Goal: Communication & Community: Answer question/provide support

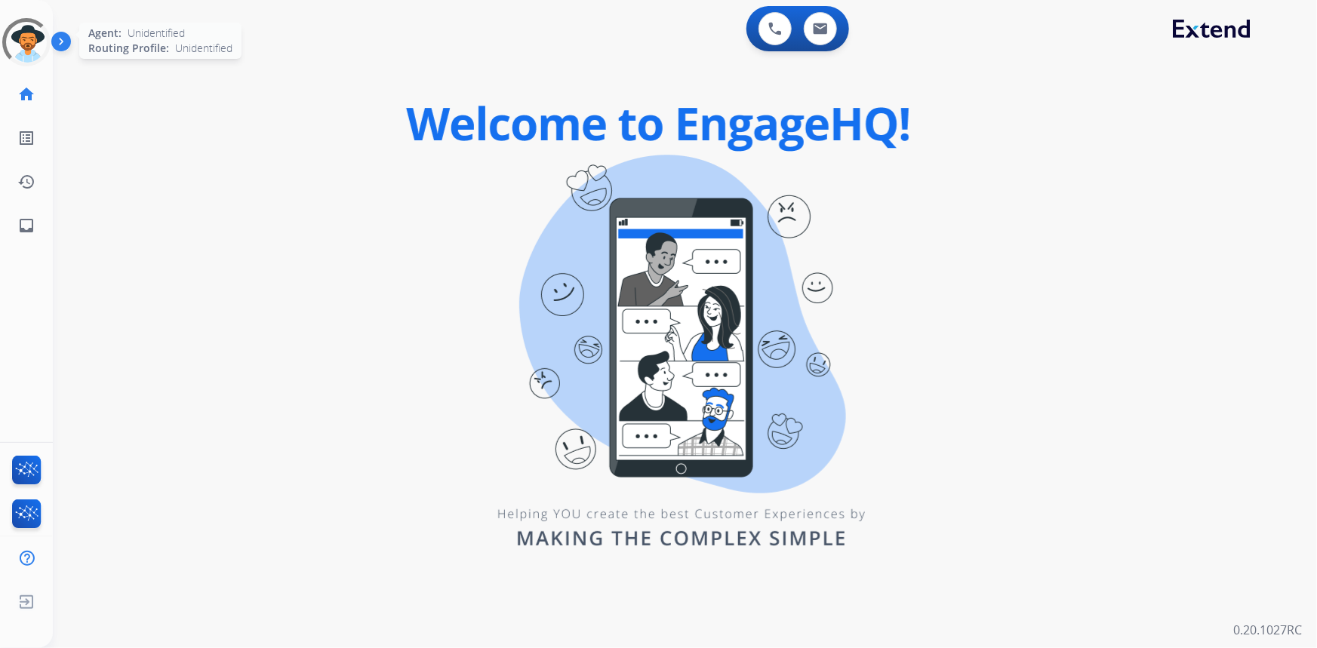
click at [36, 34] on div at bounding box center [26, 42] width 54 height 54
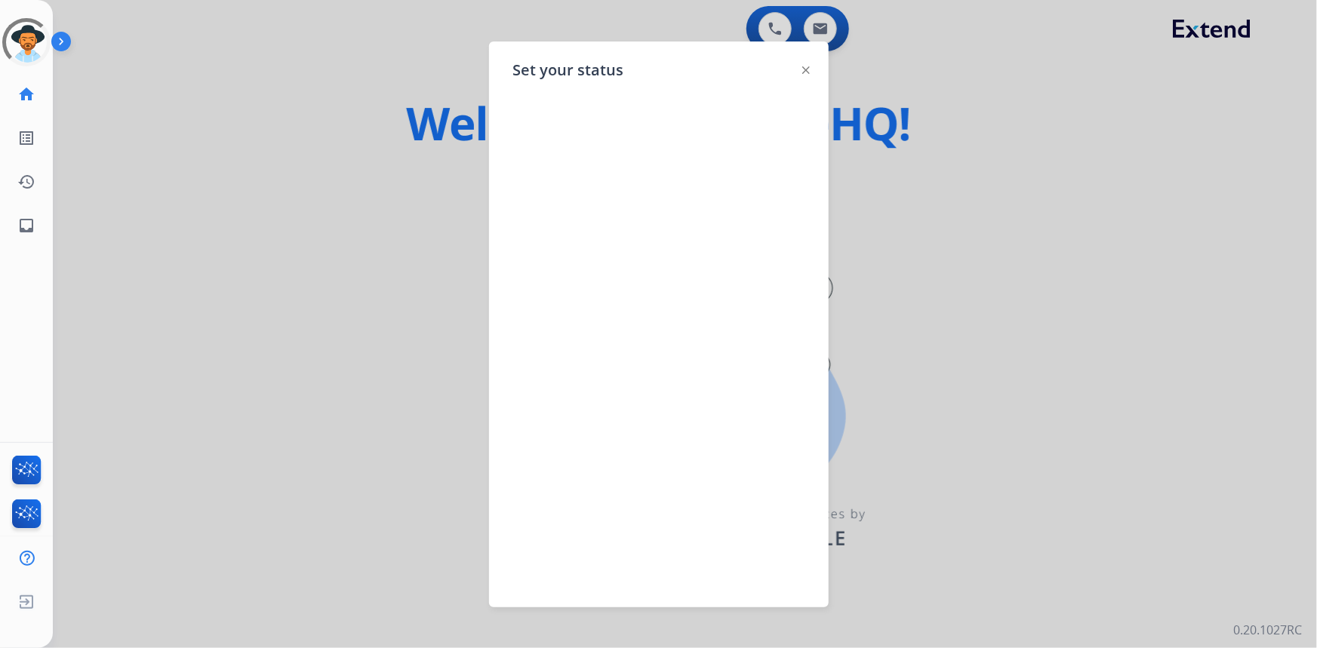
click at [808, 69] on img at bounding box center [806, 70] width 8 height 8
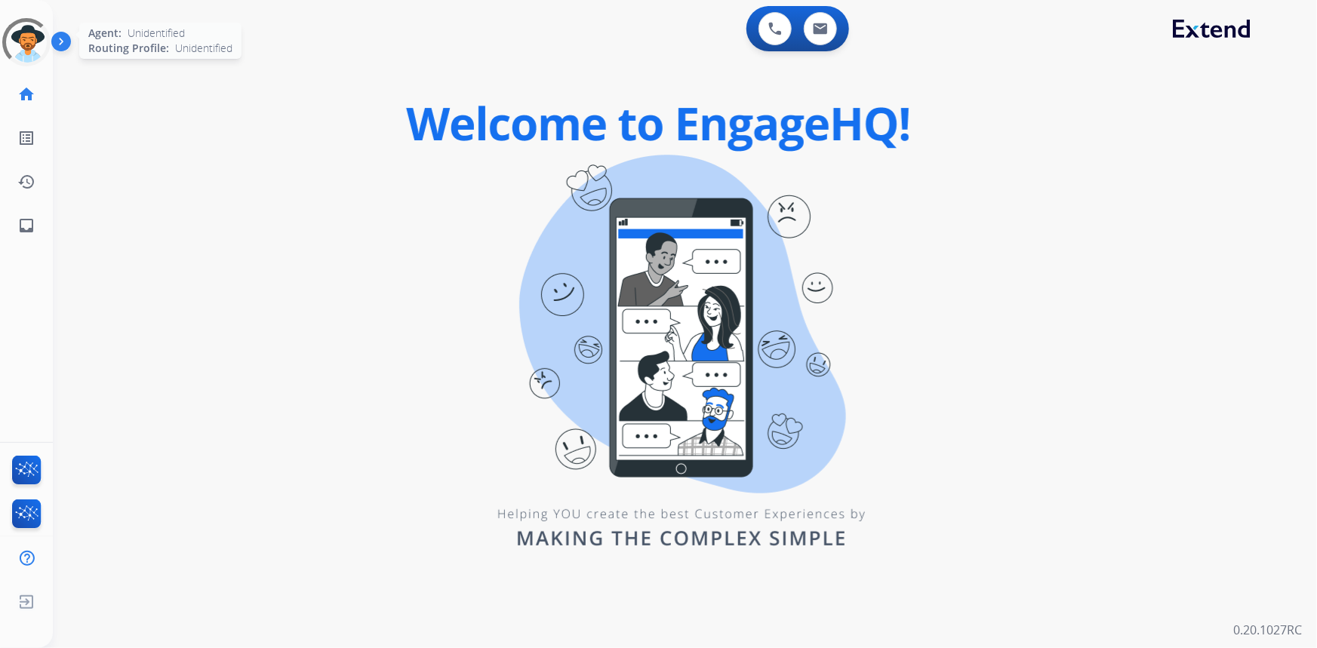
click at [32, 49] on div at bounding box center [26, 42] width 54 height 54
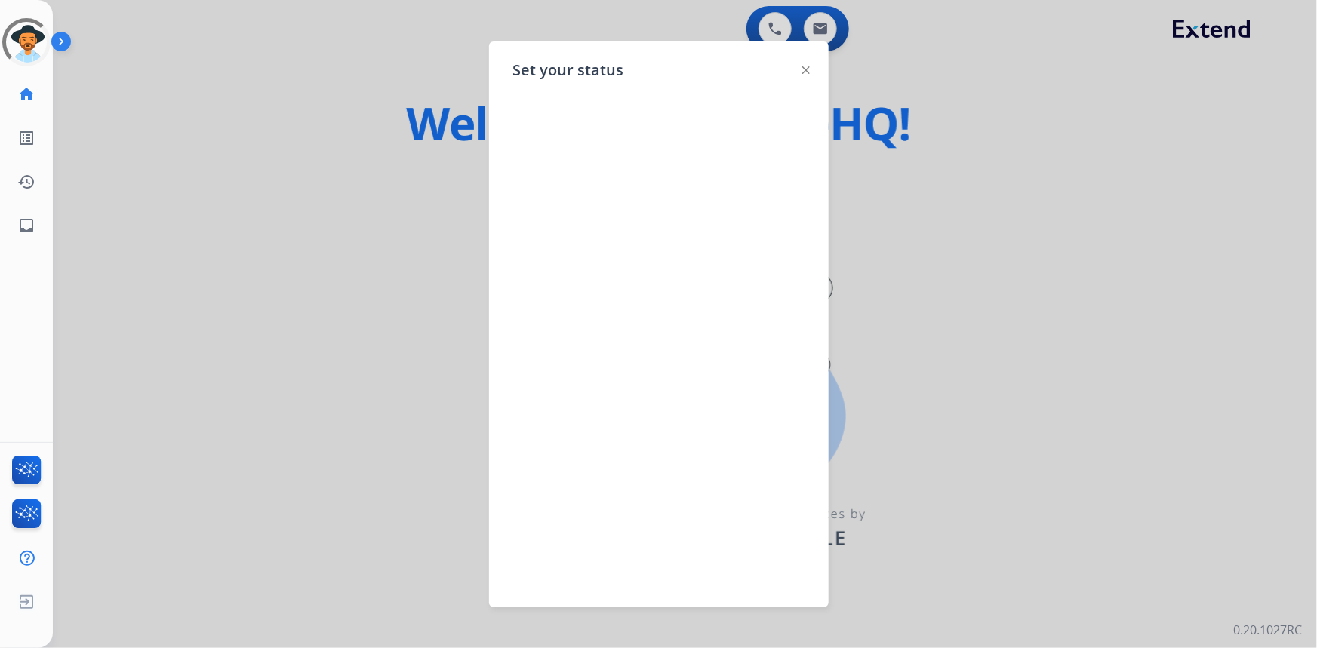
click at [808, 70] on img at bounding box center [806, 70] width 8 height 8
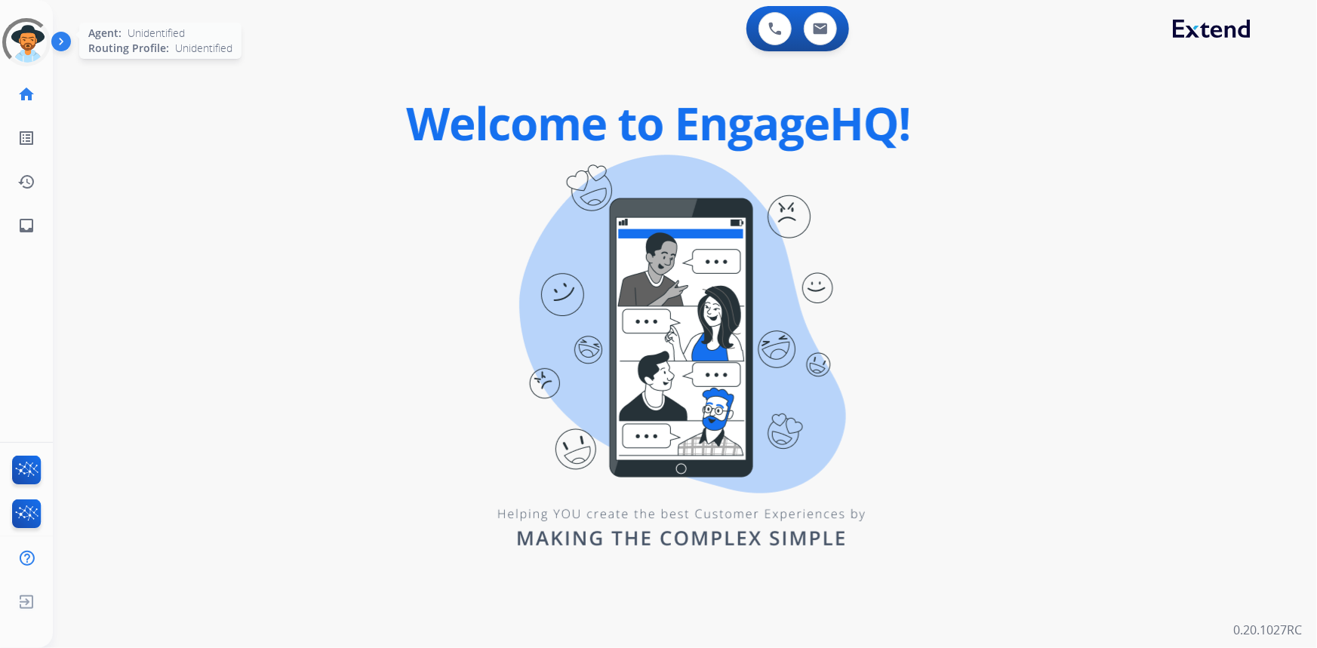
click at [17, 48] on div at bounding box center [27, 43] width 64 height 64
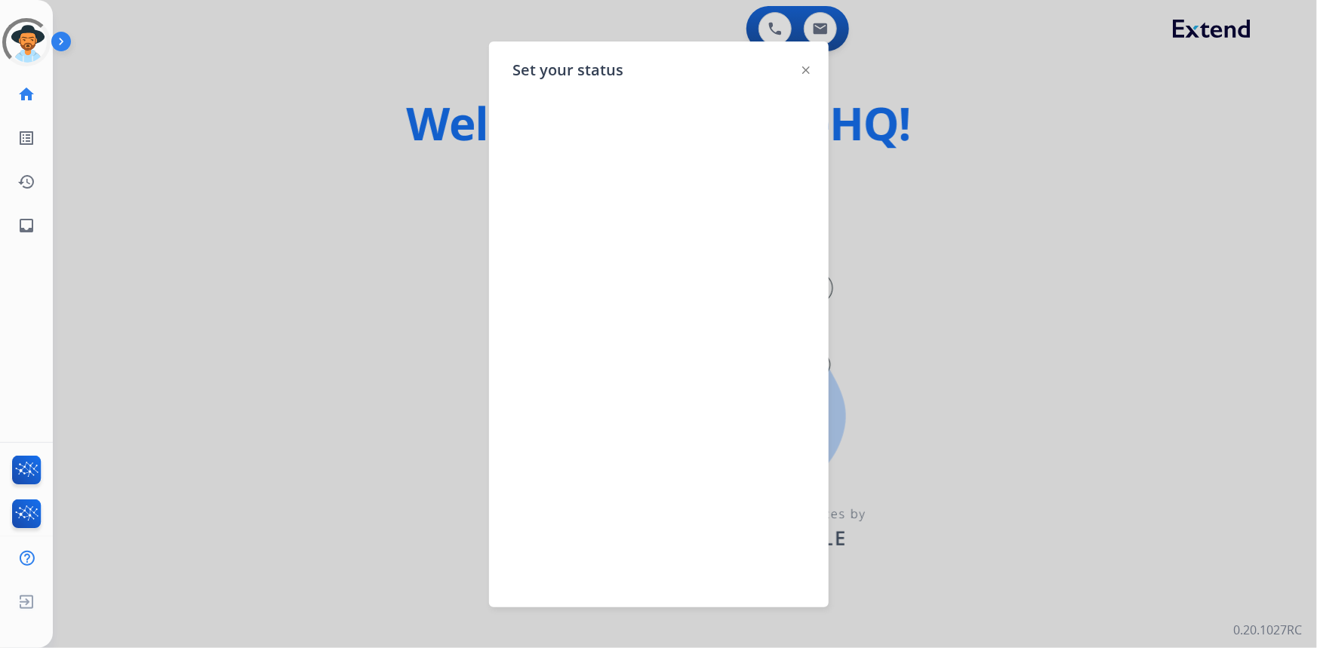
click at [802, 68] on img at bounding box center [806, 70] width 8 height 8
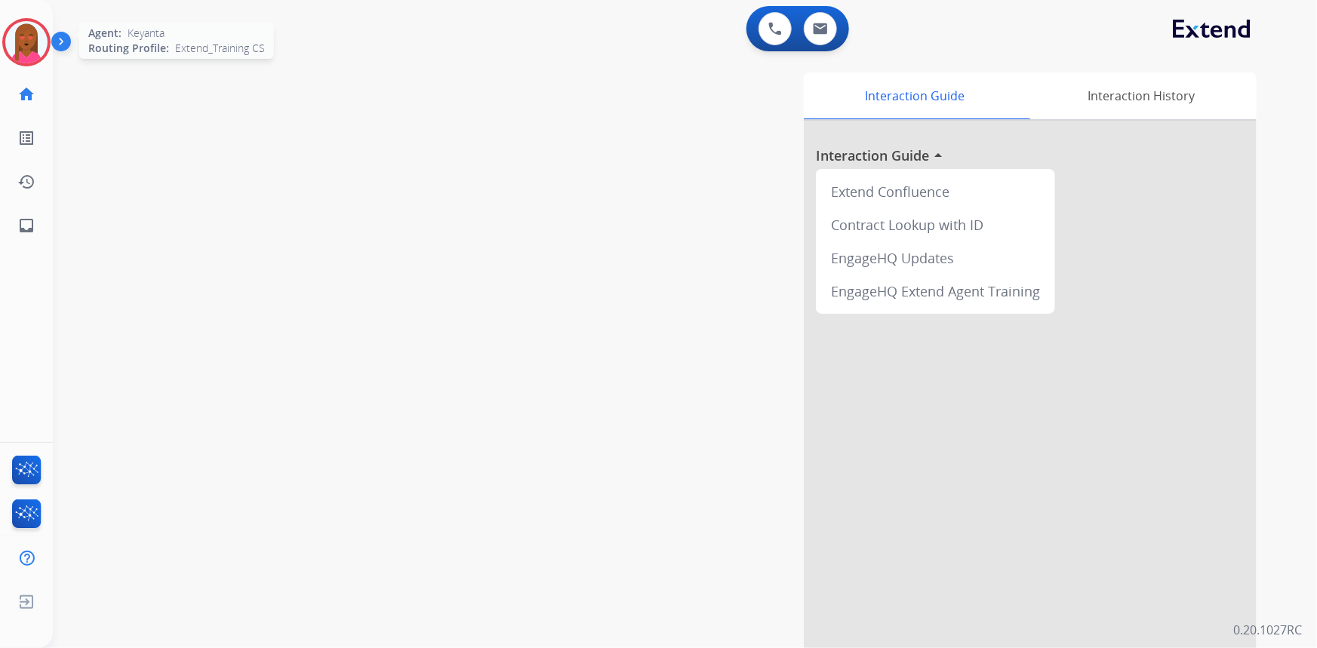
click at [26, 38] on img at bounding box center [26, 42] width 42 height 42
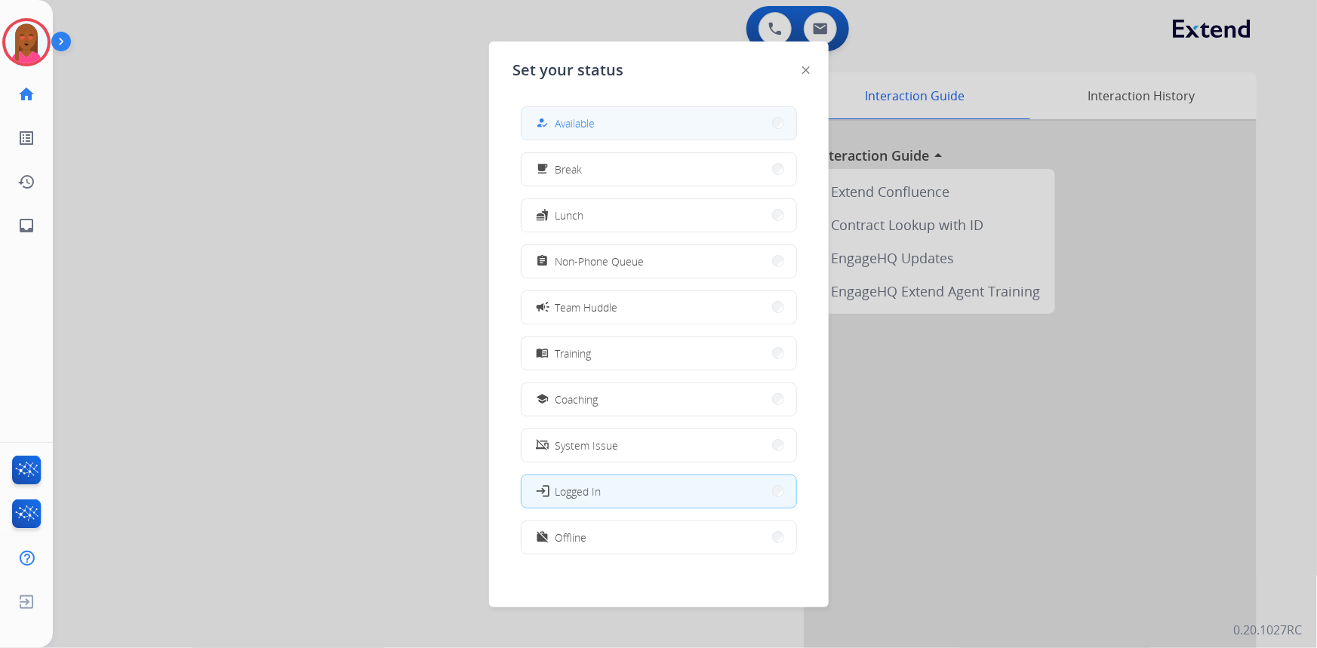
click at [624, 114] on button "how_to_reg Available" at bounding box center [659, 123] width 275 height 32
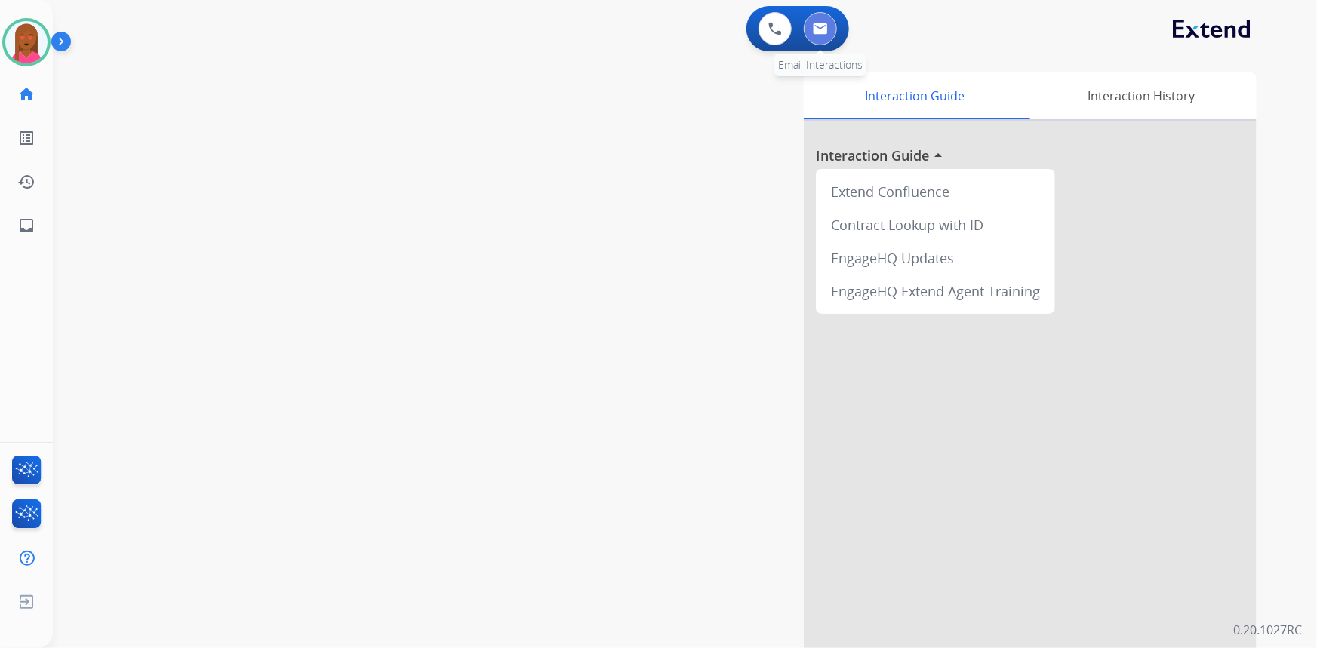
click at [811, 34] on button at bounding box center [820, 28] width 33 height 33
select select "**********"
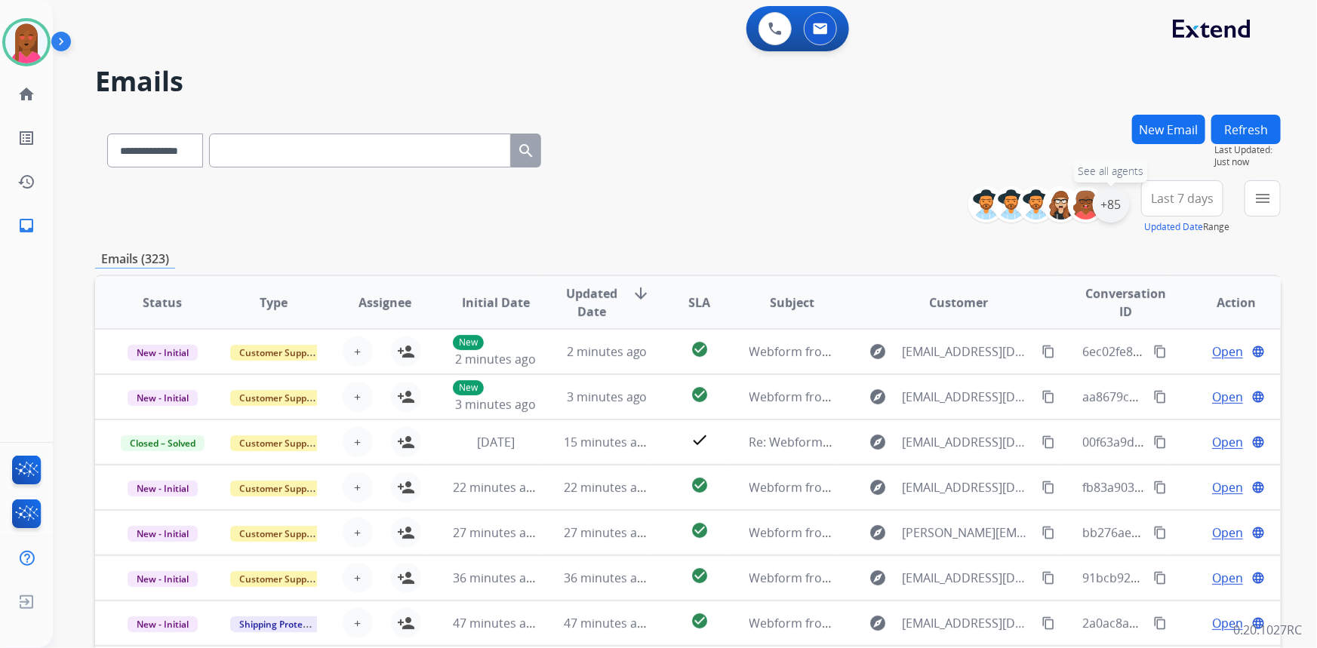
click at [1106, 206] on div "+85" at bounding box center [1111, 204] width 36 height 36
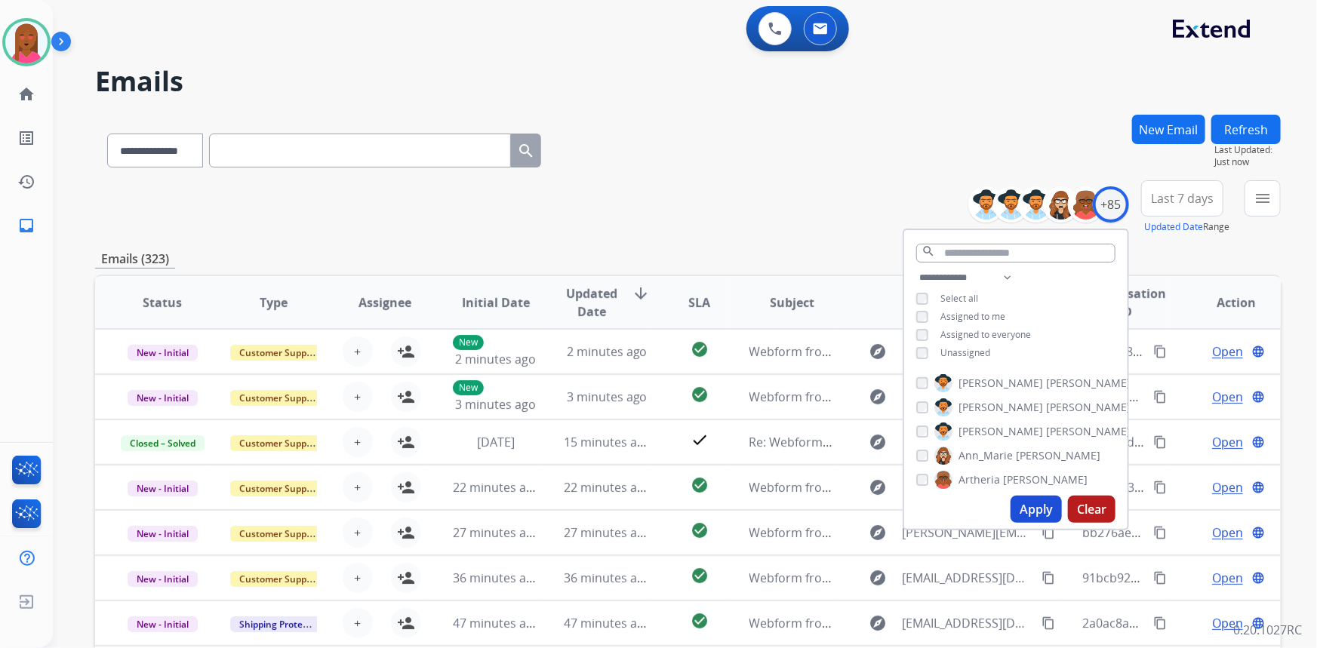
click at [1041, 513] on button "Apply" at bounding box center [1036, 509] width 51 height 27
click at [1190, 208] on button "Last 7 days" at bounding box center [1182, 198] width 82 height 36
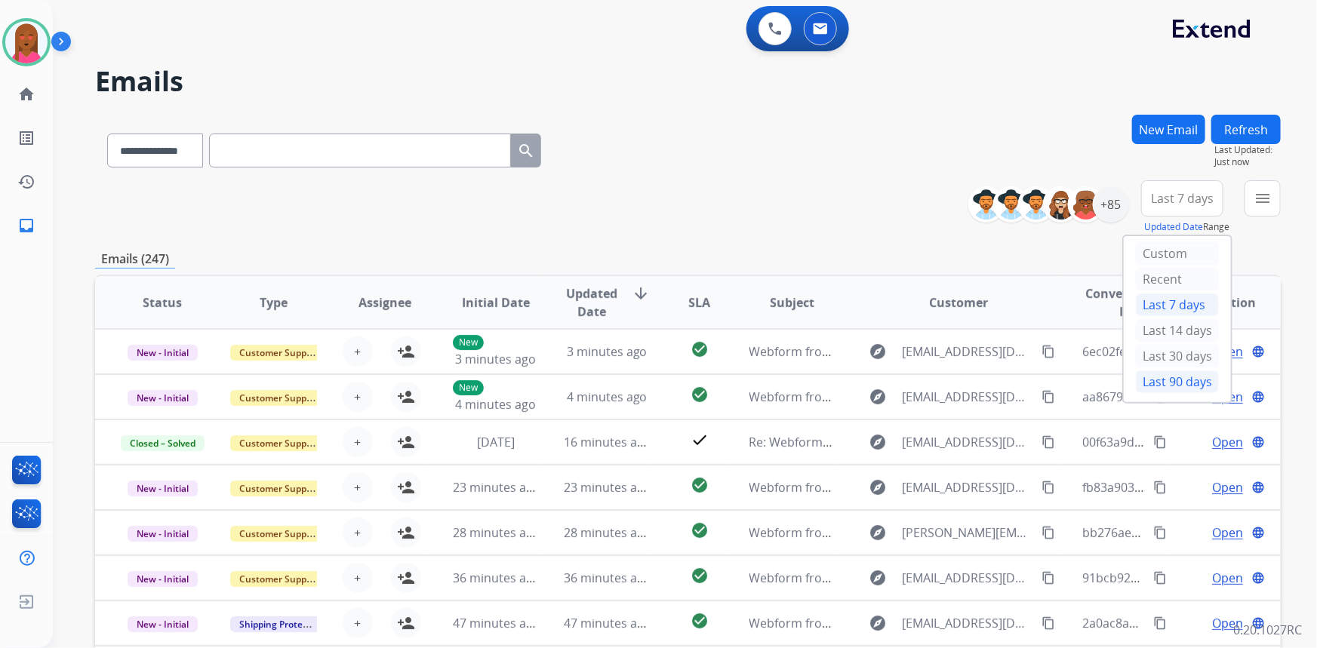
click at [1183, 389] on div "Last 90 days" at bounding box center [1177, 382] width 83 height 23
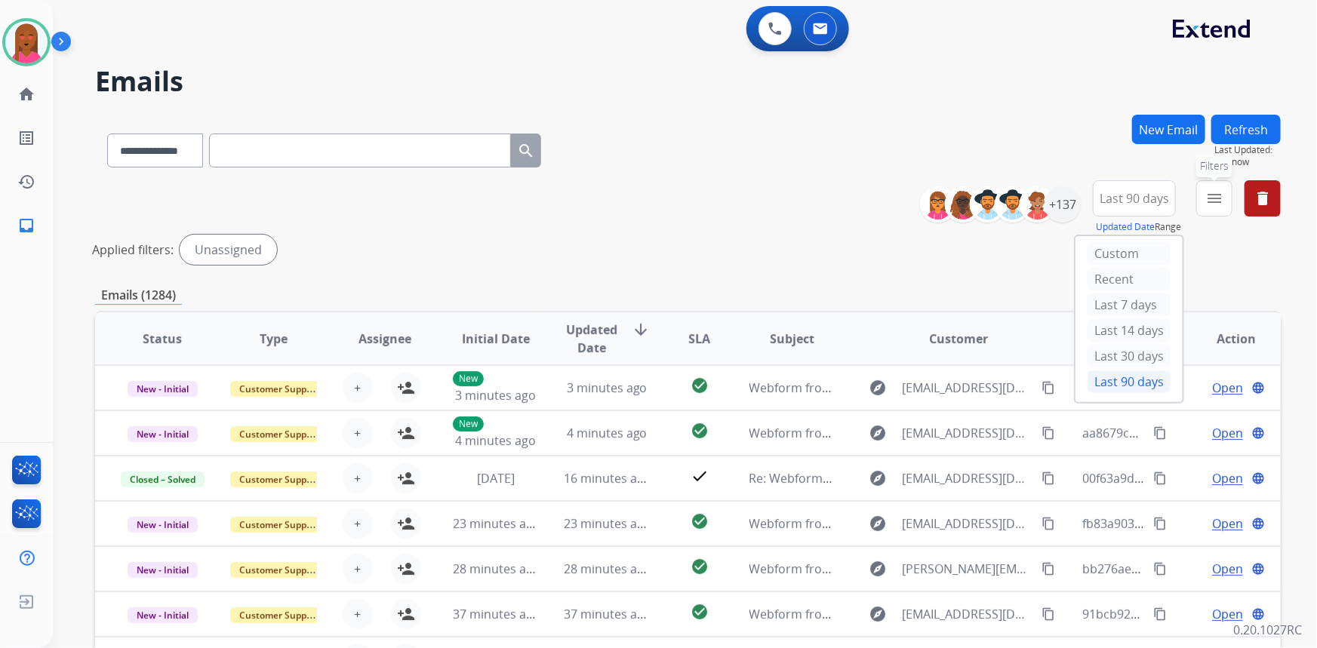
click at [1218, 190] on mat-icon "menu" at bounding box center [1215, 198] width 18 height 18
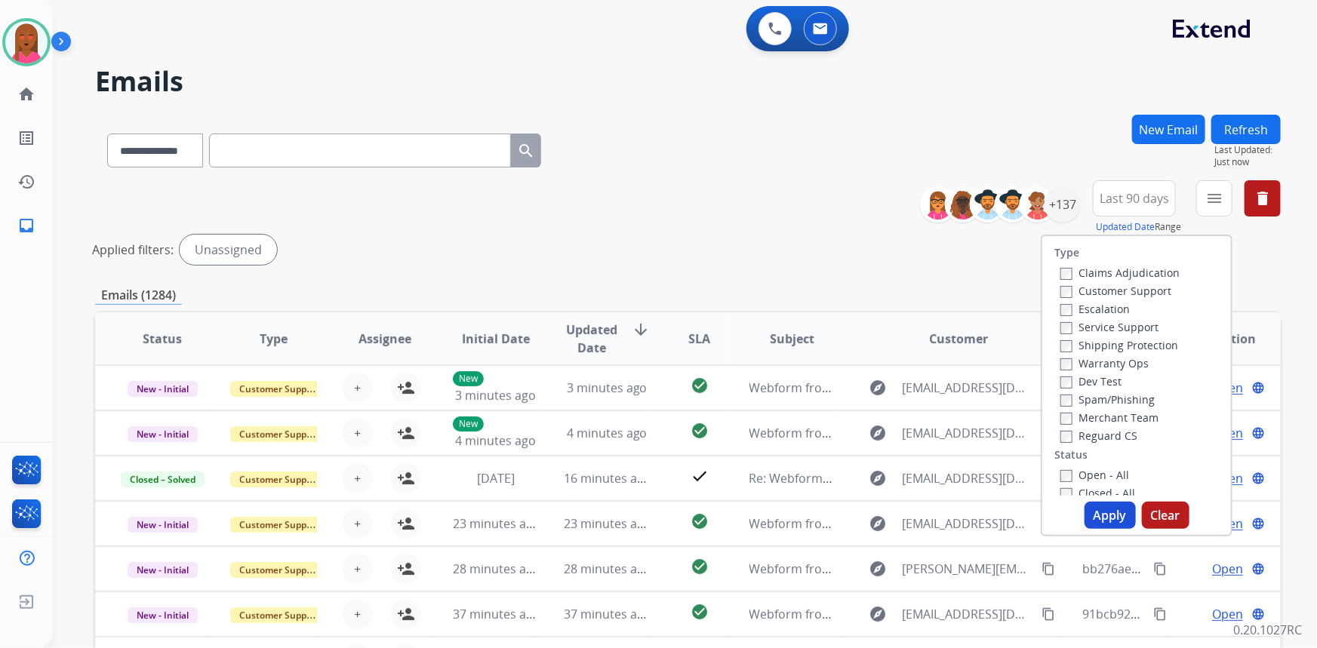
click at [1144, 288] on label "Customer Support" at bounding box center [1116, 291] width 111 height 14
drag, startPoint x: 1138, startPoint y: 347, endPoint x: 1128, endPoint y: 380, distance: 34.9
click at [1138, 347] on label "Shipping Protection" at bounding box center [1120, 345] width 118 height 14
click at [1113, 437] on label "Reguard CS" at bounding box center [1099, 436] width 77 height 14
click at [1106, 468] on label "Open - All" at bounding box center [1095, 475] width 69 height 14
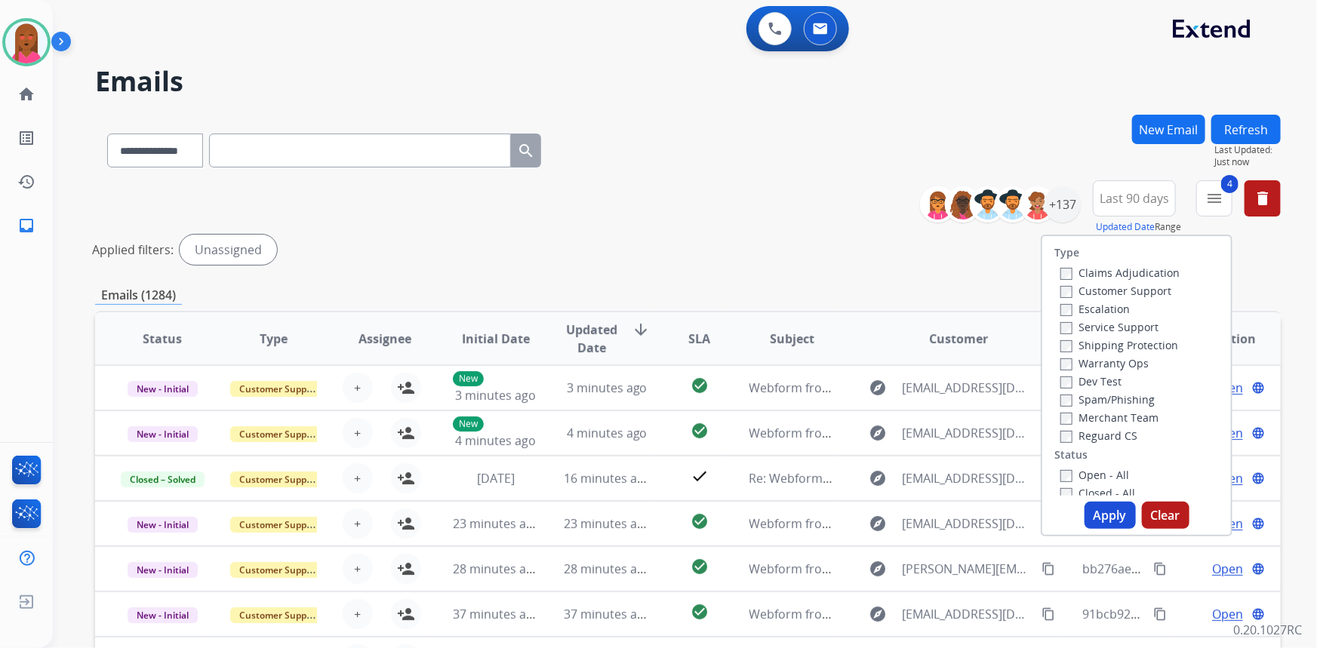
click at [1102, 524] on button "Apply" at bounding box center [1110, 515] width 51 height 27
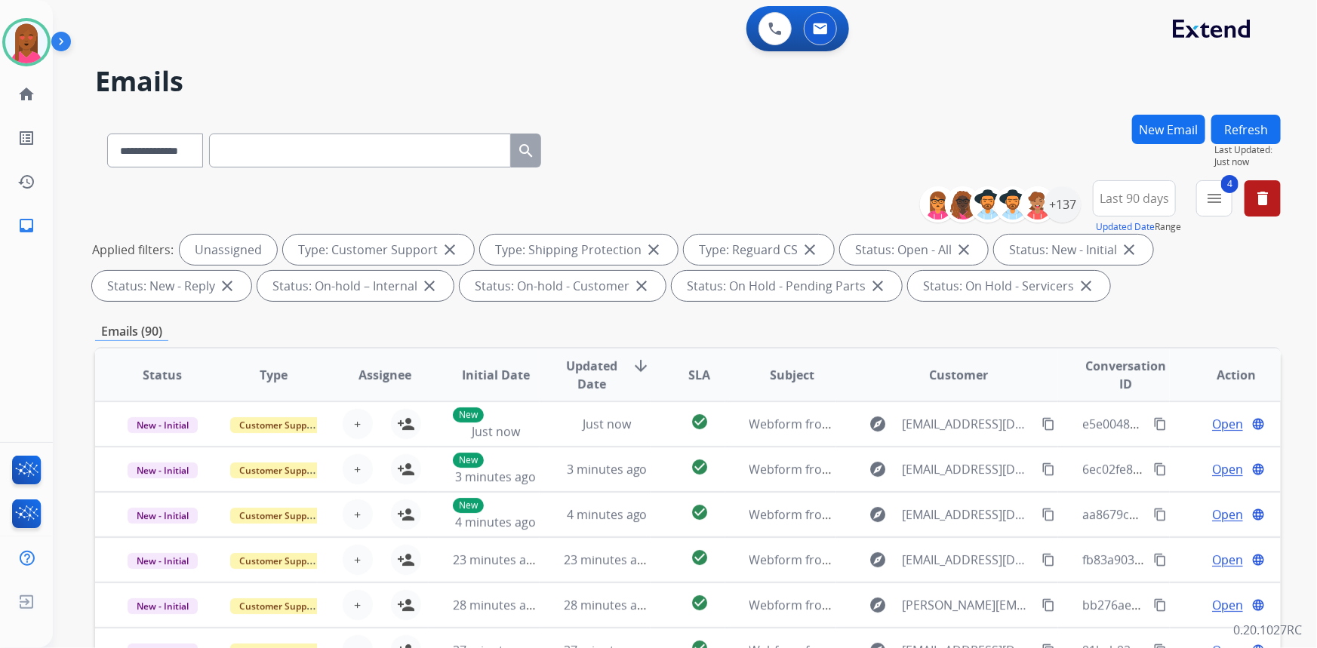
click at [809, 134] on div "**********" at bounding box center [688, 148] width 1186 height 66
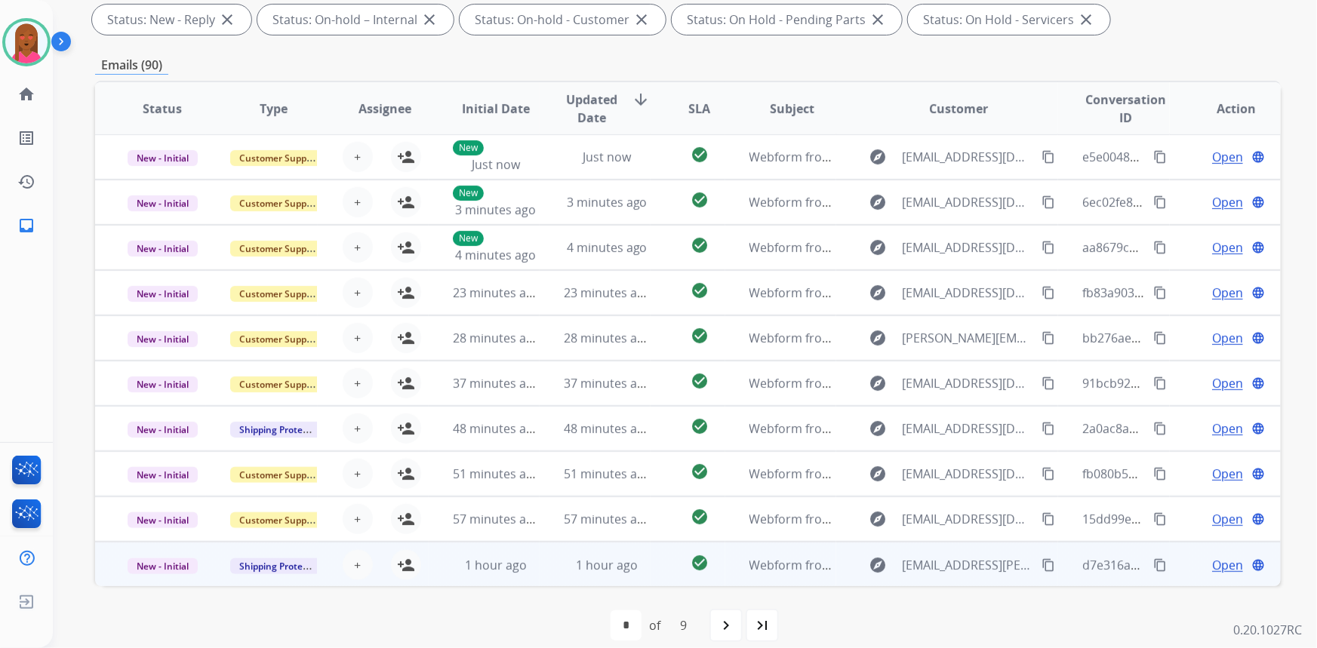
scroll to position [282, 0]
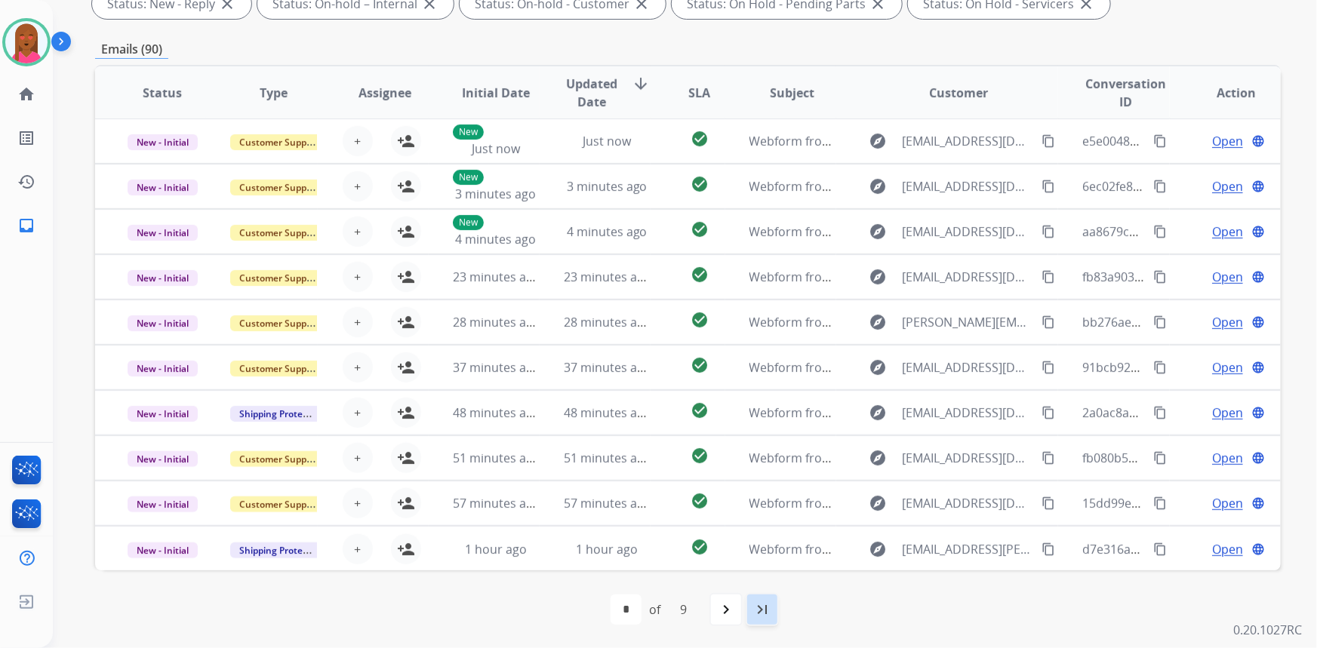
click at [756, 611] on mat-icon "last_page" at bounding box center [762, 610] width 18 height 18
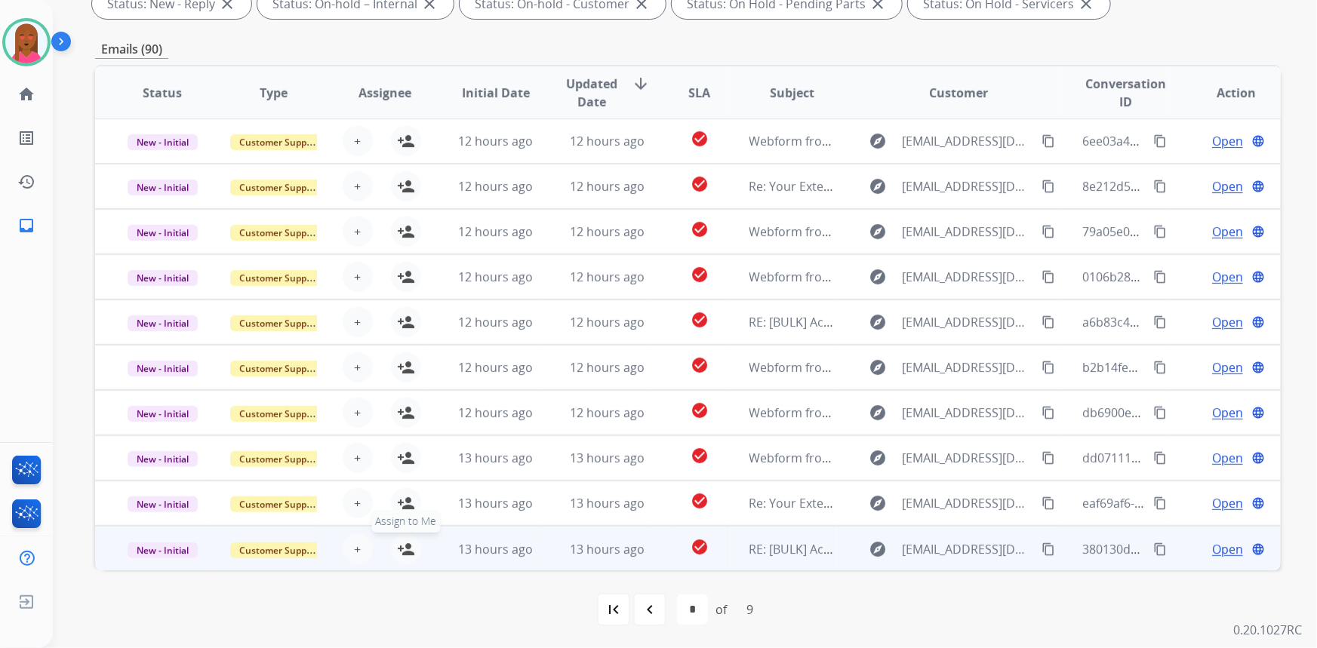
click at [408, 545] on mat-icon "person_add" at bounding box center [406, 549] width 18 height 18
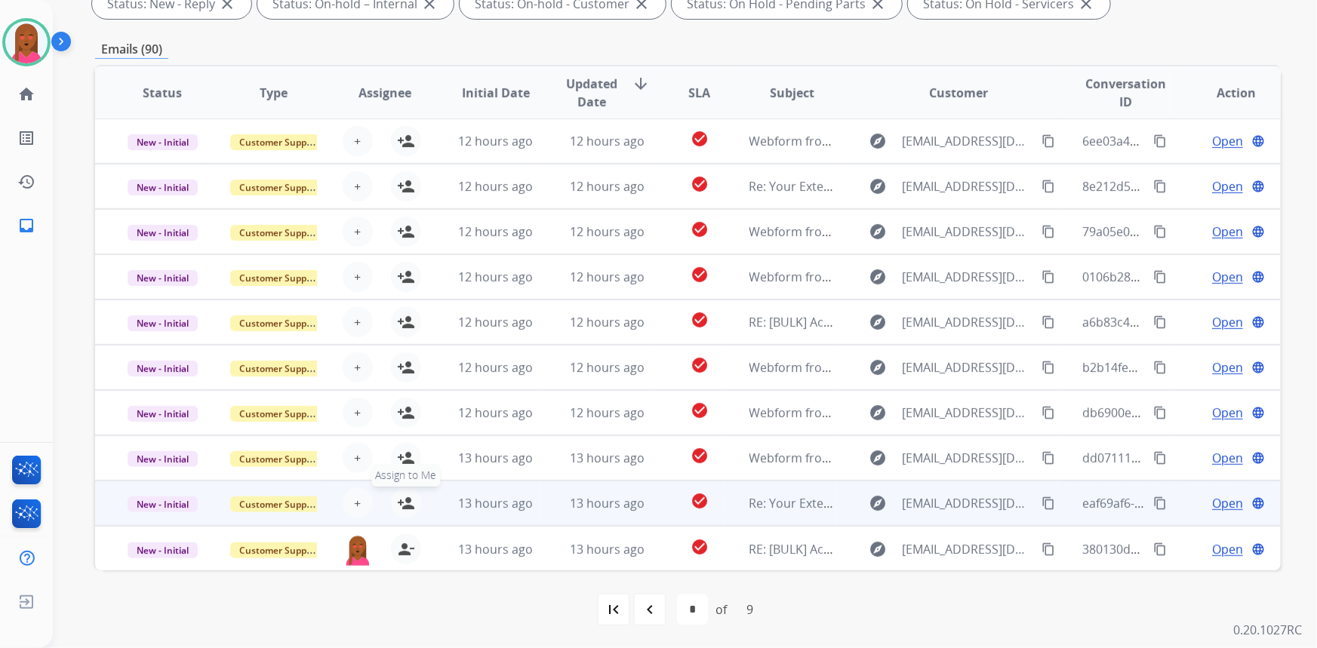
click at [409, 500] on mat-icon "person_add" at bounding box center [406, 503] width 18 height 18
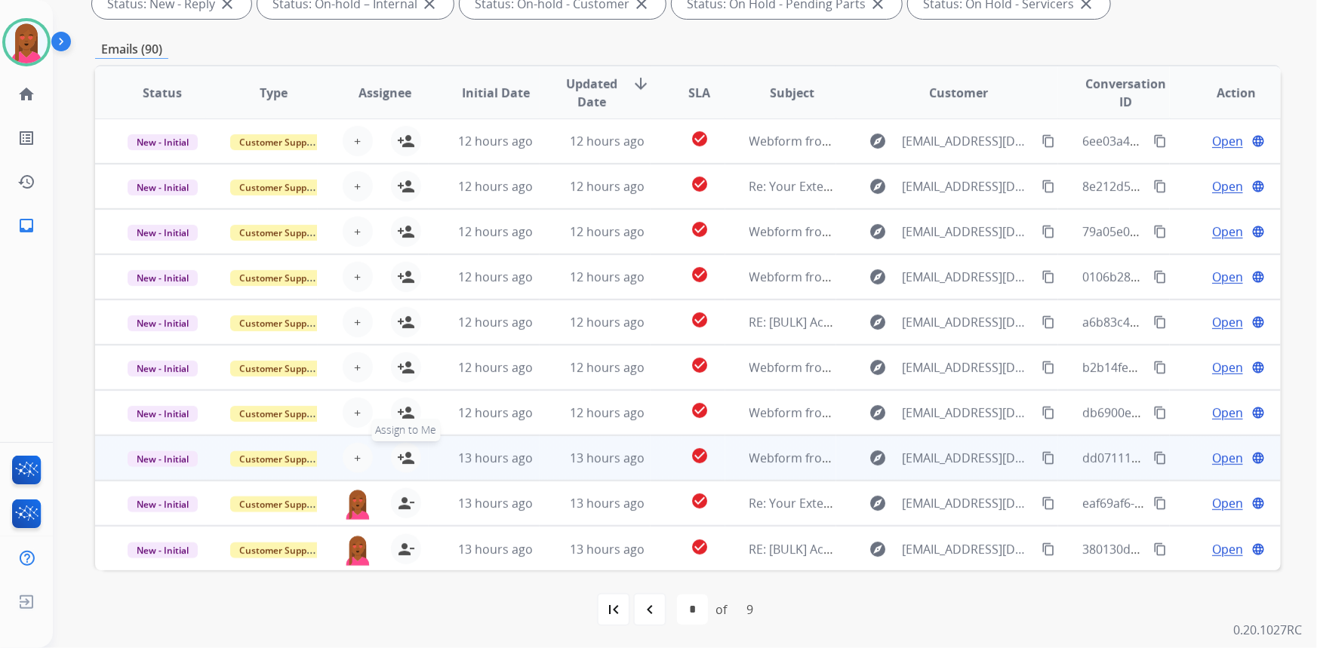
click at [398, 453] on mat-icon "person_add" at bounding box center [406, 458] width 18 height 18
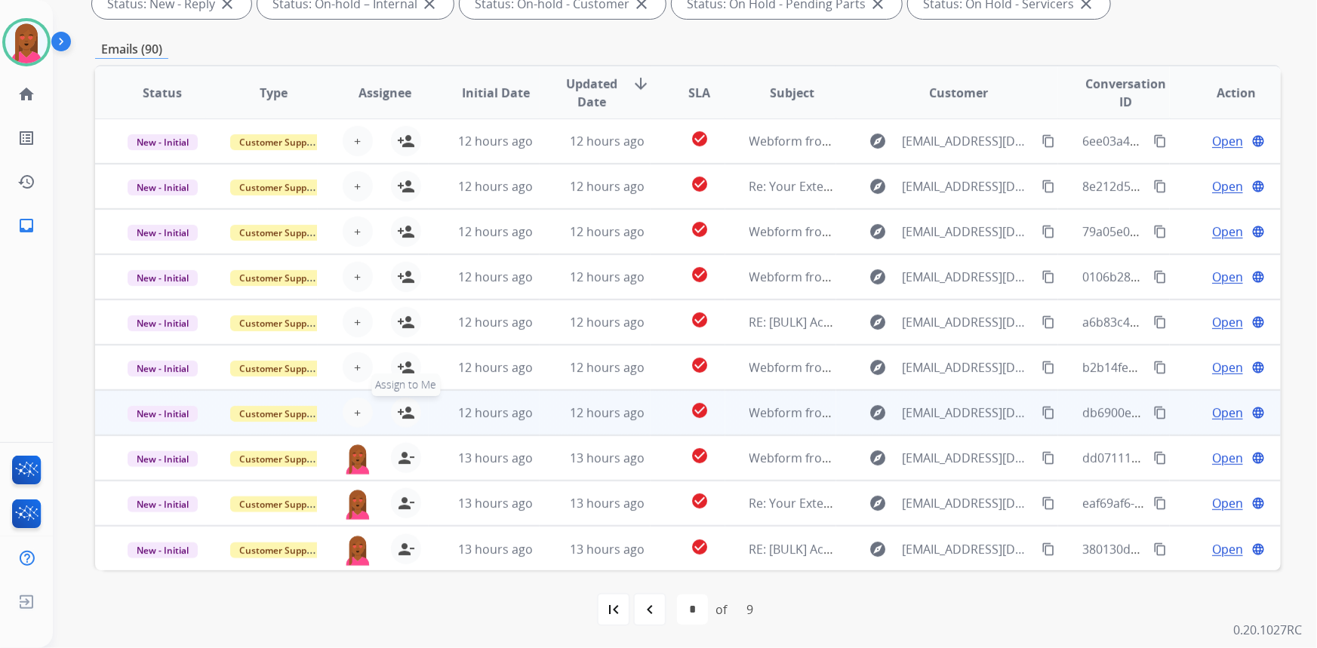
click at [405, 404] on mat-icon "person_add" at bounding box center [406, 413] width 18 height 18
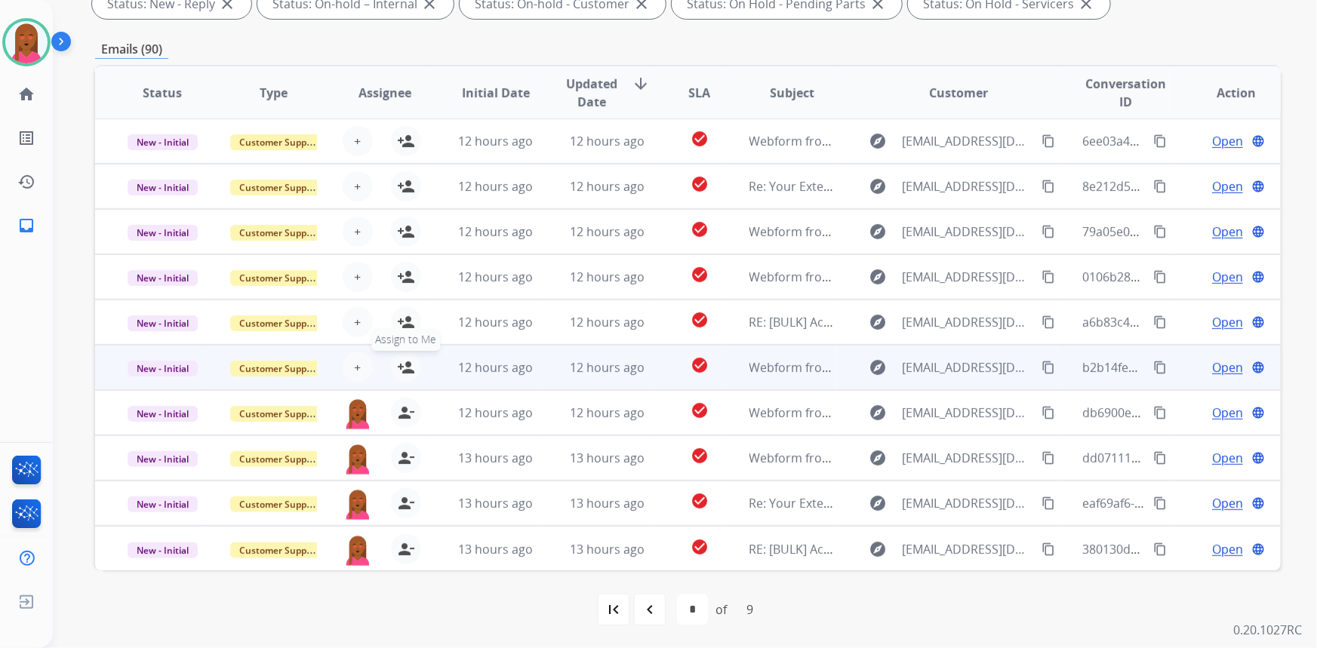
click at [405, 362] on mat-icon "person_add" at bounding box center [406, 368] width 18 height 18
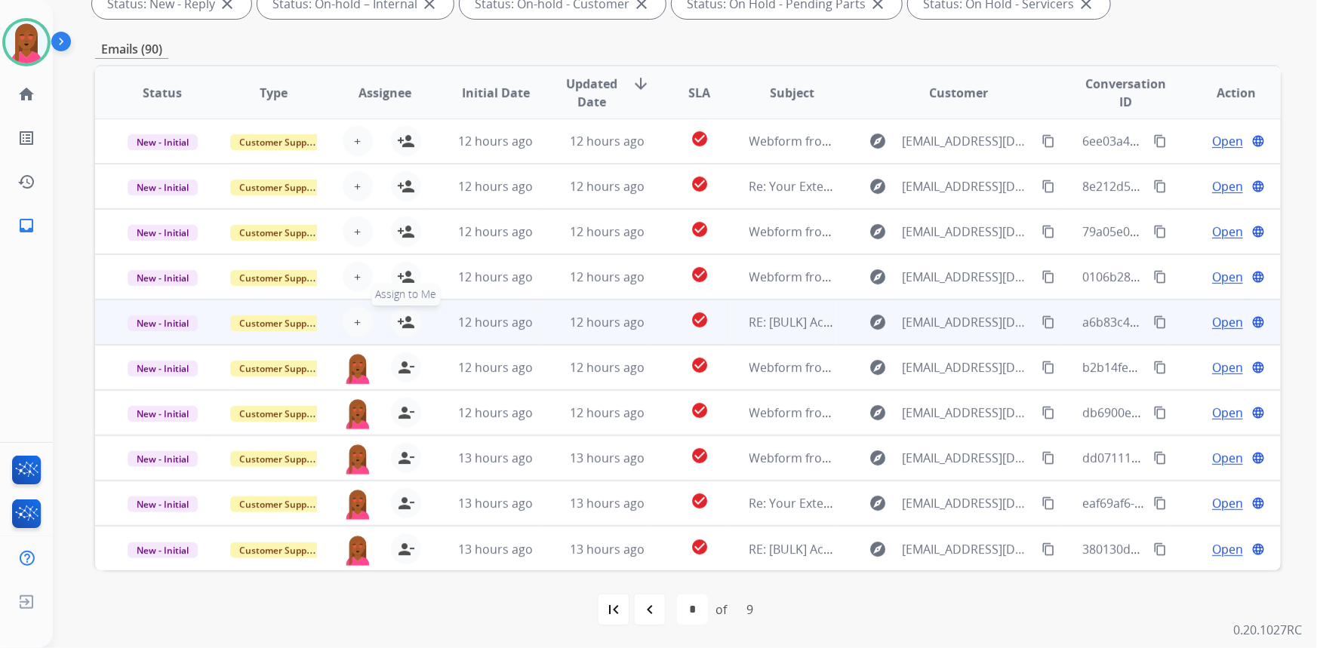
click at [407, 318] on mat-icon "person_add" at bounding box center [406, 322] width 18 height 18
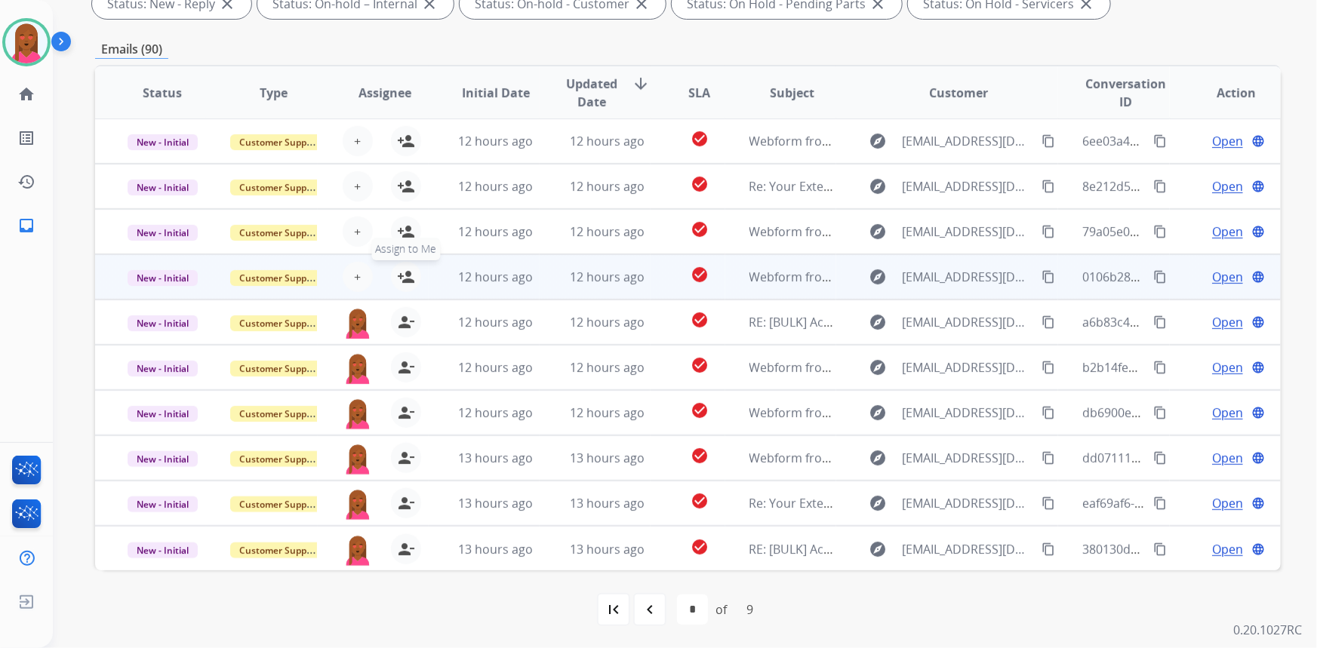
click at [405, 277] on mat-icon "person_add" at bounding box center [406, 277] width 18 height 18
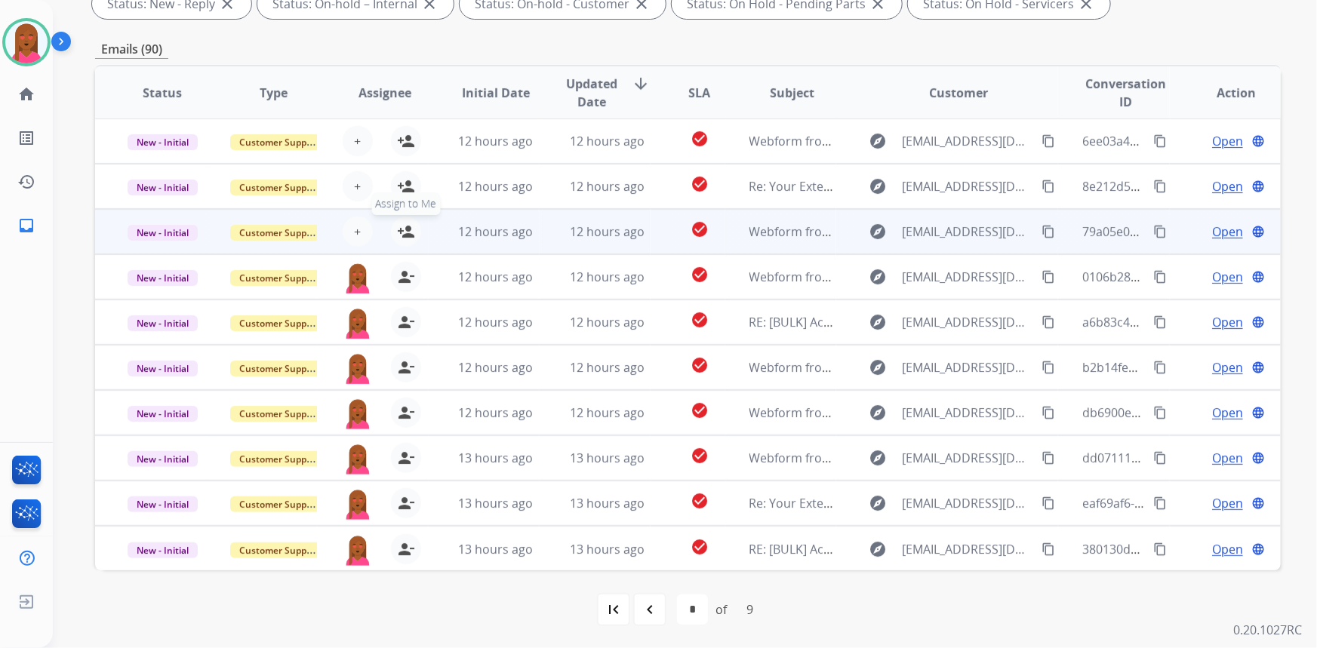
click at [409, 226] on mat-icon "person_add" at bounding box center [406, 232] width 18 height 18
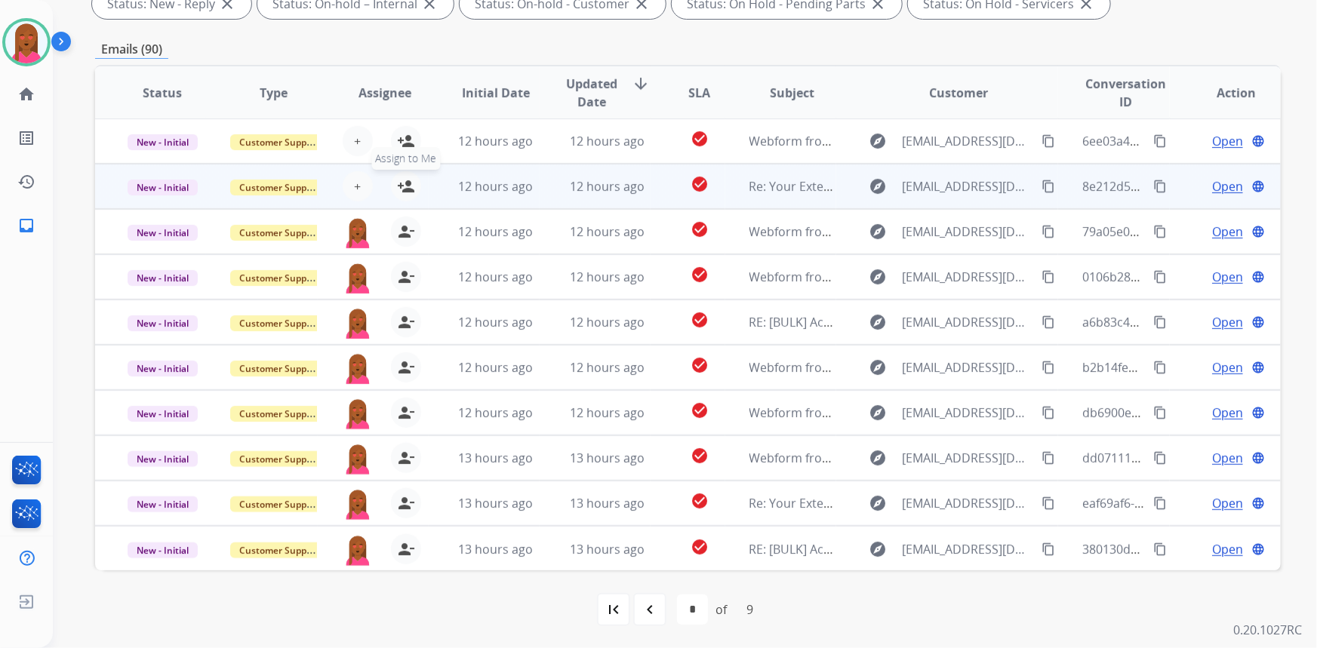
drag, startPoint x: 404, startPoint y: 183, endPoint x: 411, endPoint y: 146, distance: 38.4
click at [408, 175] on button "person_add Assign to Me" at bounding box center [406, 186] width 30 height 30
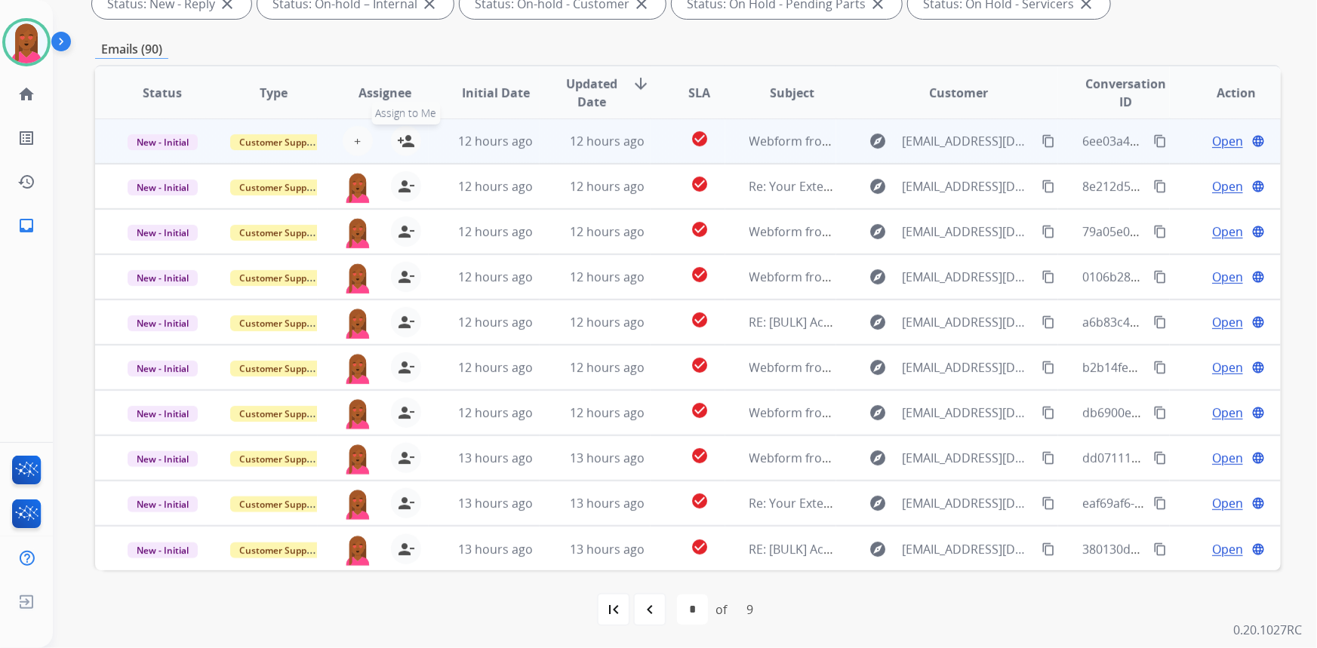
click at [410, 139] on mat-icon "person_add" at bounding box center [406, 141] width 18 height 18
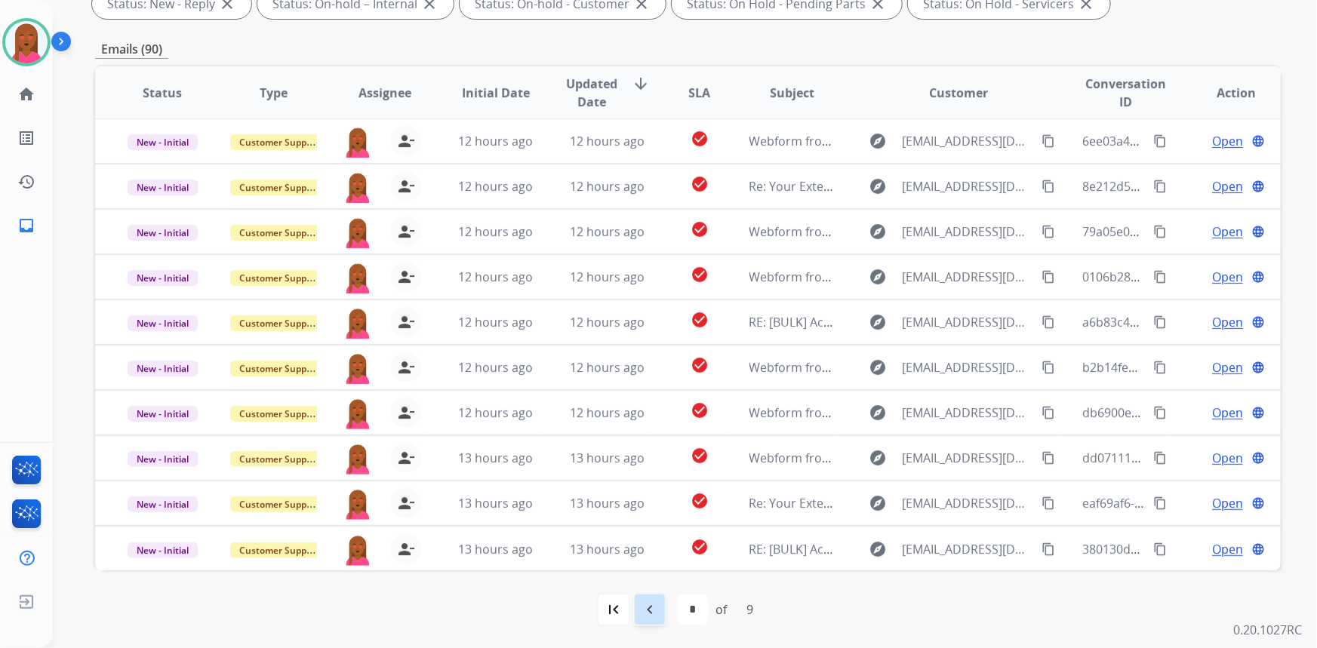
click at [648, 614] on mat-icon "navigate_before" at bounding box center [650, 610] width 18 height 18
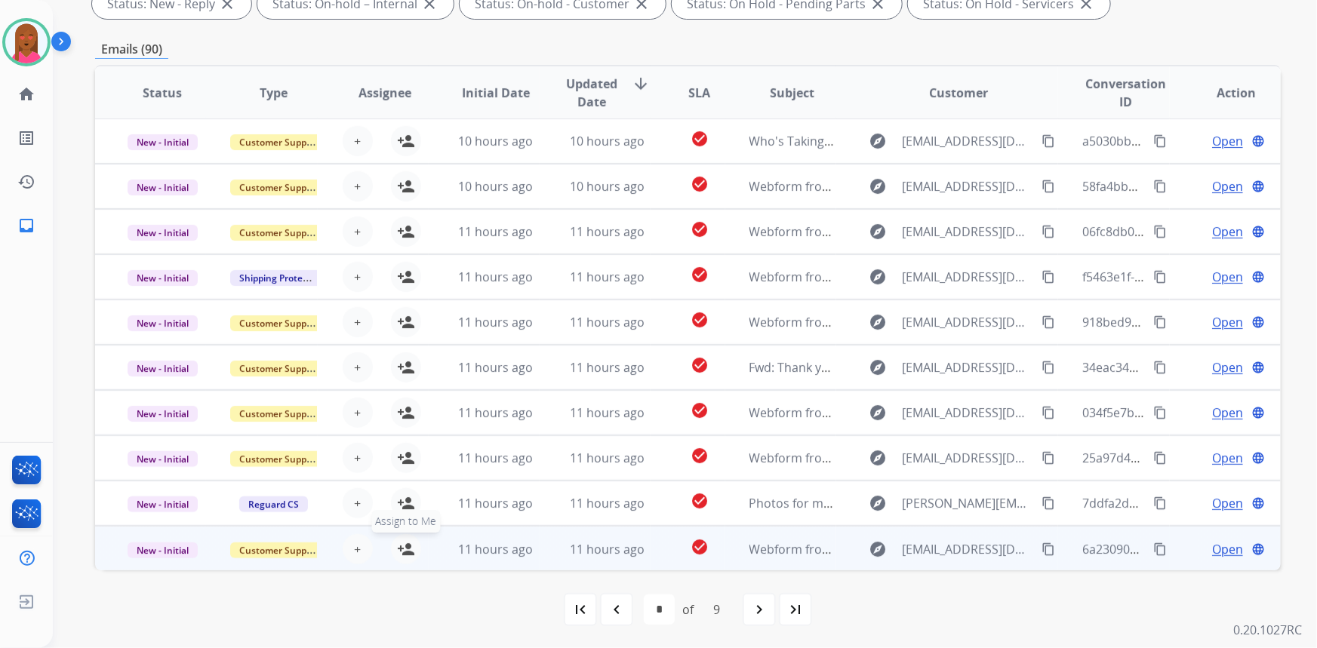
click at [402, 543] on mat-icon "person_add" at bounding box center [406, 549] width 18 height 18
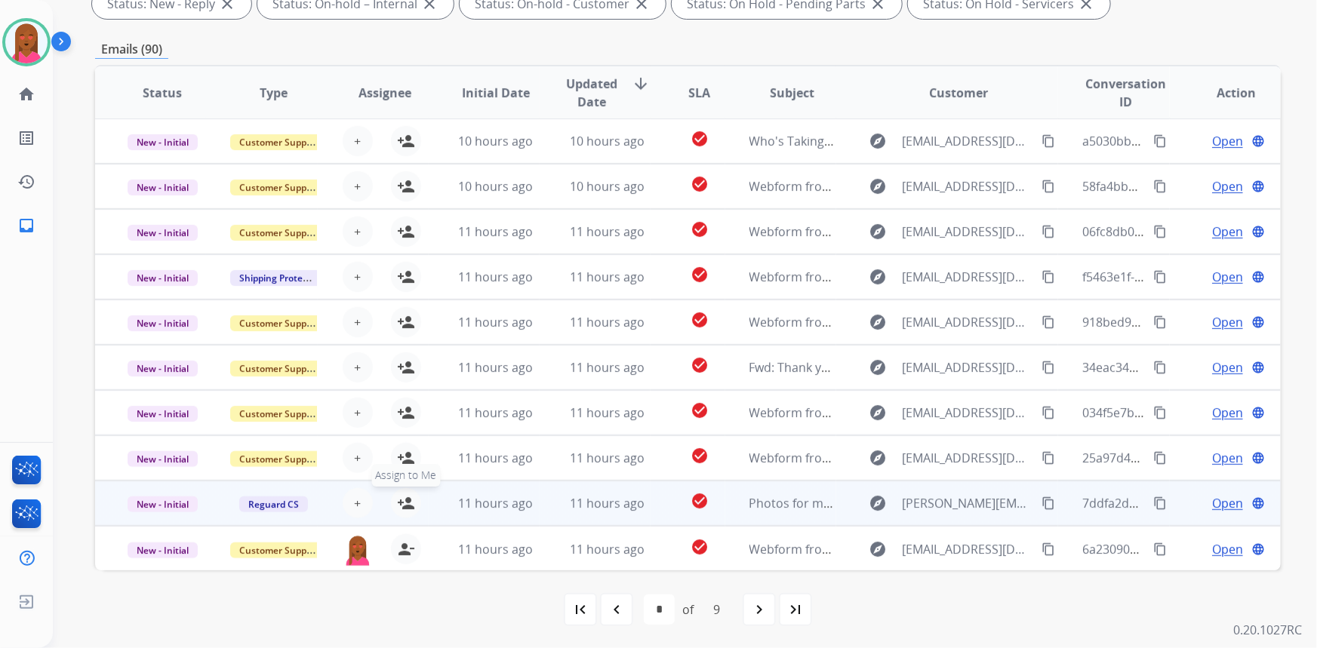
click at [399, 497] on mat-icon "person_add" at bounding box center [406, 503] width 18 height 18
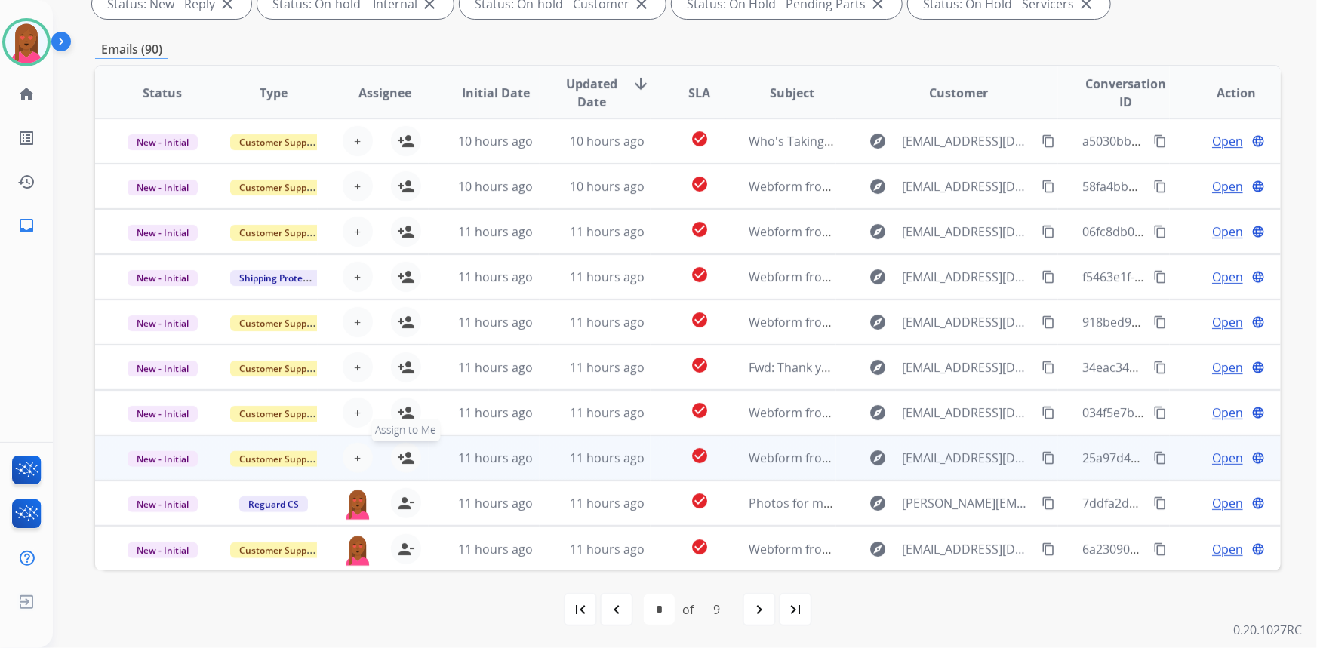
click at [404, 458] on mat-icon "person_add" at bounding box center [406, 458] width 18 height 18
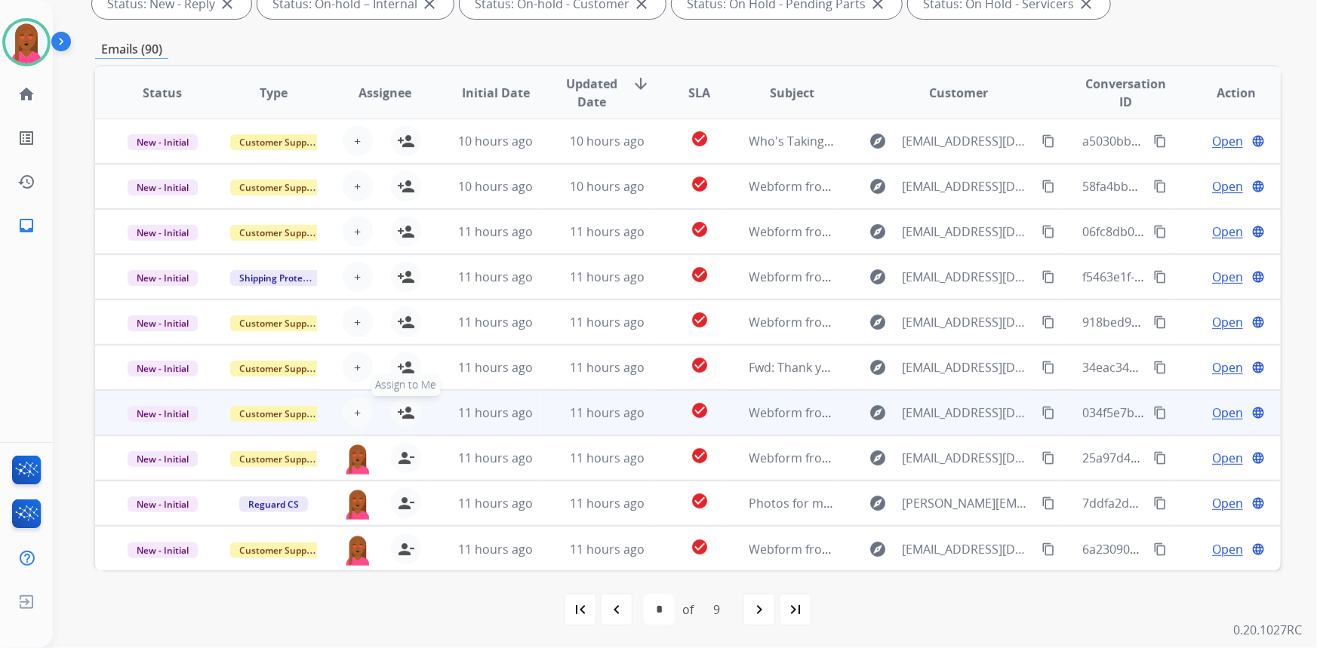
click at [403, 404] on mat-icon "person_add" at bounding box center [406, 413] width 18 height 18
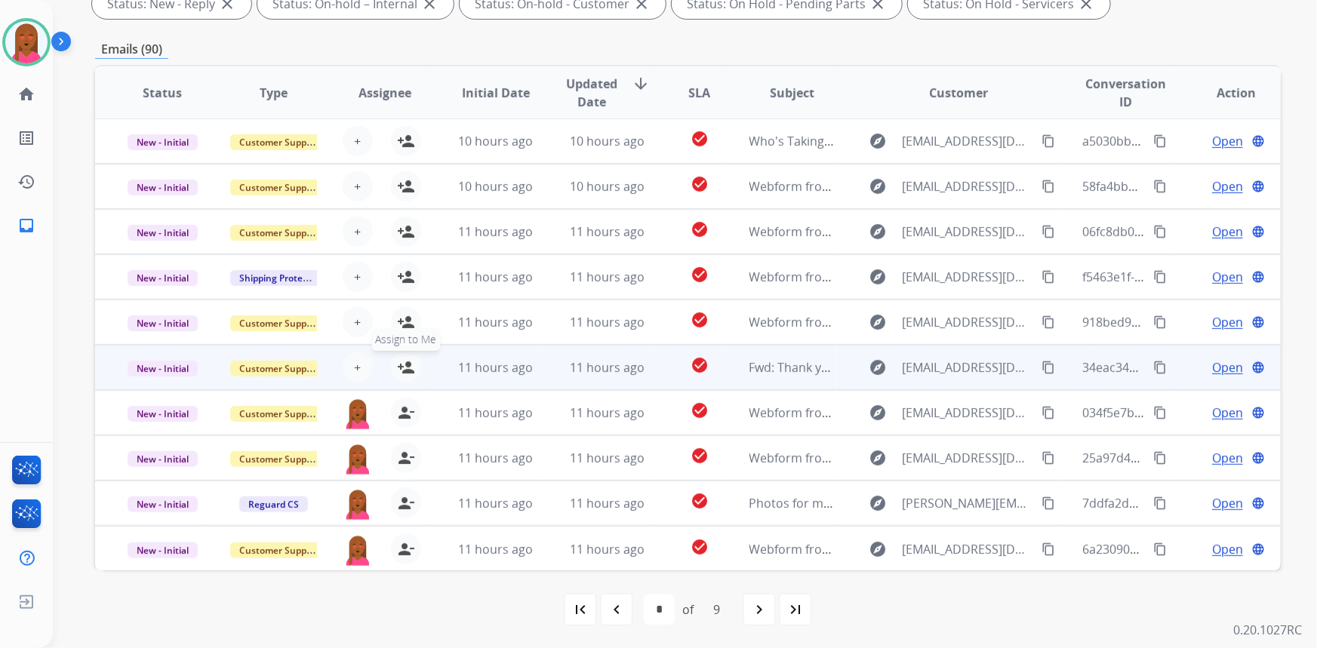
click at [402, 361] on mat-icon "person_add" at bounding box center [406, 368] width 18 height 18
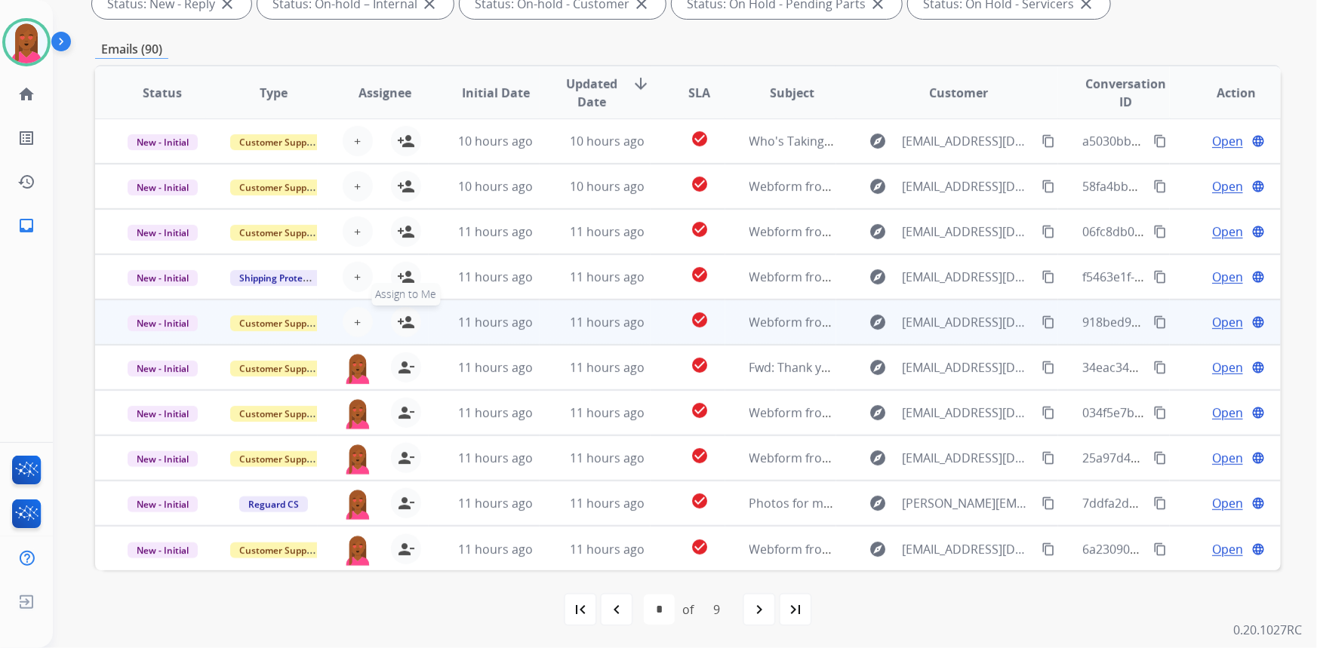
click at [405, 320] on mat-icon "person_add" at bounding box center [406, 322] width 18 height 18
click at [402, 281] on table "Status Type Assignee Initial Date Updated Date arrow_downward SLA Subject Custo…" at bounding box center [688, 319] width 1186 height 506
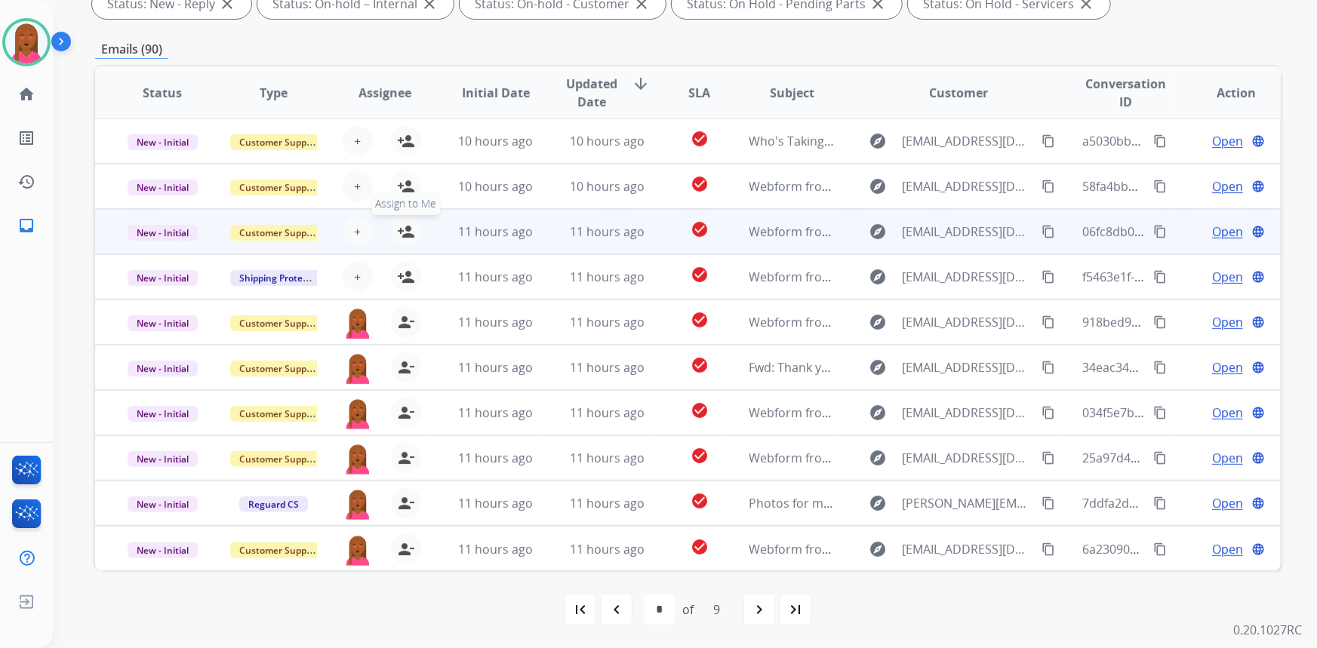
click at [406, 224] on mat-icon "person_add" at bounding box center [406, 232] width 18 height 18
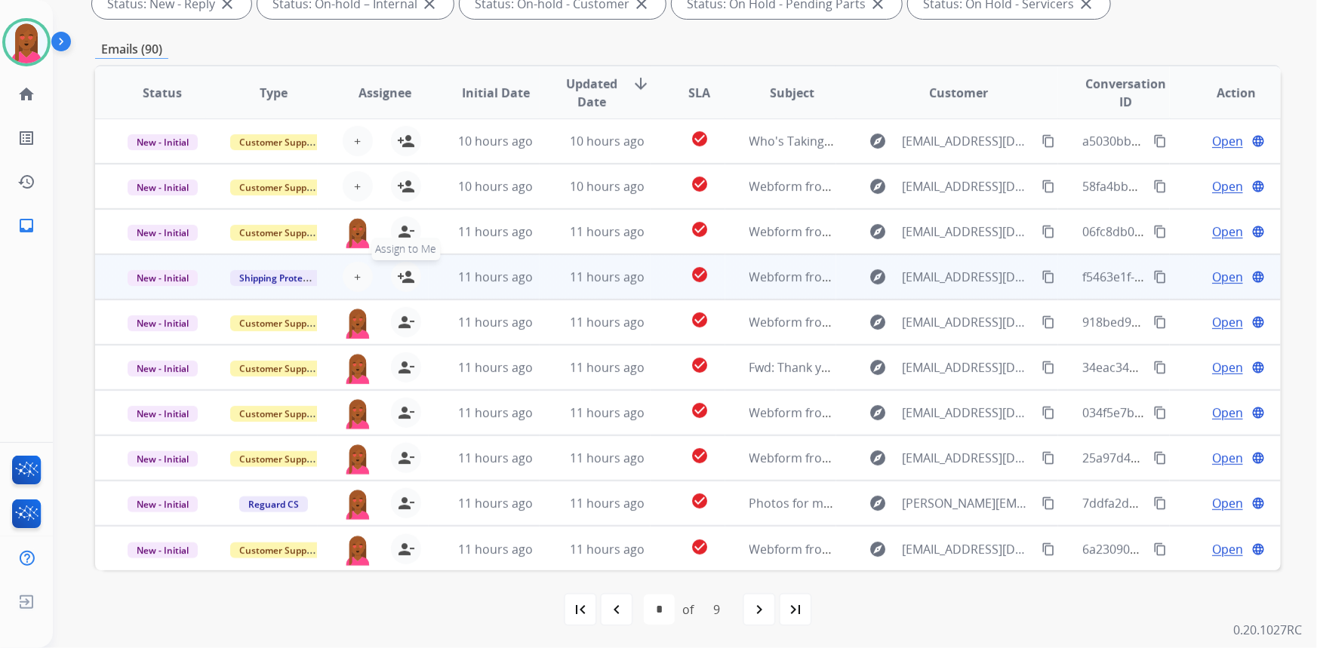
drag, startPoint x: 400, startPoint y: 270, endPoint x: 400, endPoint y: 237, distance: 33.2
click at [400, 270] on mat-icon "person_add" at bounding box center [406, 277] width 18 height 18
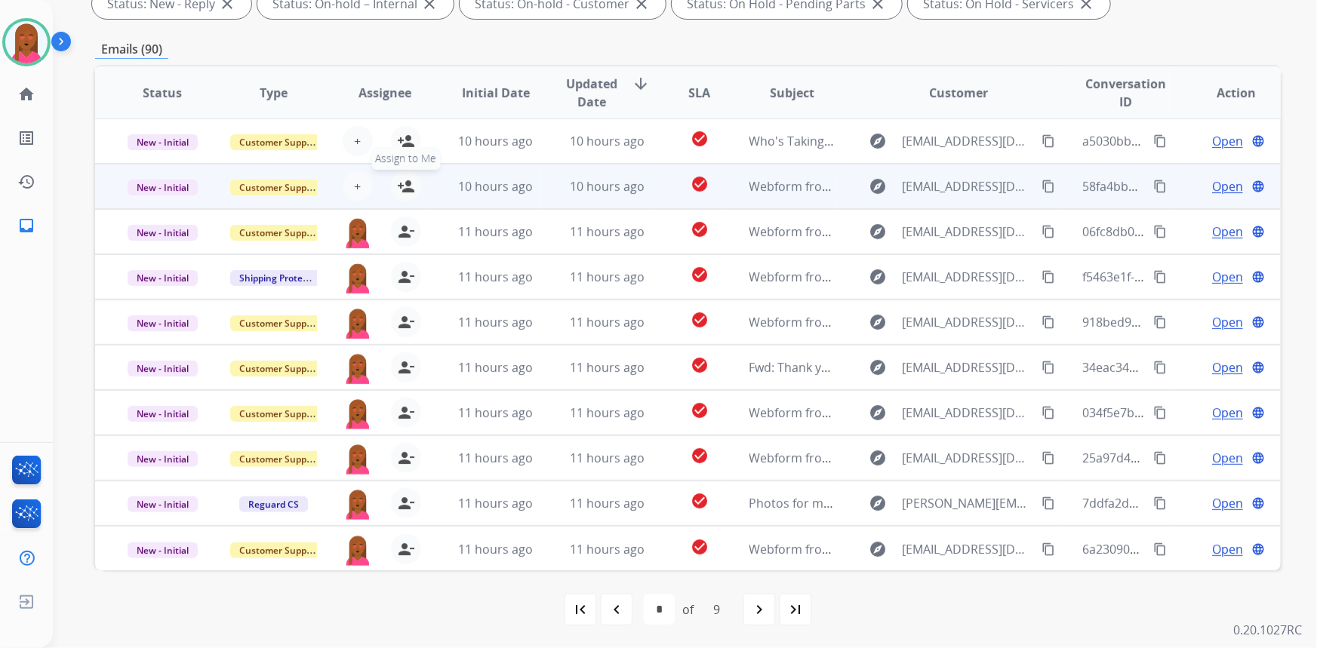
click at [402, 180] on mat-icon "person_add" at bounding box center [406, 186] width 18 height 18
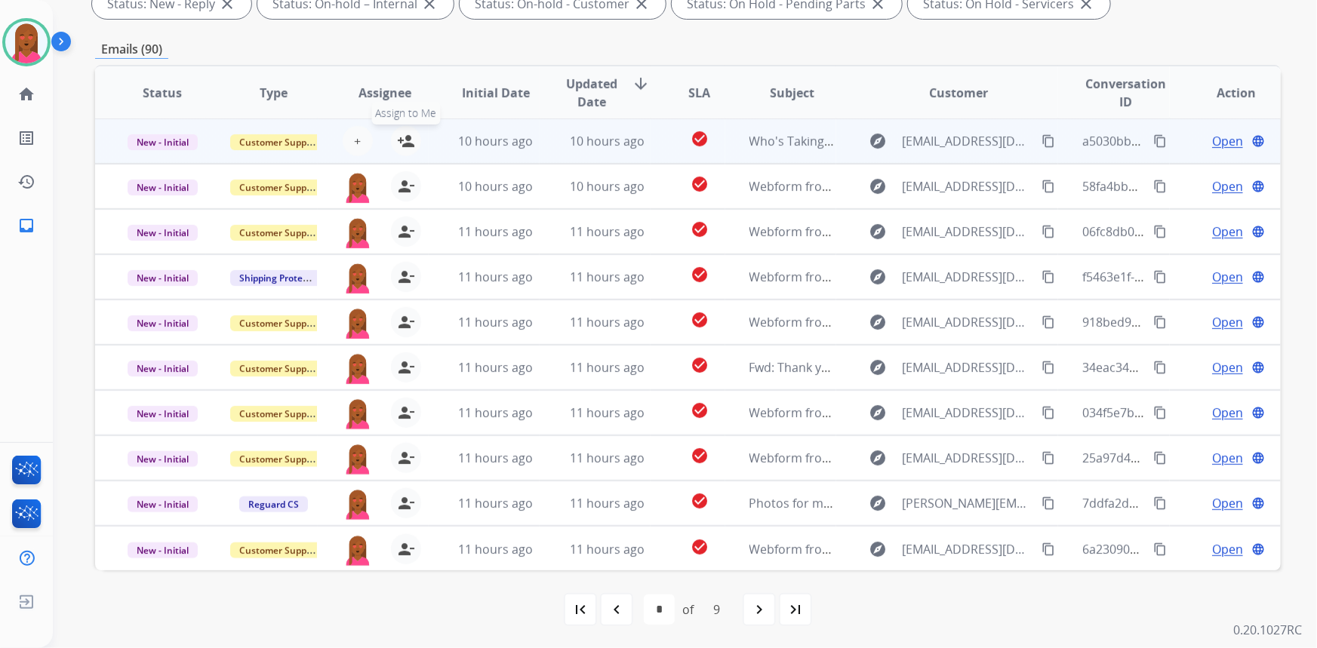
click at [404, 133] on mat-icon "person_add" at bounding box center [406, 141] width 18 height 18
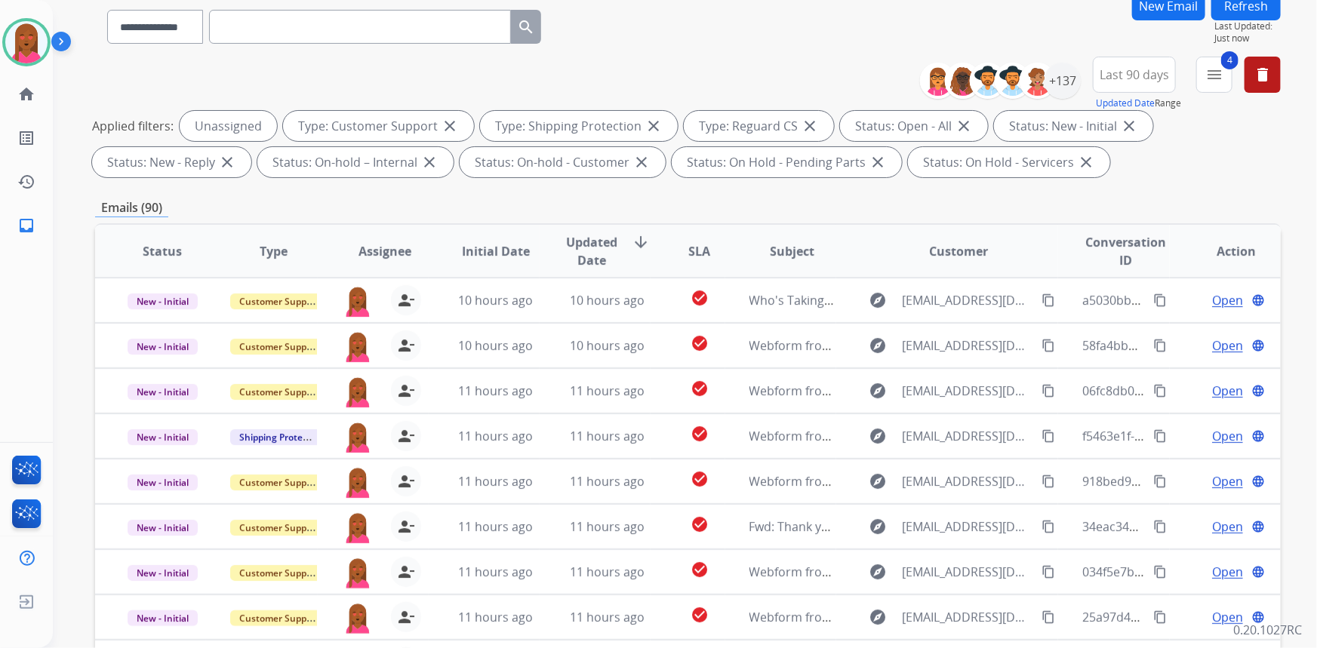
scroll to position [0, 0]
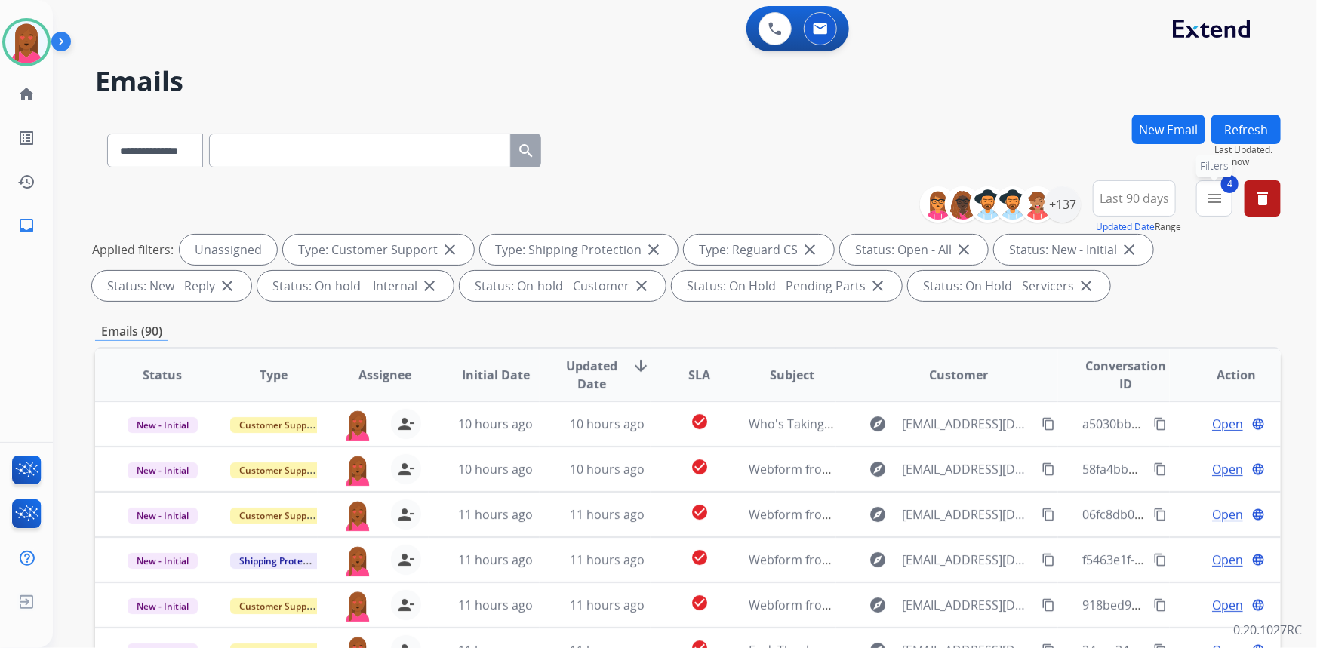
click at [1216, 200] on mat-icon "menu" at bounding box center [1215, 198] width 18 height 18
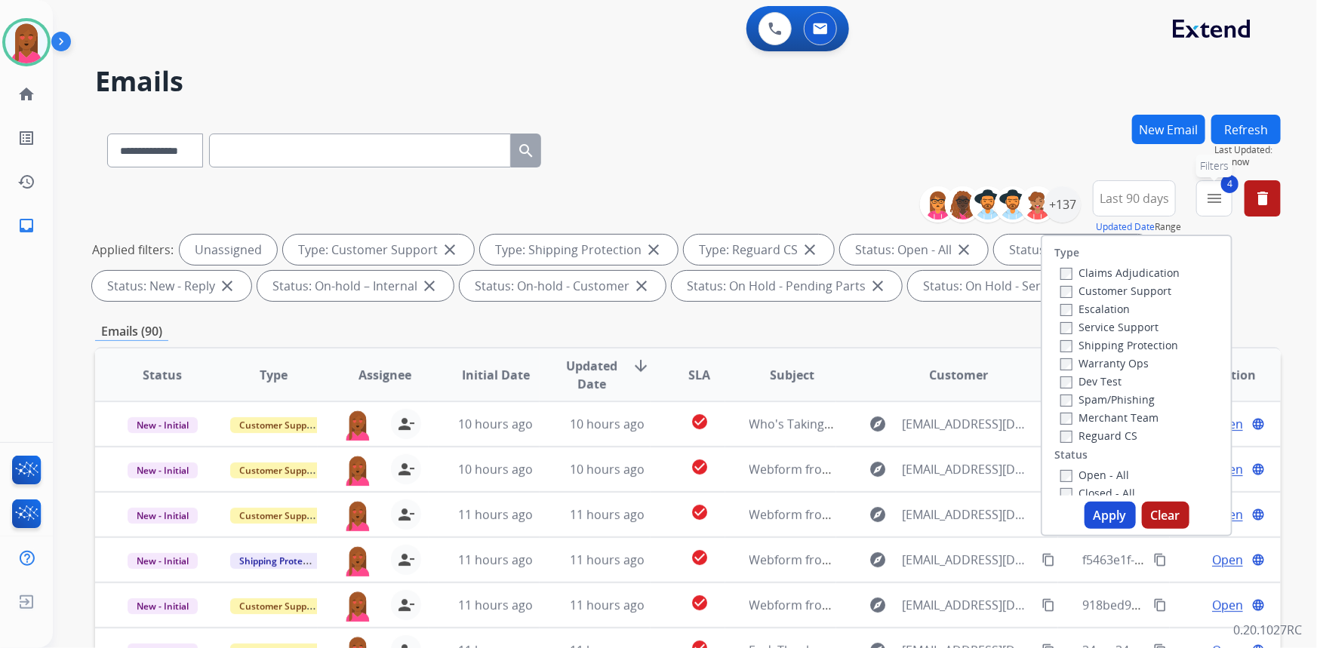
click at [1216, 200] on mat-icon "menu" at bounding box center [1215, 198] width 18 height 18
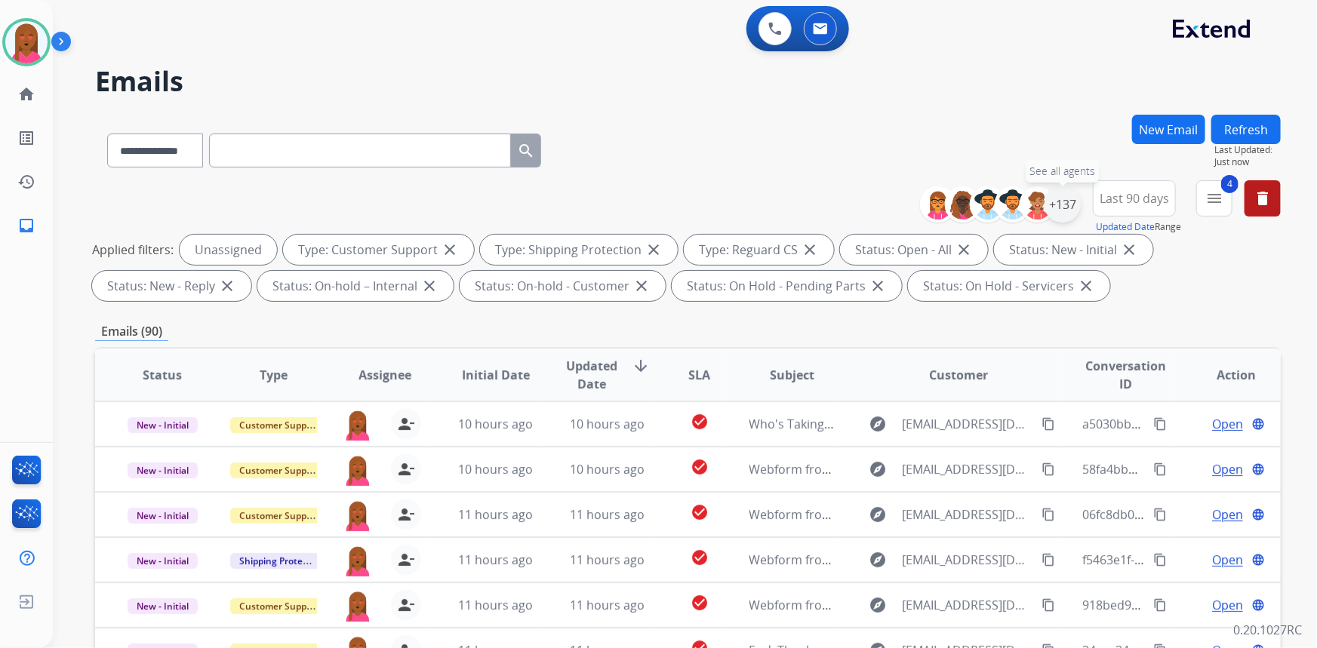
click at [1069, 210] on div "+137" at bounding box center [1063, 204] width 36 height 36
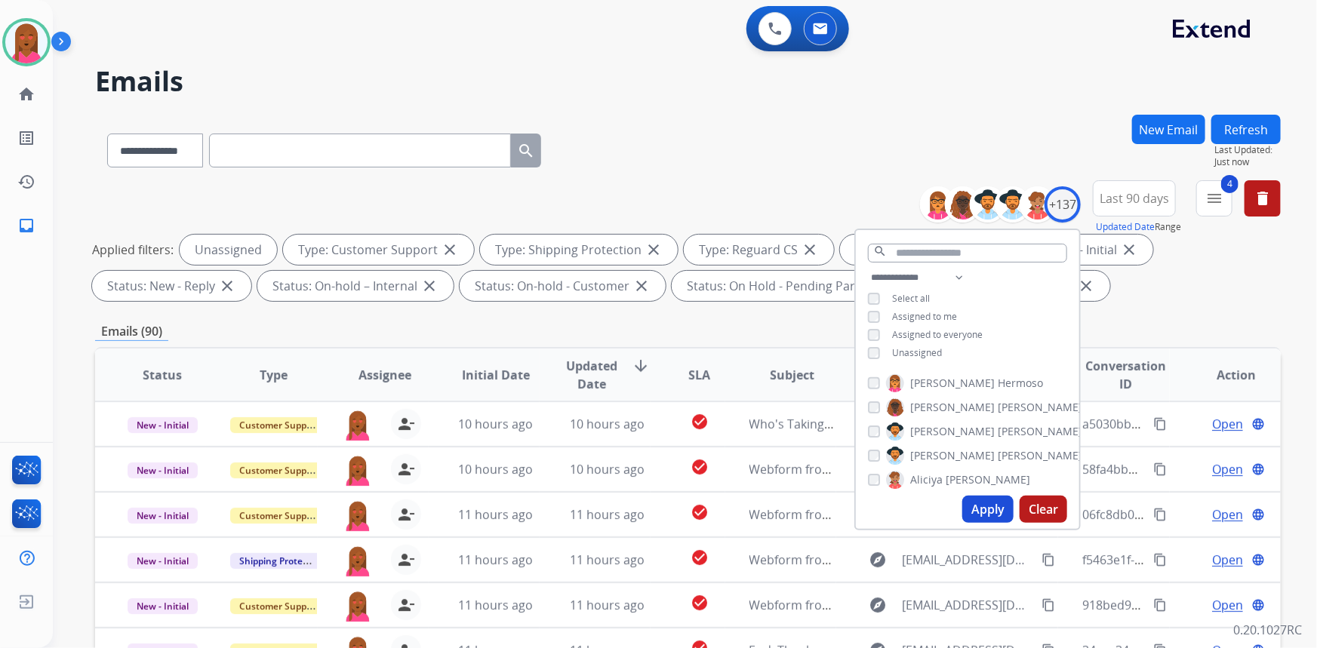
click at [927, 349] on span "Unassigned" at bounding box center [917, 352] width 50 height 13
click at [925, 313] on span "Assigned to me" at bounding box center [924, 316] width 65 height 13
click at [977, 510] on button "Apply" at bounding box center [987, 509] width 51 height 27
select select "*"
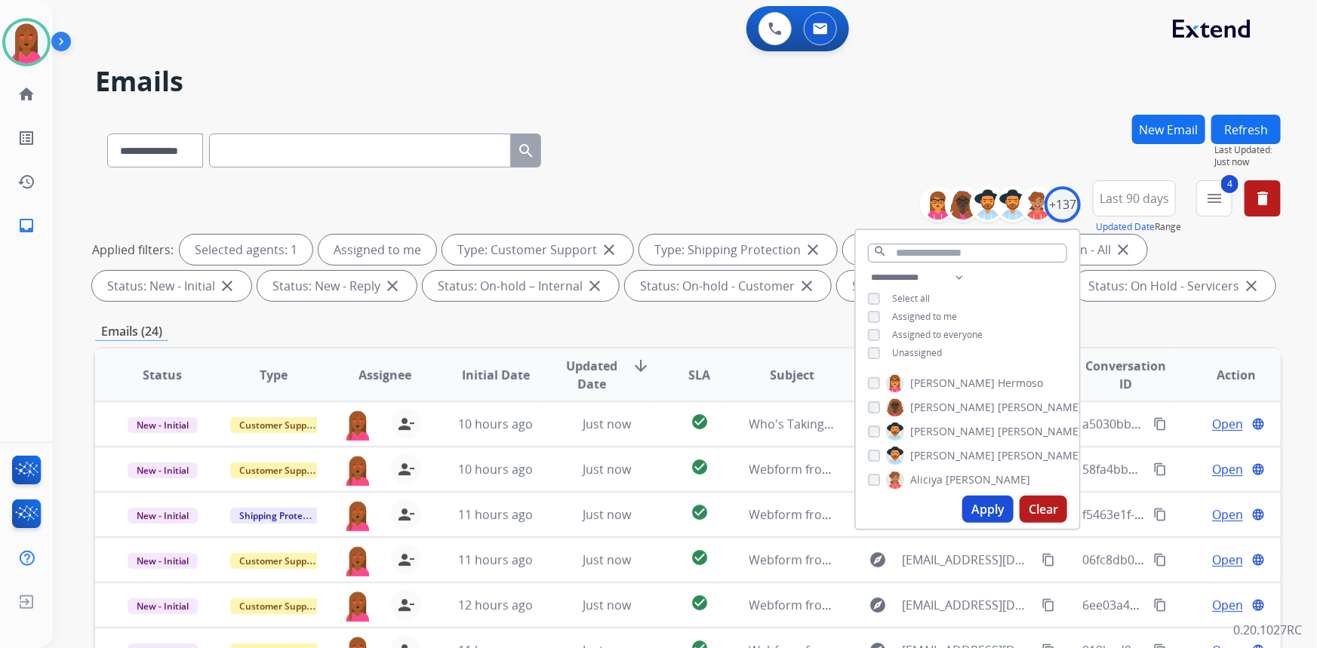
drag, startPoint x: 372, startPoint y: 72, endPoint x: 382, endPoint y: 76, distance: 10.5
click at [374, 72] on h2 "Emails" at bounding box center [688, 81] width 1186 height 30
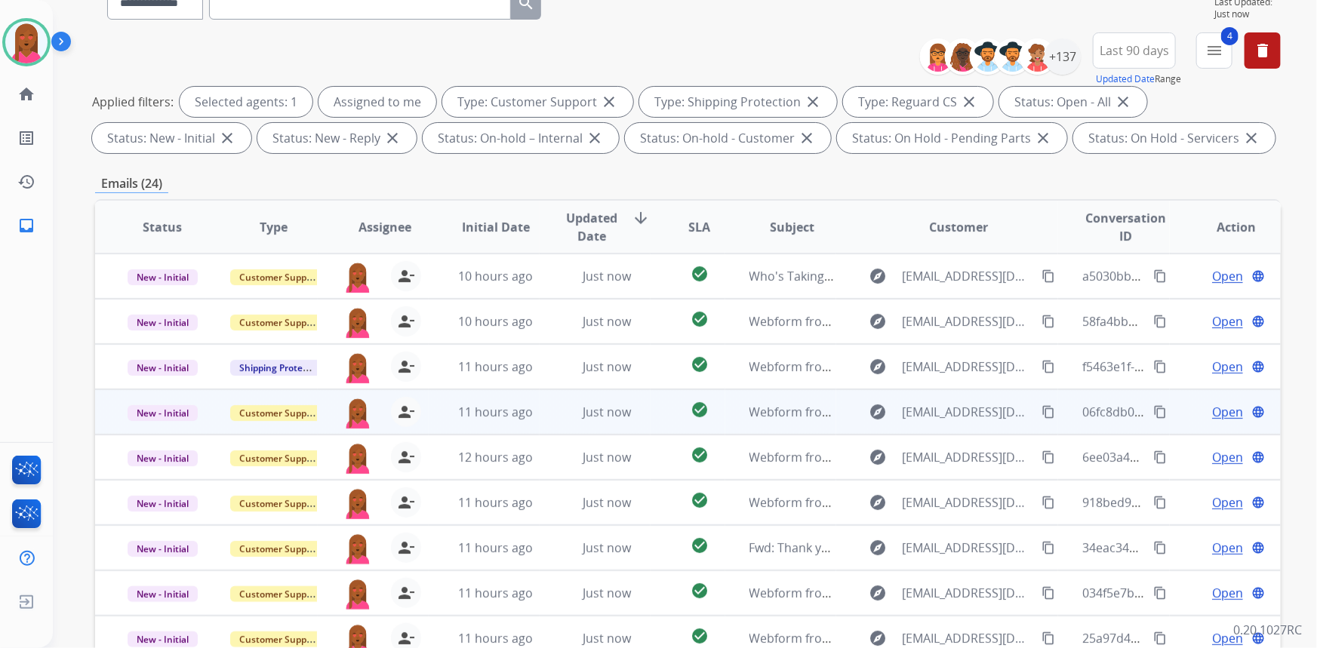
scroll to position [282, 0]
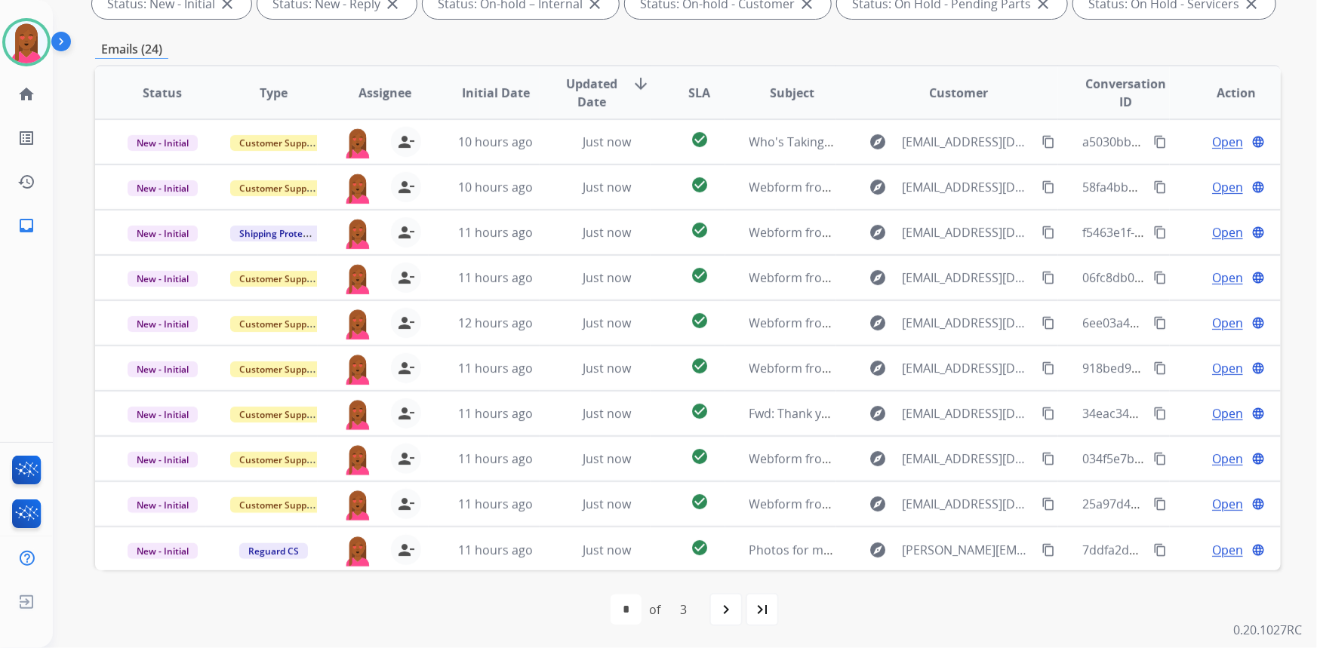
click at [759, 601] on mat-icon "last_page" at bounding box center [762, 610] width 18 height 18
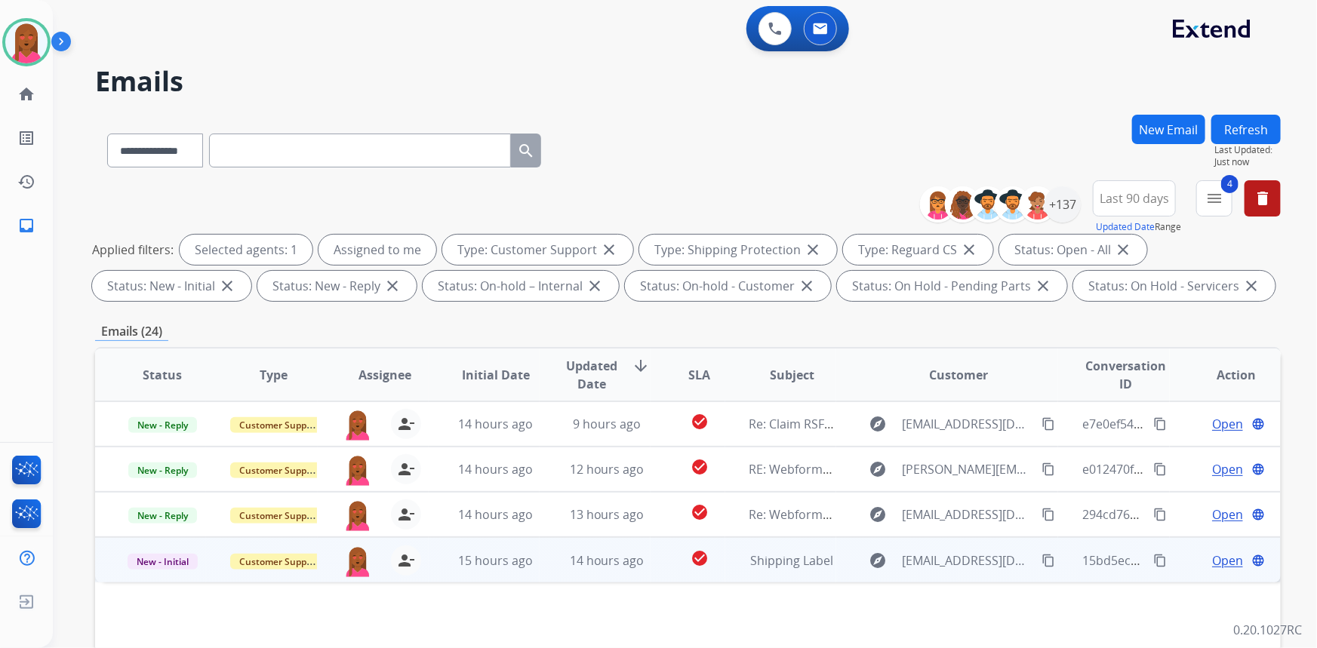
click at [1215, 563] on span "Open" at bounding box center [1227, 561] width 31 height 18
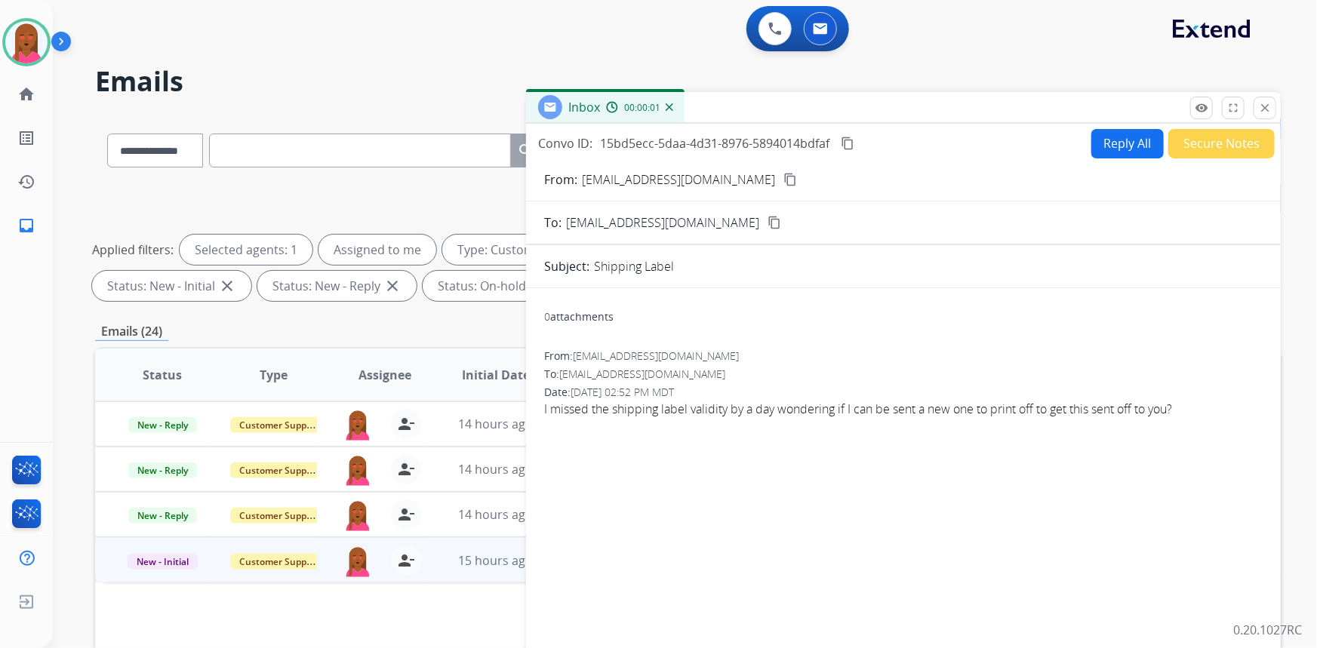
click at [784, 184] on mat-icon "content_copy" at bounding box center [791, 180] width 14 height 14
click at [796, 382] on div "From: [EMAIL_ADDRESS][DOMAIN_NAME] To: [EMAIL_ADDRESS][DOMAIN_NAME] Date: [DATE…" at bounding box center [903, 383] width 719 height 69
click at [759, 412] on div "I missed the shipping label validity by a day wondering if I can be sent a new …" at bounding box center [903, 409] width 719 height 18
click at [759, 414] on div "I missed the shipping label validity by a day wondering if I can be sent a new …" at bounding box center [903, 409] width 719 height 18
click at [759, 415] on div "I missed the shipping label validity by a day wondering if I can be sent a new …" at bounding box center [903, 409] width 719 height 18
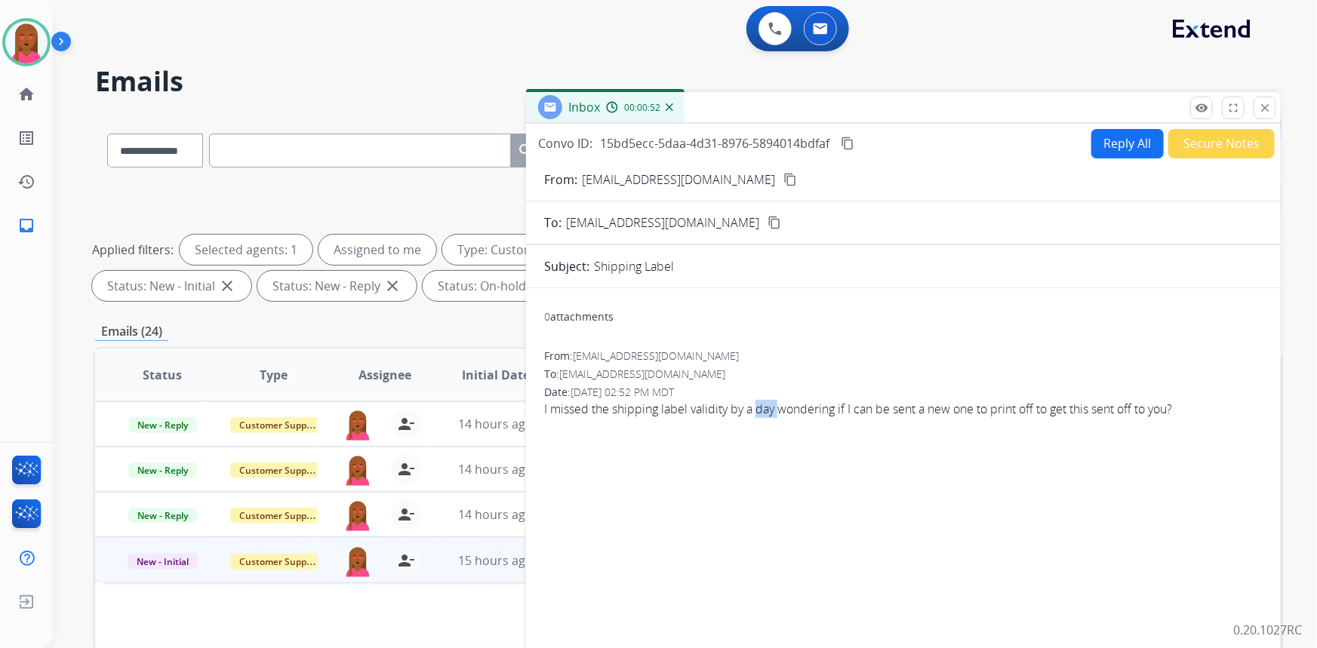
click at [759, 415] on div "I missed the shipping label validity by a day wondering if I can be sent a new …" at bounding box center [903, 409] width 719 height 18
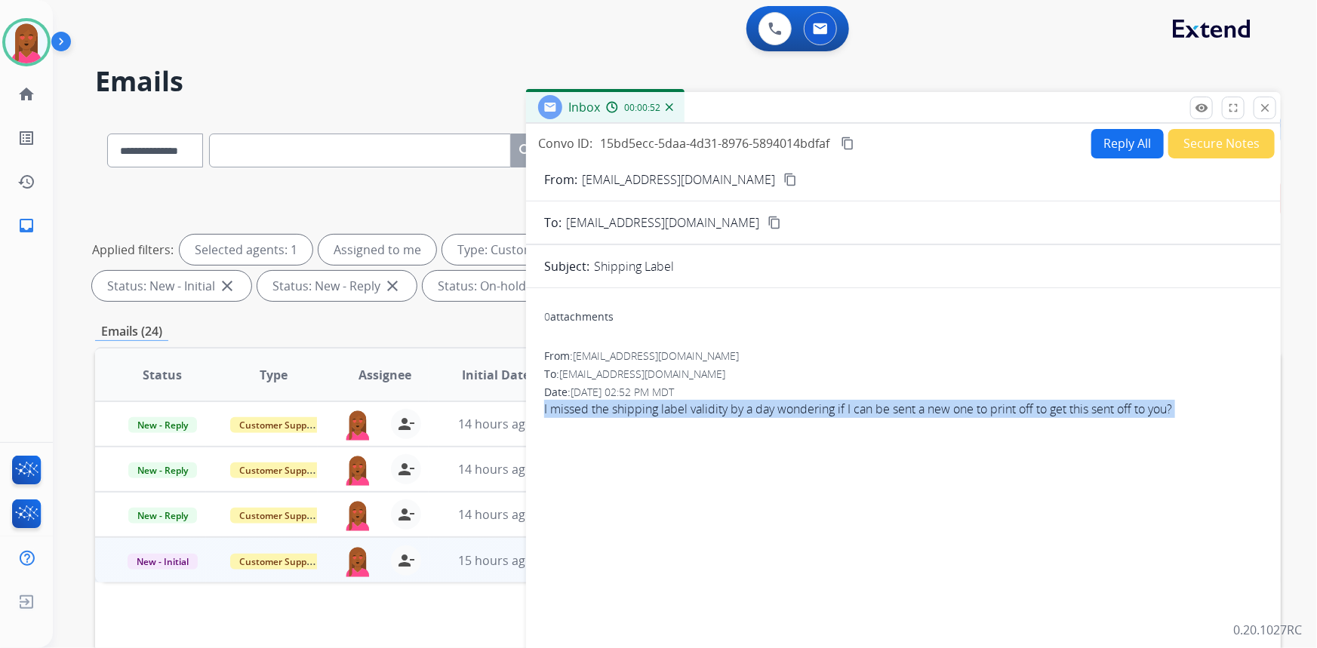
click at [759, 415] on div "I missed the shipping label validity by a day wondering if I can be sent a new …" at bounding box center [903, 409] width 719 height 18
click at [1098, 136] on button "Reply All" at bounding box center [1128, 143] width 72 height 29
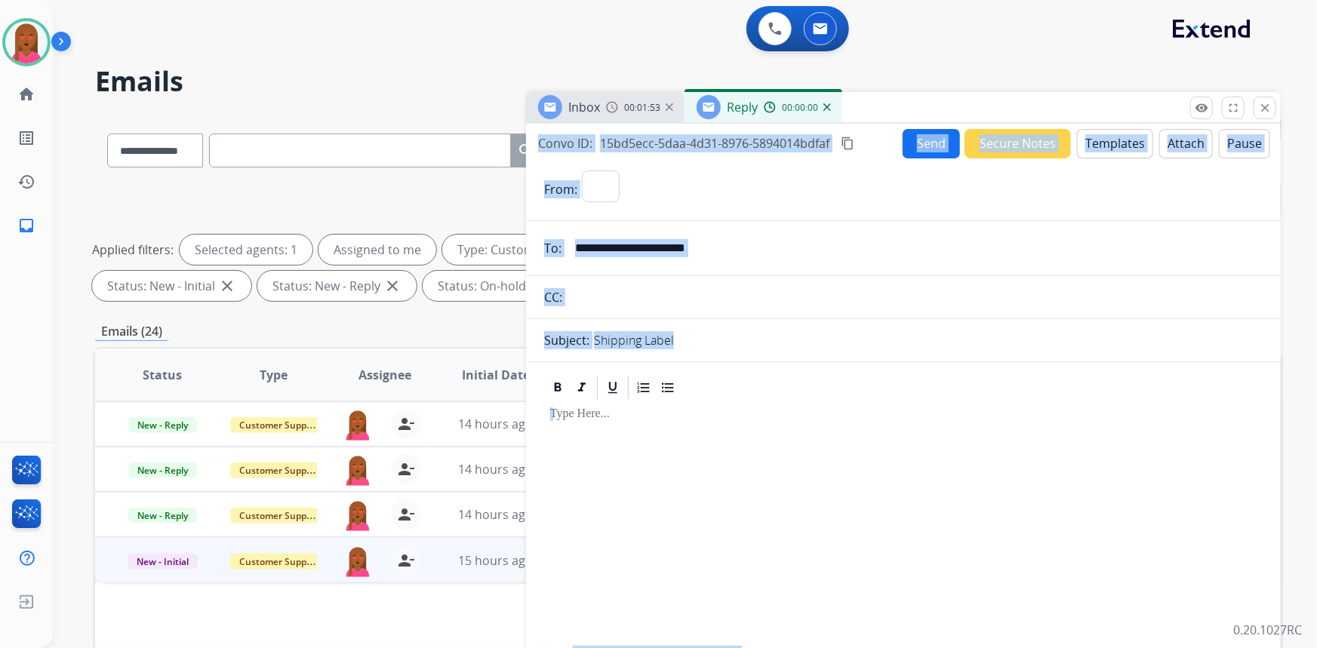
select select "**********"
click at [1092, 139] on button "Templates" at bounding box center [1115, 143] width 76 height 29
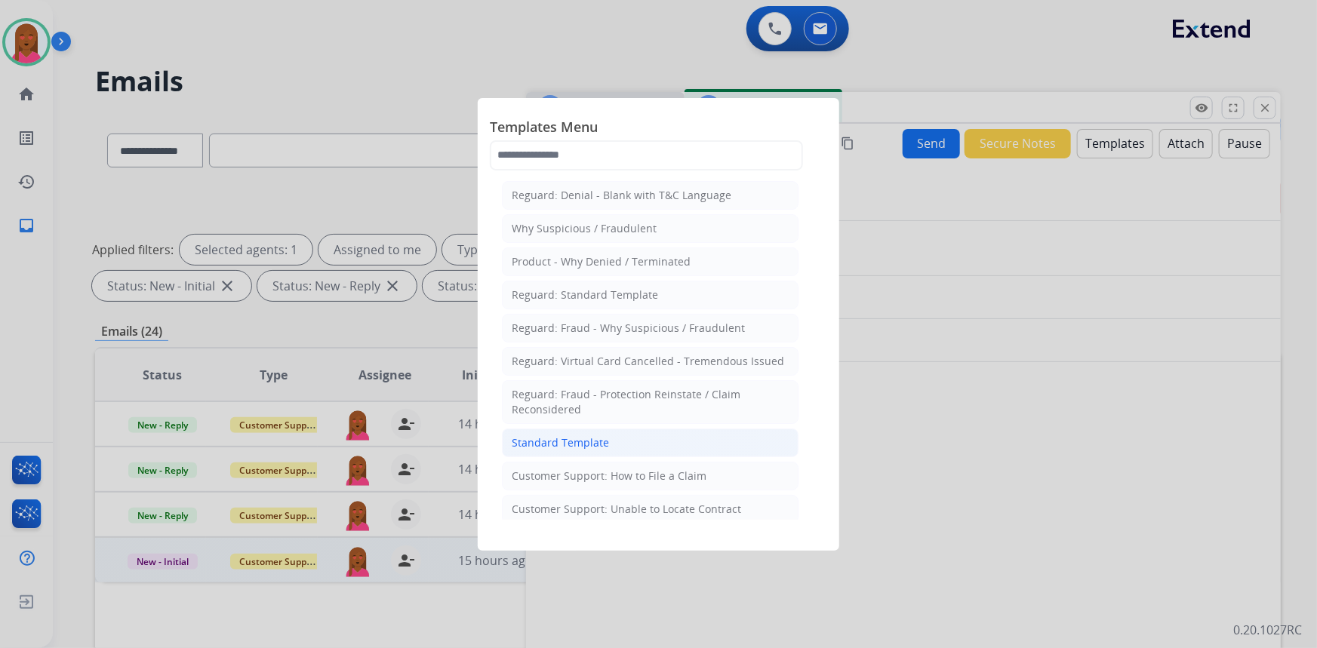
click at [614, 442] on li "Standard Template" at bounding box center [650, 443] width 297 height 29
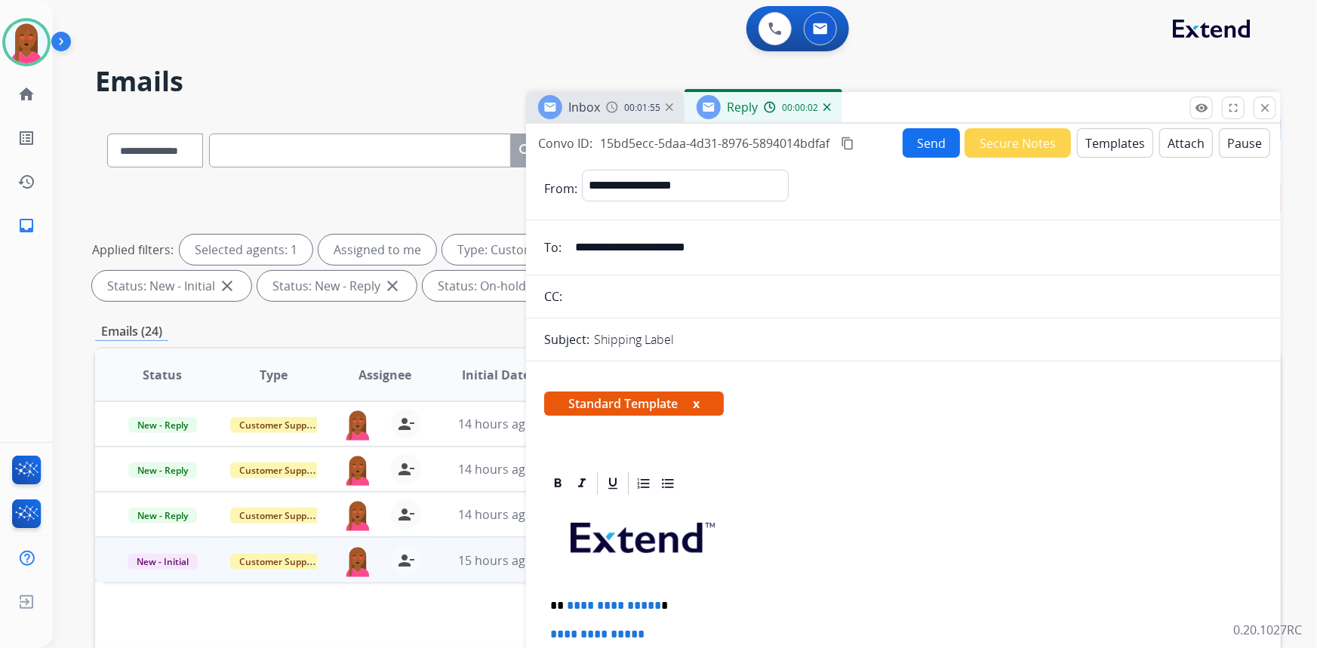
scroll to position [205, 0]
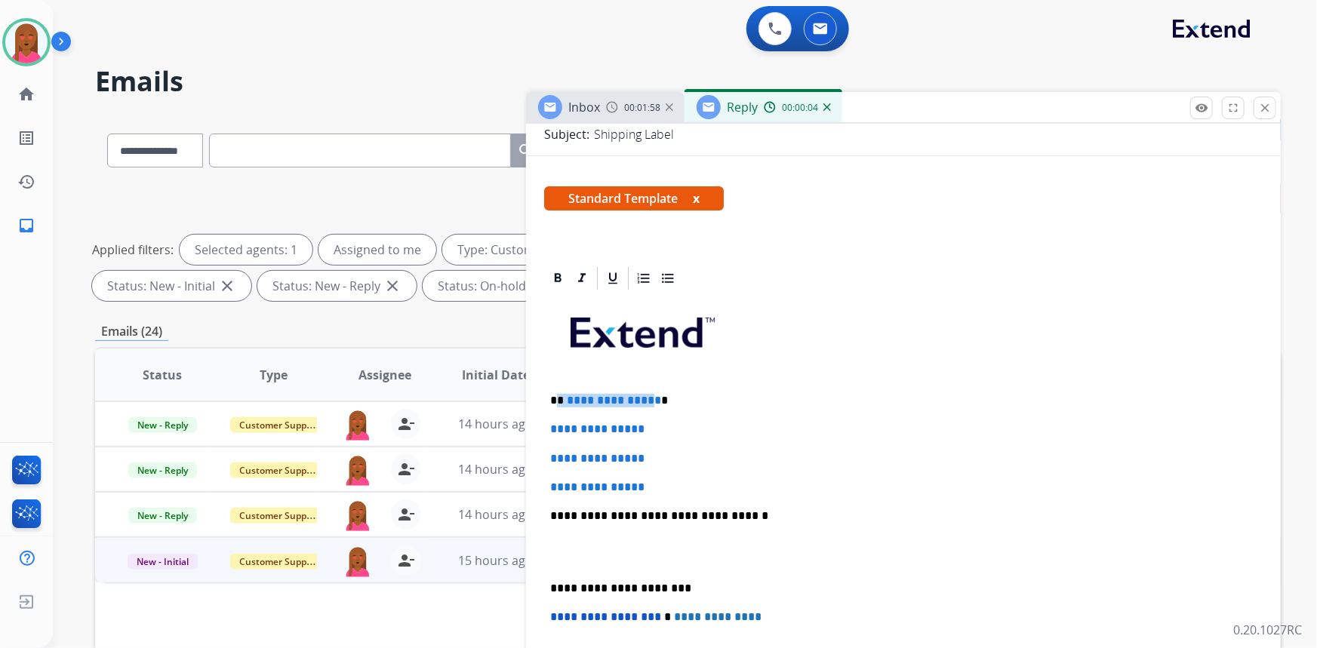
drag, startPoint x: 650, startPoint y: 393, endPoint x: 559, endPoint y: 391, distance: 90.6
click at [559, 394] on p "**********" at bounding box center [897, 401] width 695 height 14
click at [581, 556] on p at bounding box center [903, 553] width 707 height 28
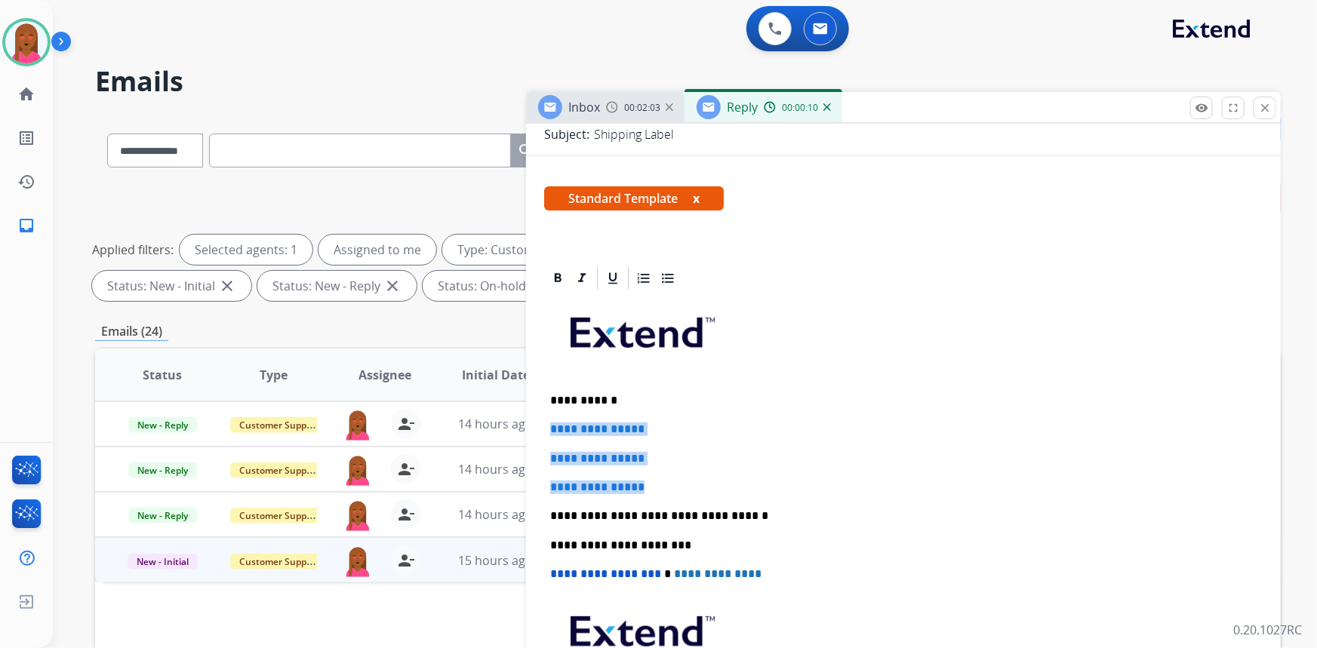
drag, startPoint x: 594, startPoint y: 443, endPoint x: 531, endPoint y: 423, distance: 65.7
click at [531, 423] on div "**********" at bounding box center [903, 556] width 755 height 582
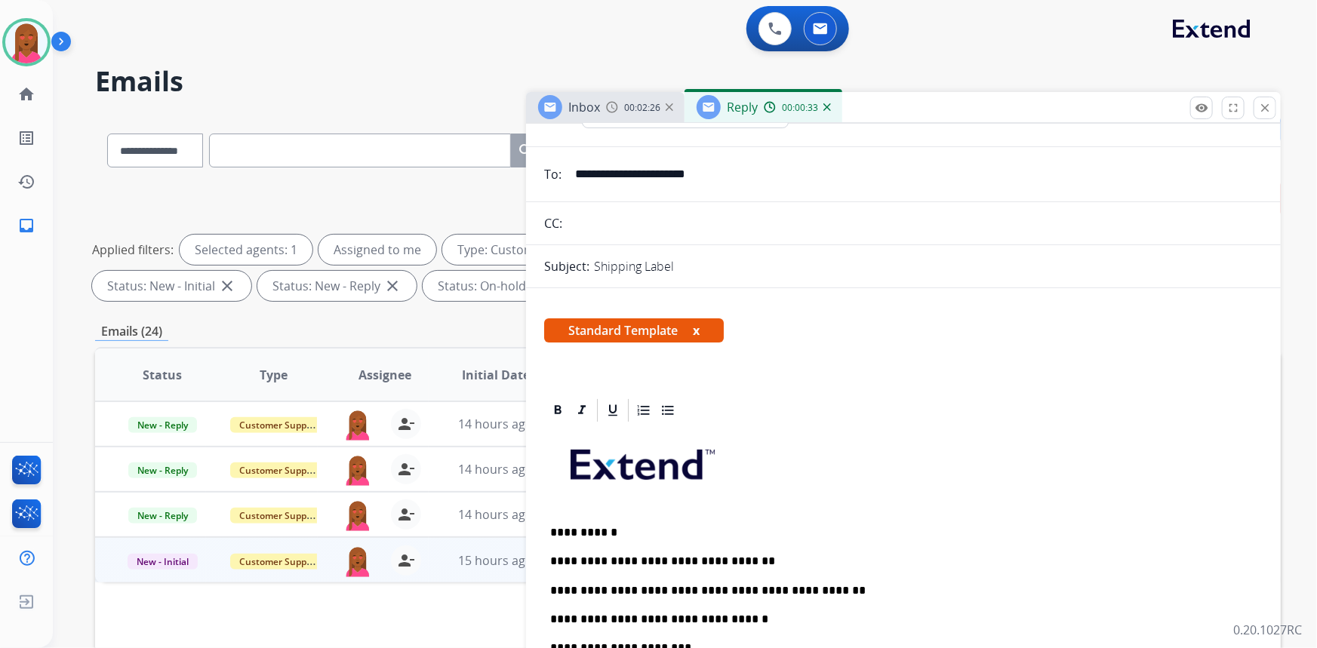
scroll to position [0, 0]
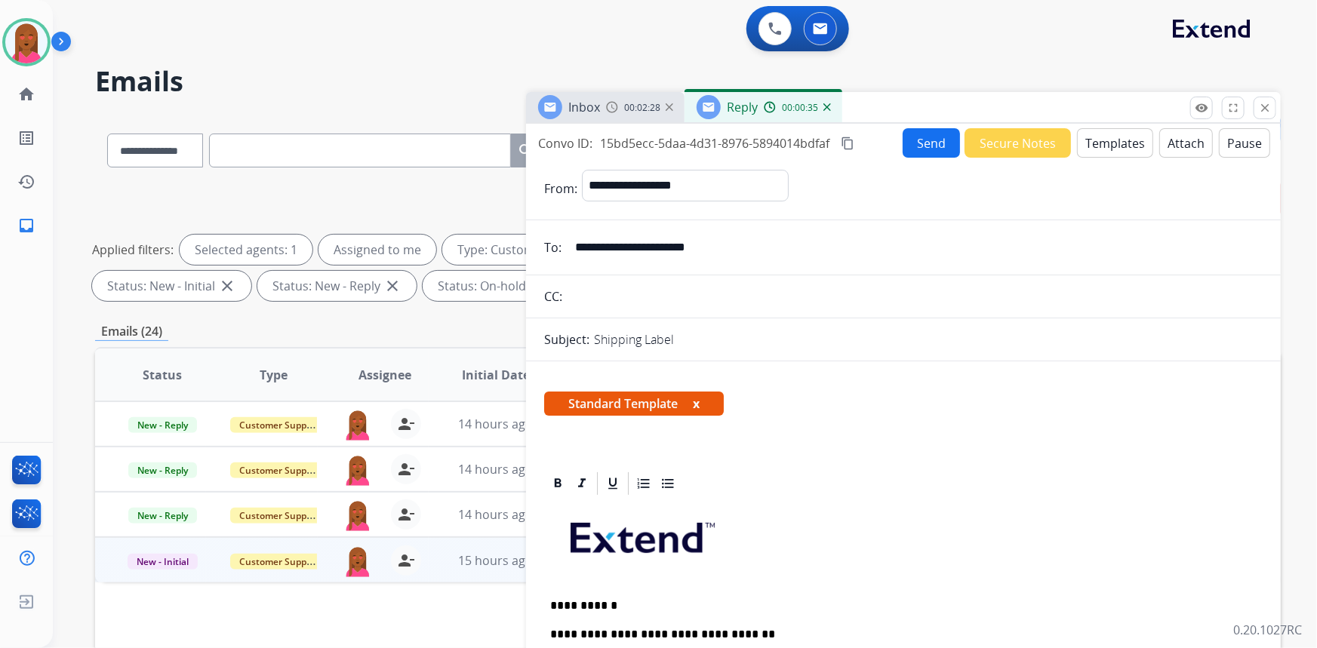
click at [849, 146] on mat-icon "content_copy" at bounding box center [848, 144] width 14 height 14
click at [925, 148] on button "Send" at bounding box center [931, 142] width 57 height 29
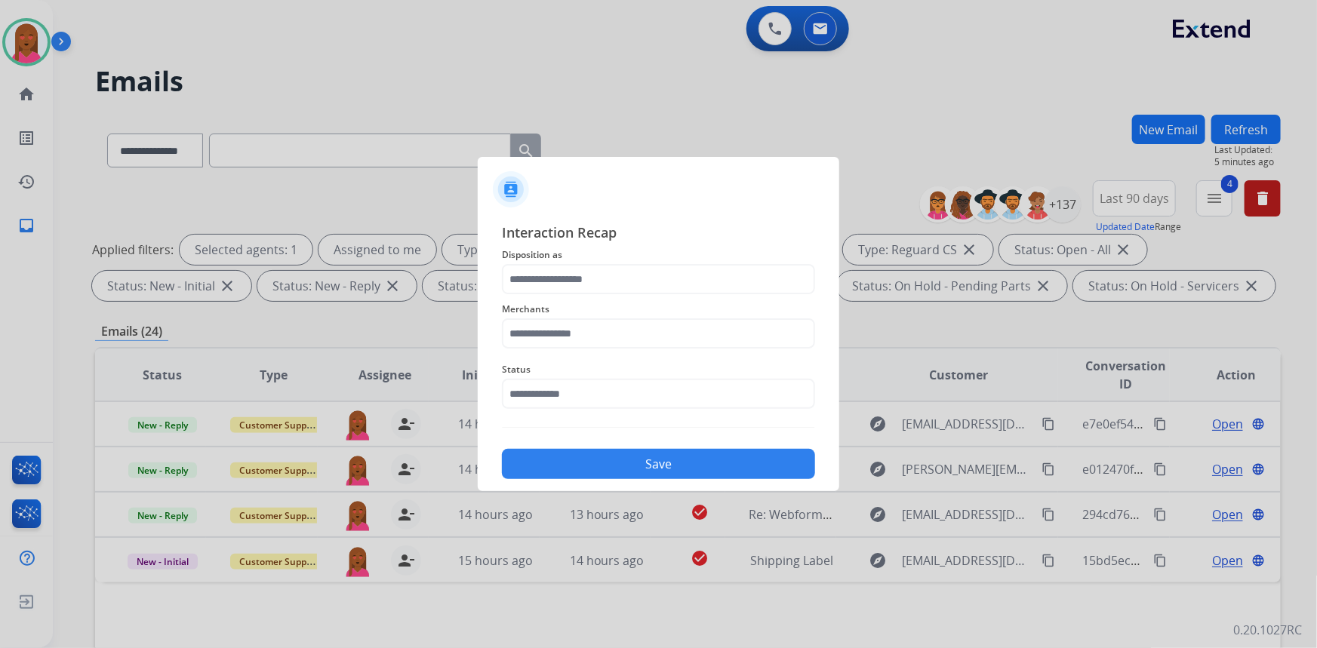
click at [672, 373] on span "Status" at bounding box center [658, 370] width 313 height 18
click at [661, 393] on input "text" at bounding box center [658, 394] width 313 height 30
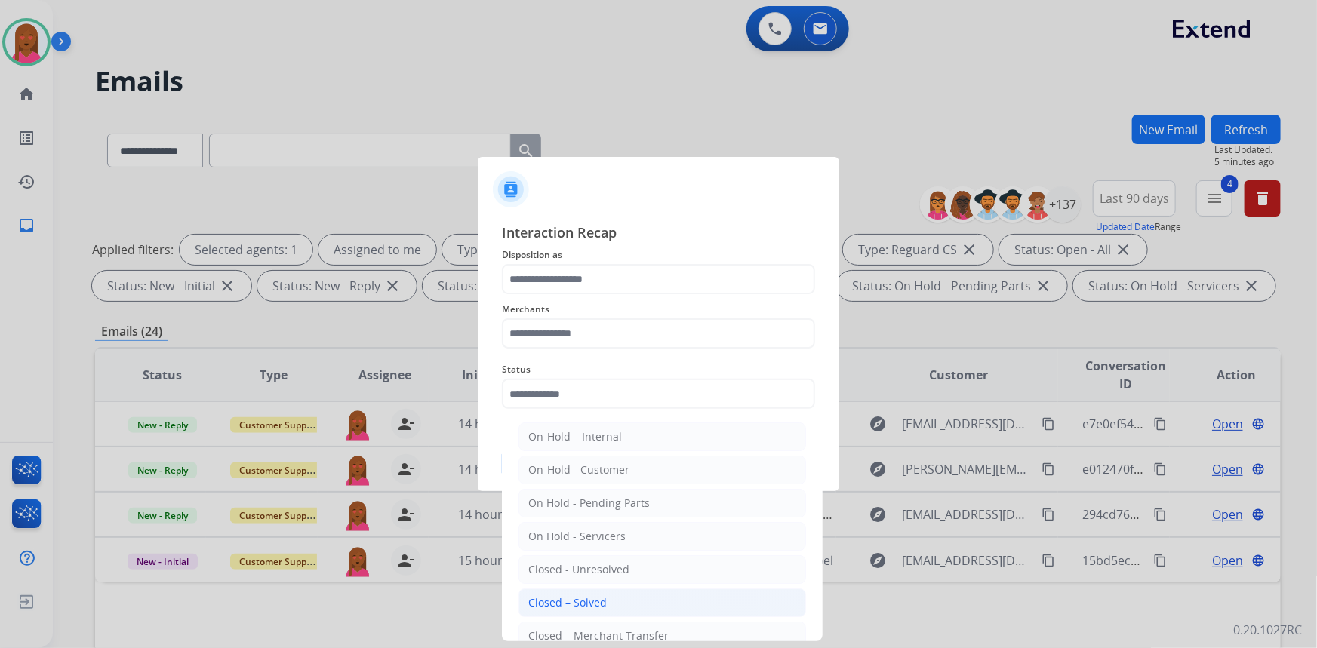
click at [601, 606] on div "Closed – Solved" at bounding box center [567, 603] width 79 height 15
type input "**********"
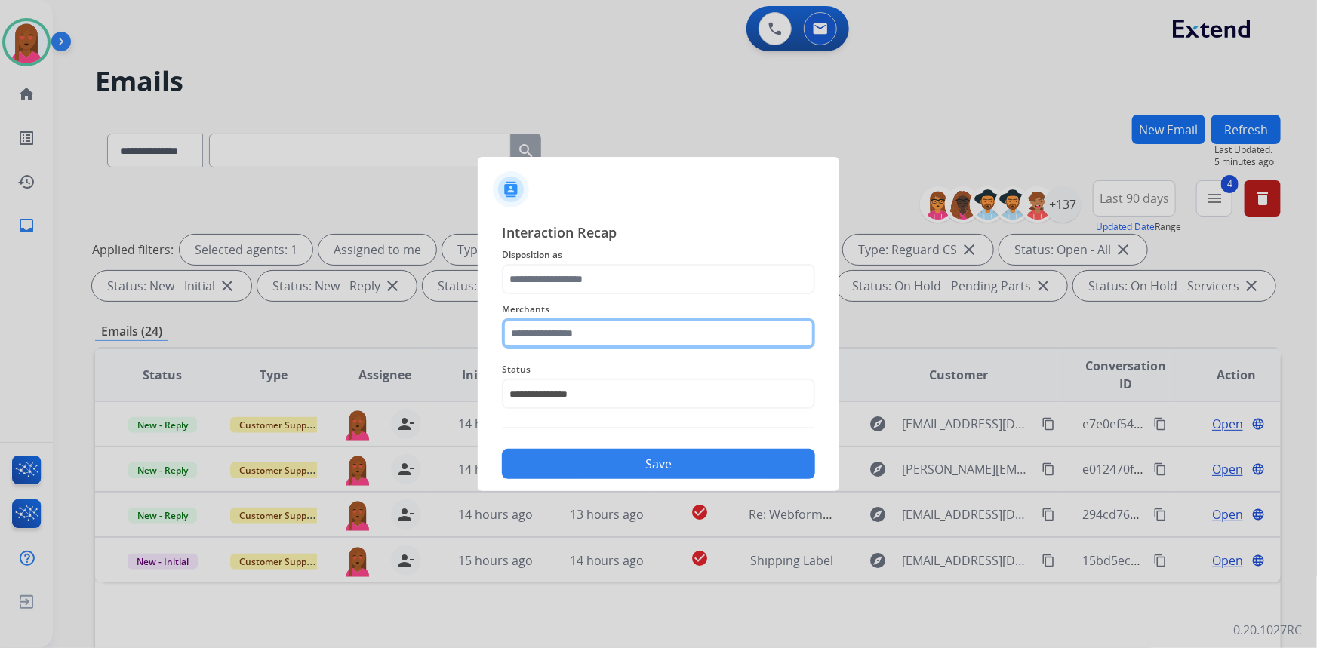
click at [615, 326] on input "text" at bounding box center [658, 334] width 313 height 30
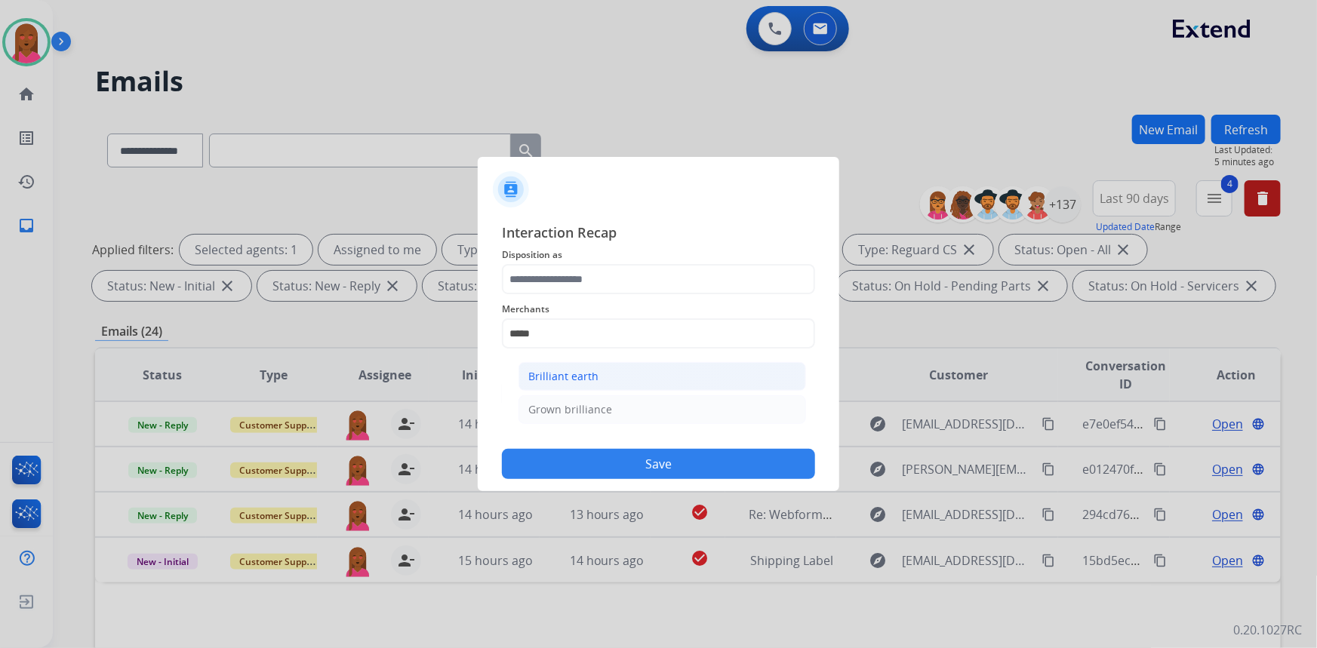
click at [612, 380] on li "Brilliant earth" at bounding box center [663, 376] width 288 height 29
type input "**********"
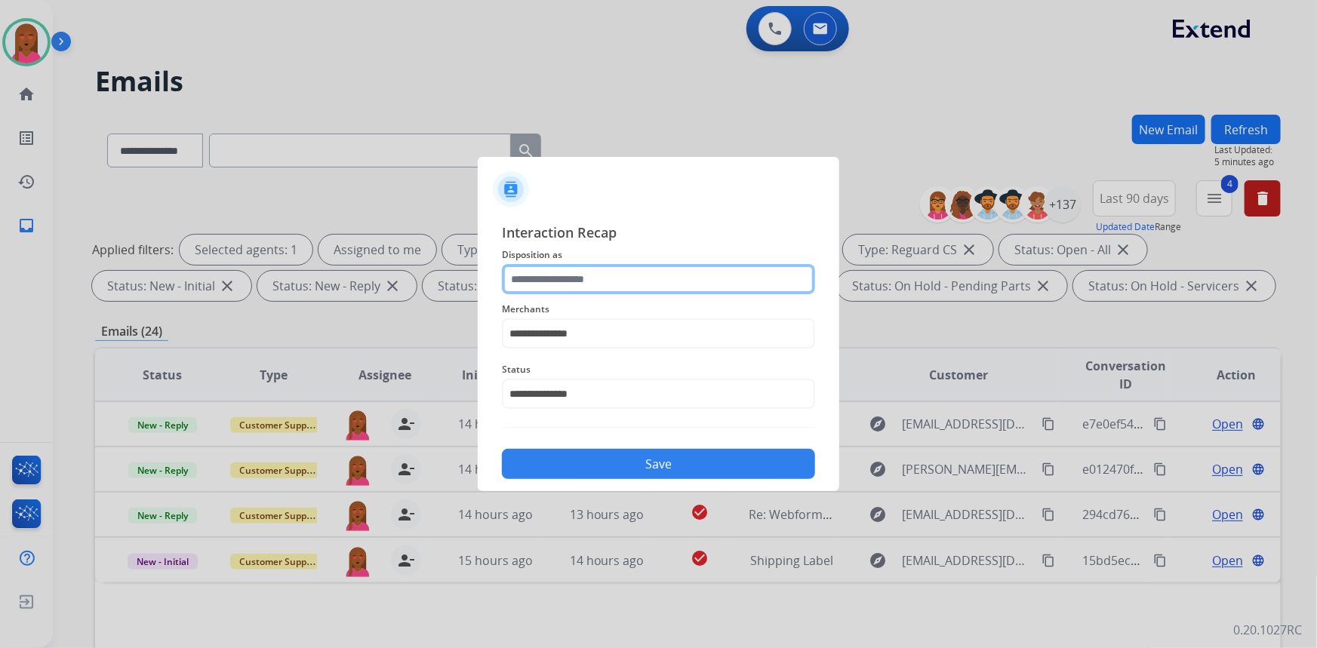
click at [595, 286] on input "text" at bounding box center [658, 279] width 313 height 30
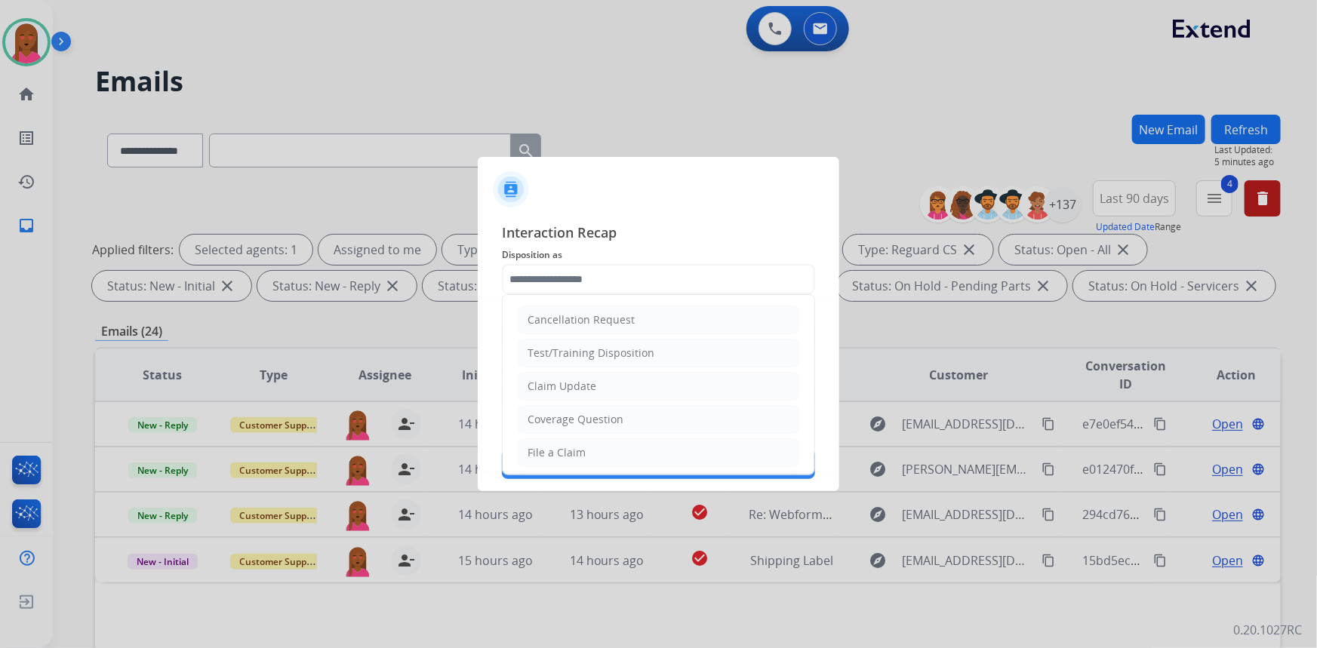
click at [595, 394] on li "Claim Update" at bounding box center [659, 386] width 282 height 29
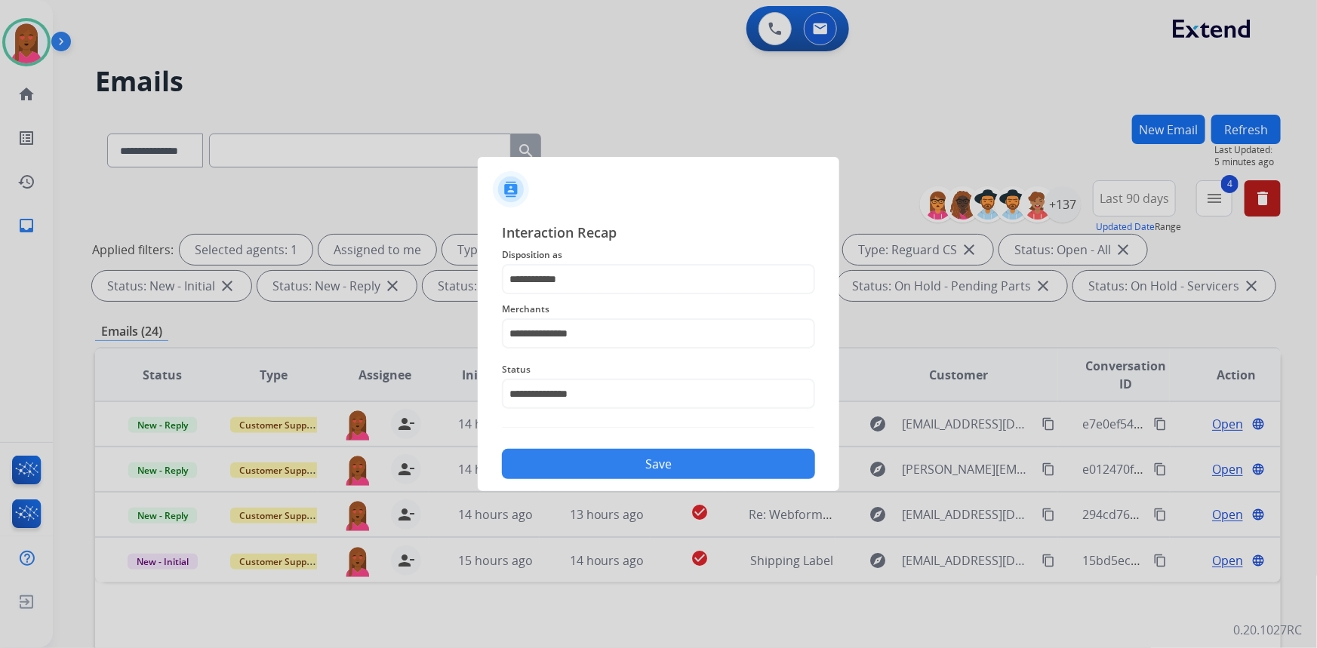
drag, startPoint x: 625, startPoint y: 482, endPoint x: 334, endPoint y: 408, distance: 300.1
click at [619, 476] on div "**********" at bounding box center [659, 351] width 362 height 282
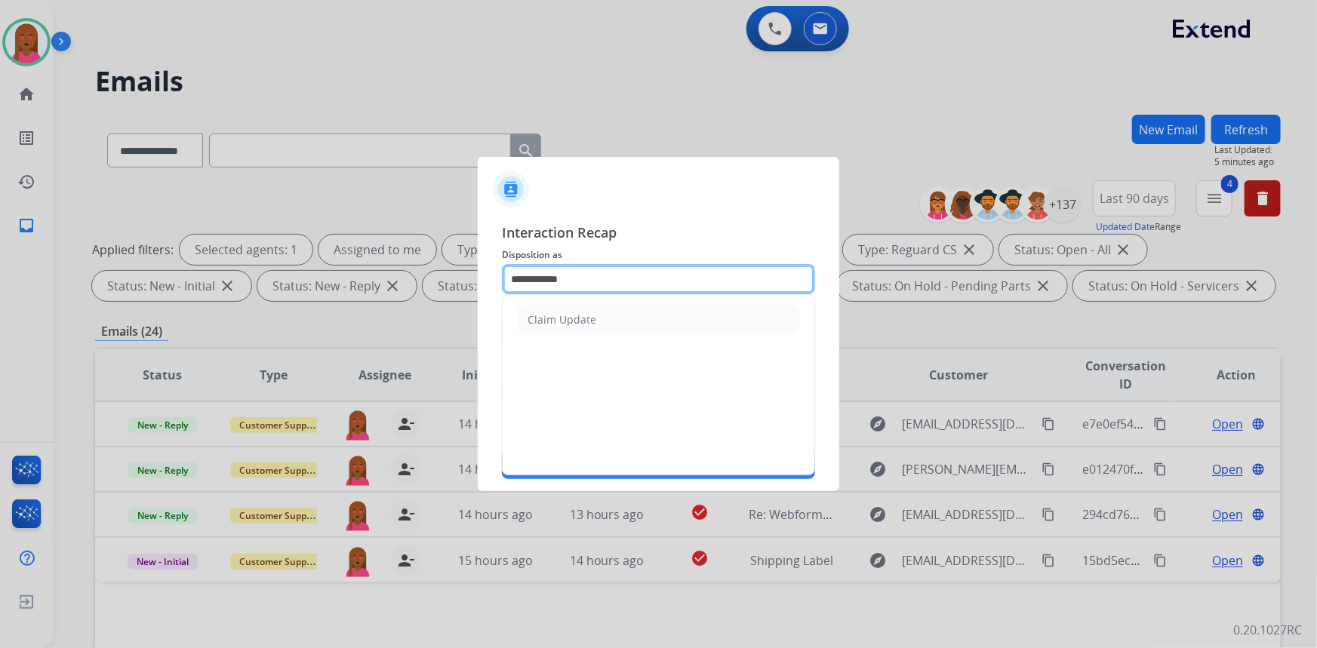
drag, startPoint x: 613, startPoint y: 281, endPoint x: 263, endPoint y: 258, distance: 350.2
click at [0, 258] on app-contact-recap-modal "**********" at bounding box center [0, 324] width 0 height 648
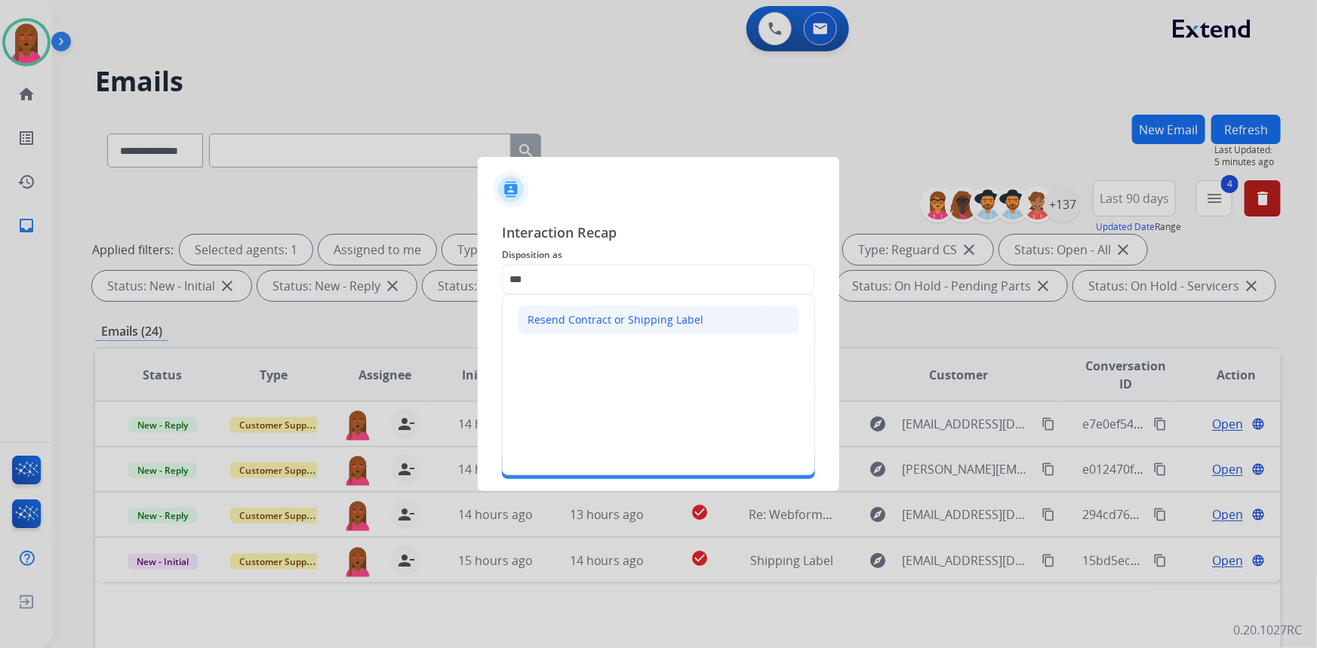
click at [628, 317] on div "Resend Contract or Shipping Label" at bounding box center [616, 320] width 176 height 15
type input "**********"
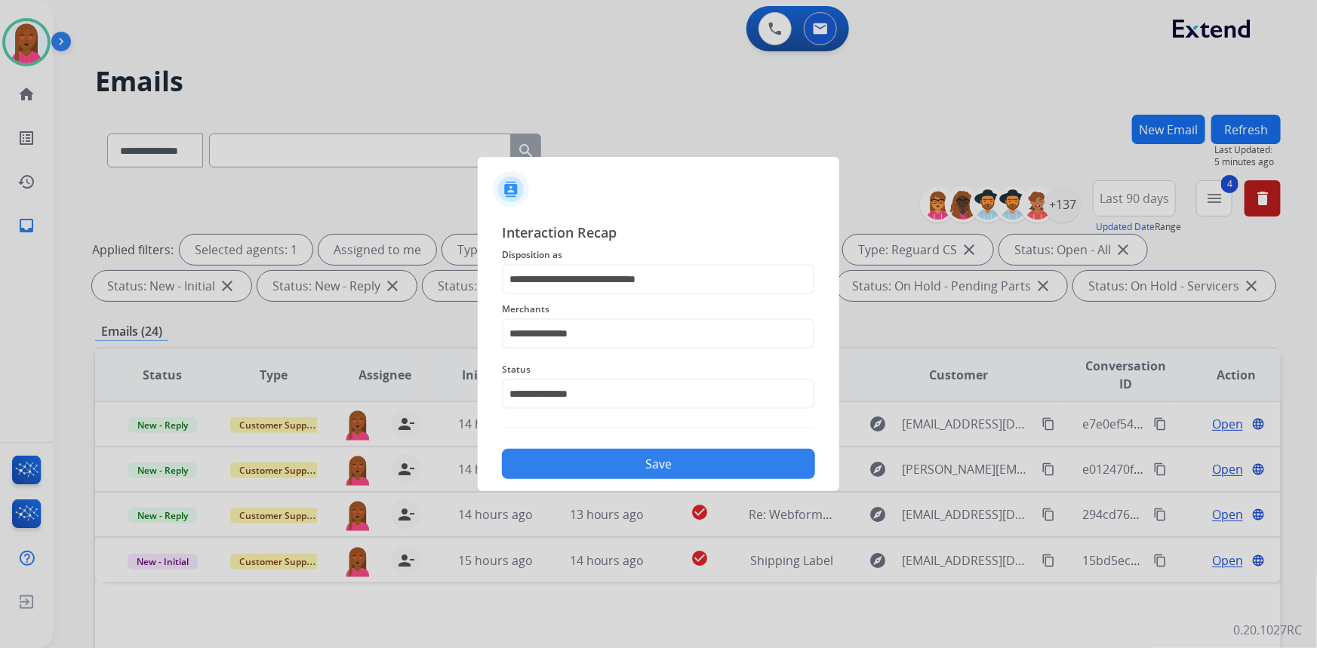
click at [641, 457] on button "Save" at bounding box center [658, 464] width 313 height 30
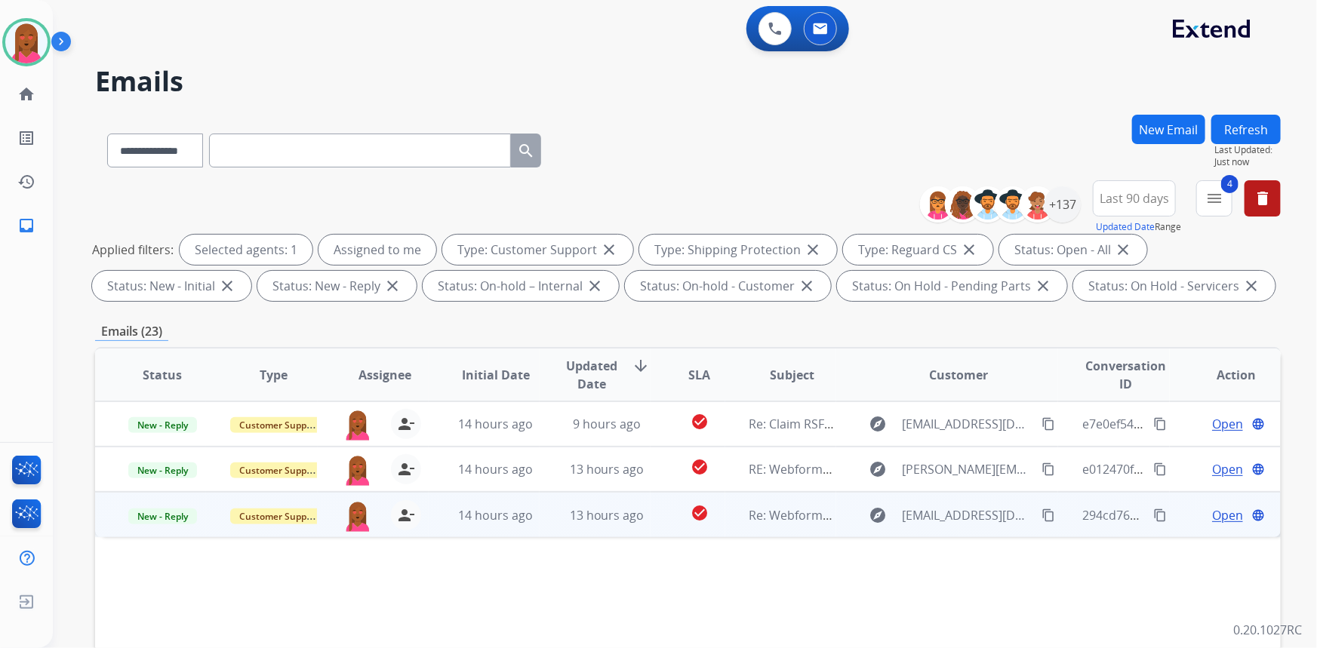
click at [1221, 513] on span "Open" at bounding box center [1227, 516] width 31 height 18
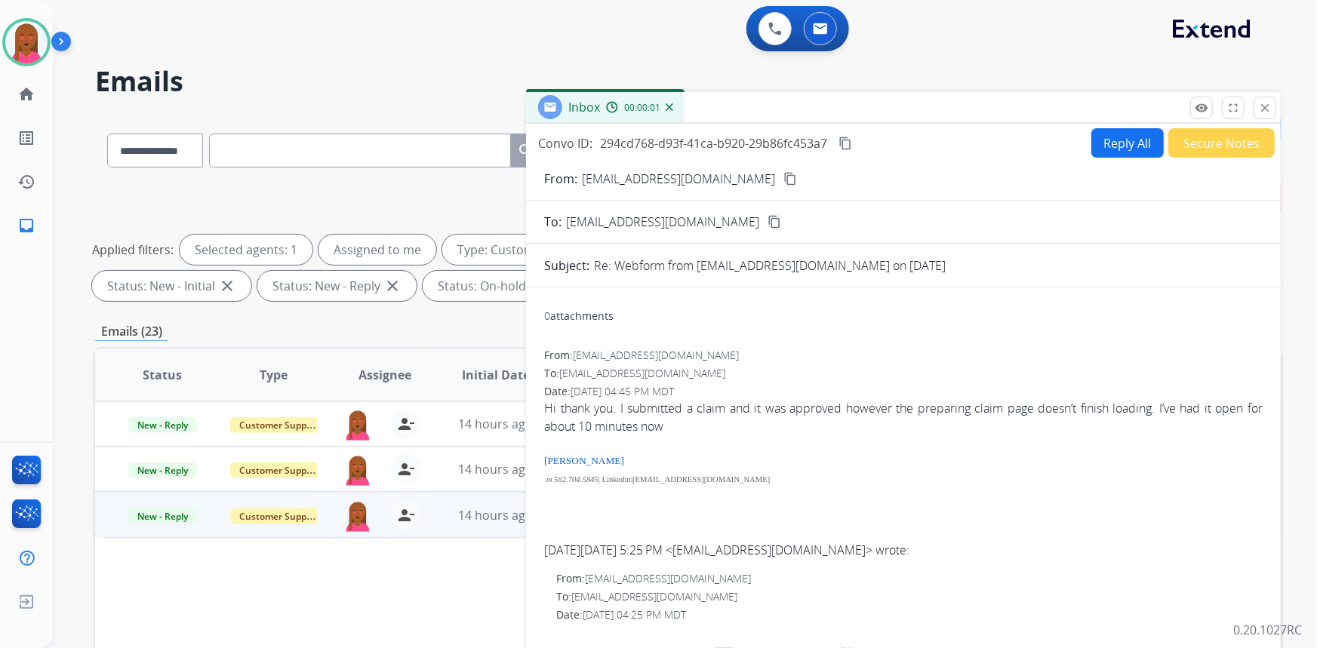
click at [784, 179] on mat-icon "content_copy" at bounding box center [791, 179] width 14 height 14
drag, startPoint x: 1184, startPoint y: 292, endPoint x: 1123, endPoint y: 292, distance: 61.9
drag, startPoint x: 898, startPoint y: 397, endPoint x: 895, endPoint y: 405, distance: 8.1
click at [898, 398] on div "Date: [DATE] 04:45 PM MDT" at bounding box center [903, 391] width 719 height 15
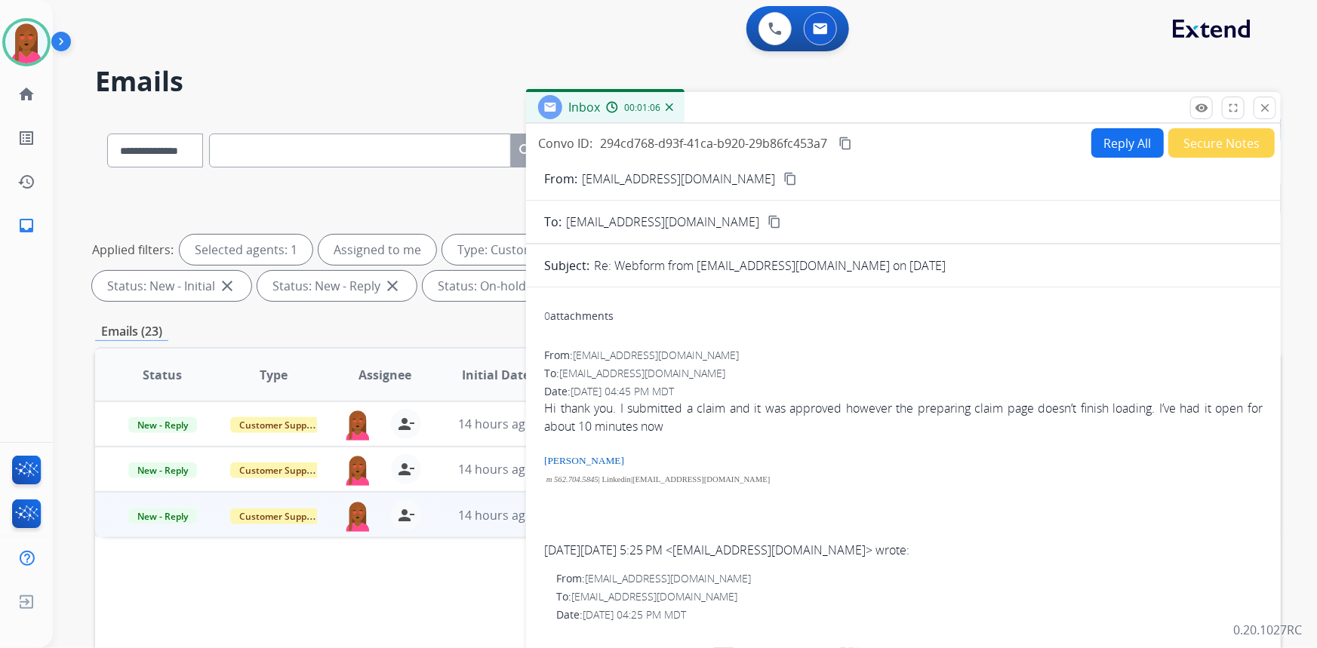
click at [886, 410] on div "Hi thank you. I submitted a claim and it was approved however the preparing cla…" at bounding box center [903, 452] width 719 height 106
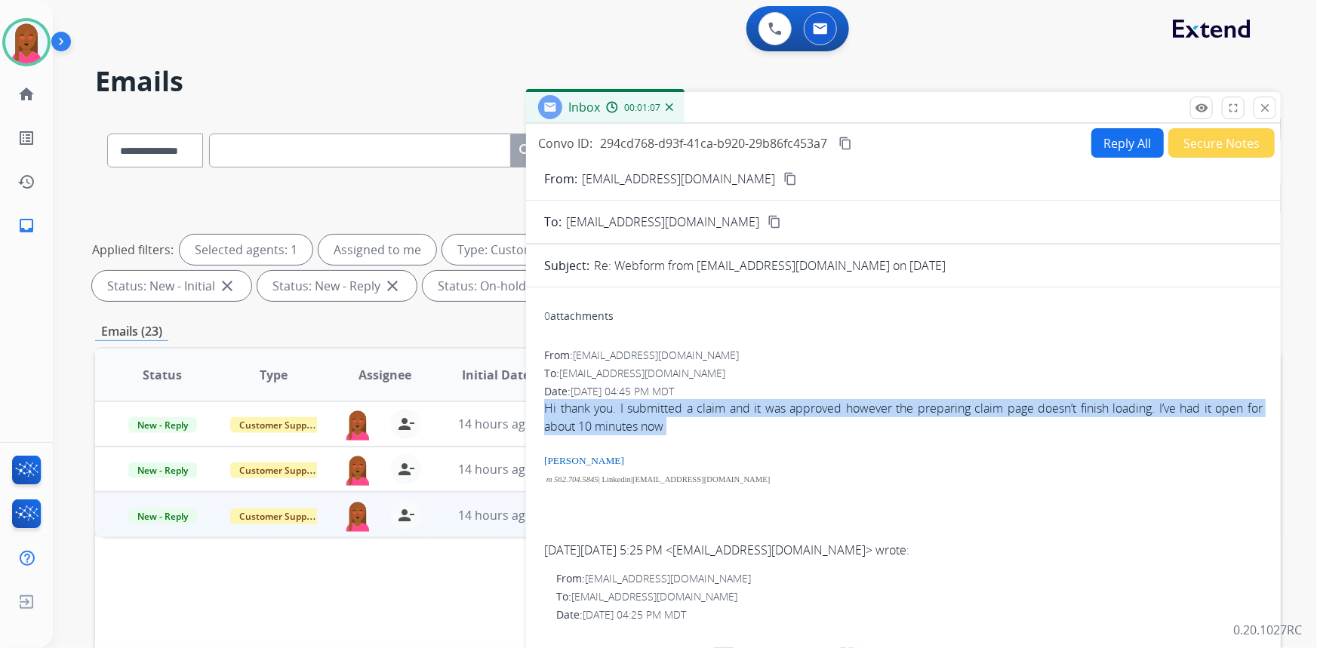
click at [886, 410] on div "Hi thank you. I submitted a claim and it was approved however the preparing cla…" at bounding box center [903, 452] width 719 height 106
copy div "Hi thank you. I submitted a claim and it was approved however the preparing cla…"
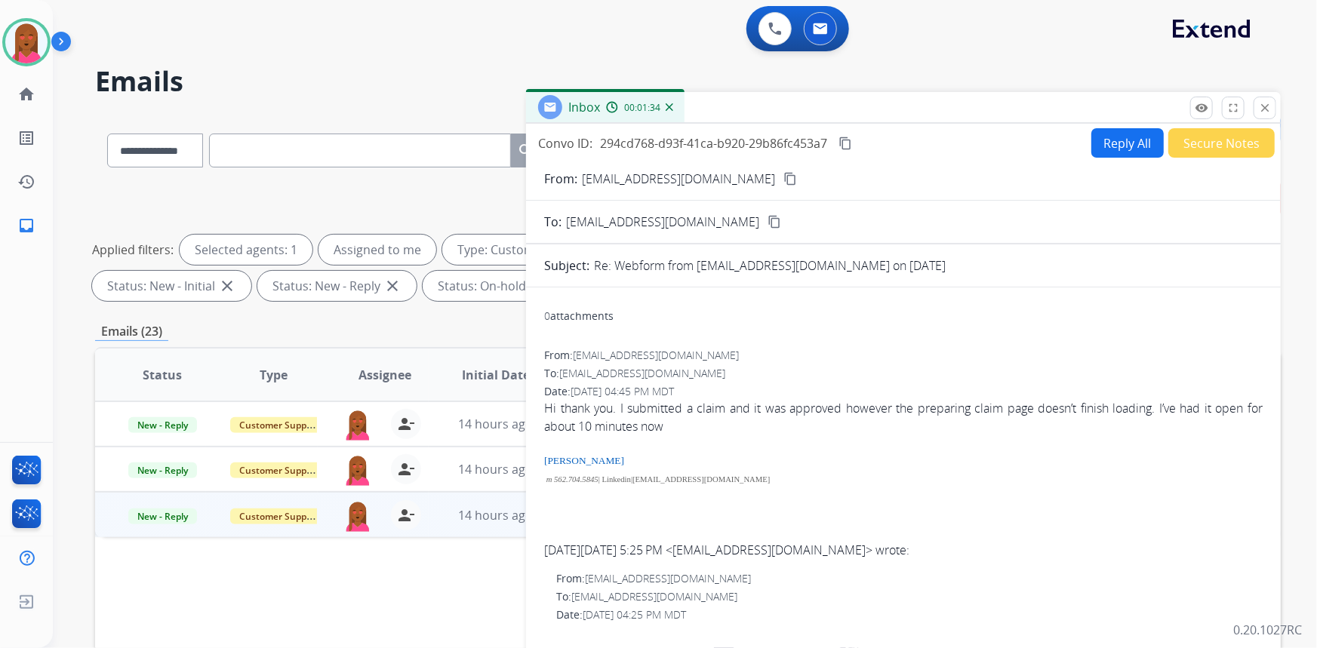
drag, startPoint x: 1060, startPoint y: 488, endPoint x: 892, endPoint y: 458, distance: 171.0
click at [1060, 488] on div at bounding box center [903, 496] width 719 height 18
click at [841, 134] on button "content_copy" at bounding box center [845, 143] width 18 height 18
drag, startPoint x: 1107, startPoint y: 162, endPoint x: 1113, endPoint y: 149, distance: 14.9
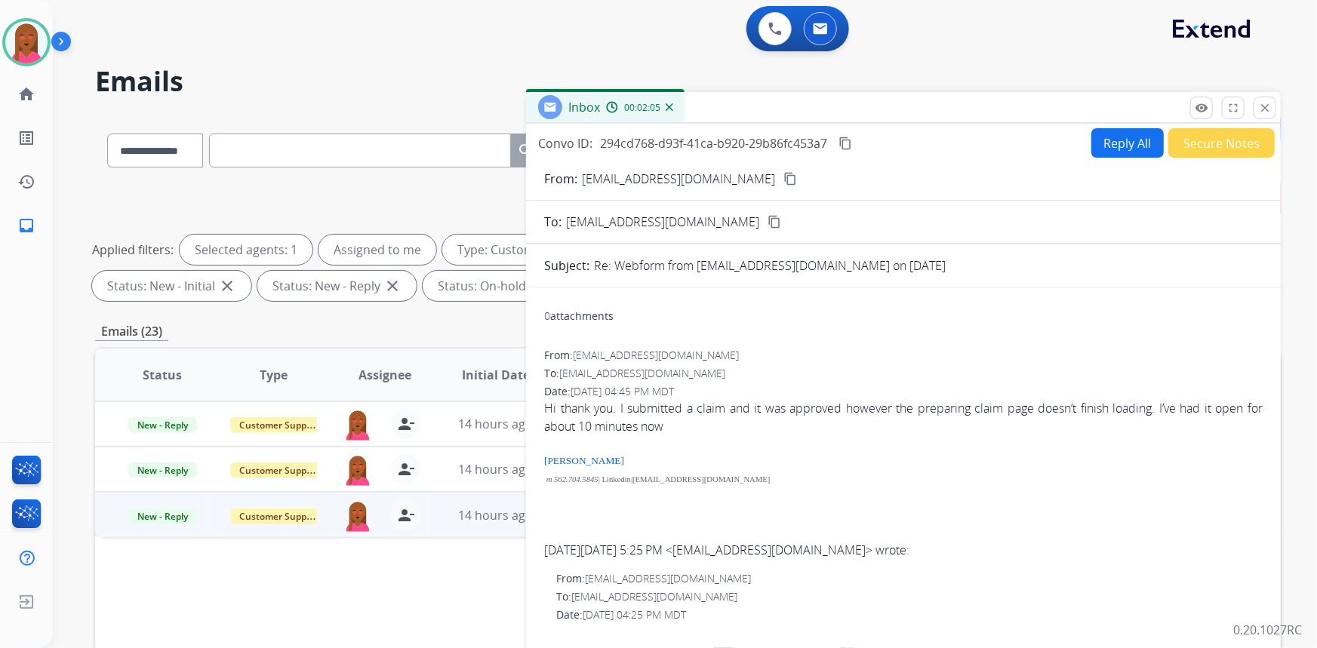
click at [1114, 147] on button "Reply All" at bounding box center [1128, 142] width 72 height 29
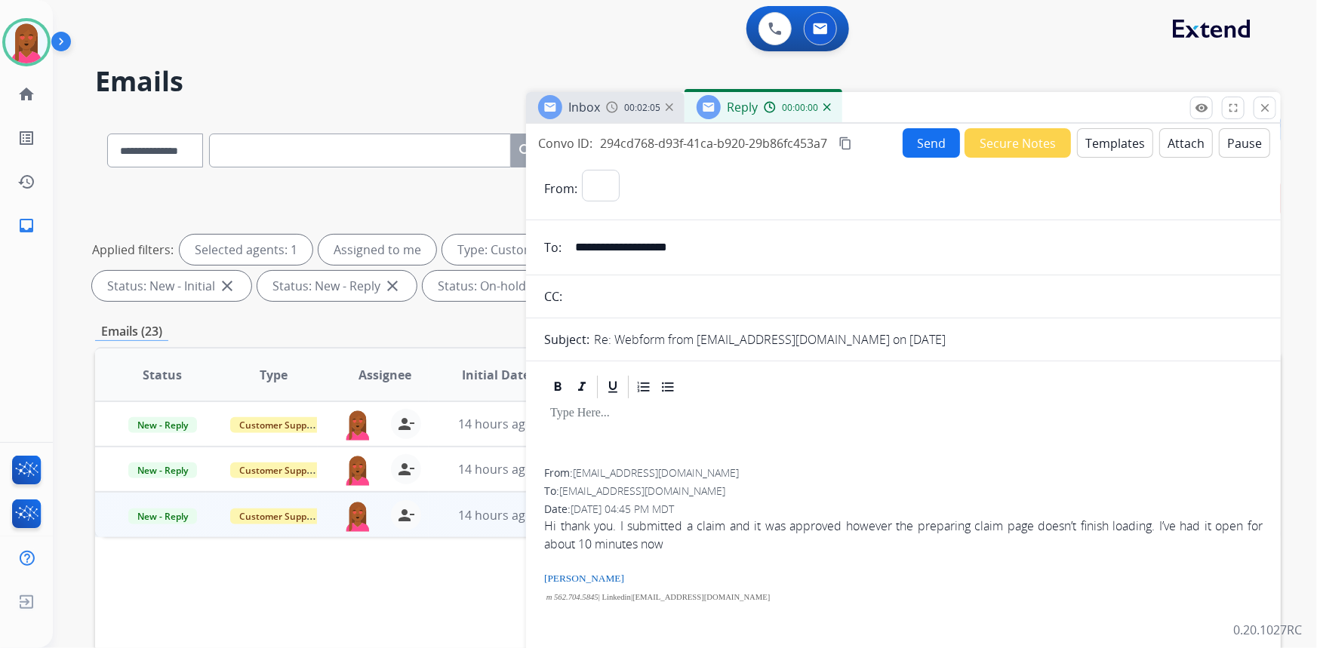
select select "**********"
click at [1104, 140] on button "Templates" at bounding box center [1115, 142] width 76 height 29
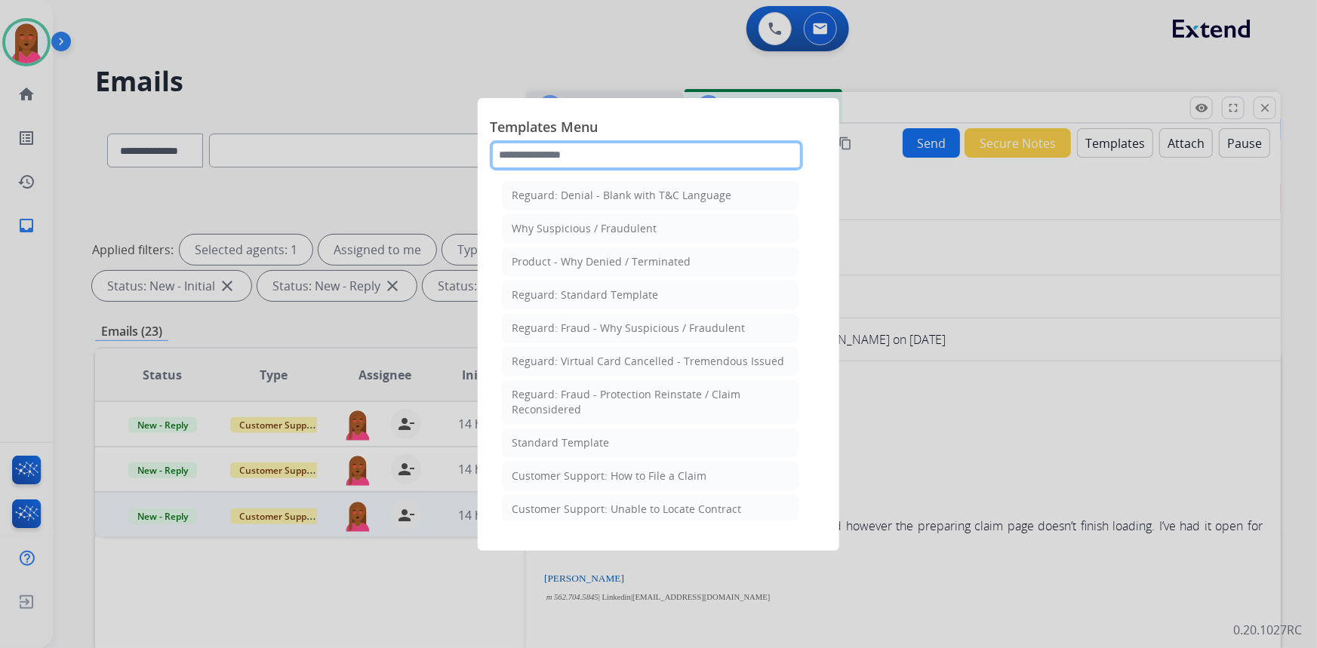
click at [656, 156] on input "text" at bounding box center [646, 155] width 313 height 30
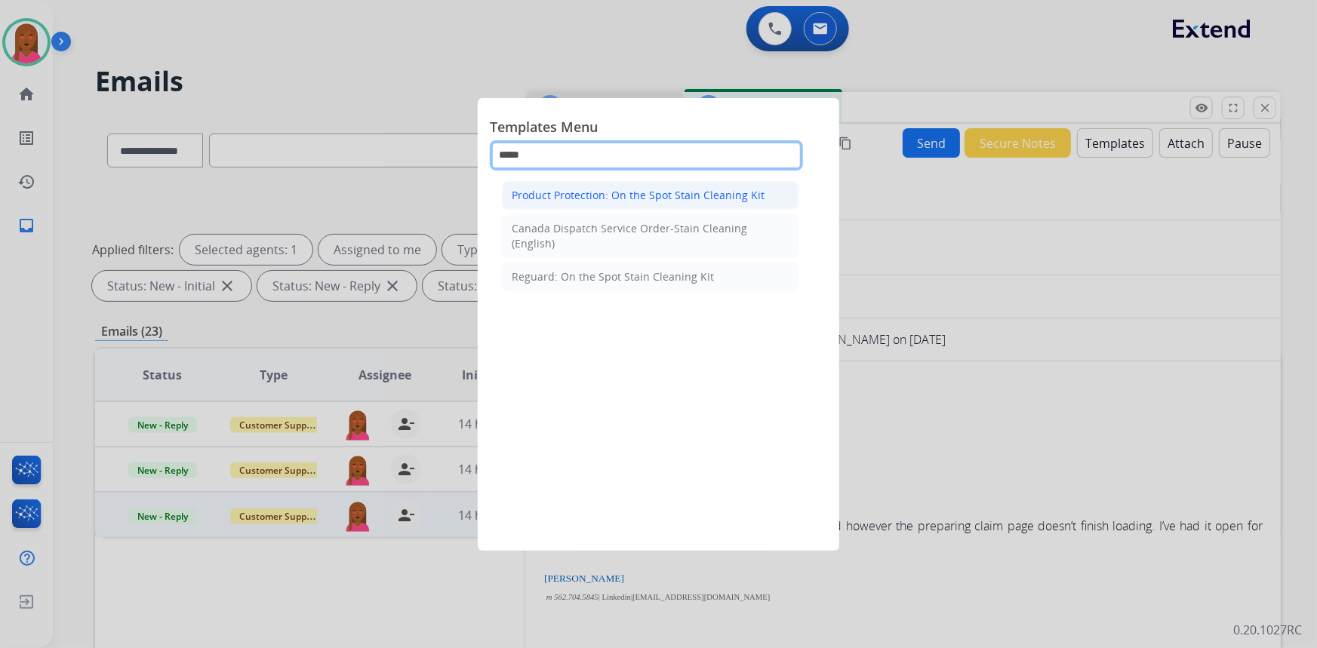
type input "*****"
click at [682, 199] on div "Product Protection: On the Spot Stain Cleaning Kit" at bounding box center [638, 195] width 253 height 15
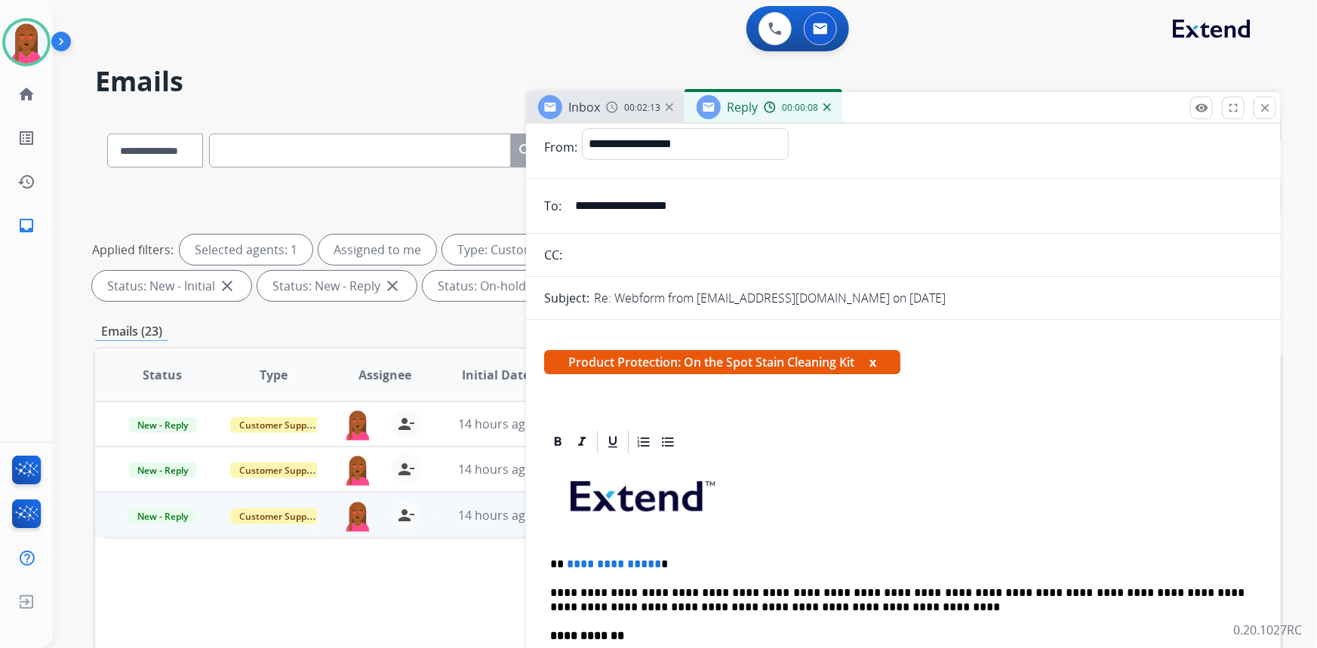
scroll to position [205, 0]
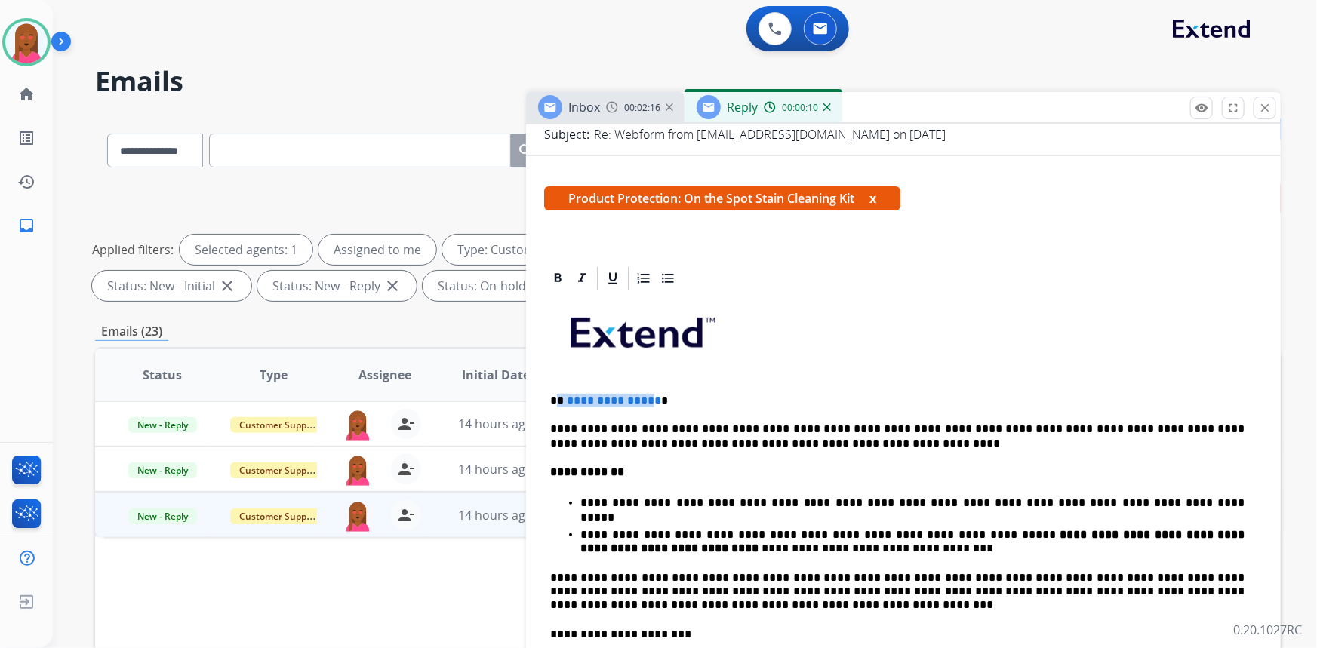
drag, startPoint x: 649, startPoint y: 396, endPoint x: 559, endPoint y: 390, distance: 90.7
click at [559, 390] on div "**********" at bounding box center [903, 574] width 719 height 565
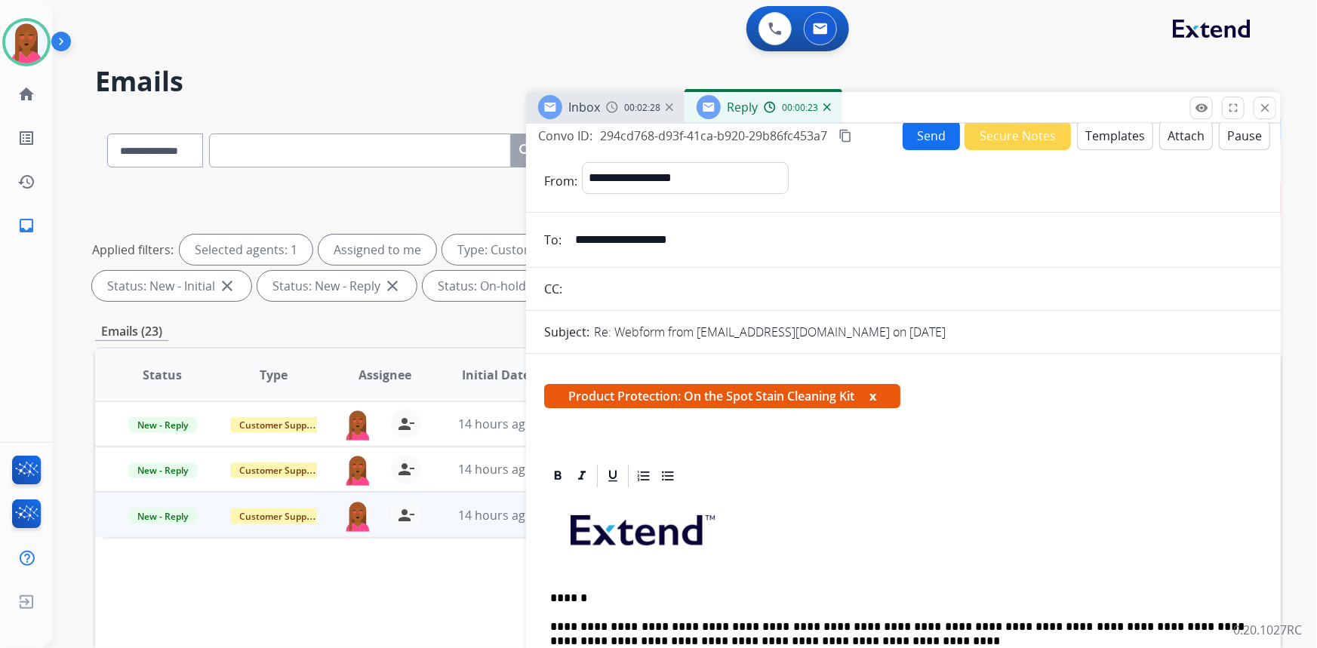
scroll to position [0, 0]
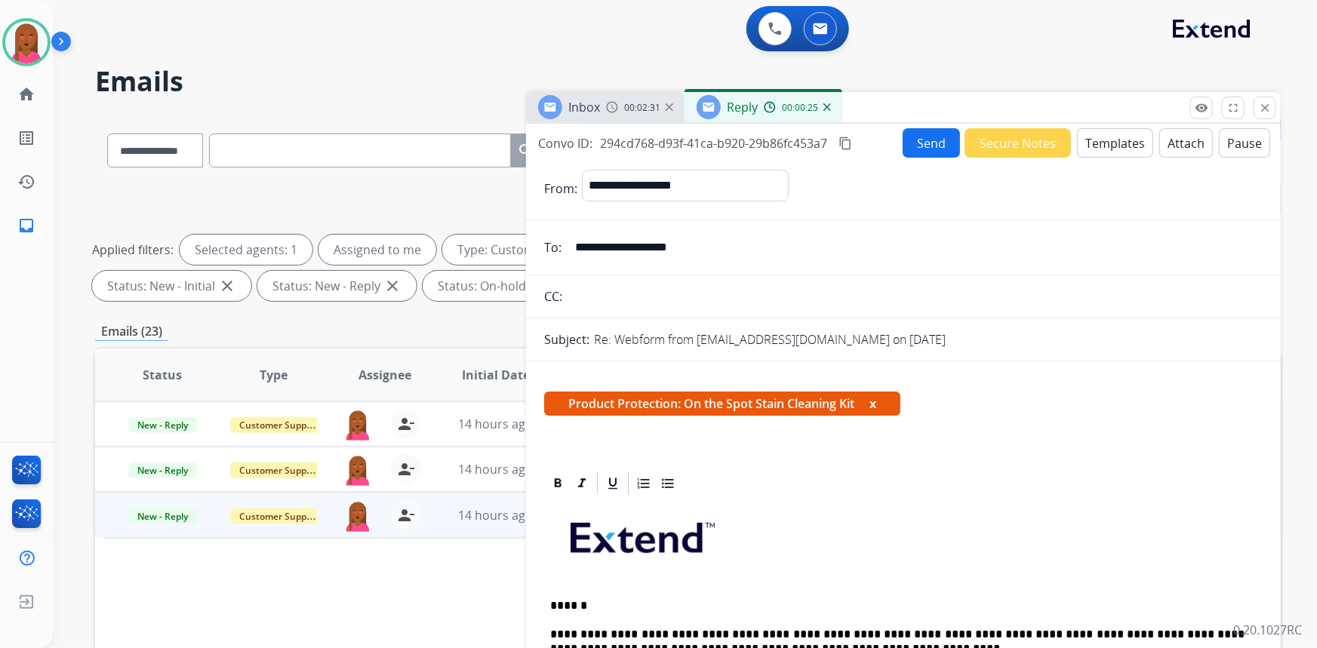
click at [932, 146] on button "Send" at bounding box center [931, 142] width 57 height 29
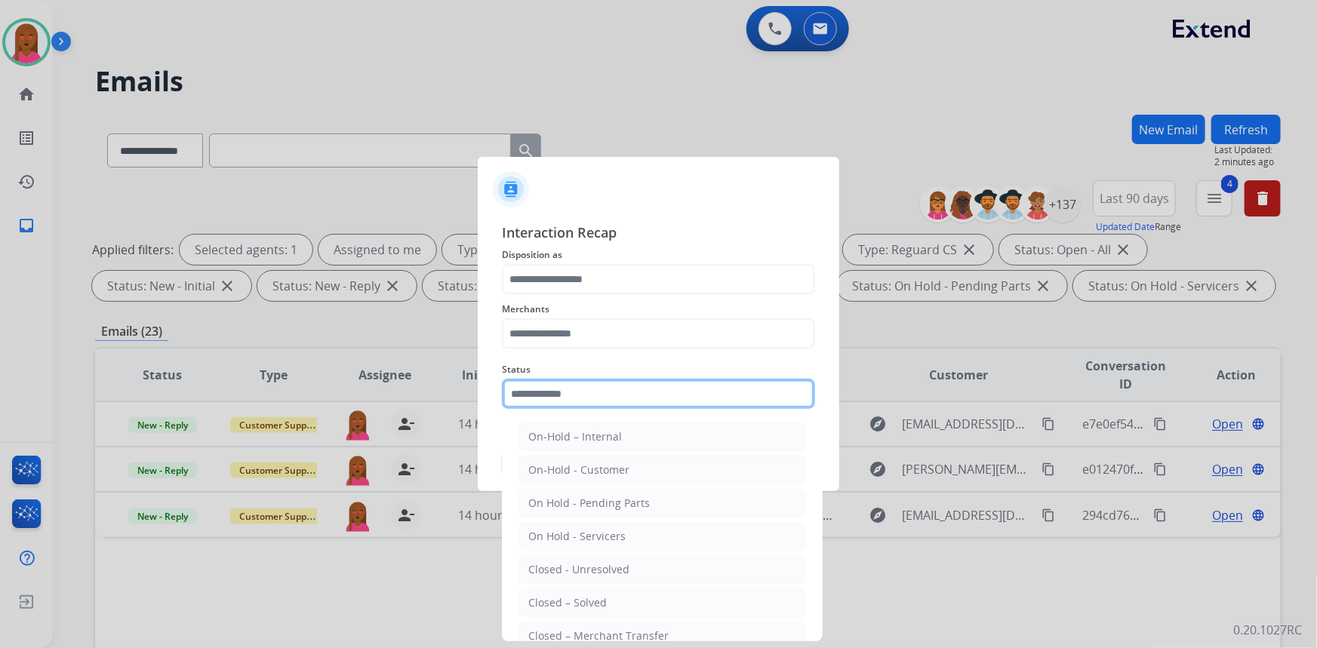
click at [597, 402] on input "text" at bounding box center [658, 394] width 313 height 30
drag, startPoint x: 581, startPoint y: 599, endPoint x: 589, endPoint y: 492, distance: 106.7
click at [581, 596] on div "Closed – Solved" at bounding box center [567, 603] width 79 height 15
type input "**********"
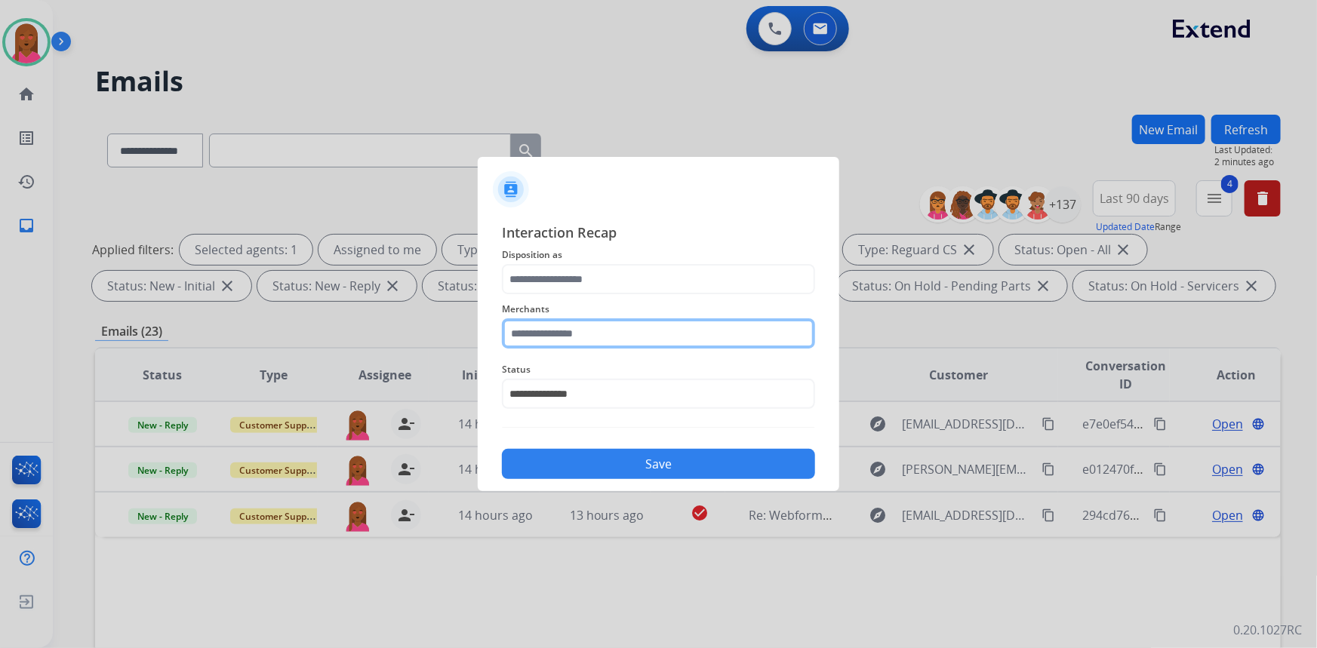
click at [602, 334] on input "text" at bounding box center [658, 334] width 313 height 30
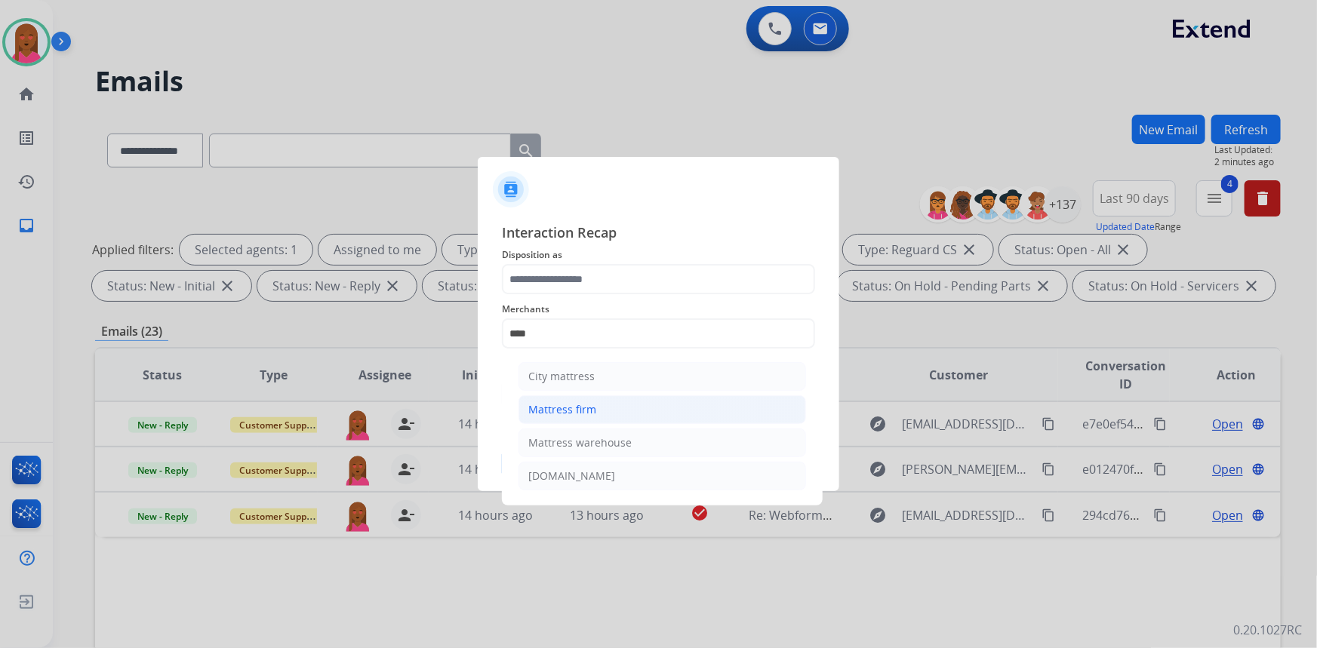
click at [582, 411] on div "Mattress firm" at bounding box center [562, 409] width 68 height 15
type input "**********"
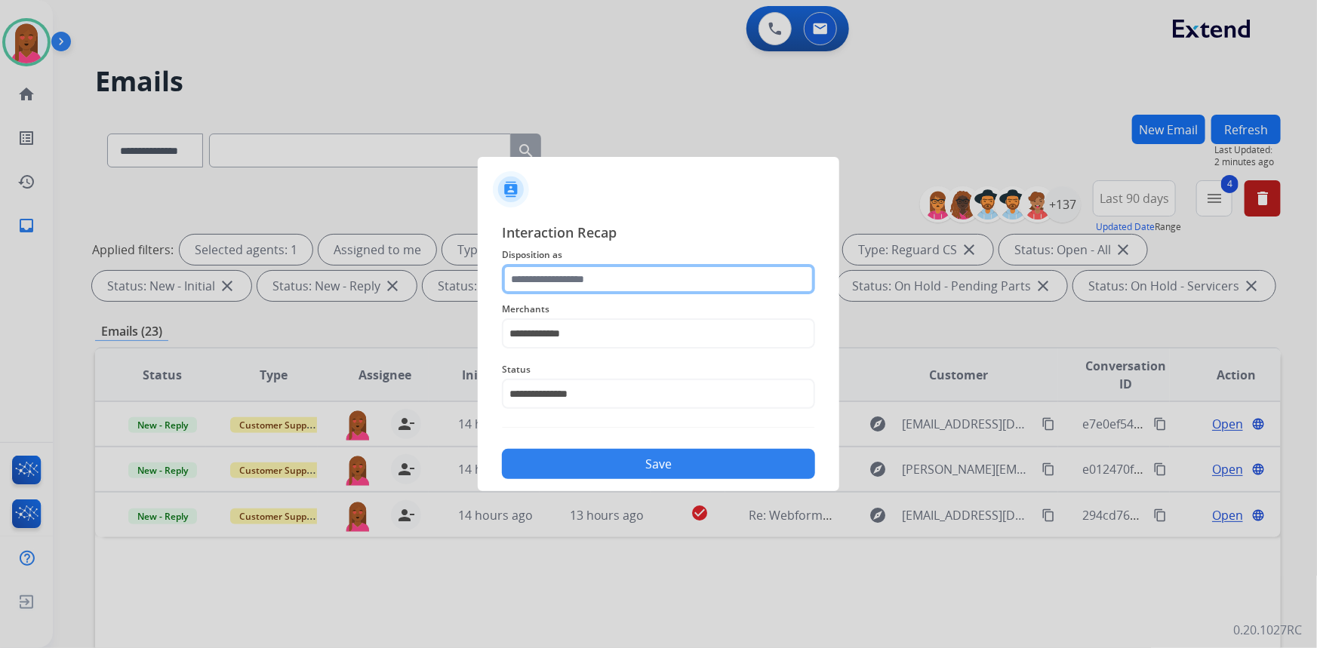
click at [605, 279] on input "text" at bounding box center [658, 279] width 313 height 30
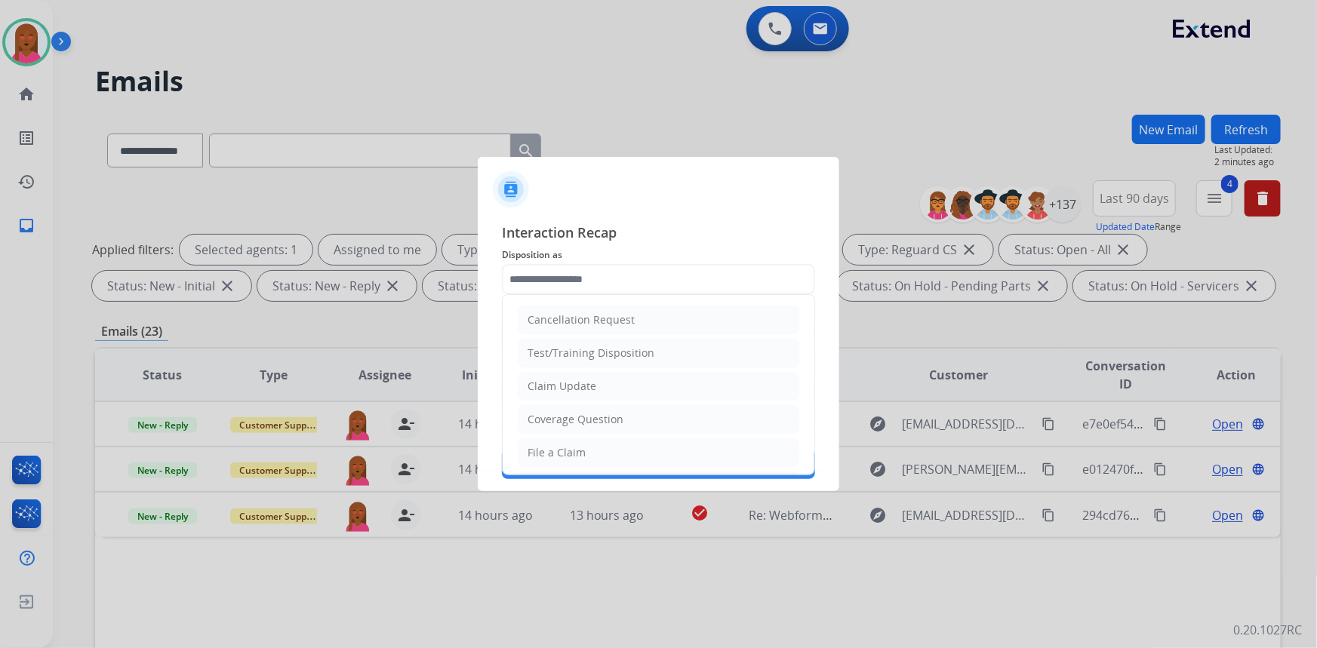
drag, startPoint x: 596, startPoint y: 389, endPoint x: 613, endPoint y: 481, distance: 93.6
click at [596, 388] on li "Claim Update" at bounding box center [659, 386] width 282 height 29
type input "**********"
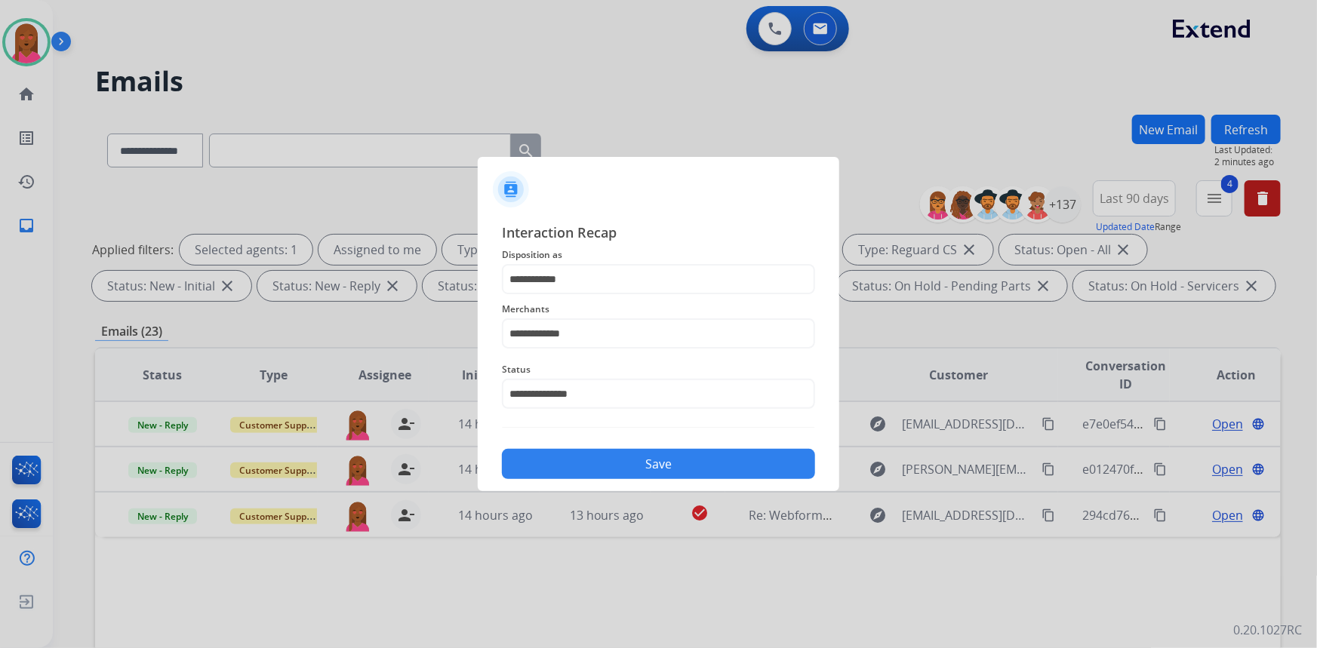
click at [636, 460] on button "Save" at bounding box center [658, 464] width 313 height 30
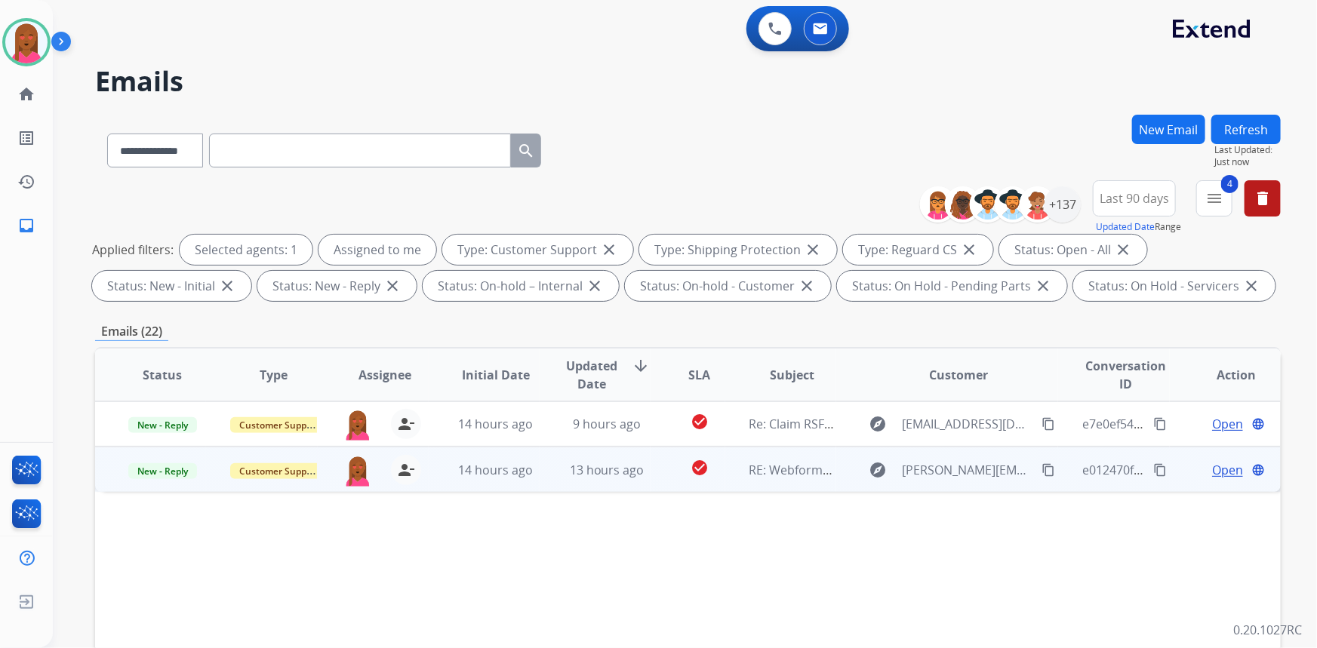
click at [1215, 464] on span "Open" at bounding box center [1227, 470] width 31 height 18
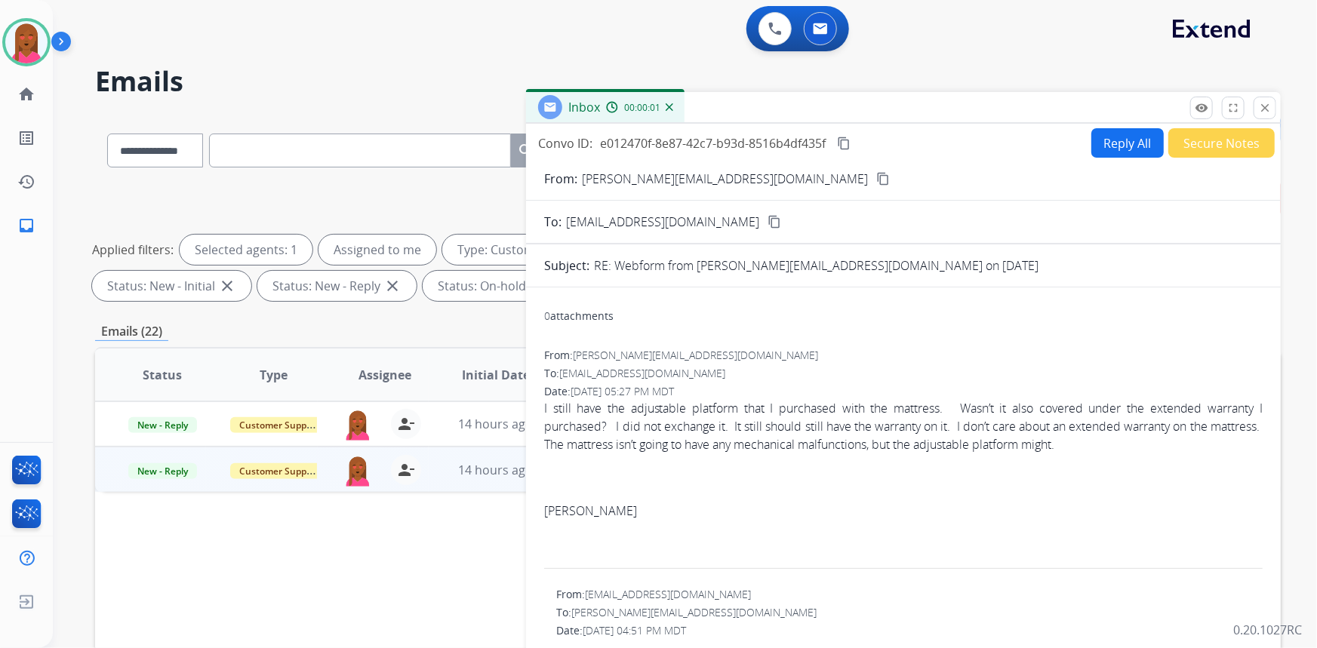
click at [876, 177] on mat-icon "content_copy" at bounding box center [883, 179] width 14 height 14
click at [306, 585] on div "Status Type Assignee Initial Date Updated Date arrow_downward SLA Subject Custo…" at bounding box center [688, 600] width 1186 height 506
click at [319, 536] on div "Status Type Assignee Initial Date Updated Date arrow_downward SLA Subject Custo…" at bounding box center [688, 600] width 1186 height 506
click at [1261, 111] on mat-icon "close" at bounding box center [1265, 108] width 14 height 14
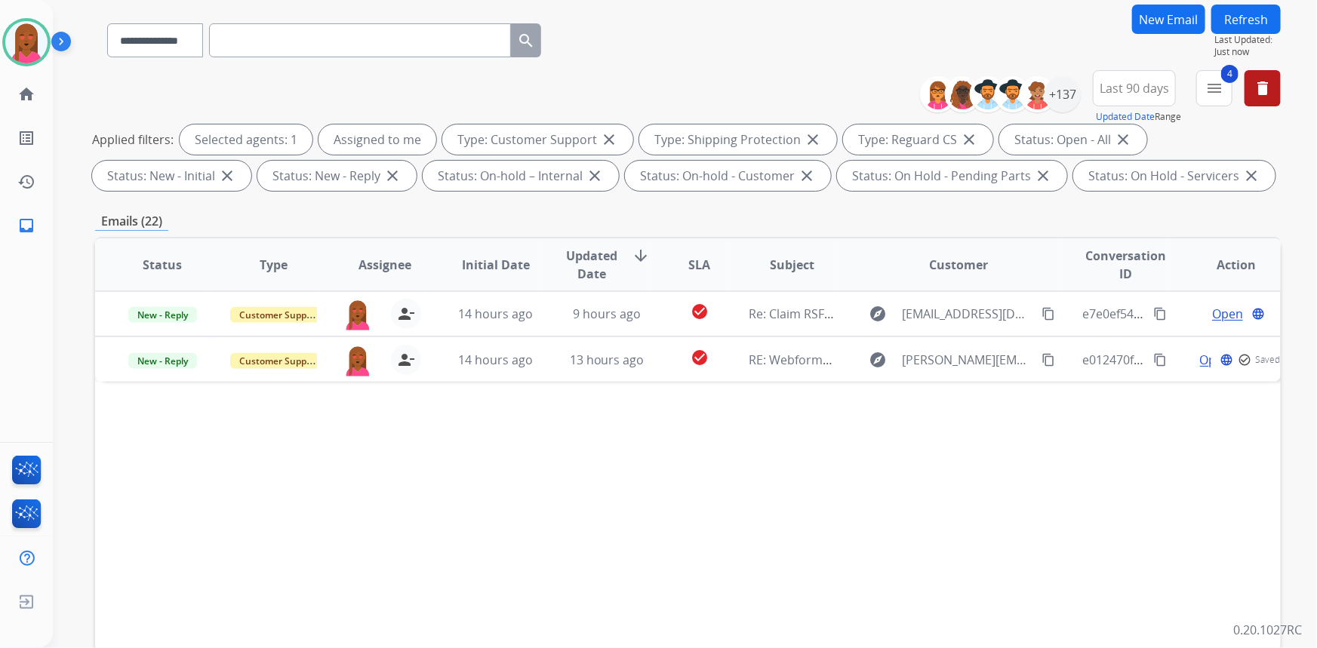
scroll to position [137, 0]
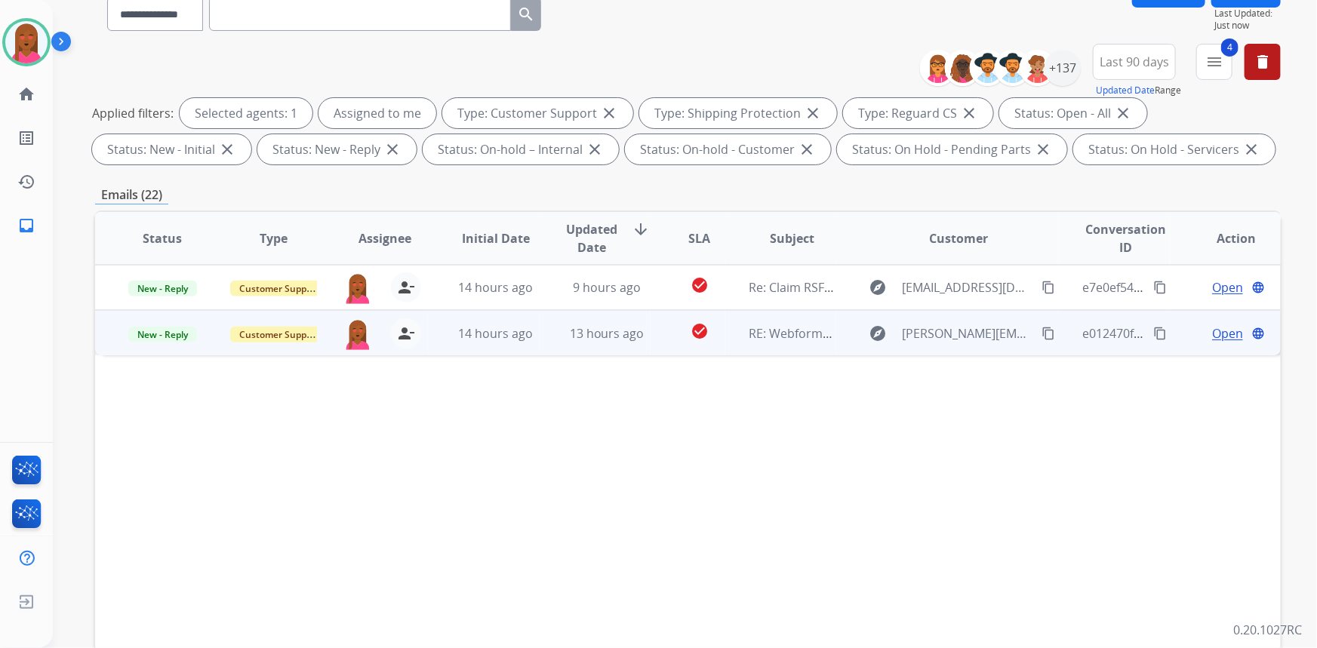
click at [1212, 329] on span "Open" at bounding box center [1227, 334] width 31 height 18
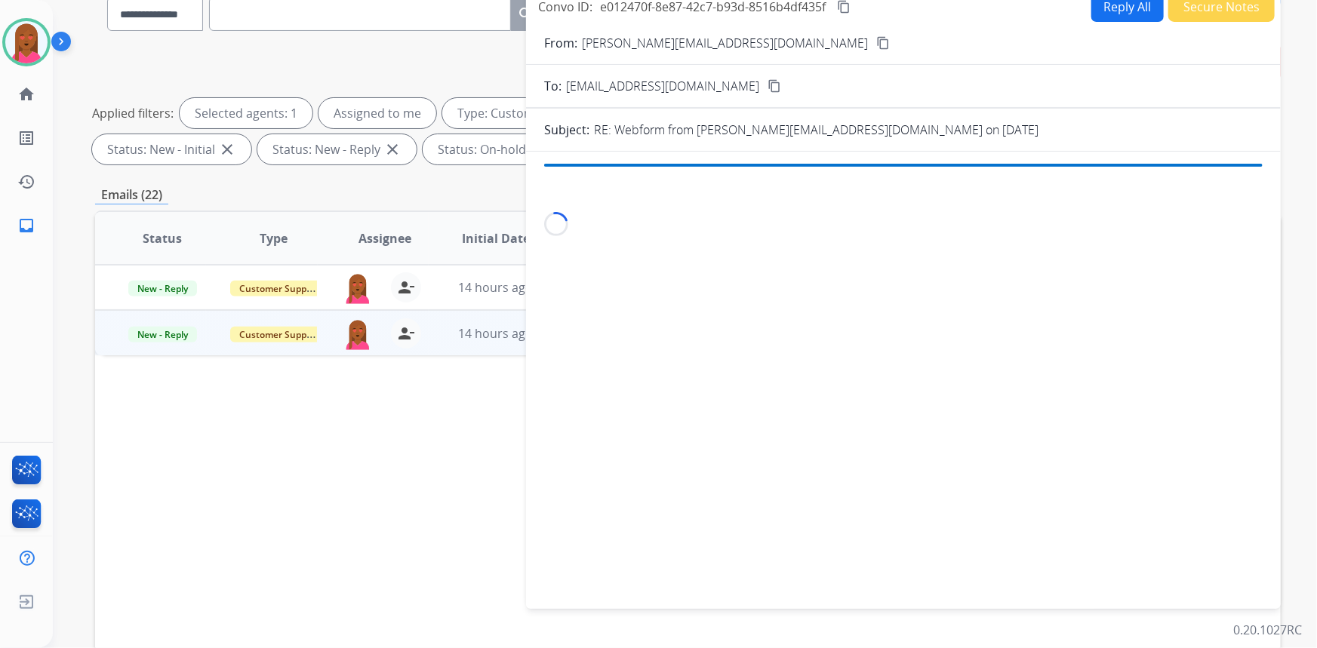
click at [1207, 332] on div "Loading..." at bounding box center [903, 377] width 755 height 427
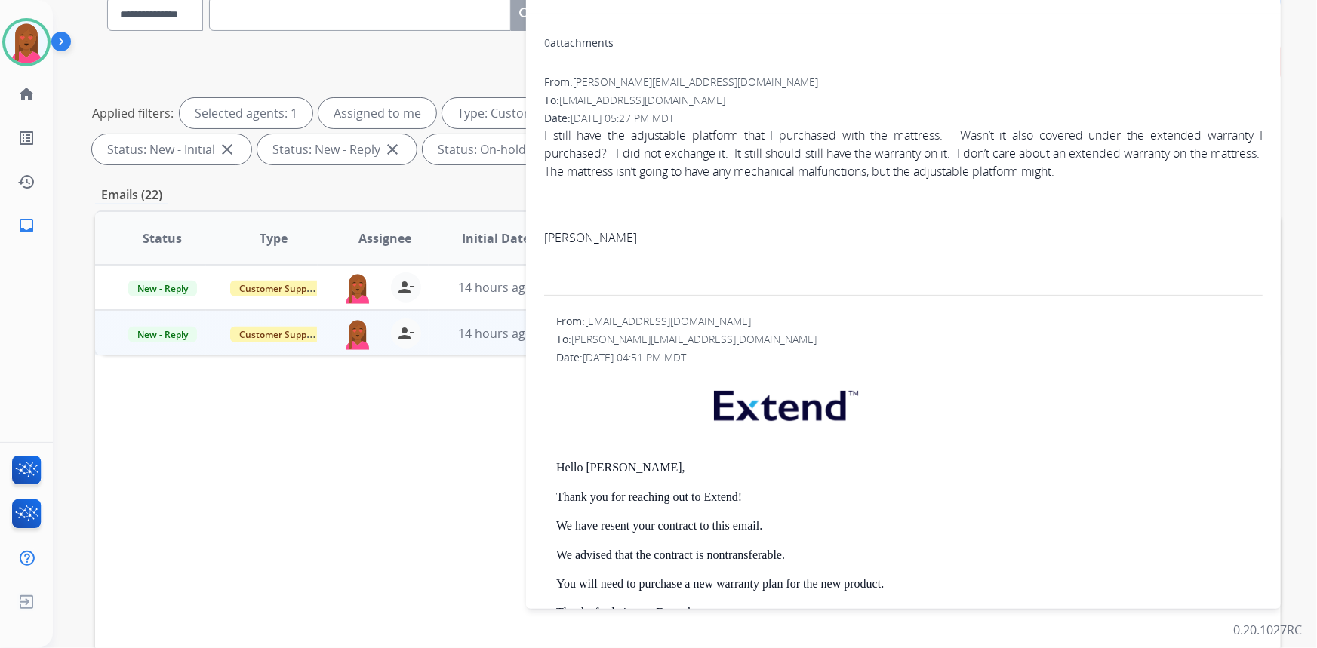
drag, startPoint x: 950, startPoint y: 199, endPoint x: 939, endPoint y: 192, distance: 12.6
click at [950, 199] on p at bounding box center [903, 205] width 719 height 18
click at [932, 177] on p "I still have the adjustable platform that I purchased with the mattress. Wasn’t…" at bounding box center [903, 153] width 719 height 54
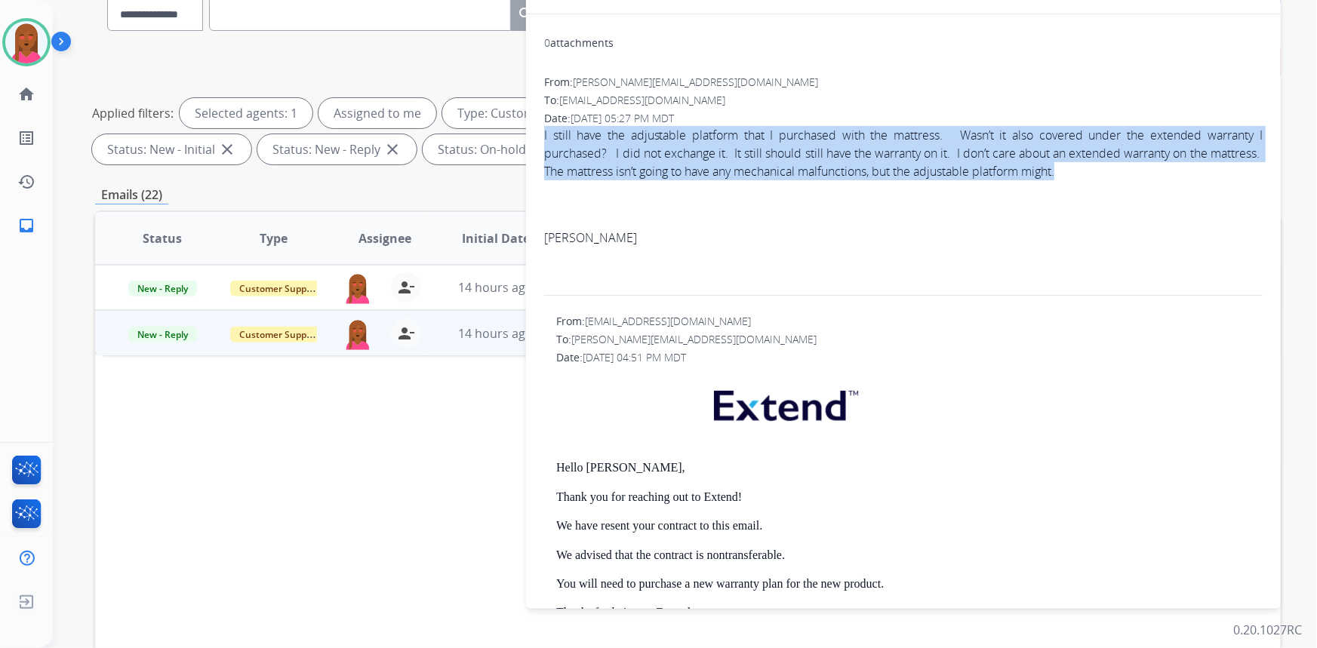
click at [932, 177] on p "I still have the adjustable platform that I purchased with the mattress. Wasn’t…" at bounding box center [903, 153] width 719 height 54
copy p "I still have the adjustable platform that I purchased with the mattress. Wasn’t…"
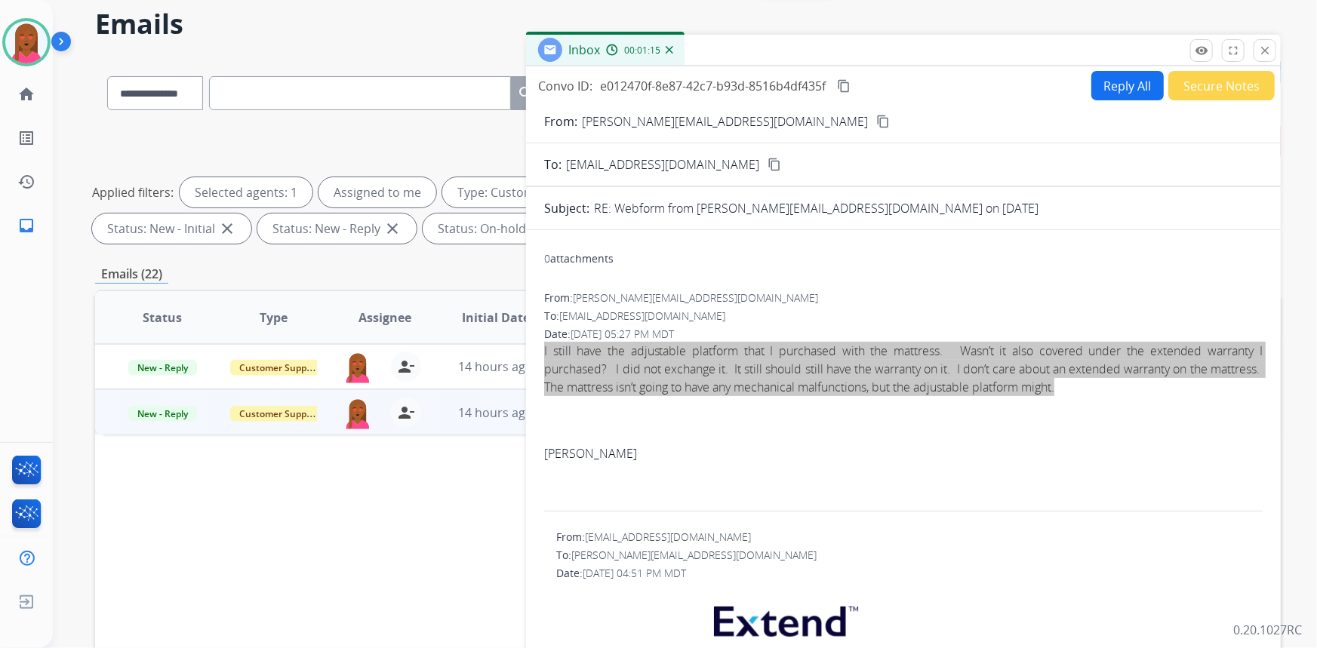
scroll to position [0, 0]
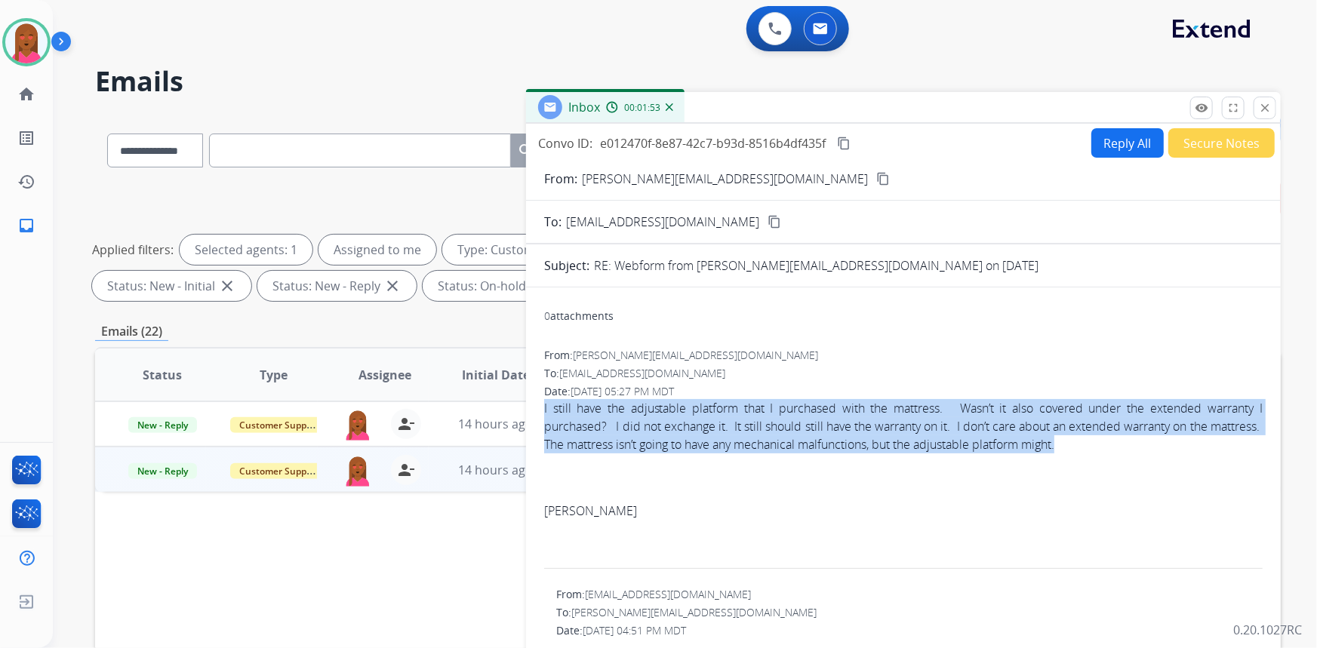
click at [845, 138] on mat-icon "content_copy" at bounding box center [844, 144] width 14 height 14
click at [1128, 139] on button "Reply All" at bounding box center [1128, 142] width 72 height 29
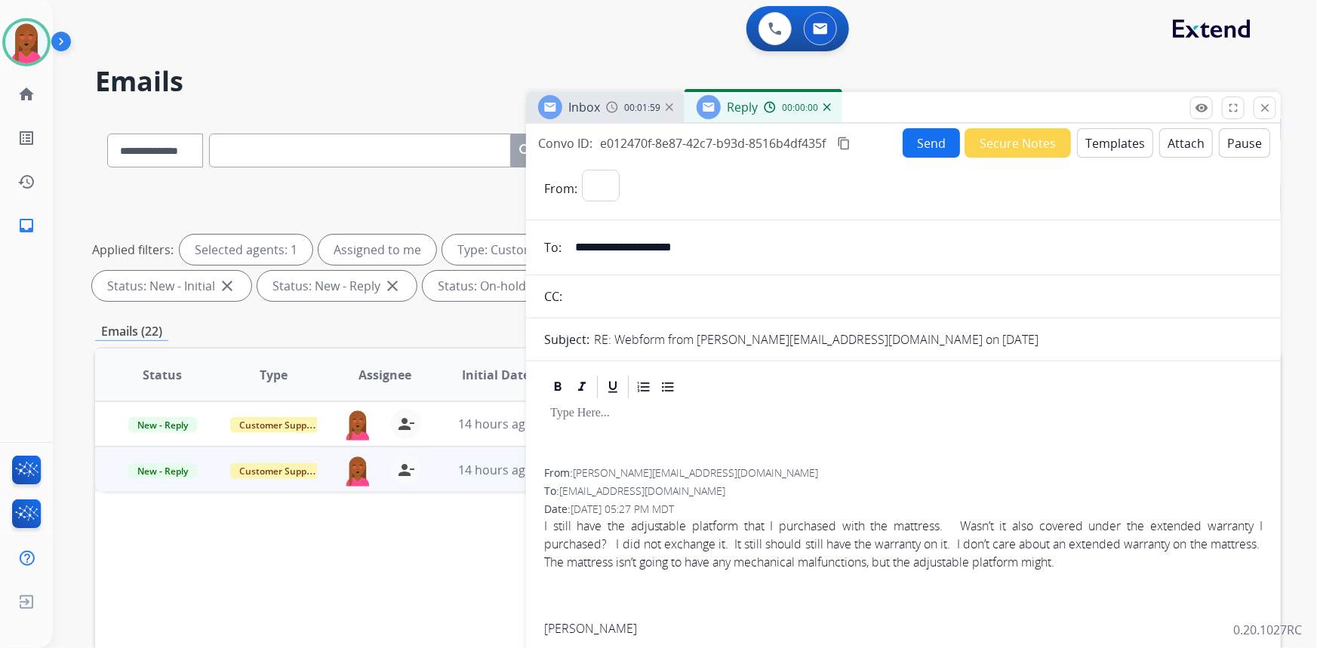
select select "**********"
click at [1114, 151] on button "Templates" at bounding box center [1115, 142] width 76 height 29
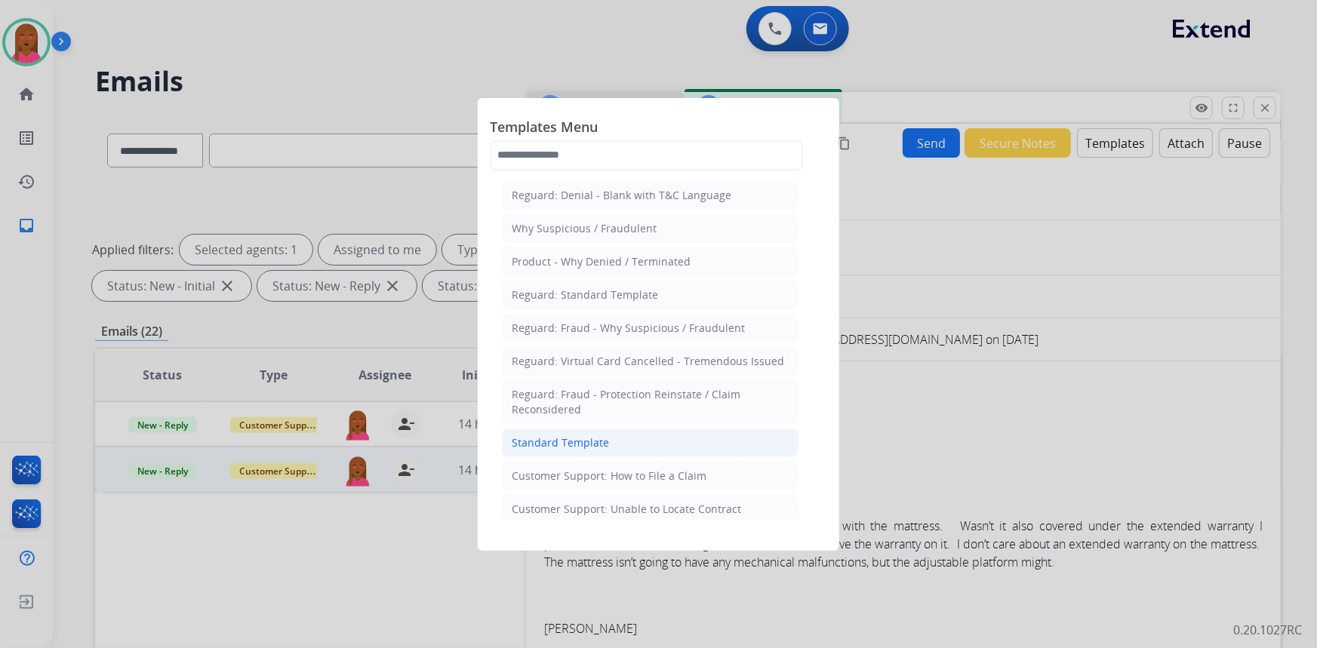
click at [593, 436] on div "Standard Template" at bounding box center [560, 443] width 97 height 15
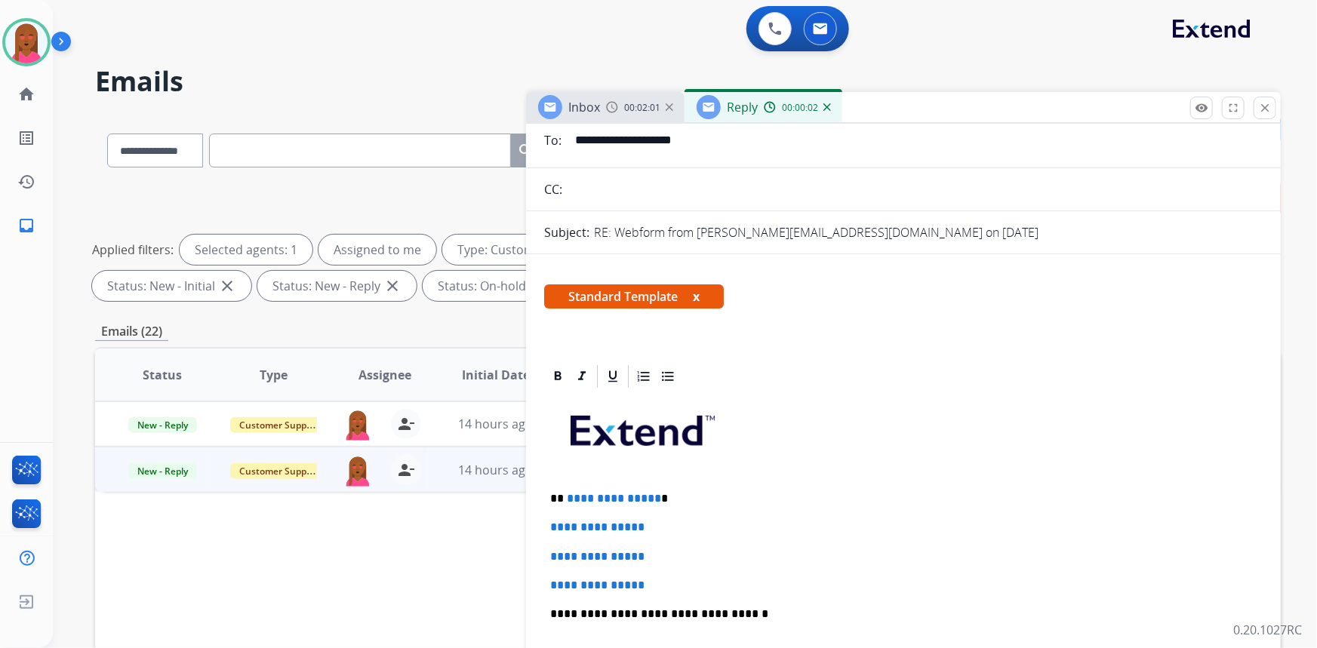
scroll to position [137, 0]
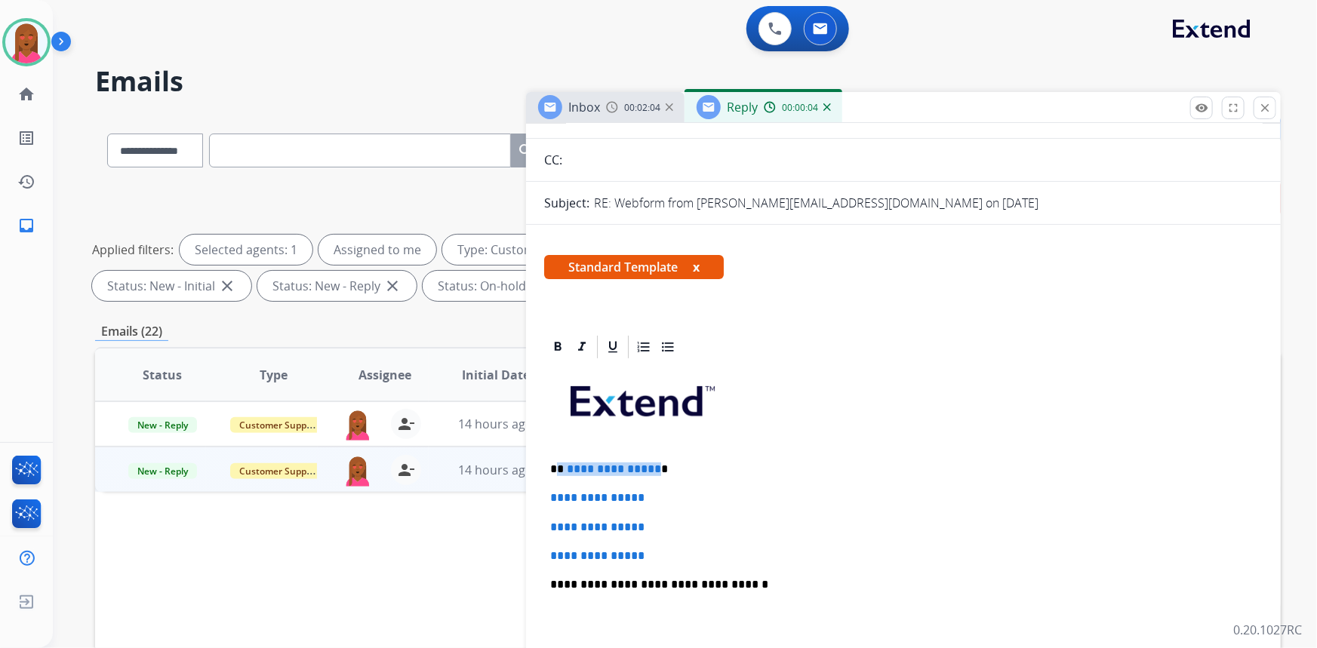
drag, startPoint x: 651, startPoint y: 467, endPoint x: 557, endPoint y: 462, distance: 93.7
click at [557, 463] on p "**********" at bounding box center [897, 470] width 695 height 14
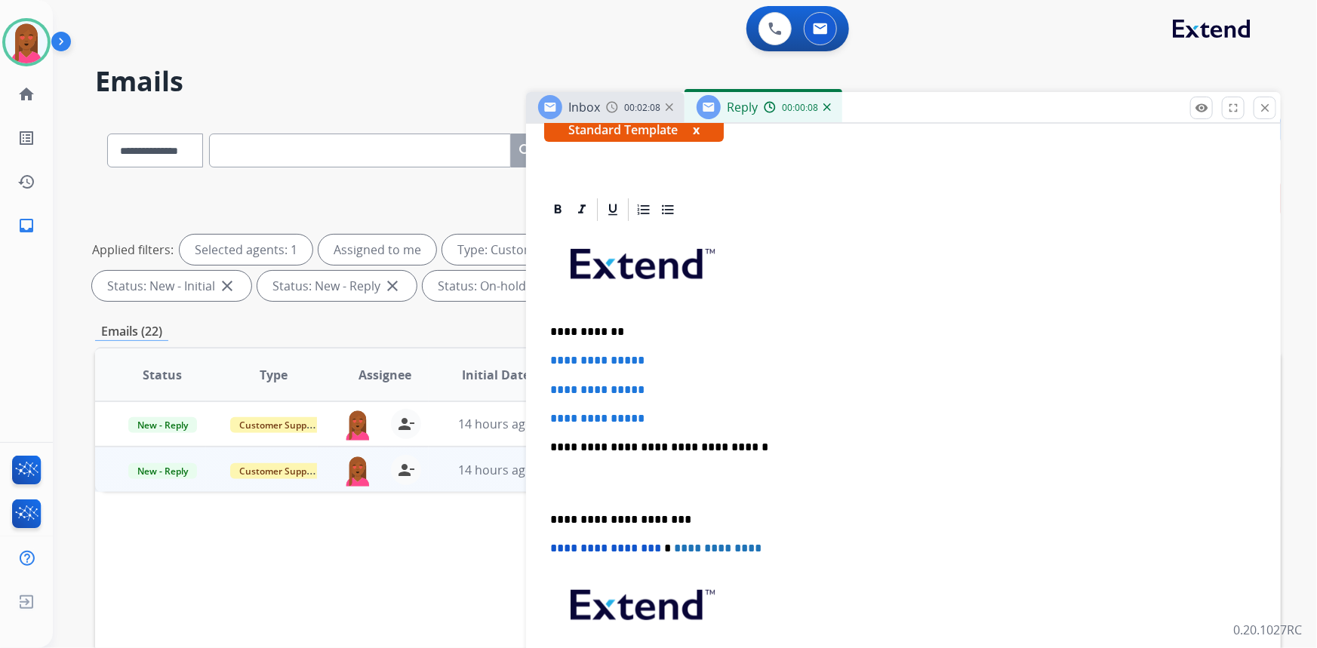
click at [564, 492] on p at bounding box center [903, 484] width 707 height 28
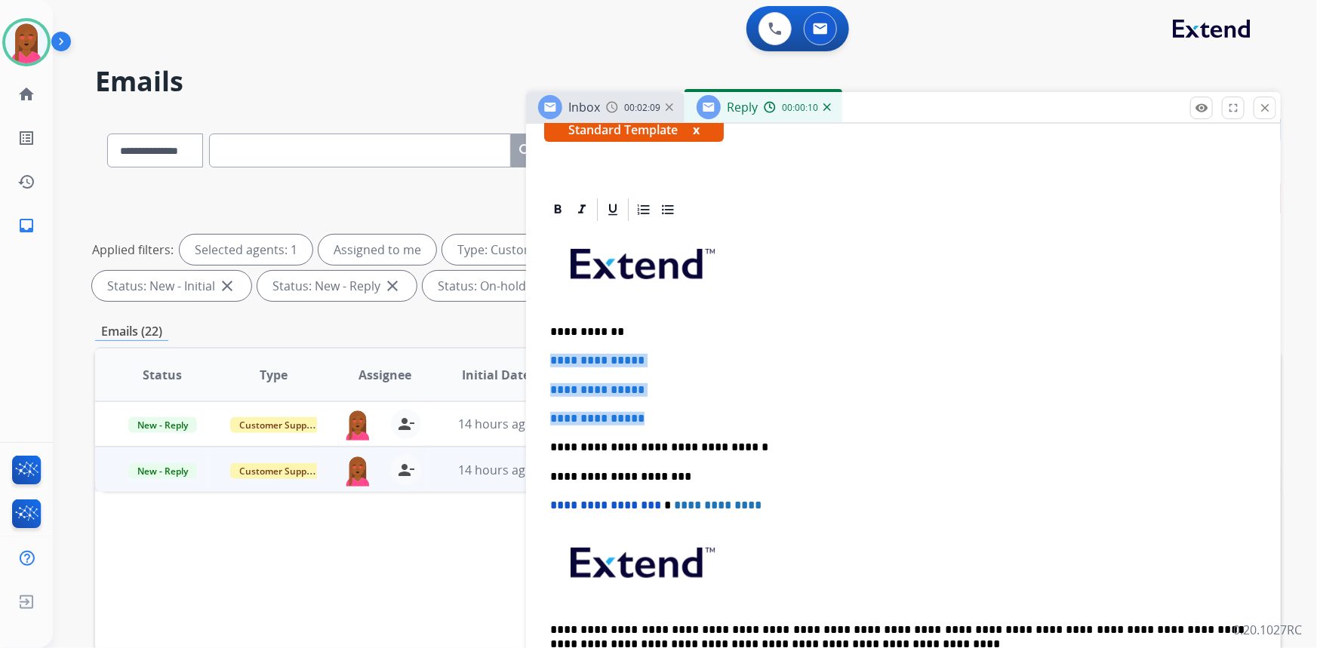
drag, startPoint x: 651, startPoint y: 411, endPoint x: 551, endPoint y: 359, distance: 112.4
click at [551, 359] on div "**********" at bounding box center [903, 461] width 719 height 476
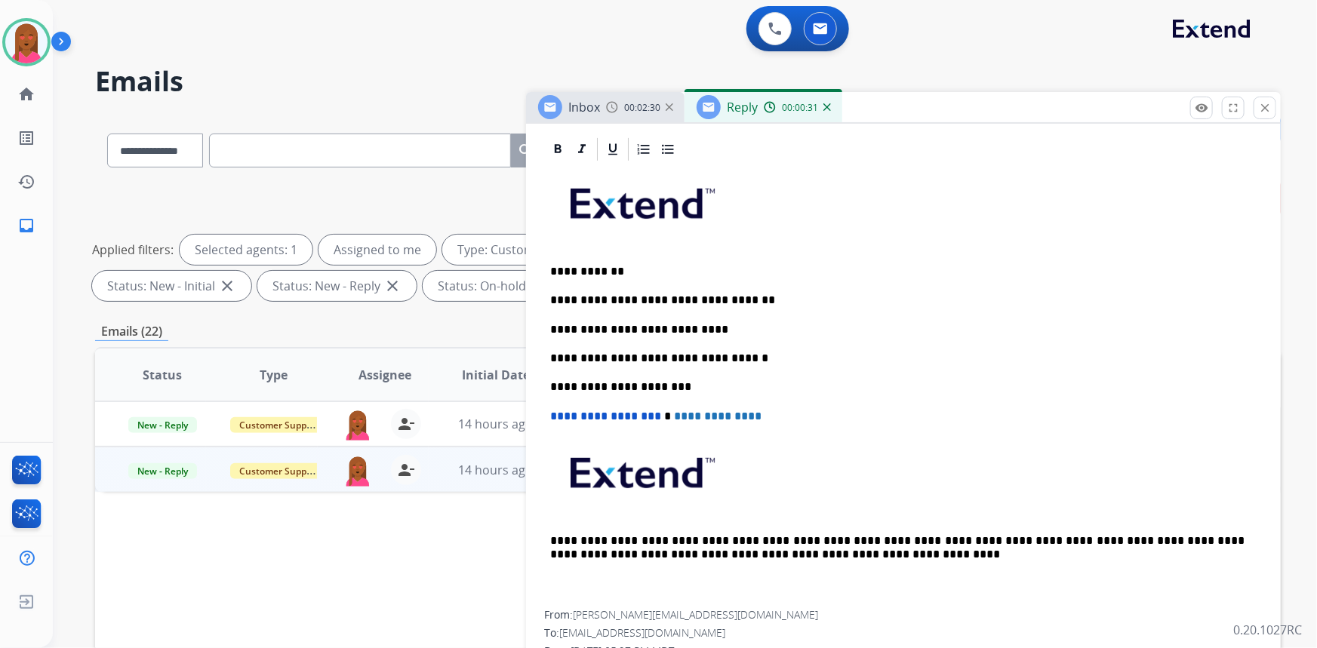
scroll to position [343, 0]
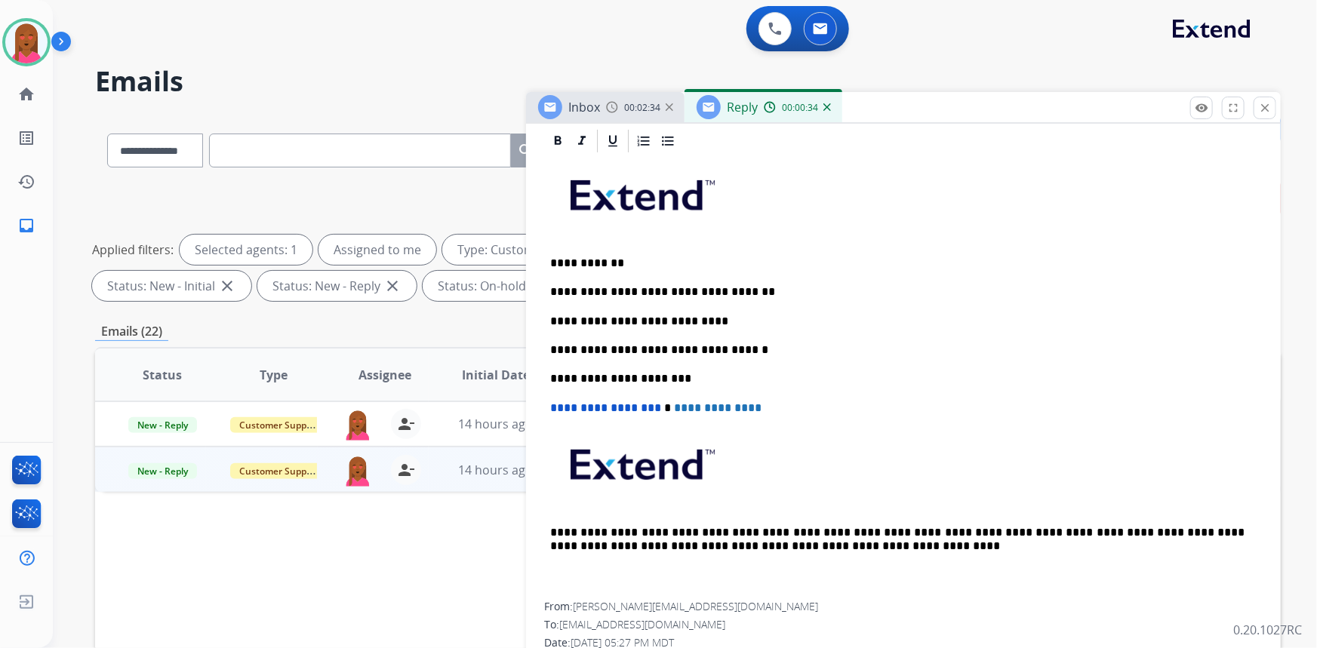
click at [740, 315] on p "**********" at bounding box center [897, 322] width 695 height 14
drag, startPoint x: 713, startPoint y: 312, endPoint x: 674, endPoint y: 323, distance: 40.9
click at [674, 323] on p "**********" at bounding box center [897, 322] width 695 height 14
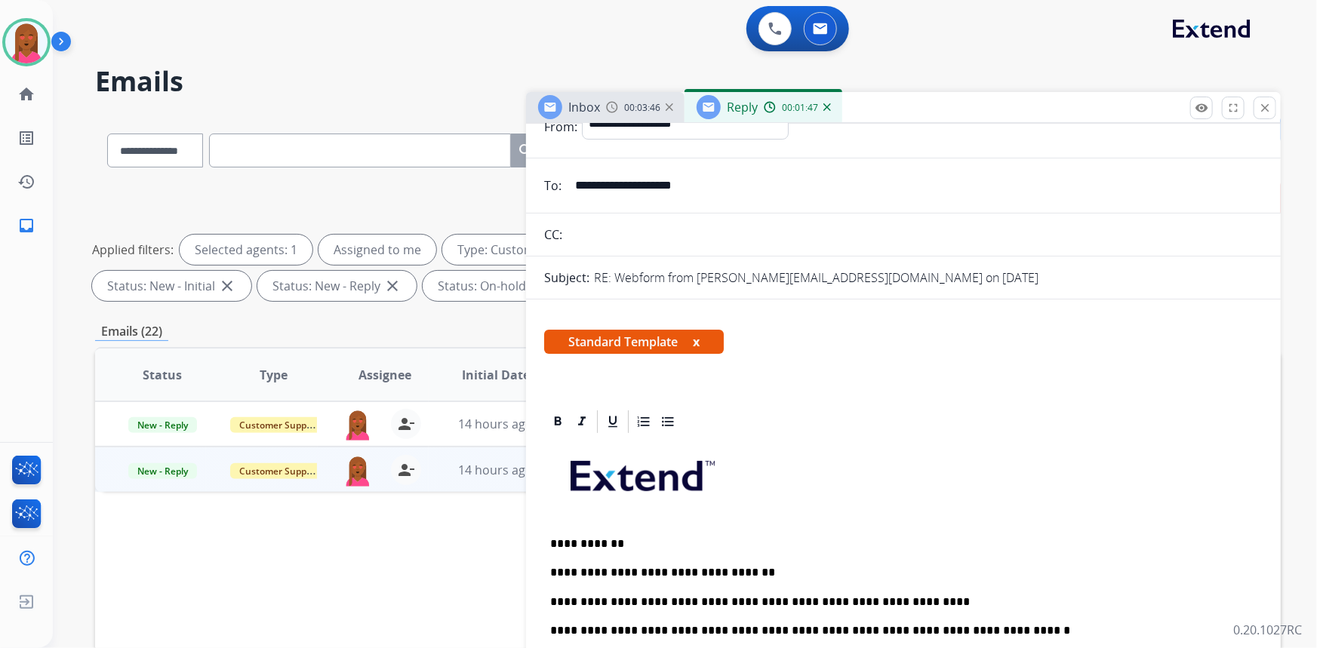
scroll to position [0, 0]
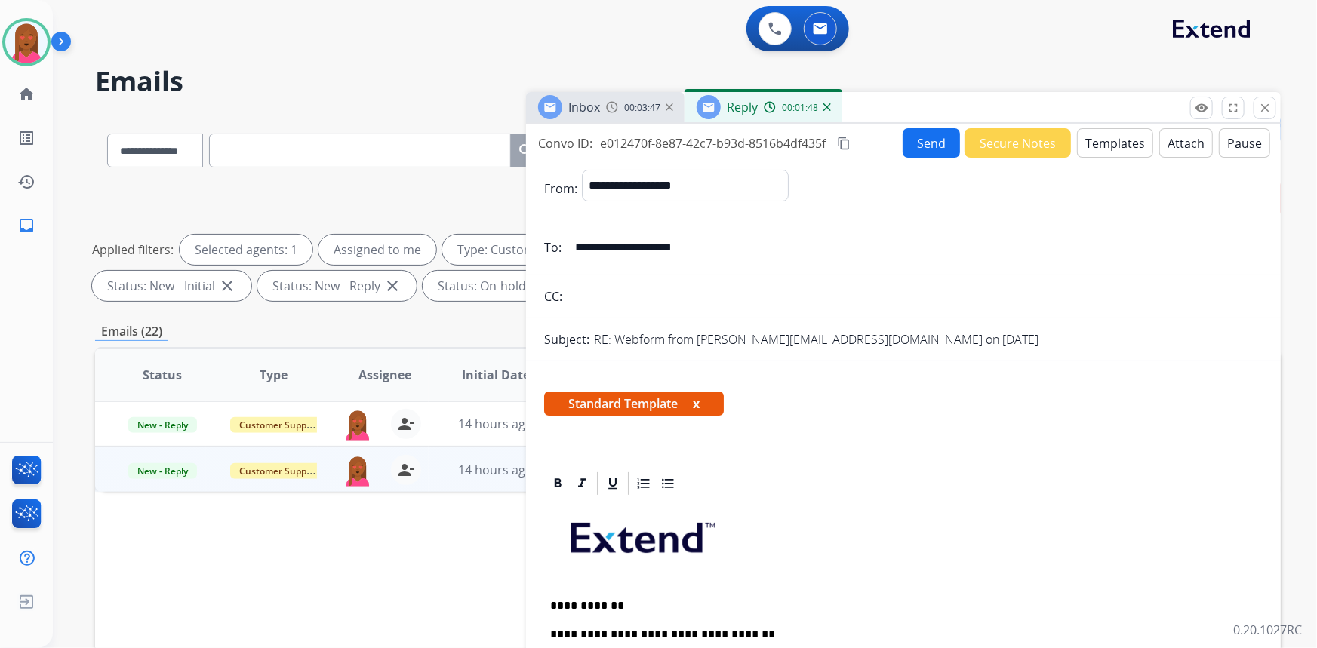
click at [916, 139] on button "Send" at bounding box center [931, 142] width 57 height 29
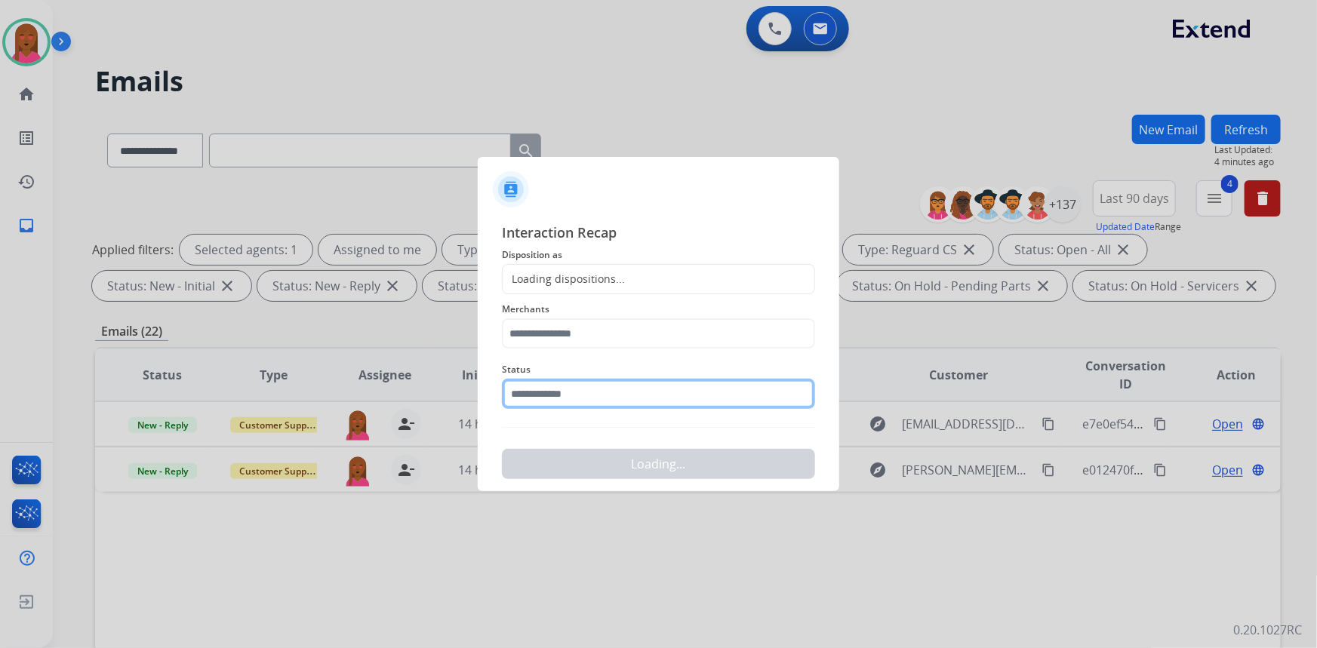
click at [614, 400] on input "text" at bounding box center [658, 394] width 313 height 30
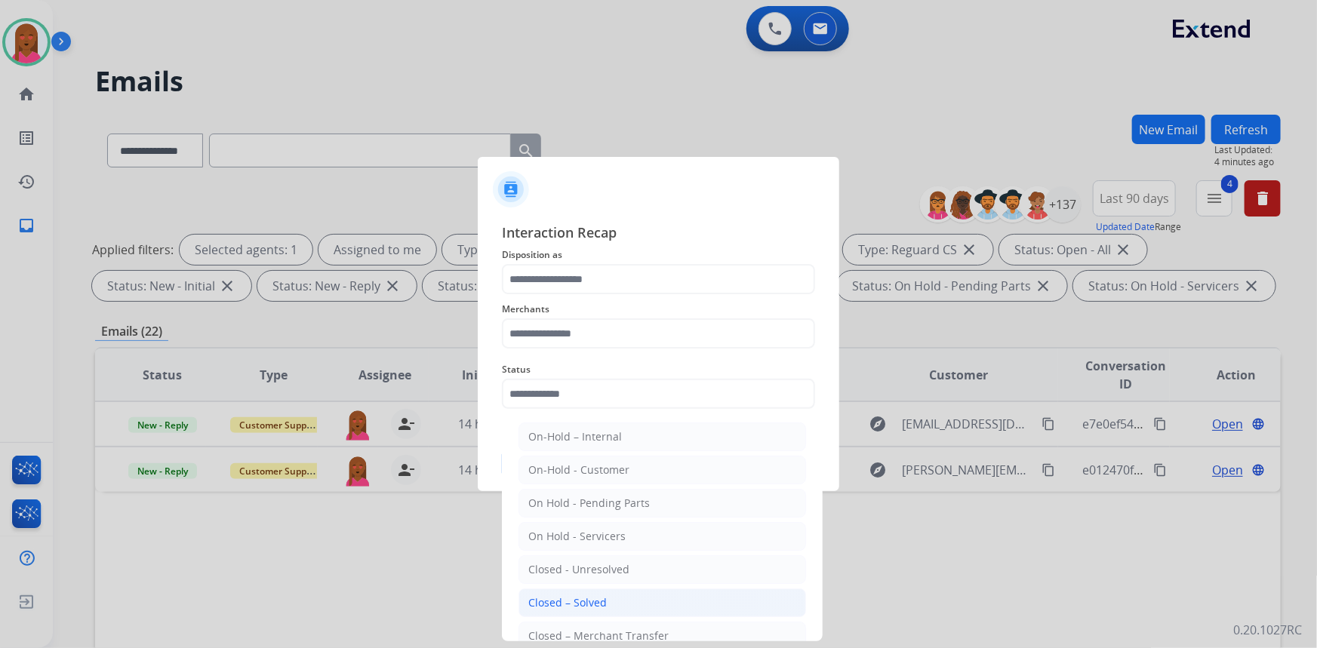
click at [607, 596] on li "Closed – Solved" at bounding box center [663, 603] width 288 height 29
type input "**********"
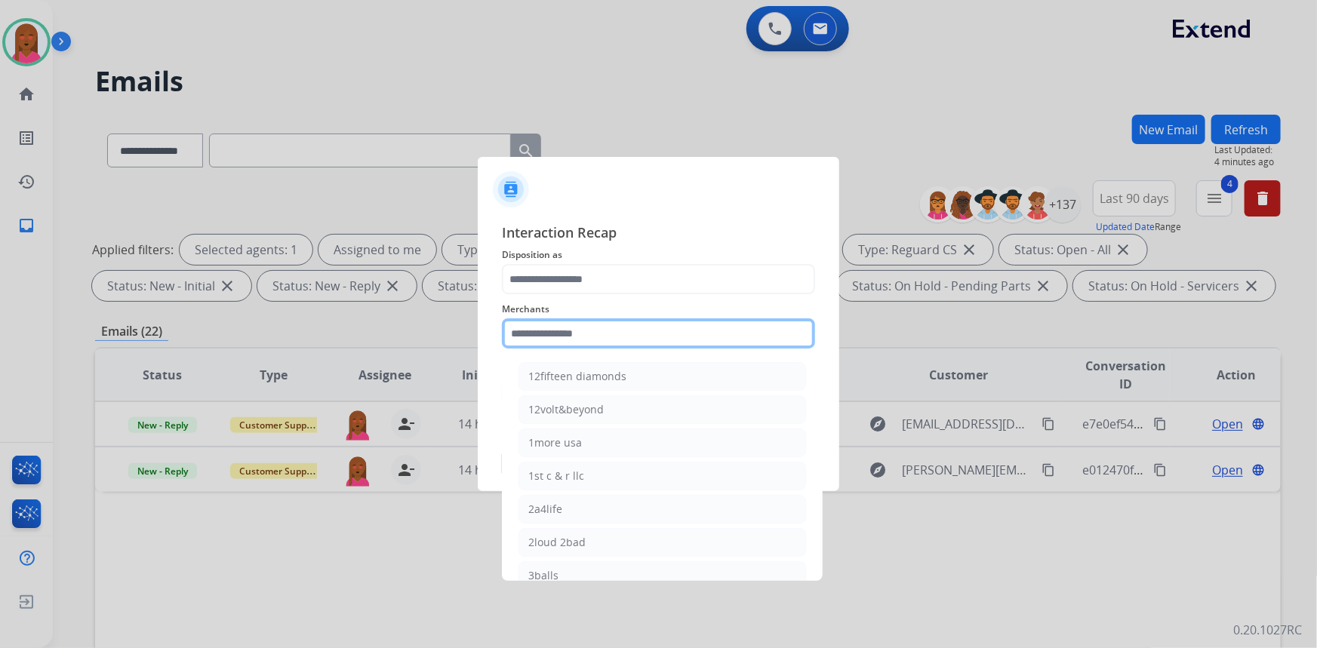
click at [642, 340] on input "text" at bounding box center [658, 334] width 313 height 30
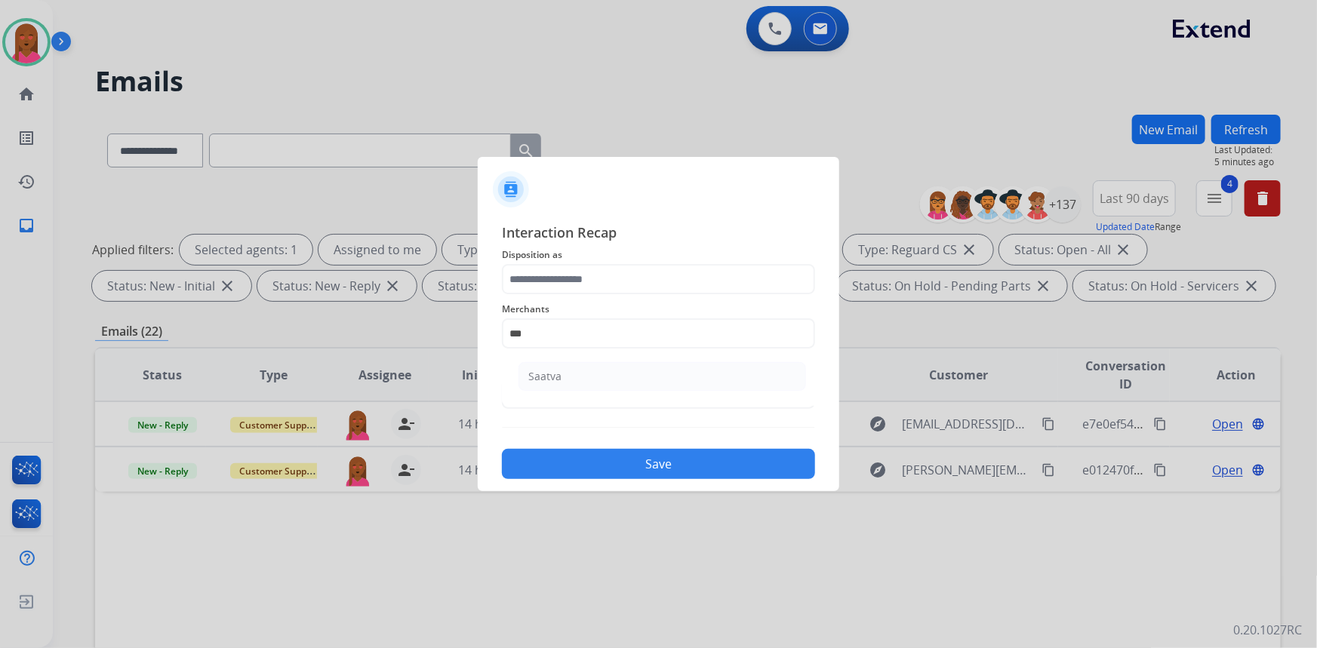
click at [593, 386] on li "Saatva" at bounding box center [663, 376] width 288 height 29
type input "******"
click at [604, 279] on input "text" at bounding box center [658, 279] width 313 height 30
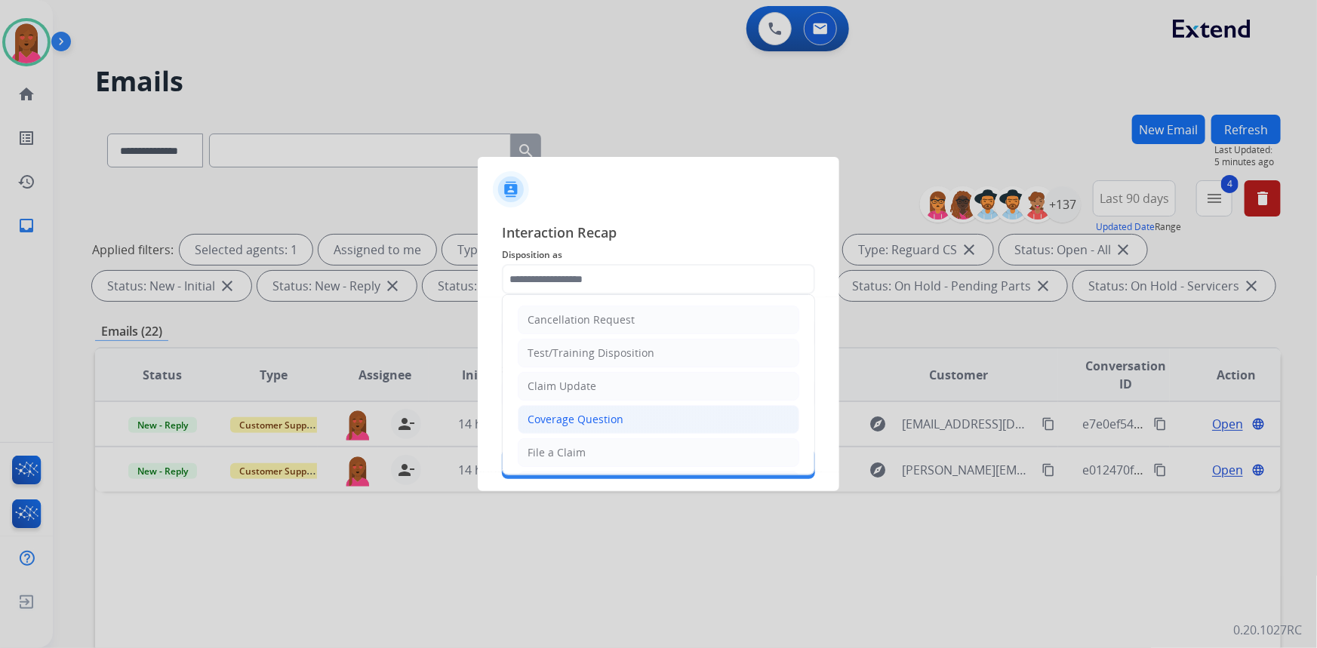
click at [596, 414] on div "Coverage Question" at bounding box center [576, 419] width 96 height 15
type input "**********"
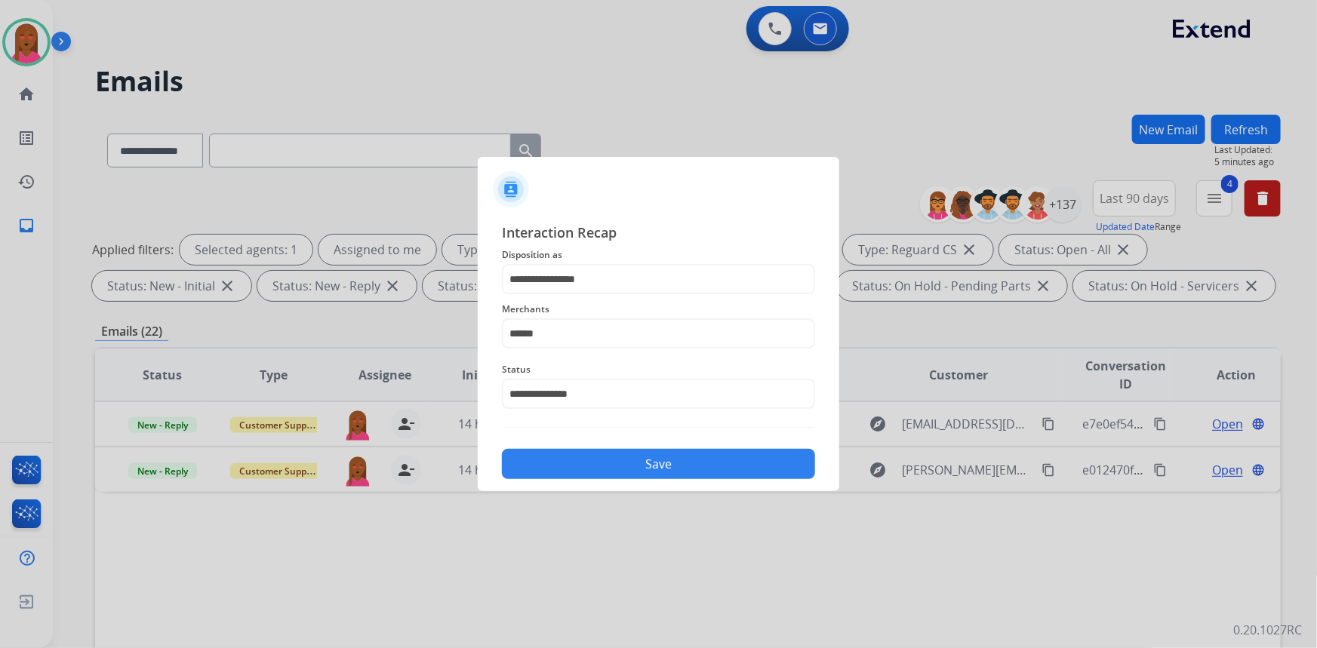
click at [612, 464] on button "Save" at bounding box center [658, 464] width 313 height 30
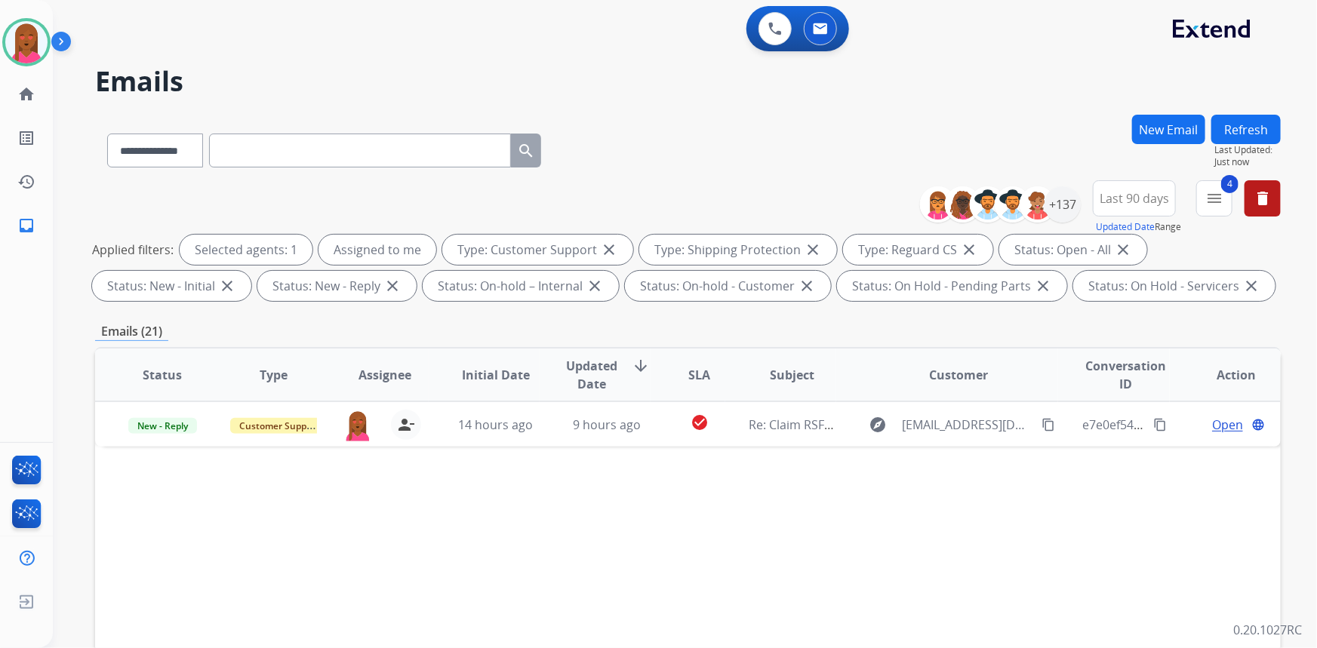
click at [1107, 580] on div "Status Type Assignee Initial Date Updated Date arrow_downward SLA Subject Custo…" at bounding box center [688, 600] width 1186 height 506
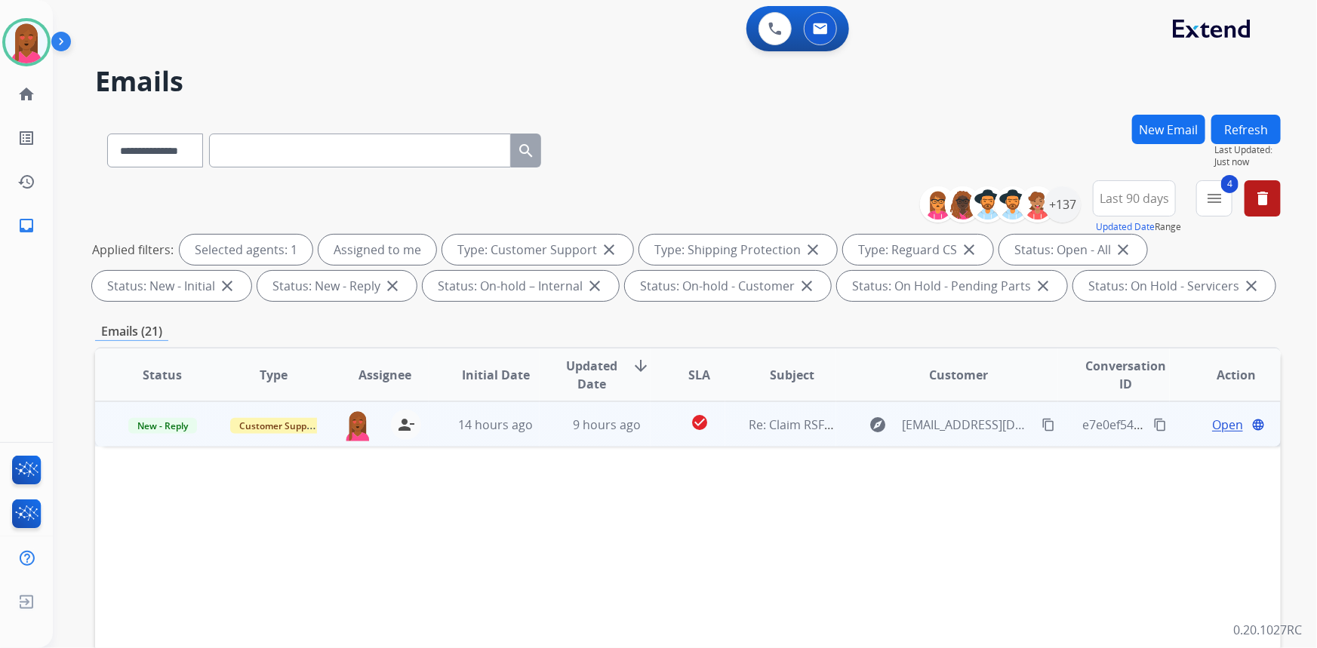
click at [1215, 426] on span "Open" at bounding box center [1227, 425] width 31 height 18
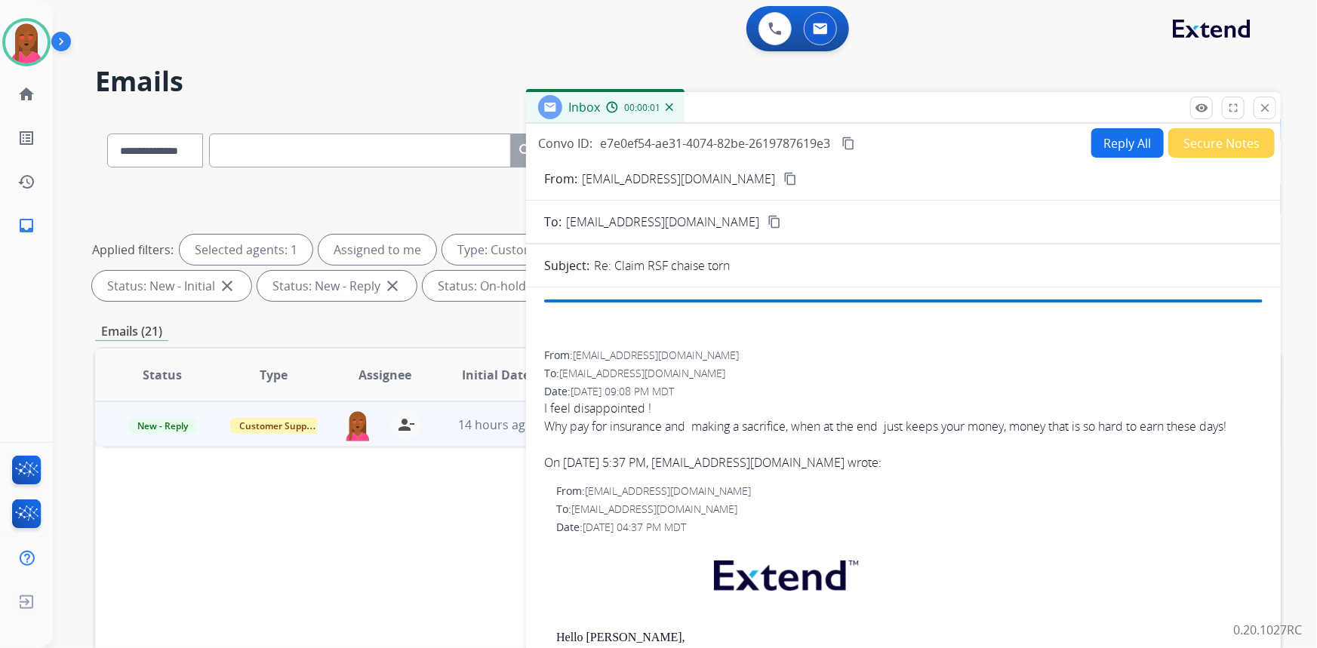
click at [784, 177] on mat-icon "content_copy" at bounding box center [791, 179] width 14 height 14
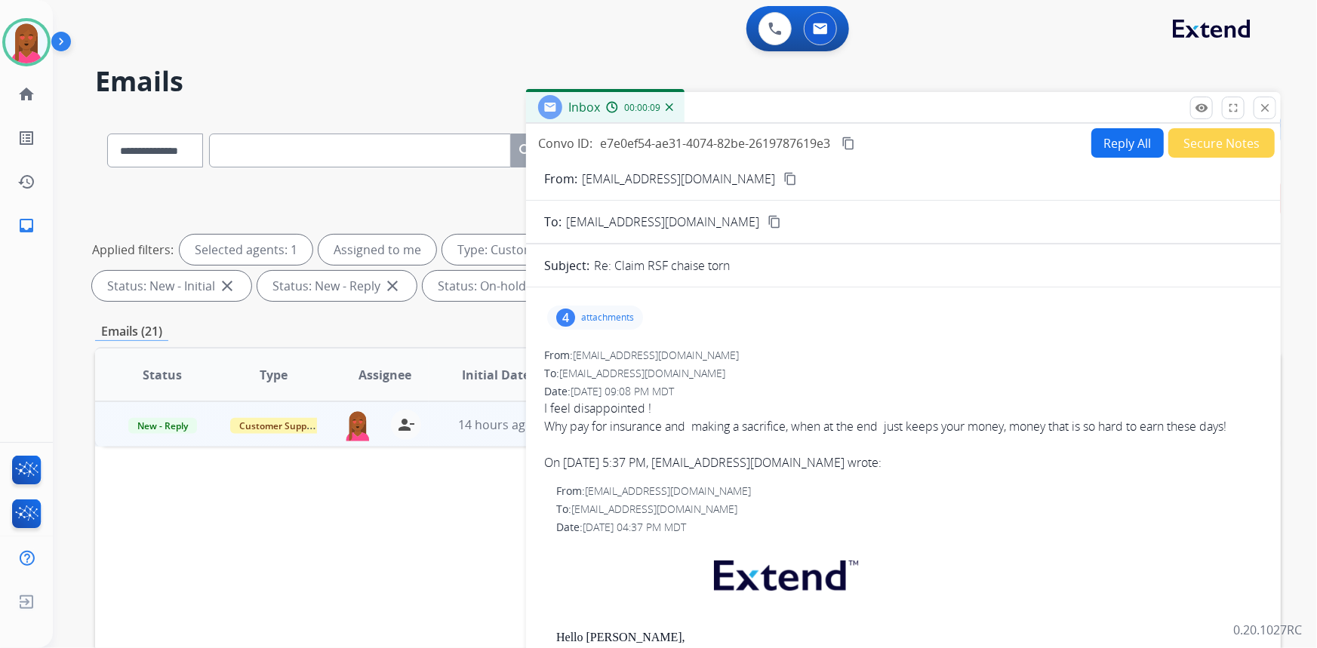
click at [784, 174] on mat-icon "content_copy" at bounding box center [791, 179] width 14 height 14
click at [778, 430] on div "Why pay for insurance and making a sacrifice, when at the end just keeps your m…" at bounding box center [903, 426] width 719 height 18
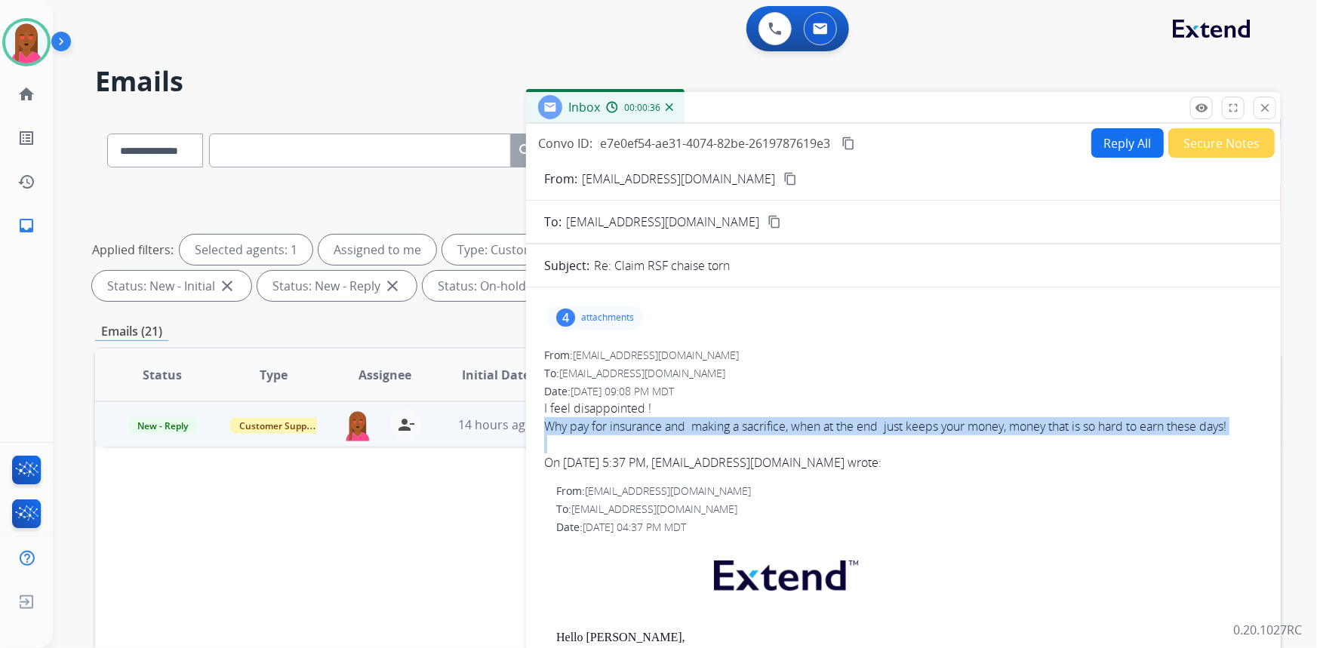
click at [778, 430] on div "Why pay for insurance and making a sacrifice, when at the end just keeps your m…" at bounding box center [903, 426] width 719 height 18
drag, startPoint x: 778, startPoint y: 430, endPoint x: 566, endPoint y: 421, distance: 211.6
click at [566, 426] on div "Why pay for insurance and making a sacrifice, when at the end just keeps your m…" at bounding box center [903, 426] width 719 height 18
drag, startPoint x: 544, startPoint y: 406, endPoint x: 1246, endPoint y: 430, distance: 702.4
click at [1246, 429] on div "I feel disappointed ! Why pay for insurance and making a sacrifice, when at the…" at bounding box center [903, 417] width 719 height 36
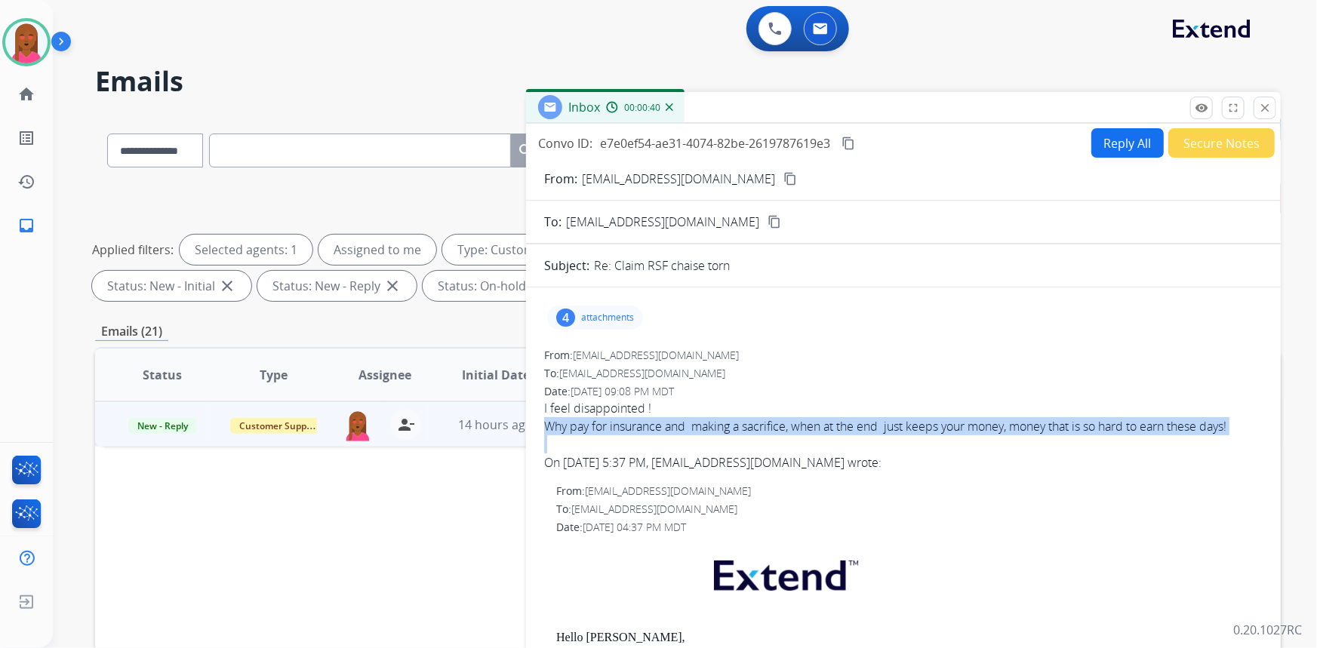
copy div "I feel disappointed ! Why pay for insurance and making a sacrifice, when at the…"
click at [1136, 140] on button "Reply All" at bounding box center [1128, 142] width 72 height 29
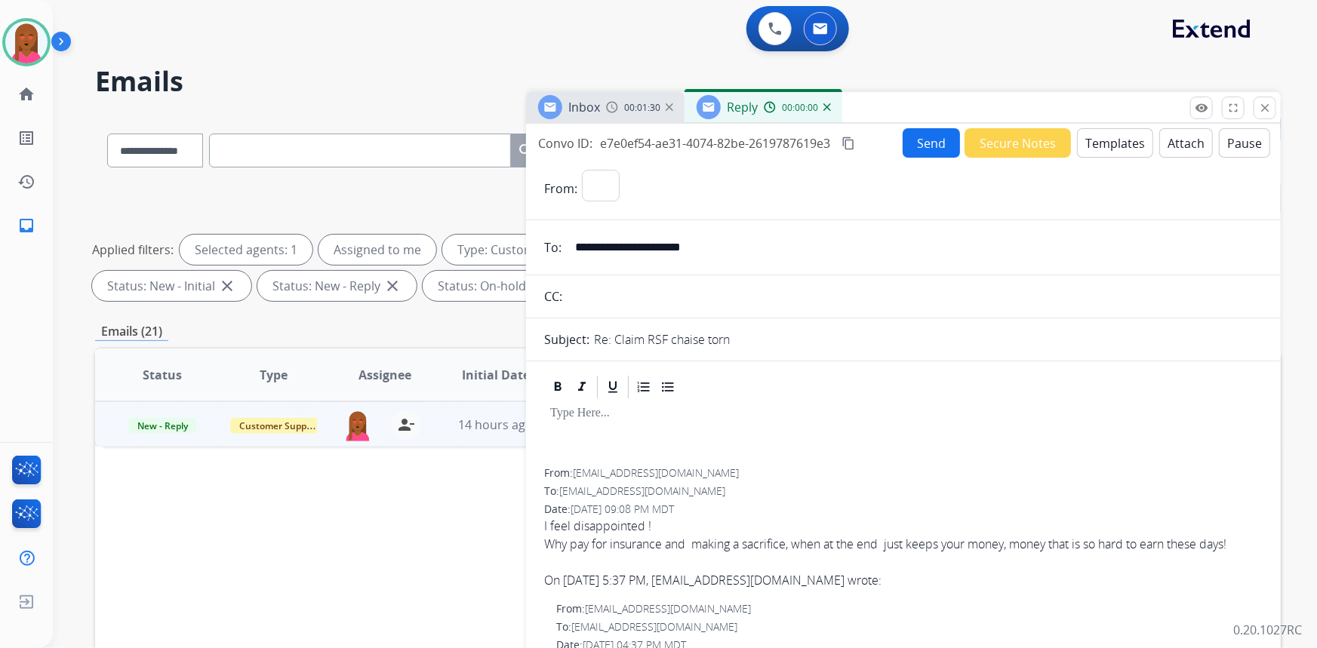
select select "**********"
click at [1113, 128] on div "Send Secure Notes Templates Attach Pause" at bounding box center [1087, 142] width 368 height 29
click at [1103, 140] on button "Templates" at bounding box center [1115, 142] width 76 height 29
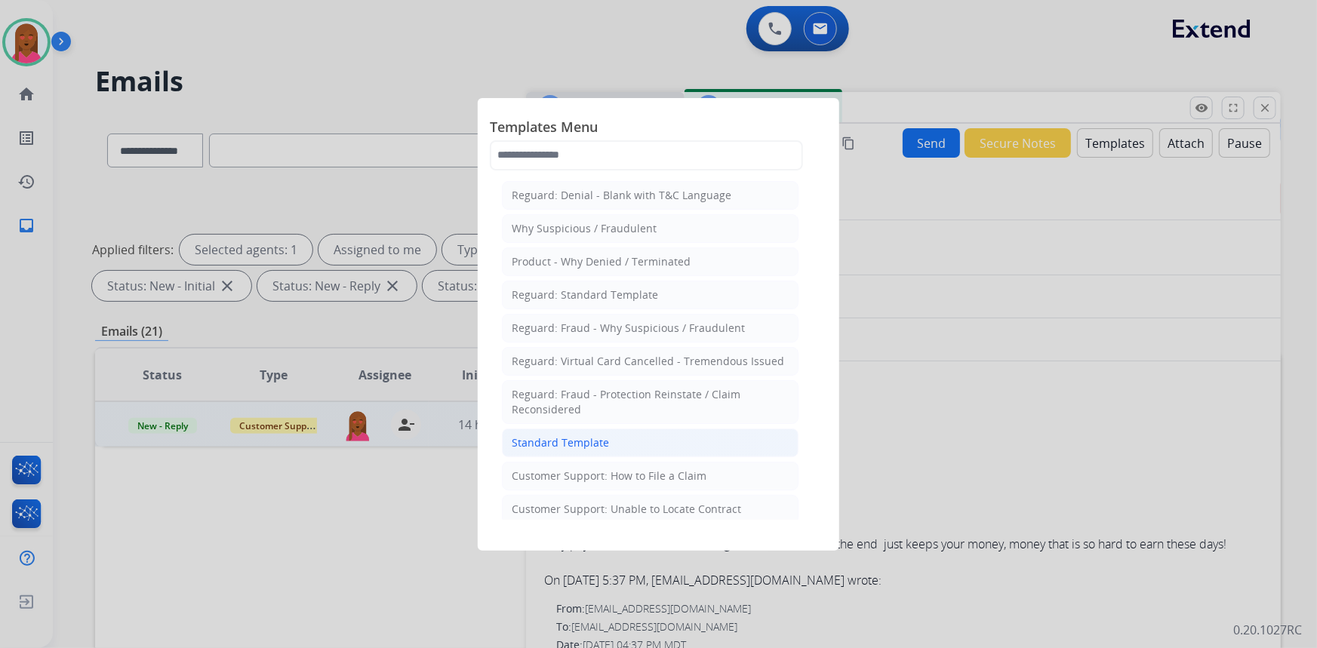
click at [622, 446] on li "Standard Template" at bounding box center [650, 443] width 297 height 29
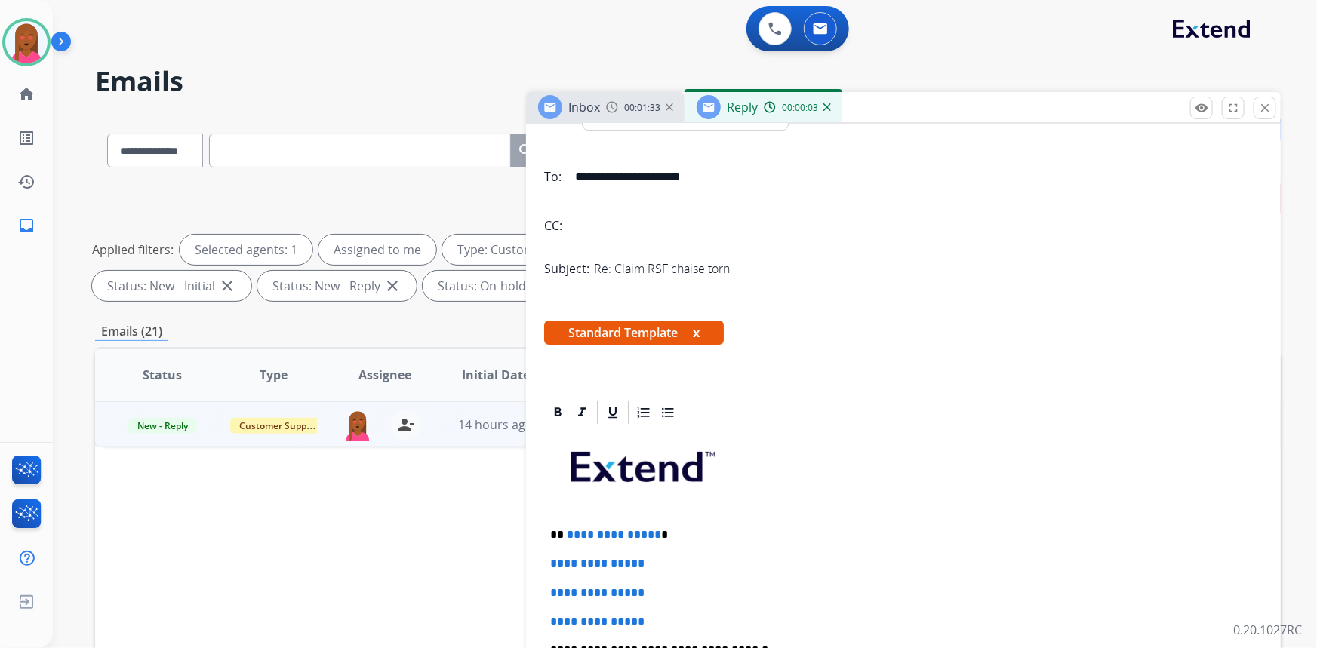
scroll to position [137, 0]
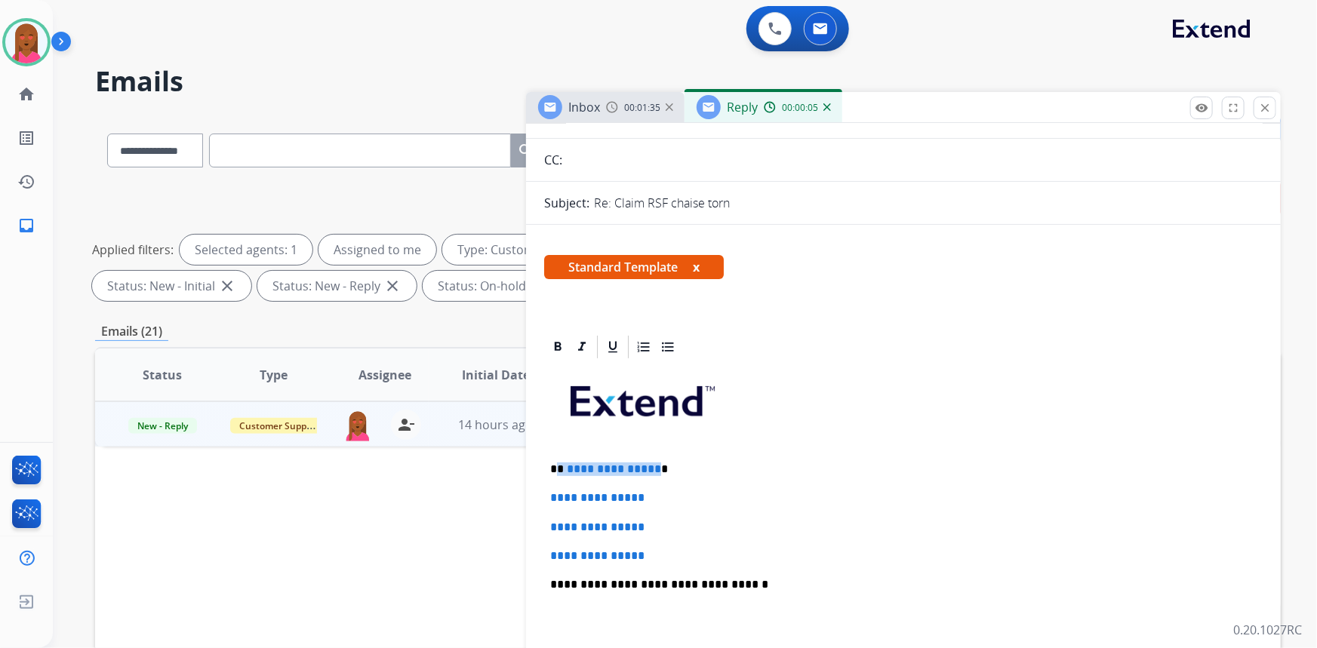
drag, startPoint x: 651, startPoint y: 468, endPoint x: 559, endPoint y: 458, distance: 91.9
click at [559, 458] on div "**********" at bounding box center [903, 620] width 719 height 519
drag, startPoint x: 662, startPoint y: 556, endPoint x: 527, endPoint y: 487, distance: 151.9
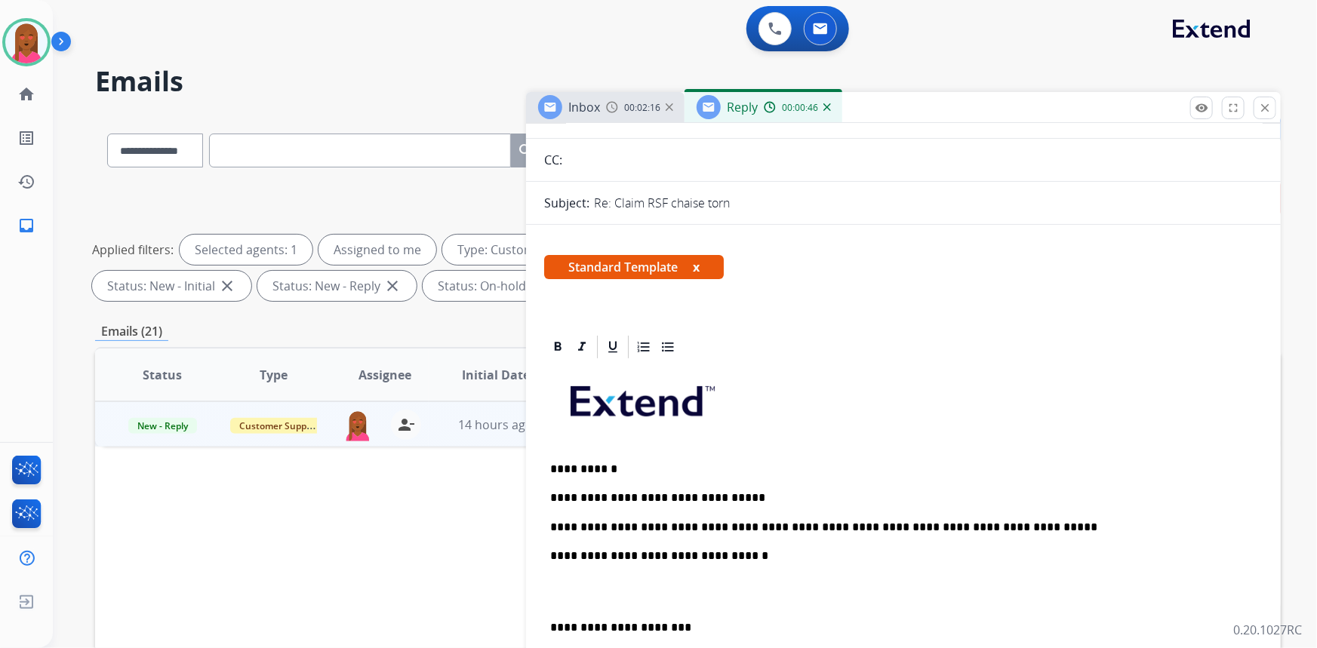
click at [577, 598] on p at bounding box center [903, 592] width 707 height 28
click at [1028, 521] on p "**********" at bounding box center [897, 528] width 695 height 14
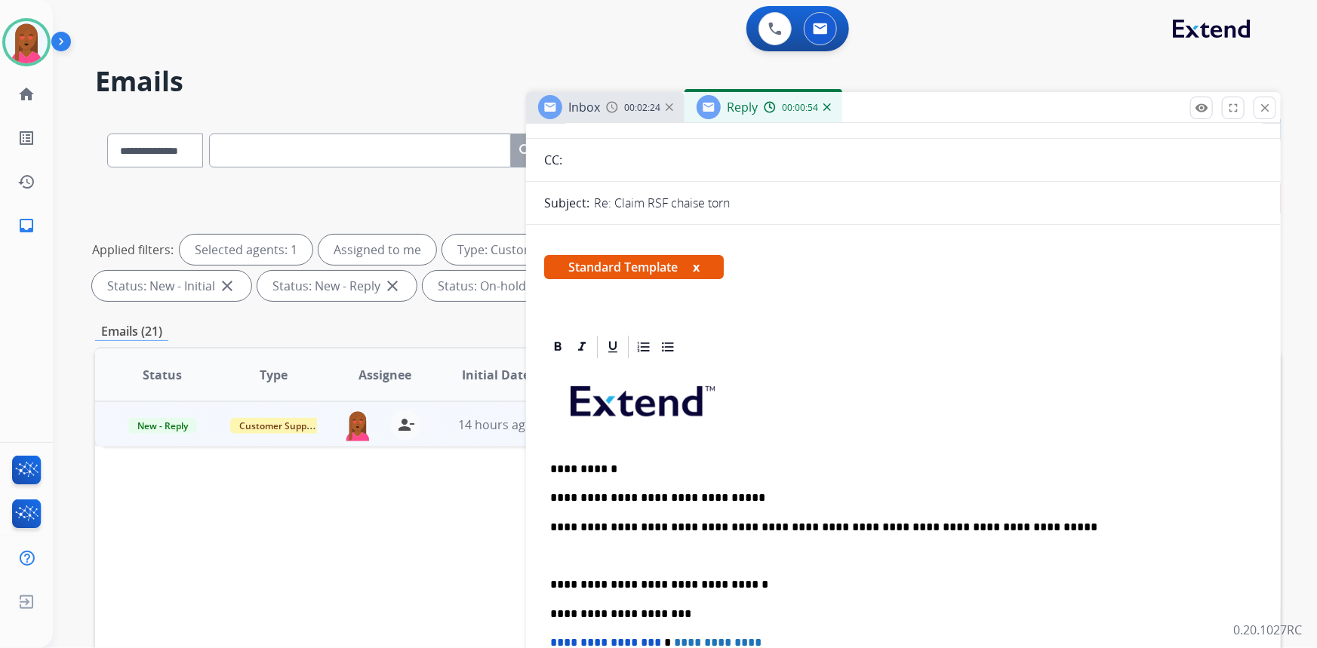
click at [636, 556] on p at bounding box center [897, 557] width 695 height 14
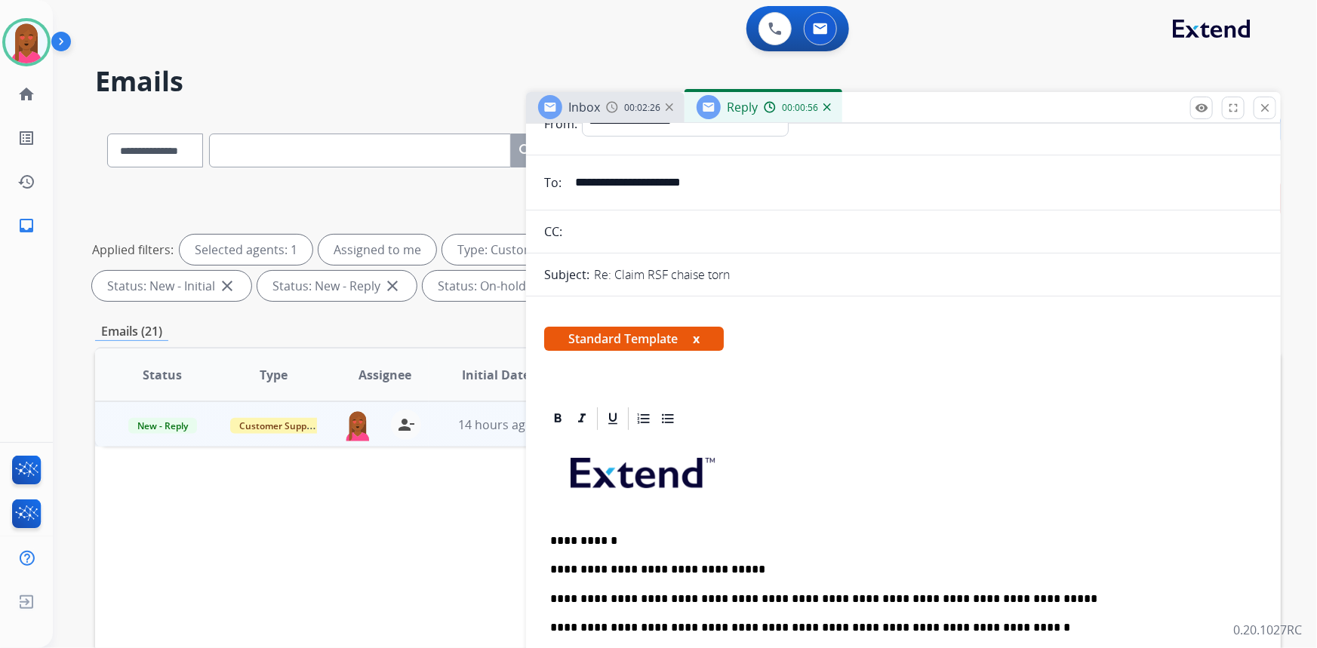
scroll to position [0, 0]
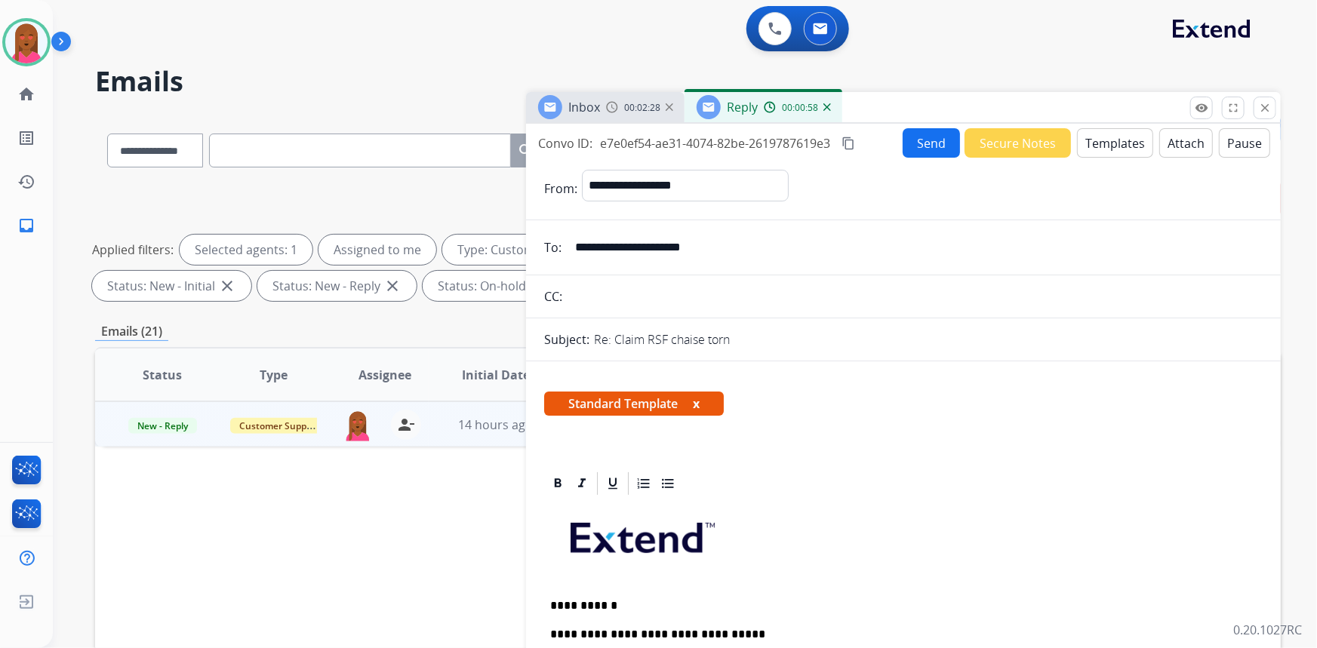
click at [850, 146] on mat-icon "content_copy" at bounding box center [849, 144] width 14 height 14
click at [913, 143] on button "Send" at bounding box center [931, 142] width 57 height 29
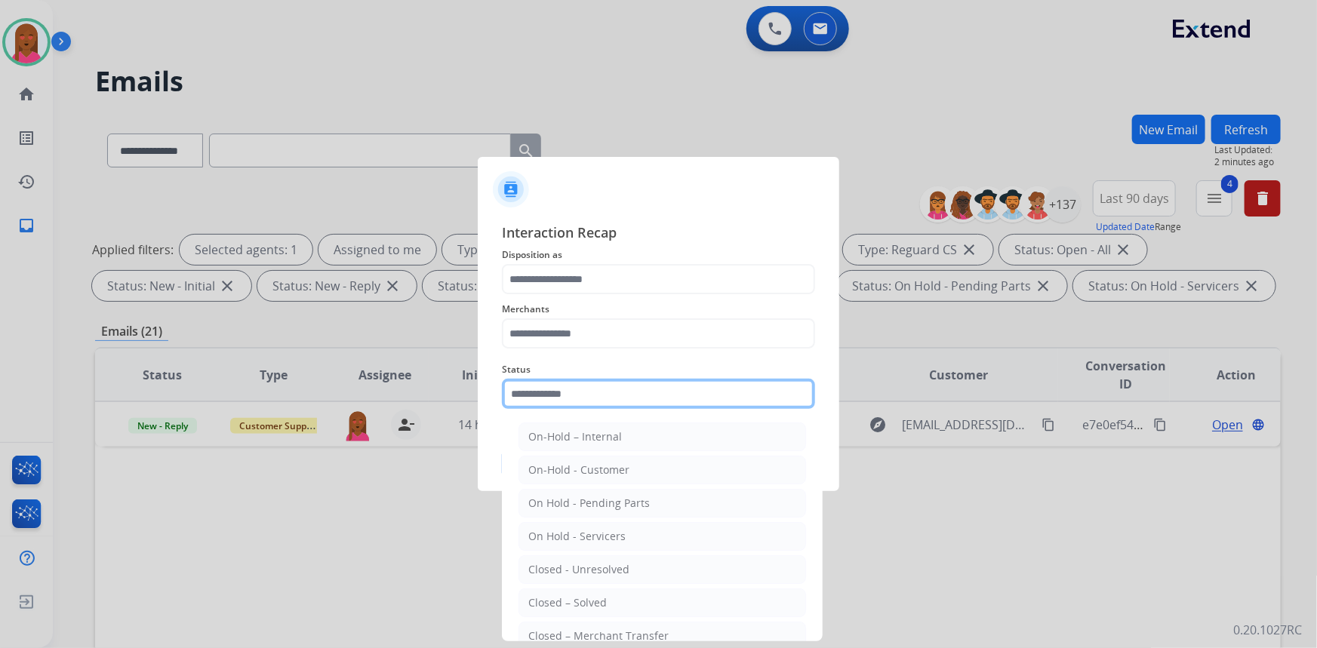
click at [611, 389] on input "text" at bounding box center [658, 394] width 313 height 30
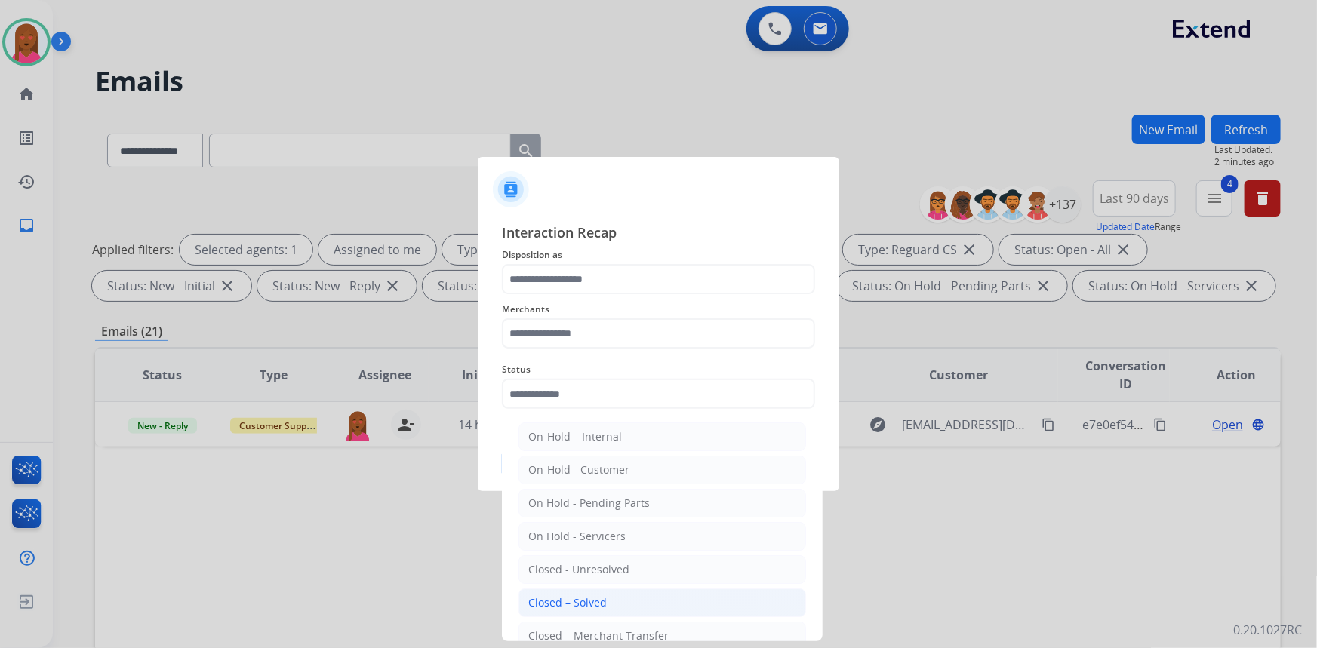
click at [586, 599] on div "Closed – Solved" at bounding box center [567, 603] width 79 height 15
type input "**********"
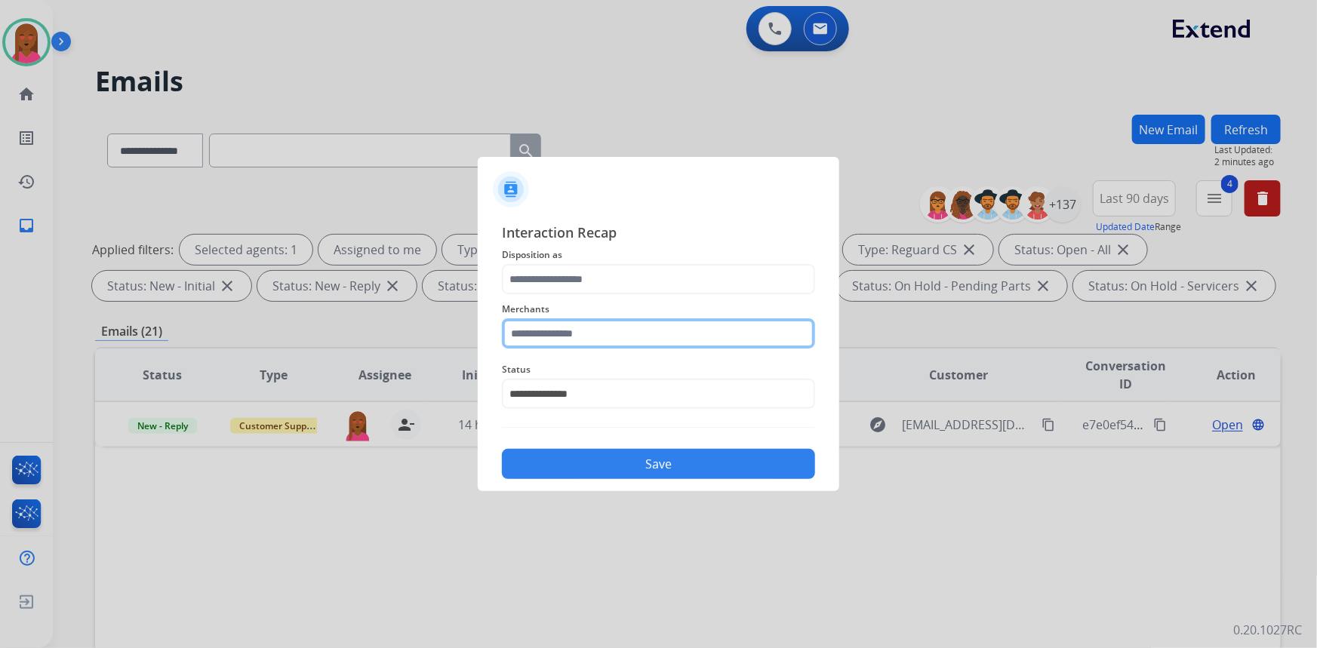
click at [648, 346] on input "text" at bounding box center [658, 334] width 313 height 30
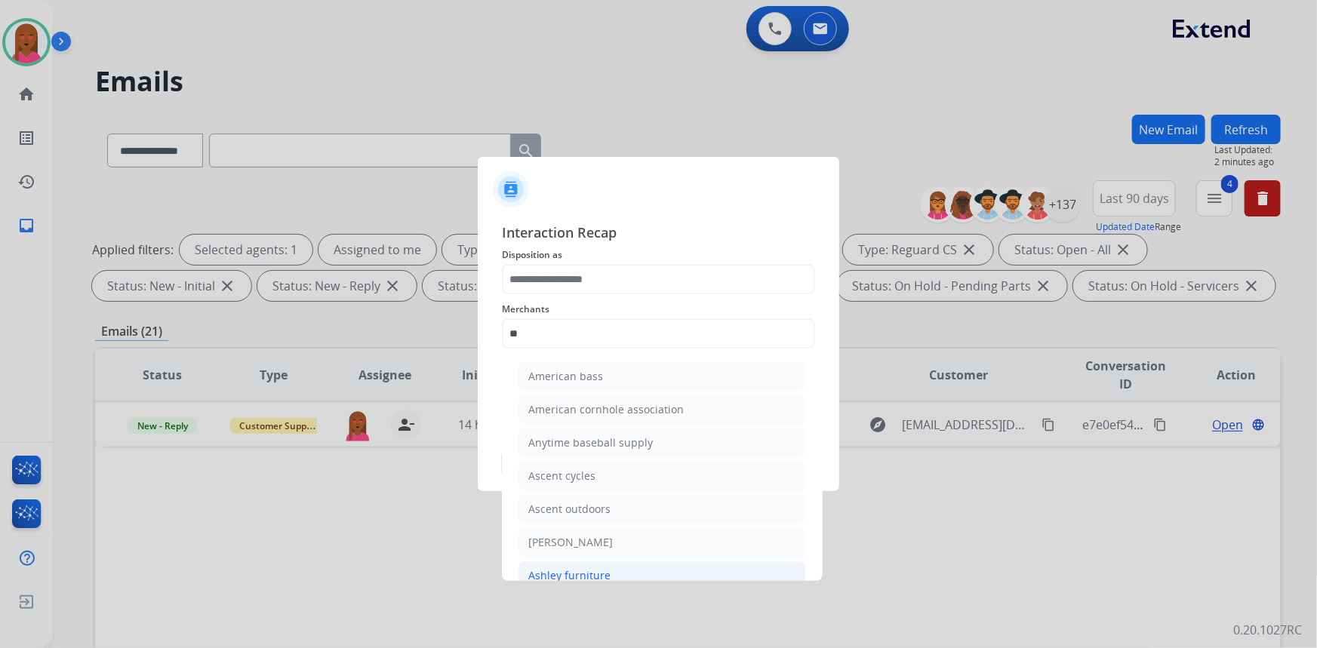
click at [584, 572] on div "Ashley furniture" at bounding box center [569, 575] width 82 height 15
type input "**********"
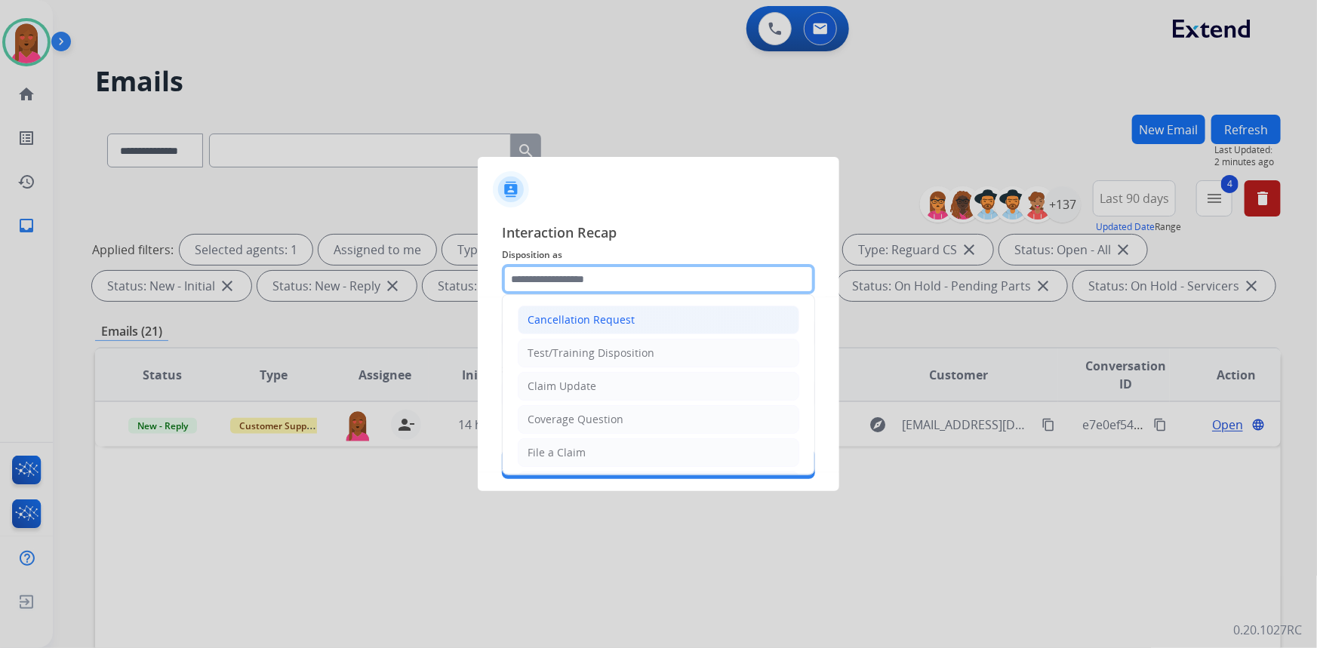
drag, startPoint x: 633, startPoint y: 268, endPoint x: 616, endPoint y: 333, distance: 67.0
click at [633, 268] on input "text" at bounding box center [658, 279] width 313 height 30
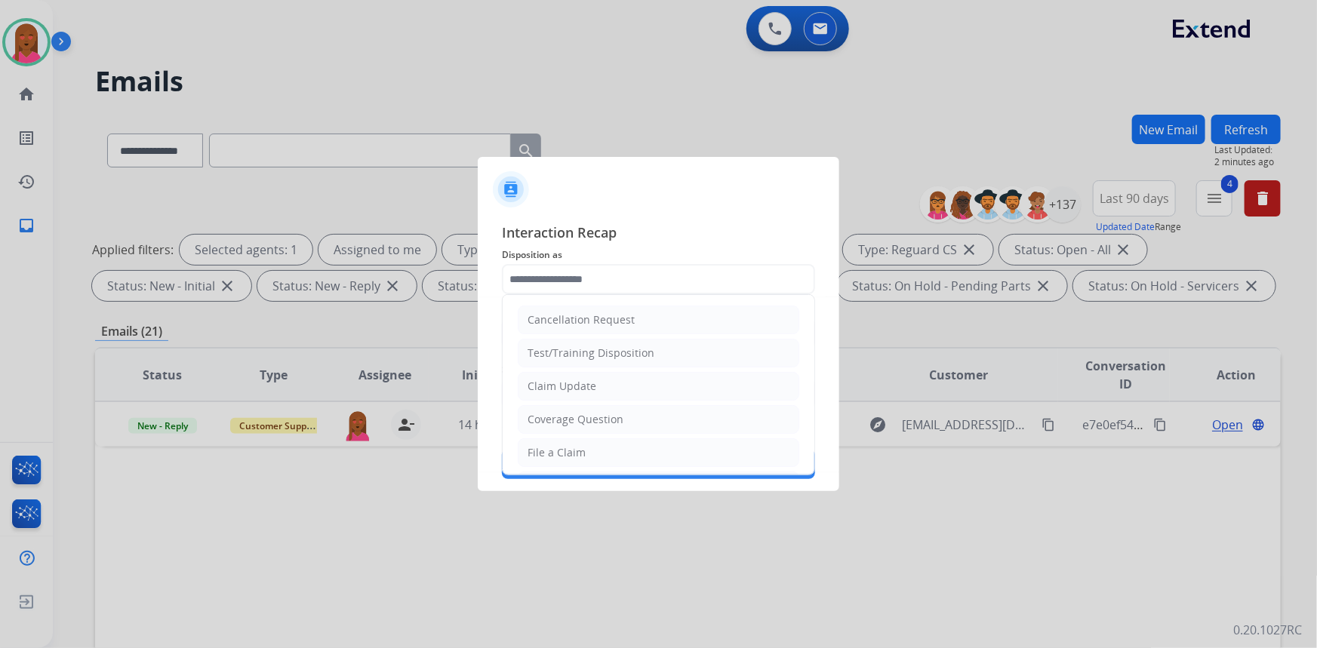
click at [617, 386] on li "Claim Update" at bounding box center [659, 386] width 282 height 29
type input "**********"
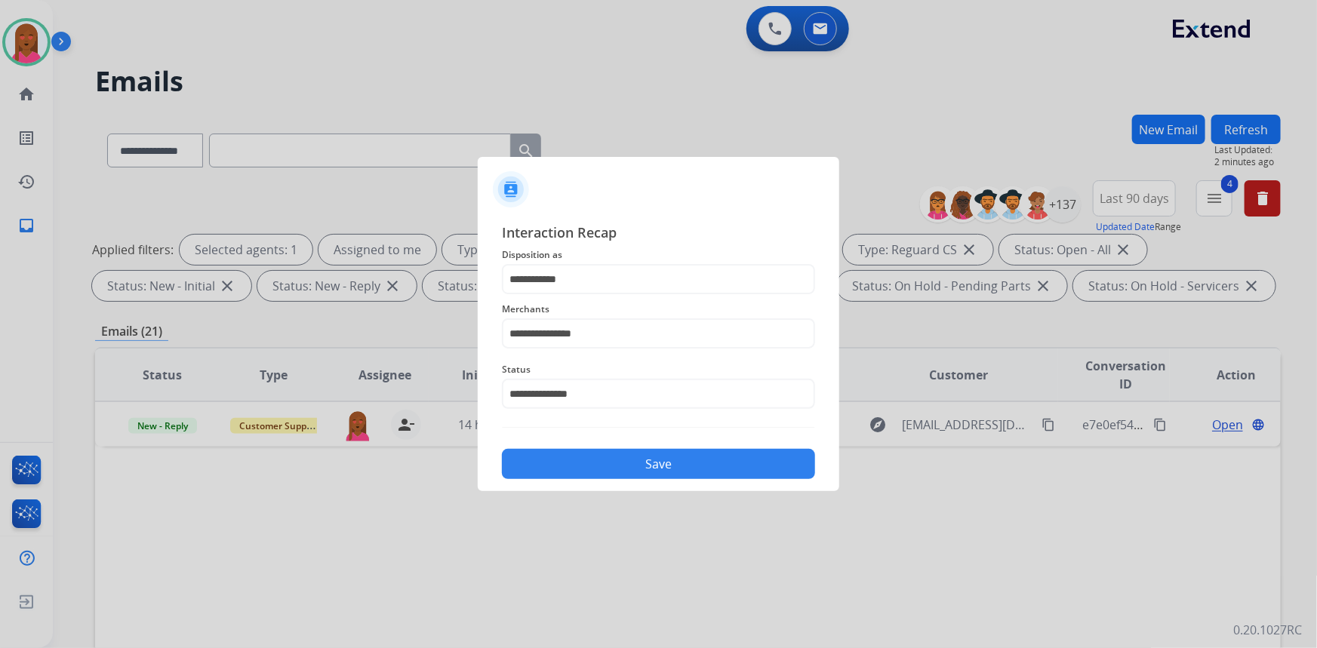
click at [640, 465] on button "Save" at bounding box center [658, 464] width 313 height 30
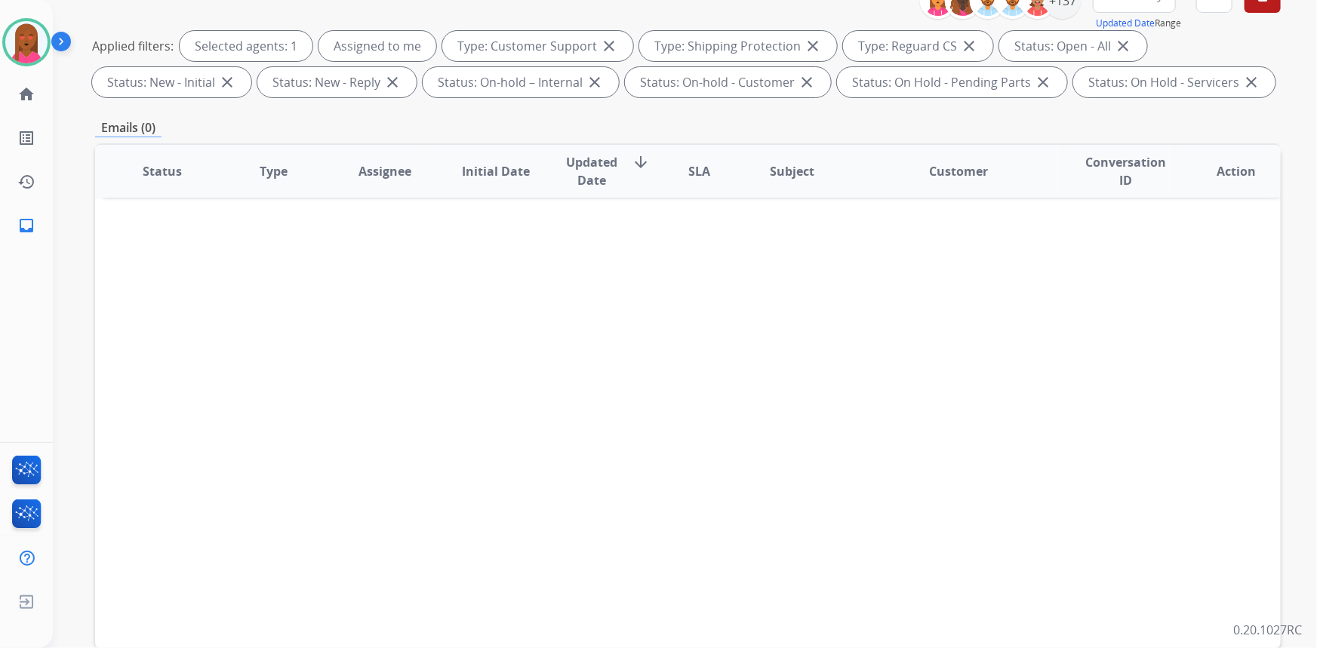
scroll to position [282, 0]
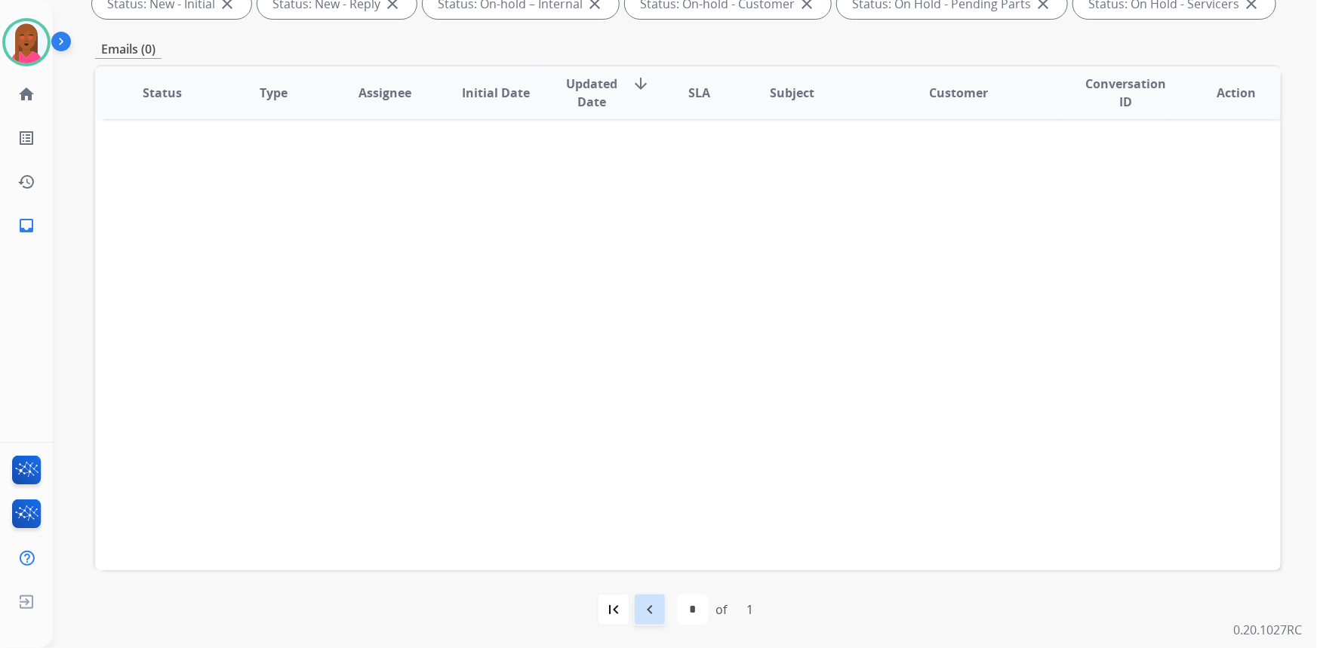
click at [662, 612] on div "navigate_before" at bounding box center [649, 609] width 33 height 33
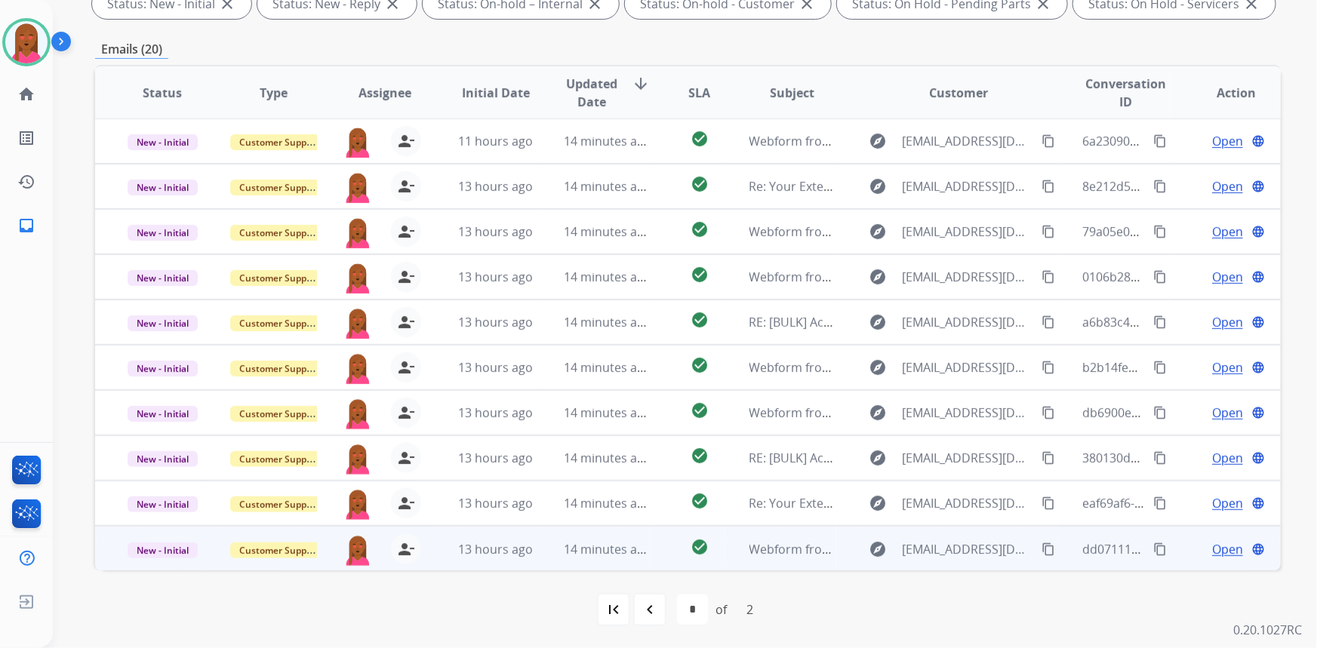
click at [1220, 545] on span "Open" at bounding box center [1227, 549] width 31 height 18
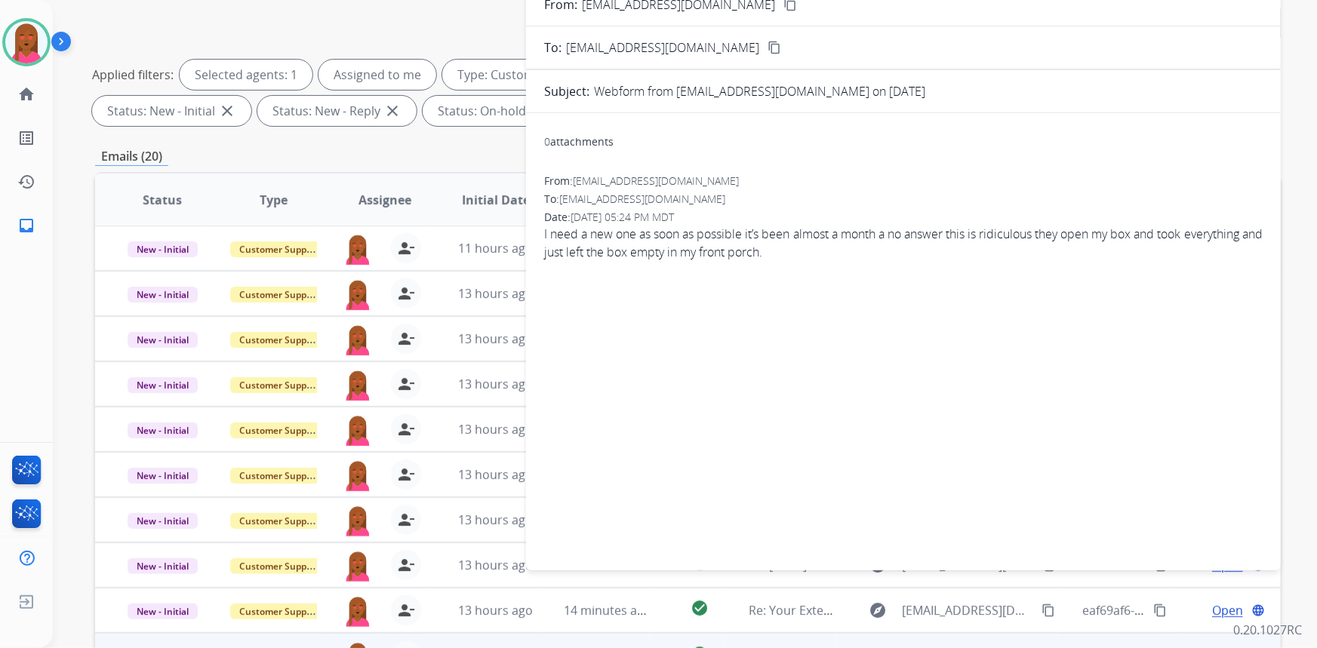
scroll to position [8, 0]
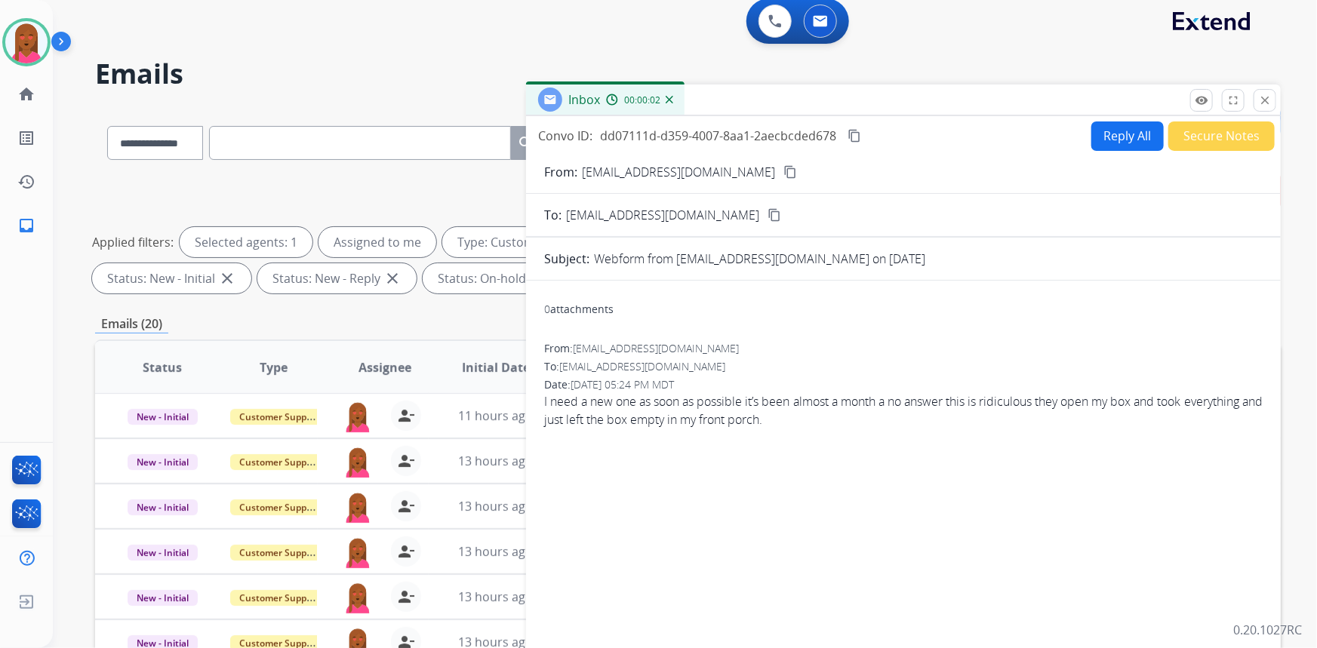
click at [784, 174] on mat-icon "content_copy" at bounding box center [791, 172] width 14 height 14
click at [1132, 476] on div "0 attachments From: [EMAIL_ADDRESS][DOMAIN_NAME] To: [EMAIL_ADDRESS][DOMAIN_NAM…" at bounding box center [903, 506] width 755 height 427
click at [853, 388] on div "Date: [DATE] 05:24 PM MDT" at bounding box center [903, 384] width 719 height 15
click at [827, 408] on span "I need a new one as soon as possible it’s been almost a month a no answer this …" at bounding box center [903, 411] width 719 height 36
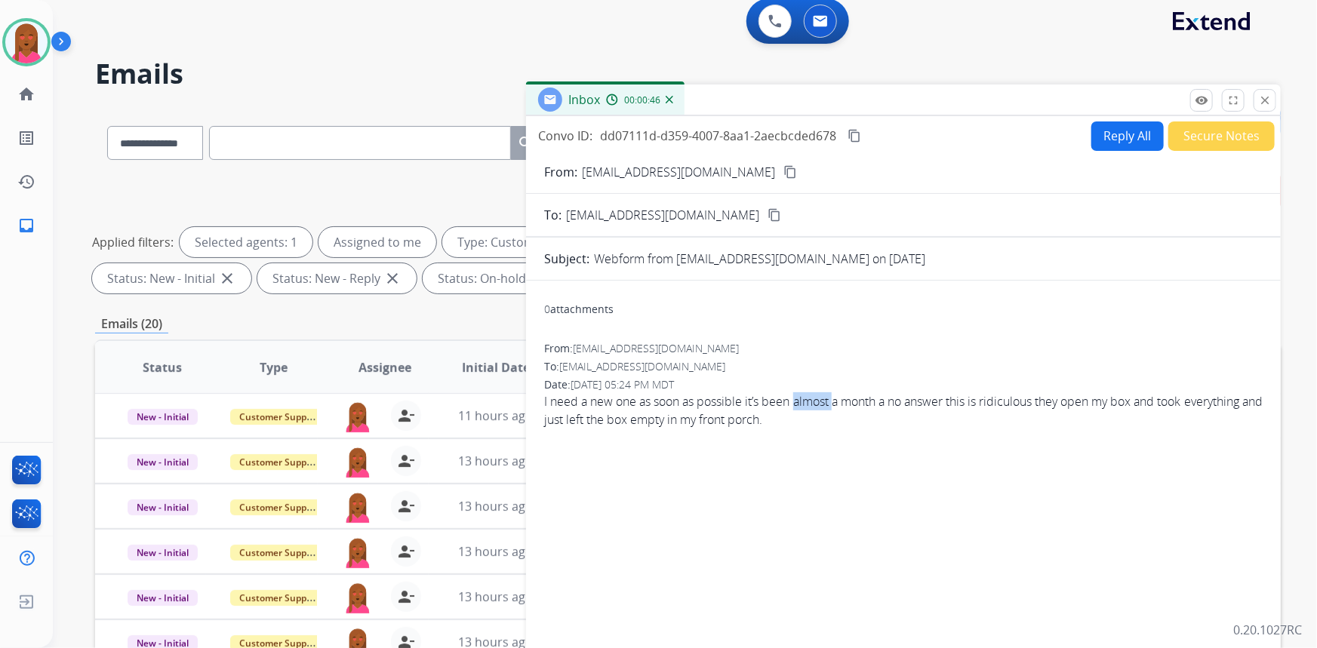
click at [826, 408] on span "I need a new one as soon as possible it’s been almost a month a no answer this …" at bounding box center [903, 411] width 719 height 36
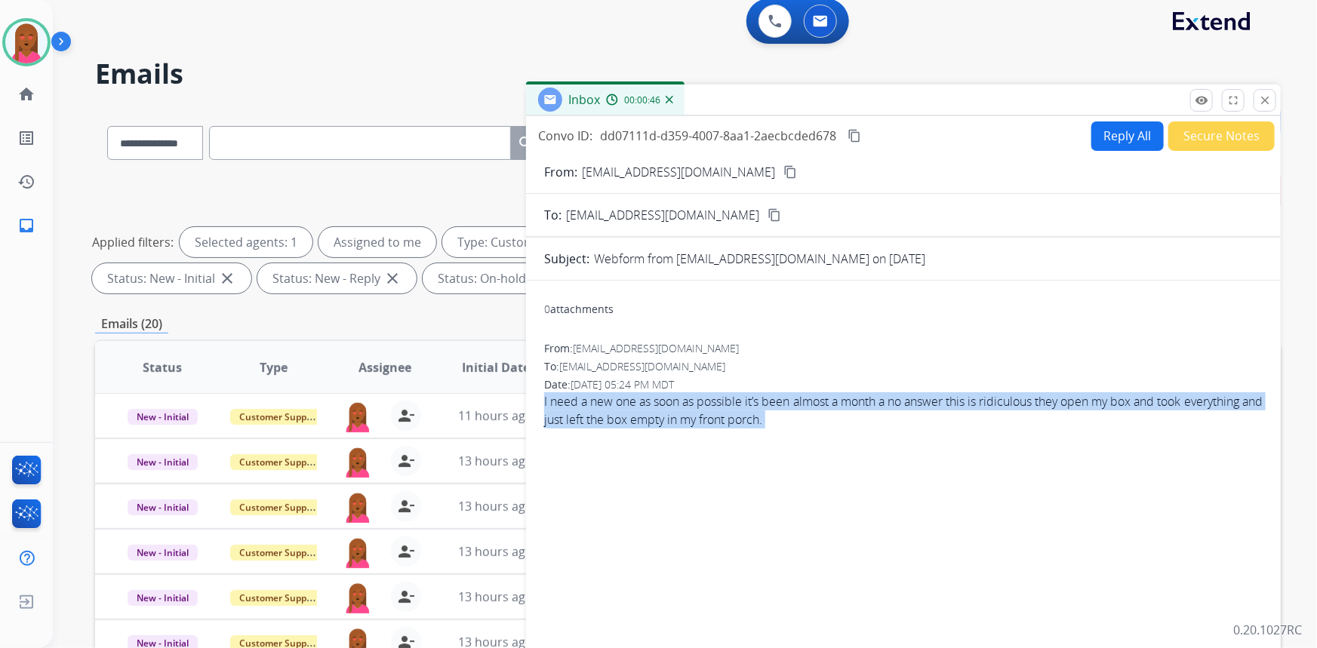
click at [826, 408] on span "I need a new one as soon as possible it’s been almost a month a no answer this …" at bounding box center [903, 411] width 719 height 36
copy app-emails-table "I need a new one as soon as possible it’s been almost a month a no answer this …"
click at [1132, 460] on div "0 attachments From: [EMAIL_ADDRESS][DOMAIN_NAME] To: [EMAIL_ADDRESS][DOMAIN_NAM…" at bounding box center [903, 506] width 755 height 427
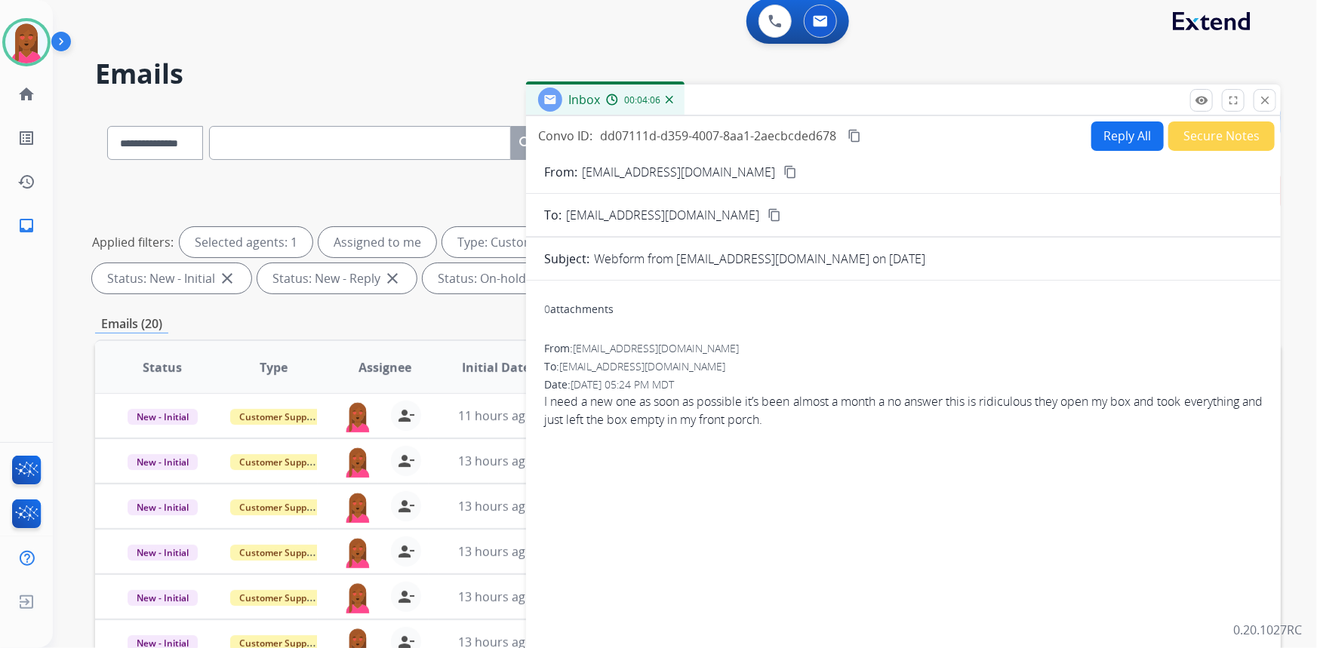
click at [1095, 135] on button "Reply All" at bounding box center [1128, 136] width 72 height 29
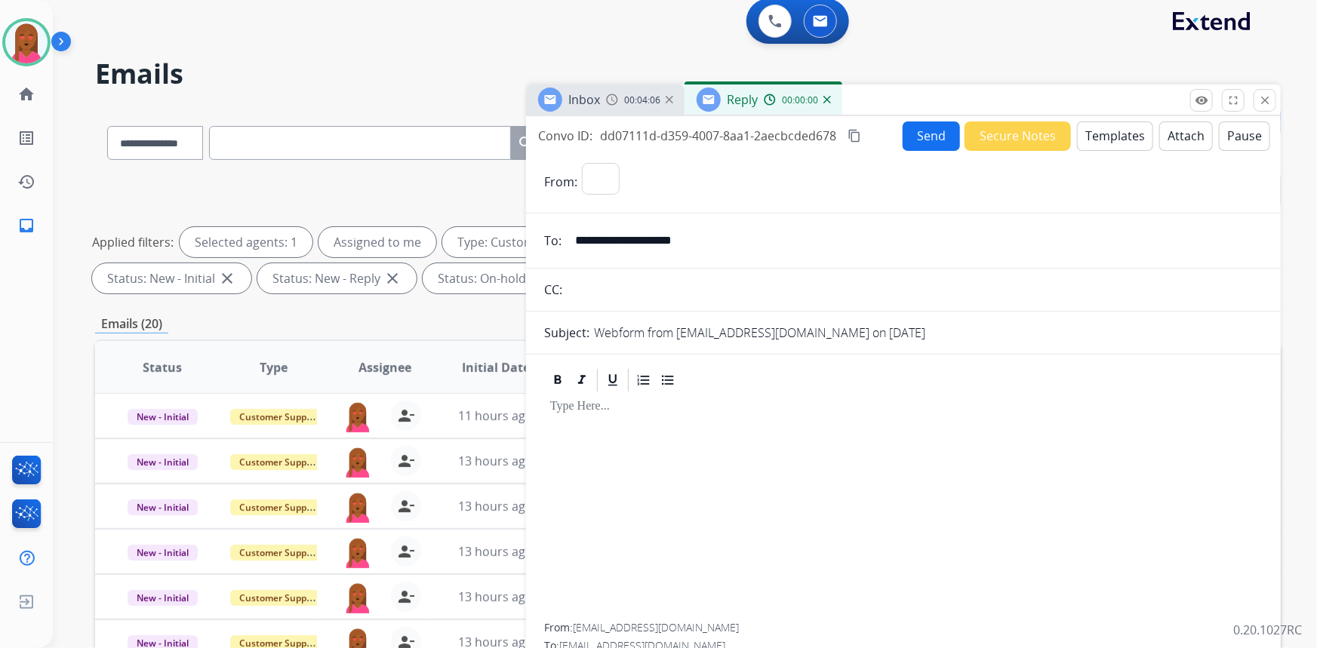
select select "**********"
click at [1089, 137] on button "Templates" at bounding box center [1115, 136] width 76 height 29
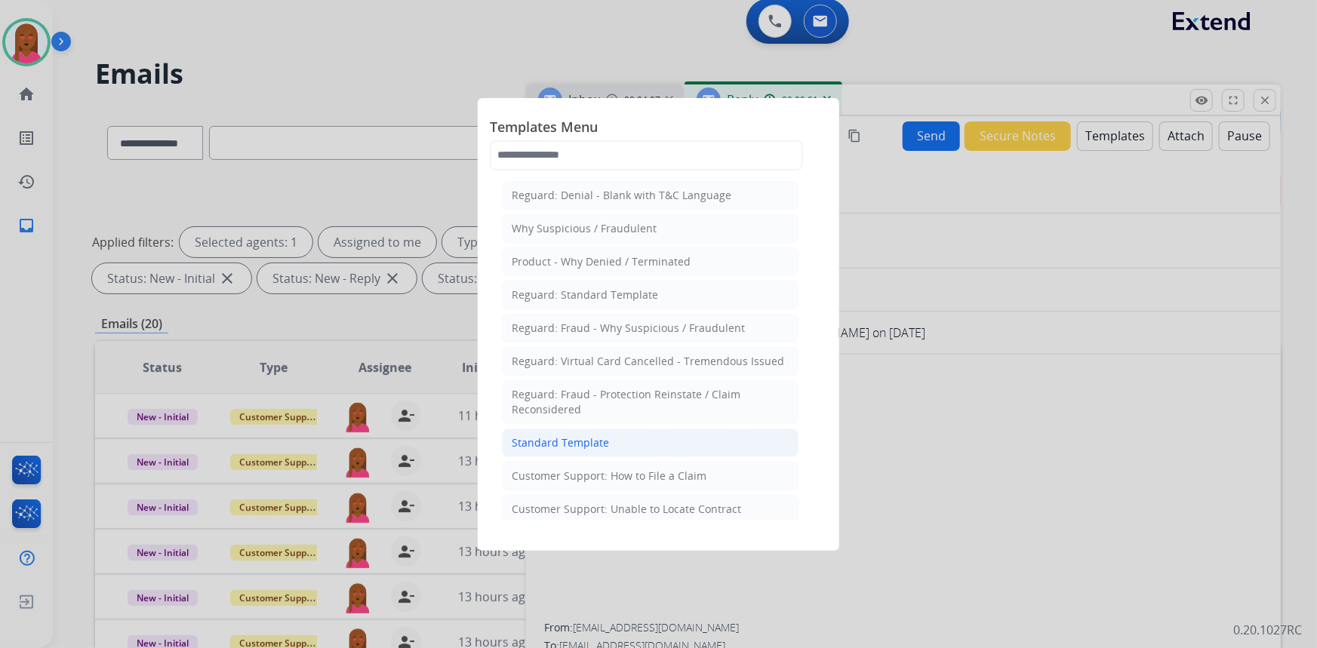
click at [651, 445] on li "Standard Template" at bounding box center [650, 443] width 297 height 29
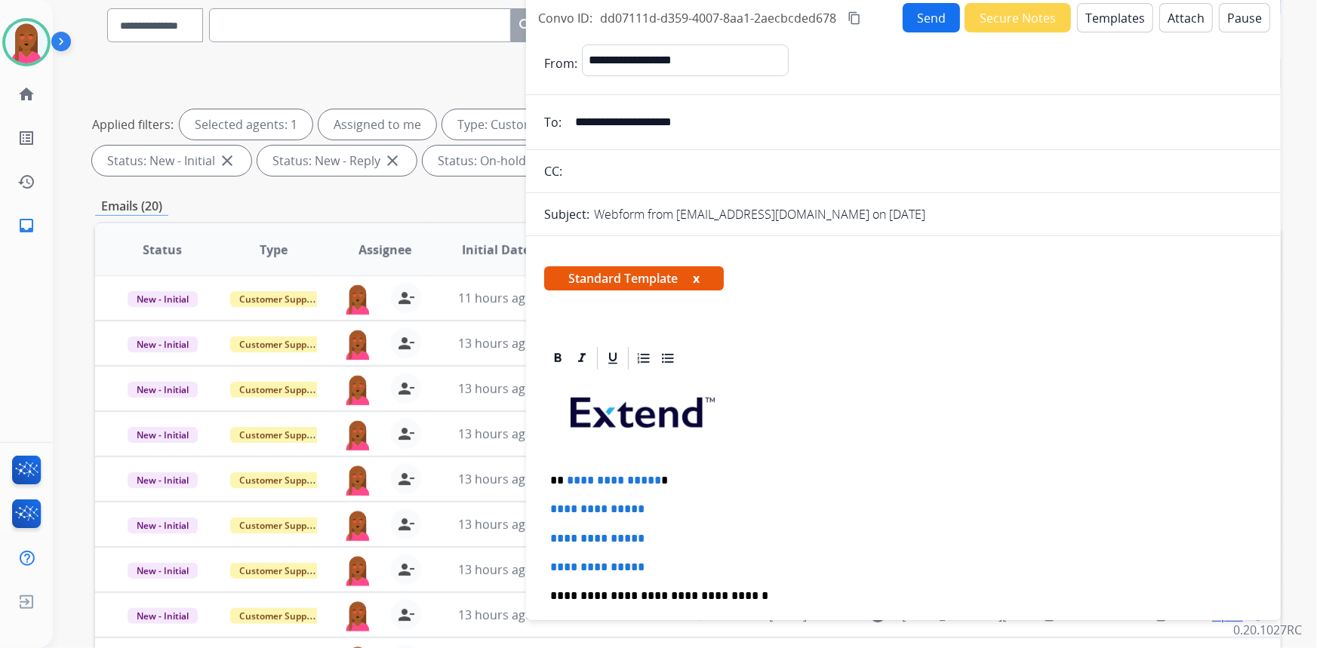
scroll to position [145, 0]
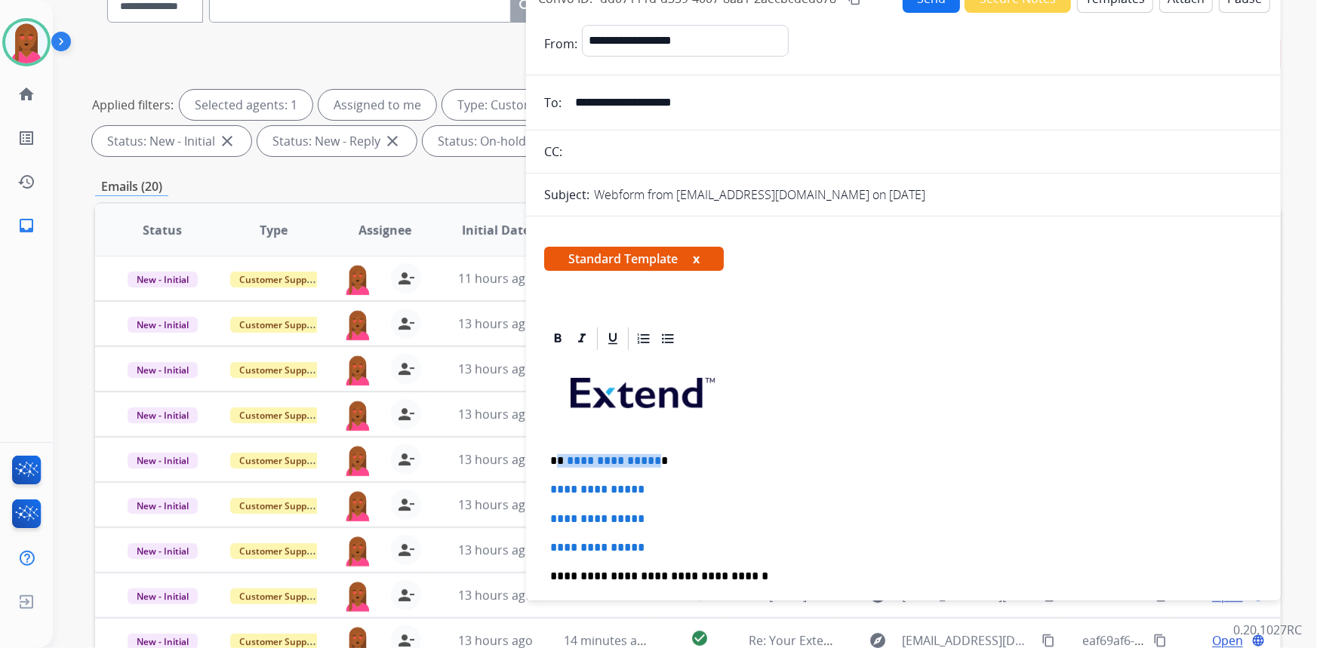
drag, startPoint x: 651, startPoint y: 457, endPoint x: 559, endPoint y: 458, distance: 92.1
click at [559, 458] on p "**********" at bounding box center [897, 461] width 695 height 14
drag, startPoint x: 662, startPoint y: 532, endPoint x: 543, endPoint y: 484, distance: 128.7
click at [543, 484] on div "**********" at bounding box center [903, 646] width 755 height 643
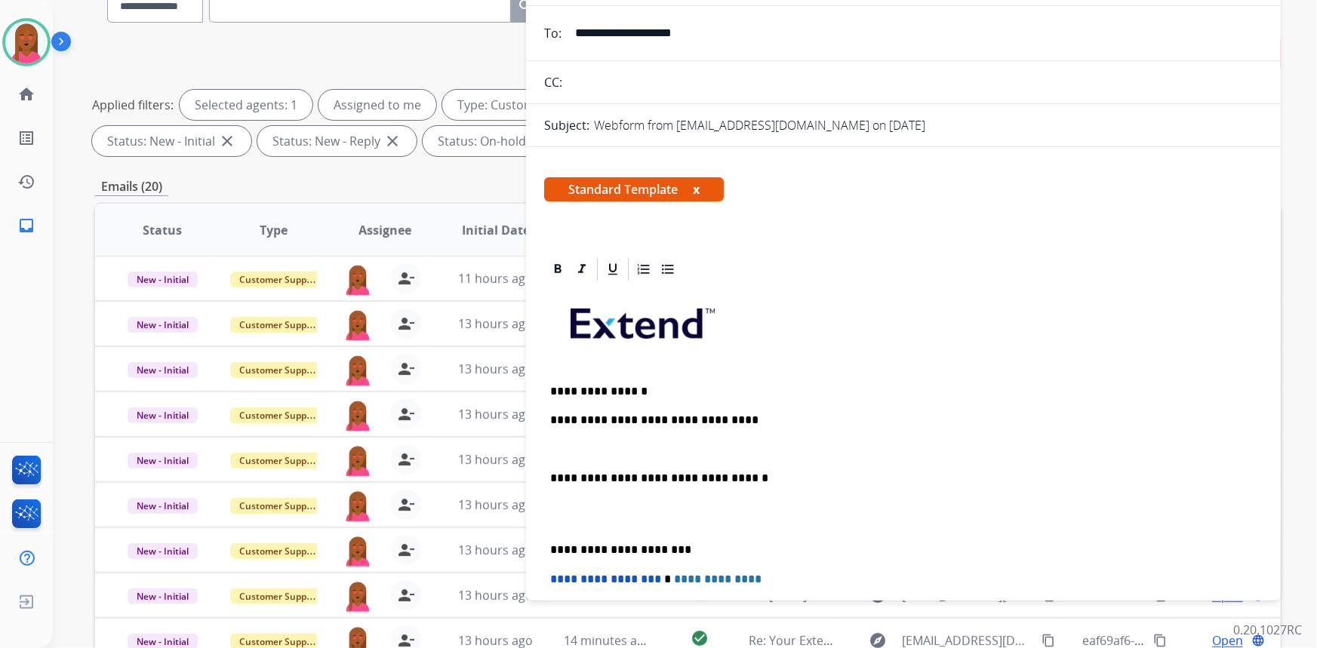
scroll to position [137, 0]
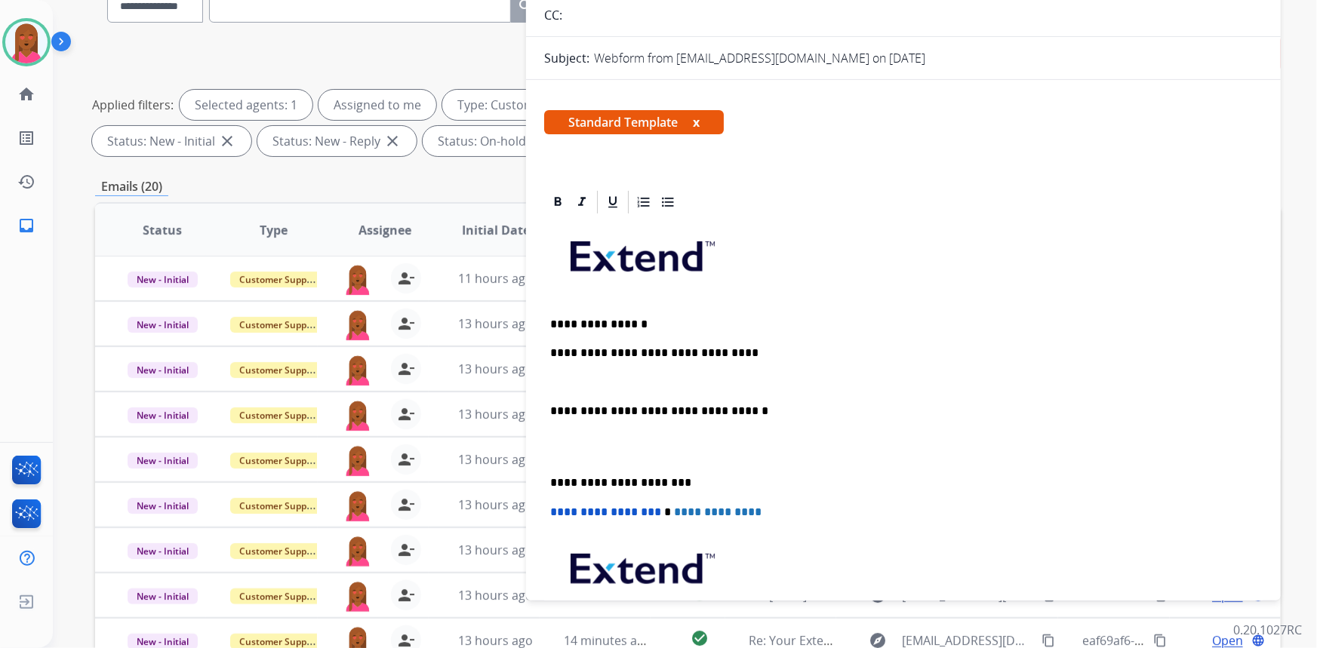
click at [590, 448] on p at bounding box center [903, 447] width 707 height 28
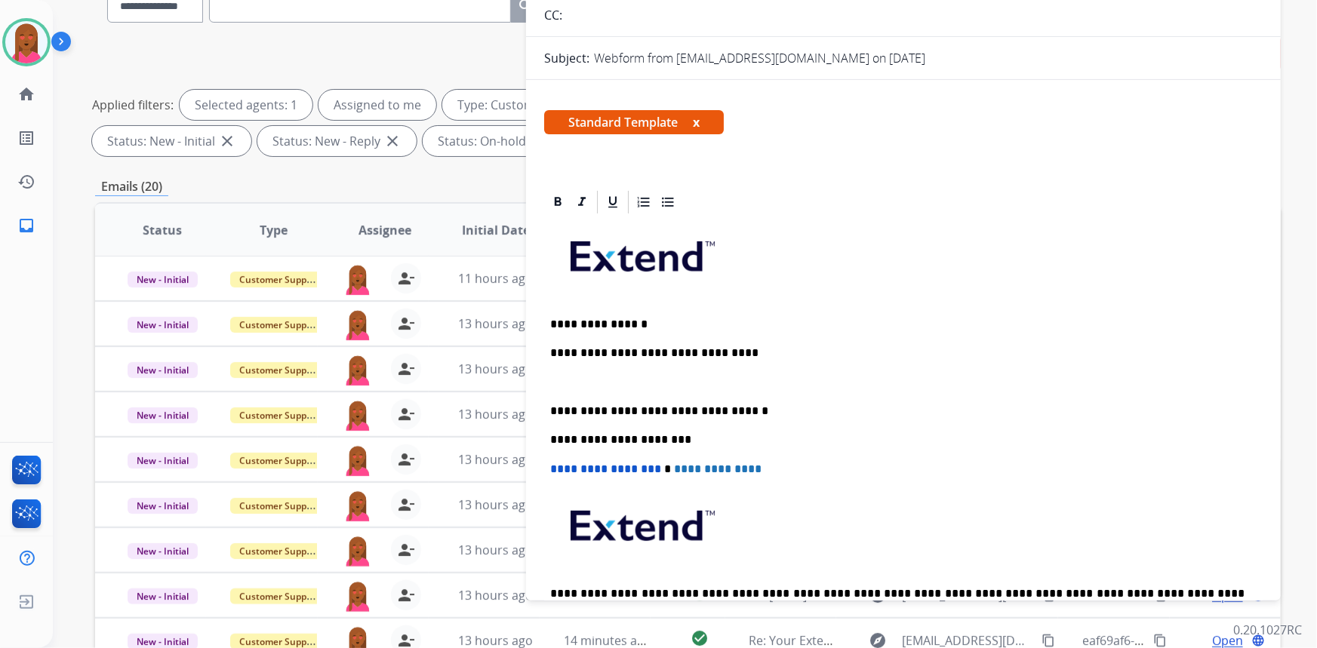
click at [565, 377] on p at bounding box center [903, 383] width 707 height 14
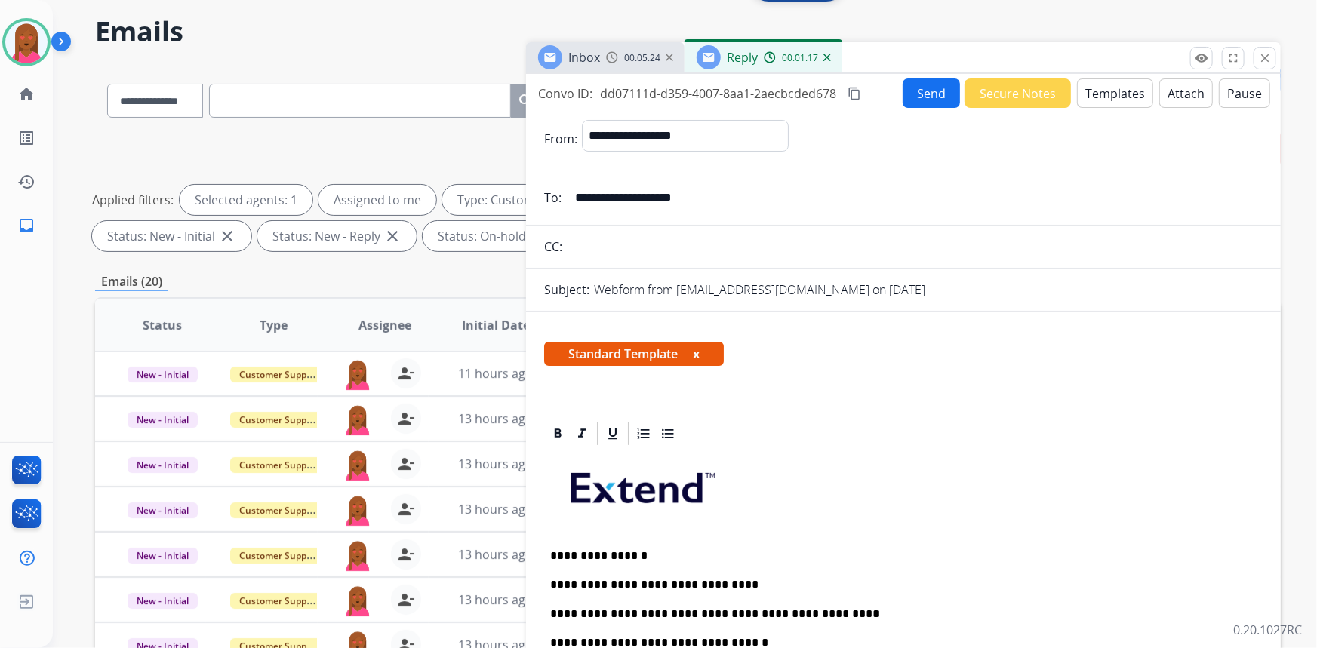
scroll to position [0, 0]
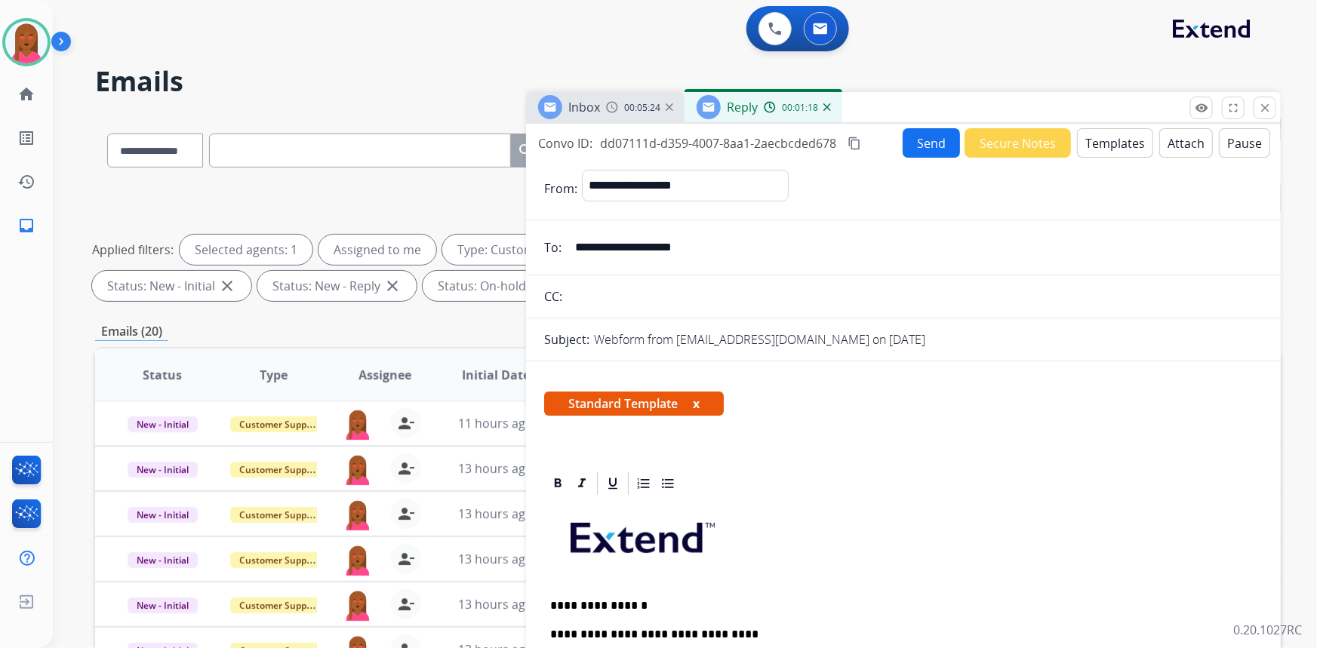
click at [855, 143] on mat-icon "content_copy" at bounding box center [855, 144] width 14 height 14
click at [928, 146] on button "Send" at bounding box center [931, 142] width 57 height 29
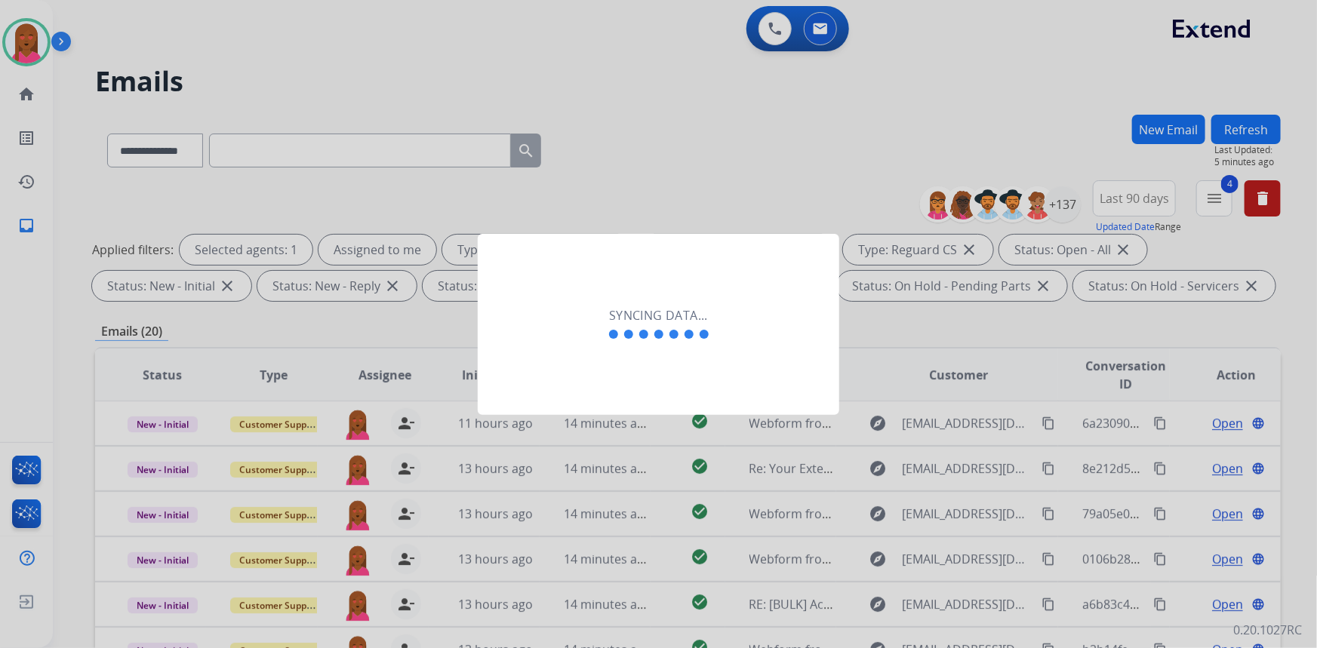
click at [630, 371] on div "Syncing data..." at bounding box center [659, 324] width 362 height 181
click at [587, 418] on div at bounding box center [658, 324] width 1317 height 648
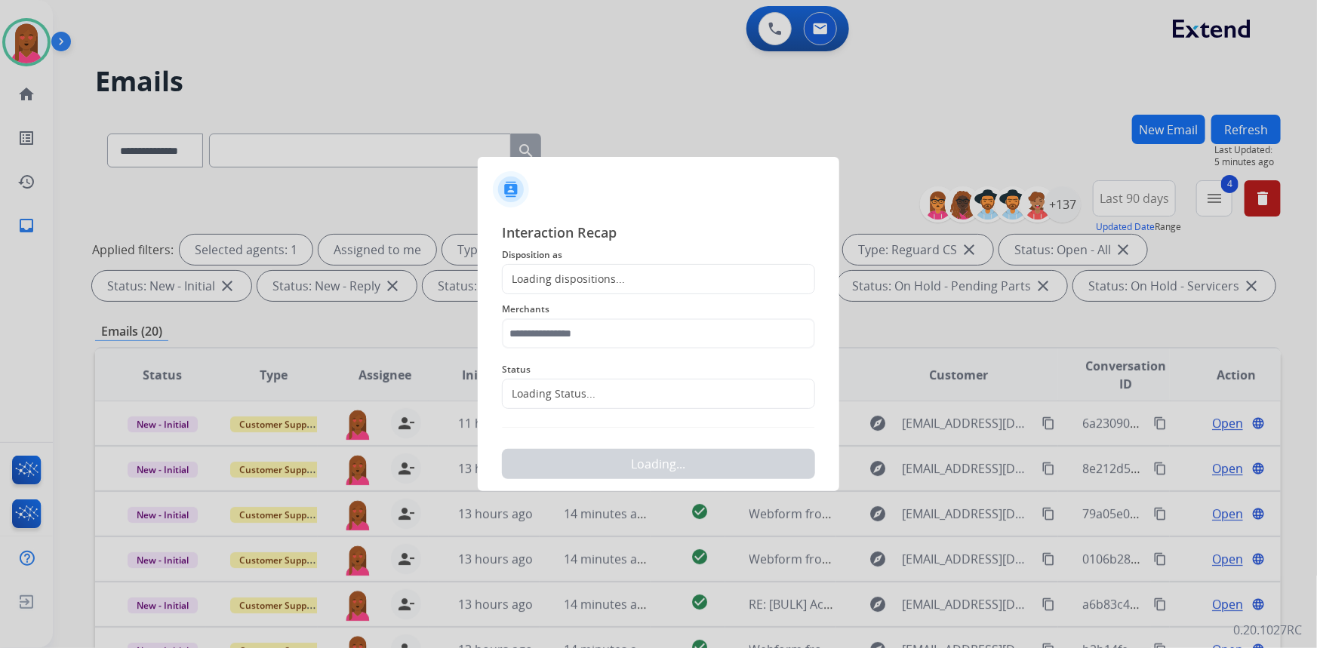
click at [597, 395] on div "Loading Status..." at bounding box center [658, 394] width 313 height 30
click at [597, 398] on input "text" at bounding box center [658, 394] width 313 height 30
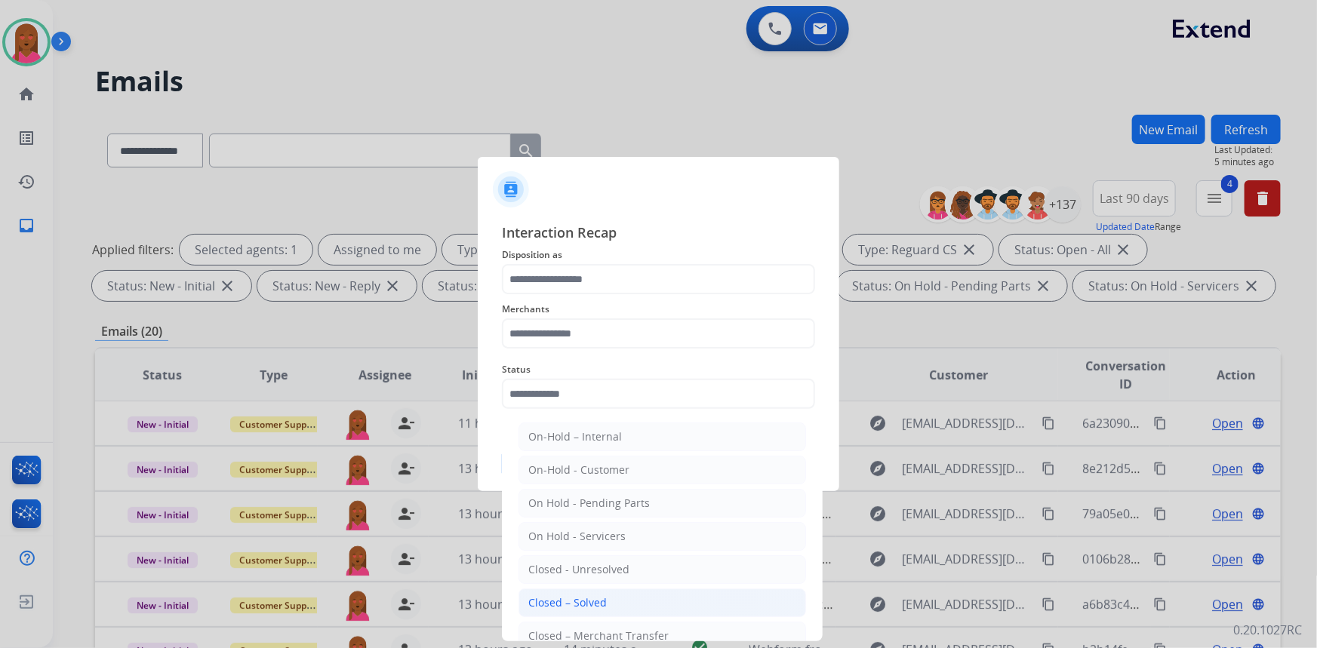
click at [605, 601] on li "Closed – Solved" at bounding box center [663, 603] width 288 height 29
type input "**********"
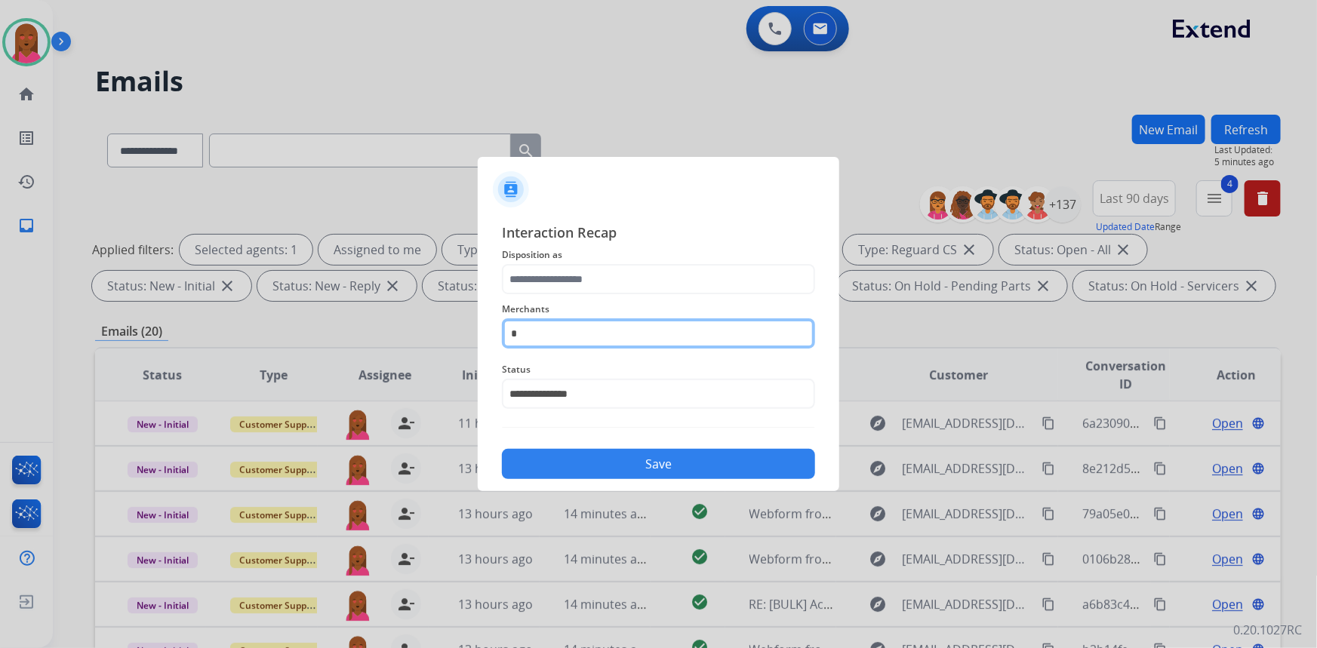
click at [631, 343] on input "*" at bounding box center [658, 334] width 313 height 30
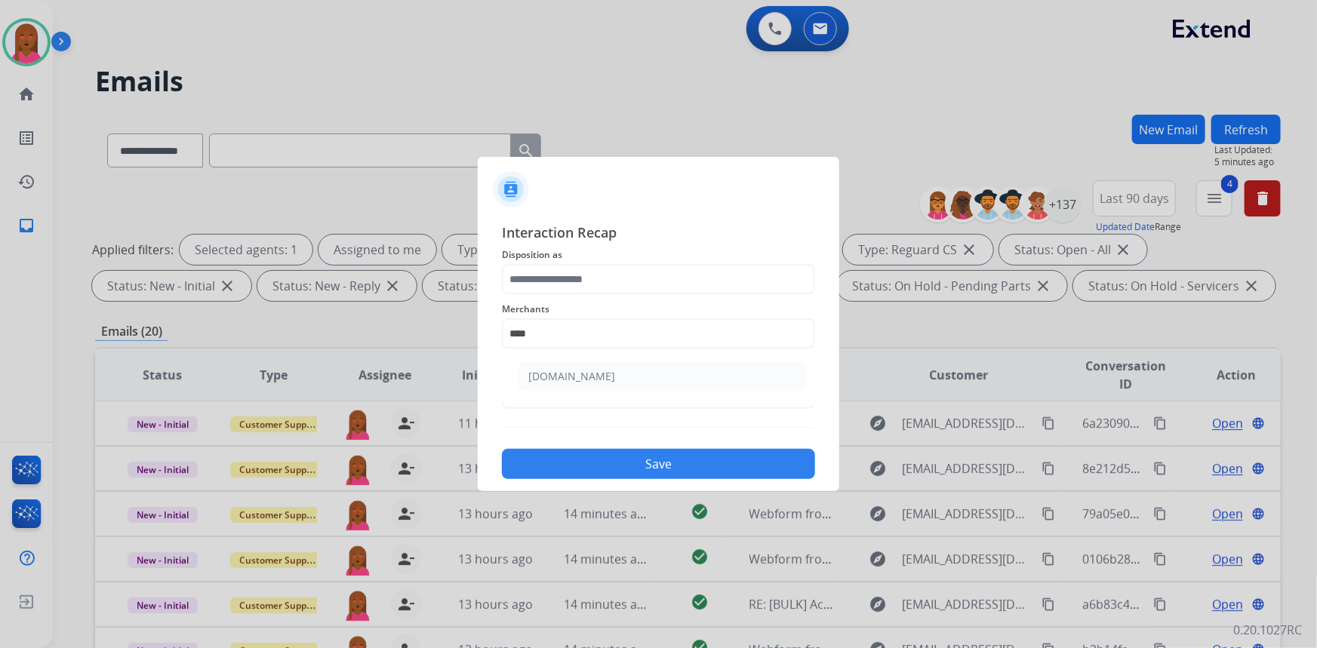
click at [621, 377] on li "[DOMAIN_NAME]" at bounding box center [663, 376] width 288 height 29
type input "**********"
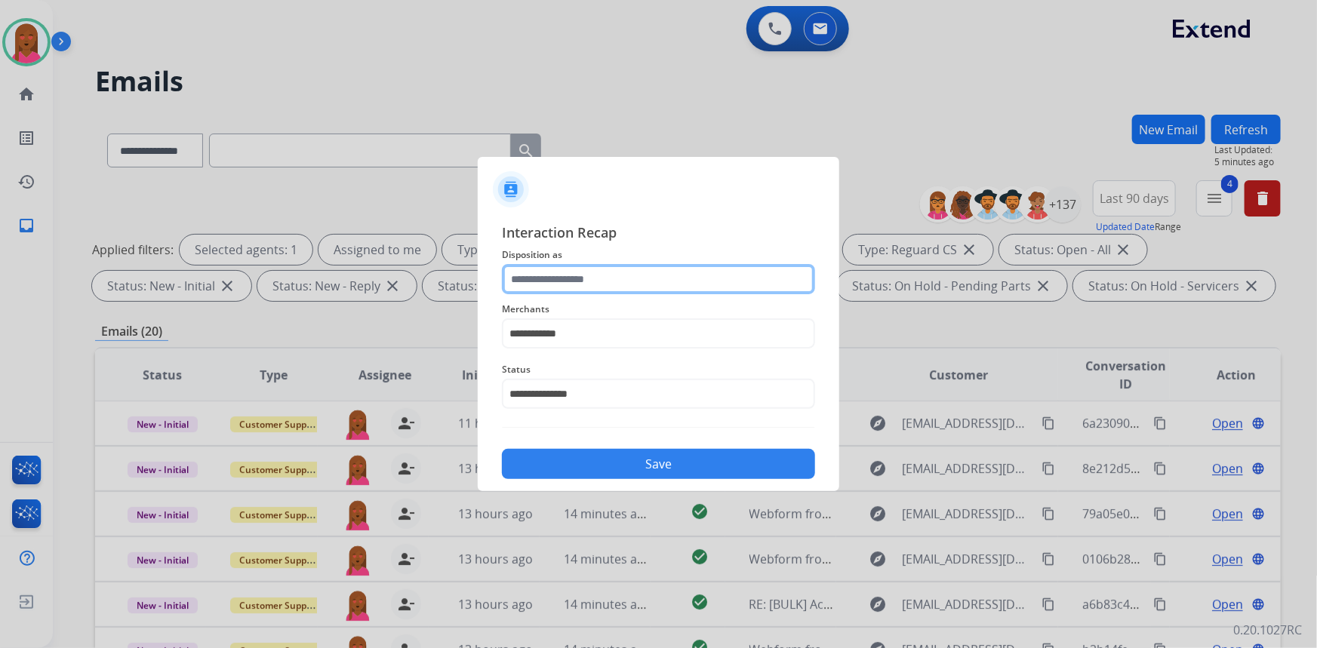
click at [631, 280] on input "text" at bounding box center [658, 279] width 313 height 30
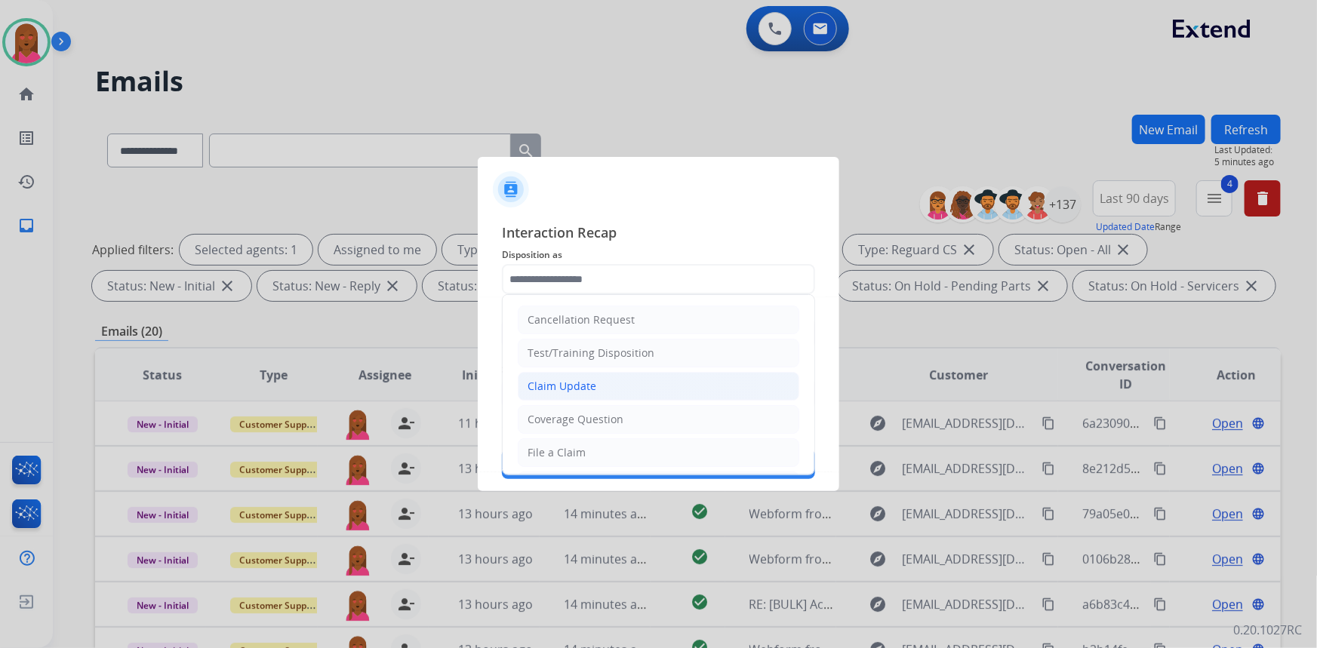
drag, startPoint x: 608, startPoint y: 386, endPoint x: 619, endPoint y: 486, distance: 101.0
click at [608, 388] on li "Claim Update" at bounding box center [659, 386] width 282 height 29
type input "**********"
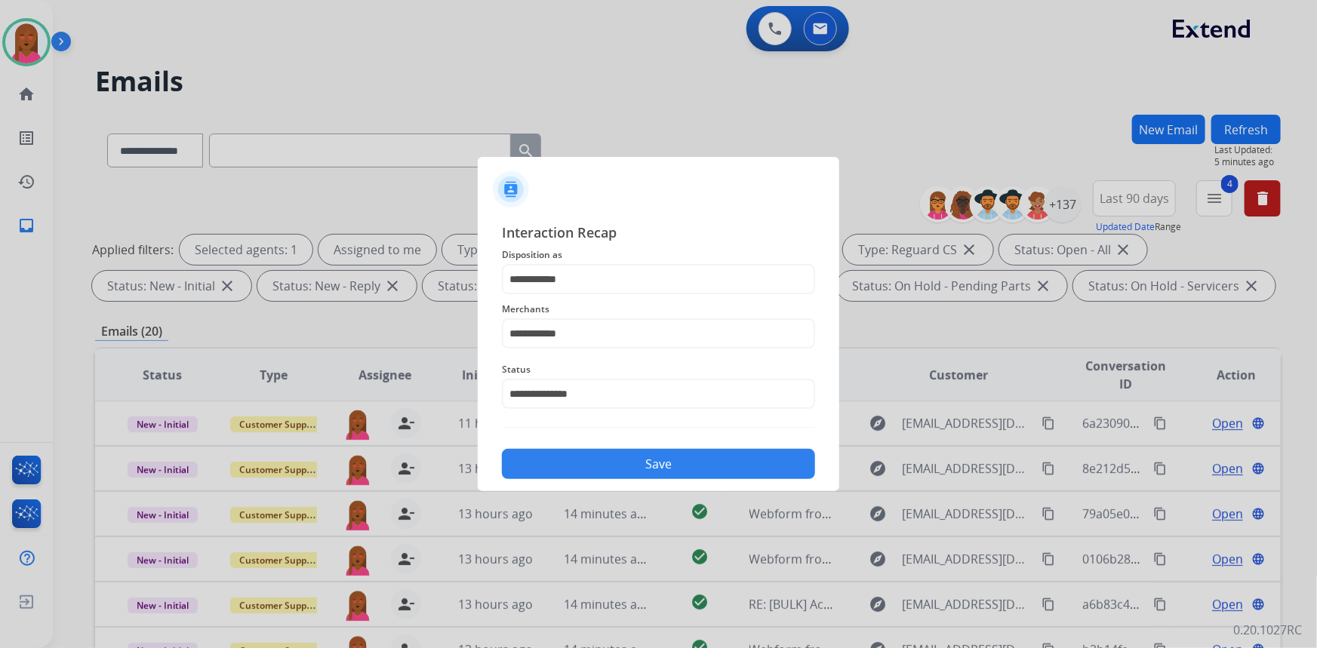
click at [632, 454] on button "Save" at bounding box center [658, 464] width 313 height 30
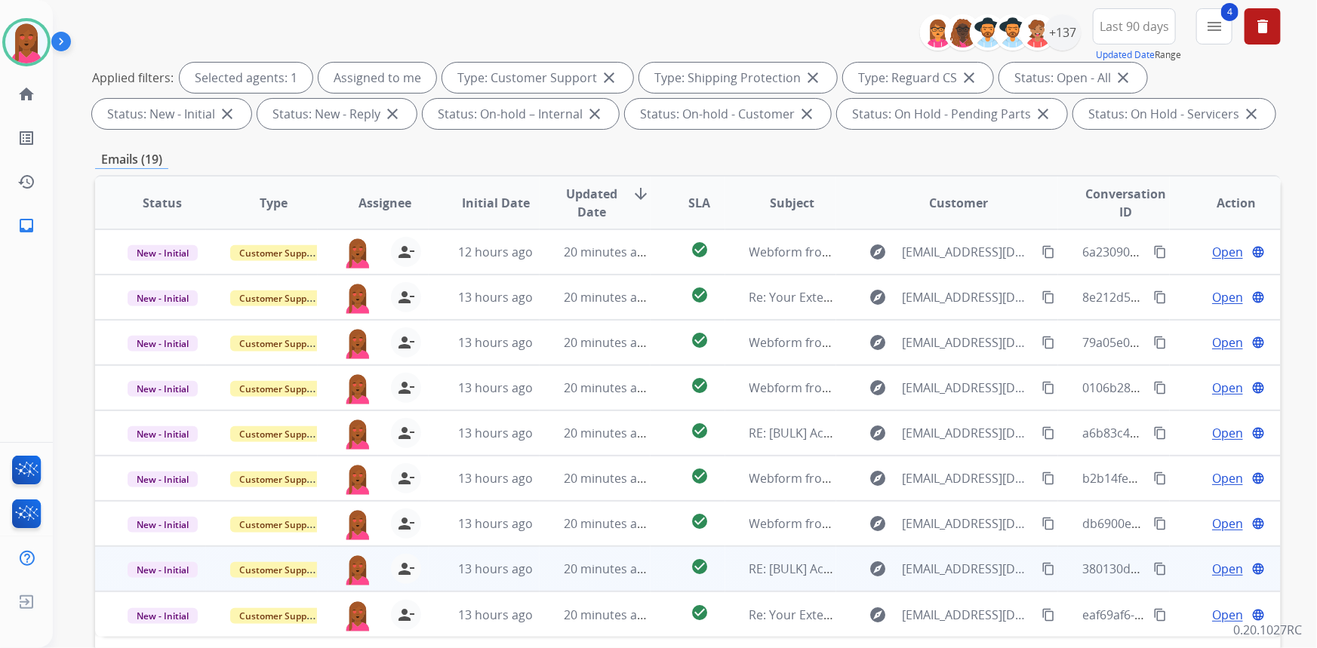
scroll to position [274, 0]
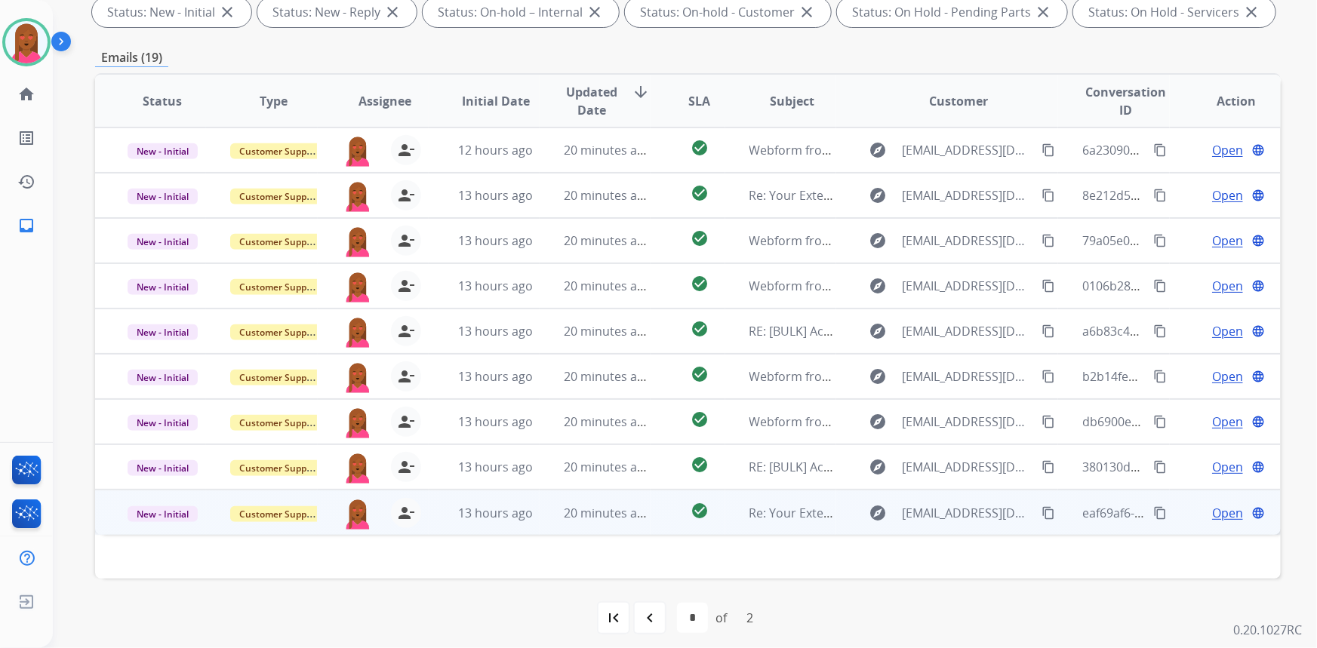
click at [1212, 511] on span "Open" at bounding box center [1227, 513] width 31 height 18
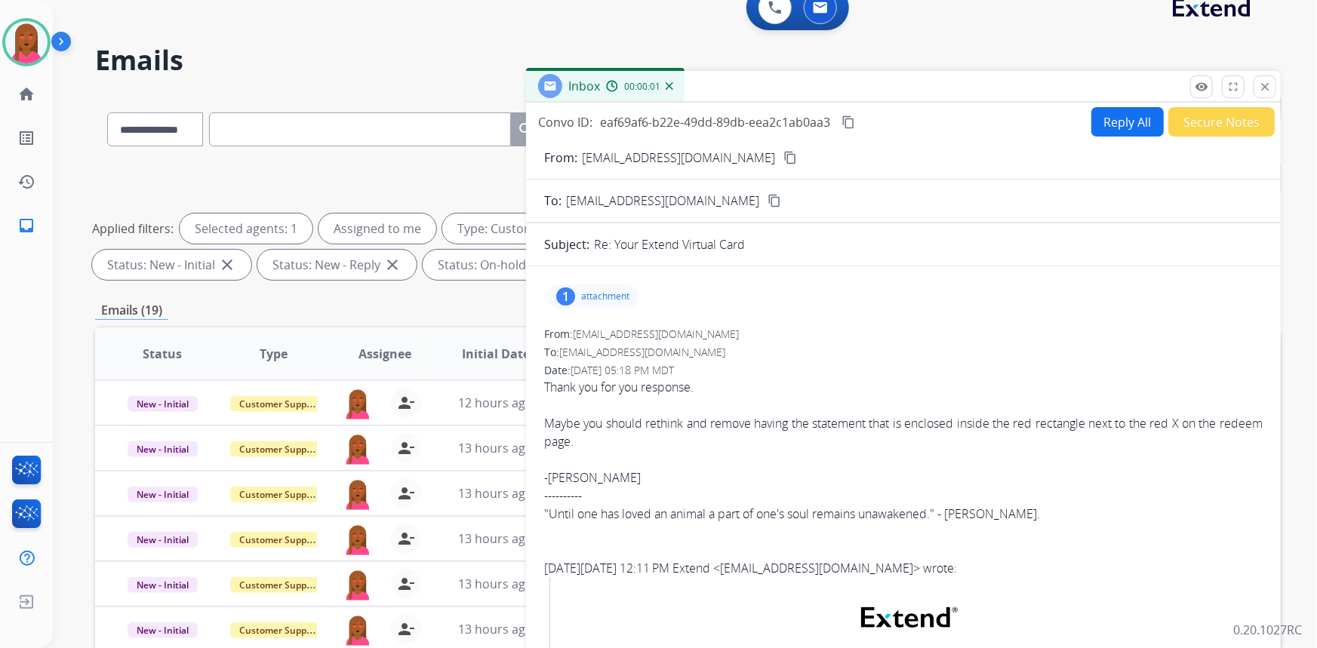
scroll to position [0, 0]
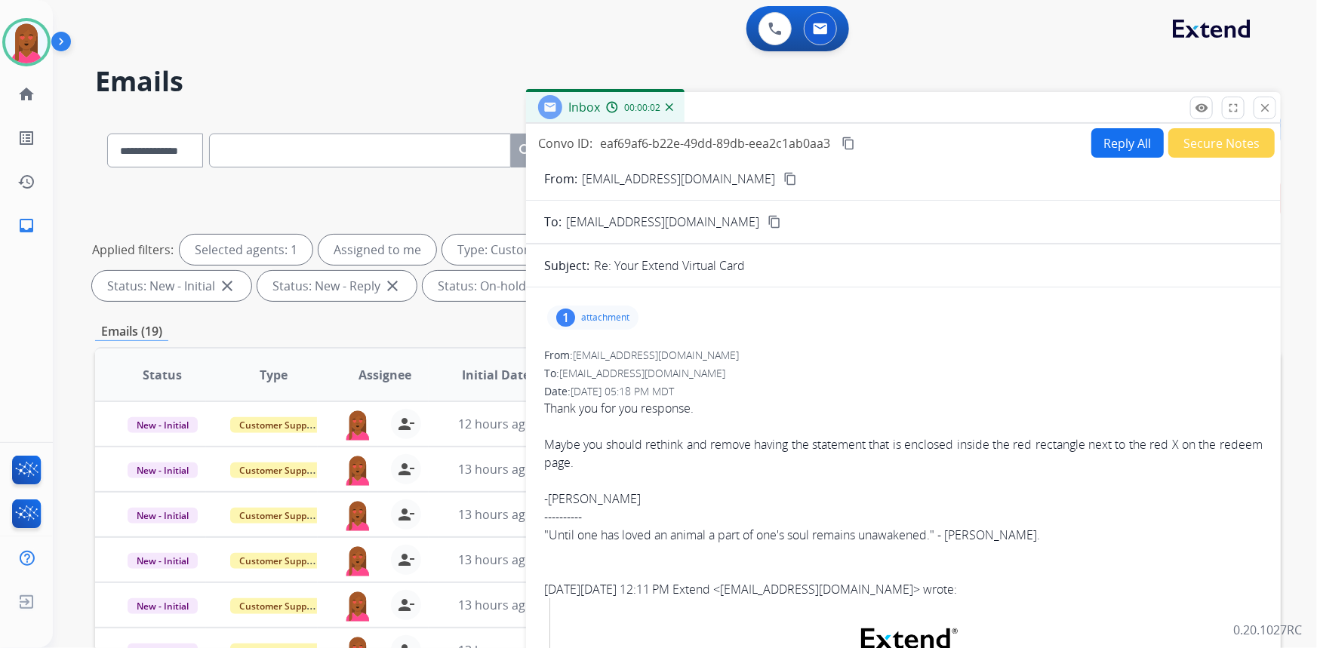
click at [784, 178] on mat-icon "content_copy" at bounding box center [791, 179] width 14 height 14
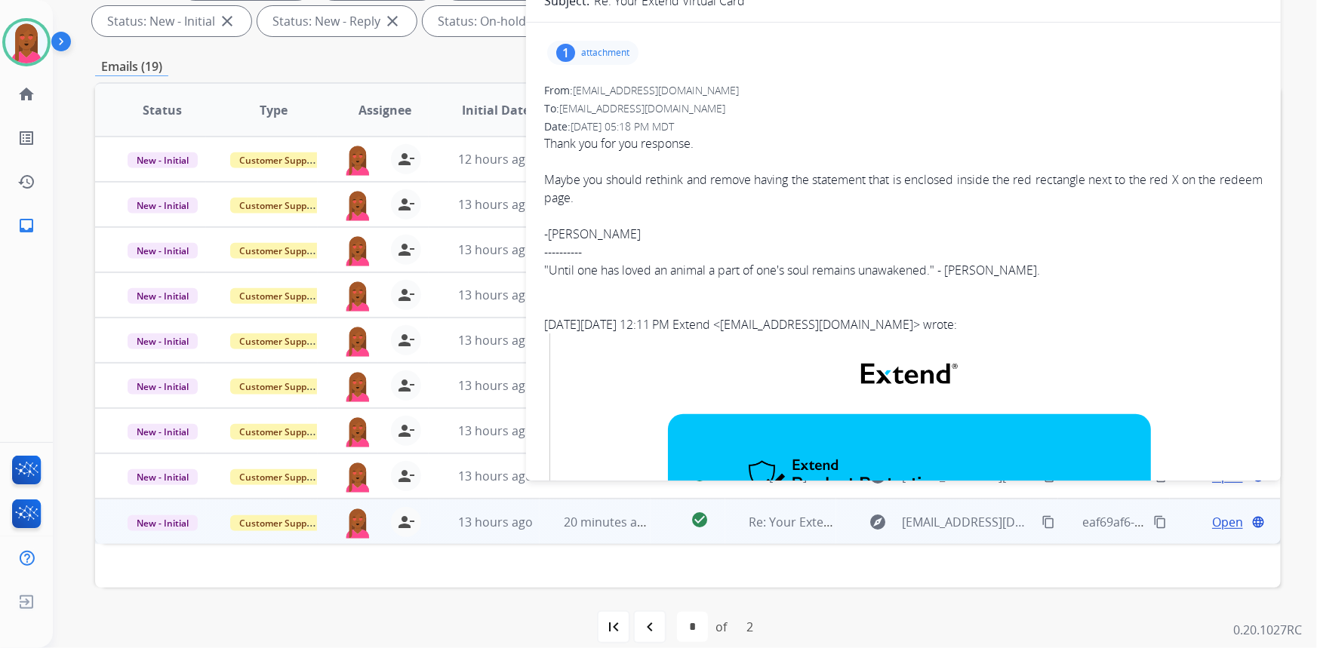
scroll to position [214, 0]
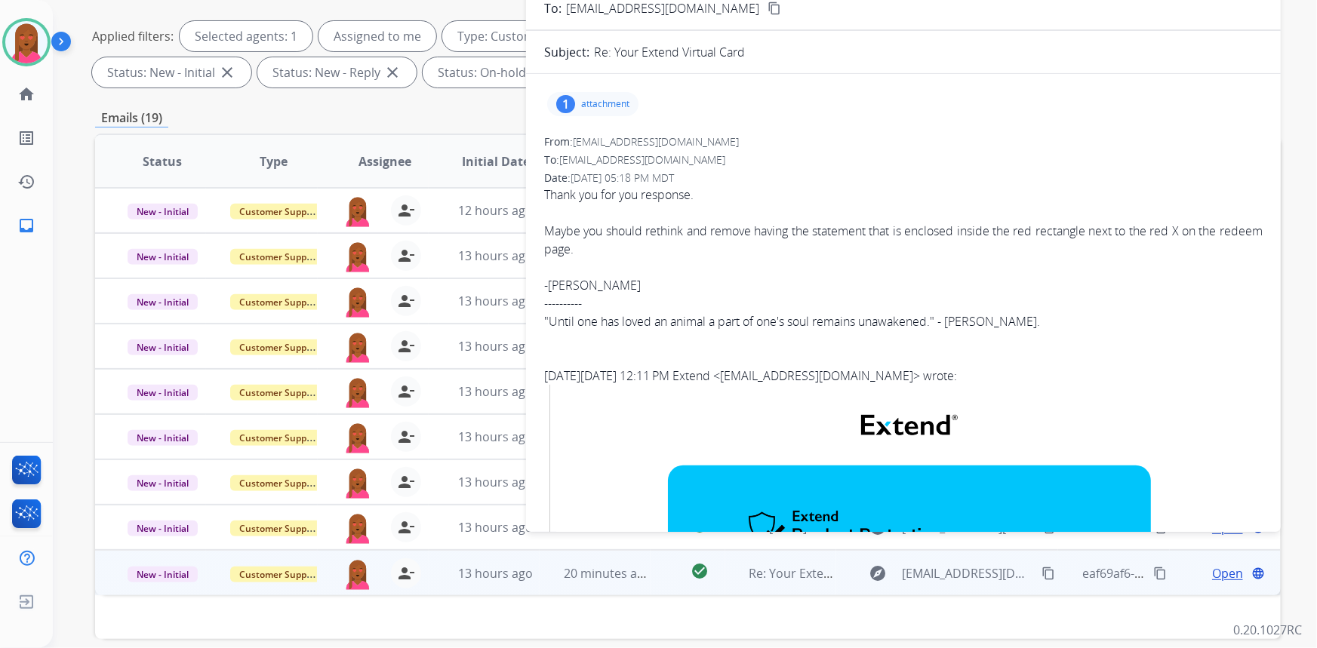
click at [1159, 374] on div "[DATE][DATE] 12:11 PM Extend < [EMAIL_ADDRESS][DOMAIN_NAME] > wrote:" at bounding box center [903, 376] width 719 height 18
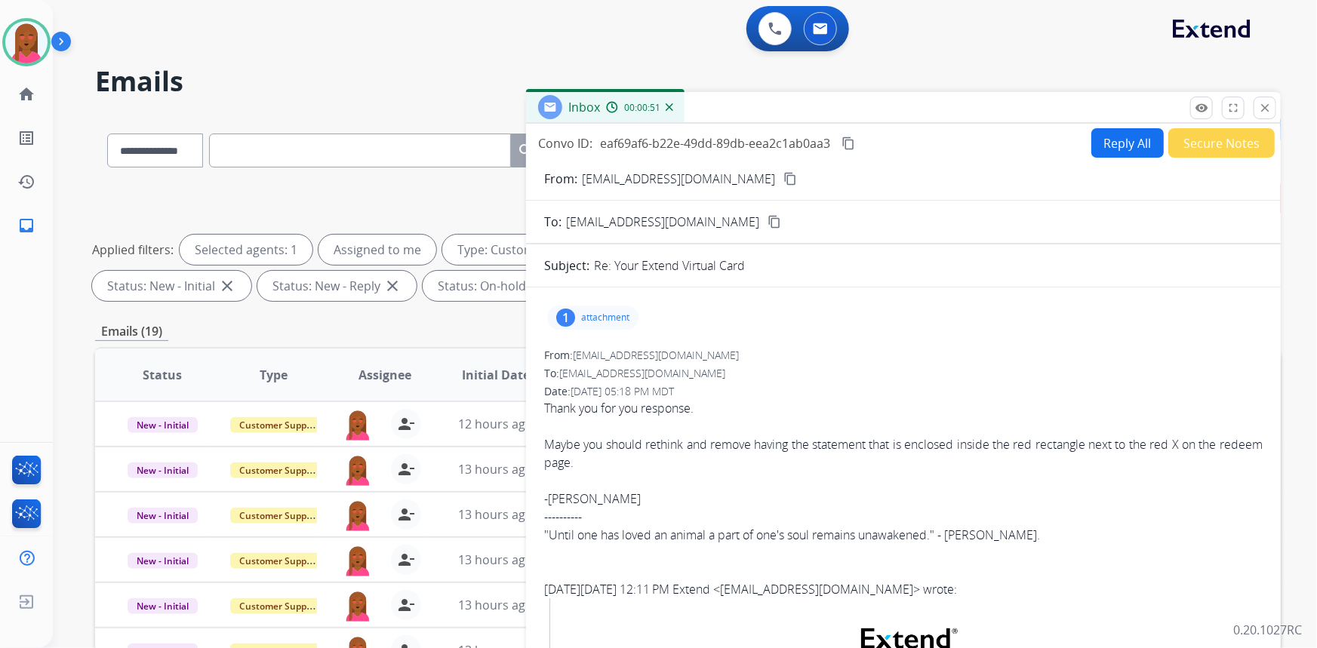
click at [848, 143] on mat-icon "content_copy" at bounding box center [849, 144] width 14 height 14
click at [664, 438] on div "Maybe you should rethink and remove having the statement that is enclosed insid…" at bounding box center [903, 454] width 719 height 36
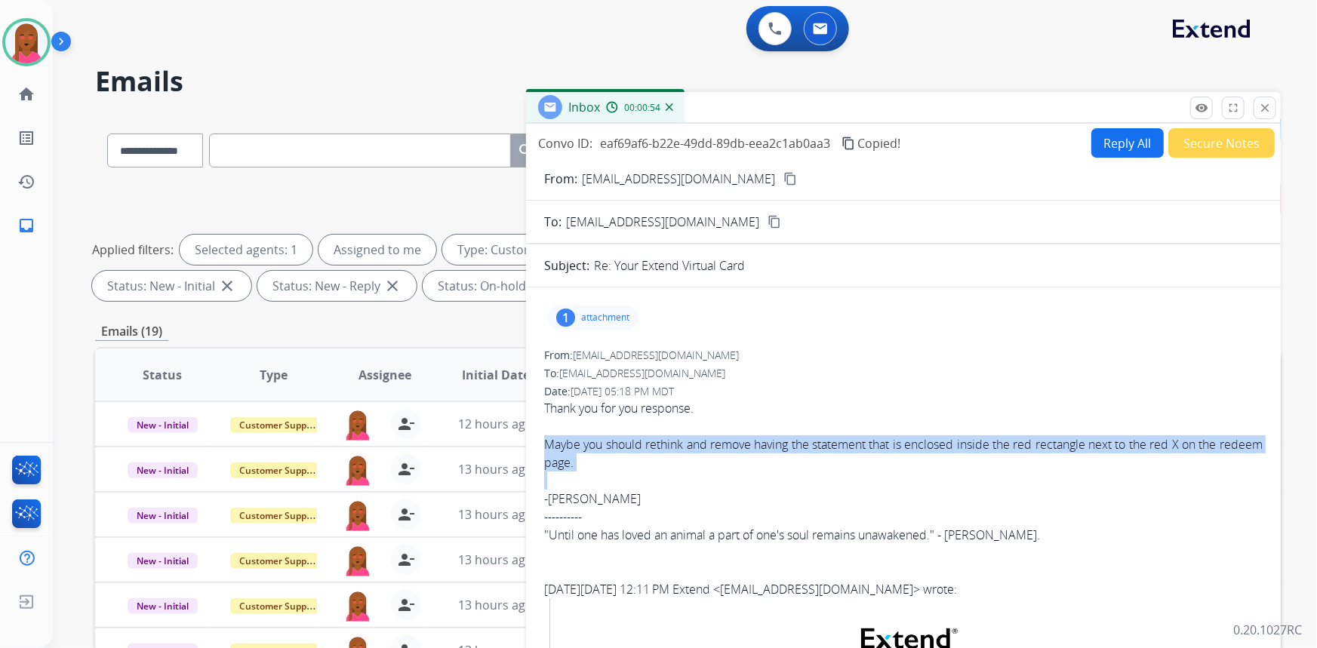
click at [664, 438] on div "Maybe you should rethink and remove having the statement that is enclosed insid…" at bounding box center [903, 454] width 719 height 36
copy div "Maybe you should rethink and remove having the statement that is enclosed insid…"
click at [1132, 133] on button "Reply All" at bounding box center [1128, 142] width 72 height 29
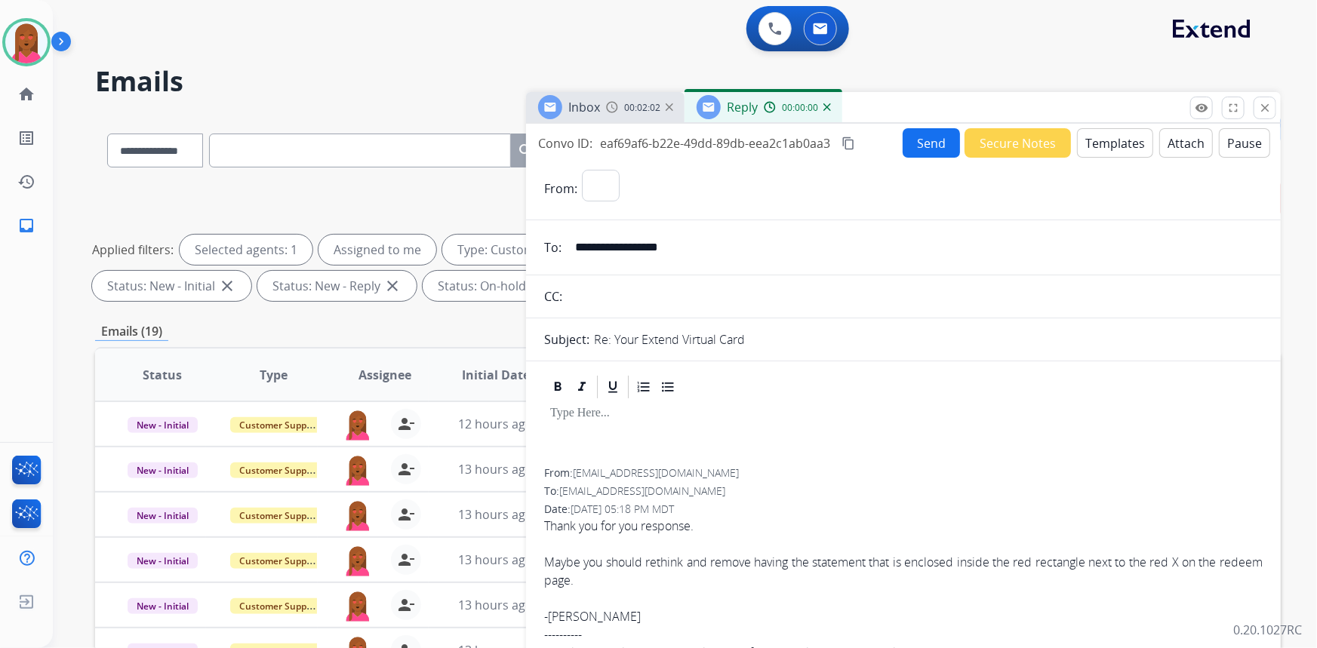
select select "**********"
click at [1112, 142] on button "Templates" at bounding box center [1115, 142] width 76 height 29
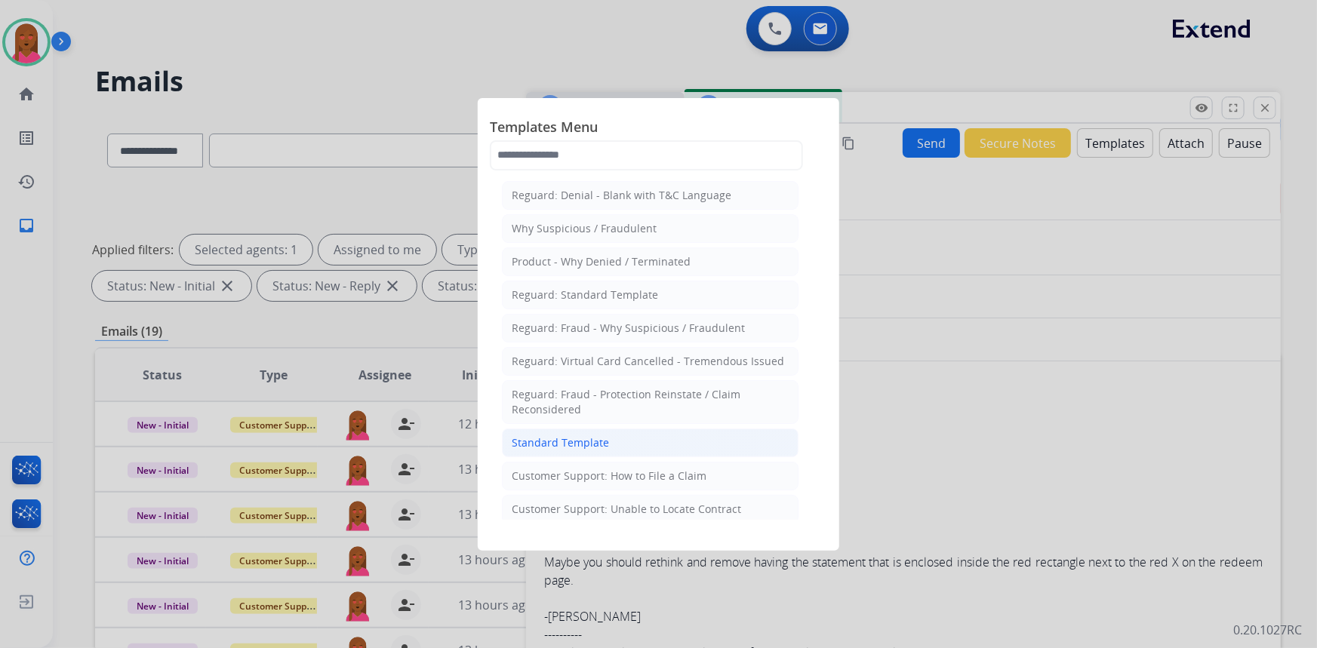
click at [613, 442] on li "Standard Template" at bounding box center [650, 443] width 297 height 29
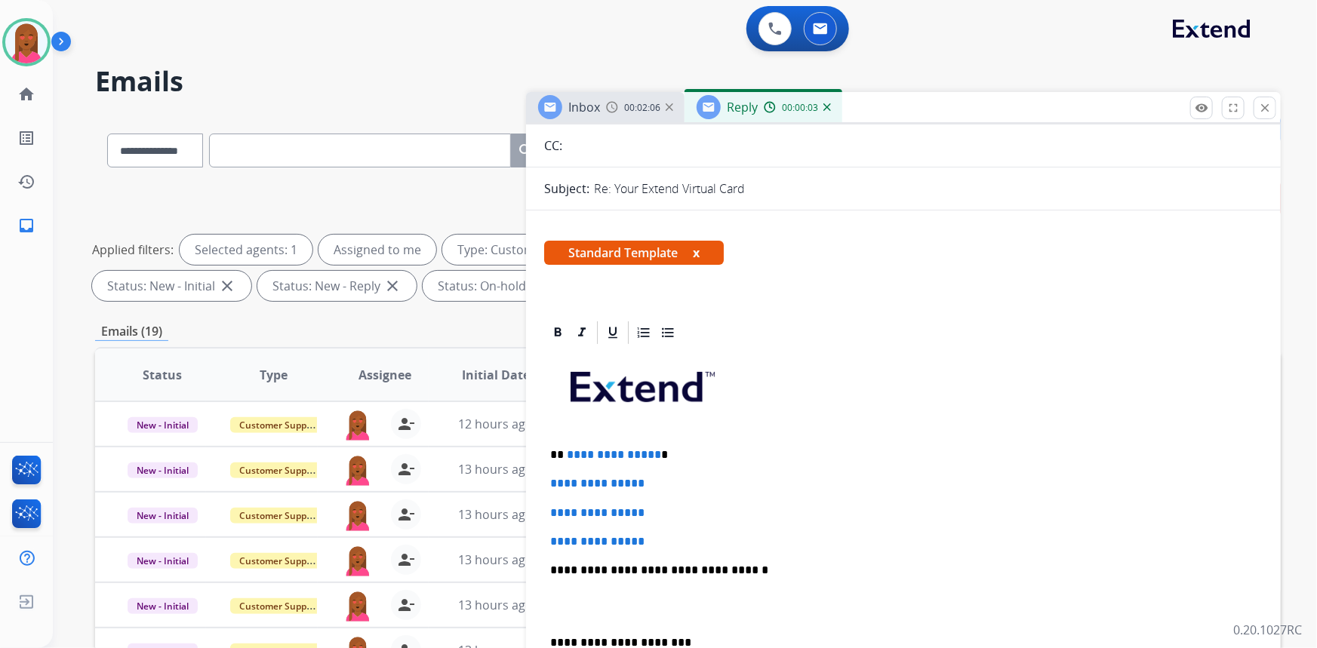
scroll to position [274, 0]
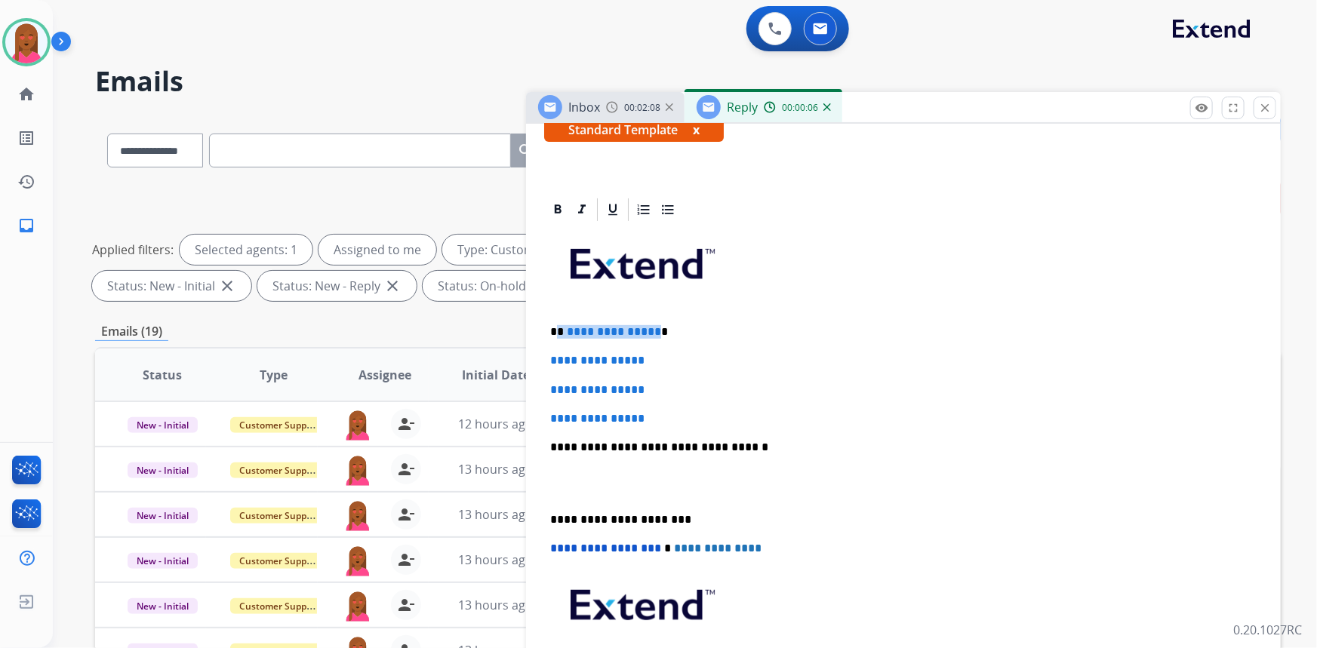
drag, startPoint x: 652, startPoint y: 324, endPoint x: 557, endPoint y: 327, distance: 95.2
click at [557, 327] on p "**********" at bounding box center [897, 332] width 695 height 14
click at [567, 491] on p at bounding box center [903, 484] width 707 height 28
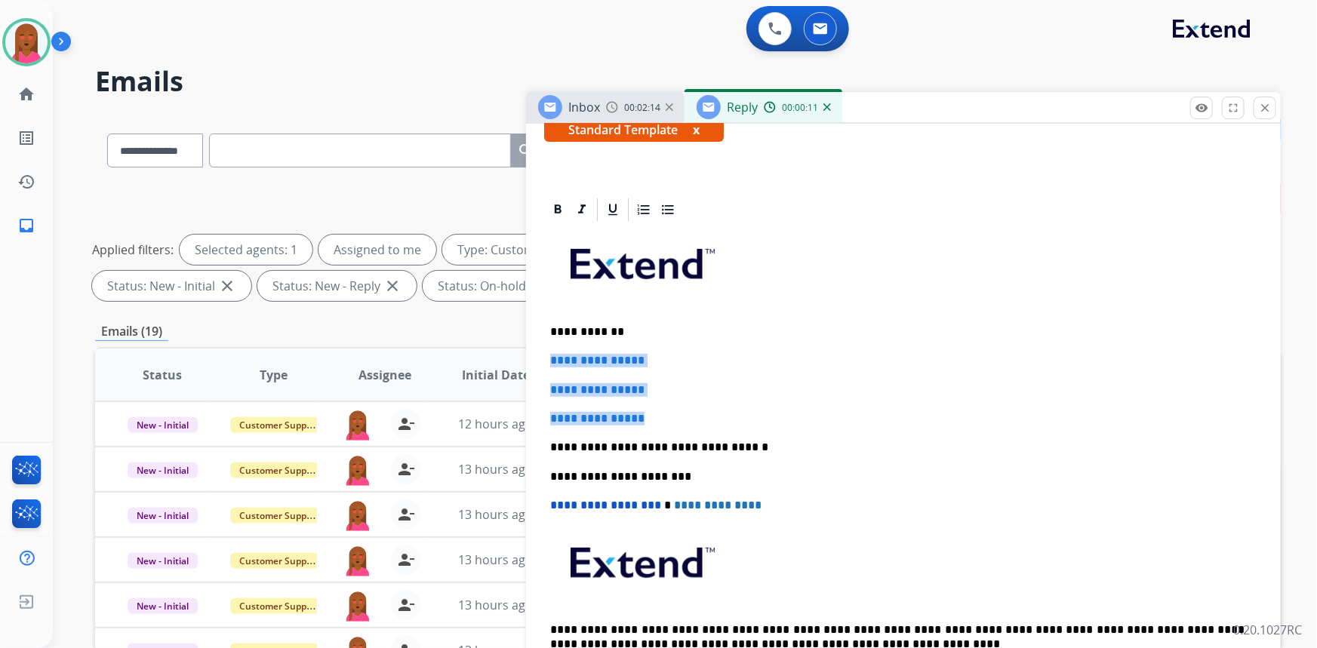
drag, startPoint x: 581, startPoint y: 396, endPoint x: 547, endPoint y: 354, distance: 54.2
click at [547, 354] on div "**********" at bounding box center [903, 461] width 719 height 476
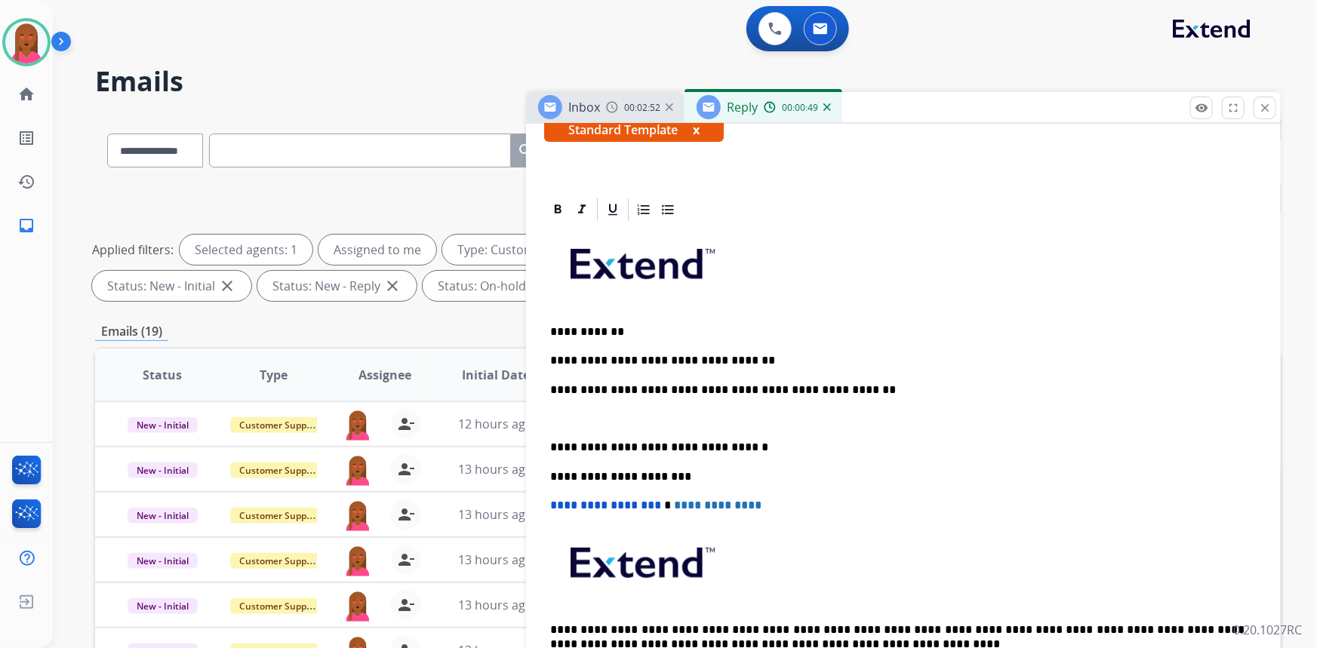
click at [589, 414] on p at bounding box center [903, 419] width 707 height 14
click at [593, 417] on p at bounding box center [897, 419] width 695 height 14
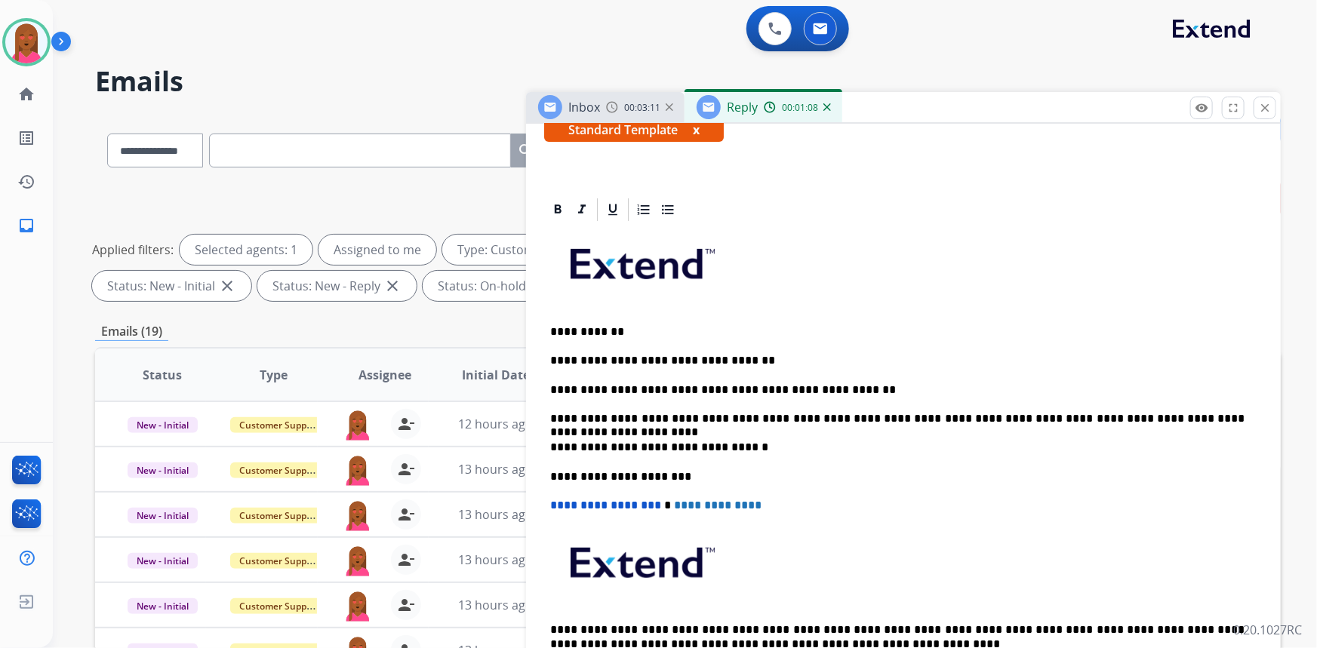
click at [555, 416] on p "**********" at bounding box center [897, 419] width 695 height 14
click at [1221, 420] on p "**********" at bounding box center [897, 419] width 695 height 14
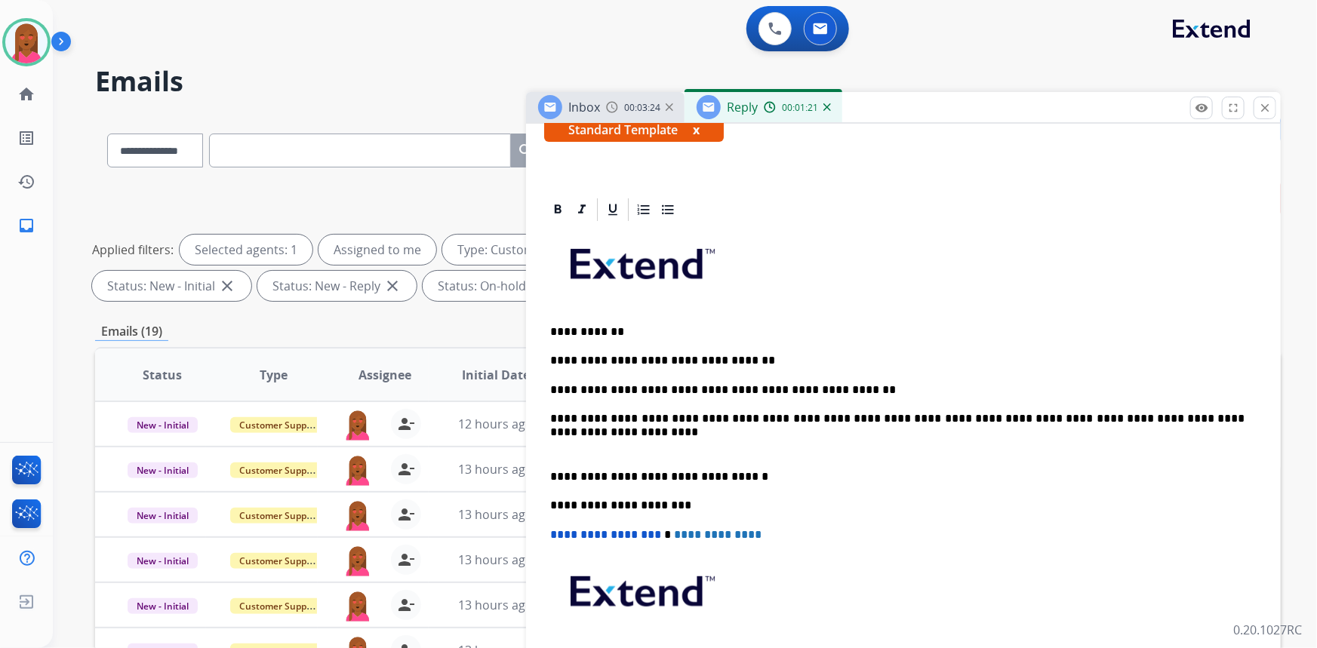
click at [835, 456] on div "**********" at bounding box center [903, 476] width 719 height 506
click at [633, 441] on p at bounding box center [903, 448] width 707 height 14
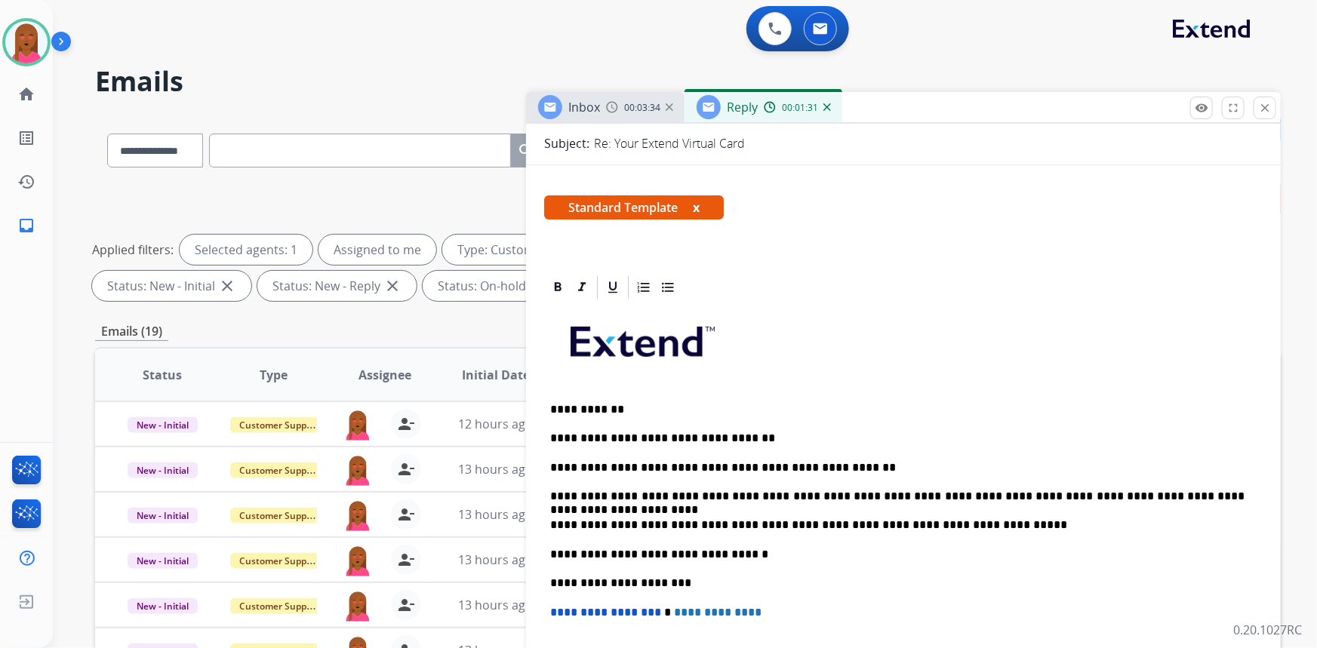
scroll to position [0, 0]
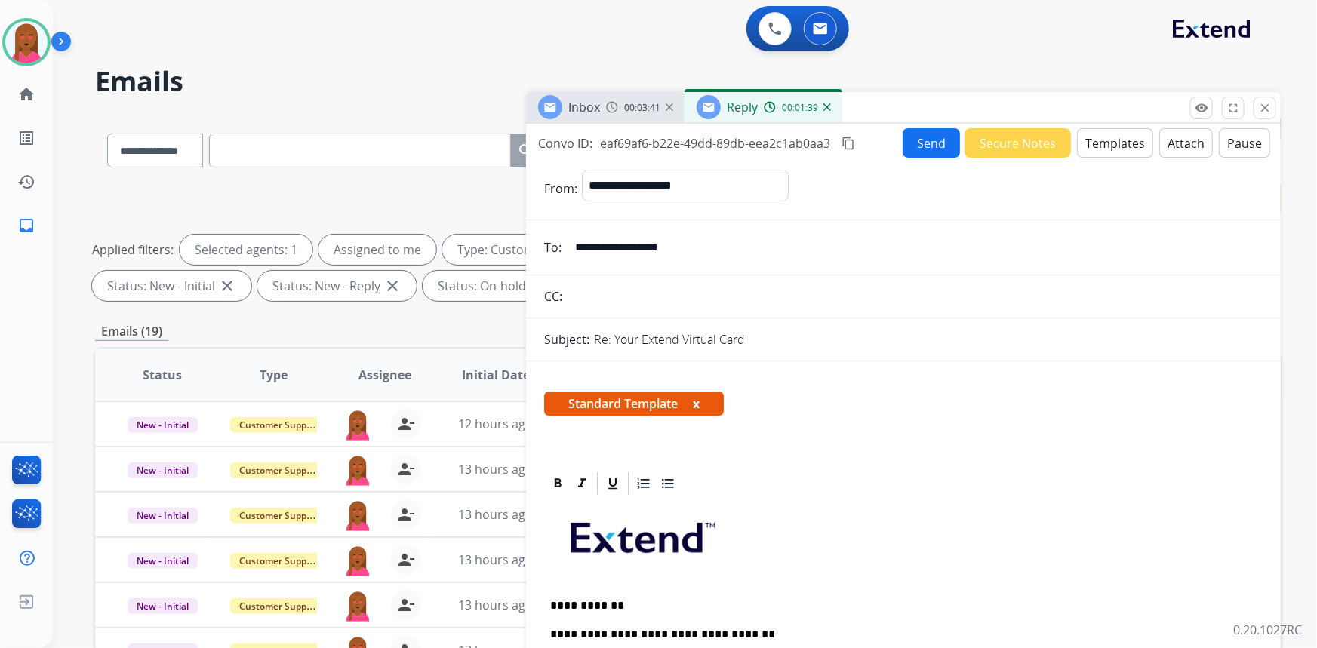
click at [933, 140] on button "Send" at bounding box center [931, 142] width 57 height 29
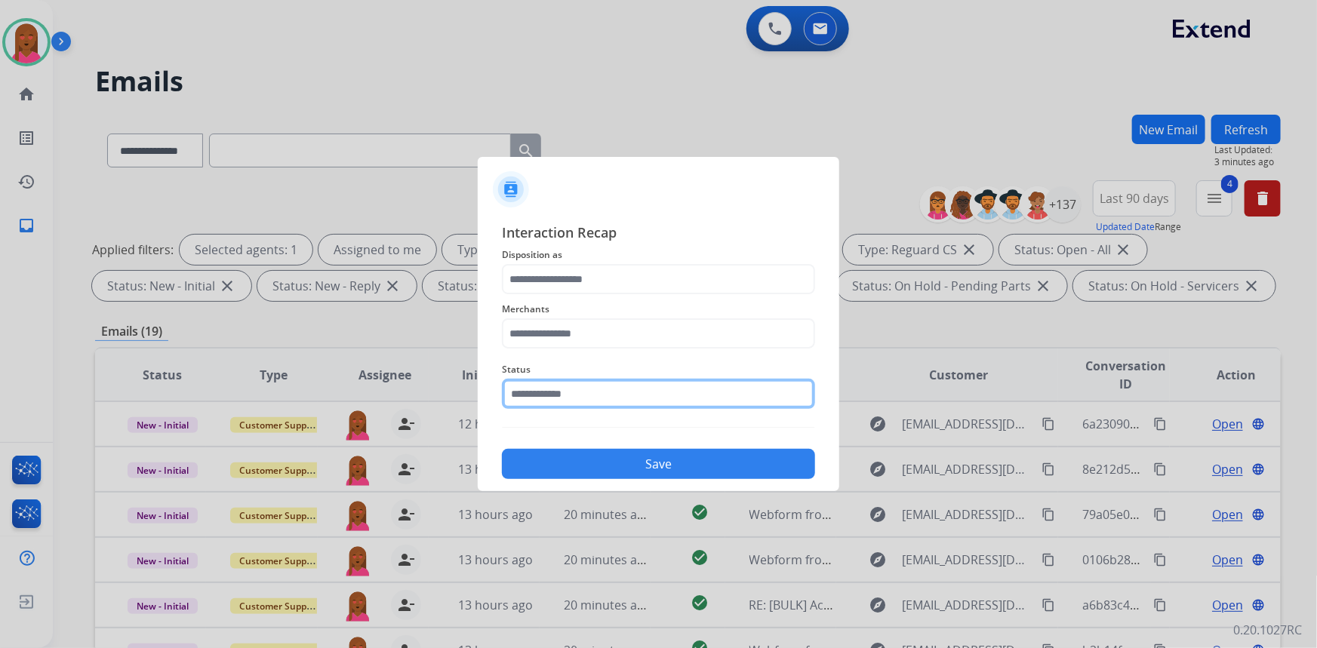
click at [543, 399] on input "text" at bounding box center [658, 394] width 313 height 30
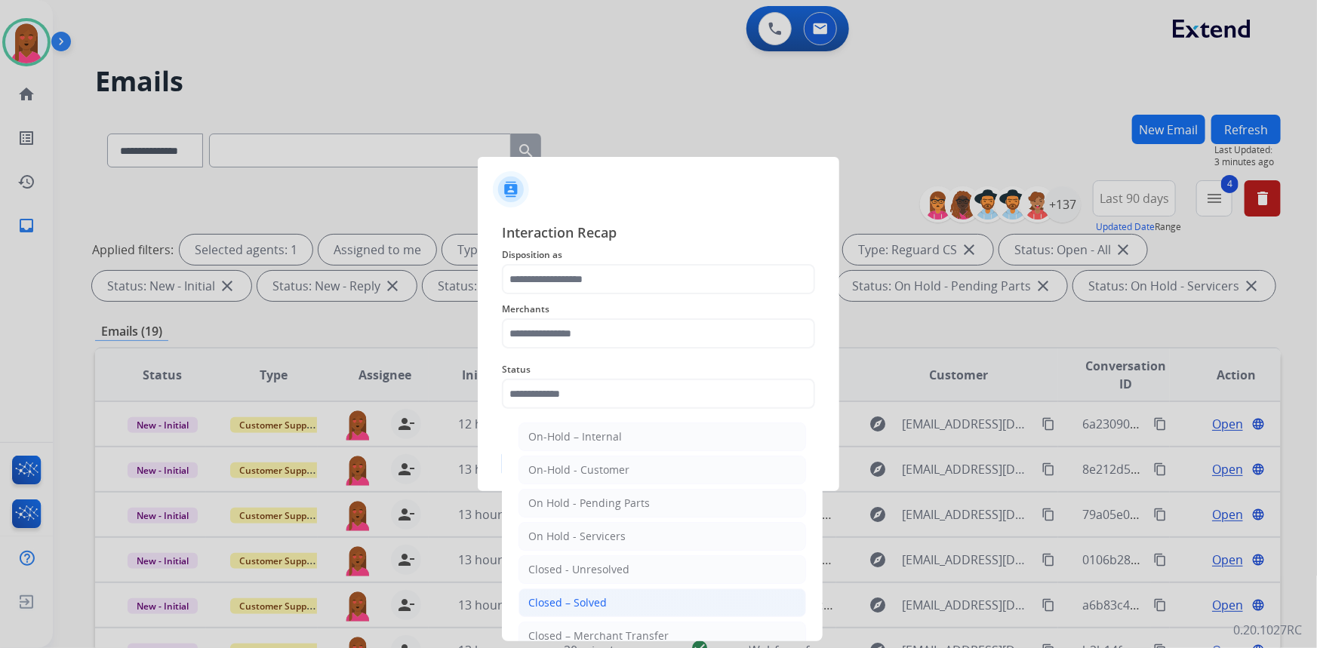
click at [551, 606] on div "Closed – Solved" at bounding box center [567, 603] width 79 height 15
type input "**********"
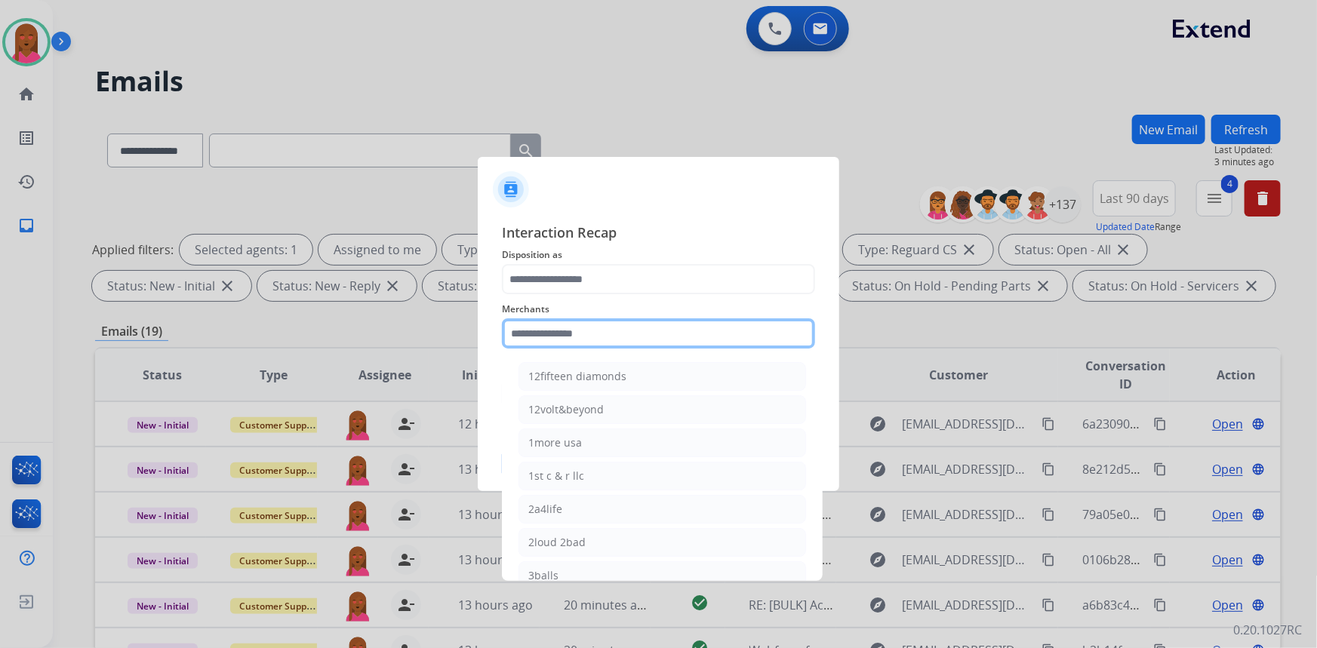
click at [596, 343] on input "text" at bounding box center [658, 334] width 313 height 30
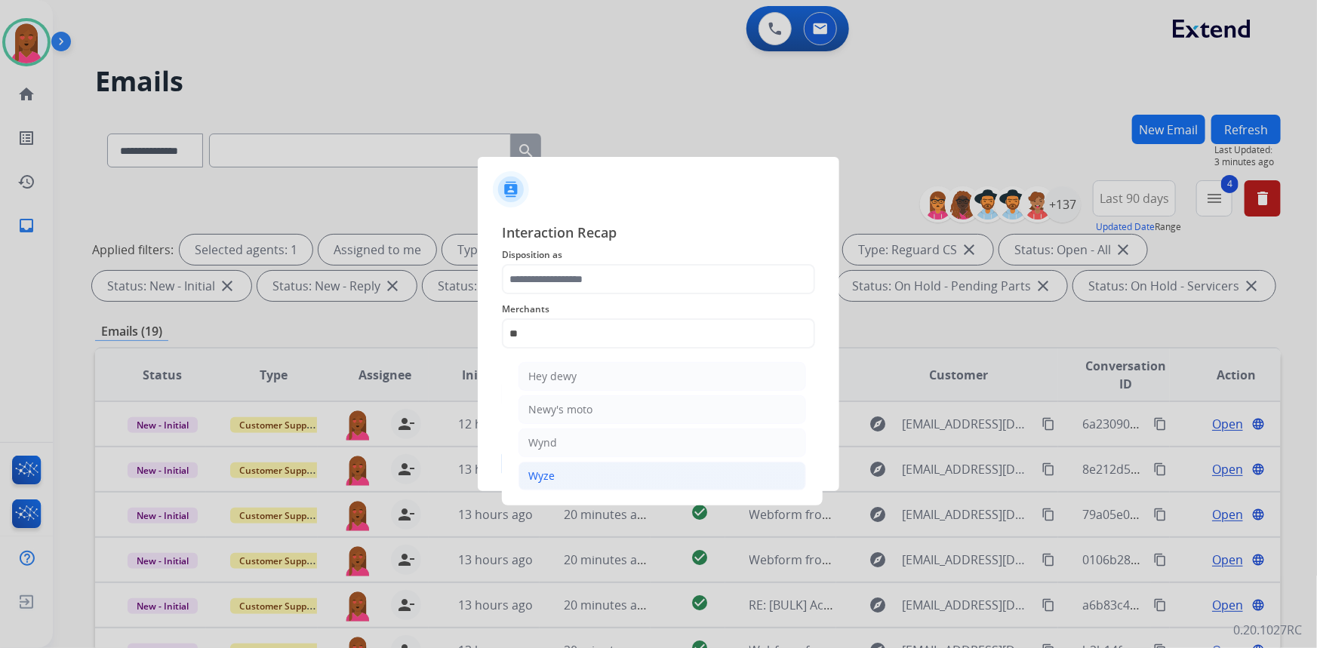
drag, startPoint x: 556, startPoint y: 475, endPoint x: 567, endPoint y: 322, distance: 152.9
click at [556, 470] on li "Wyze" at bounding box center [663, 476] width 288 height 29
type input "****"
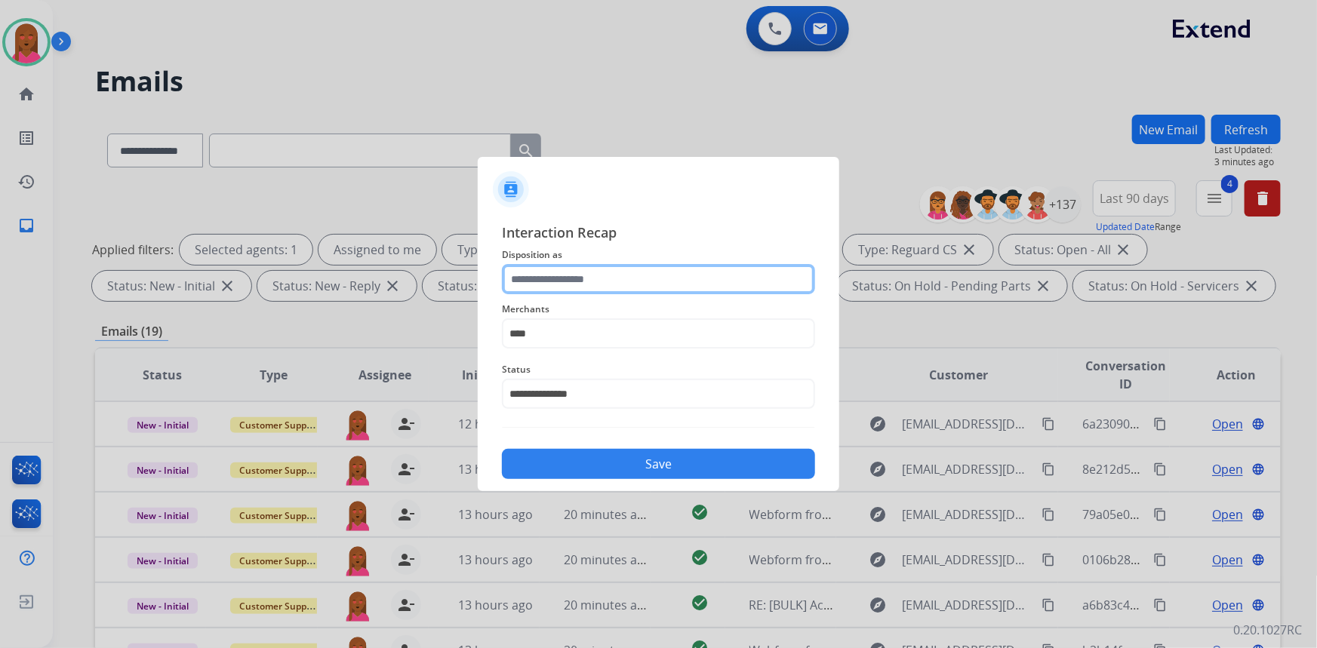
click at [583, 285] on input "text" at bounding box center [658, 279] width 313 height 30
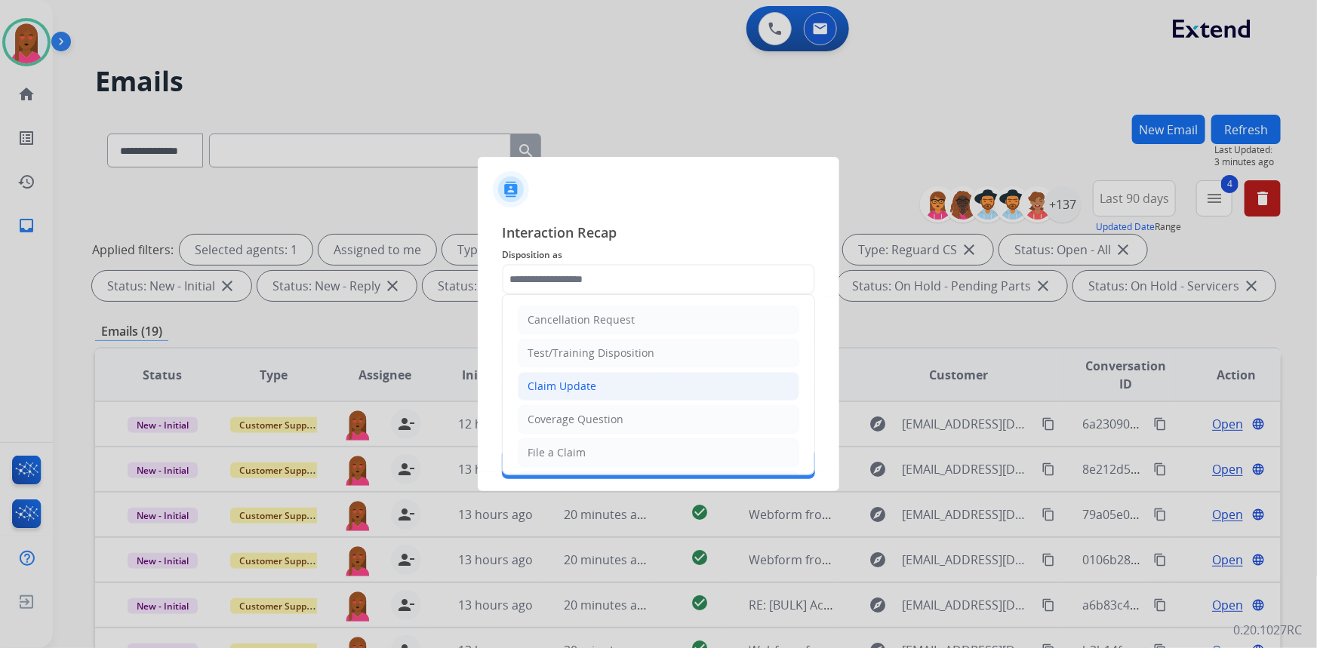
click at [590, 388] on div "Claim Update" at bounding box center [562, 386] width 69 height 15
type input "**********"
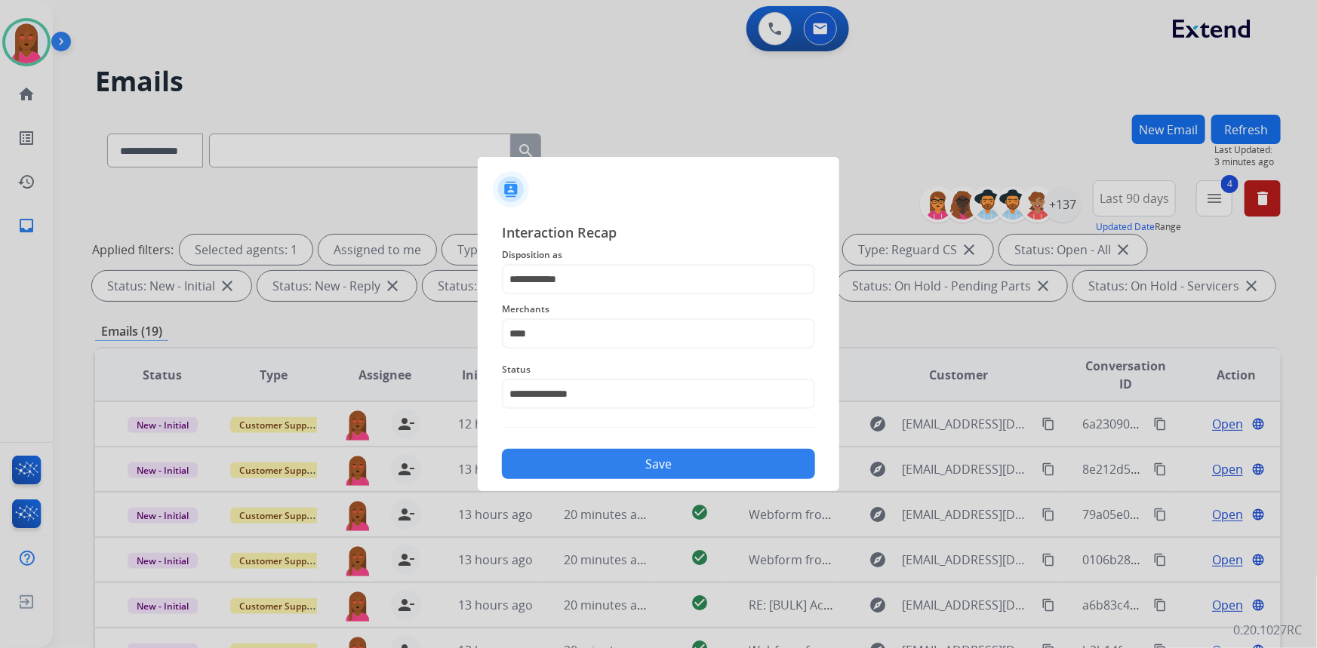
click at [618, 469] on button "Save" at bounding box center [658, 464] width 313 height 30
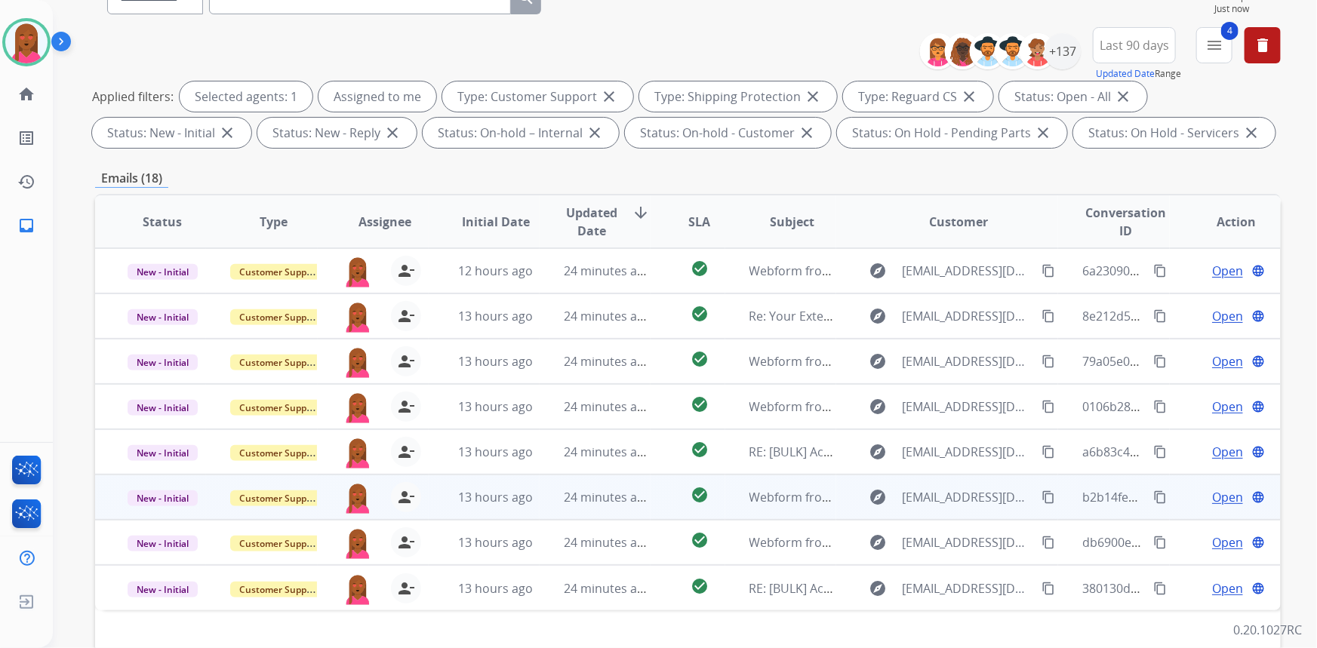
scroll to position [205, 0]
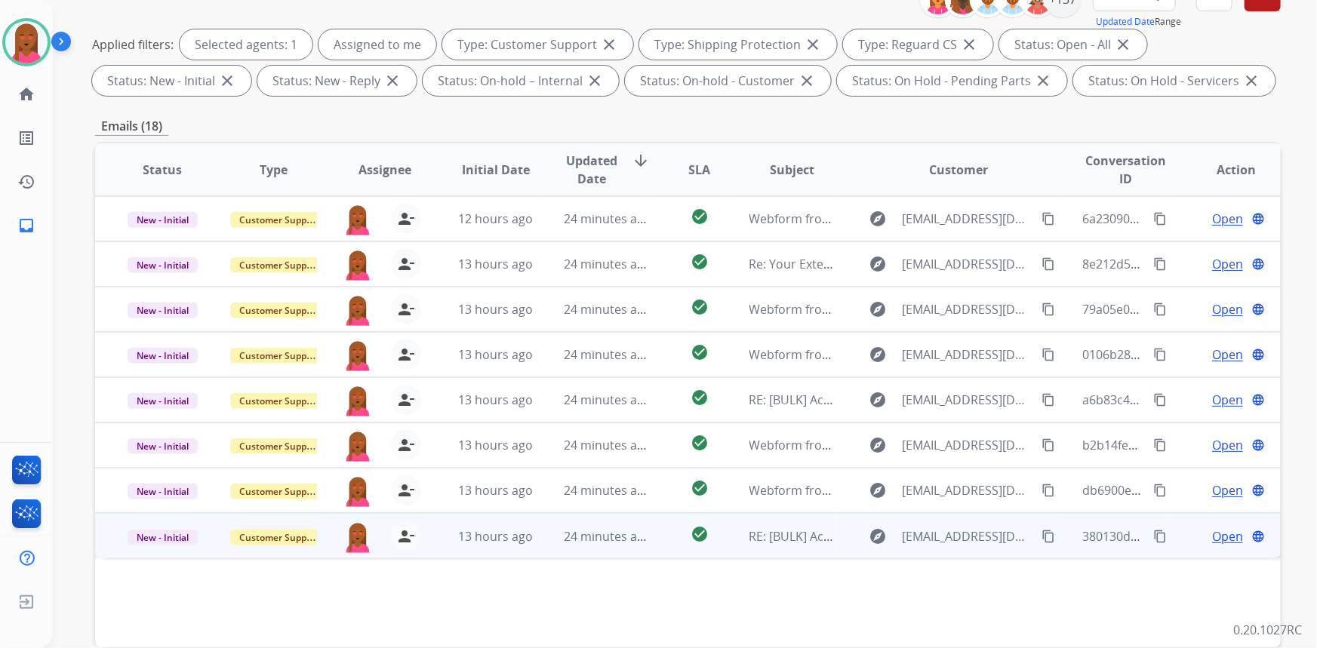
click at [1215, 534] on span "Open" at bounding box center [1227, 537] width 31 height 18
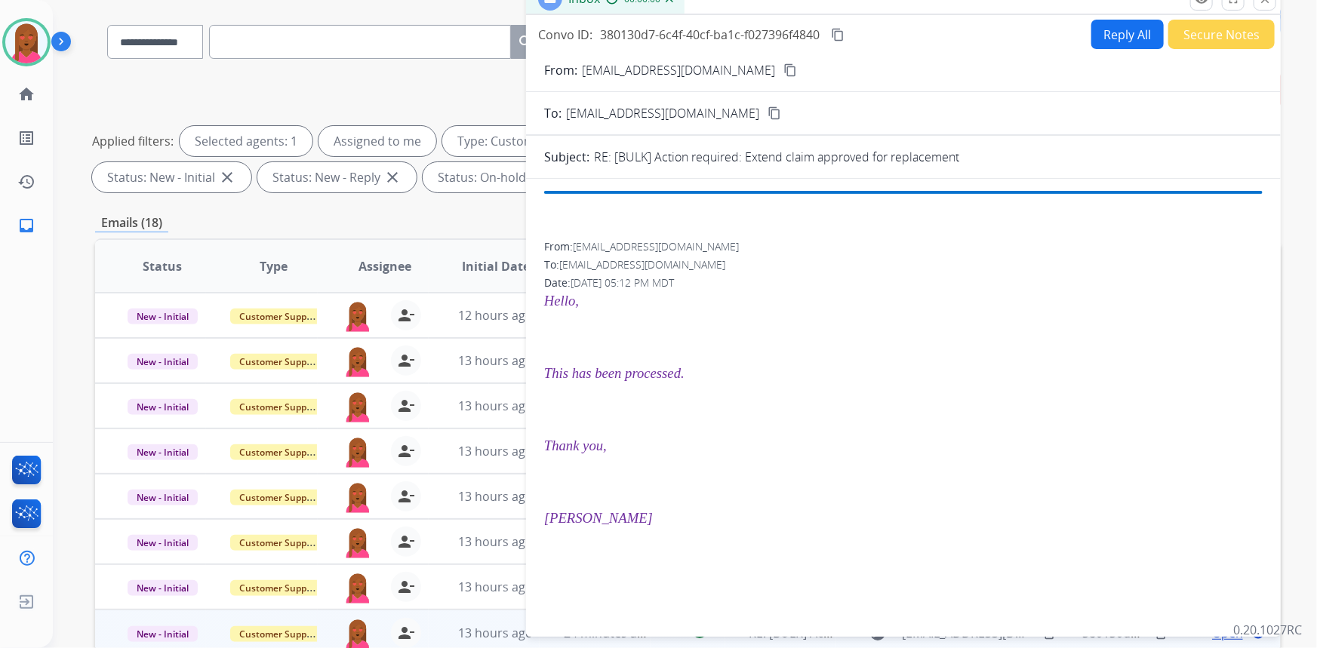
scroll to position [68, 0]
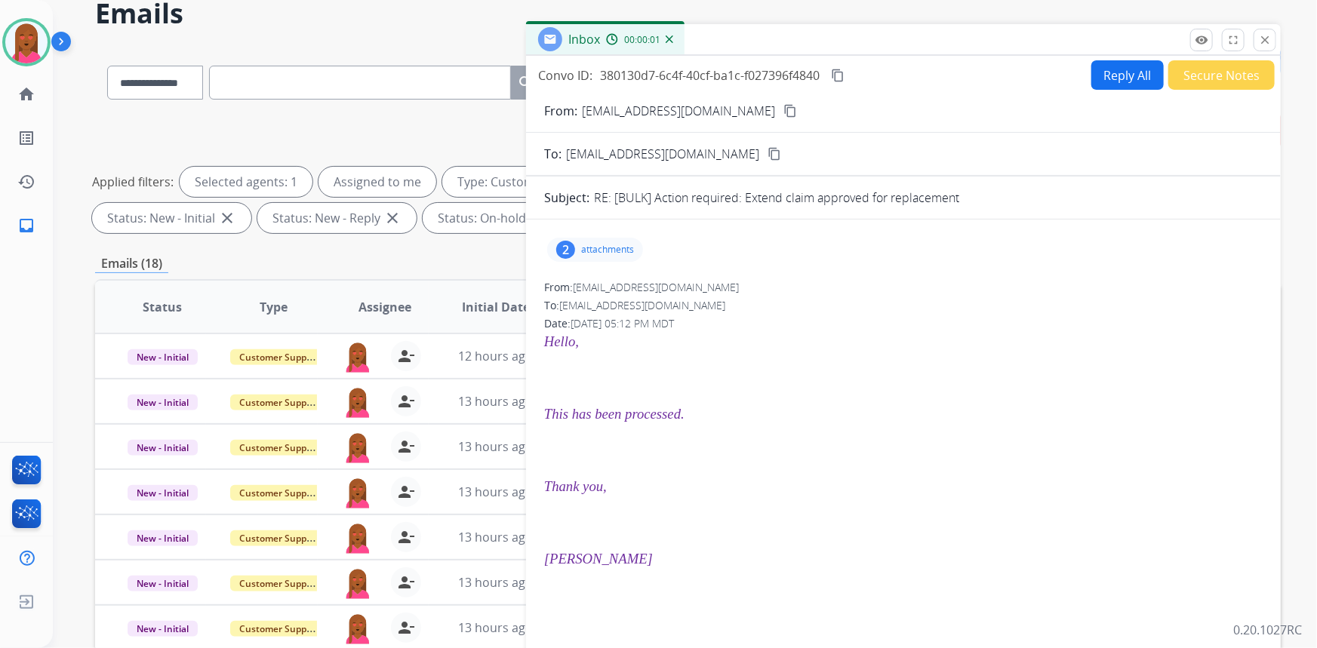
click at [1191, 69] on button "Secure Notes" at bounding box center [1222, 74] width 106 height 29
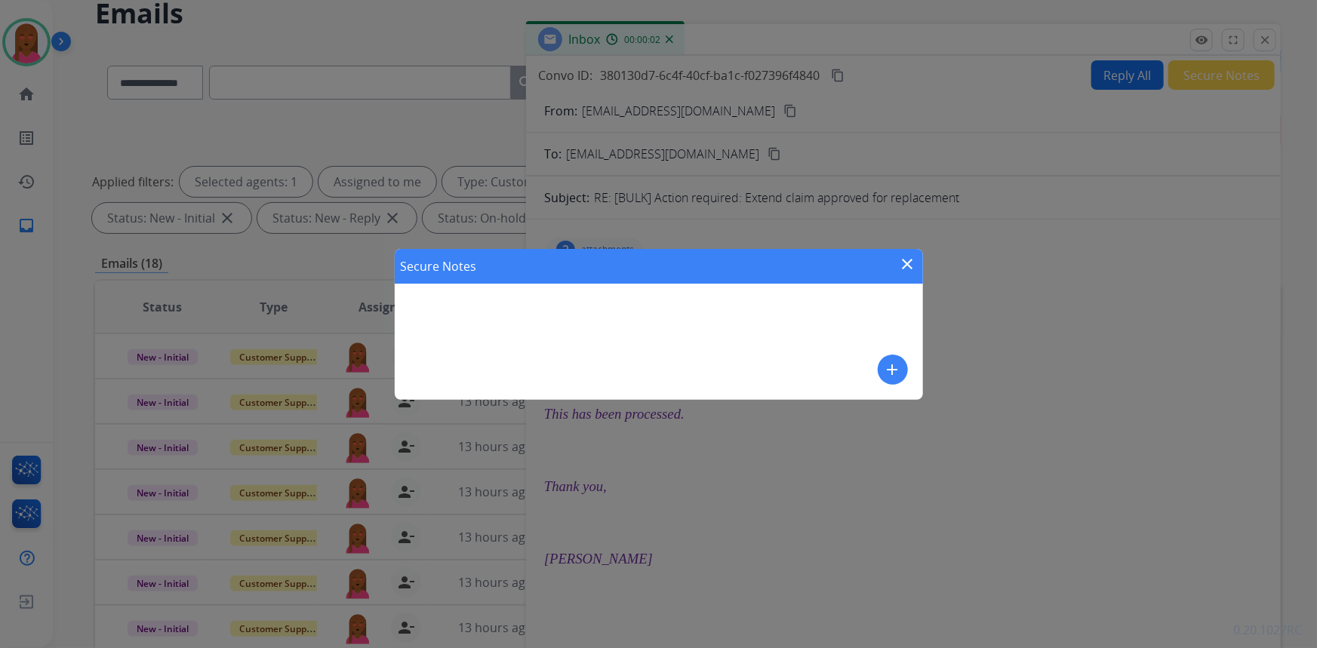
click at [895, 368] on mat-icon "add" at bounding box center [893, 370] width 18 height 18
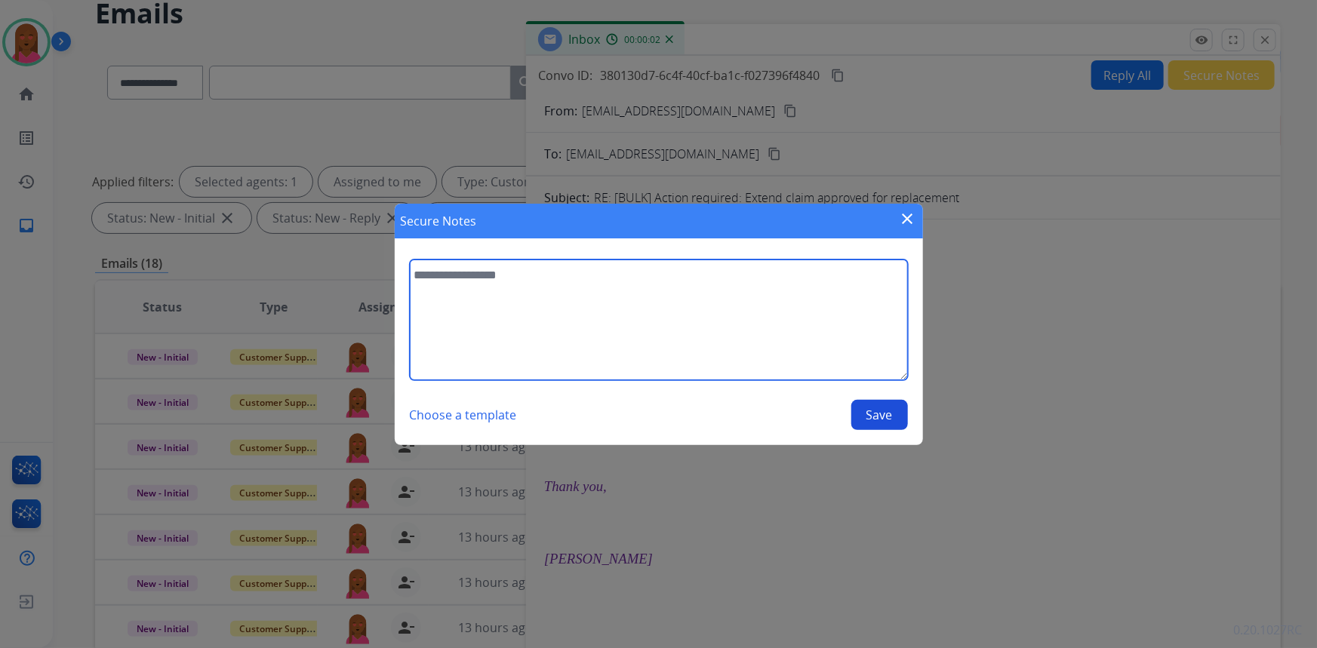
click at [688, 346] on textarea at bounding box center [659, 320] width 498 height 121
type textarea "**********"
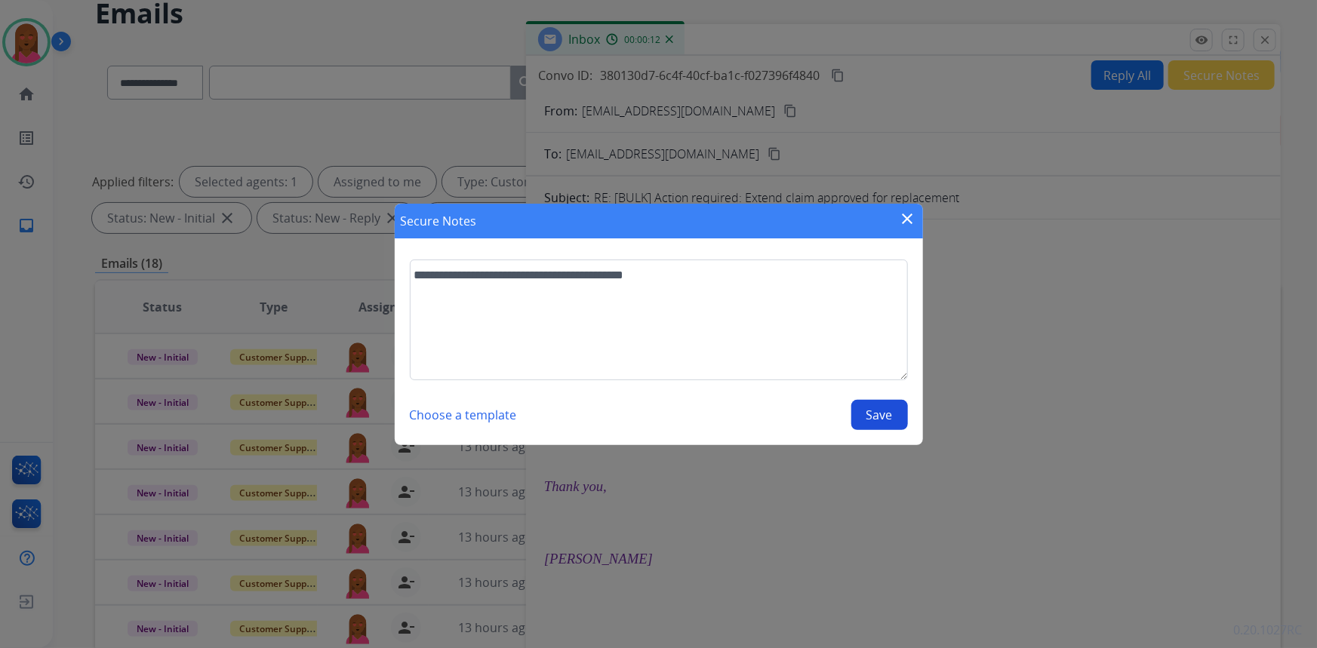
click at [863, 419] on button "Save" at bounding box center [880, 415] width 57 height 30
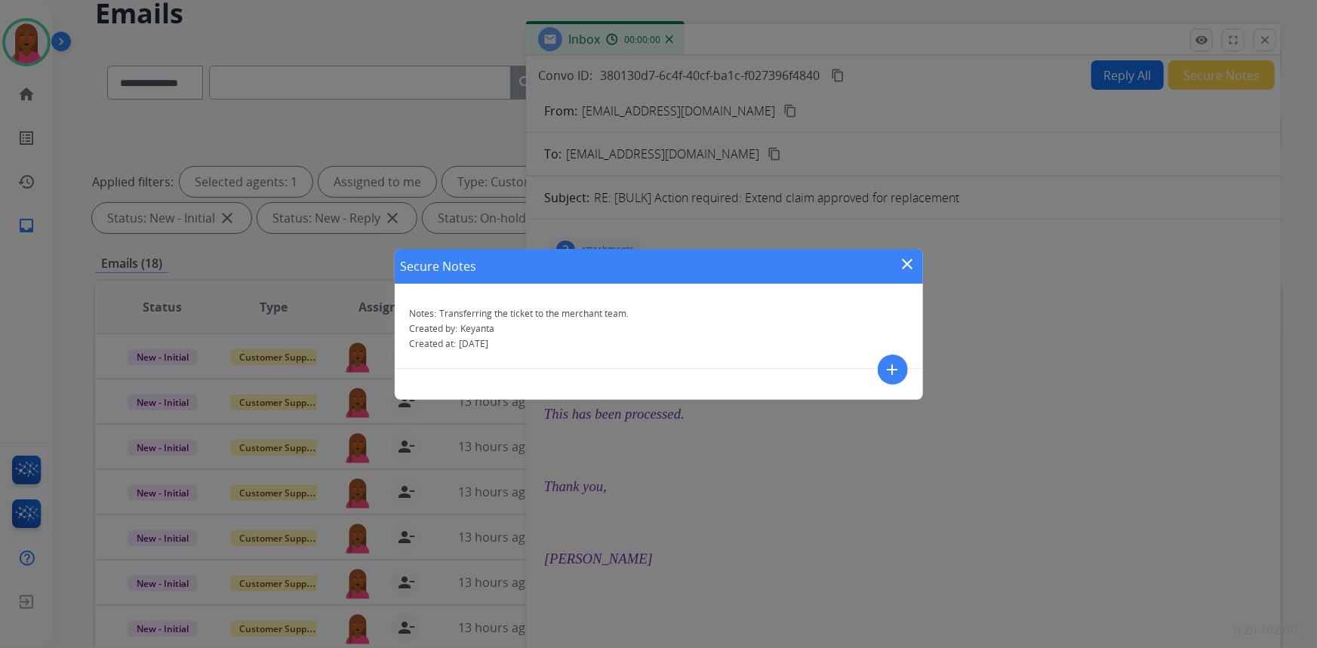
click at [908, 260] on mat-icon "close" at bounding box center [908, 264] width 18 height 18
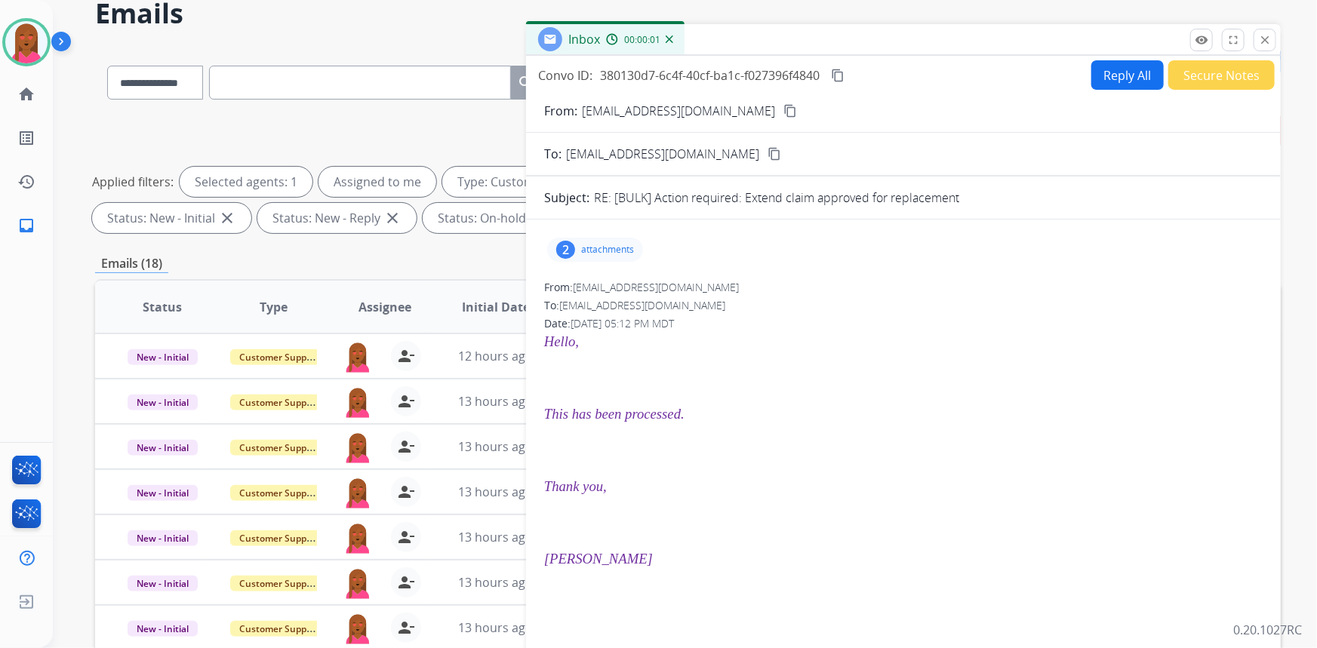
click at [1264, 35] on mat-icon "close" at bounding box center [1265, 40] width 14 height 14
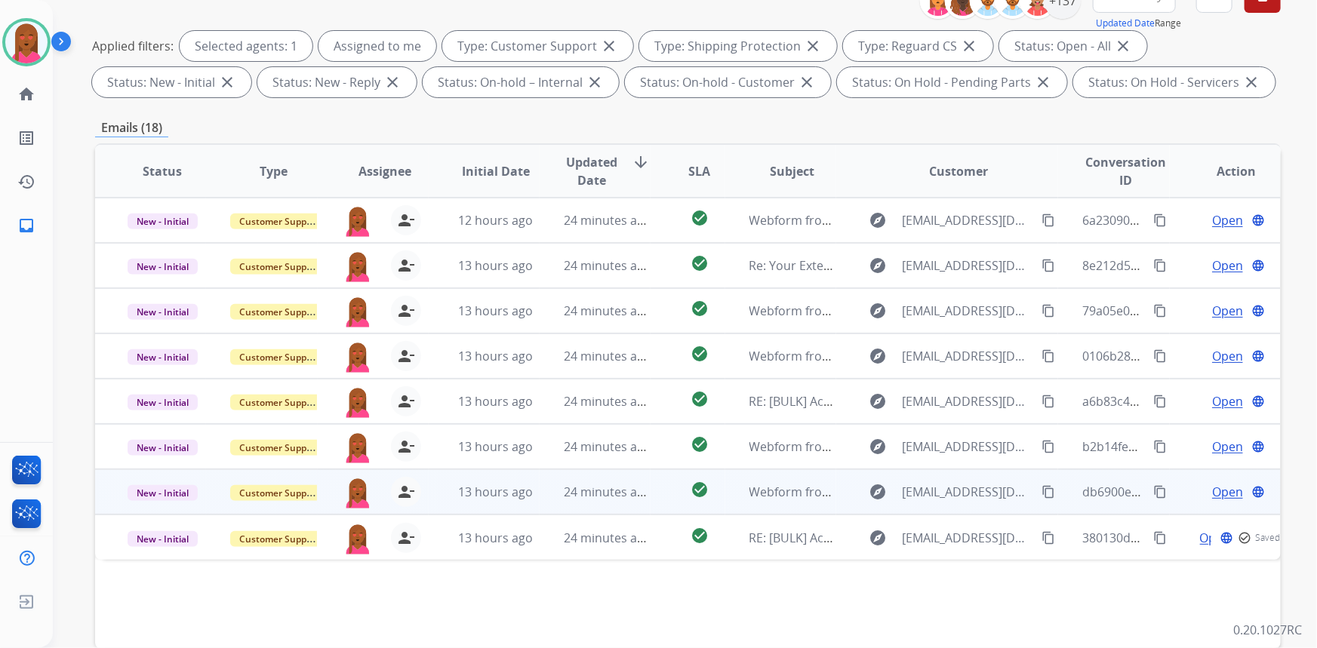
scroll to position [282, 0]
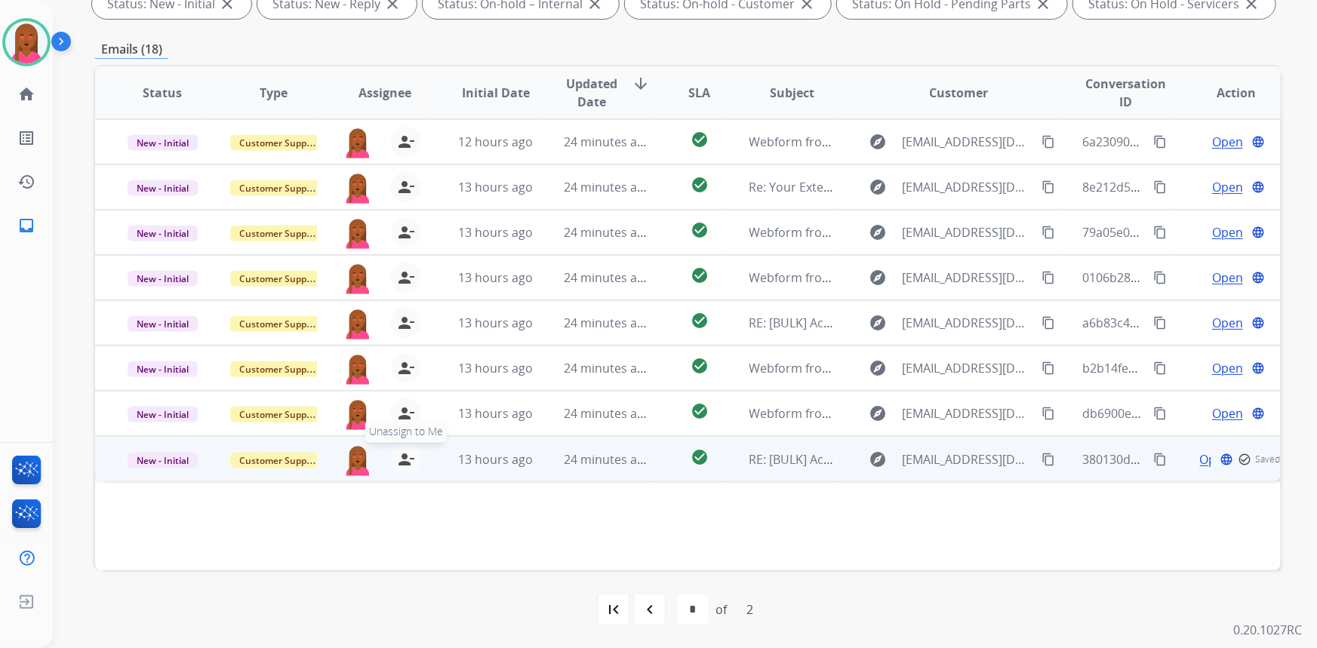
click at [413, 457] on button "person_remove [PERSON_NAME] to Me" at bounding box center [406, 460] width 30 height 30
click at [275, 457] on span "Customer Support" at bounding box center [279, 461] width 98 height 16
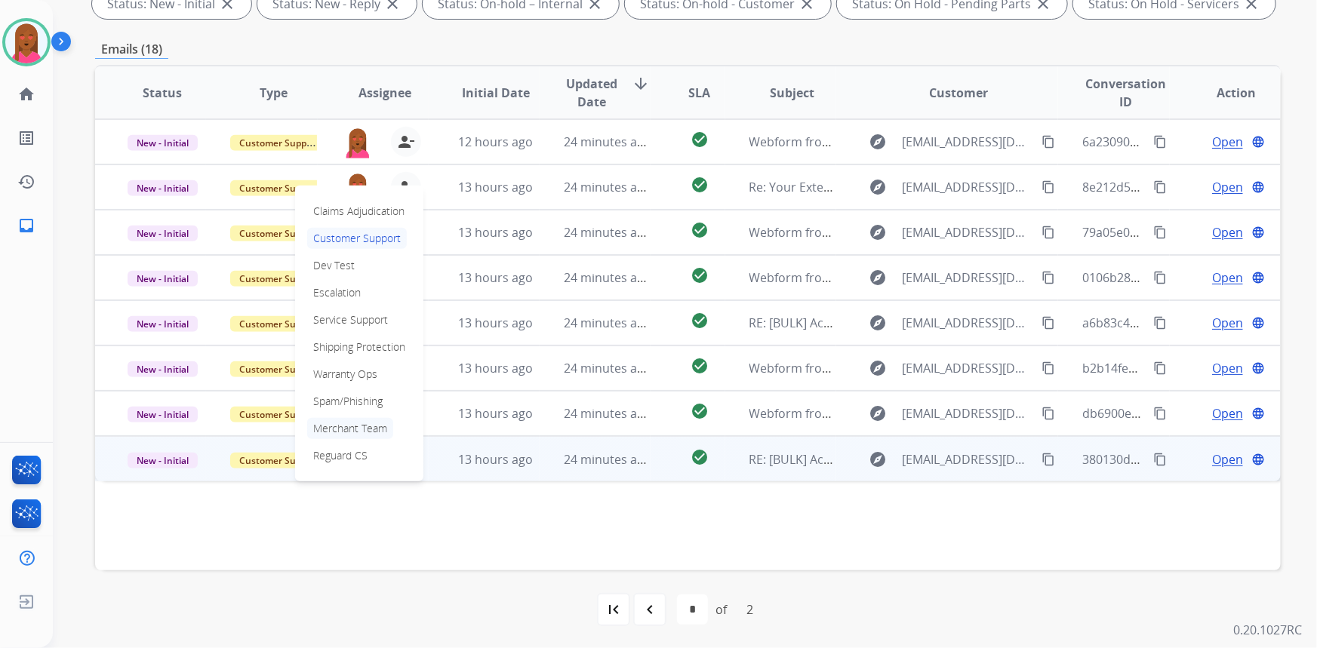
click at [371, 423] on p "Merchant Team" at bounding box center [350, 428] width 86 height 21
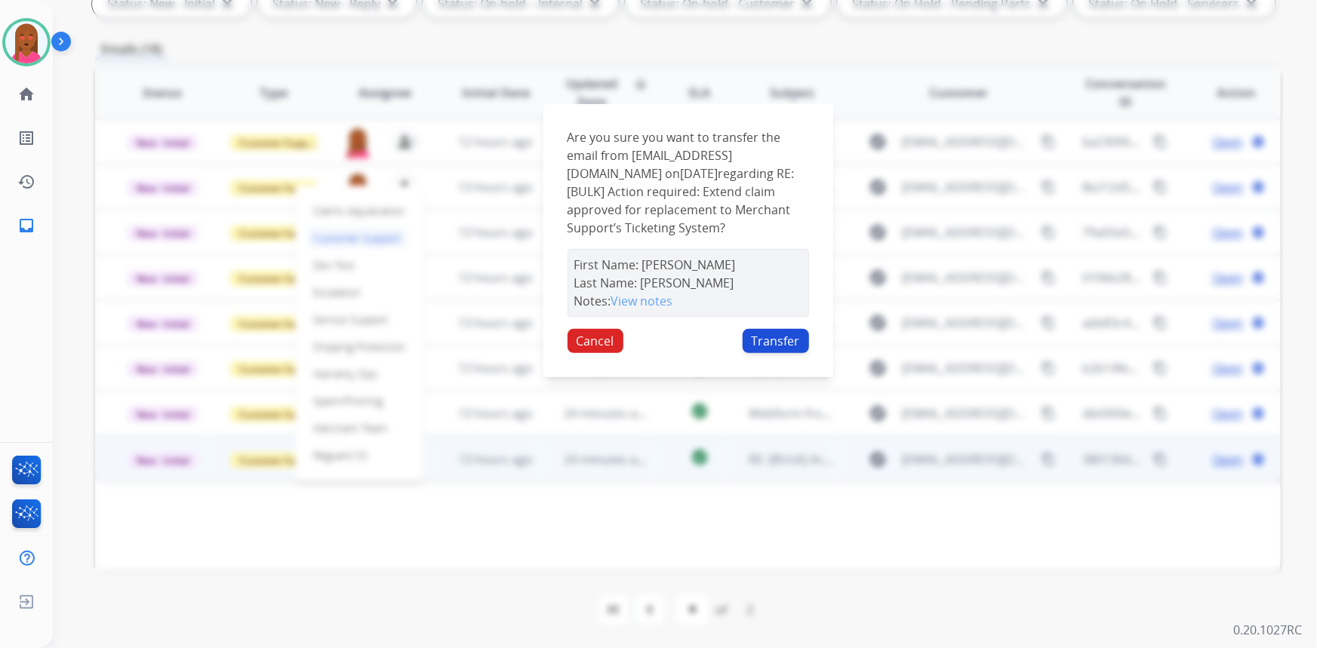
click at [797, 340] on button "Transfer" at bounding box center [776, 341] width 66 height 24
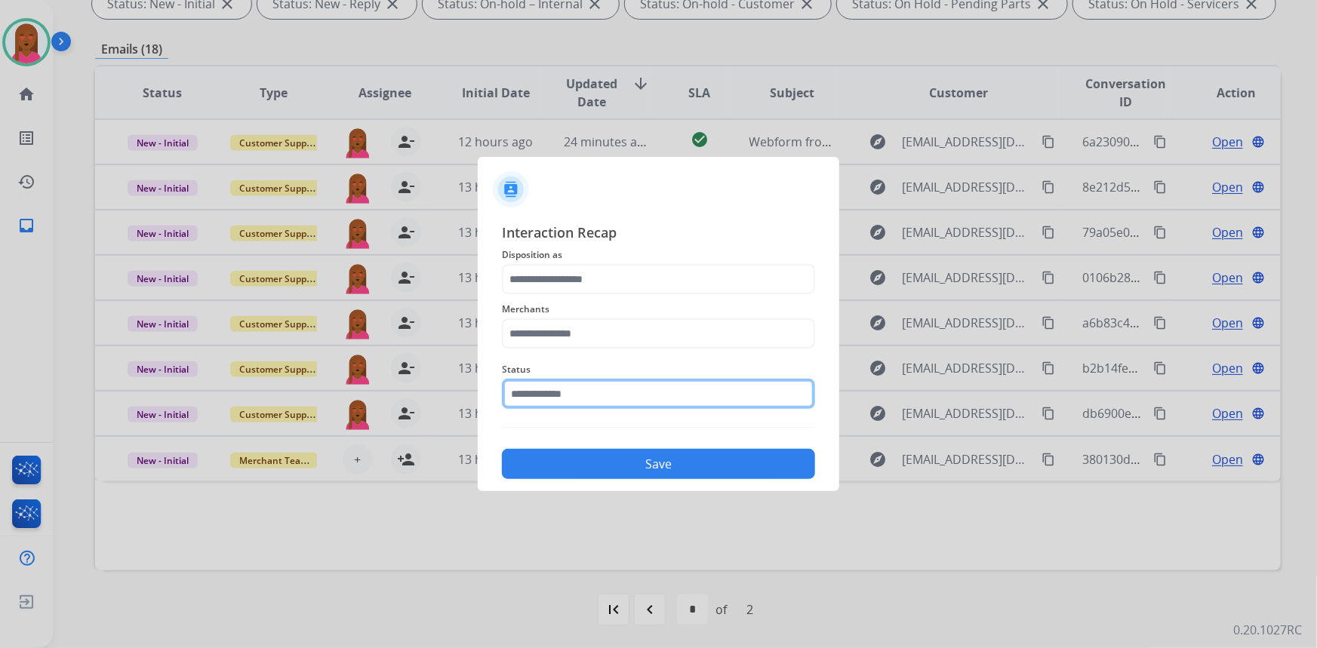
click at [618, 396] on input "text" at bounding box center [658, 394] width 313 height 30
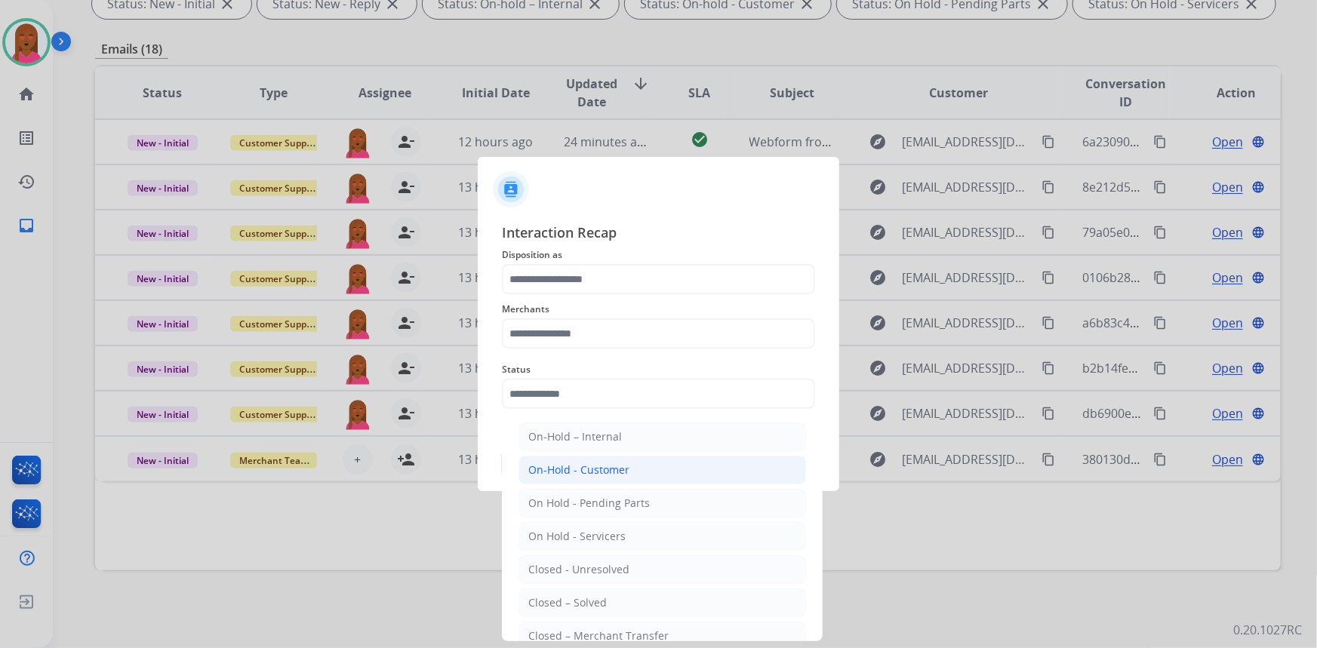
drag, startPoint x: 627, startPoint y: 632, endPoint x: 574, endPoint y: 461, distance: 178.6
click at [627, 617] on ul "On-Hold – Internal On-Hold - Customer On Hold - Pending Parts On Hold - Service…" at bounding box center [662, 573] width 297 height 317
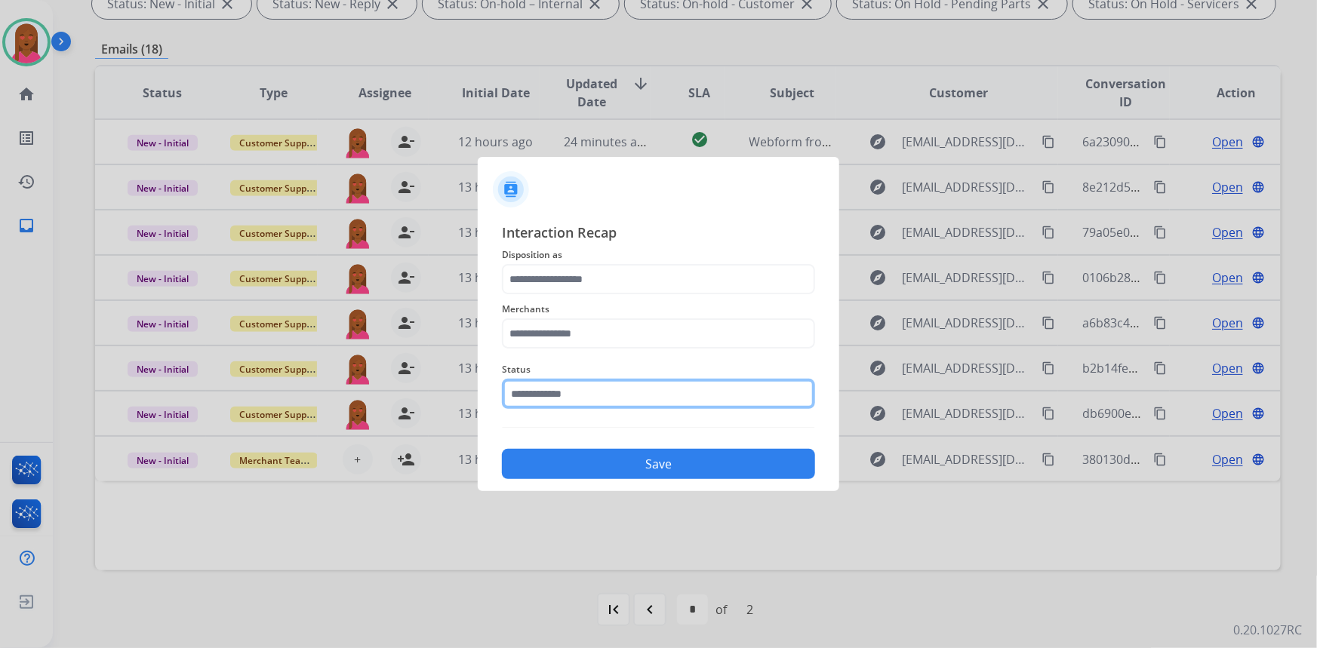
drag, startPoint x: 584, startPoint y: 395, endPoint x: 581, endPoint y: 403, distance: 8.8
click at [584, 394] on input "text" at bounding box center [658, 394] width 313 height 30
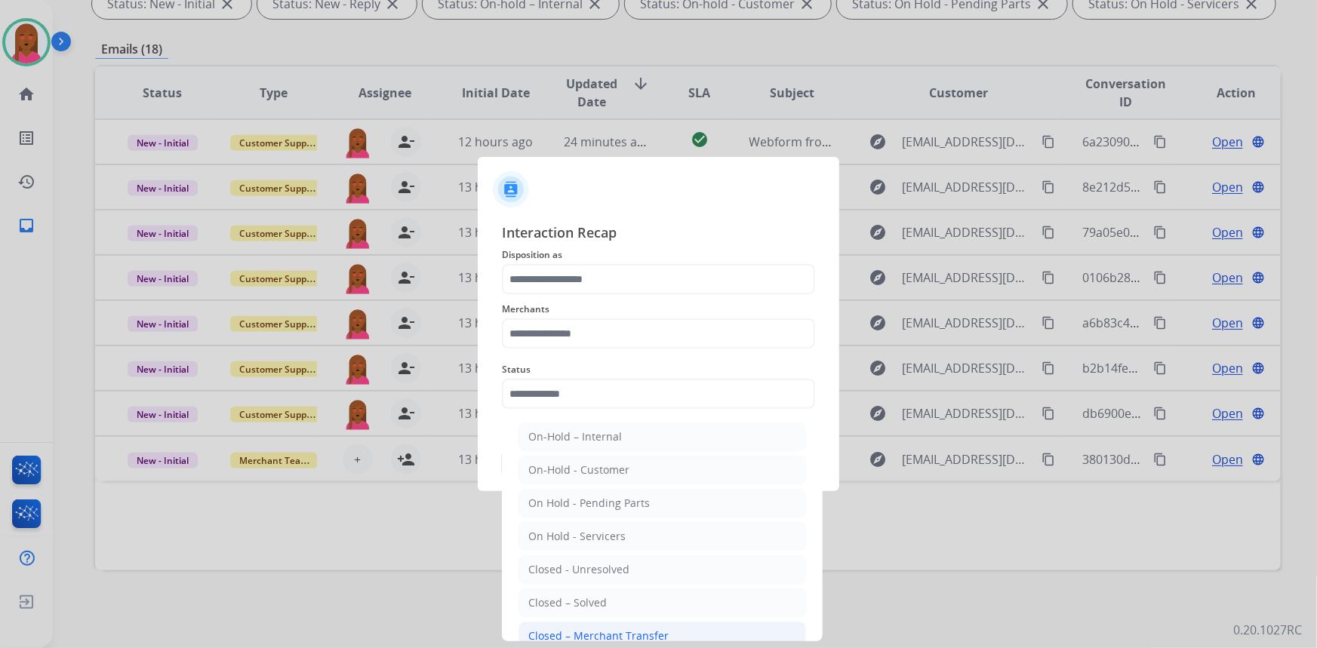
click at [612, 636] on div "Closed – Merchant Transfer" at bounding box center [598, 636] width 140 height 15
type input "**********"
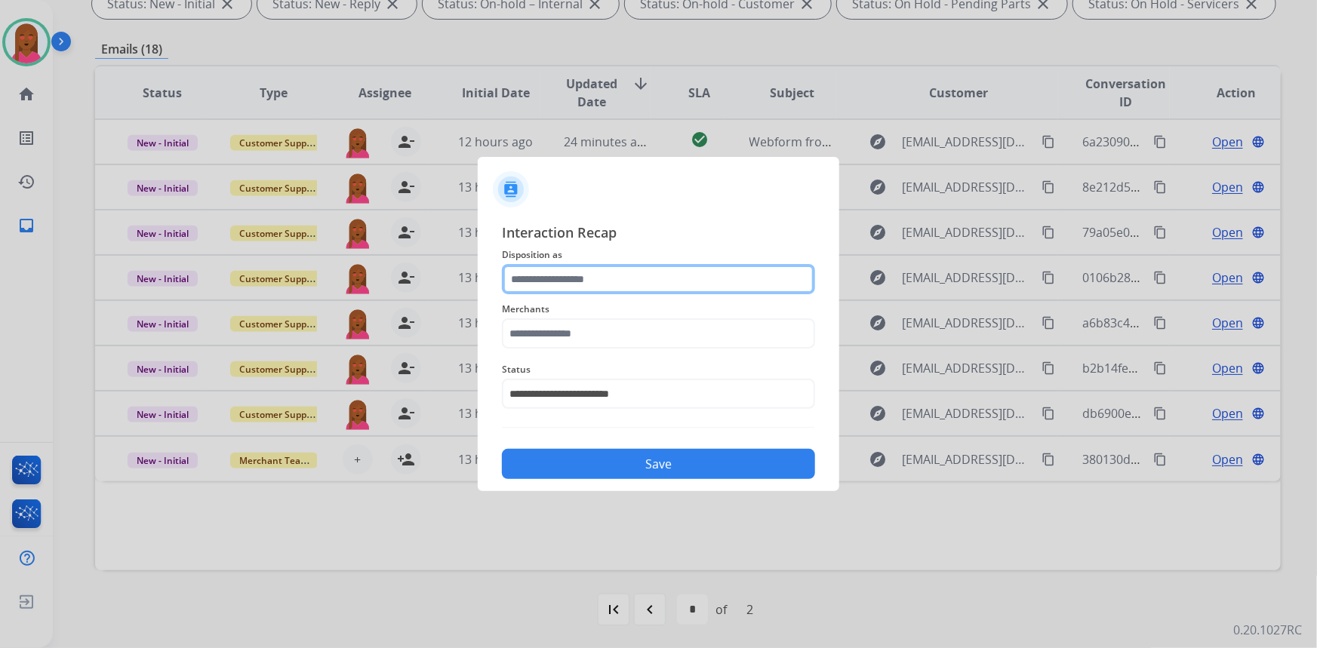
click at [585, 273] on input "text" at bounding box center [658, 279] width 313 height 30
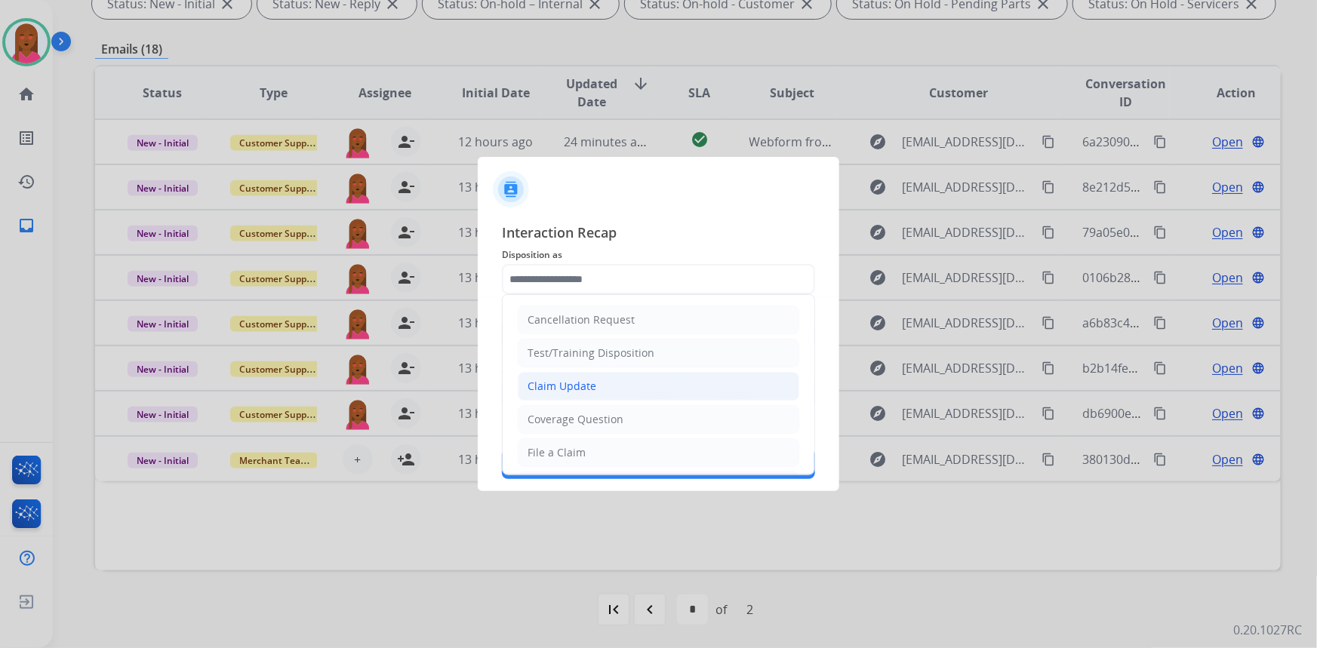
click at [587, 384] on div "Claim Update" at bounding box center [562, 386] width 69 height 15
type input "**********"
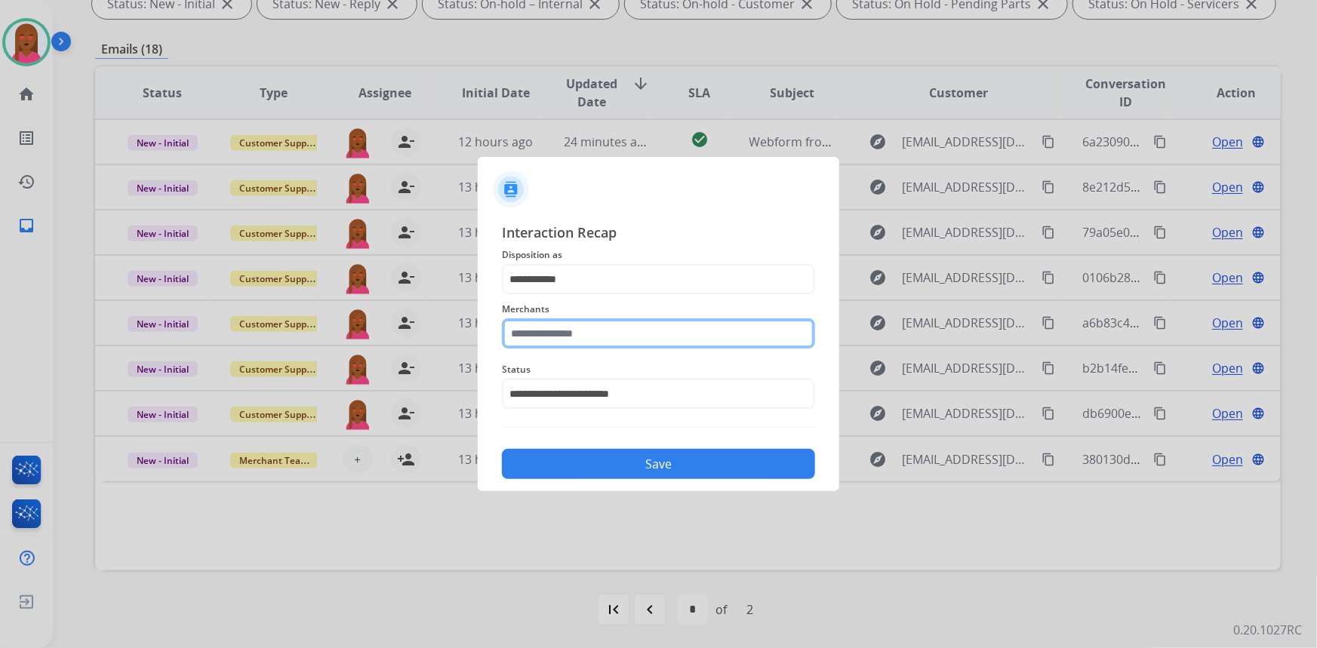
click at [587, 343] on input "text" at bounding box center [658, 334] width 313 height 30
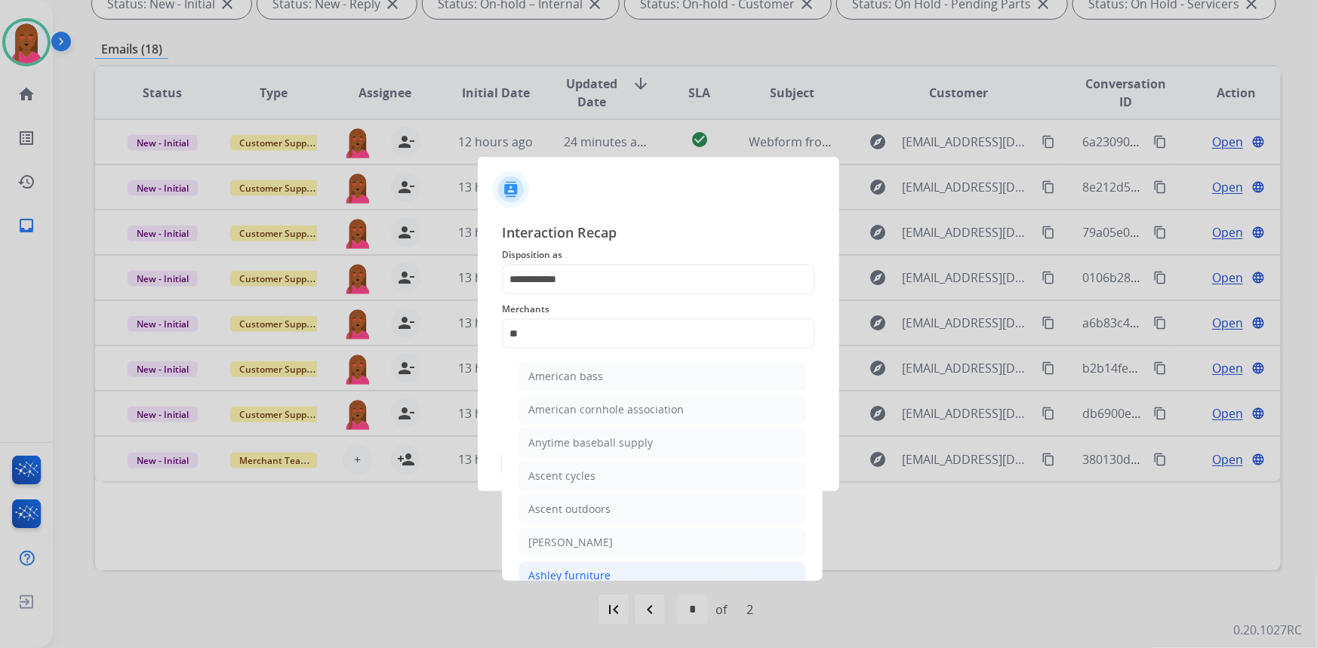
click at [594, 570] on div "Ashley furniture" at bounding box center [569, 575] width 82 height 15
type input "**********"
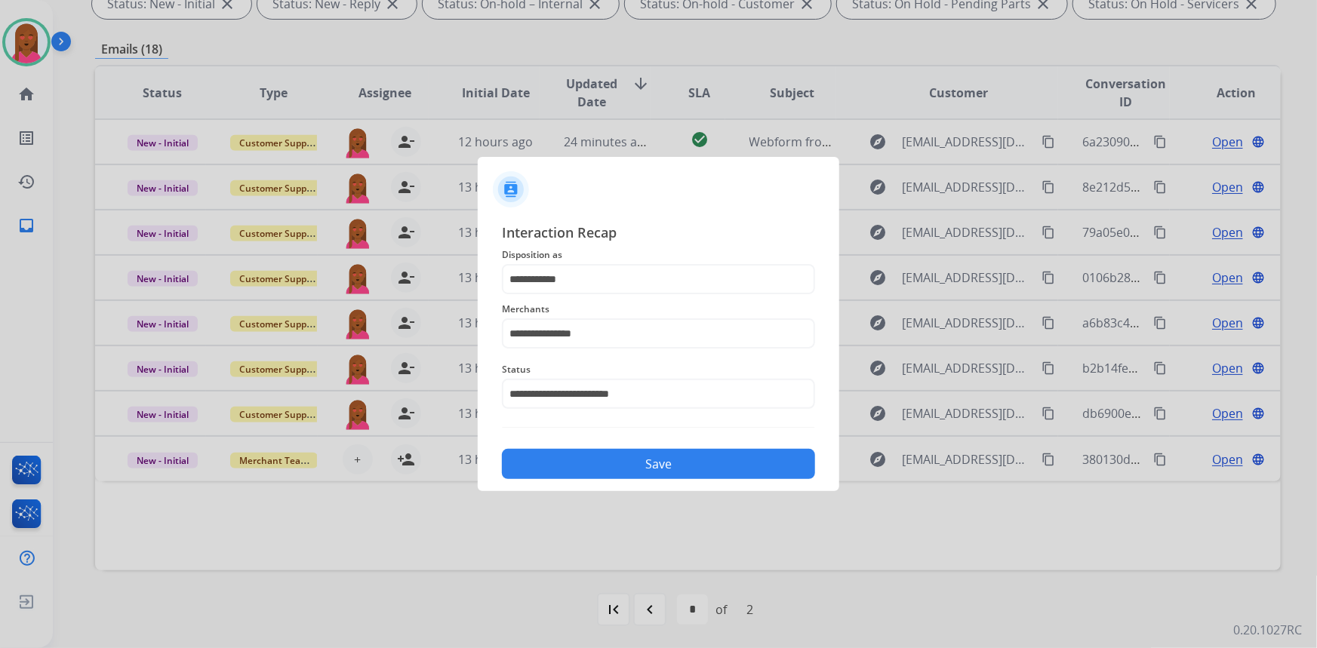
click at [619, 463] on button "Save" at bounding box center [658, 464] width 313 height 30
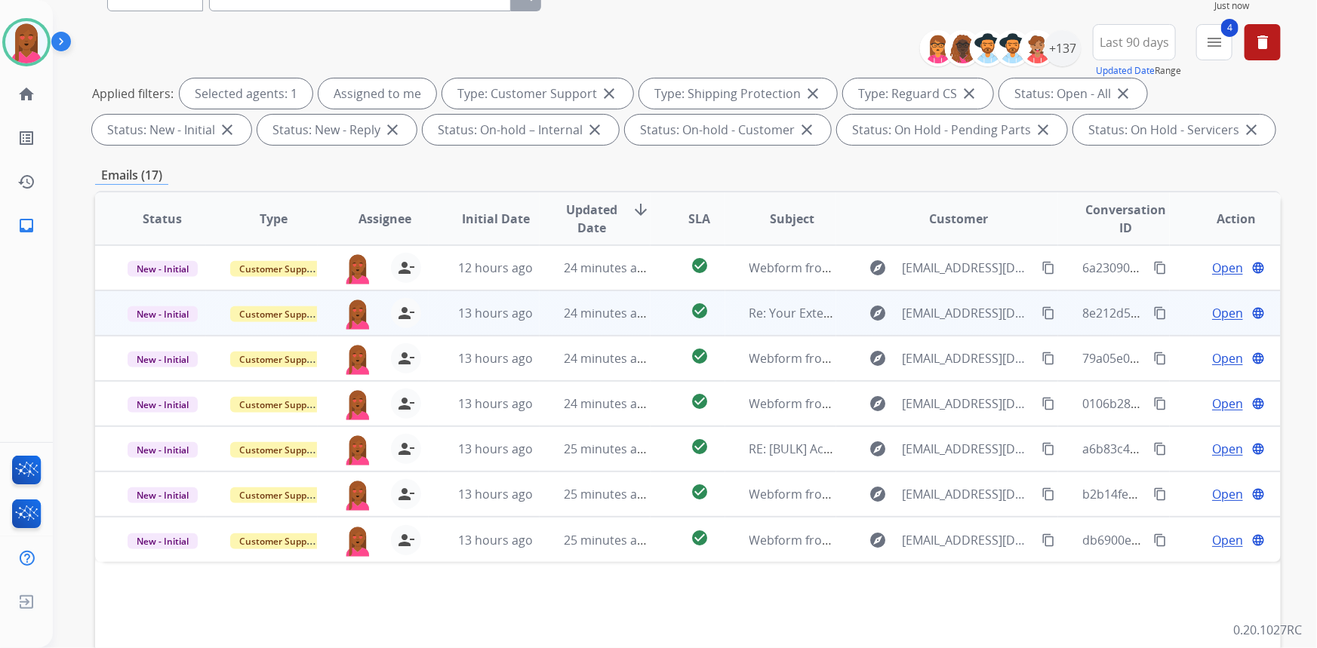
scroll to position [205, 0]
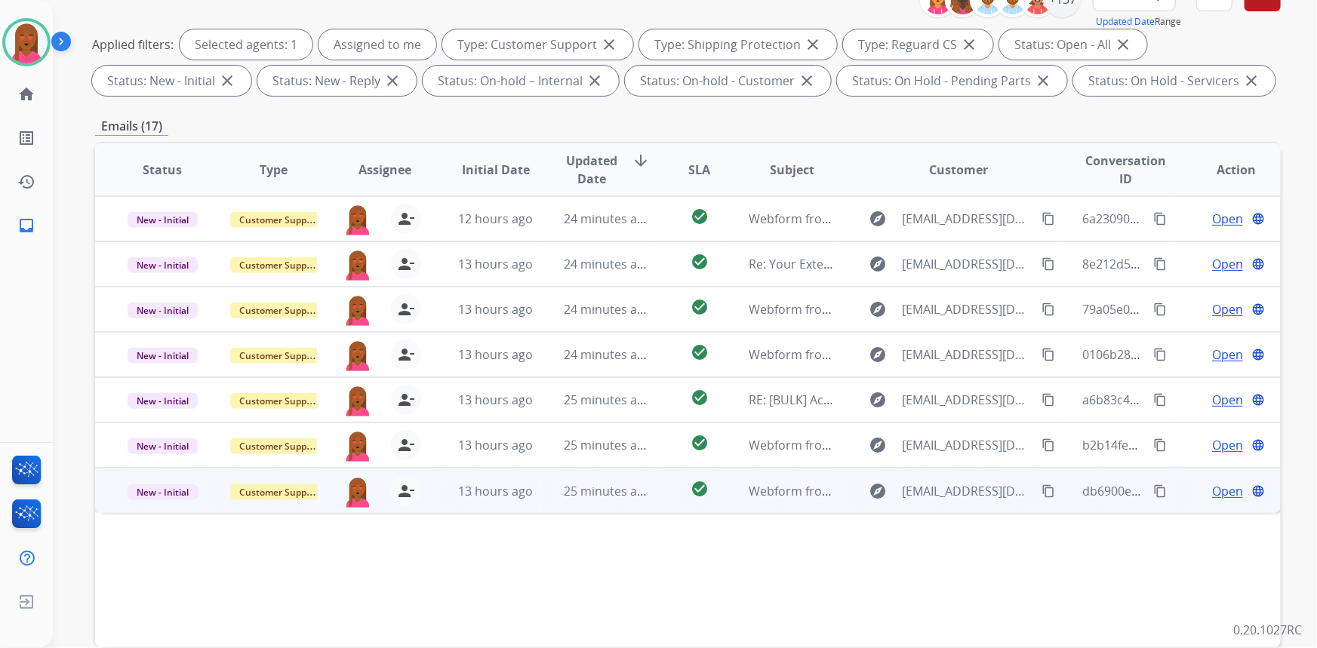
click at [1226, 493] on span "Open" at bounding box center [1227, 491] width 31 height 18
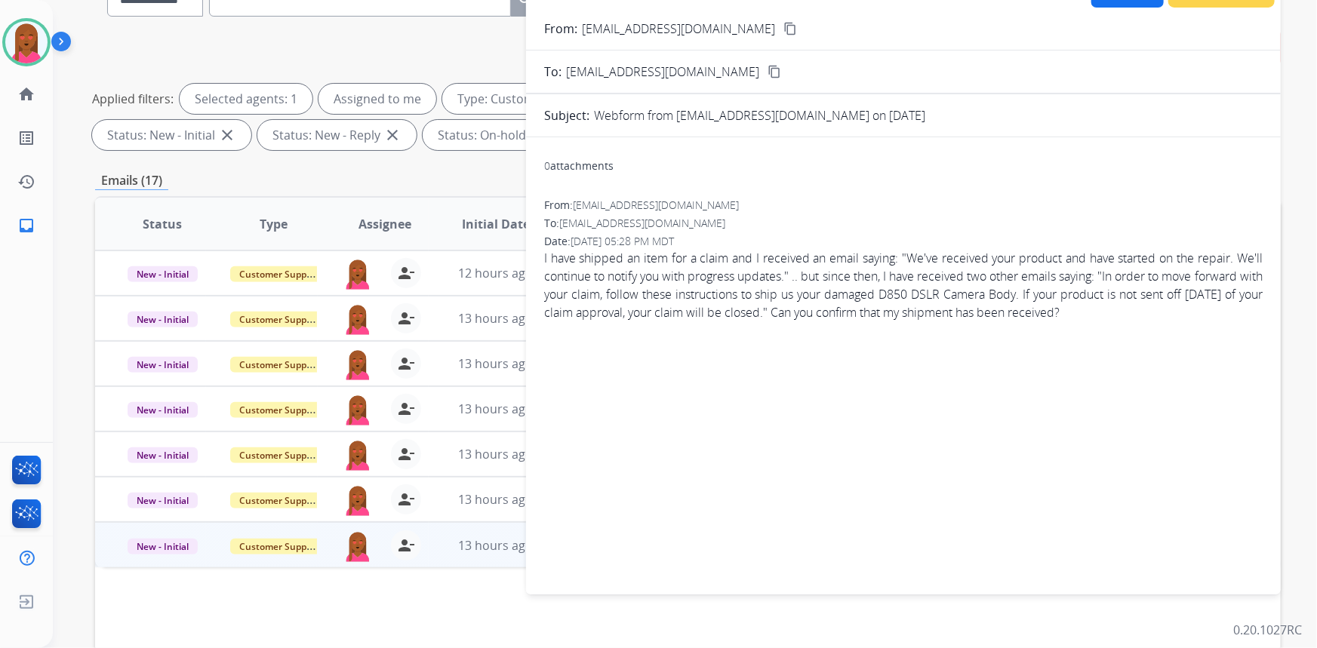
scroll to position [137, 0]
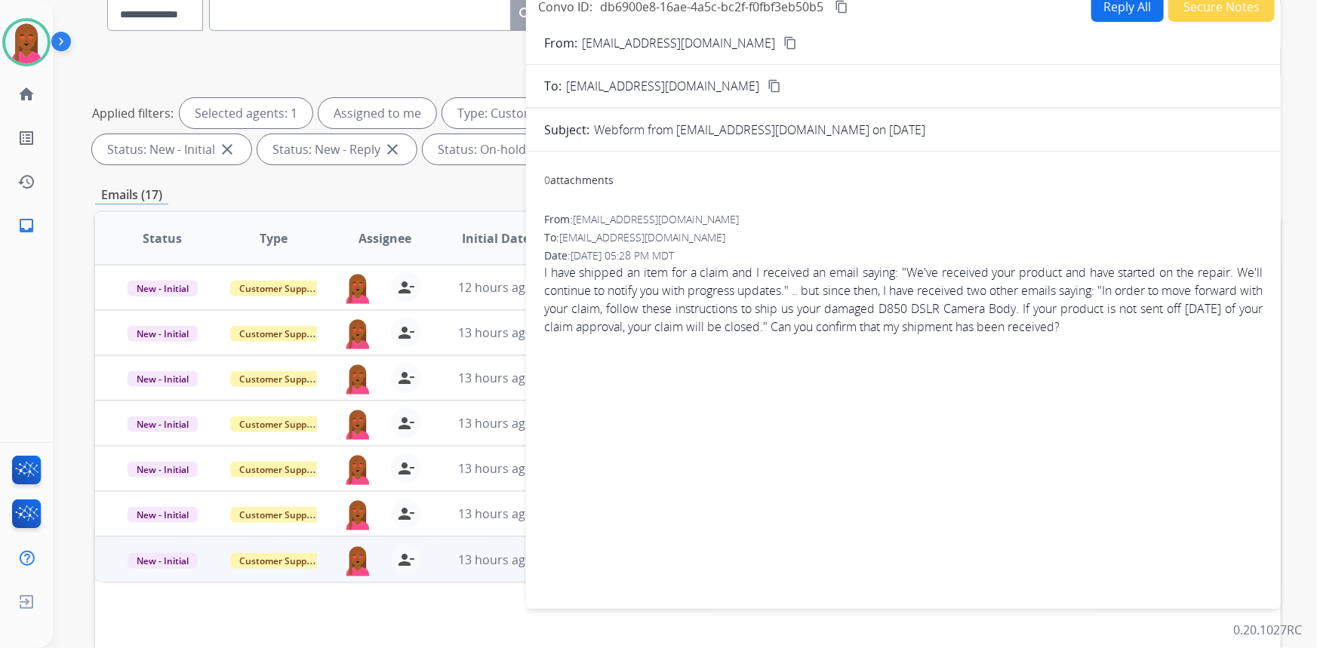
click at [781, 34] on button "content_copy" at bounding box center [790, 43] width 18 height 18
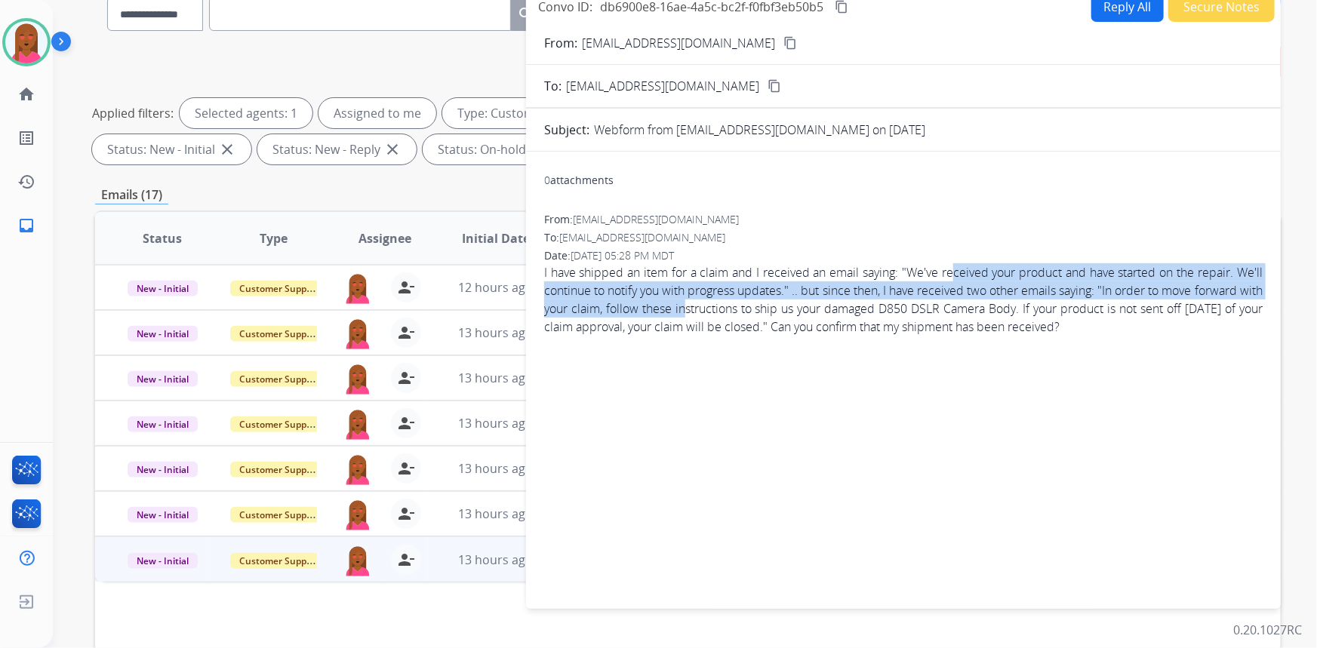
drag, startPoint x: 965, startPoint y: 274, endPoint x: 757, endPoint y: 316, distance: 212.6
click at [758, 316] on span "I have shipped an item for a claim and I received an email saying: "We've recei…" at bounding box center [903, 299] width 719 height 72
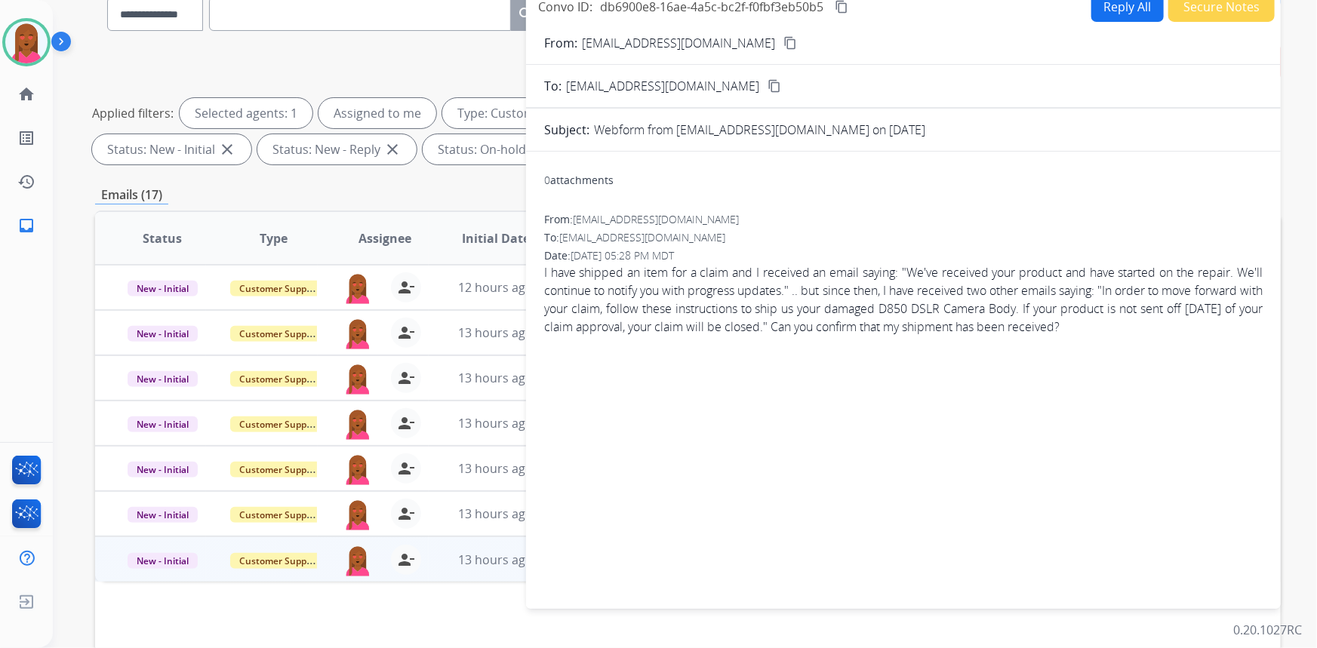
click at [868, 316] on span "I have shipped an item for a claim and I received an email saying: "We've recei…" at bounding box center [903, 299] width 719 height 72
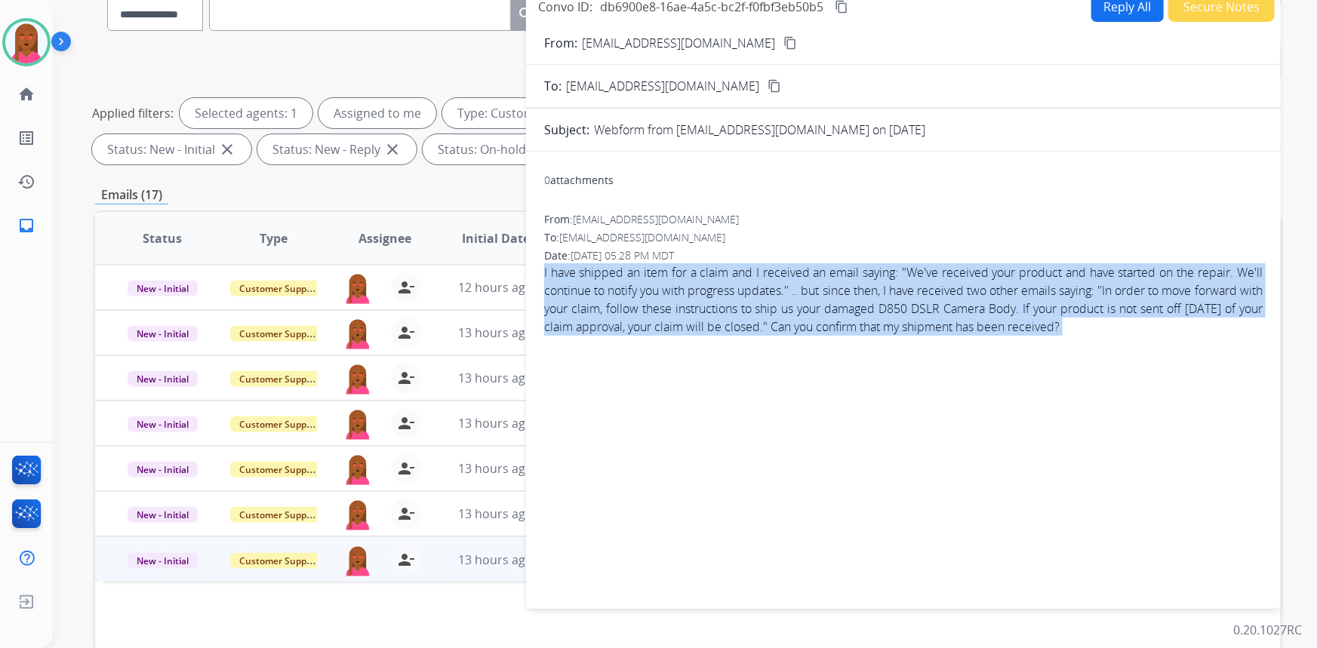
click at [868, 316] on span "I have shipped an item for a claim and I received an email saying: "We've recei…" at bounding box center [903, 299] width 719 height 72
copy app-emails-table "I have shipped an item for a claim and I received an email saying: "We've recei…"
click at [1122, 14] on button "Reply All" at bounding box center [1128, 6] width 72 height 29
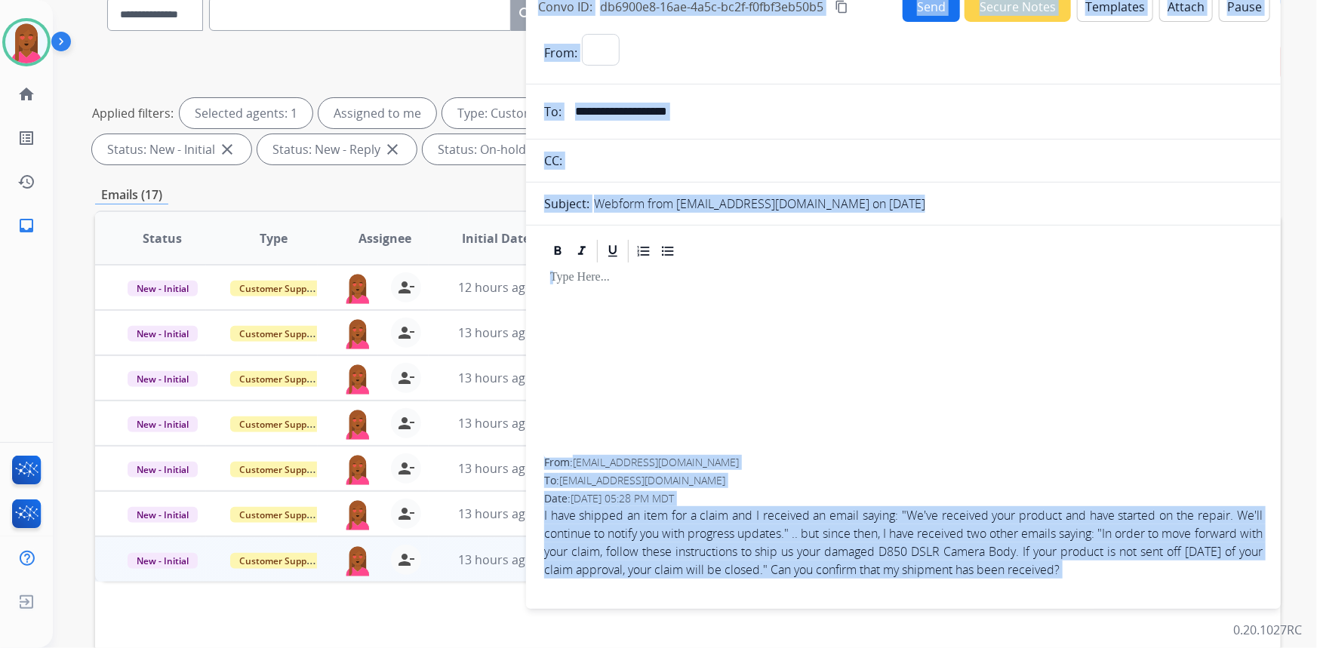
select select "**********"
click at [1126, 13] on button "Templates" at bounding box center [1115, 6] width 76 height 29
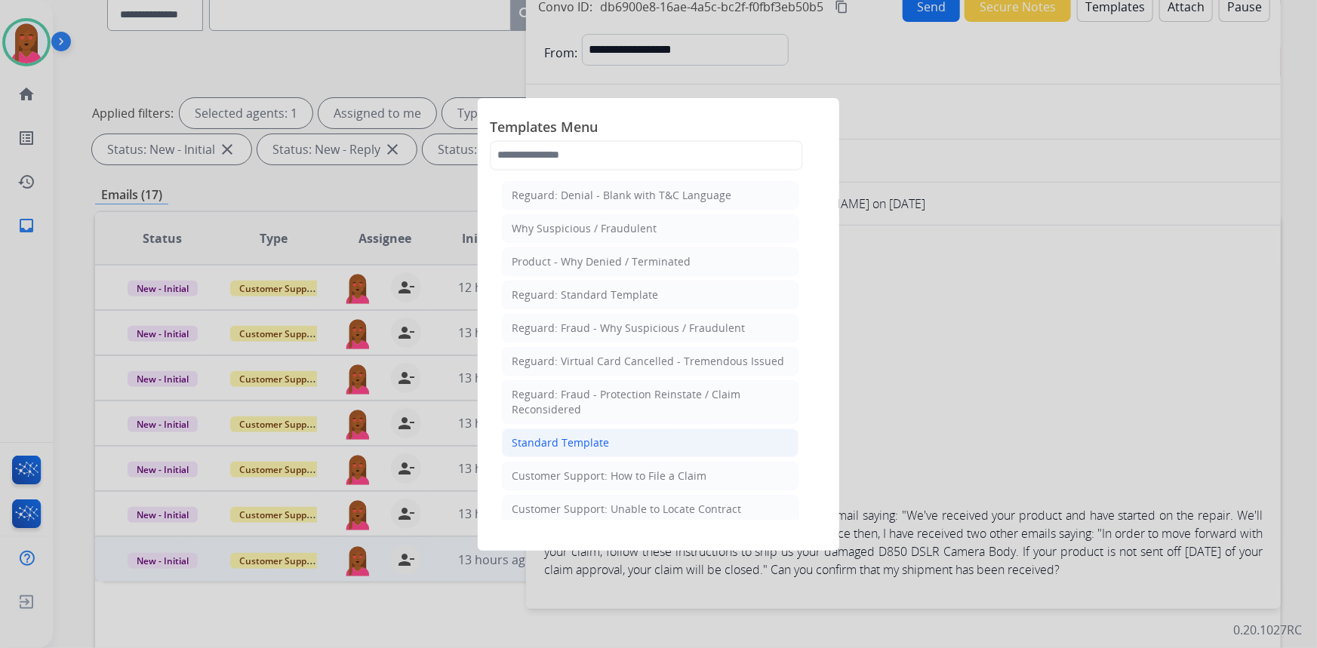
click at [595, 444] on div "Standard Template" at bounding box center [560, 443] width 97 height 15
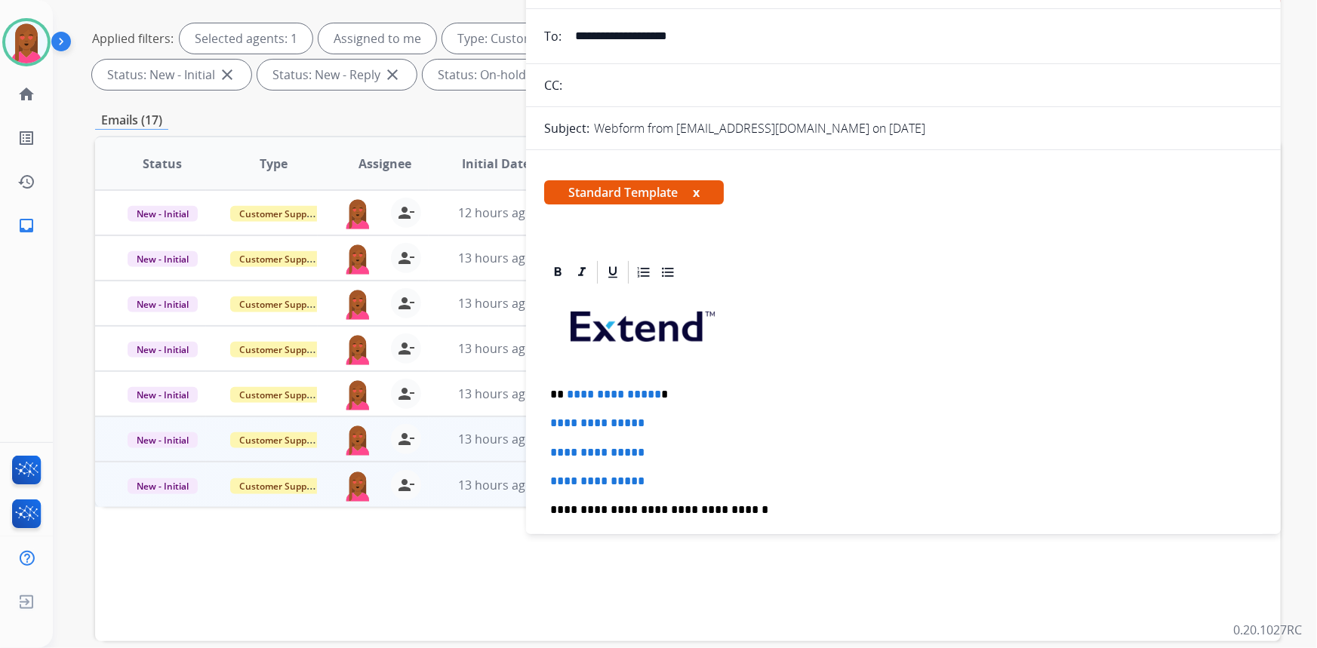
scroll to position [274, 0]
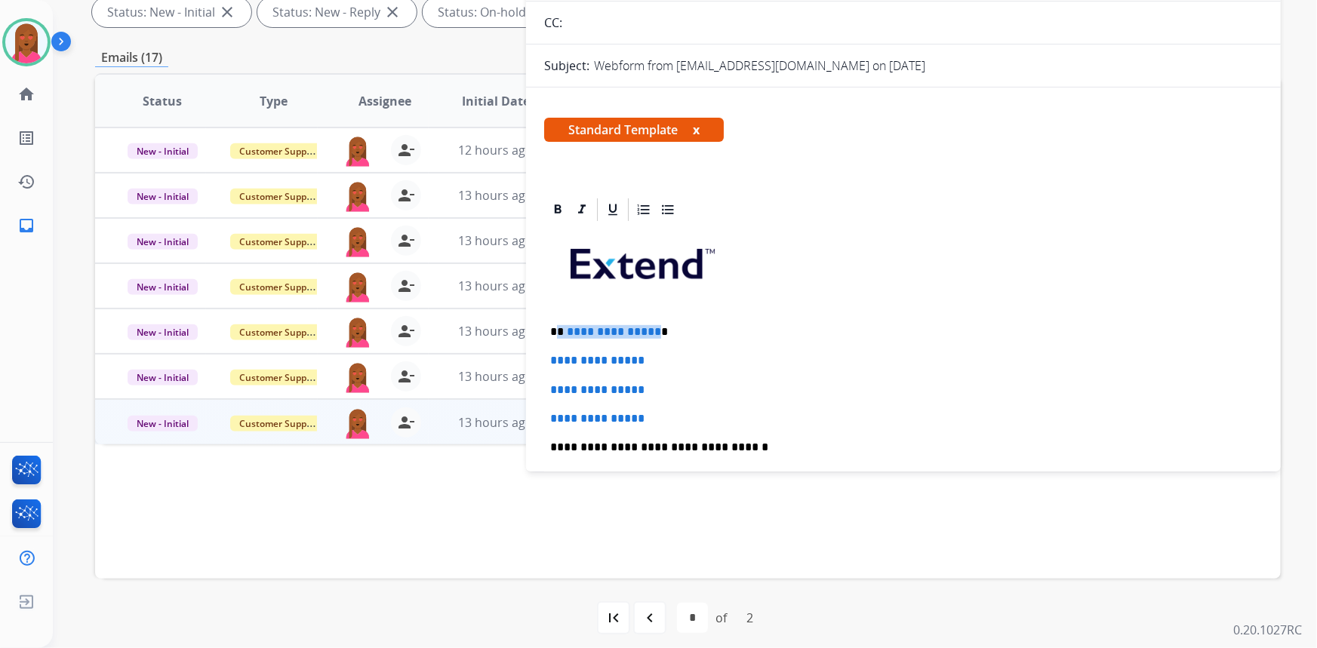
drag, startPoint x: 651, startPoint y: 329, endPoint x: 559, endPoint y: 324, distance: 93.0
click at [559, 325] on p "**********" at bounding box center [897, 332] width 695 height 14
drag, startPoint x: 687, startPoint y: 411, endPoint x: 535, endPoint y: 356, distance: 161.2
click at [535, 356] on div "**********" at bounding box center [903, 535] width 755 height 679
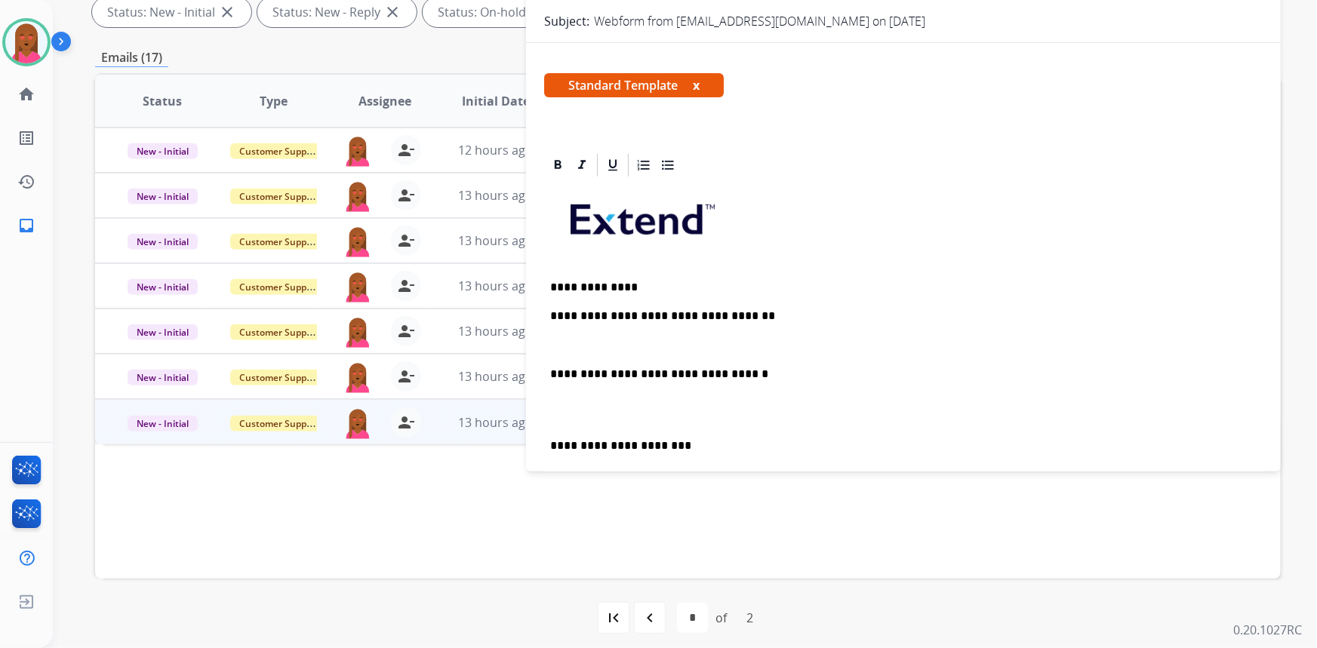
scroll to position [68, 0]
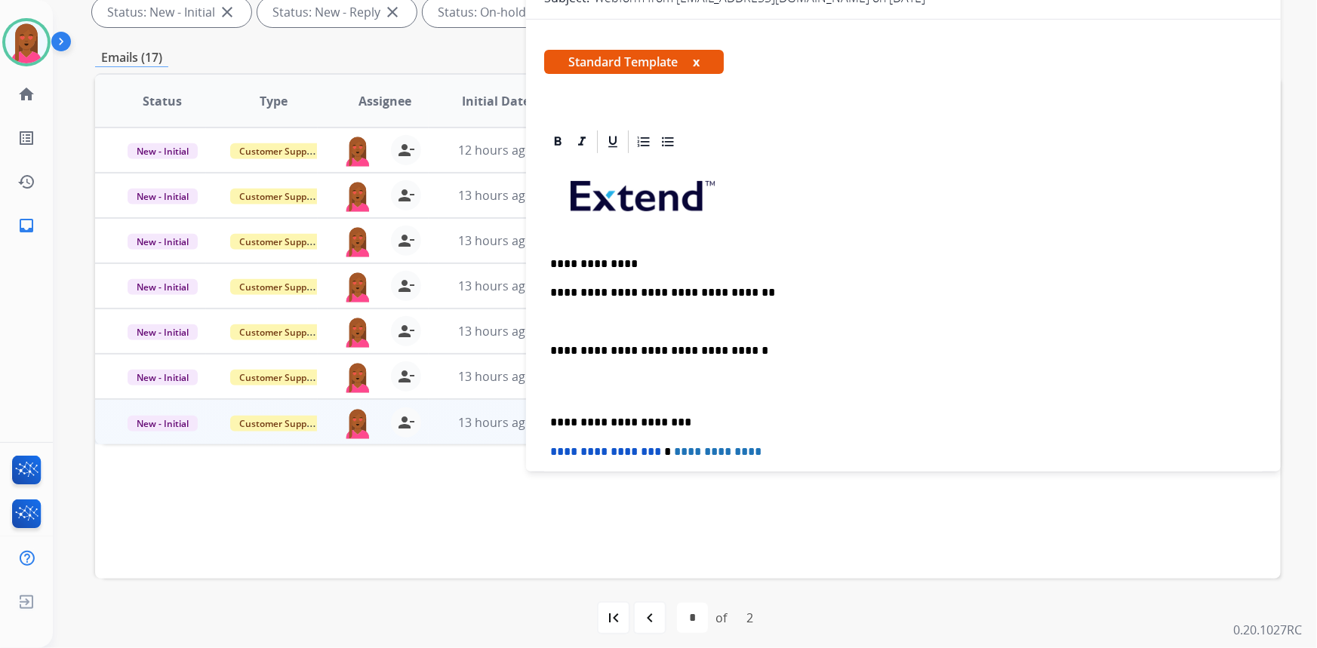
click at [559, 393] on p at bounding box center [903, 387] width 707 height 28
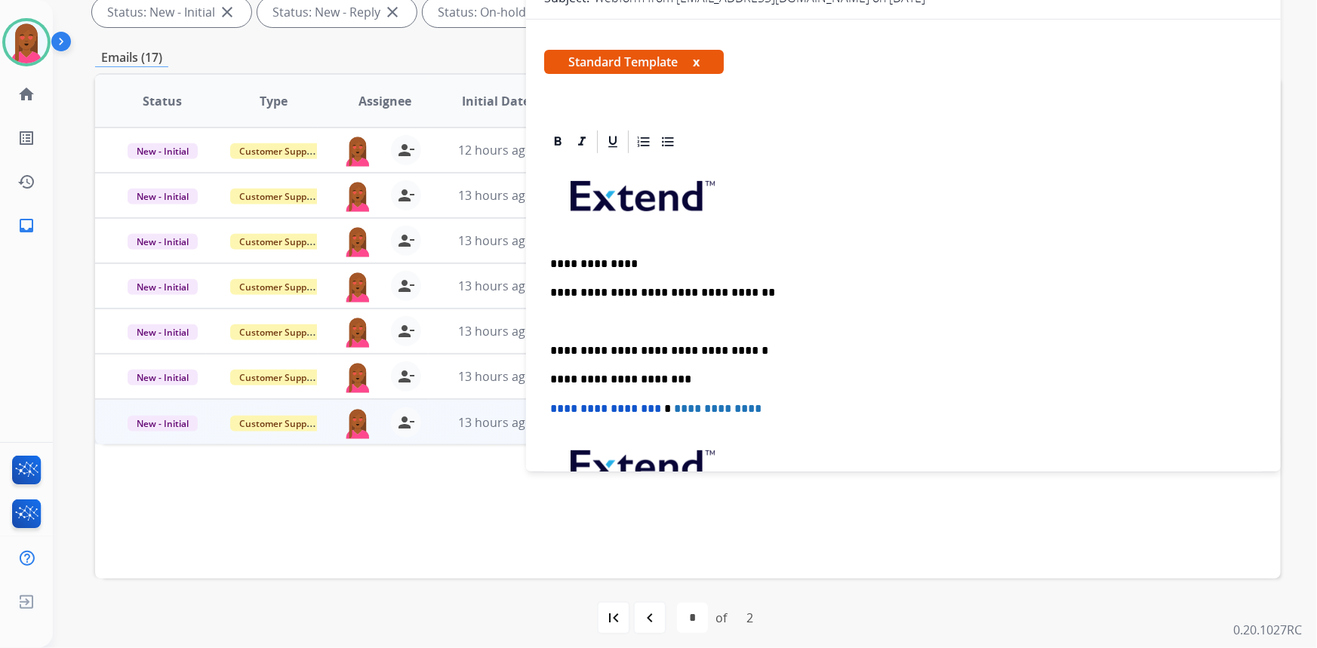
click at [565, 316] on p at bounding box center [903, 323] width 707 height 14
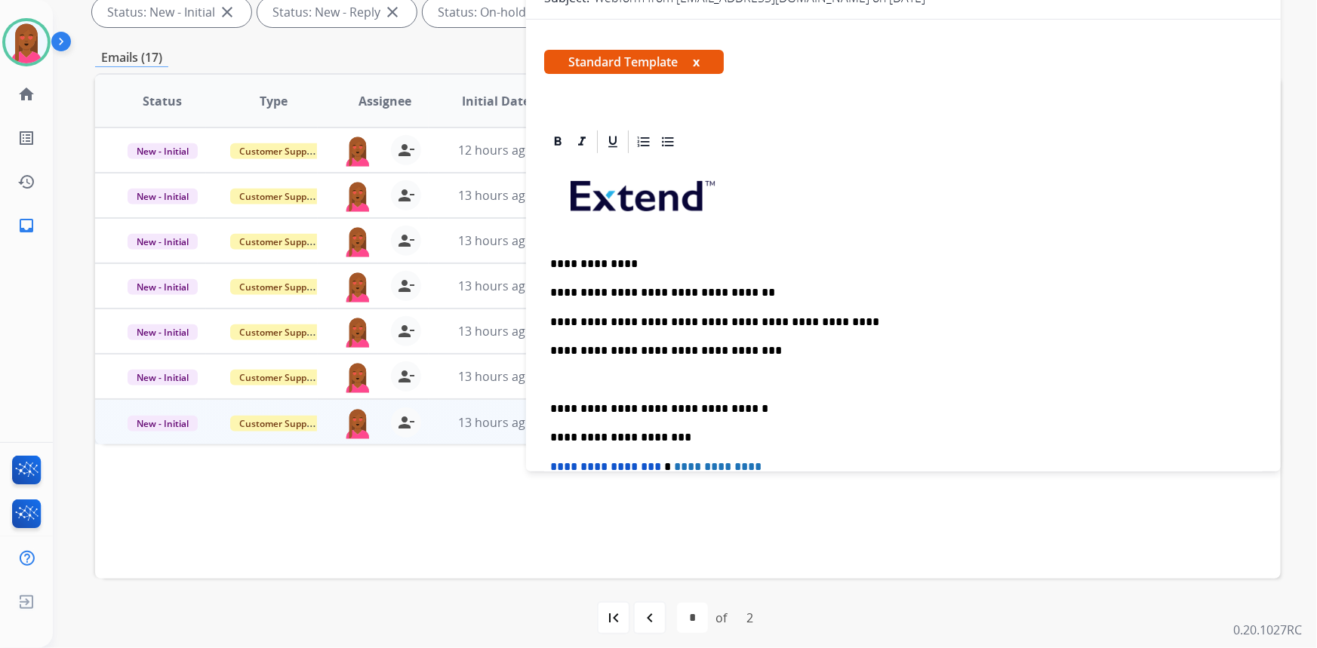
click at [935, 340] on div "**********" at bounding box center [903, 409] width 719 height 506
click at [654, 377] on p at bounding box center [903, 380] width 707 height 14
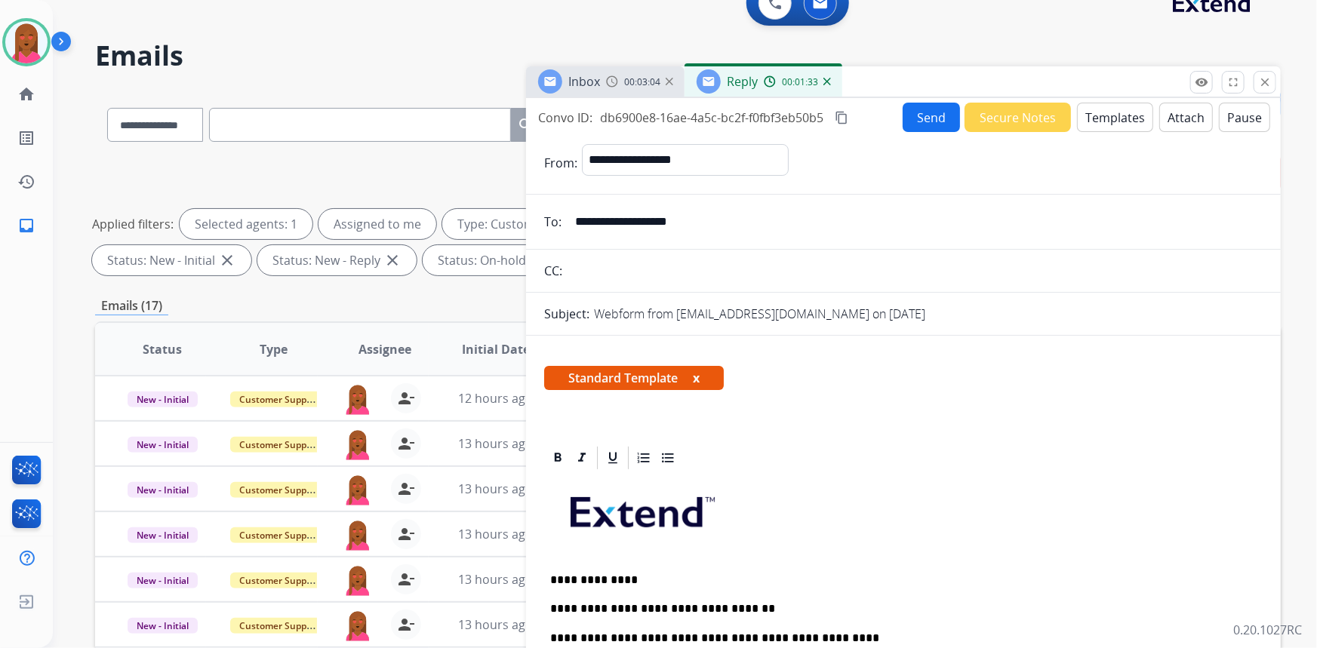
scroll to position [0, 0]
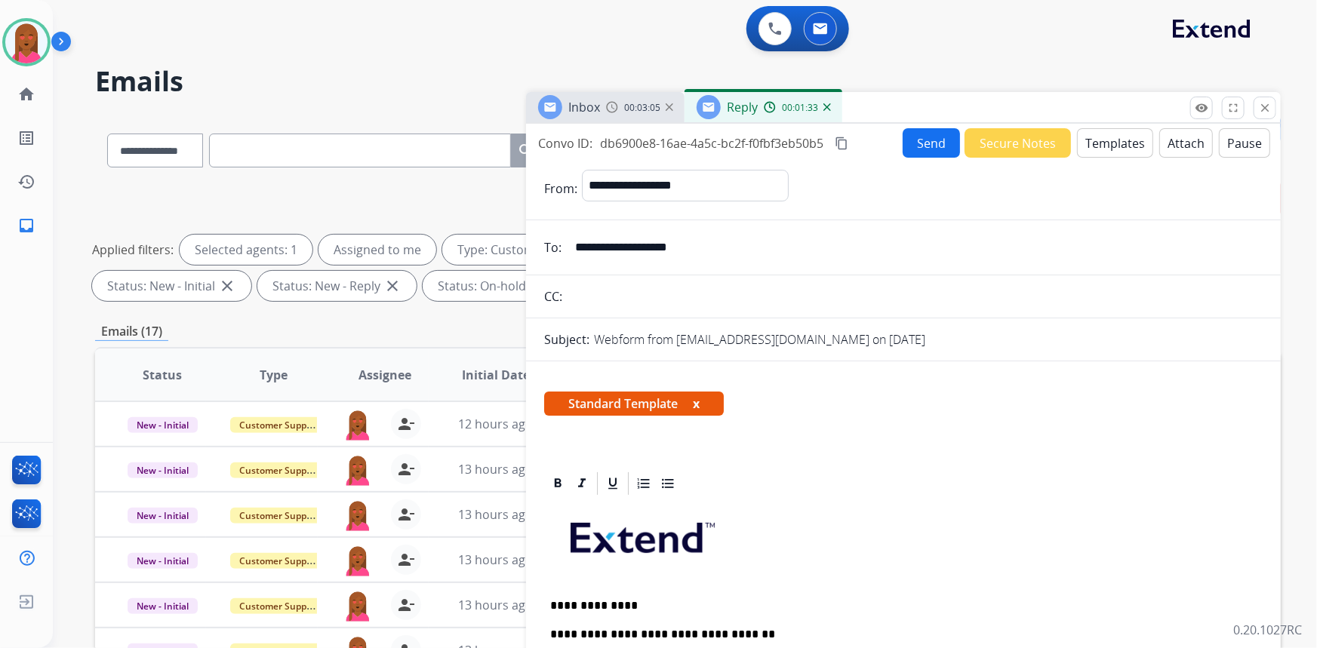
click at [933, 139] on button "Send" at bounding box center [931, 142] width 57 height 29
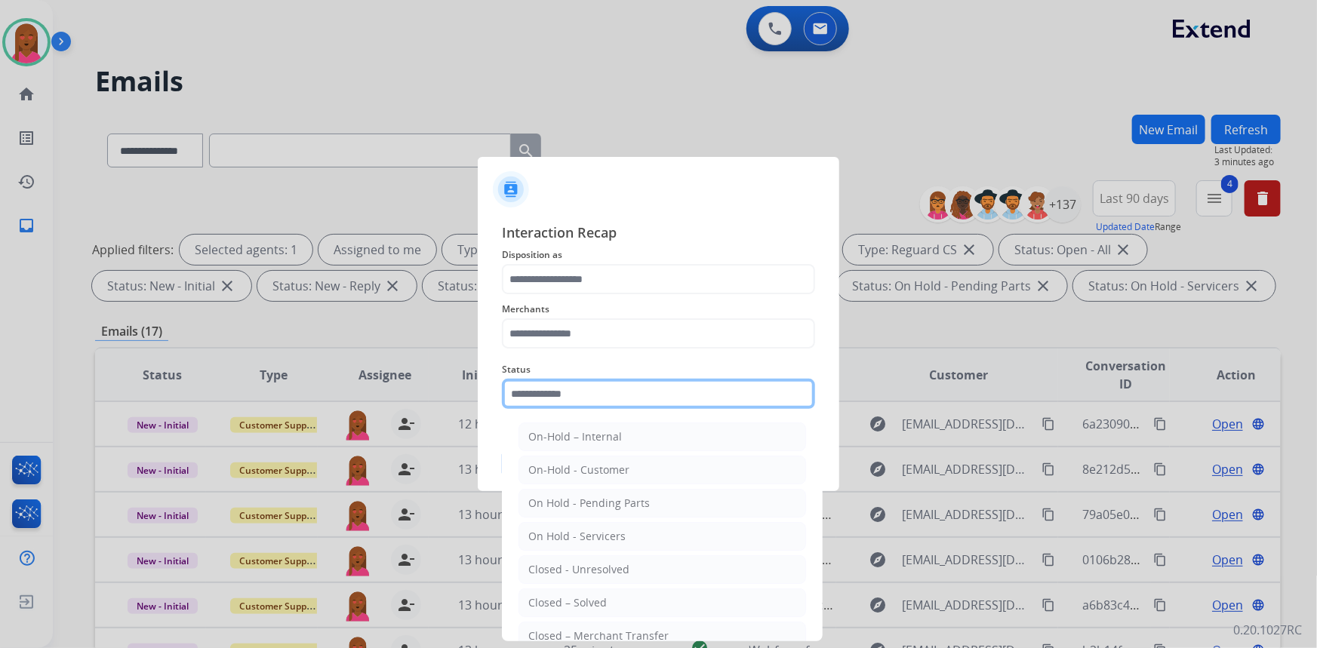
click at [614, 402] on input "text" at bounding box center [658, 394] width 313 height 30
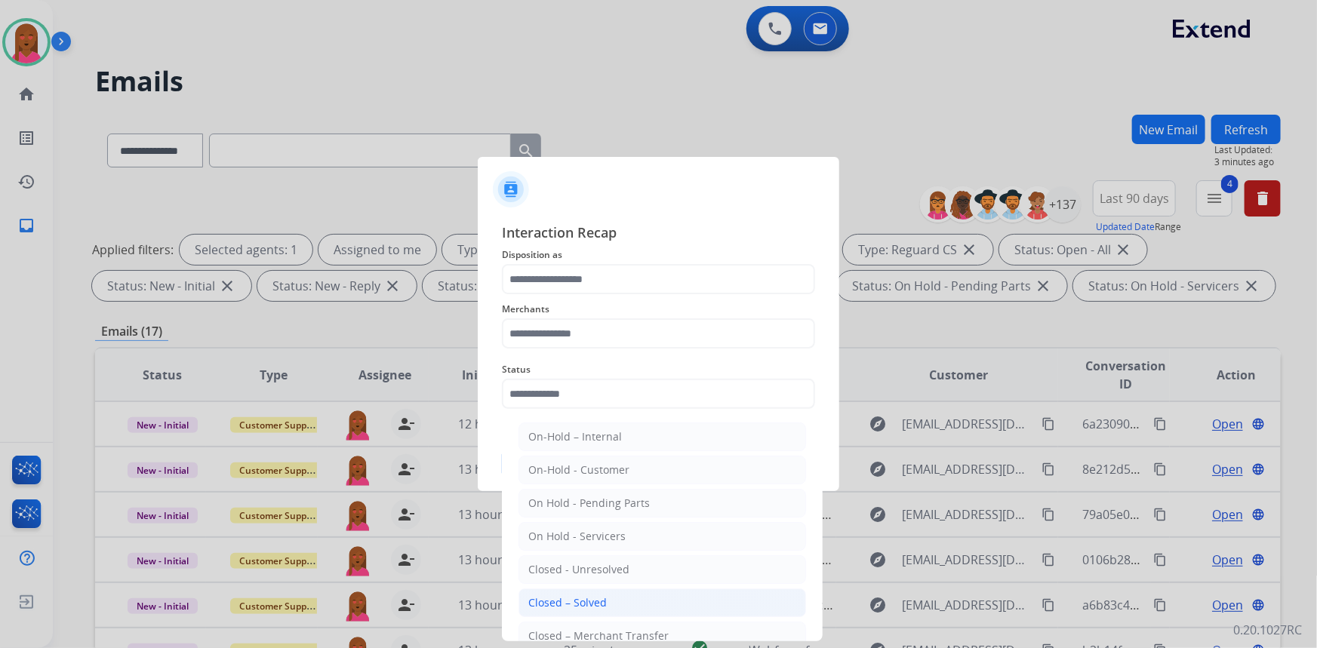
click at [606, 602] on li "Closed – Solved" at bounding box center [663, 603] width 288 height 29
type input "**********"
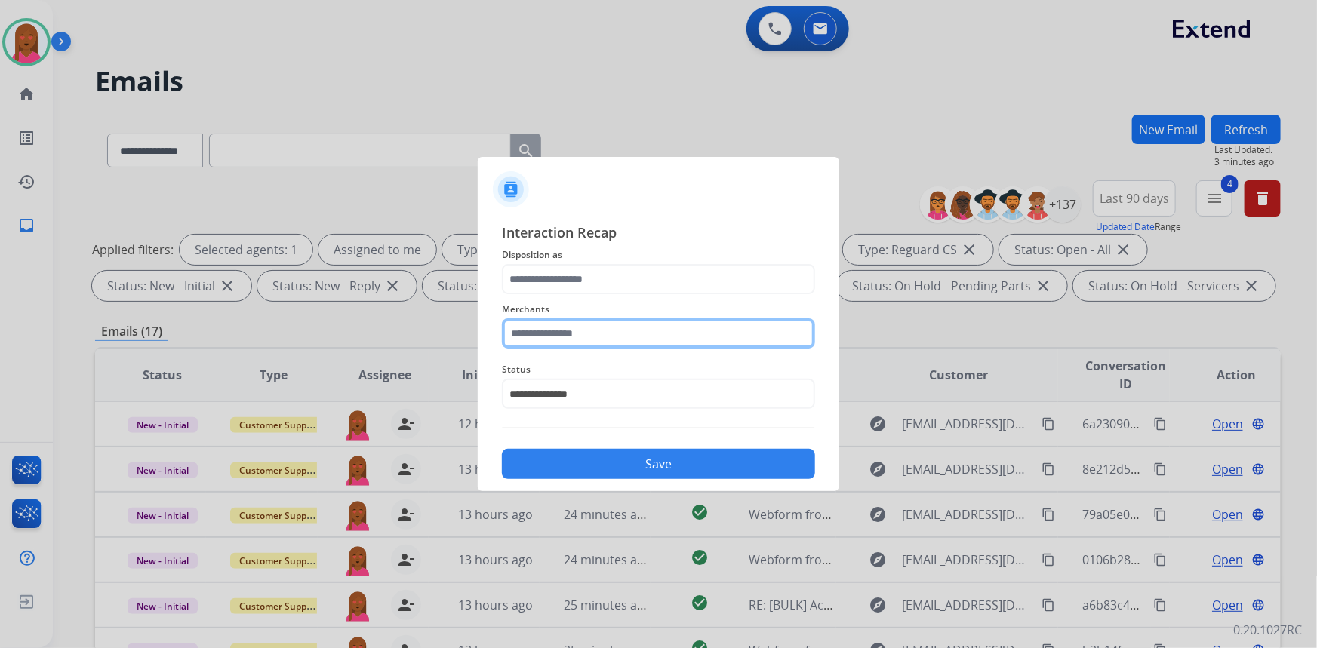
click at [623, 339] on input "text" at bounding box center [658, 334] width 313 height 30
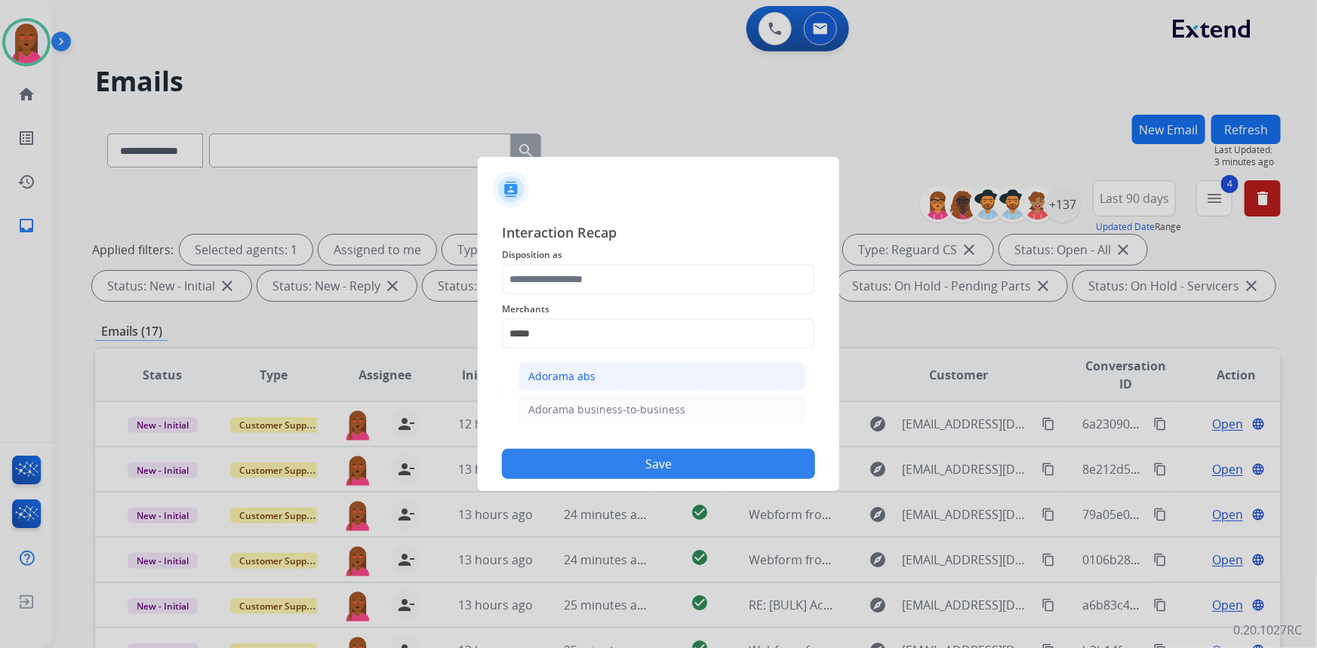
click at [589, 377] on div "Adorama abs" at bounding box center [561, 376] width 67 height 15
type input "**********"
click at [600, 294] on div "**********" at bounding box center [658, 350] width 313 height 257
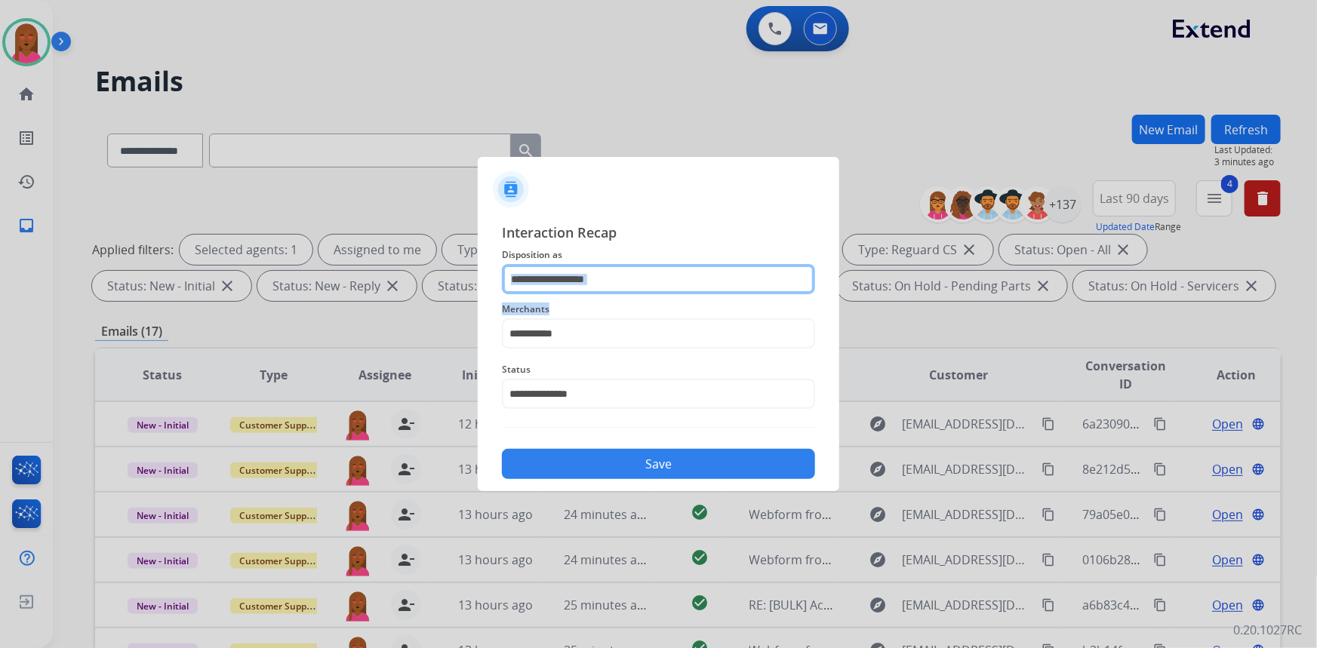
click at [600, 285] on input "text" at bounding box center [658, 279] width 313 height 30
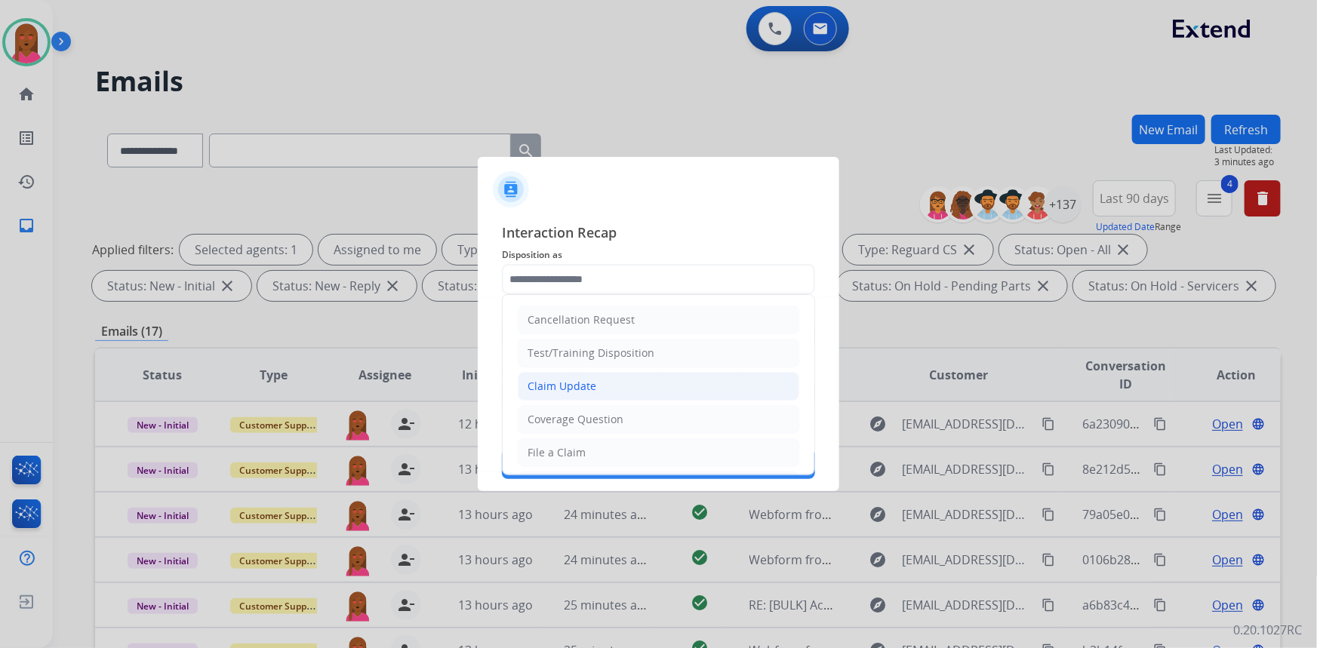
click at [593, 382] on div "Claim Update" at bounding box center [562, 386] width 69 height 15
type input "**********"
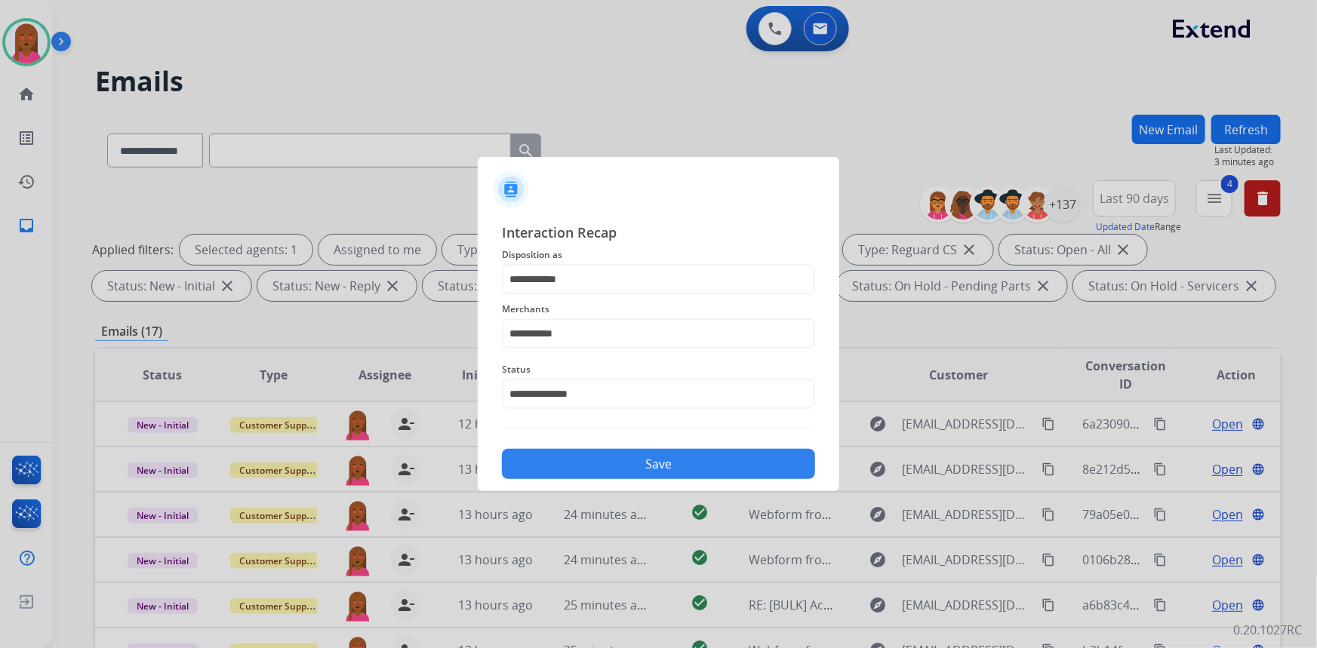
click at [619, 463] on button "Save" at bounding box center [658, 464] width 313 height 30
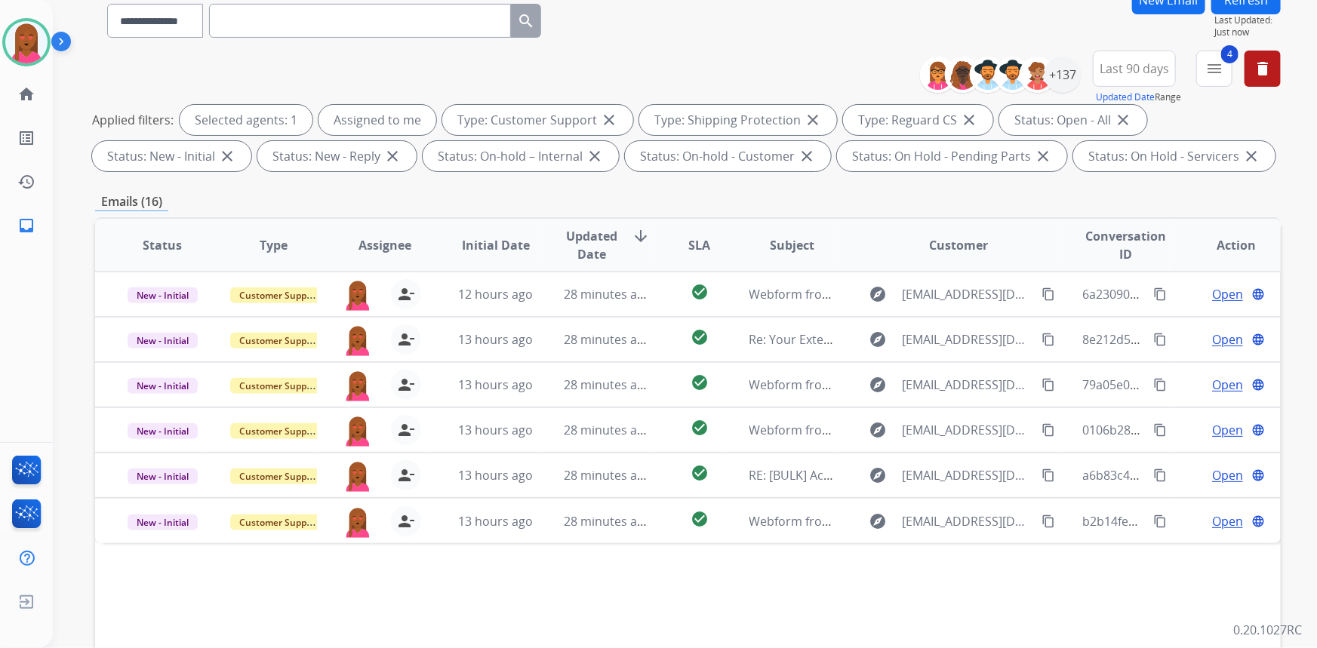
scroll to position [137, 0]
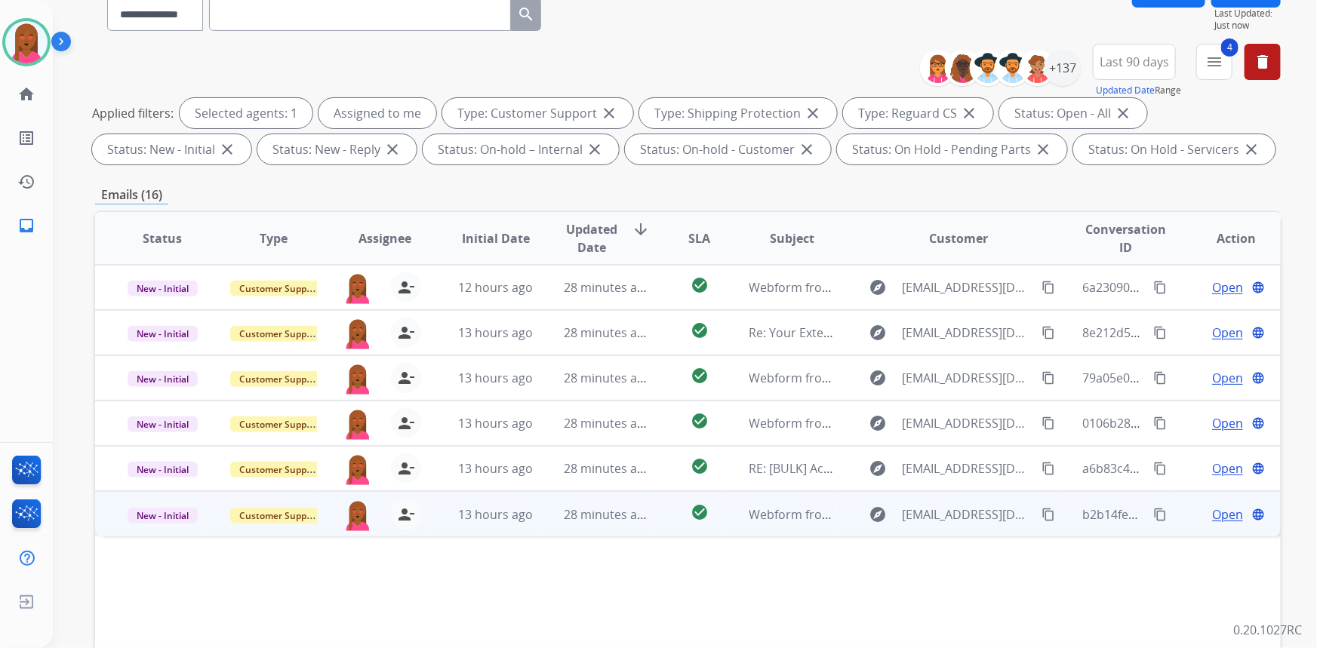
click at [1223, 513] on span "Open" at bounding box center [1227, 515] width 31 height 18
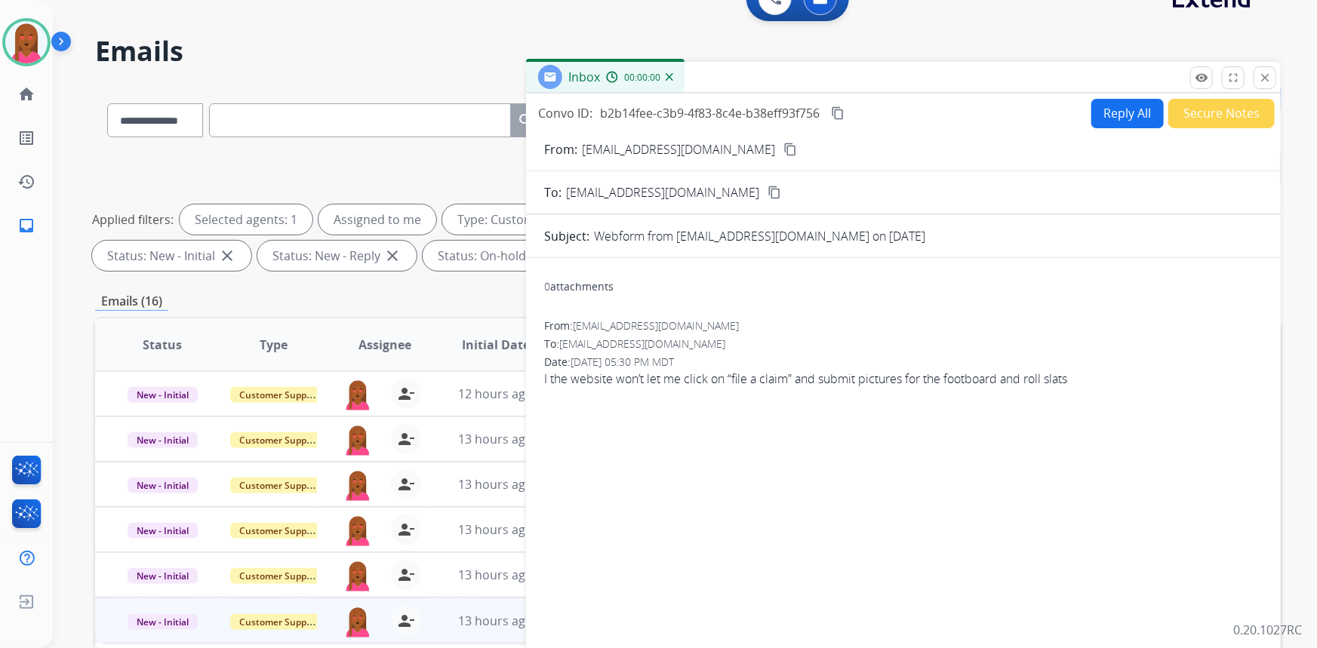
scroll to position [0, 0]
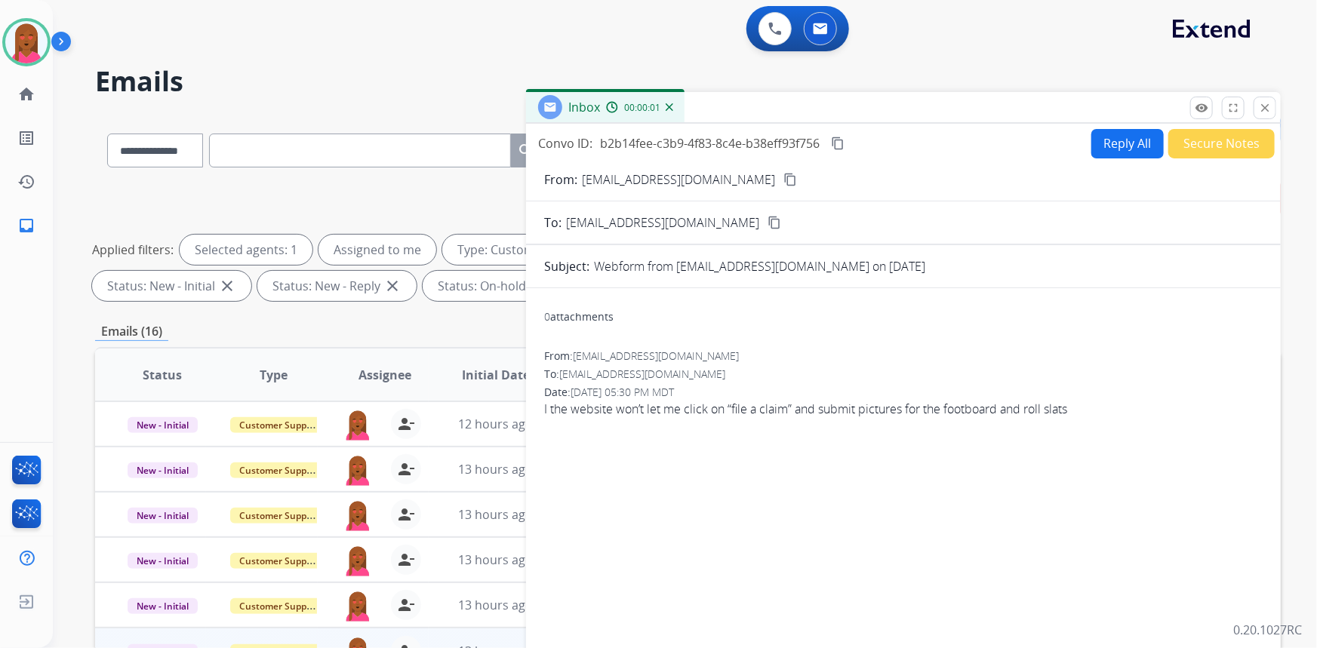
drag, startPoint x: 745, startPoint y: 179, endPoint x: 248, endPoint y: 31, distance: 519.0
click at [784, 179] on mat-icon "content_copy" at bounding box center [791, 180] width 14 height 14
click at [1215, 153] on button "Secure Notes" at bounding box center [1222, 143] width 106 height 29
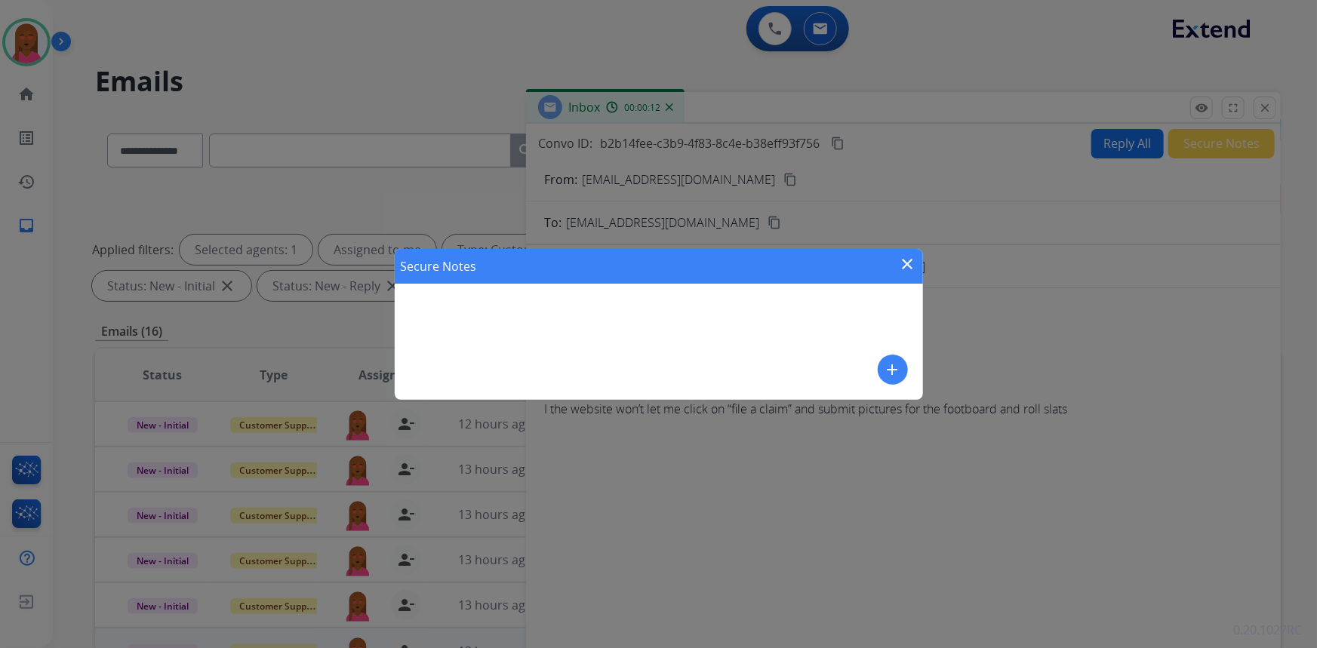
click at [884, 371] on mat-icon "add" at bounding box center [893, 370] width 18 height 18
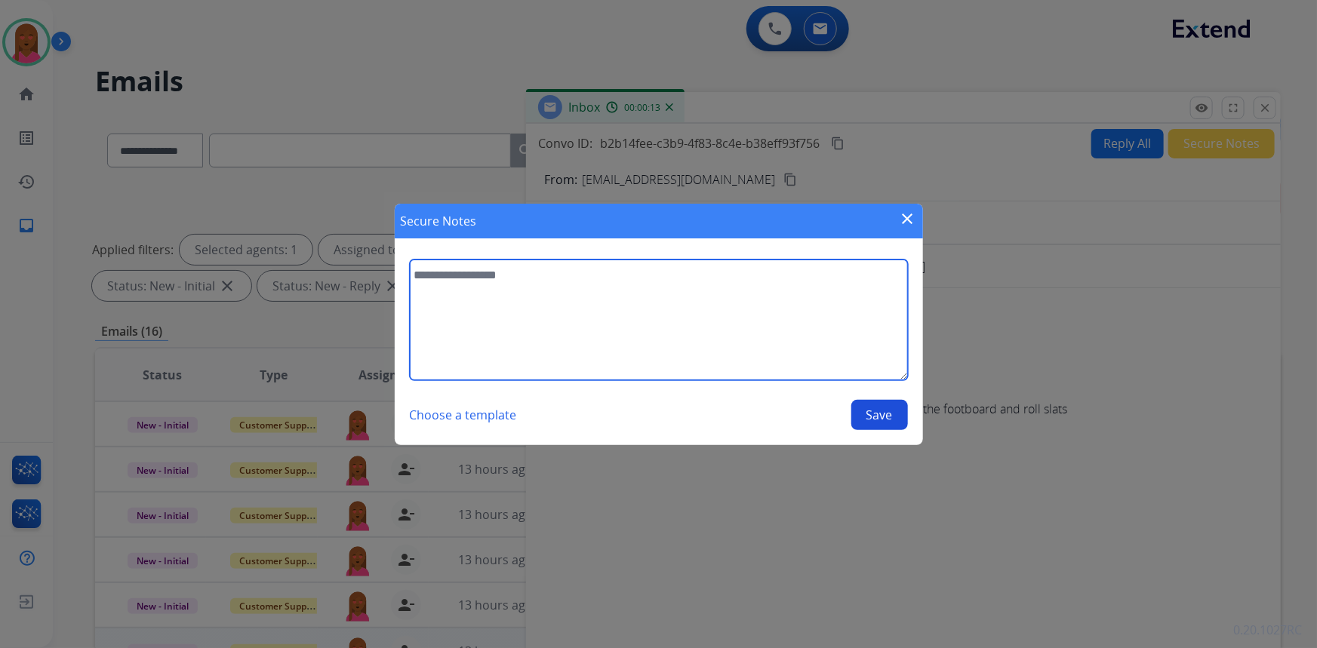
click at [753, 339] on textarea at bounding box center [659, 320] width 498 height 121
type textarea "**********"
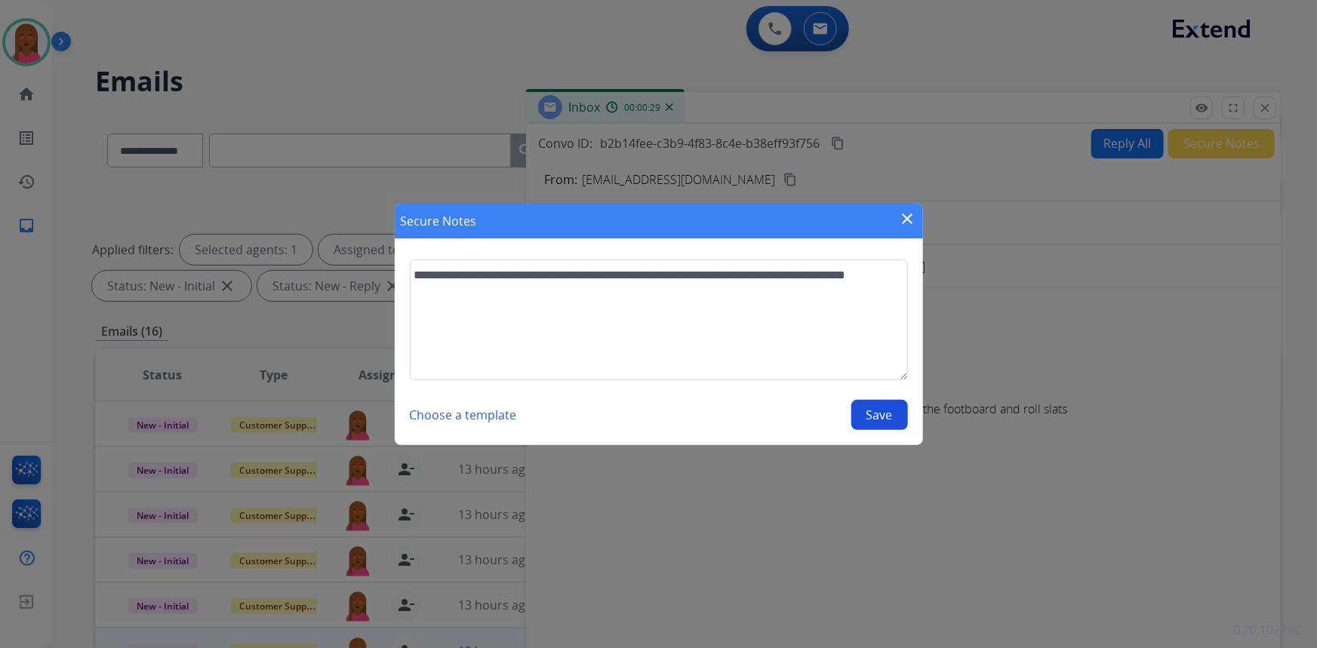
click at [870, 412] on button "Save" at bounding box center [880, 415] width 57 height 30
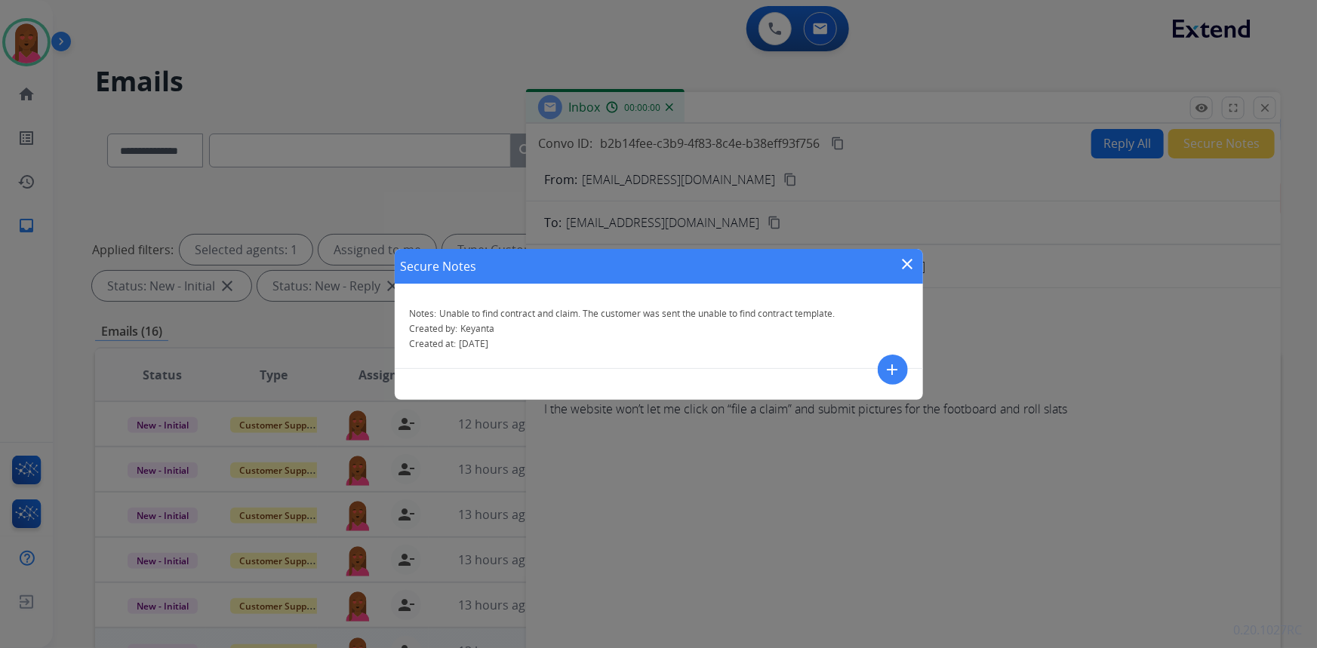
click at [908, 252] on div "Secure Notes close" at bounding box center [659, 266] width 528 height 35
drag, startPoint x: 904, startPoint y: 263, endPoint x: 945, endPoint y: 240, distance: 47.0
click at [905, 263] on mat-icon "close" at bounding box center [908, 264] width 18 height 18
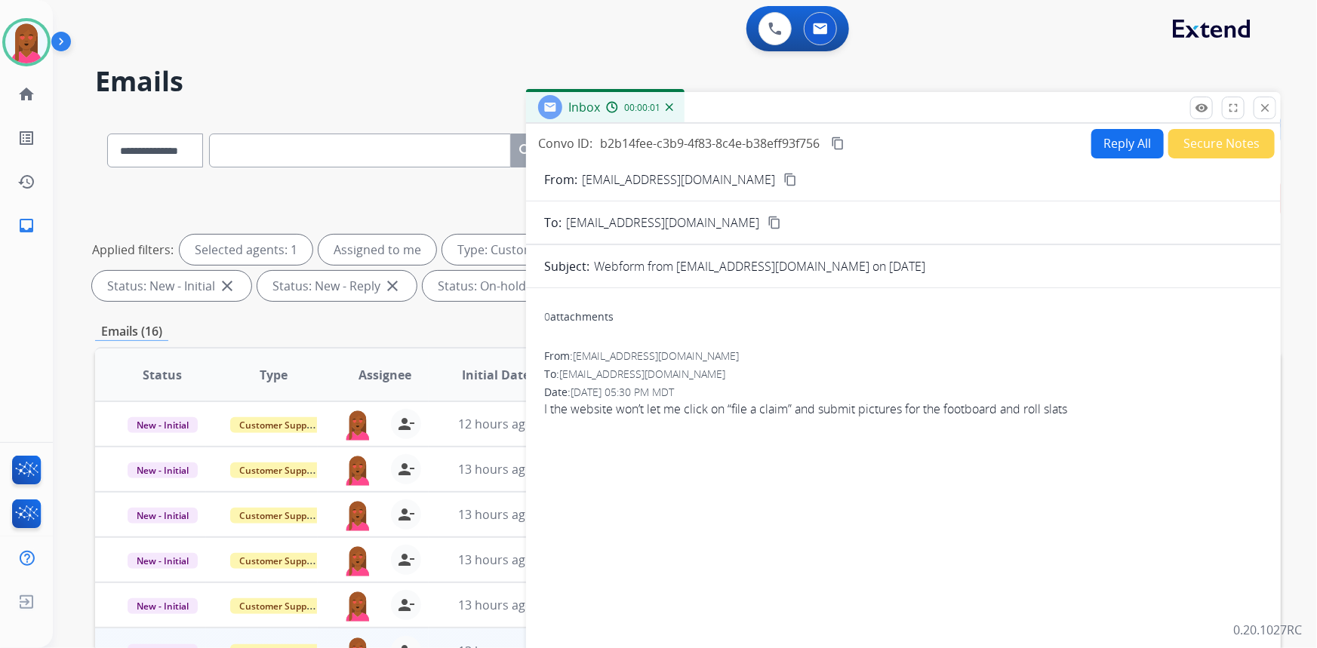
click at [1132, 148] on button "Reply All" at bounding box center [1128, 143] width 72 height 29
select select "**********"
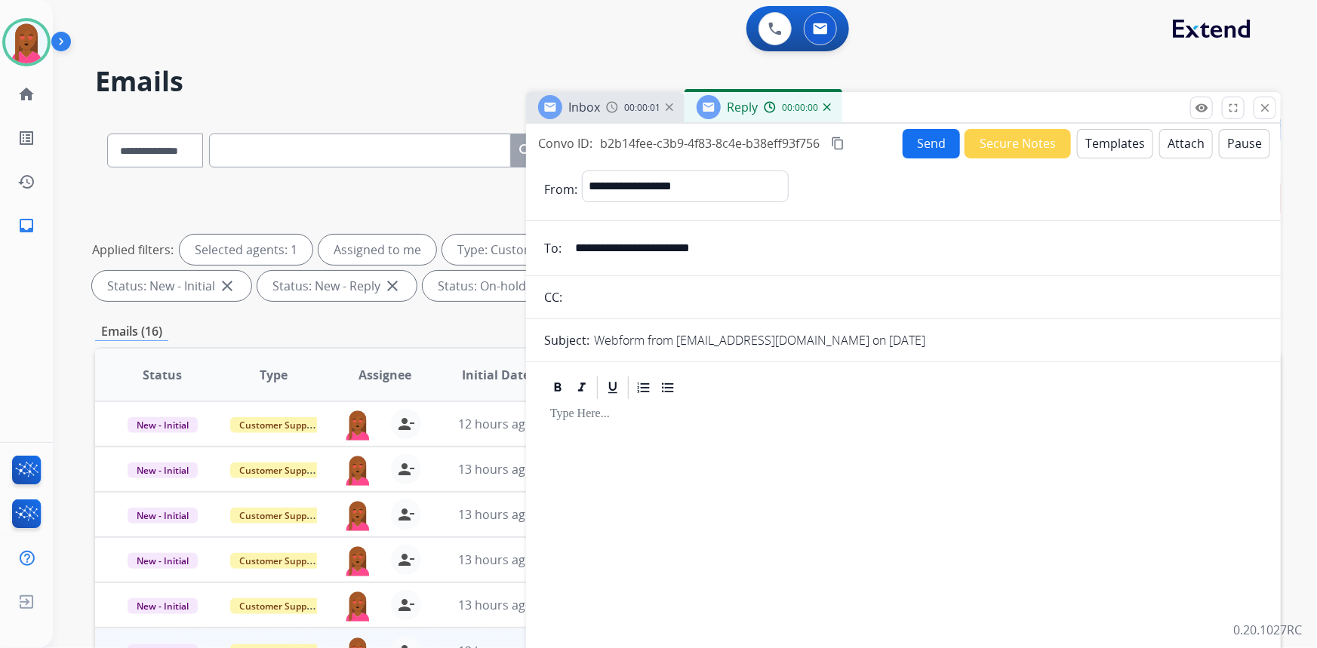
click at [1111, 150] on button "Templates" at bounding box center [1115, 143] width 76 height 29
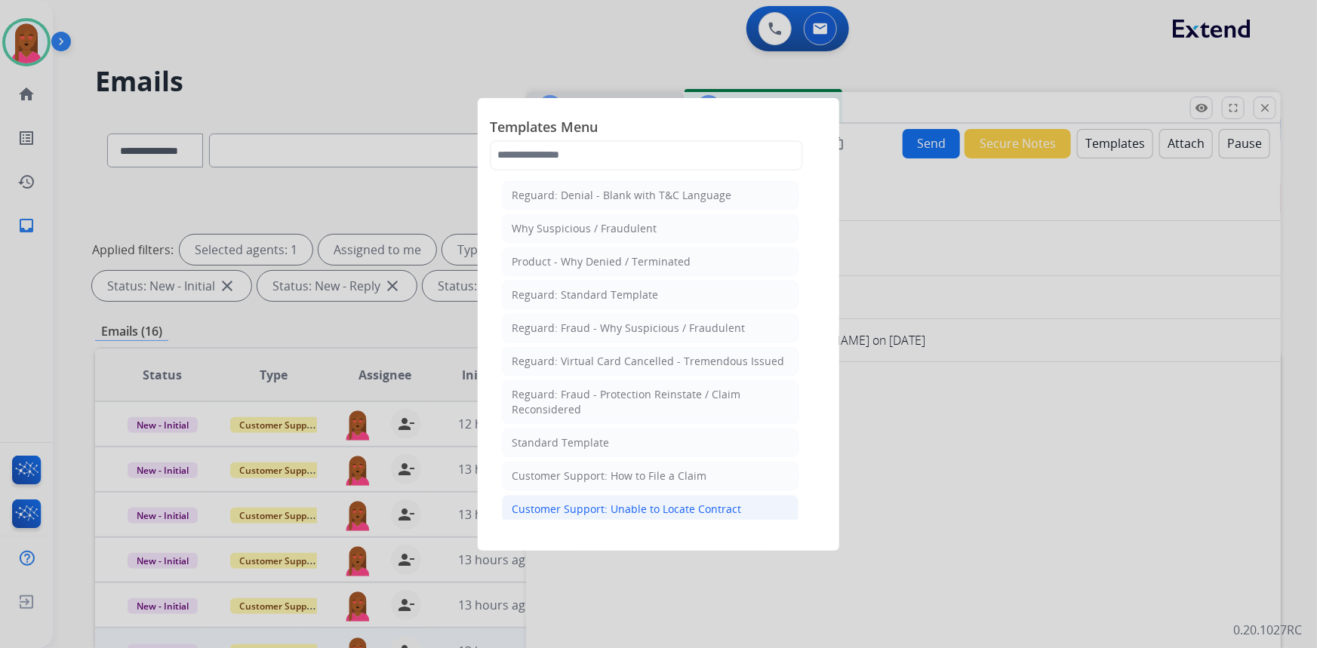
click at [677, 513] on div "Customer Support: Unable to Locate Contract" at bounding box center [626, 509] width 229 height 15
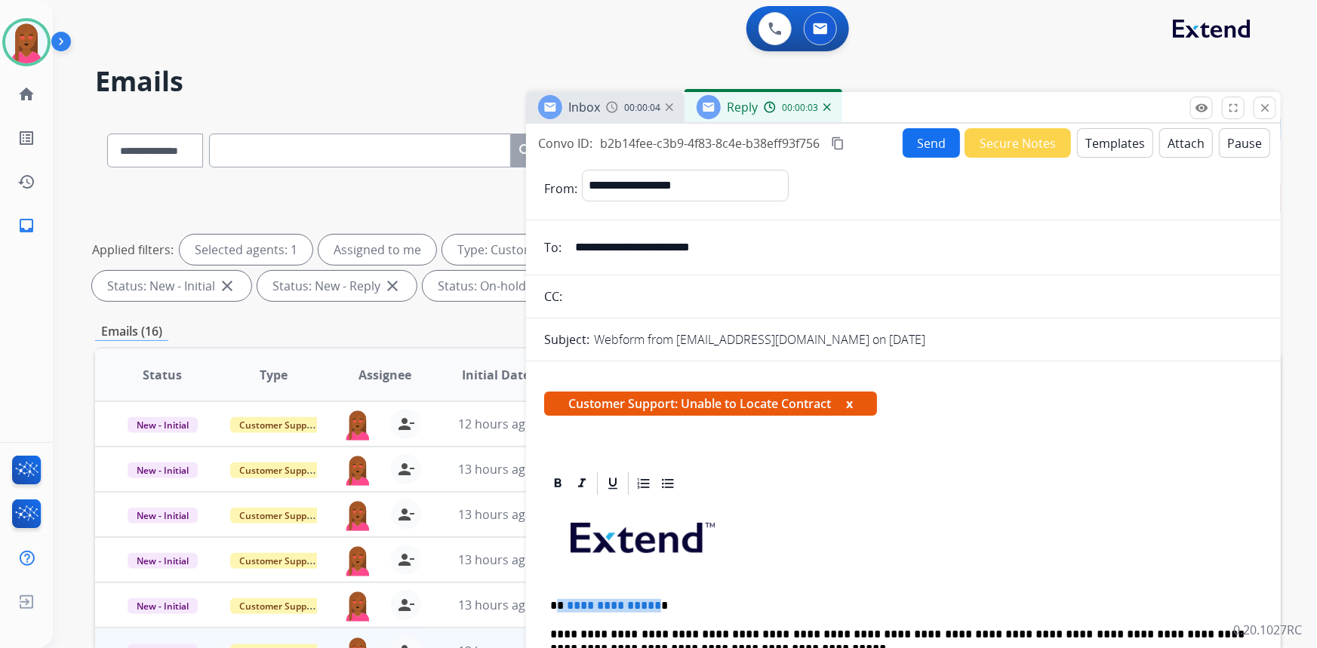
drag, startPoint x: 652, startPoint y: 602, endPoint x: 558, endPoint y: 604, distance: 94.4
click at [558, 604] on p "**********" at bounding box center [897, 606] width 695 height 14
click at [936, 156] on button "Send" at bounding box center [931, 142] width 57 height 29
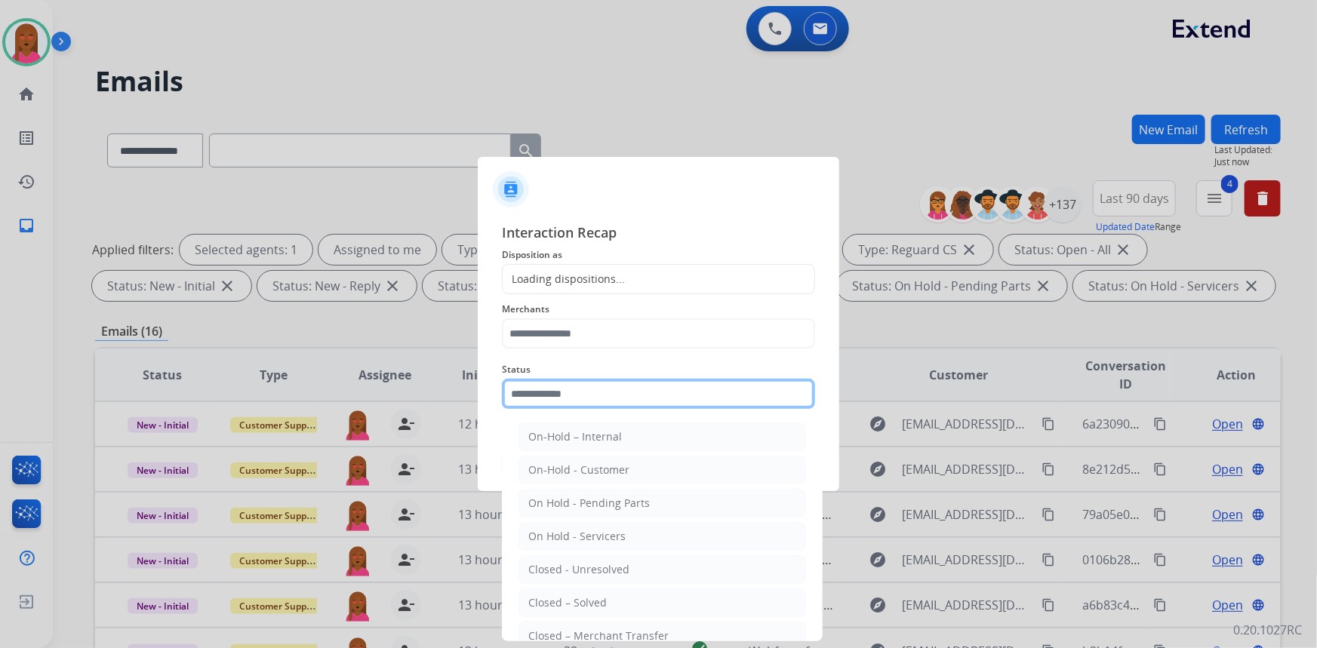
click at [597, 399] on input "text" at bounding box center [658, 394] width 313 height 30
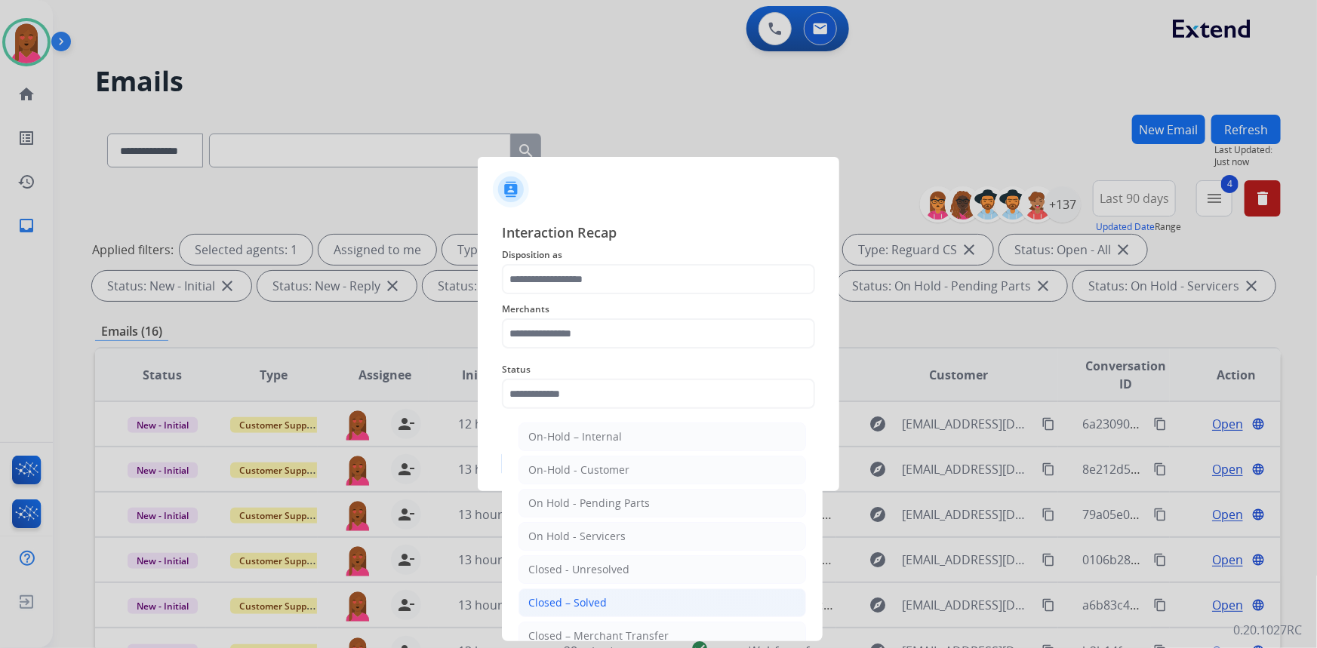
click at [621, 598] on li "Closed – Solved" at bounding box center [663, 603] width 288 height 29
type input "**********"
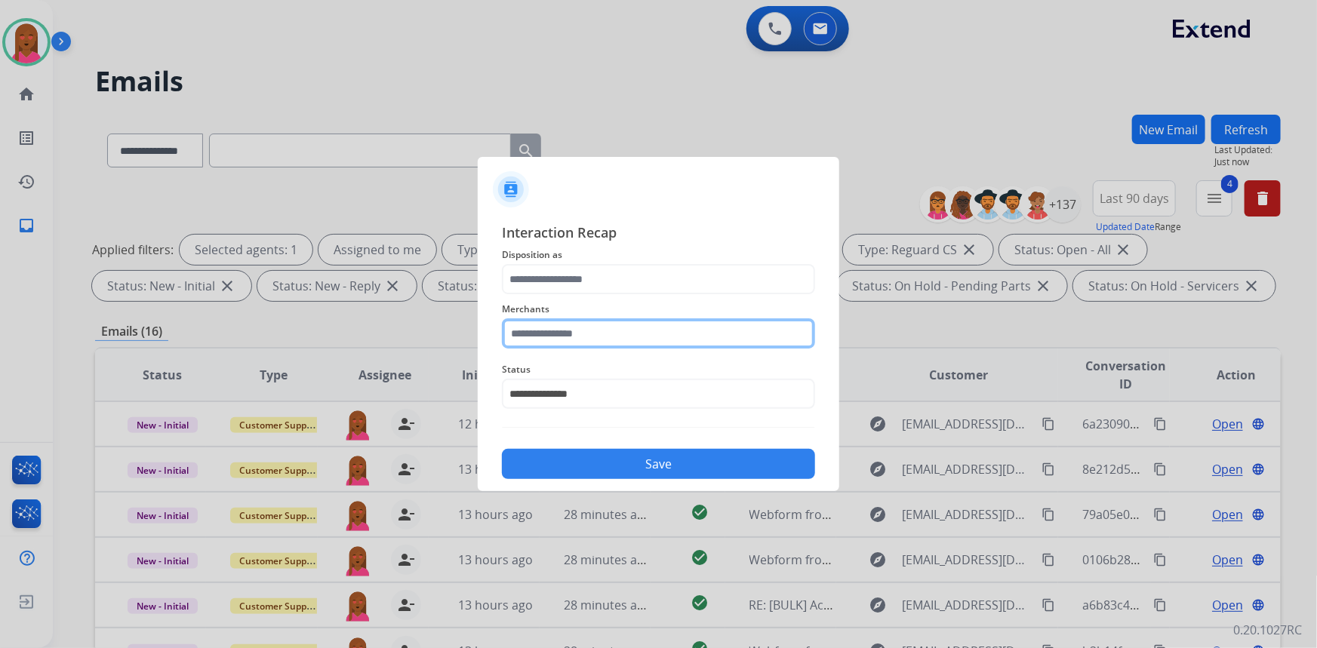
click at [601, 327] on input "text" at bounding box center [658, 334] width 313 height 30
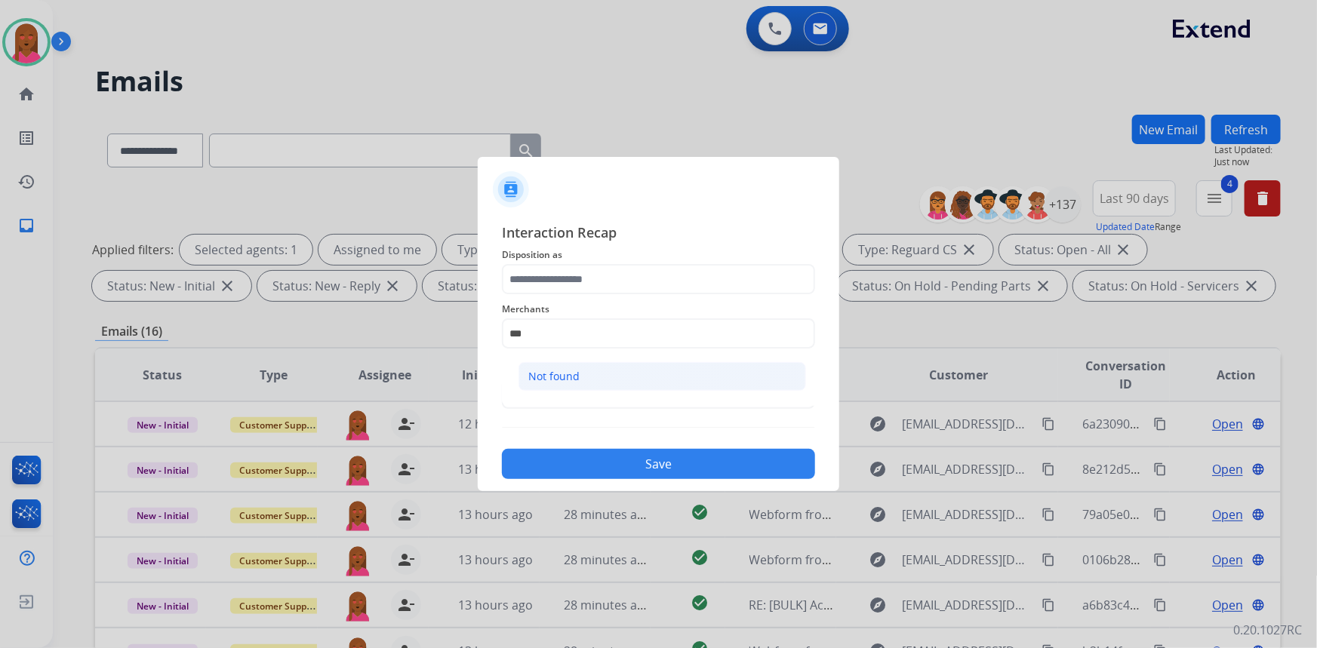
click at [633, 389] on li "Not found" at bounding box center [663, 376] width 288 height 29
type input "*********"
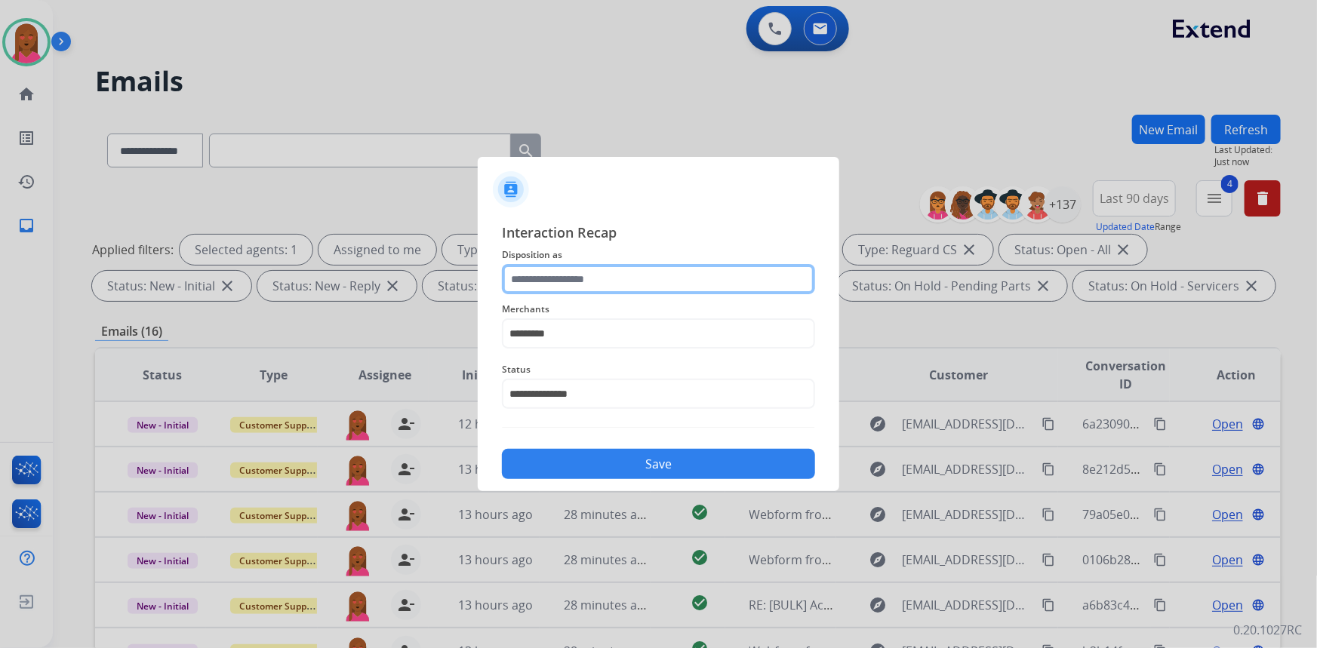
click at [636, 269] on input "text" at bounding box center [658, 279] width 313 height 30
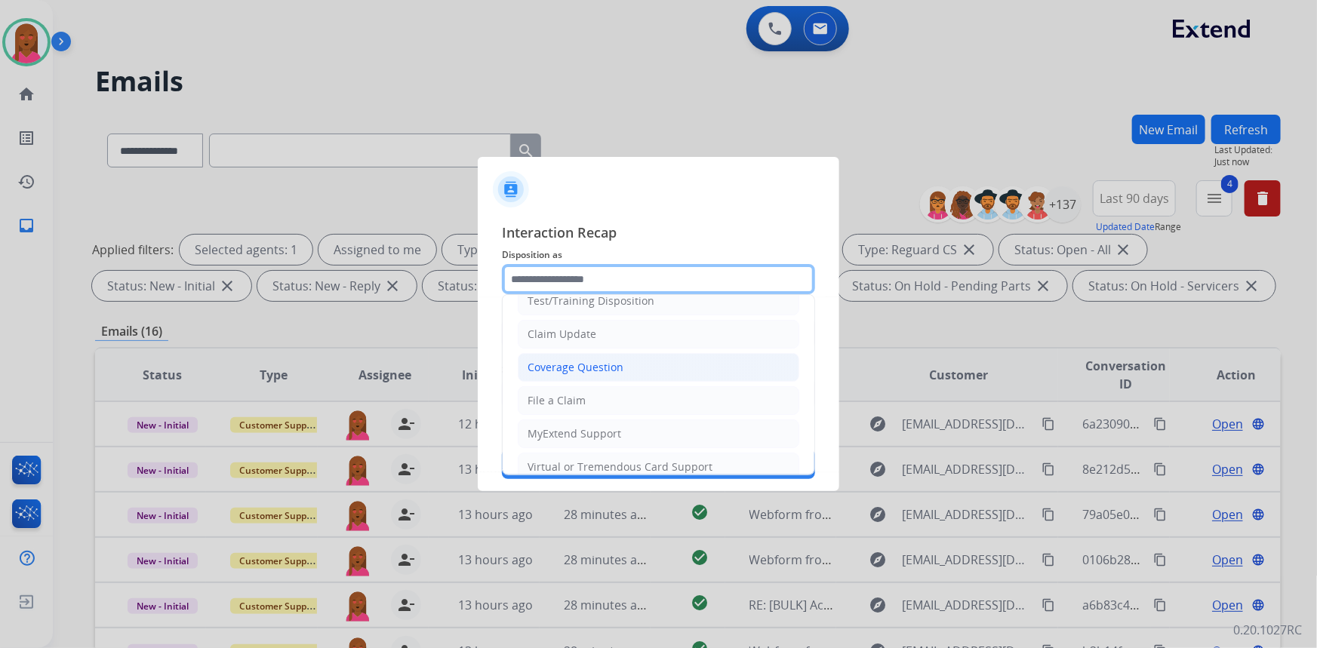
scroll to position [137, 0]
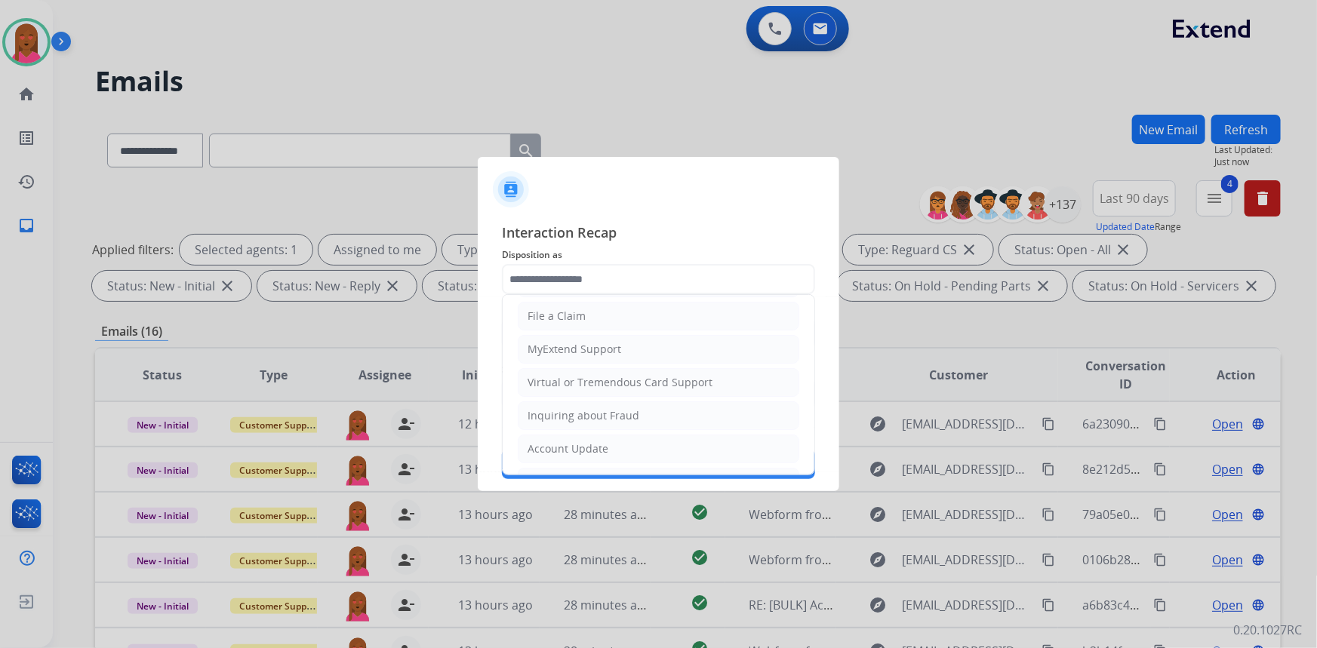
click at [640, 308] on li "File a Claim" at bounding box center [659, 316] width 282 height 29
type input "**********"
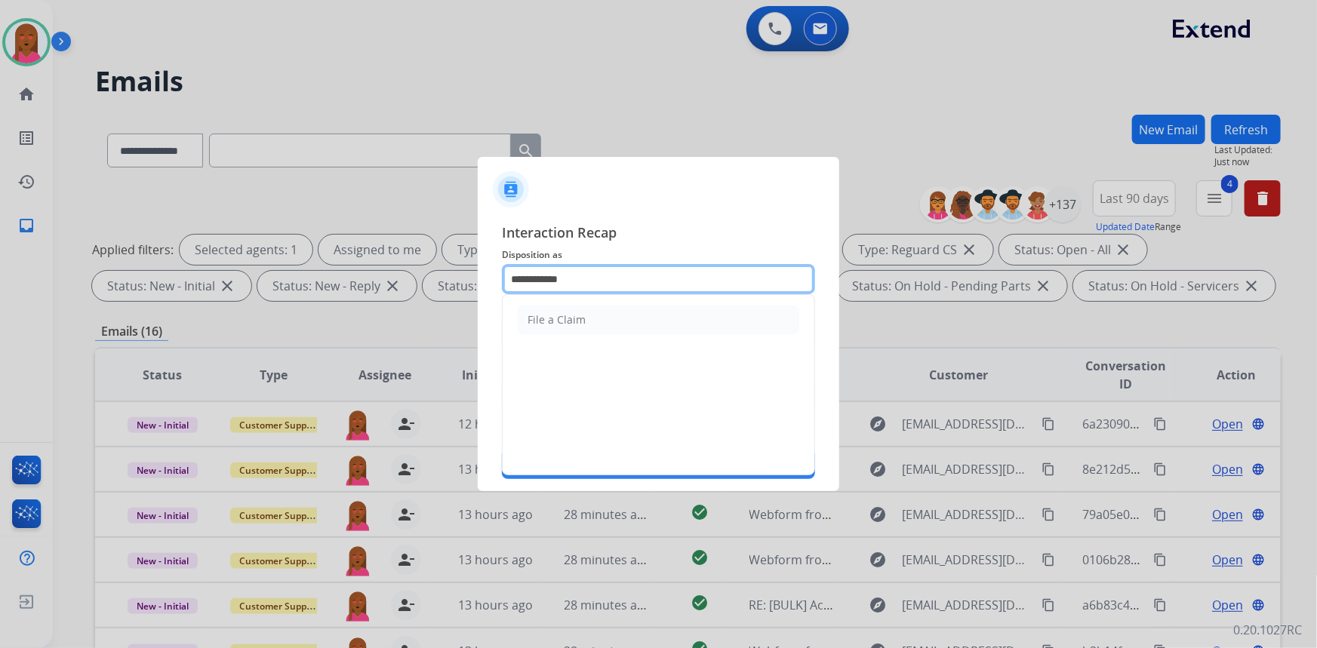
drag, startPoint x: 588, startPoint y: 279, endPoint x: 544, endPoint y: 272, distance: 45.1
click at [544, 272] on input "**********" at bounding box center [658, 279] width 313 height 30
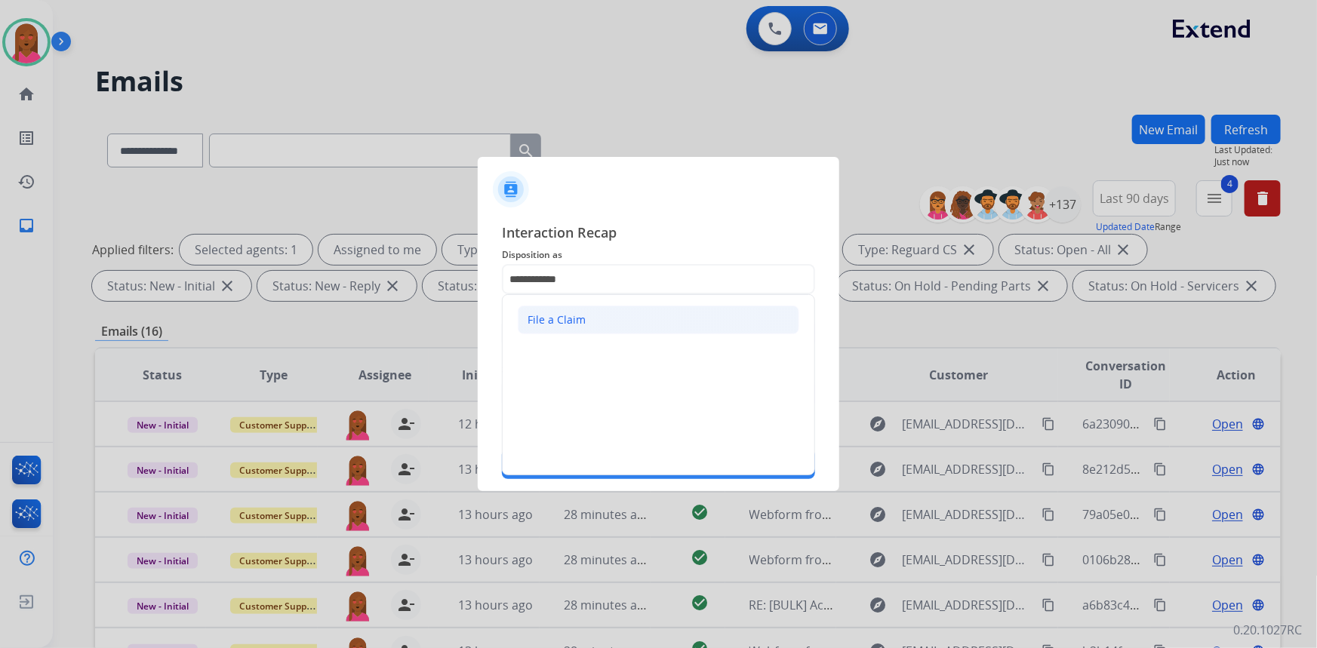
click at [631, 316] on li "File a Claim" at bounding box center [659, 320] width 282 height 29
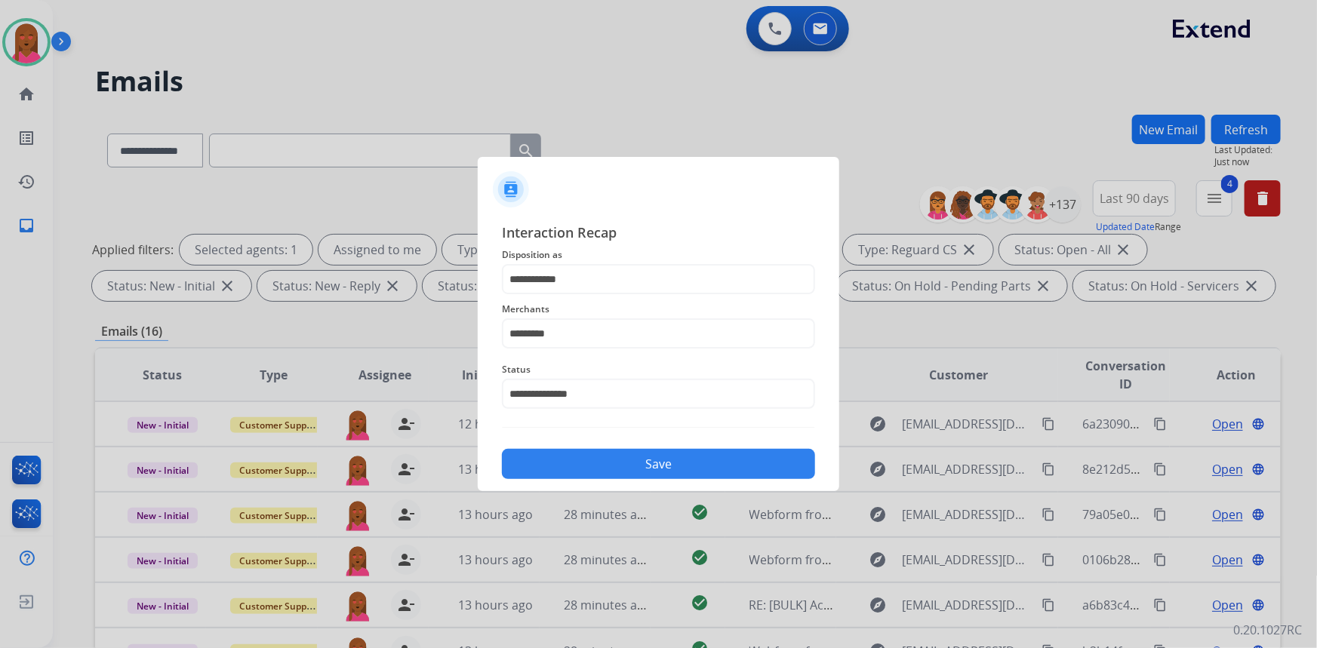
click at [693, 463] on button "Save" at bounding box center [658, 464] width 313 height 30
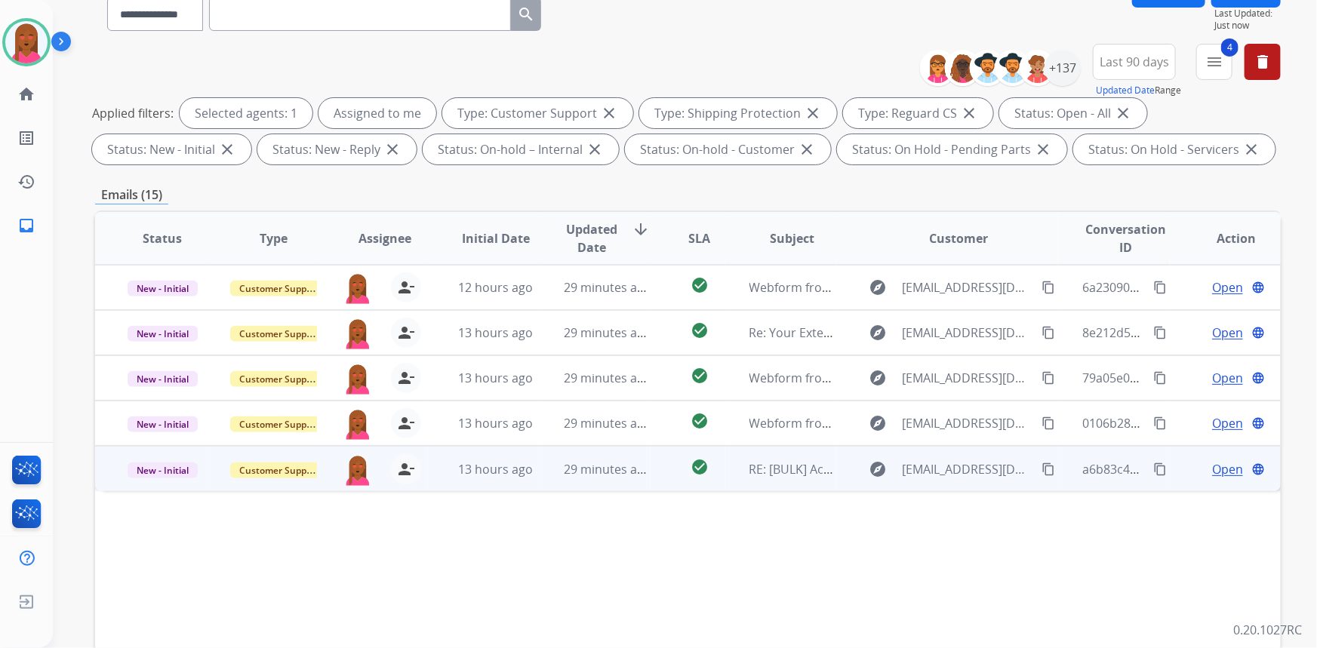
click at [1213, 468] on span "Open" at bounding box center [1227, 469] width 31 height 18
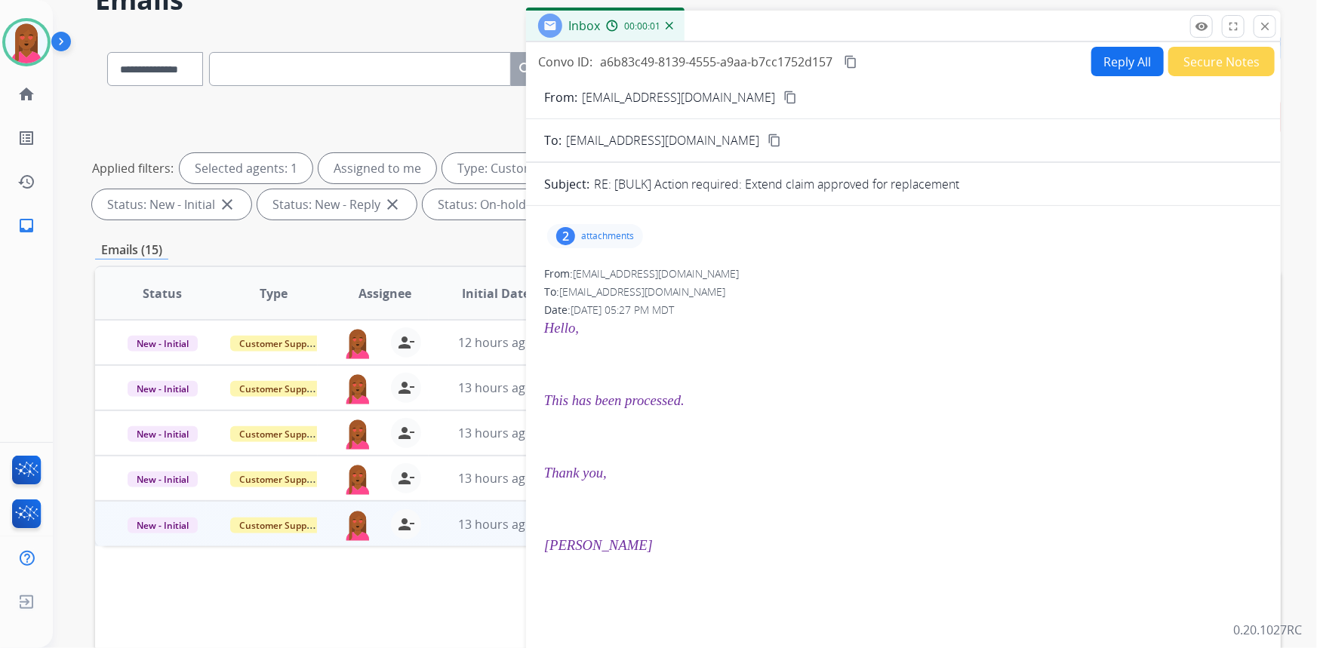
scroll to position [68, 0]
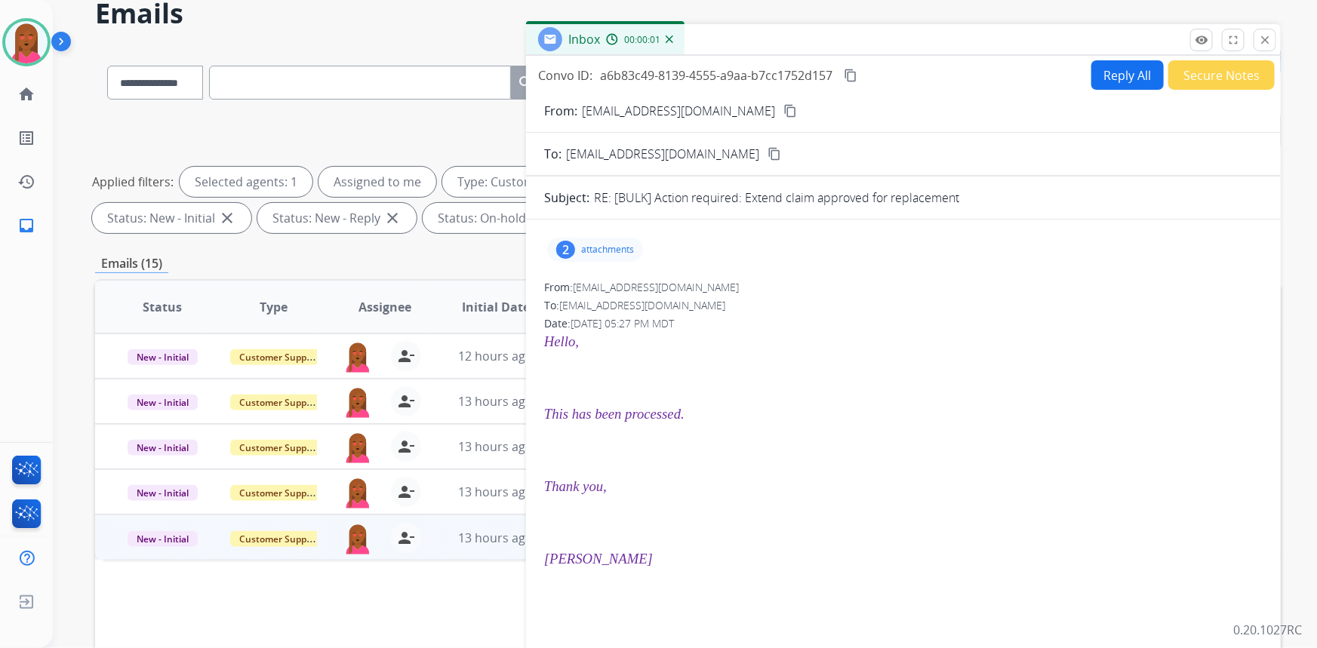
click at [1204, 73] on button "Secure Notes" at bounding box center [1222, 74] width 106 height 29
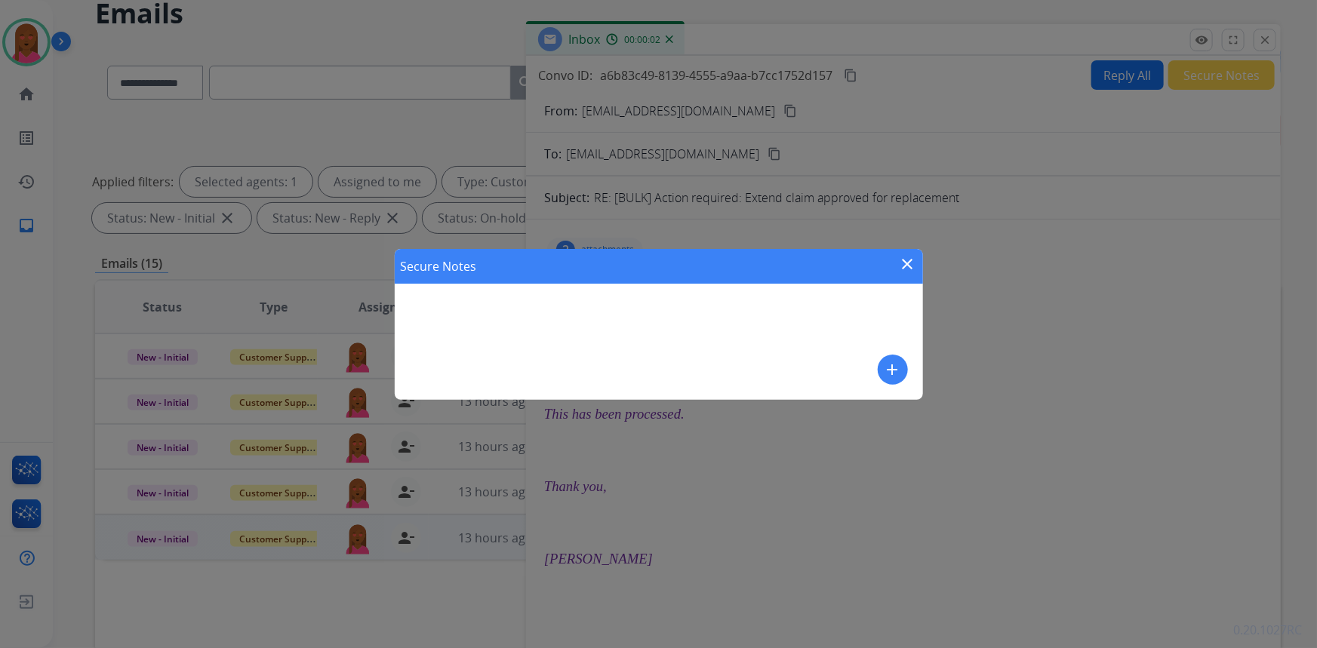
click at [887, 370] on mat-icon "add" at bounding box center [893, 370] width 18 height 18
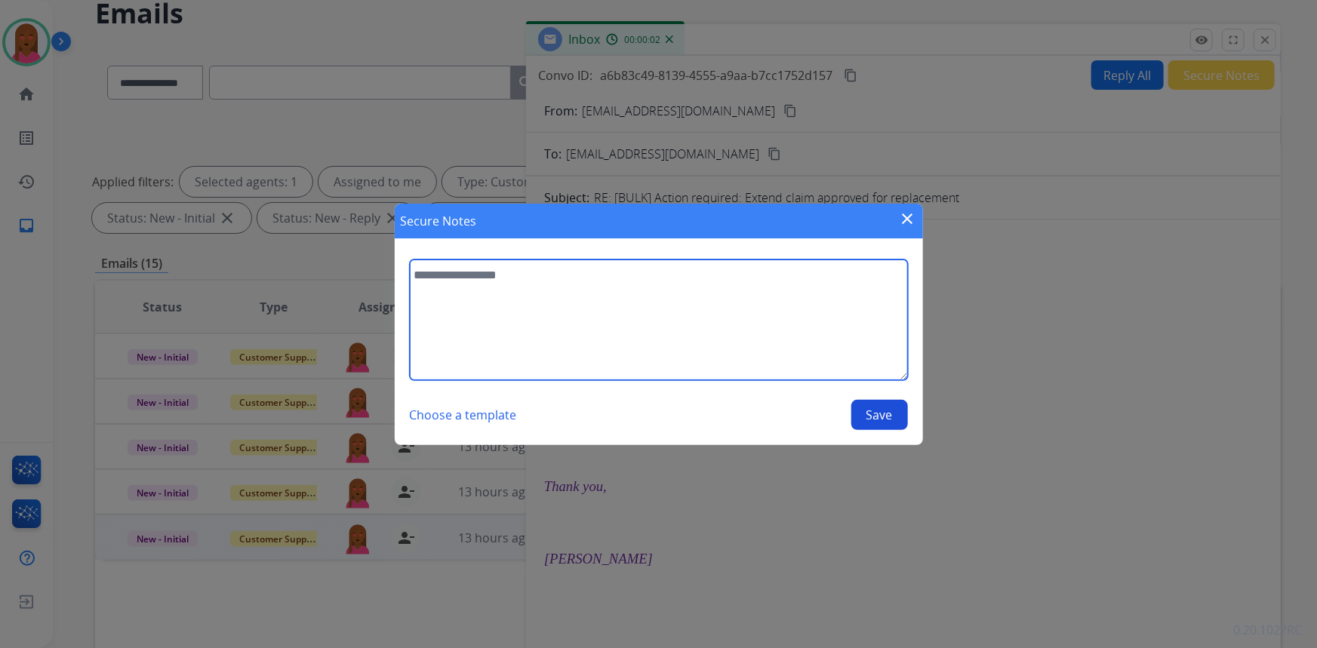
click at [571, 330] on textarea at bounding box center [659, 320] width 498 height 121
type textarea "**********"
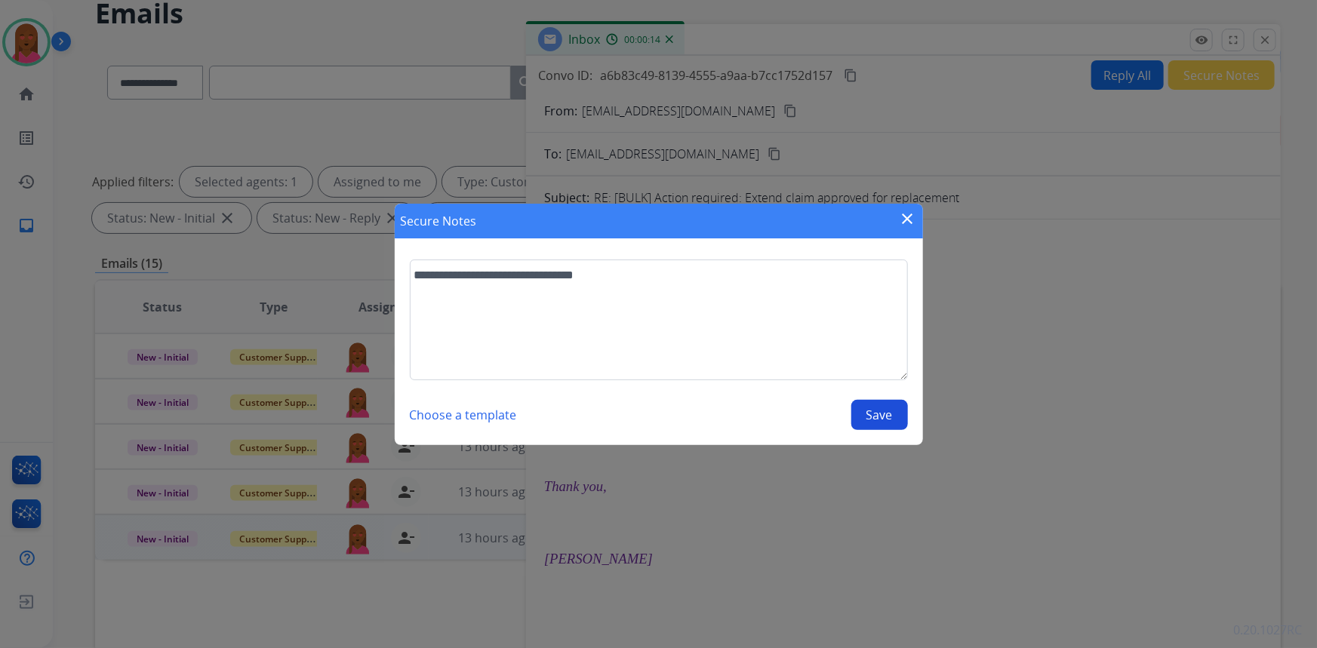
click at [885, 410] on button "Save" at bounding box center [880, 415] width 57 height 30
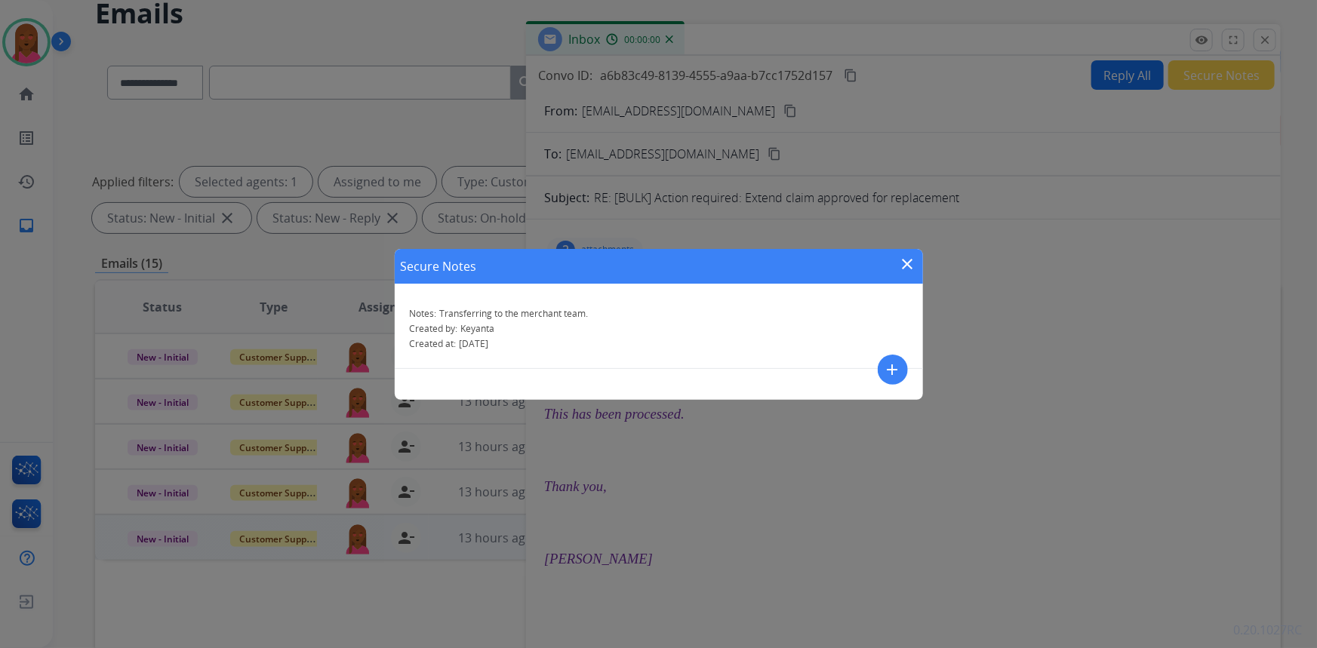
click at [913, 263] on mat-icon "close" at bounding box center [908, 264] width 18 height 18
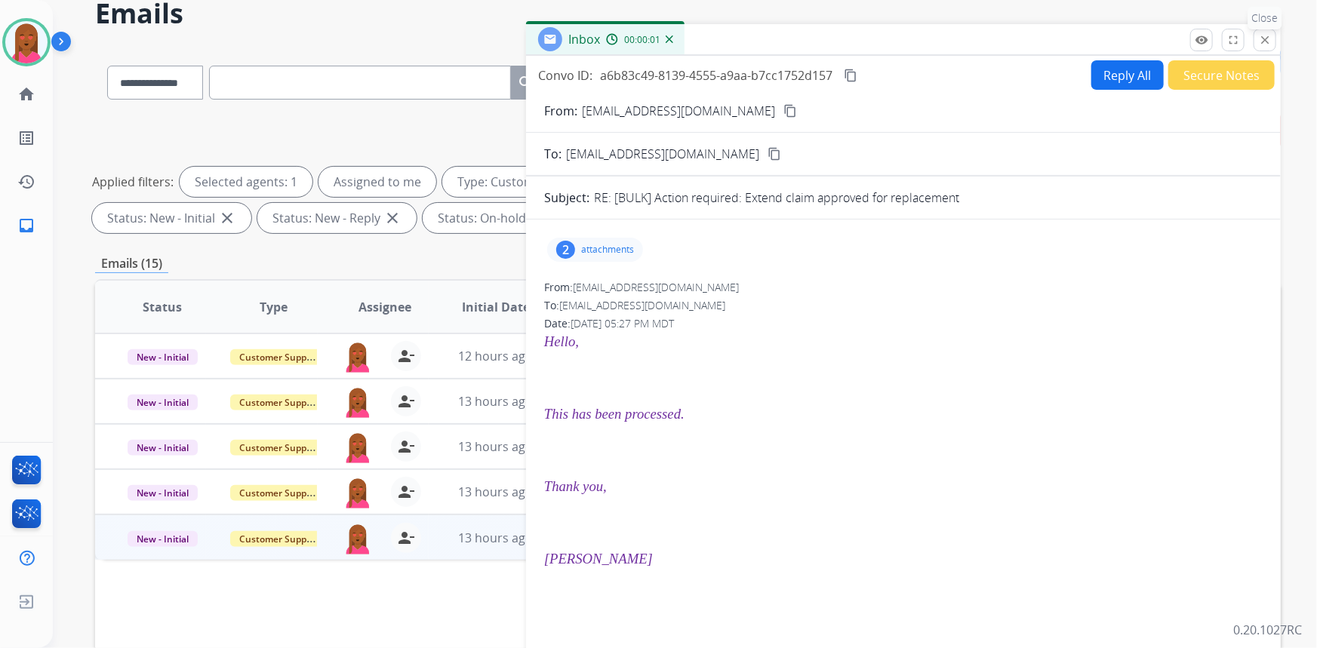
click at [1271, 33] on mat-icon "close" at bounding box center [1265, 40] width 14 height 14
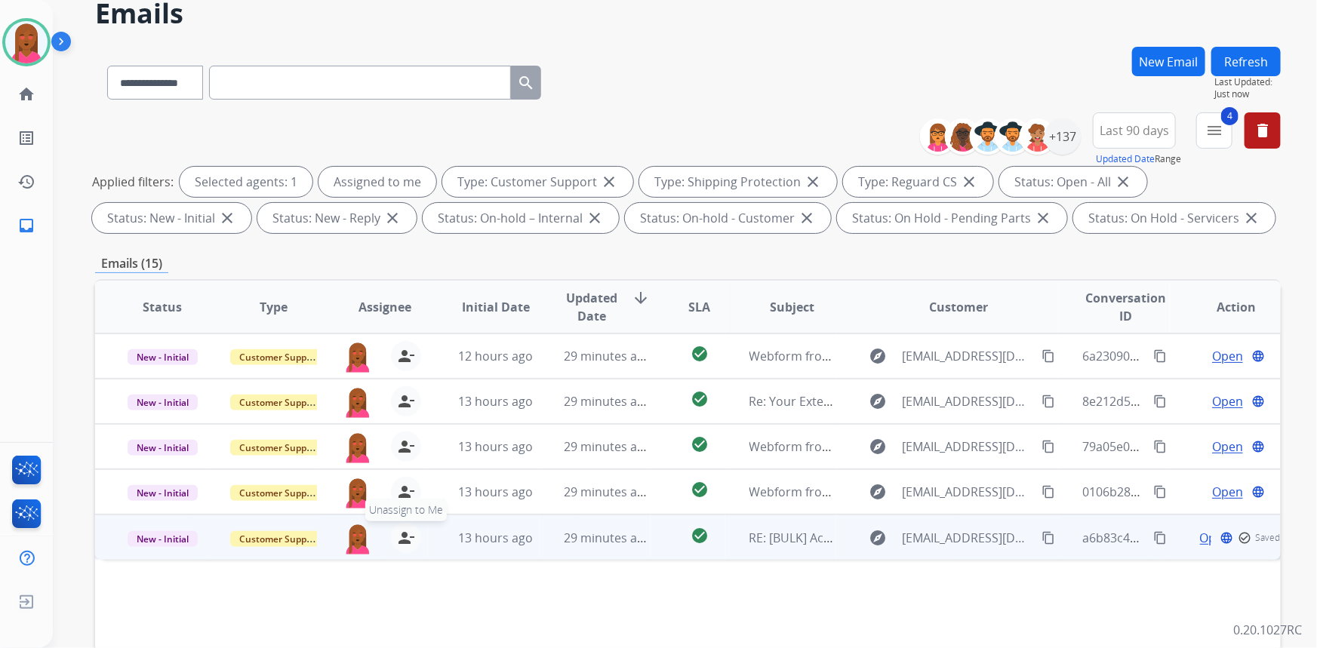
click at [406, 536] on mat-icon "person_remove" at bounding box center [406, 538] width 18 height 18
click at [270, 544] on span "Customer Support" at bounding box center [279, 539] width 98 height 16
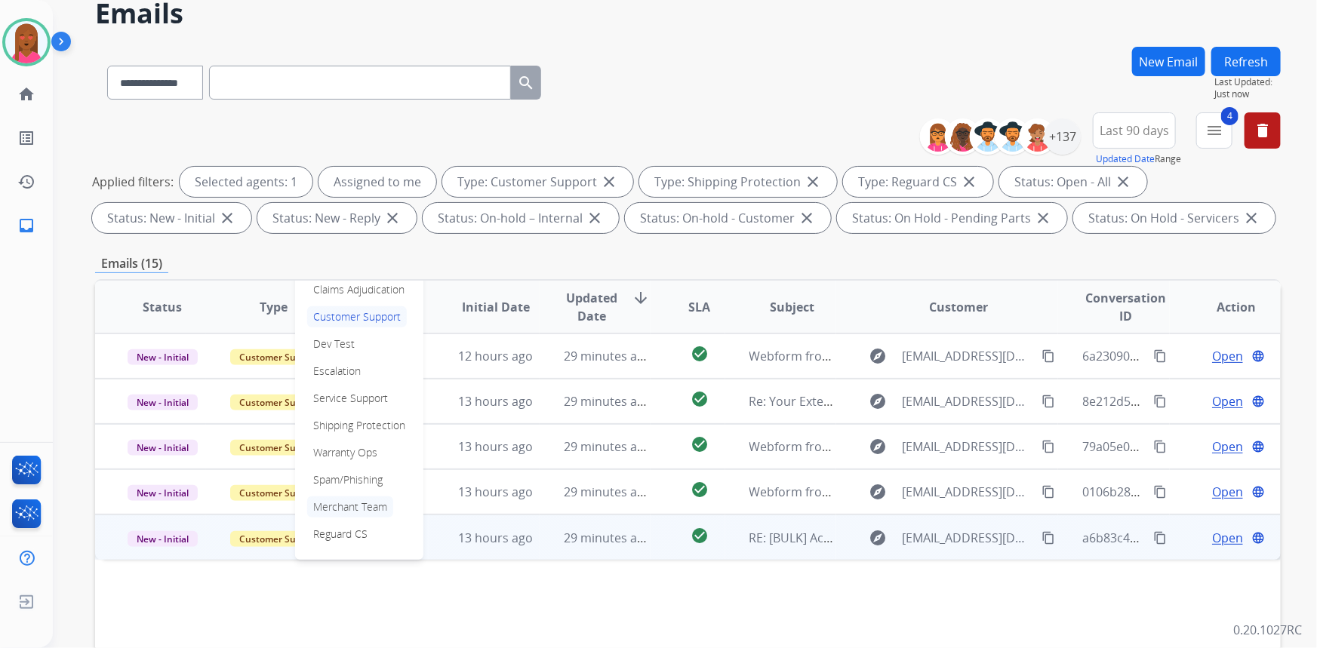
click at [346, 512] on p "Merchant Team" at bounding box center [350, 507] width 86 height 21
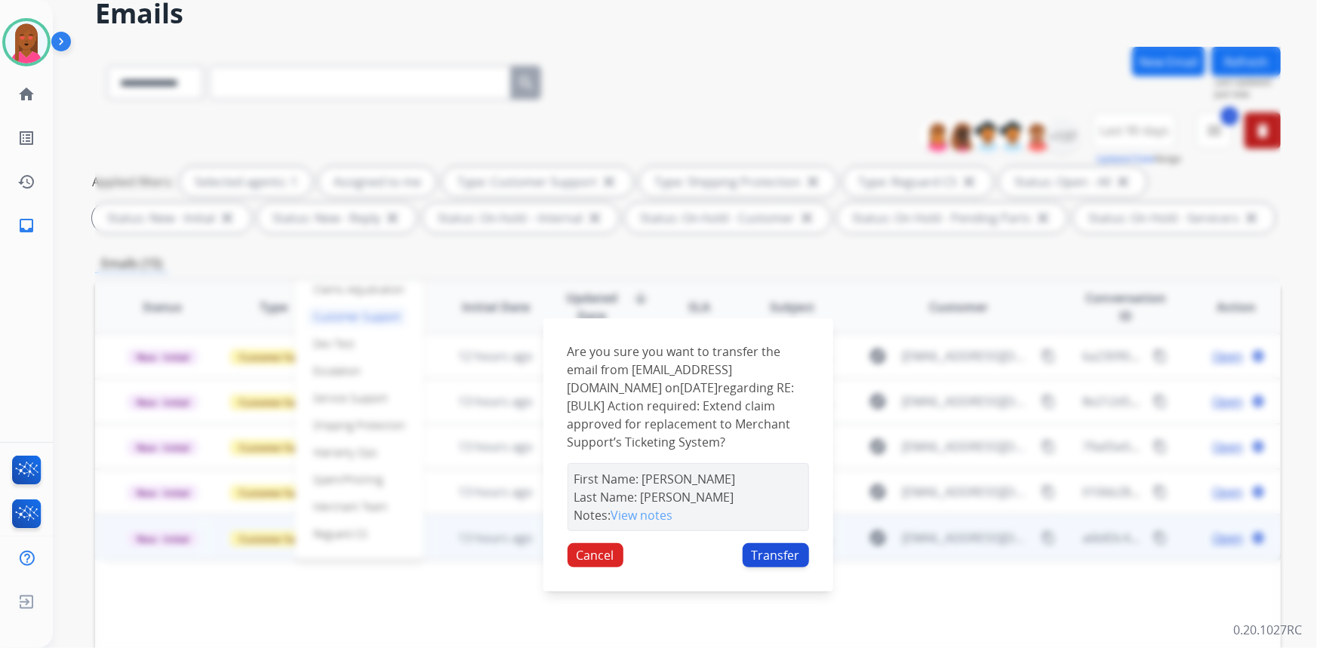
click at [775, 568] on button "Transfer" at bounding box center [776, 556] width 66 height 24
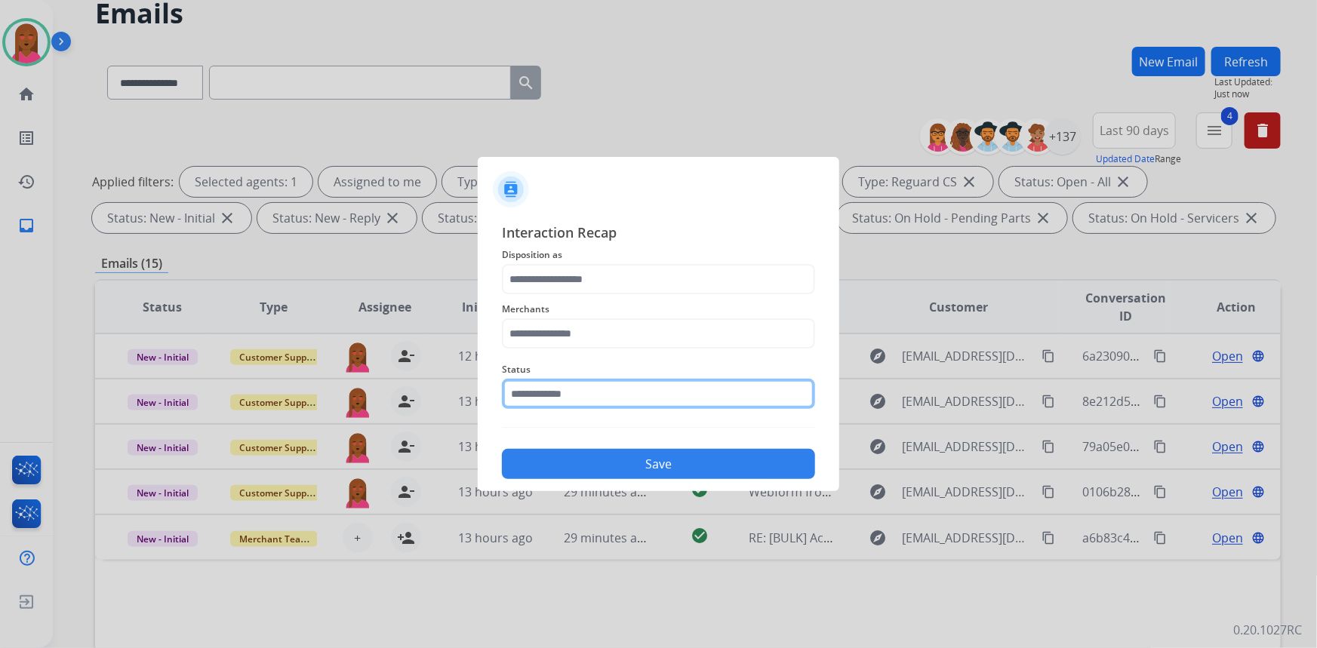
click at [601, 394] on input "text" at bounding box center [658, 394] width 313 height 30
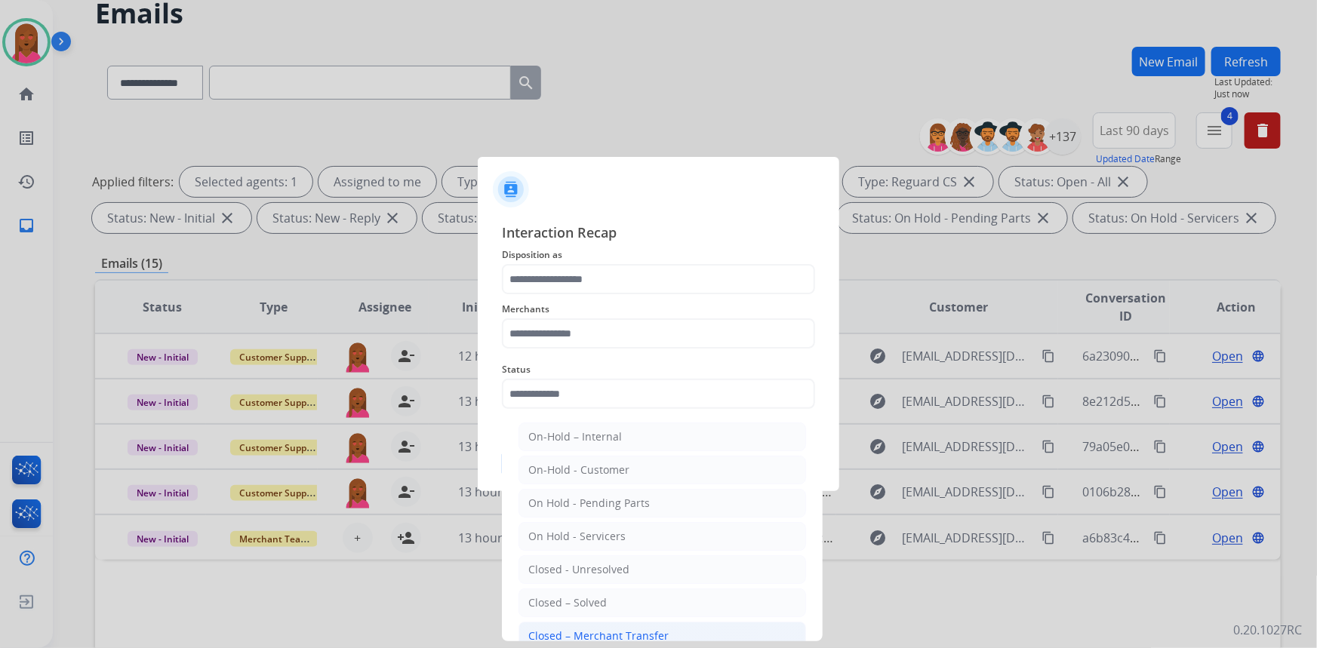
click at [670, 633] on li "Closed – Merchant Transfer" at bounding box center [663, 636] width 288 height 29
type input "**********"
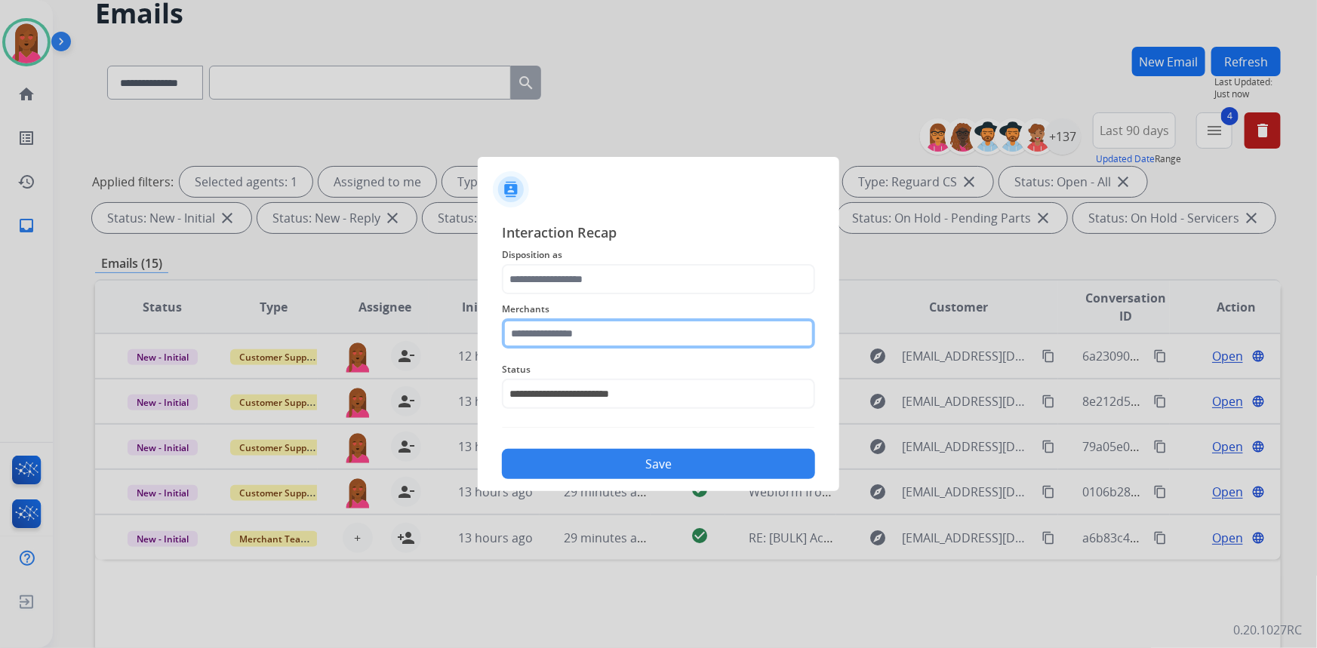
click at [619, 339] on input "text" at bounding box center [658, 334] width 313 height 30
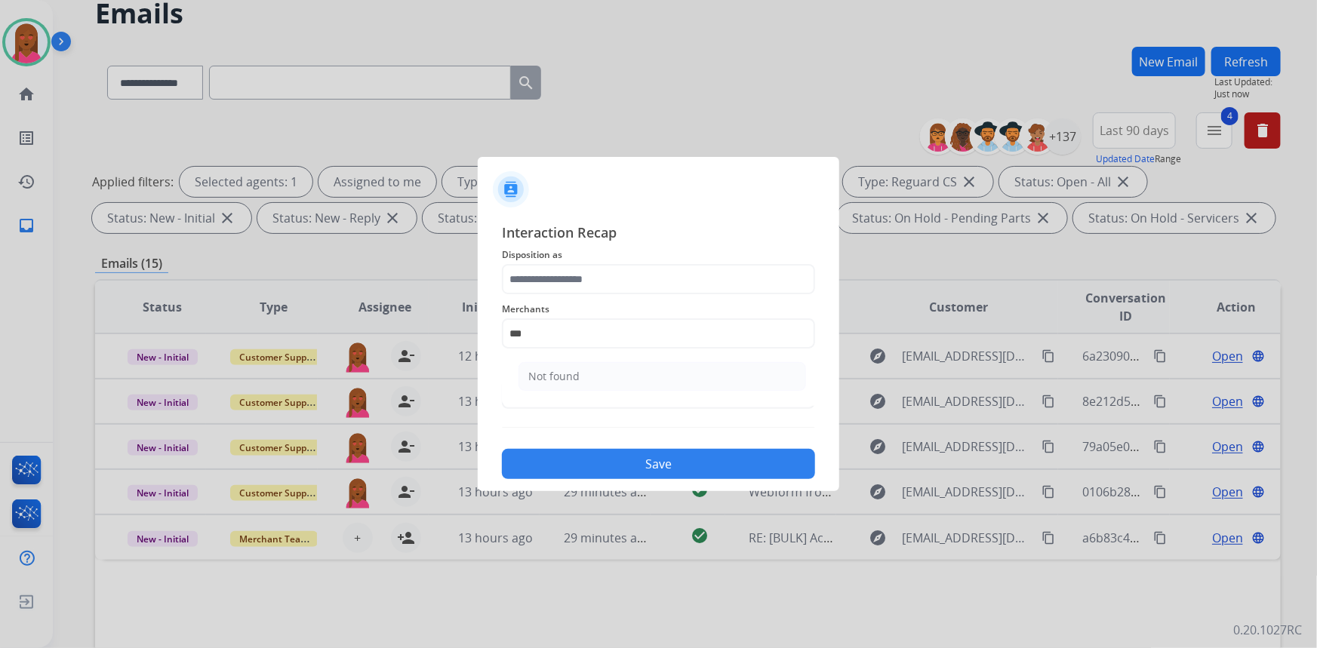
click at [619, 366] on li "Not found" at bounding box center [663, 376] width 288 height 29
type input "*********"
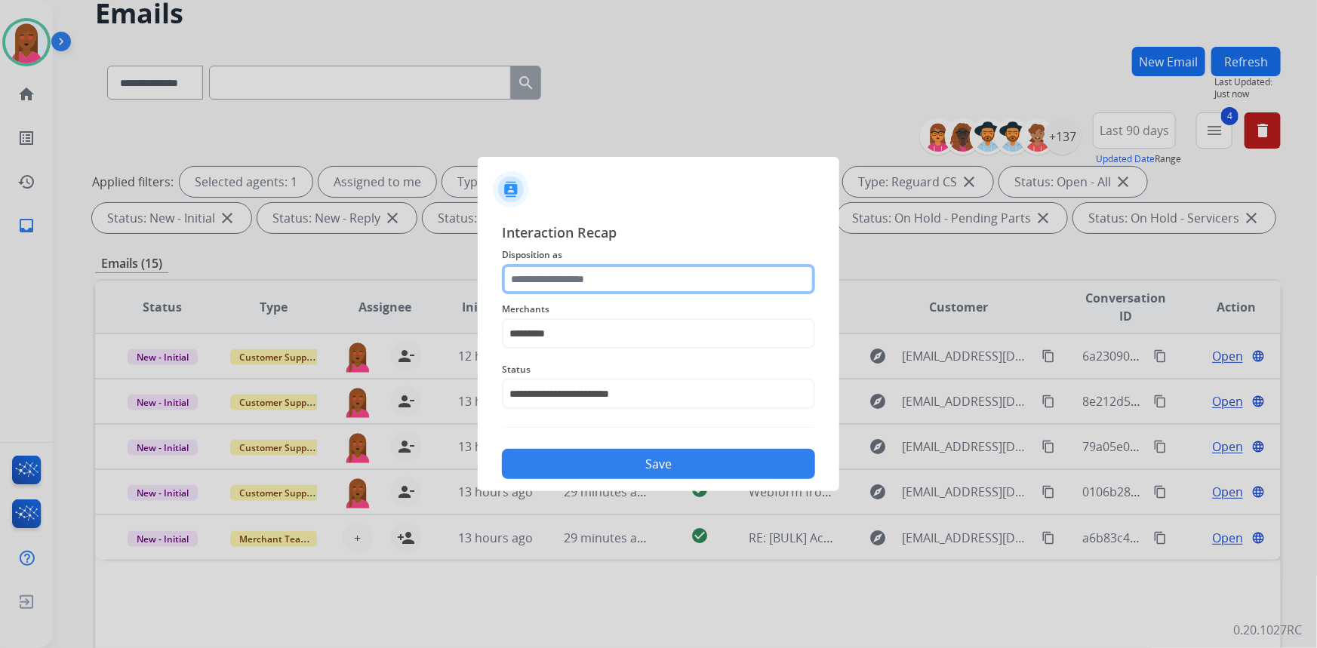
click at [610, 276] on input "text" at bounding box center [658, 279] width 313 height 30
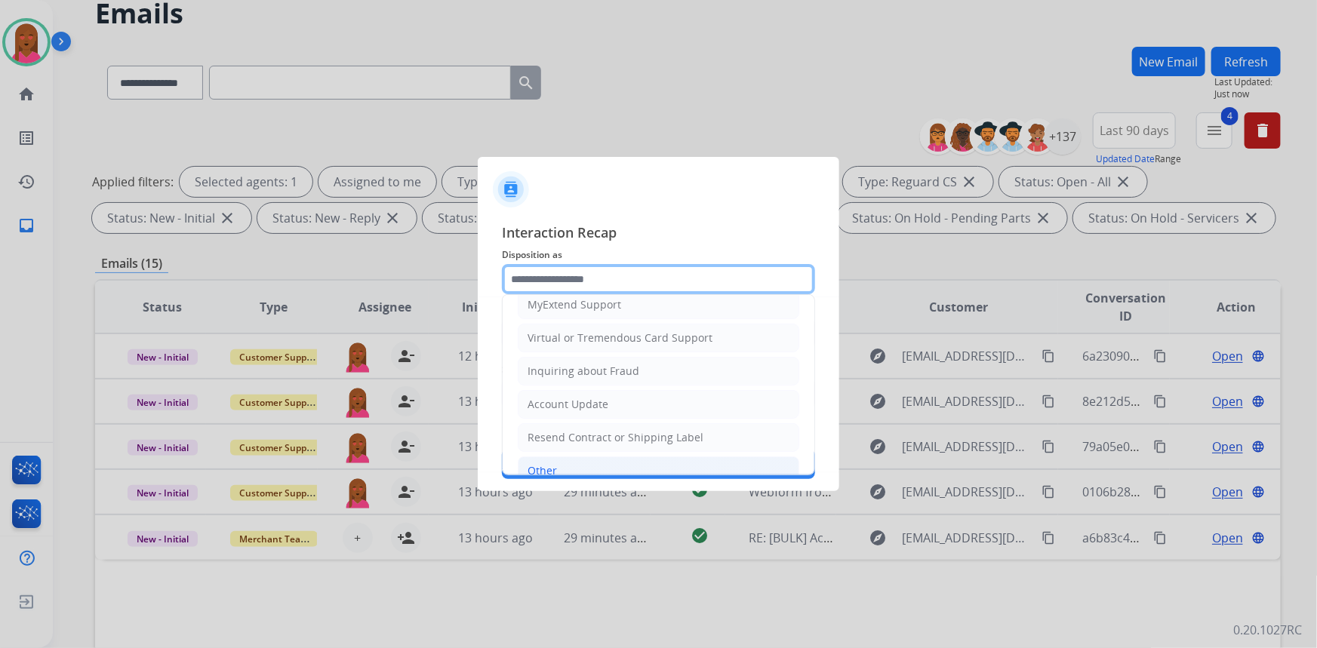
scroll to position [233, 0]
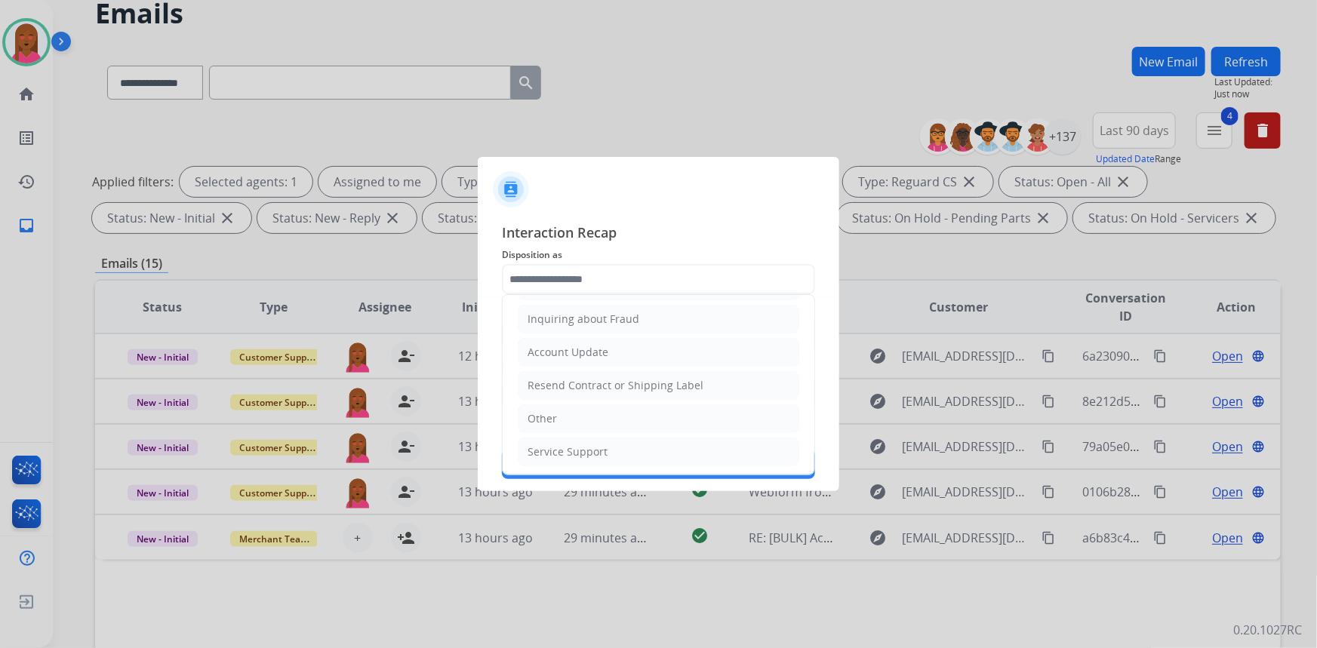
drag, startPoint x: 604, startPoint y: 402, endPoint x: 621, endPoint y: 445, distance: 46.4
click at [604, 405] on li "Other" at bounding box center [659, 419] width 282 height 29
type input "*****"
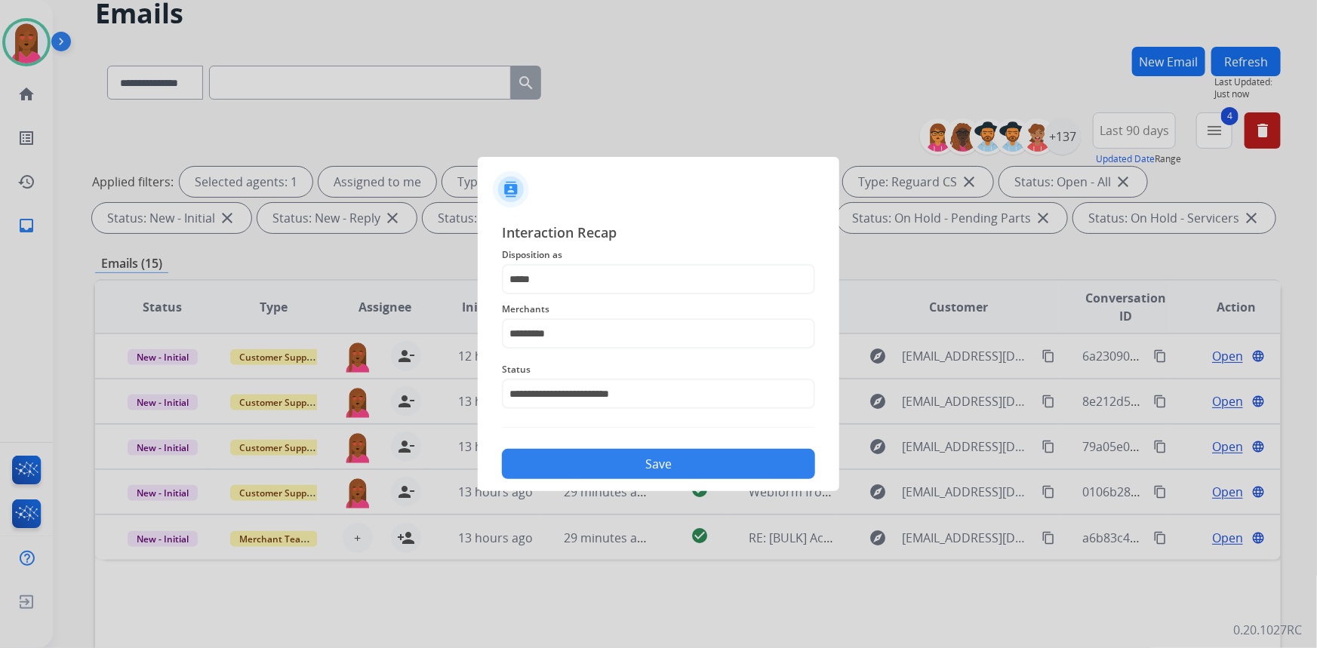
click at [636, 469] on button "Save" at bounding box center [658, 464] width 313 height 30
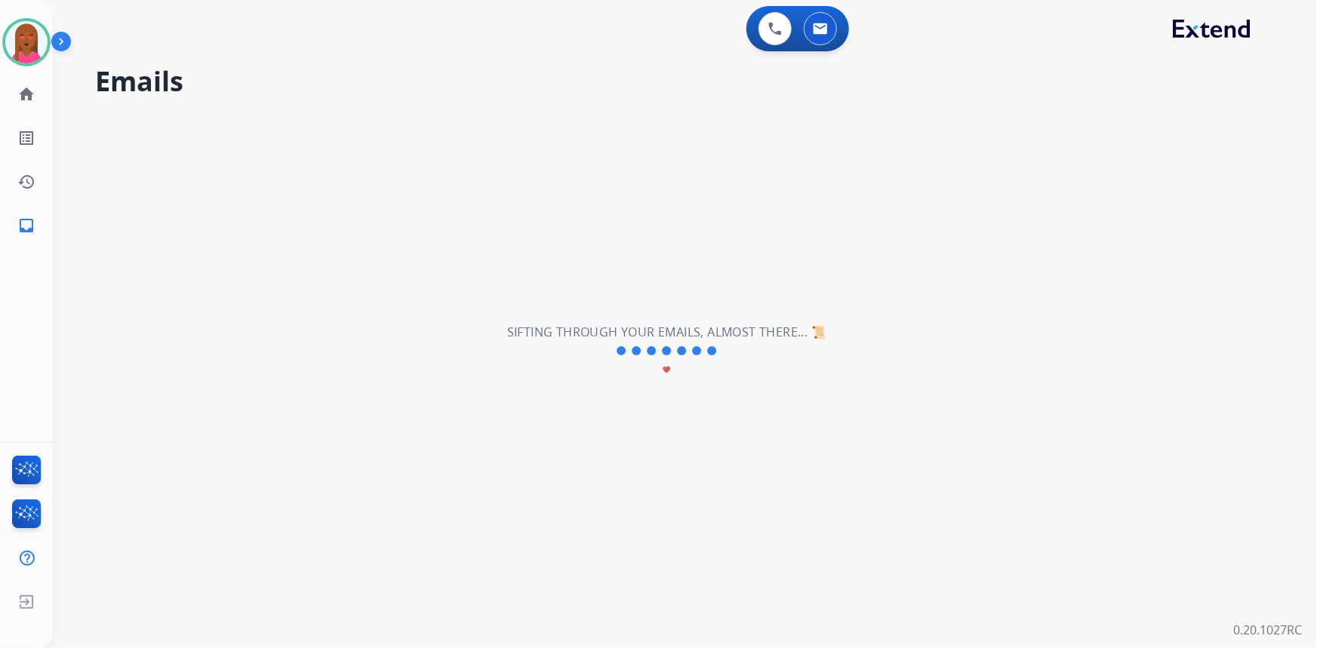
scroll to position [0, 0]
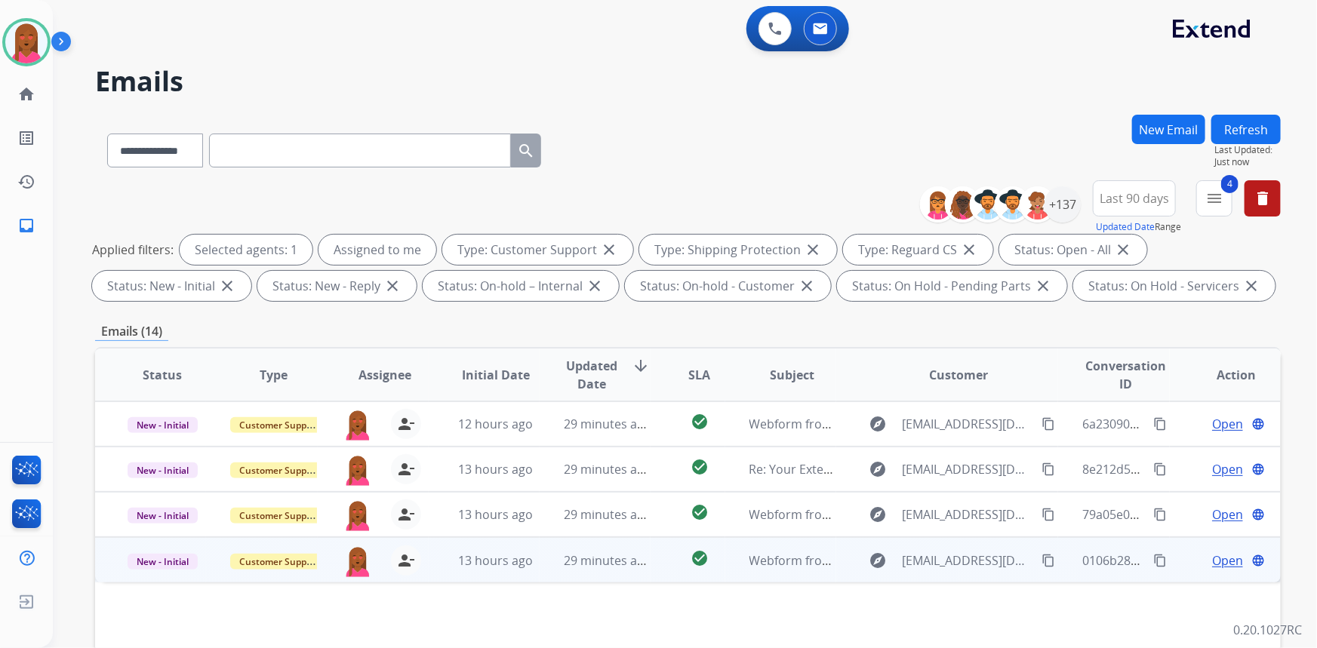
click at [1217, 557] on span "Open" at bounding box center [1227, 561] width 31 height 18
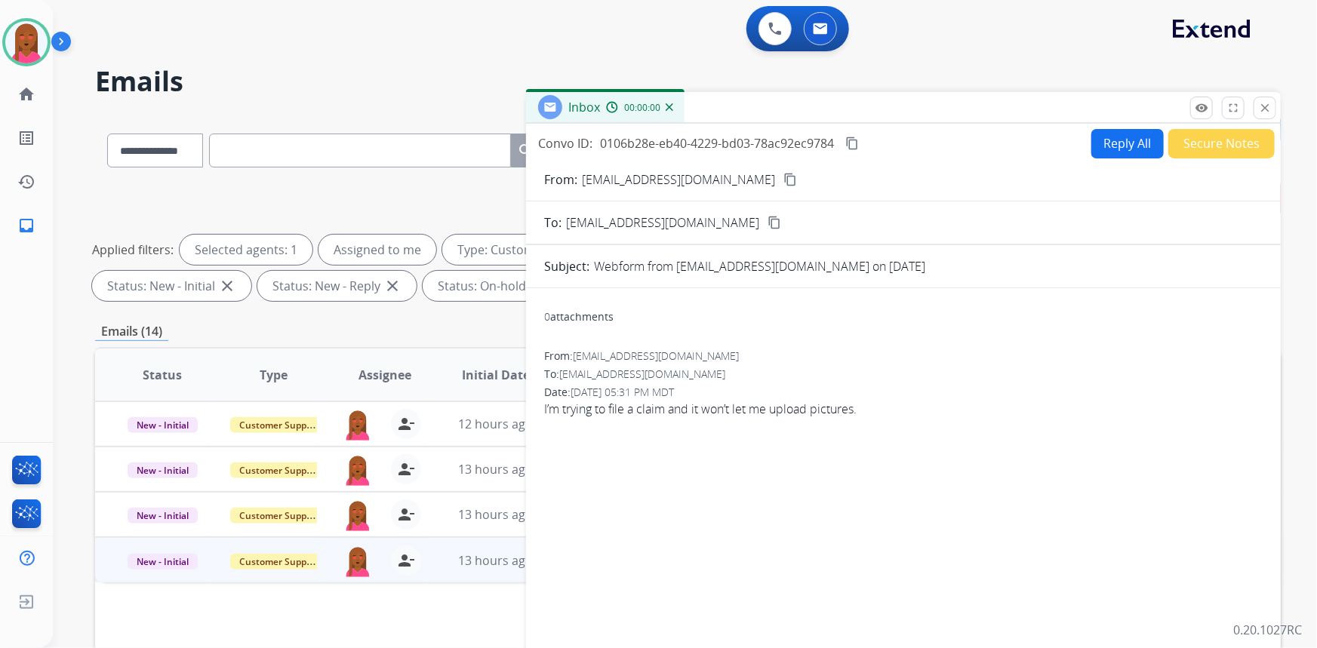
click at [784, 180] on mat-icon "content_copy" at bounding box center [791, 180] width 14 height 14
click at [1055, 408] on span "I’m trying to file a claim and it won’t let me upload pictures." at bounding box center [903, 409] width 719 height 18
click at [716, 407] on span "I’m trying to file a claim and it won’t let me upload pictures." at bounding box center [903, 409] width 719 height 18
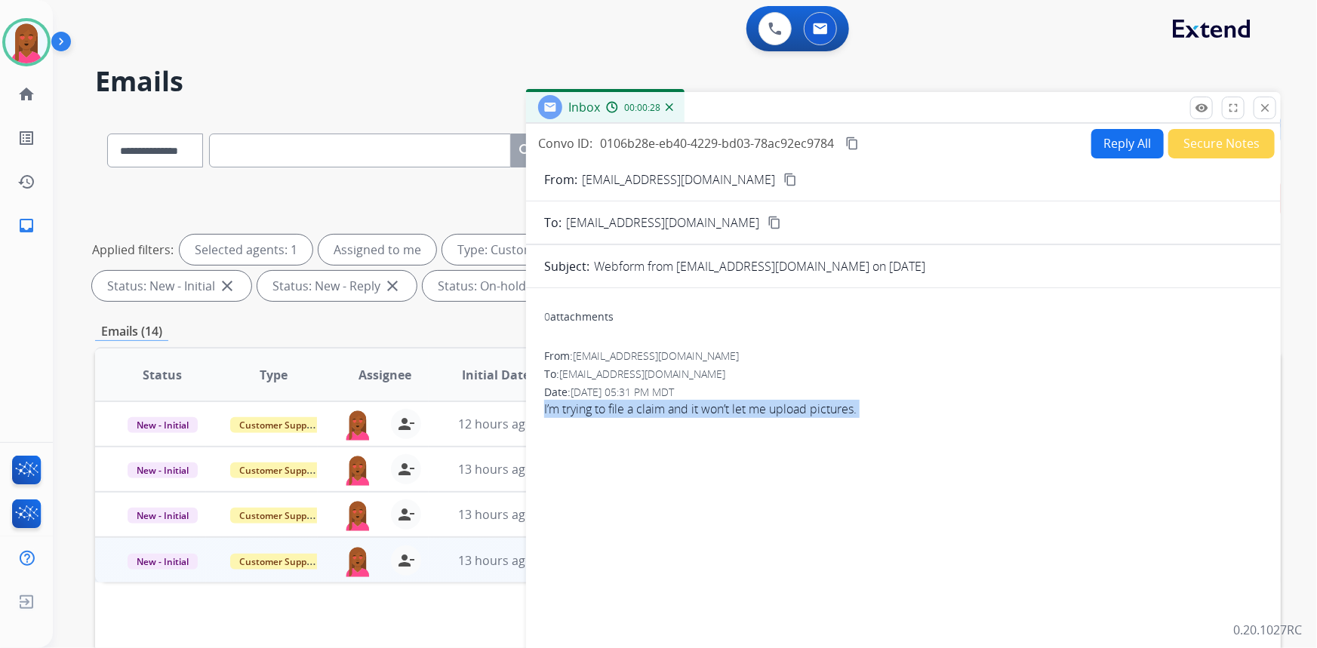
click at [716, 407] on span "I’m trying to file a claim and it won’t let me upload pictures." at bounding box center [903, 409] width 719 height 18
copy app-emails-table "I’m trying to file a claim and it won’t let me upload pictures. remove_[MEDICAL…"
drag, startPoint x: 1230, startPoint y: 479, endPoint x: 1215, endPoint y: 474, distance: 15.8
click at [1230, 479] on div "0 attachments From: [EMAIL_ADDRESS][DOMAIN_NAME] To: [EMAIL_ADDRESS][DOMAIN_NAM…" at bounding box center [903, 513] width 755 height 427
click at [1132, 143] on button "Reply All" at bounding box center [1128, 143] width 72 height 29
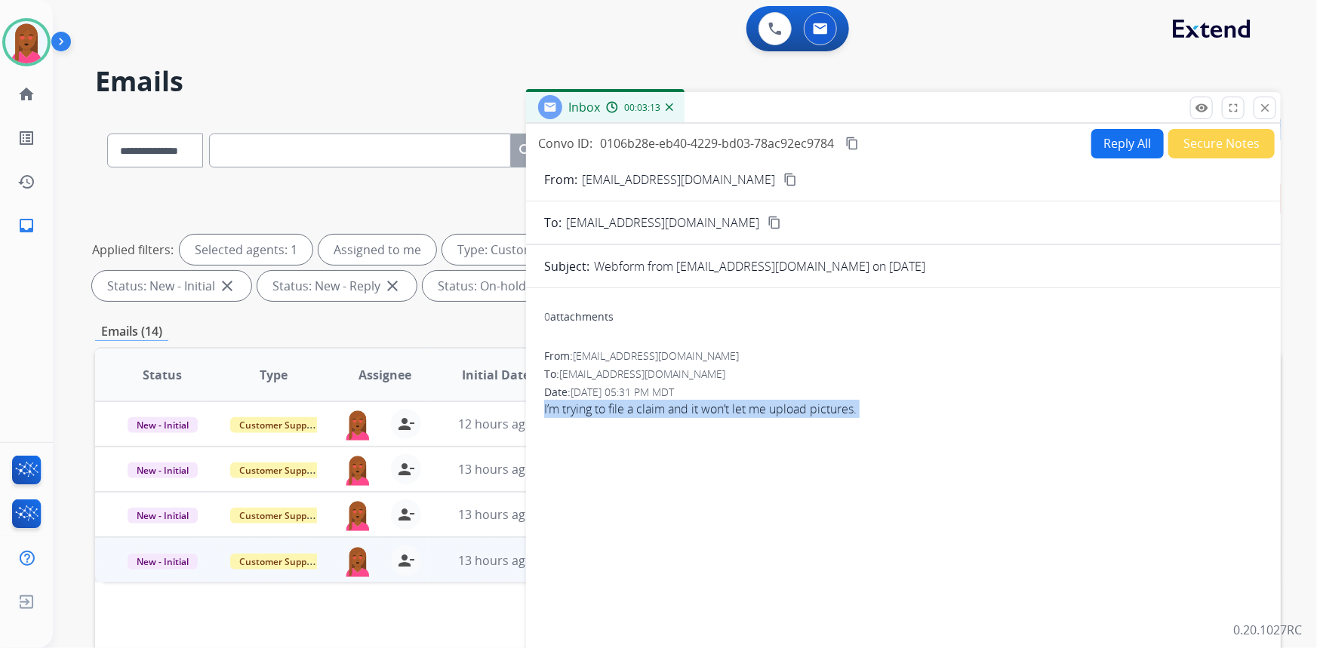
select select "**********"
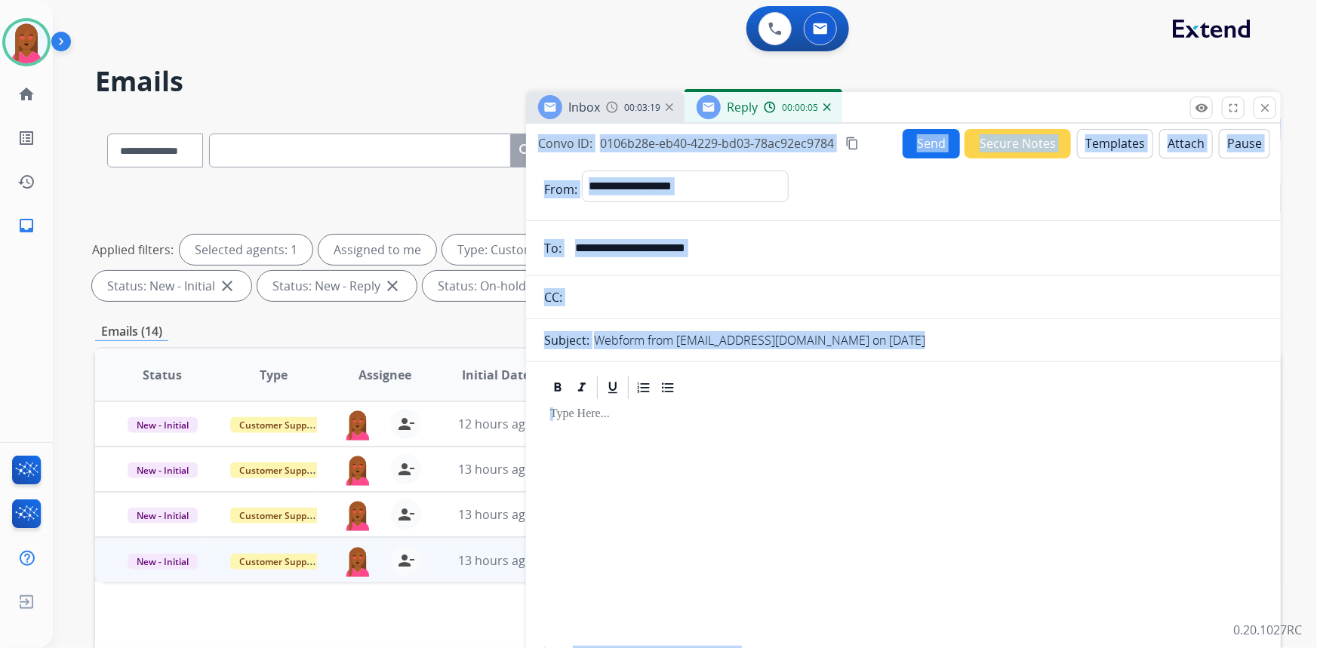
click at [1072, 351] on form "**********" at bounding box center [903, 449] width 755 height 581
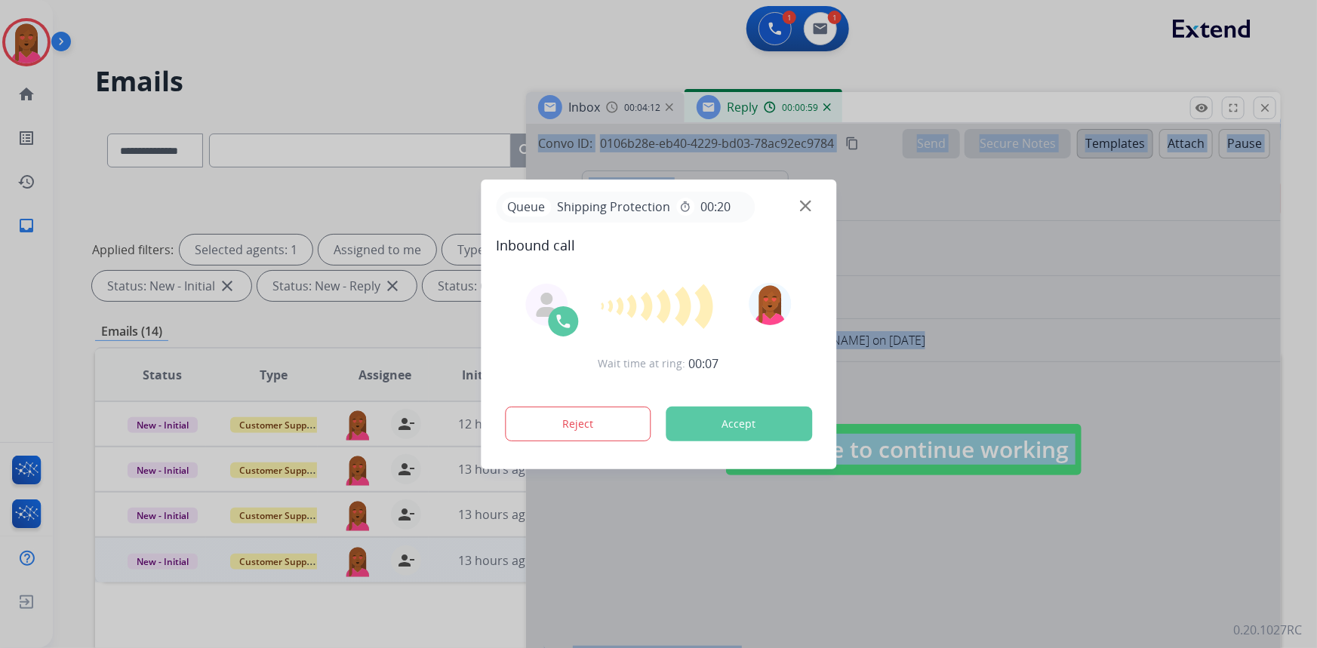
click at [91, 149] on div at bounding box center [658, 324] width 1317 height 648
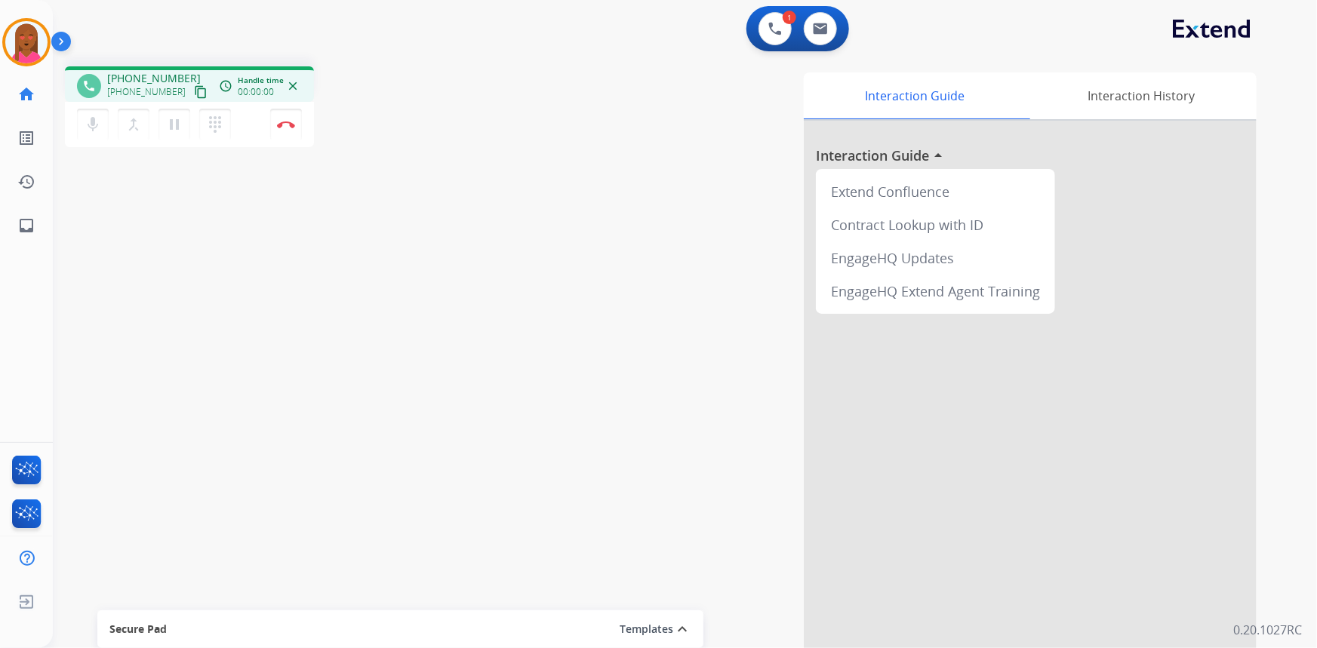
click at [194, 92] on mat-icon "content_copy" at bounding box center [201, 92] width 14 height 14
click at [143, 566] on div "phone [PHONE_NUMBER] [PHONE_NUMBER] content_copy access_time Call metrics Queue…" at bounding box center [667, 369] width 1228 height 630
click at [281, 122] on img at bounding box center [286, 125] width 18 height 8
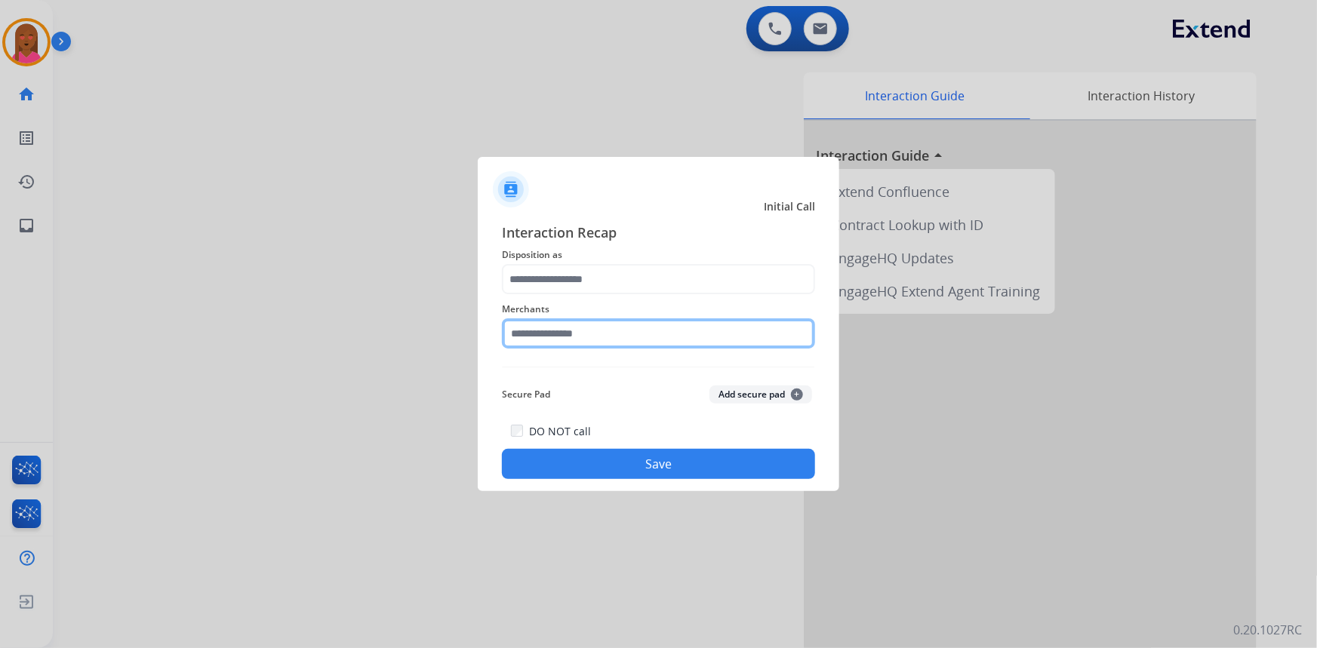
click at [659, 329] on input "text" at bounding box center [658, 334] width 313 height 30
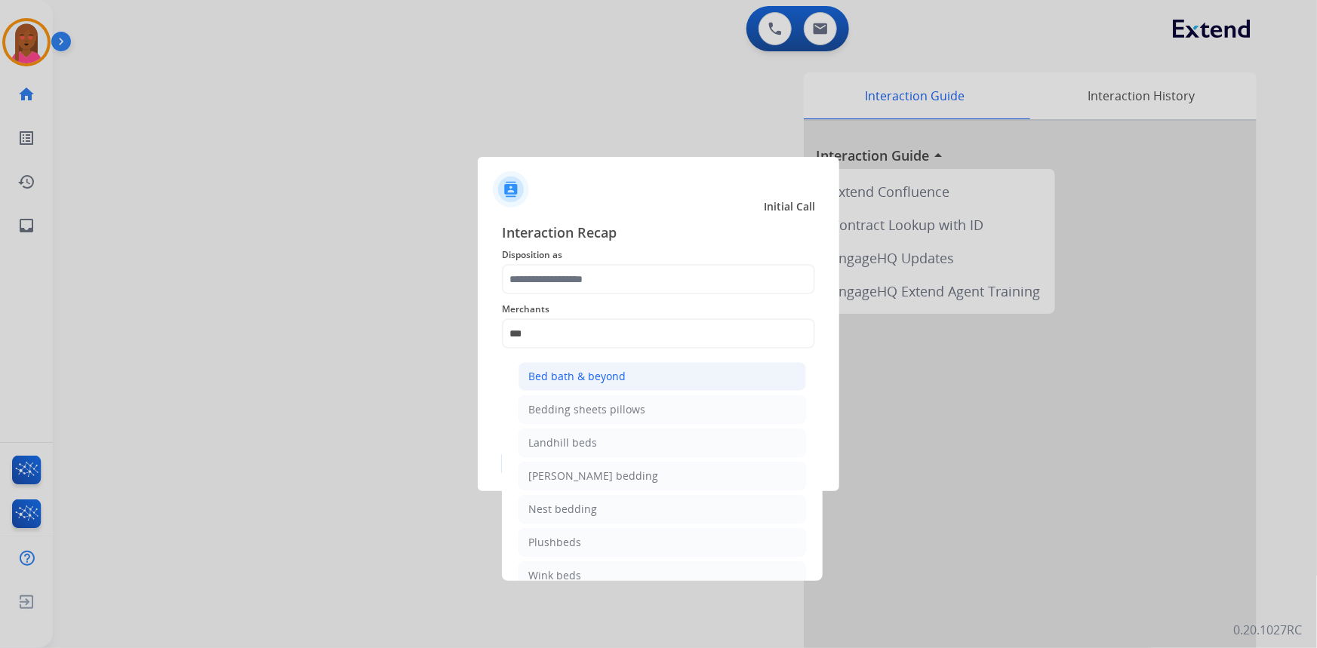
click at [636, 364] on li "Bed bath & beyond" at bounding box center [663, 376] width 288 height 29
type input "**********"
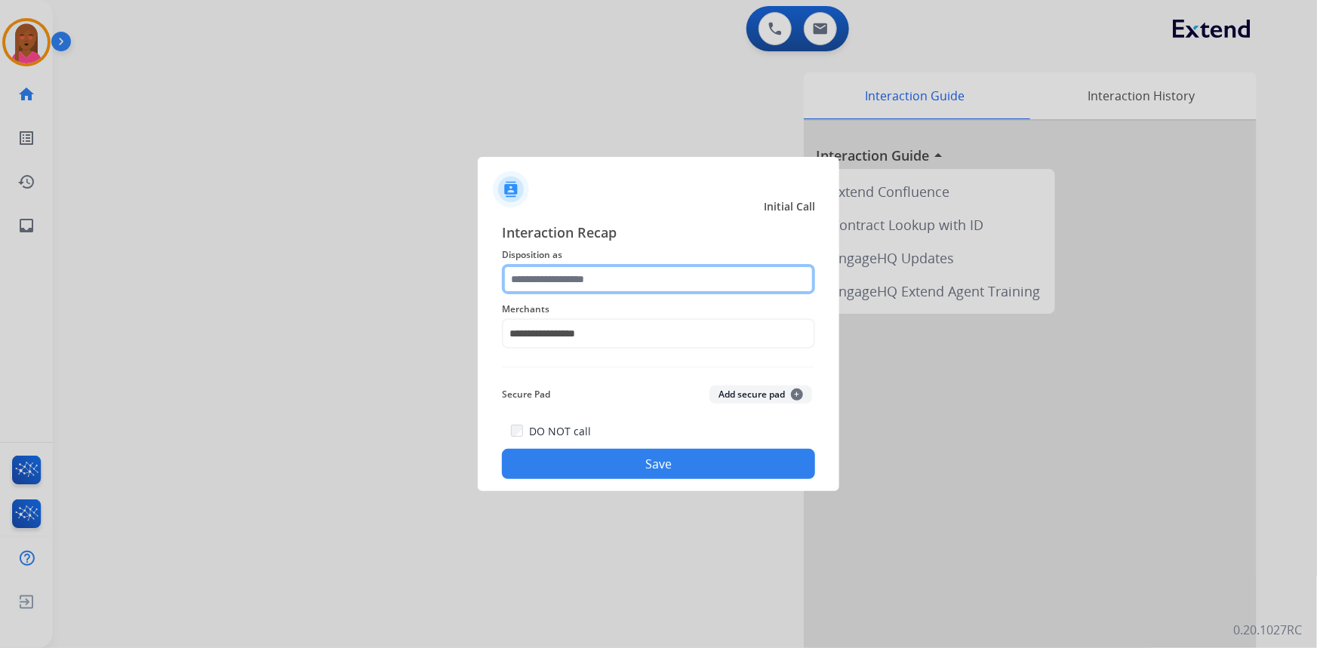
click at [624, 269] on input "text" at bounding box center [658, 279] width 313 height 30
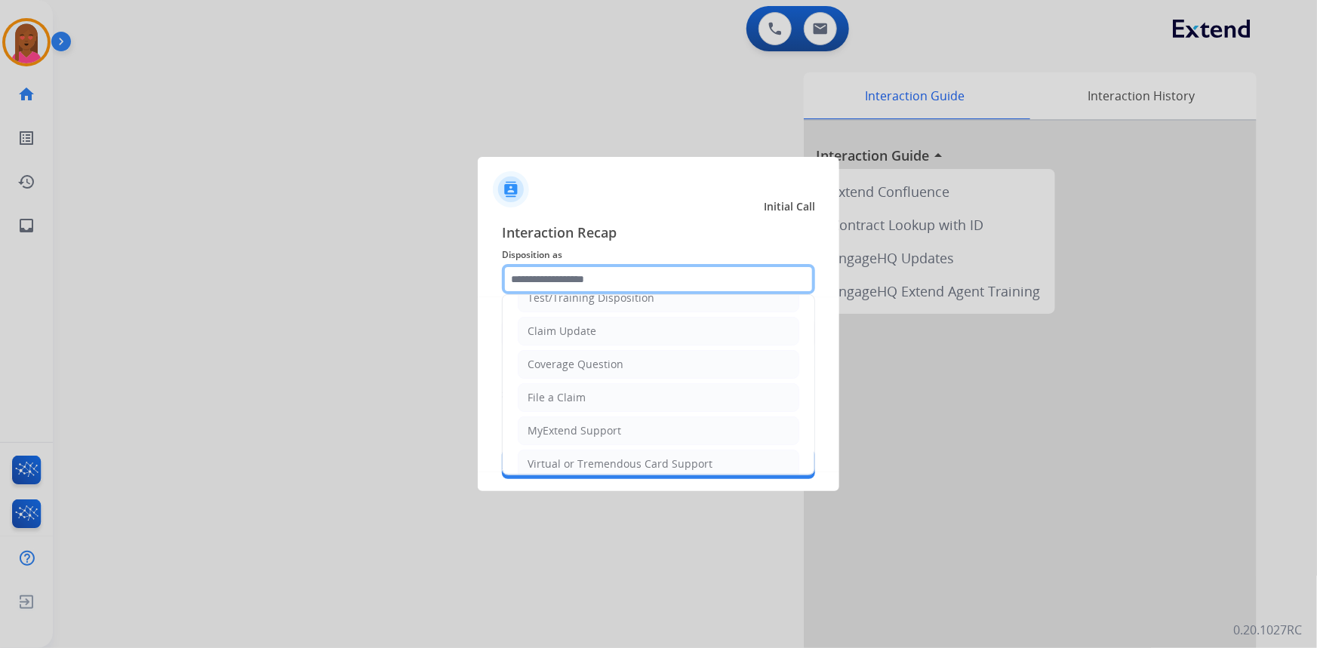
scroll to position [137, 0]
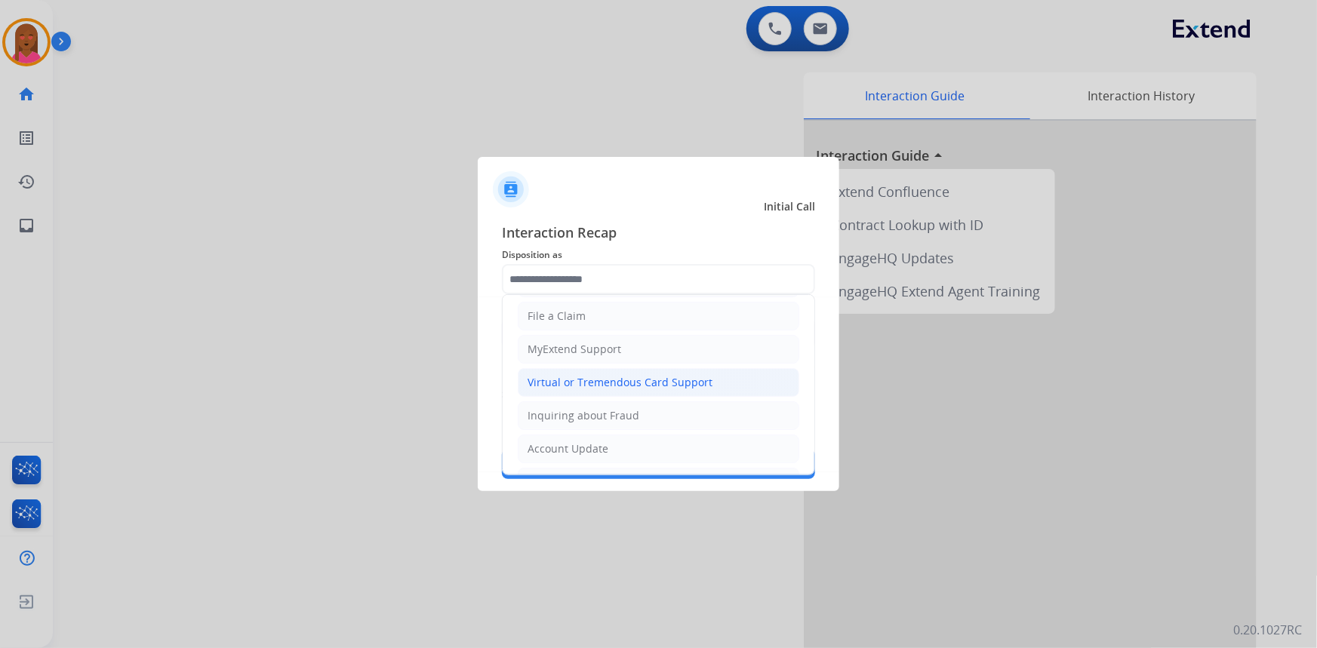
click at [664, 386] on div "Virtual or Tremendous Card Support" at bounding box center [620, 382] width 185 height 15
type input "**********"
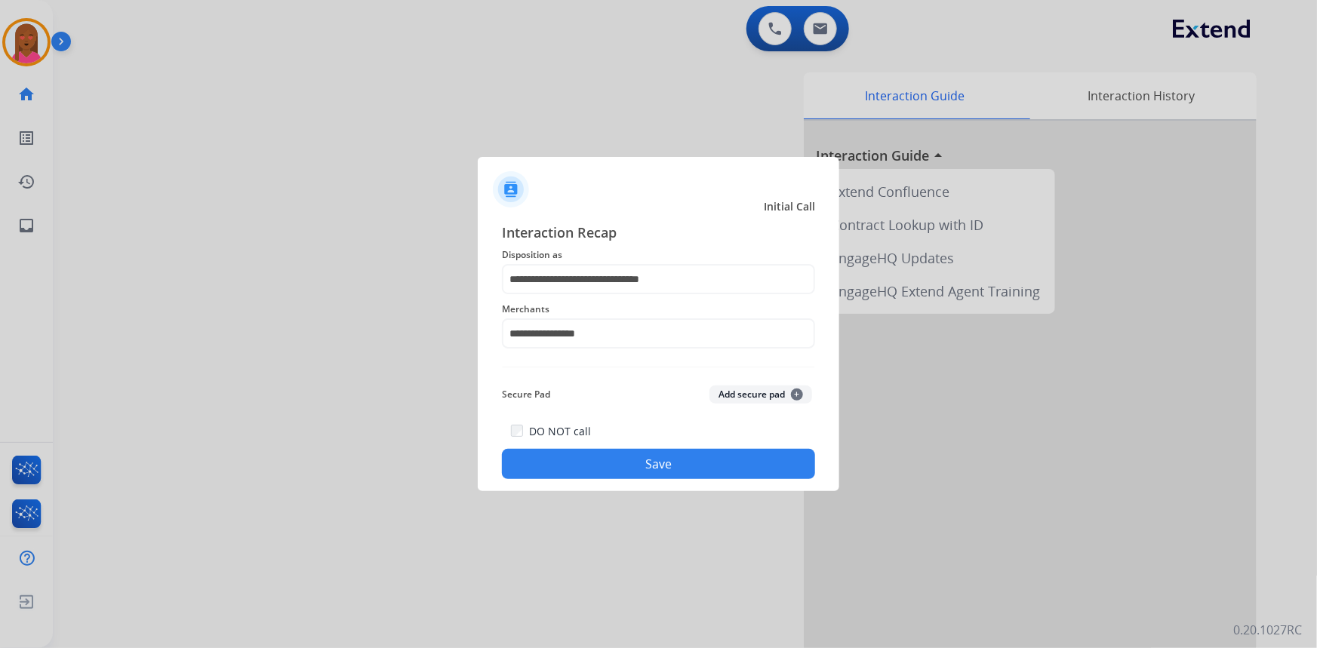
click at [681, 470] on button "Save" at bounding box center [658, 464] width 313 height 30
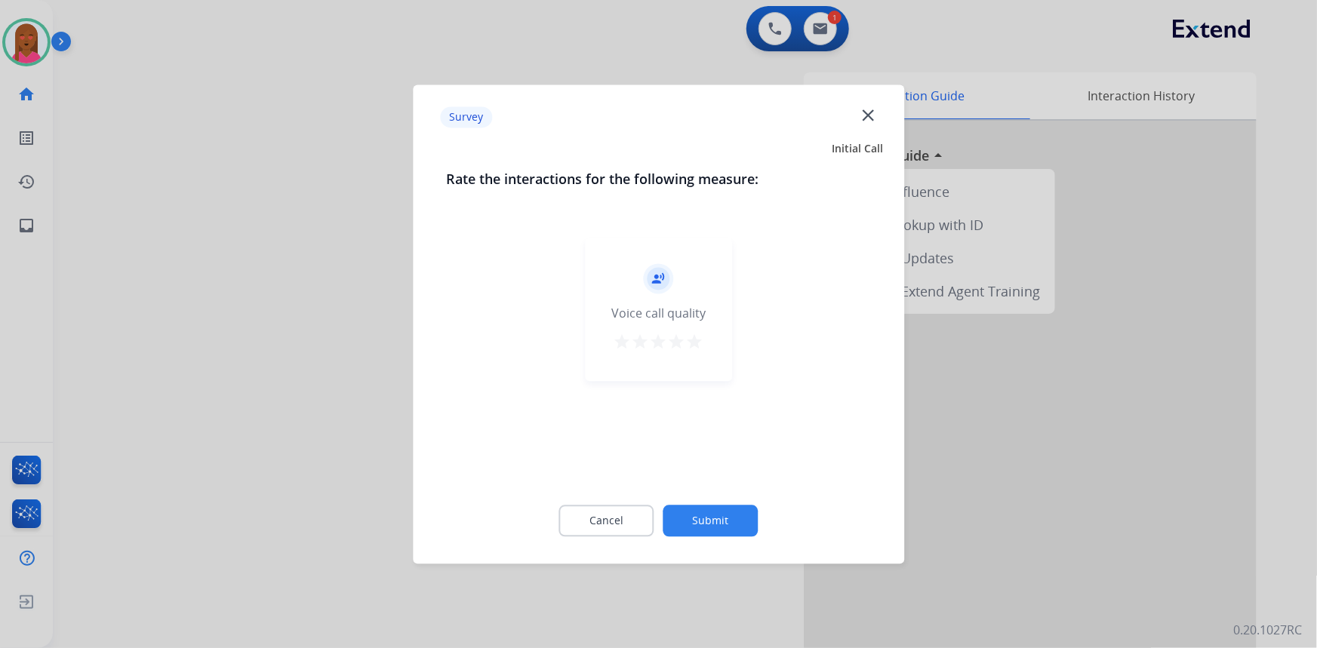
click at [159, 225] on div at bounding box center [658, 324] width 1317 height 648
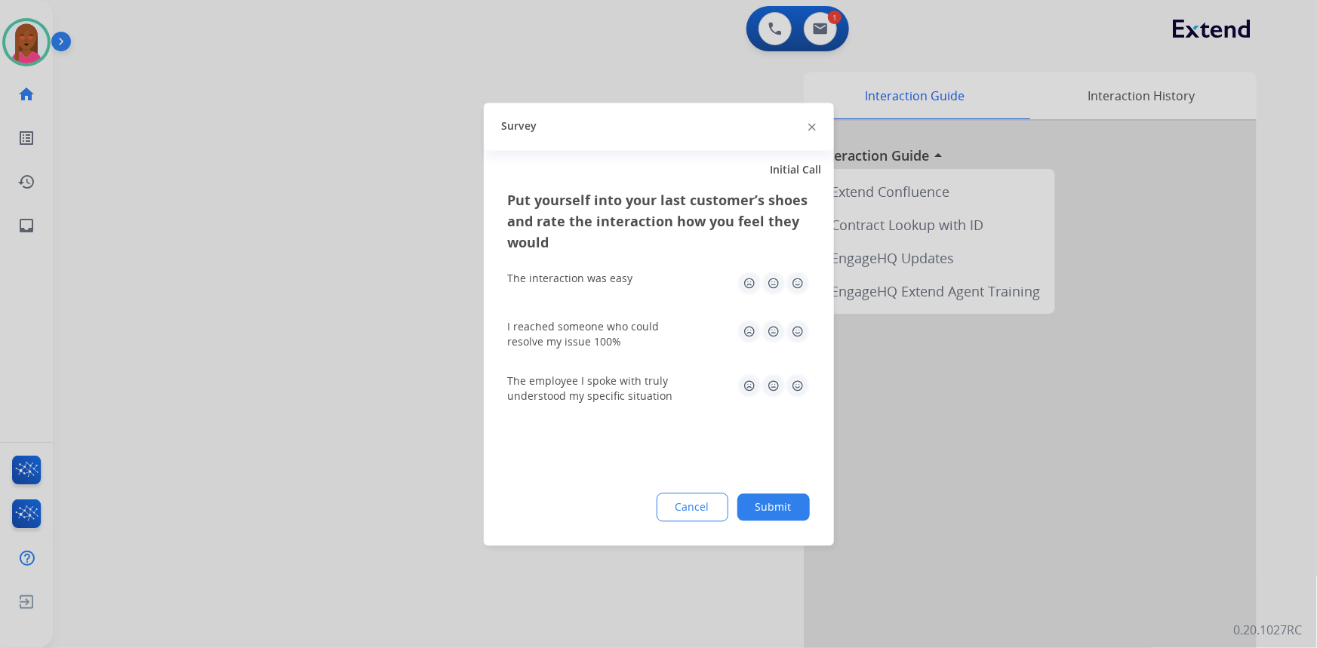
click at [815, 125] on img at bounding box center [812, 128] width 8 height 8
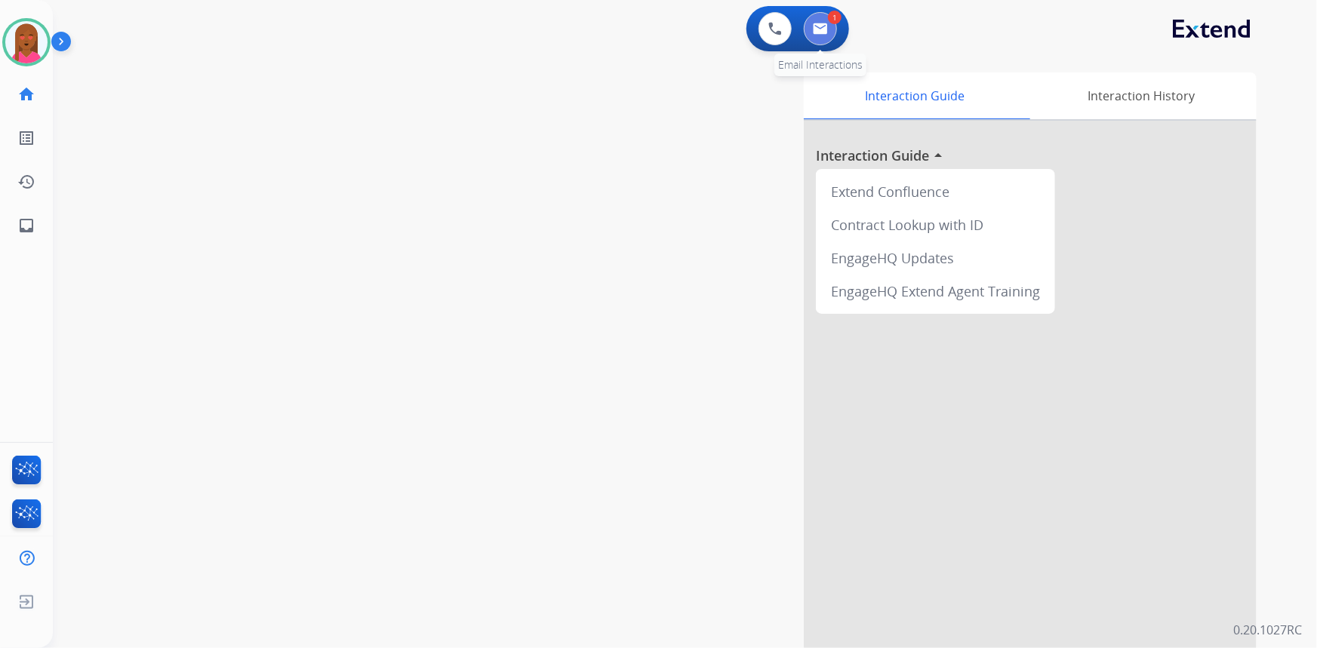
click at [830, 35] on button at bounding box center [820, 28] width 33 height 33
select select "**********"
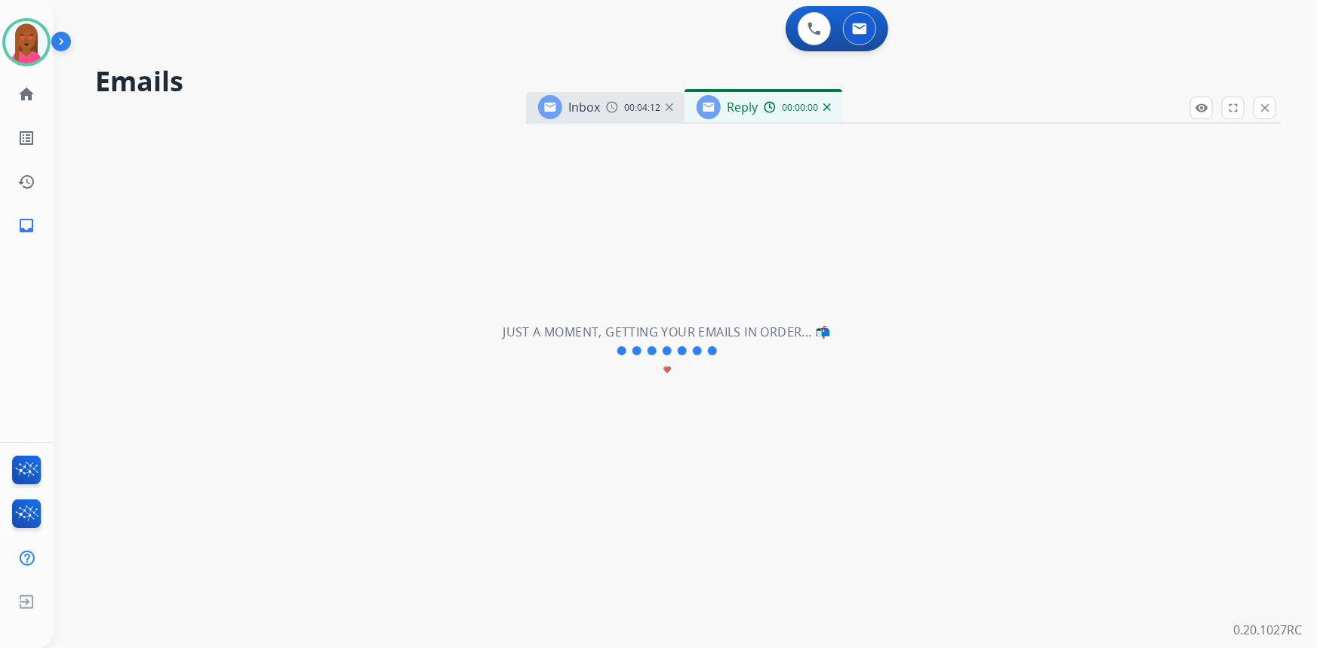
select select "**********"
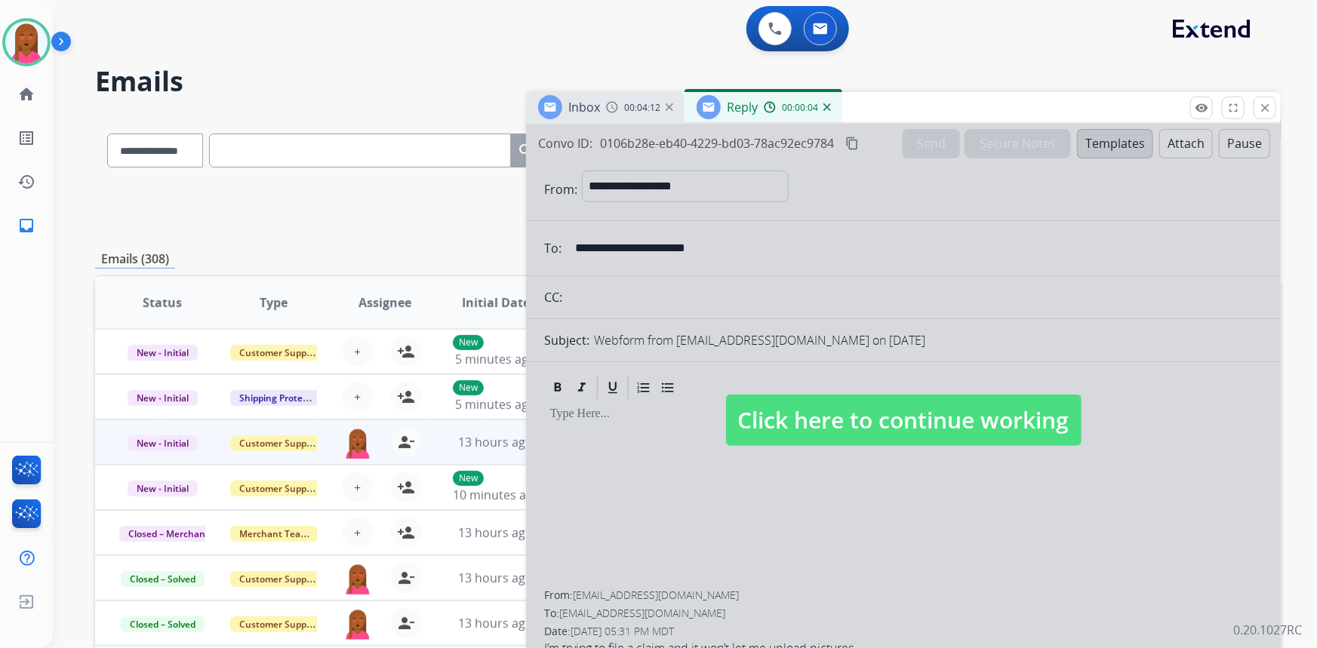
click at [848, 407] on span "Click here to continue working" at bounding box center [904, 420] width 356 height 51
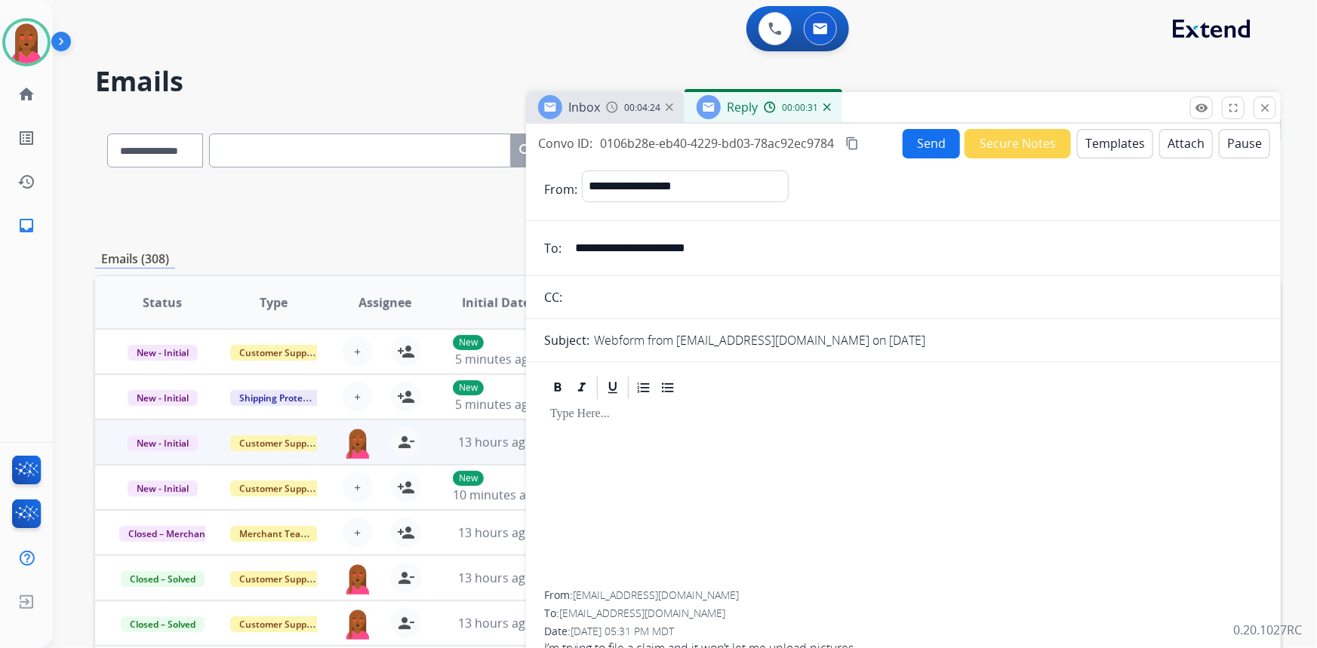
click at [1101, 150] on button "Templates" at bounding box center [1115, 143] width 76 height 29
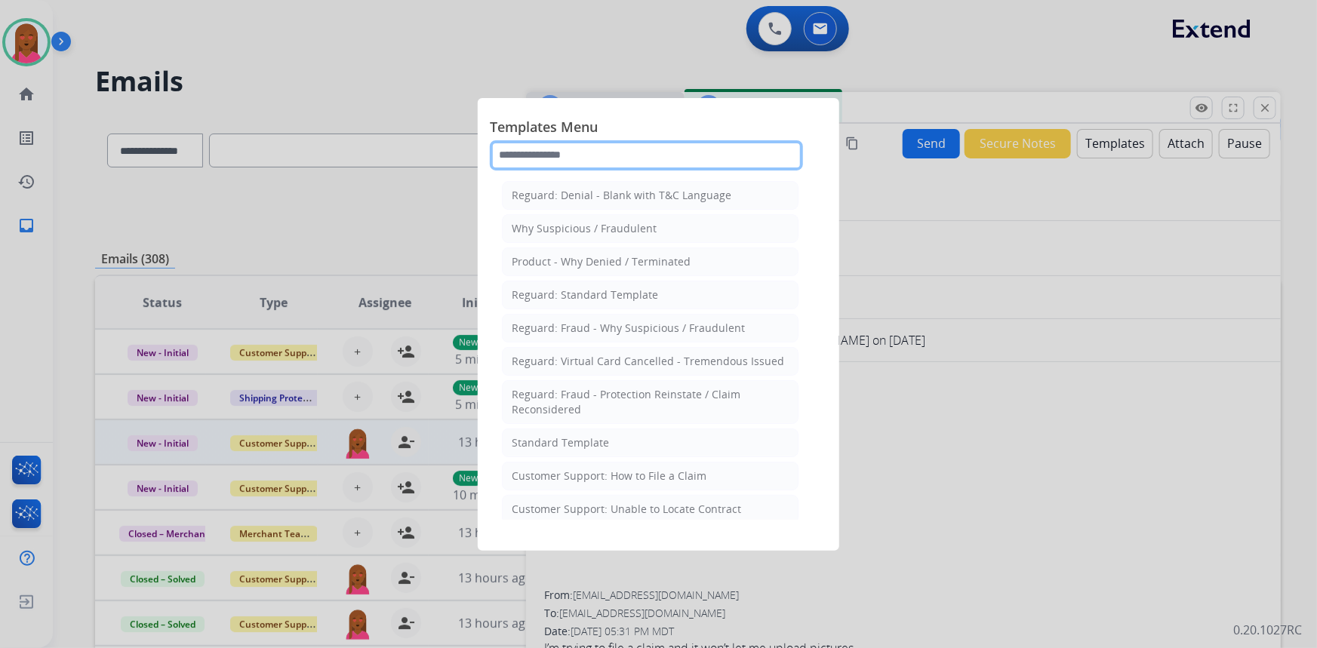
click at [693, 153] on input "text" at bounding box center [646, 155] width 313 height 30
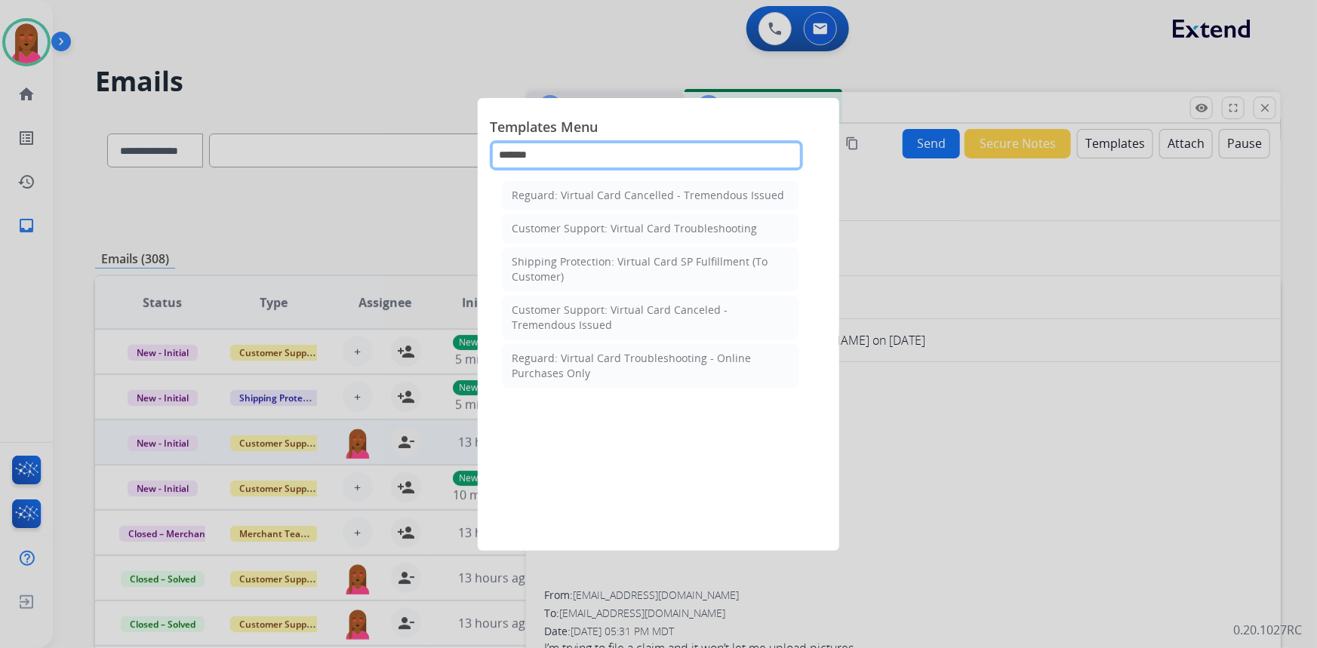
type input "*******"
click at [873, 436] on div at bounding box center [658, 324] width 1317 height 648
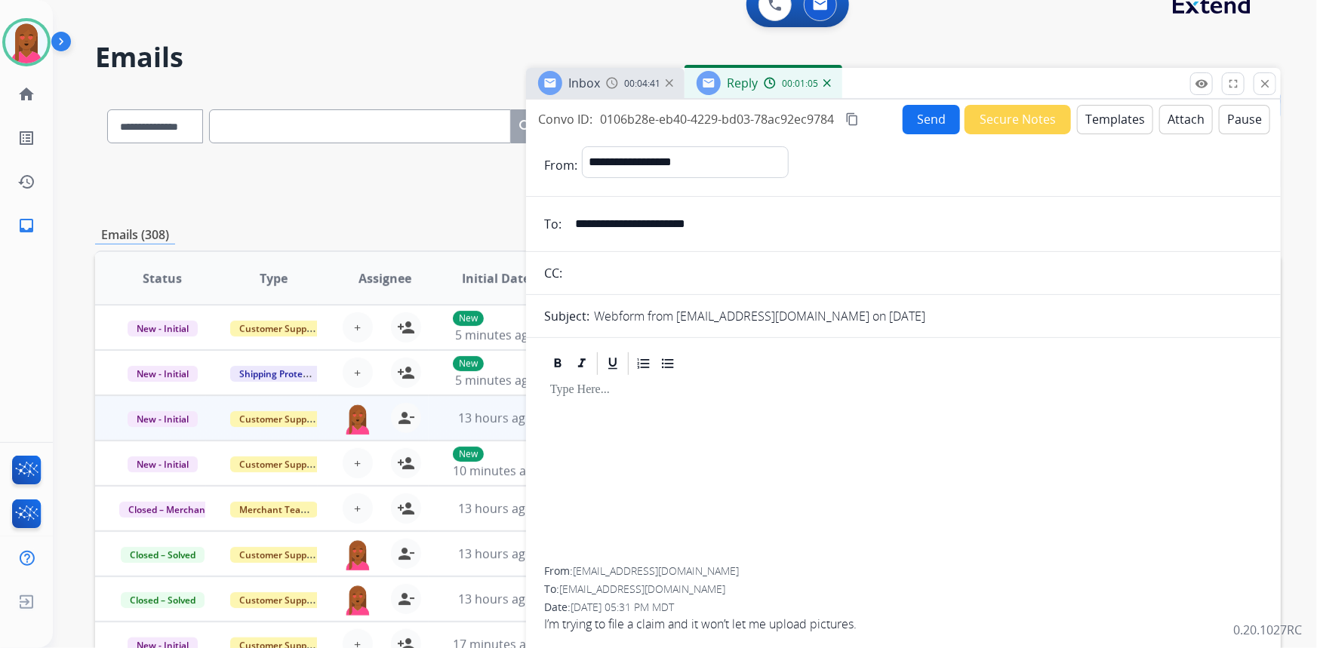
scroll to position [68, 0]
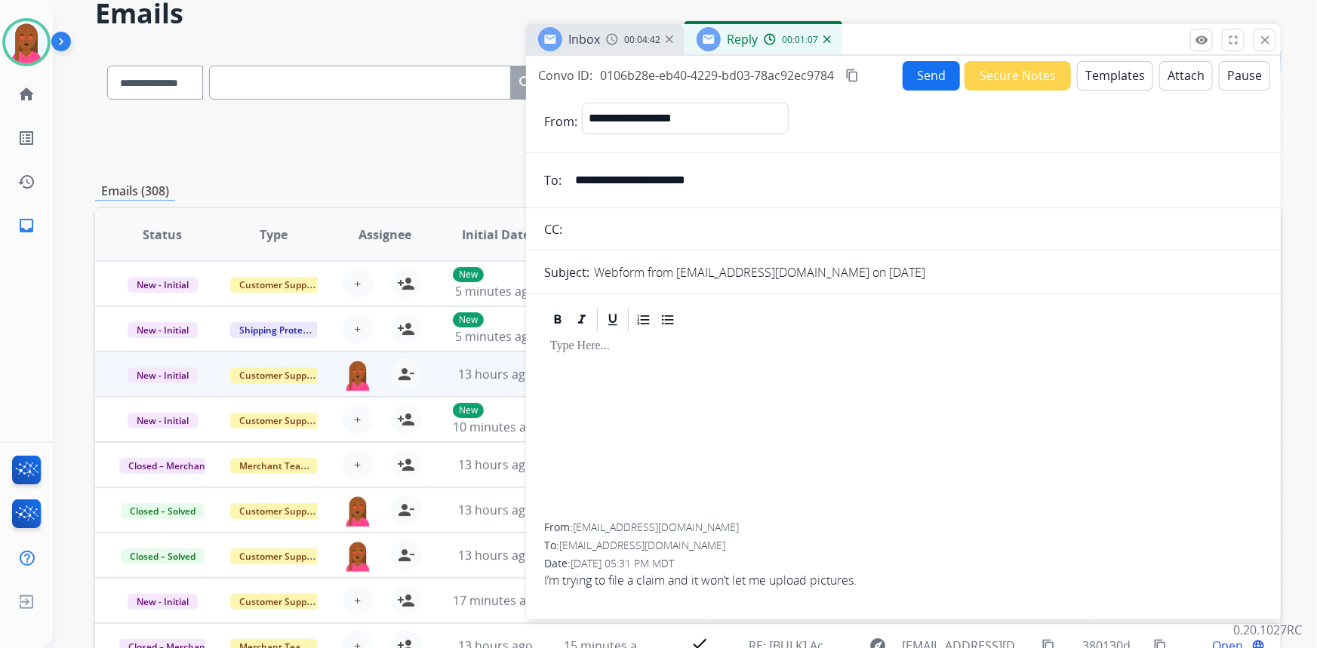
click at [1098, 80] on button "Templates" at bounding box center [1115, 75] width 76 height 29
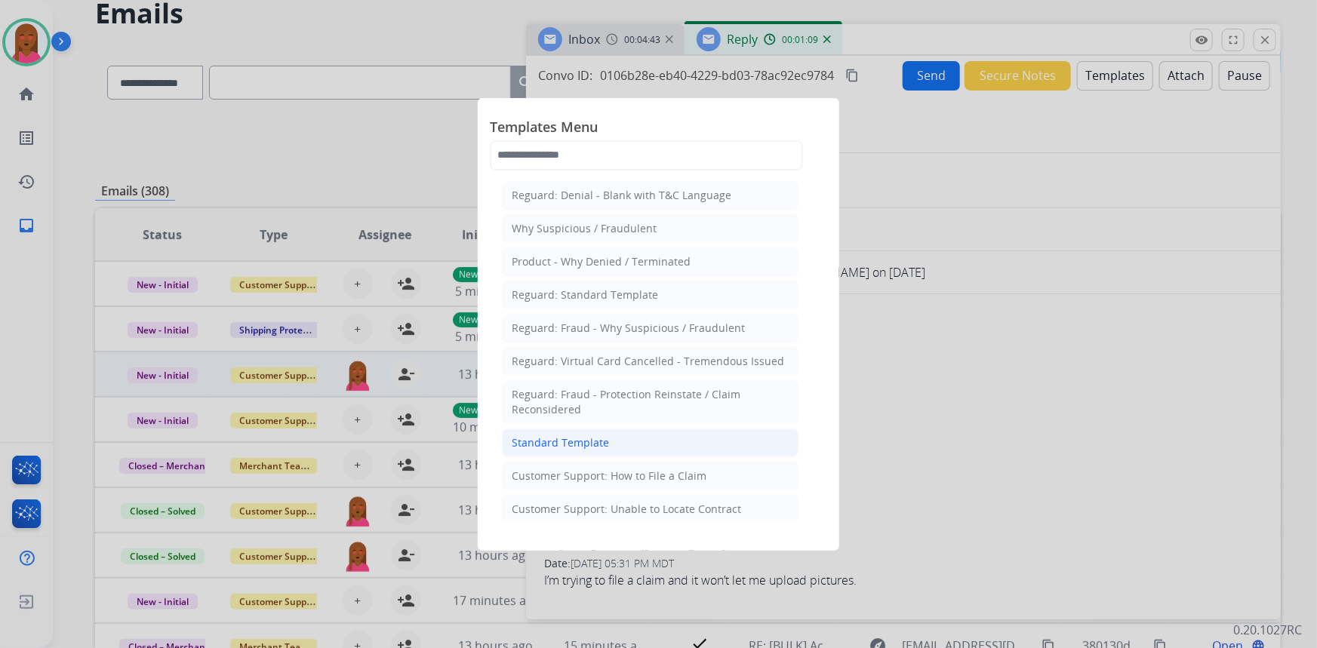
click at [565, 439] on div "Standard Template" at bounding box center [560, 443] width 97 height 15
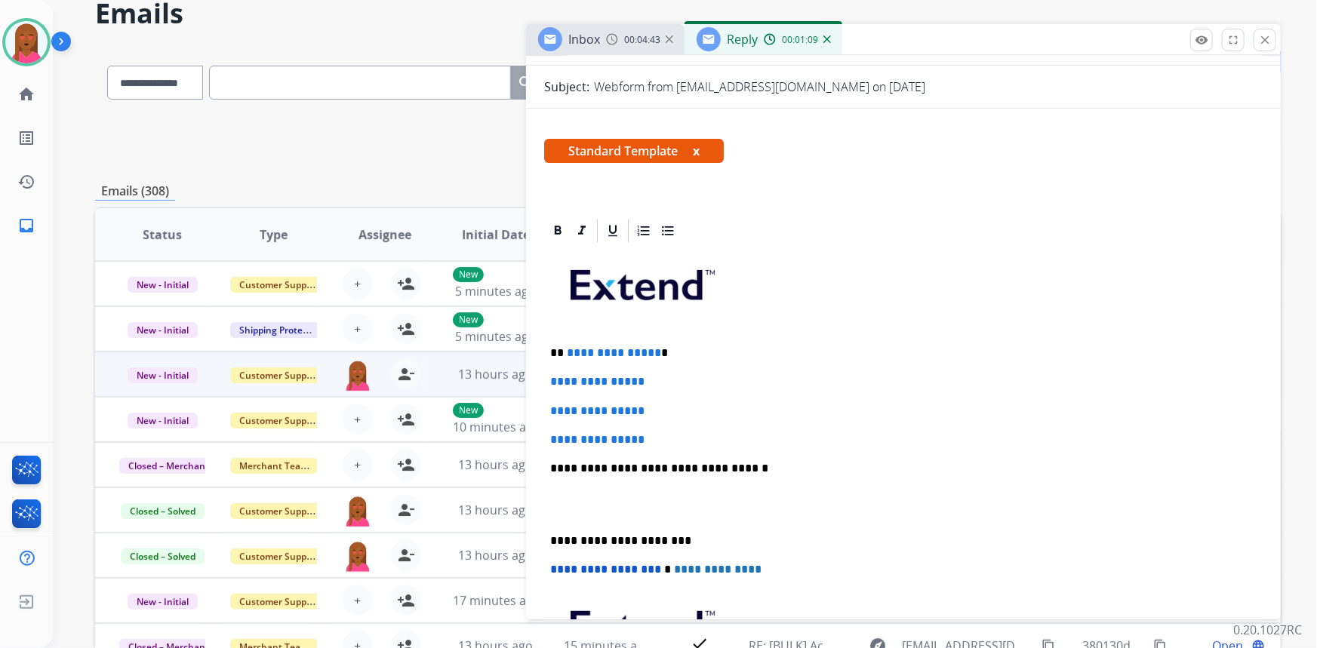
scroll to position [205, 0]
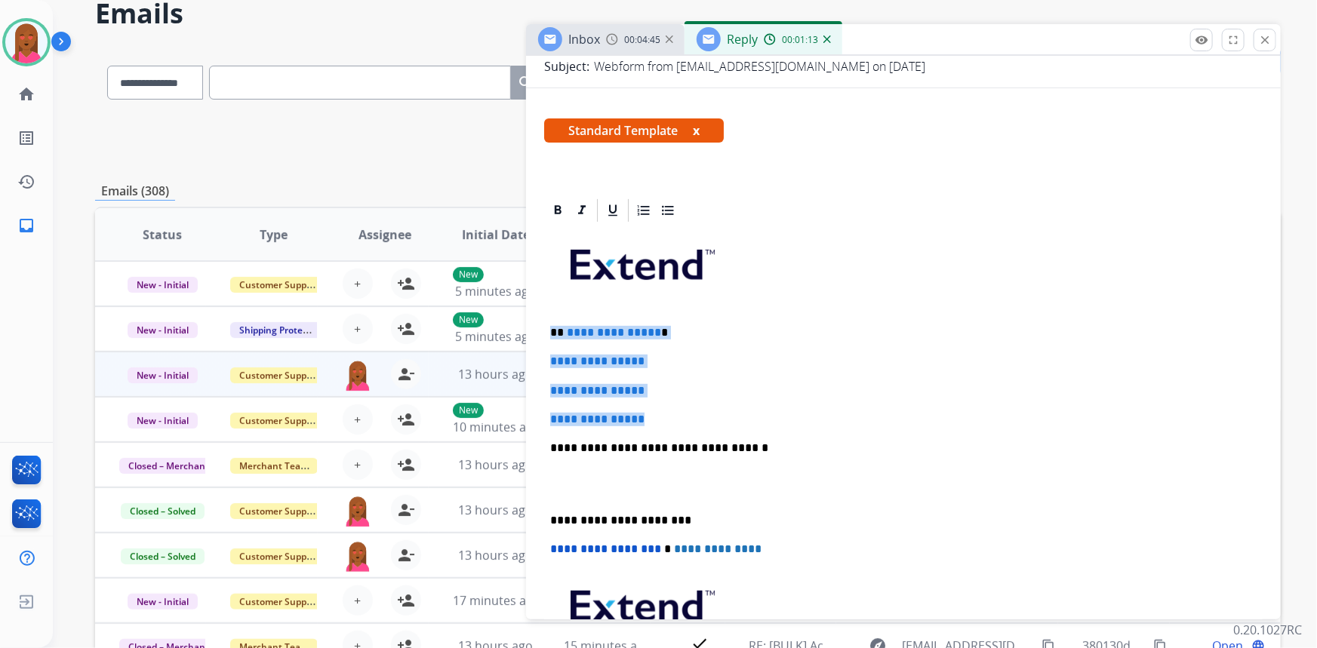
drag, startPoint x: 654, startPoint y: 412, endPoint x: 549, endPoint y: 330, distance: 133.9
click at [549, 330] on div "**********" at bounding box center [903, 483] width 719 height 519
paste div
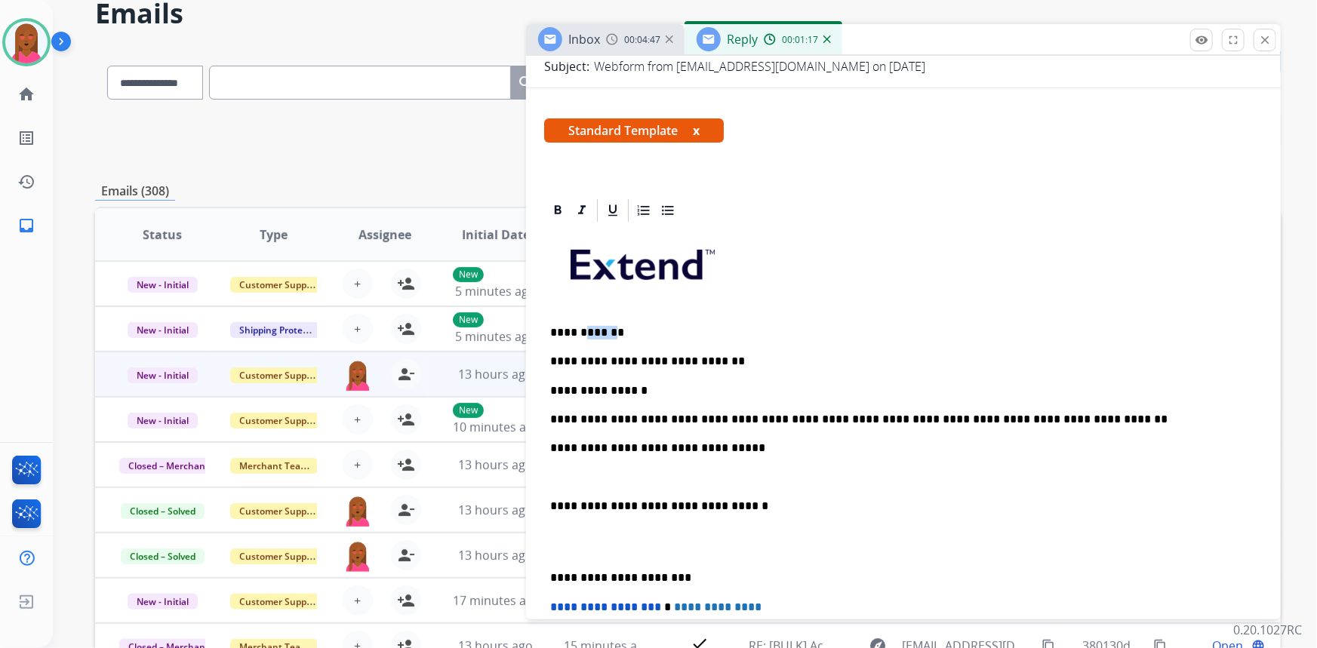
drag, startPoint x: 609, startPoint y: 327, endPoint x: 581, endPoint y: 322, distance: 28.4
click at [581, 322] on div "**********" at bounding box center [903, 512] width 719 height 577
click at [549, 474] on div "**********" at bounding box center [903, 512] width 719 height 577
drag, startPoint x: 552, startPoint y: 482, endPoint x: 550, endPoint y: 445, distance: 36.3
click at [550, 445] on div "**********" at bounding box center [903, 512] width 719 height 577
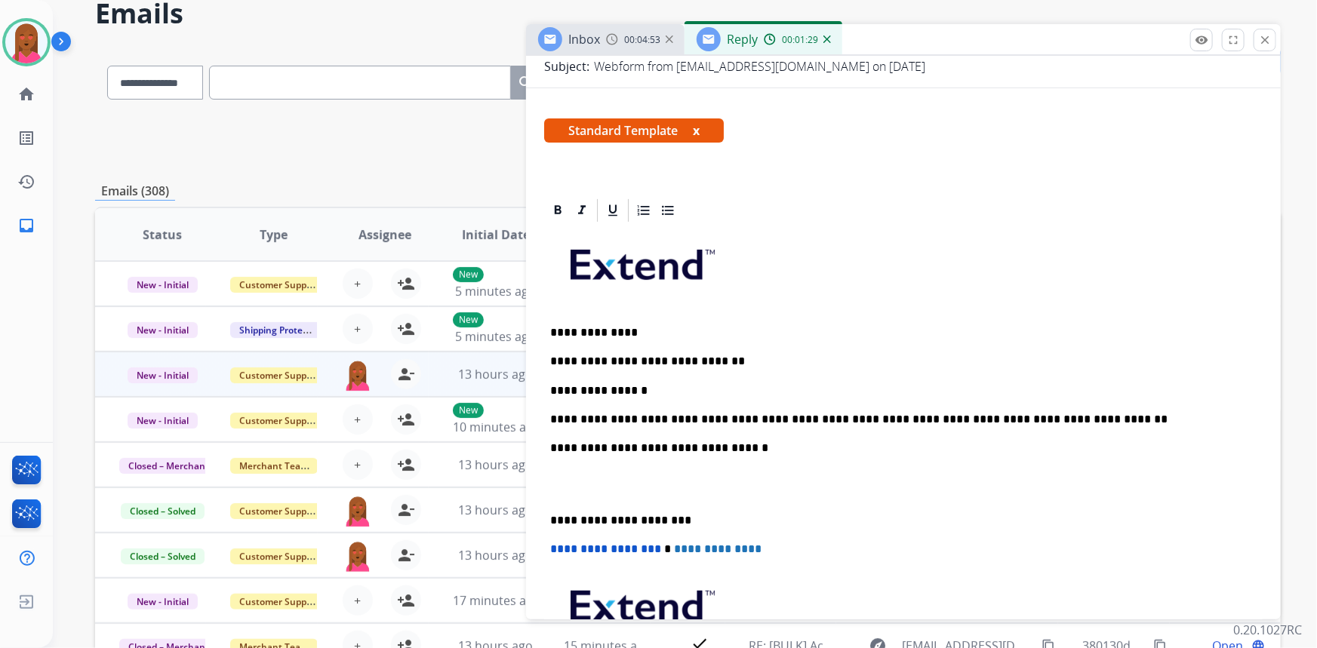
click at [555, 490] on p at bounding box center [903, 485] width 707 height 28
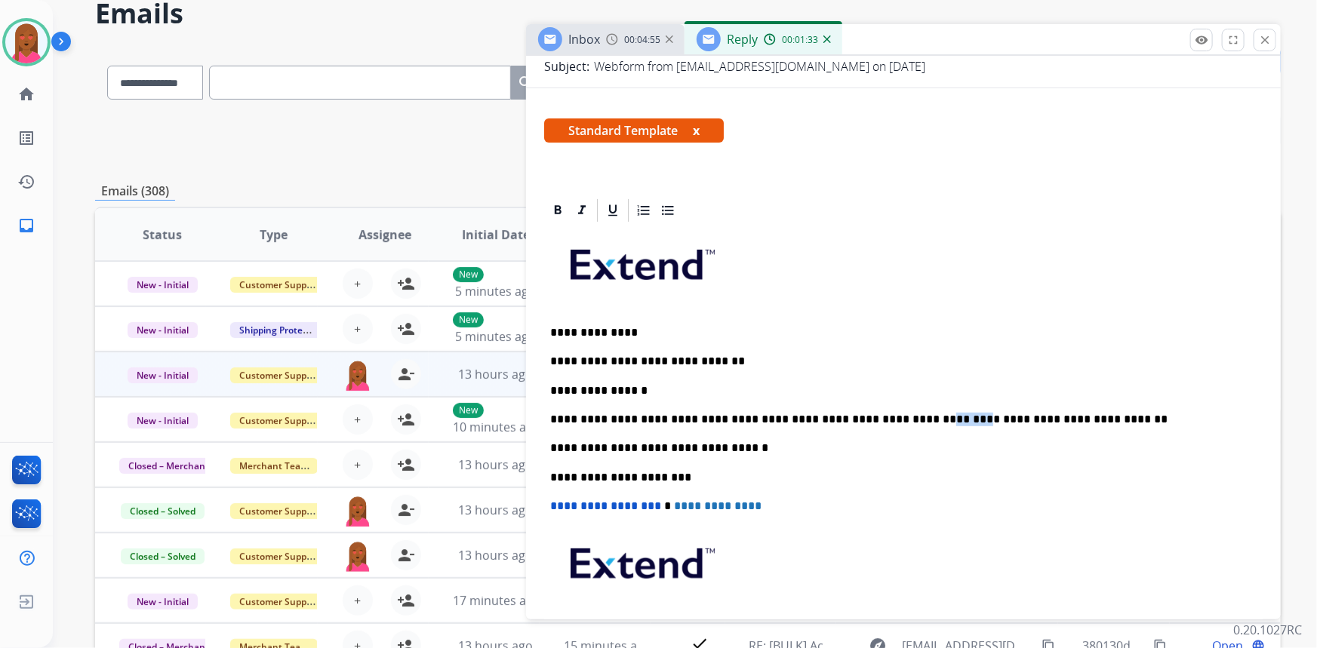
drag, startPoint x: 901, startPoint y: 414, endPoint x: 882, endPoint y: 412, distance: 18.9
click at [882, 413] on p "**********" at bounding box center [897, 420] width 695 height 14
click at [1073, 417] on p "**********" at bounding box center [897, 420] width 695 height 14
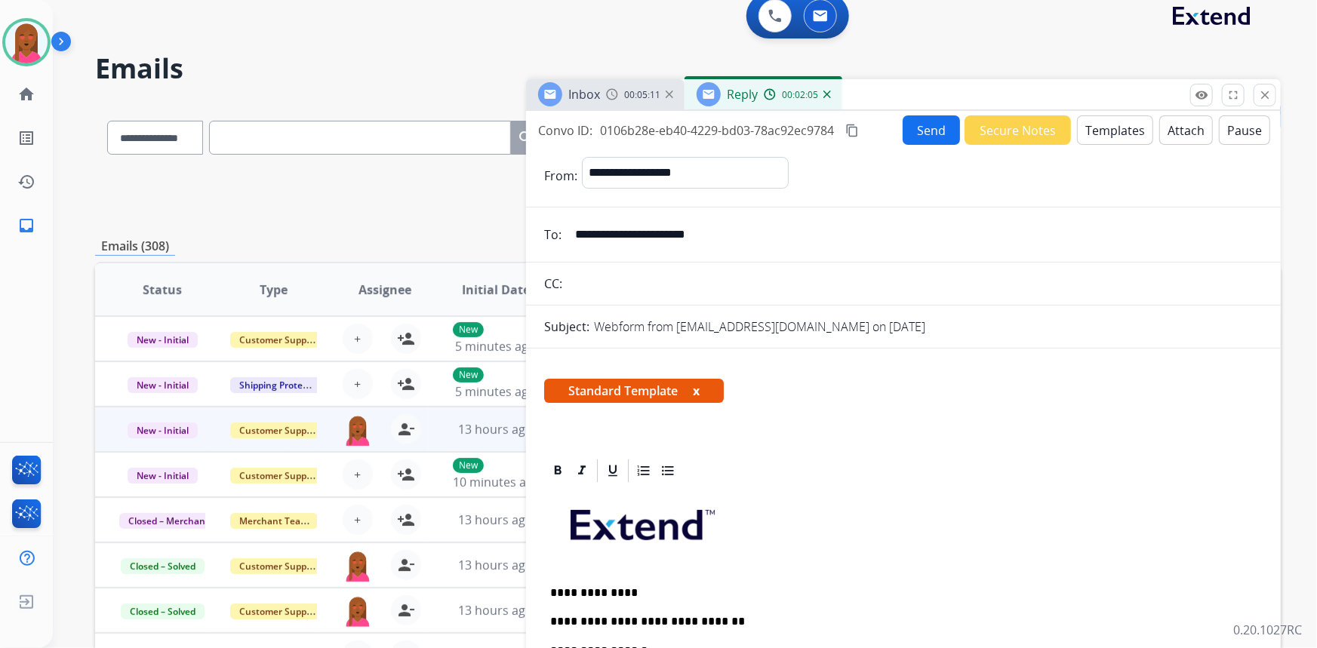
scroll to position [0, 0]
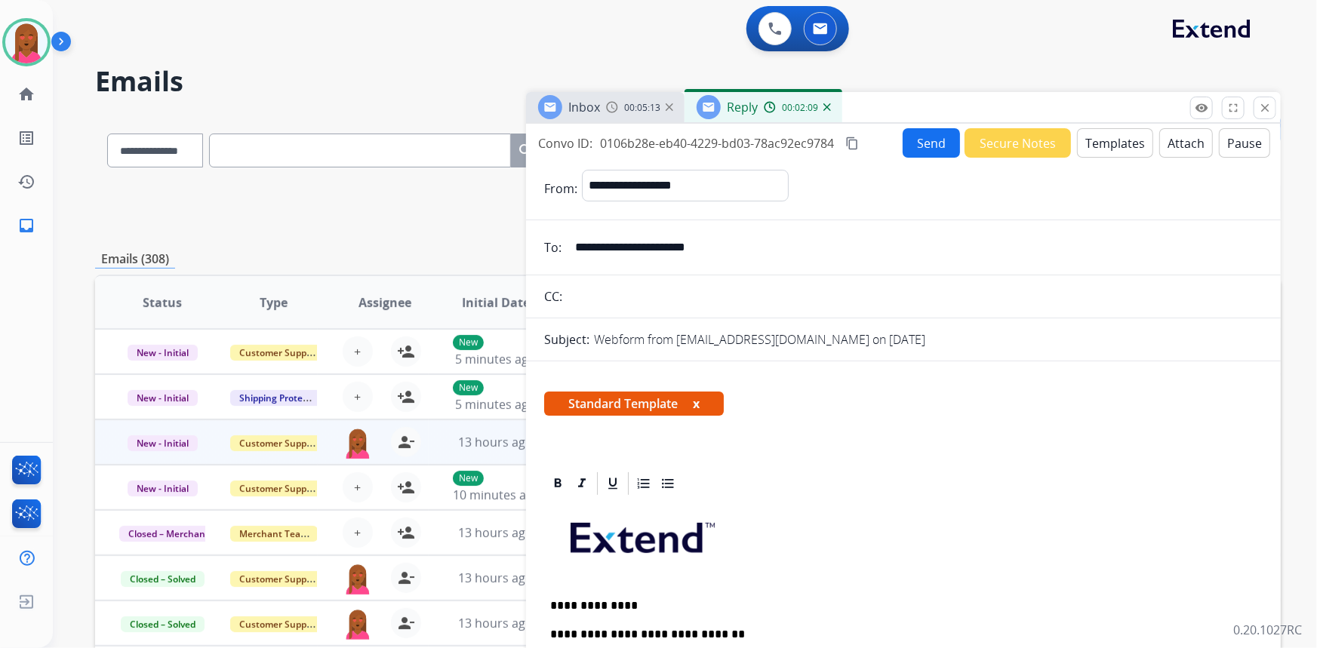
click at [855, 140] on mat-icon "content_copy" at bounding box center [852, 144] width 14 height 14
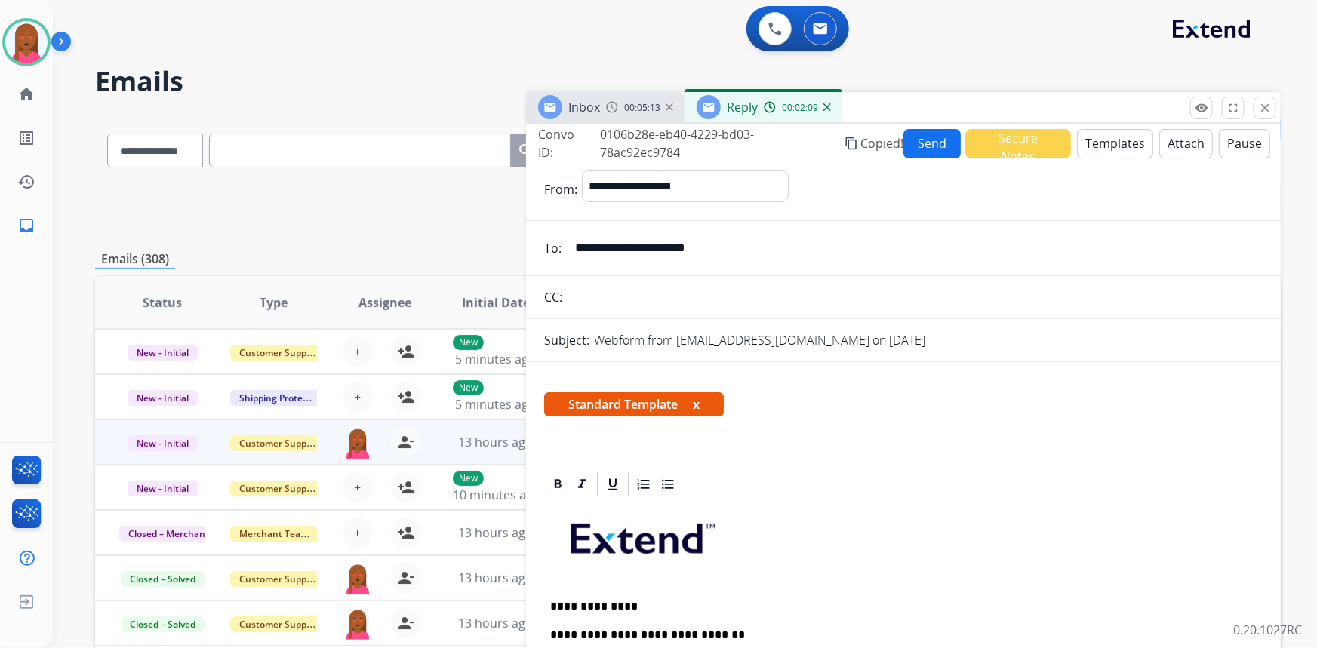
click at [924, 146] on button "Send" at bounding box center [932, 143] width 57 height 29
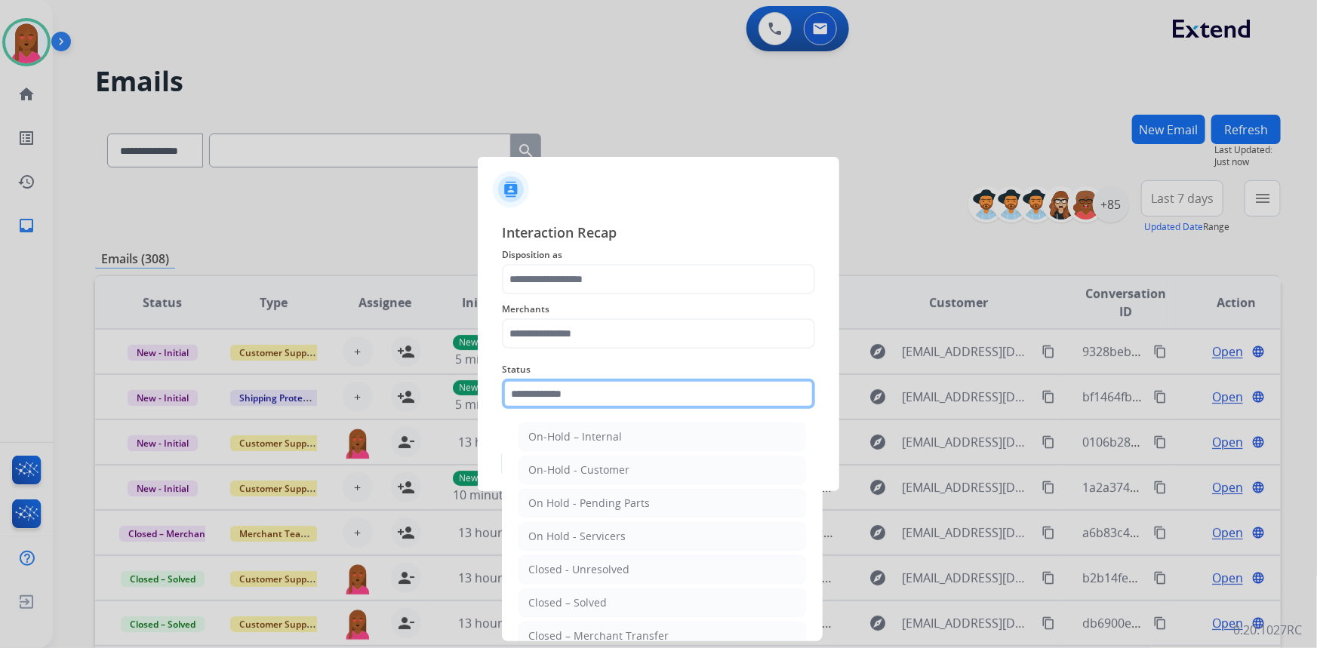
click at [681, 393] on input "text" at bounding box center [658, 394] width 313 height 30
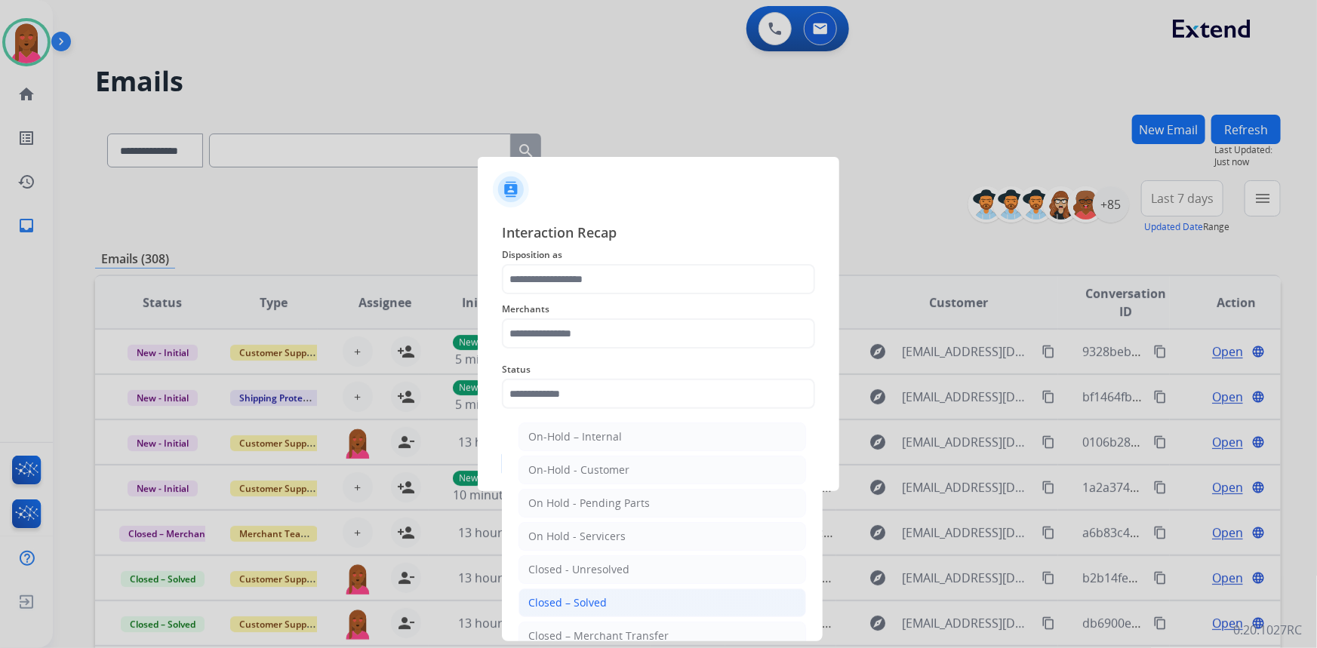
click at [615, 604] on li "Closed – Solved" at bounding box center [663, 603] width 288 height 29
type input "**********"
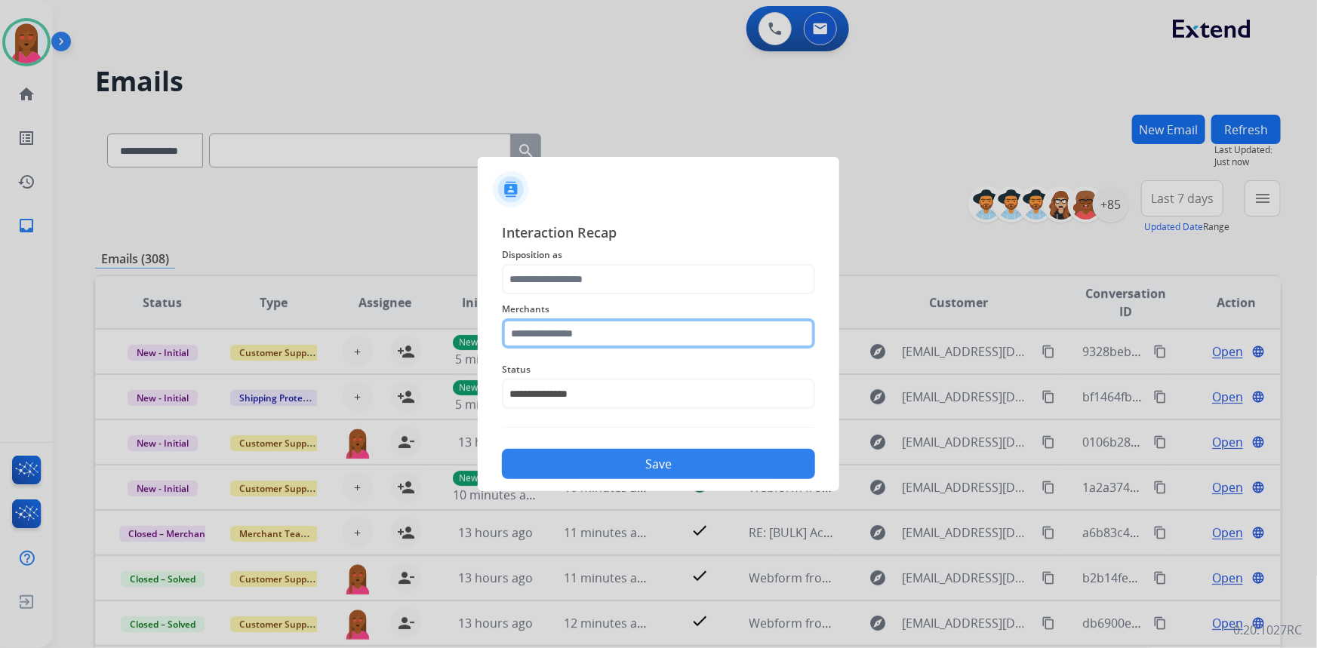
click at [611, 323] on input "text" at bounding box center [658, 334] width 313 height 30
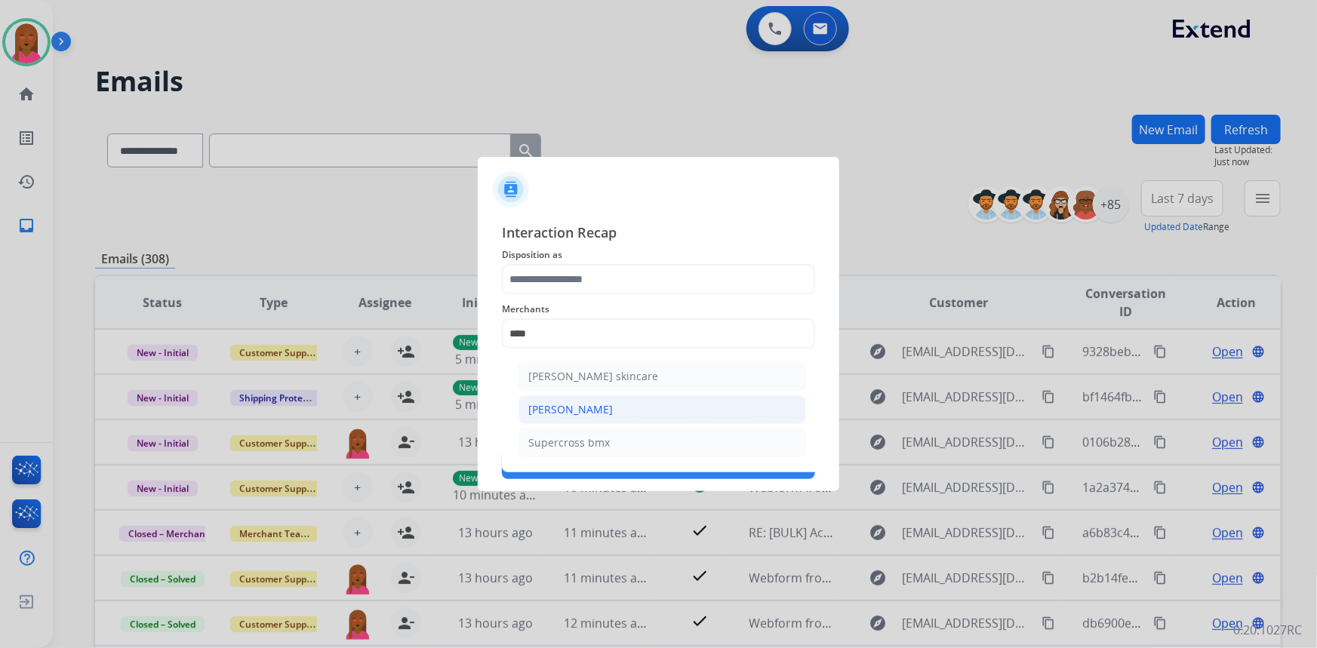
click at [589, 412] on div "[PERSON_NAME]" at bounding box center [570, 409] width 85 height 15
type input "**********"
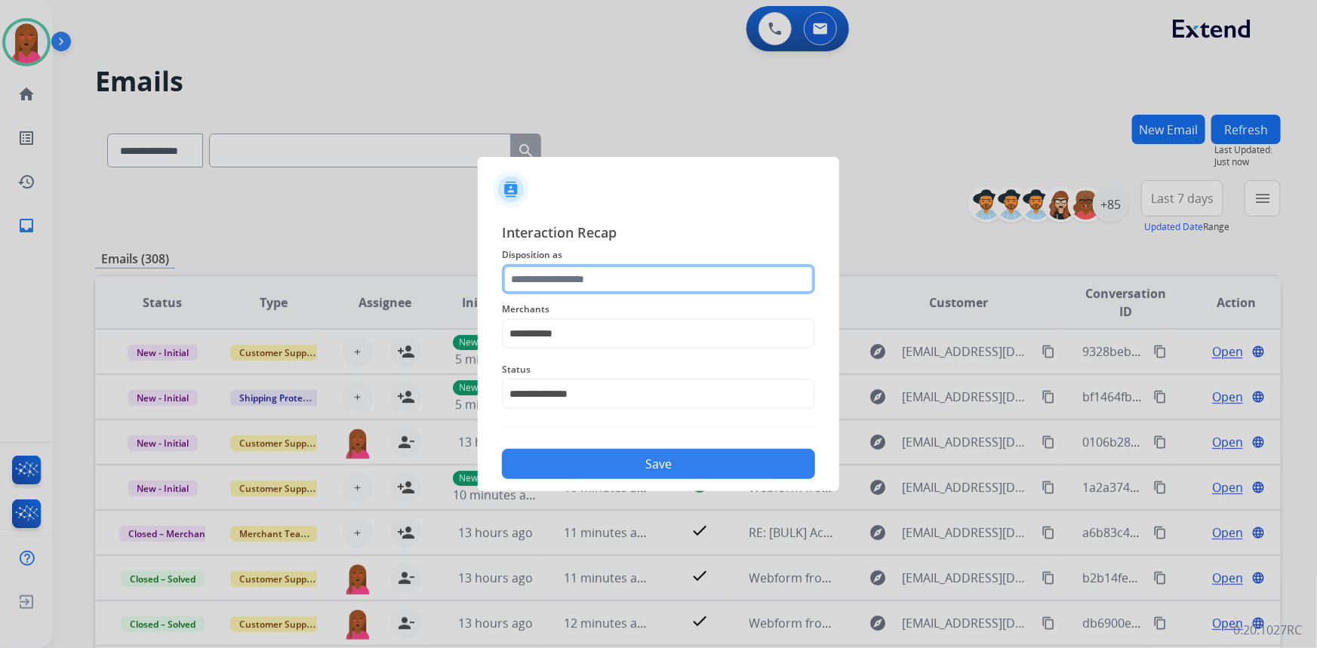
click at [624, 279] on input "text" at bounding box center [658, 279] width 313 height 30
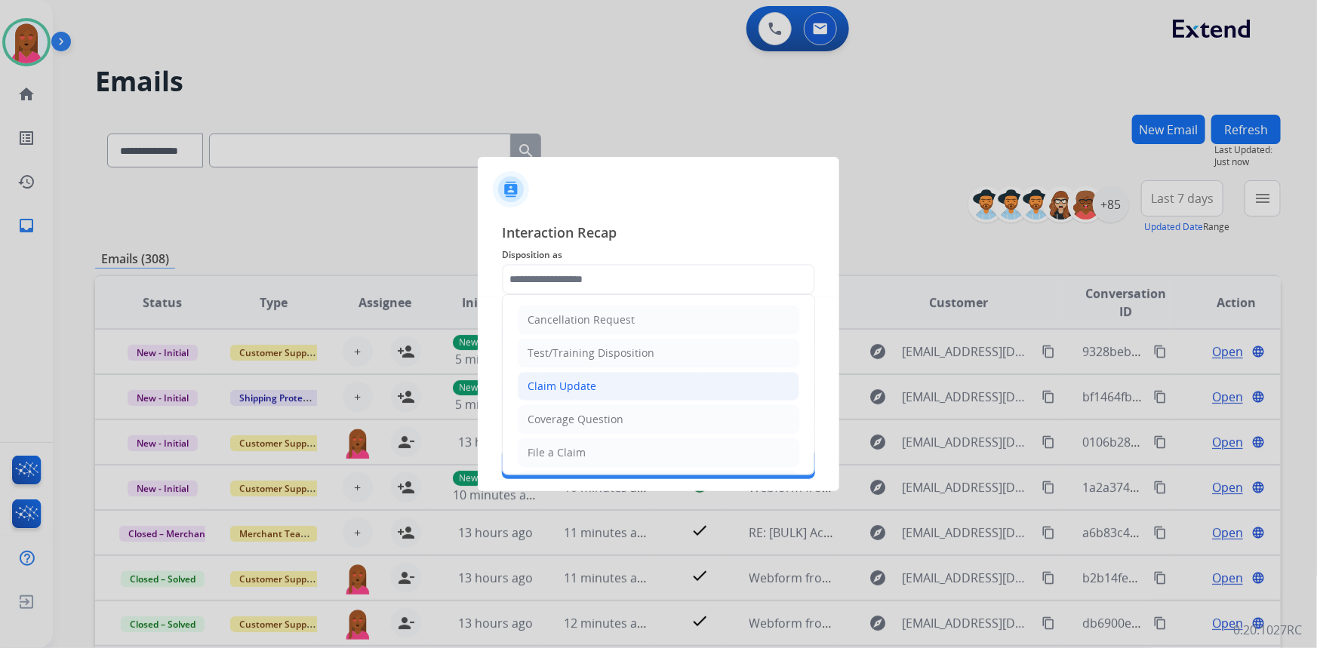
click at [588, 390] on div "Claim Update" at bounding box center [562, 386] width 69 height 15
type input "**********"
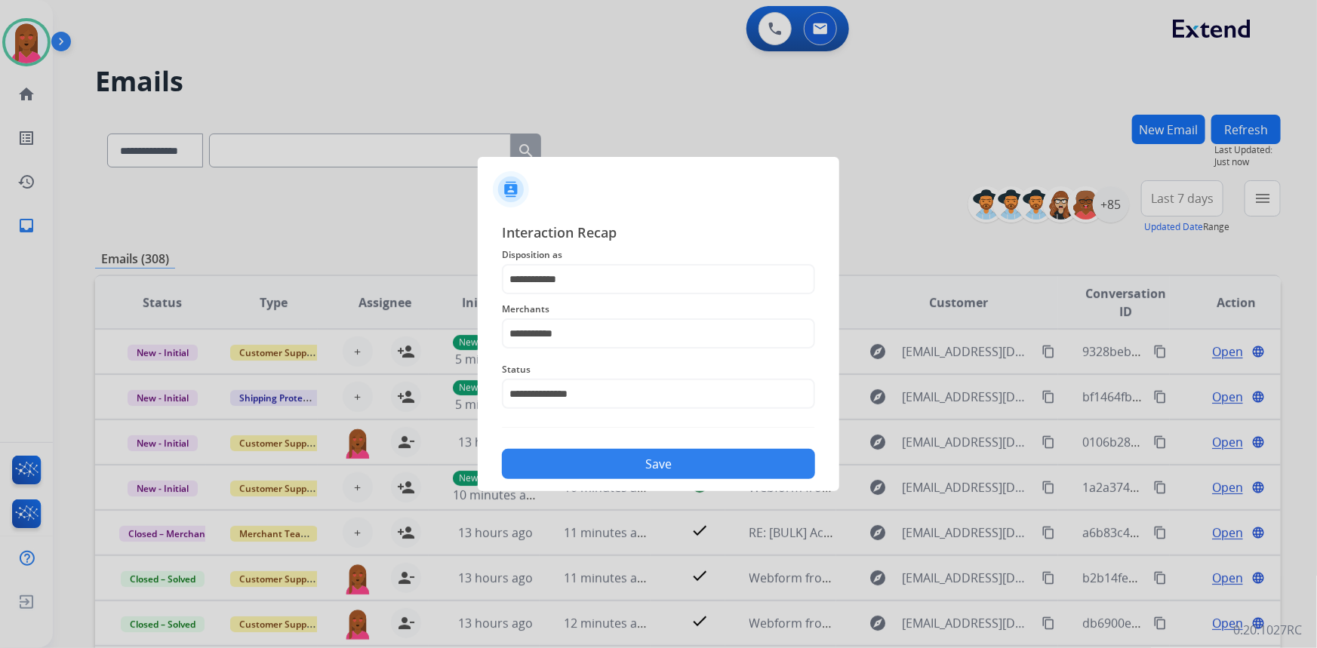
click at [585, 455] on button "Save" at bounding box center [658, 464] width 313 height 30
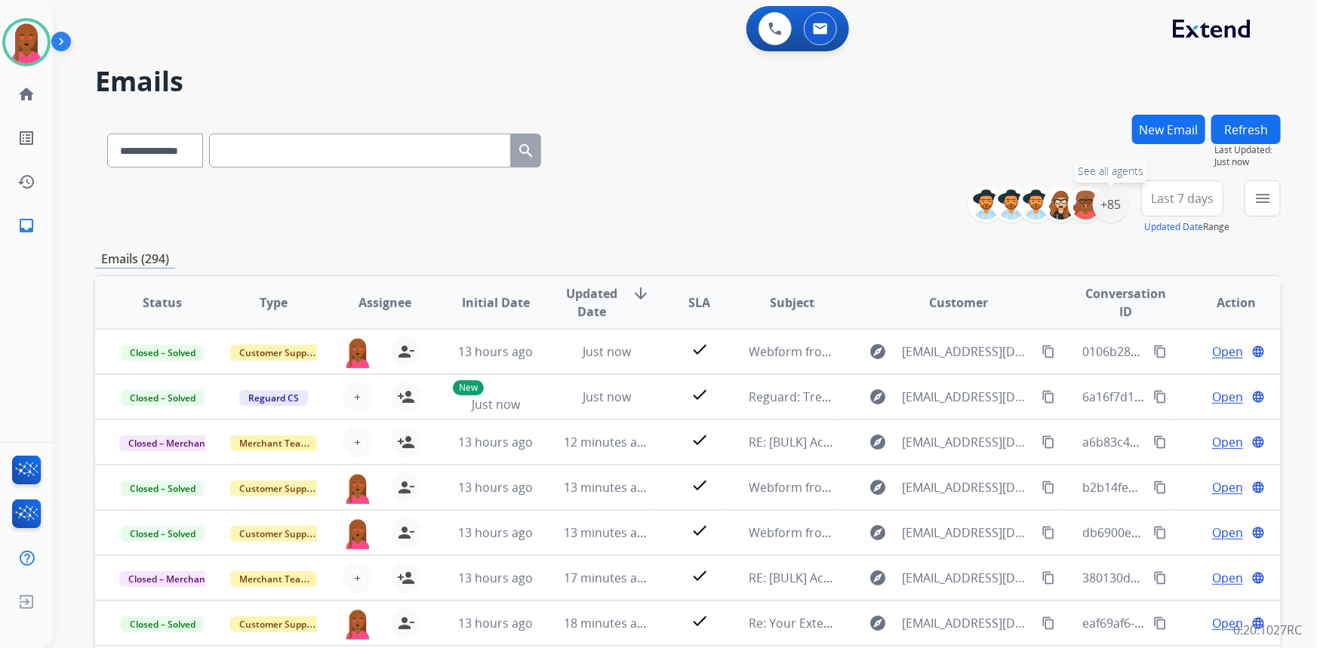
drag, startPoint x: 1113, startPoint y: 211, endPoint x: 1054, endPoint y: 227, distance: 61.0
click at [1113, 211] on div "+85" at bounding box center [1111, 204] width 36 height 36
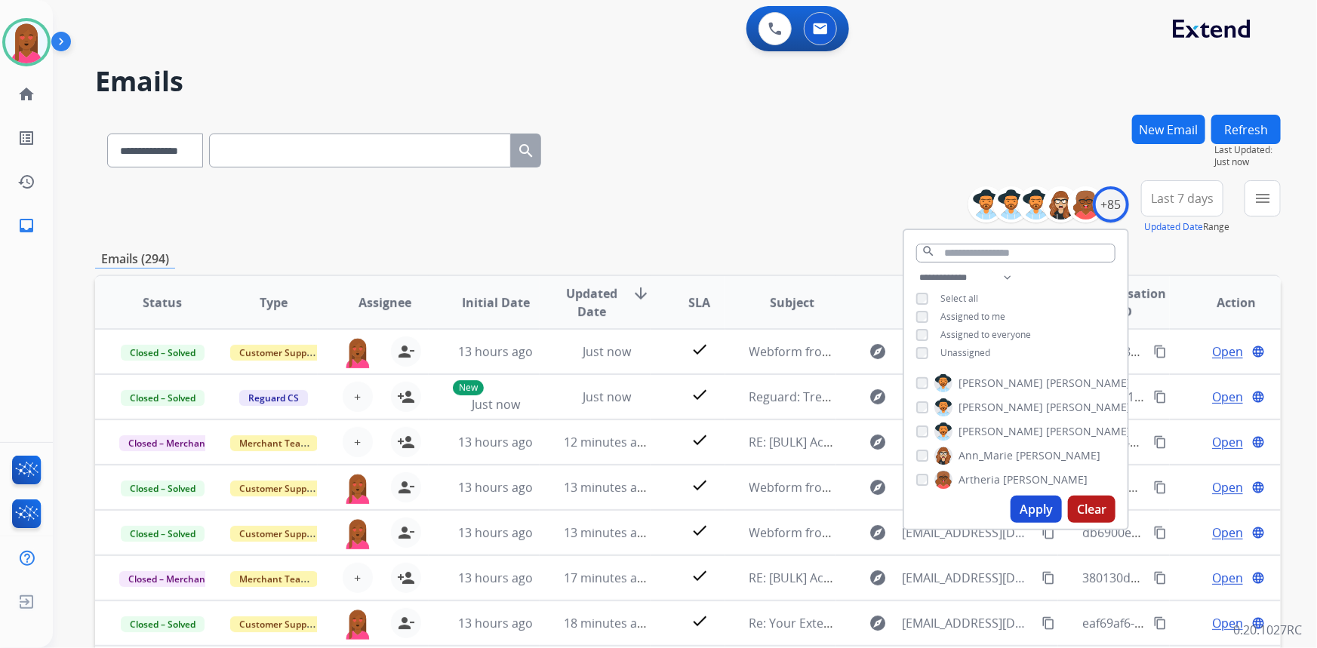
click at [949, 352] on span "Unassigned" at bounding box center [966, 352] width 50 height 13
click at [1047, 511] on button "Apply" at bounding box center [1036, 509] width 51 height 27
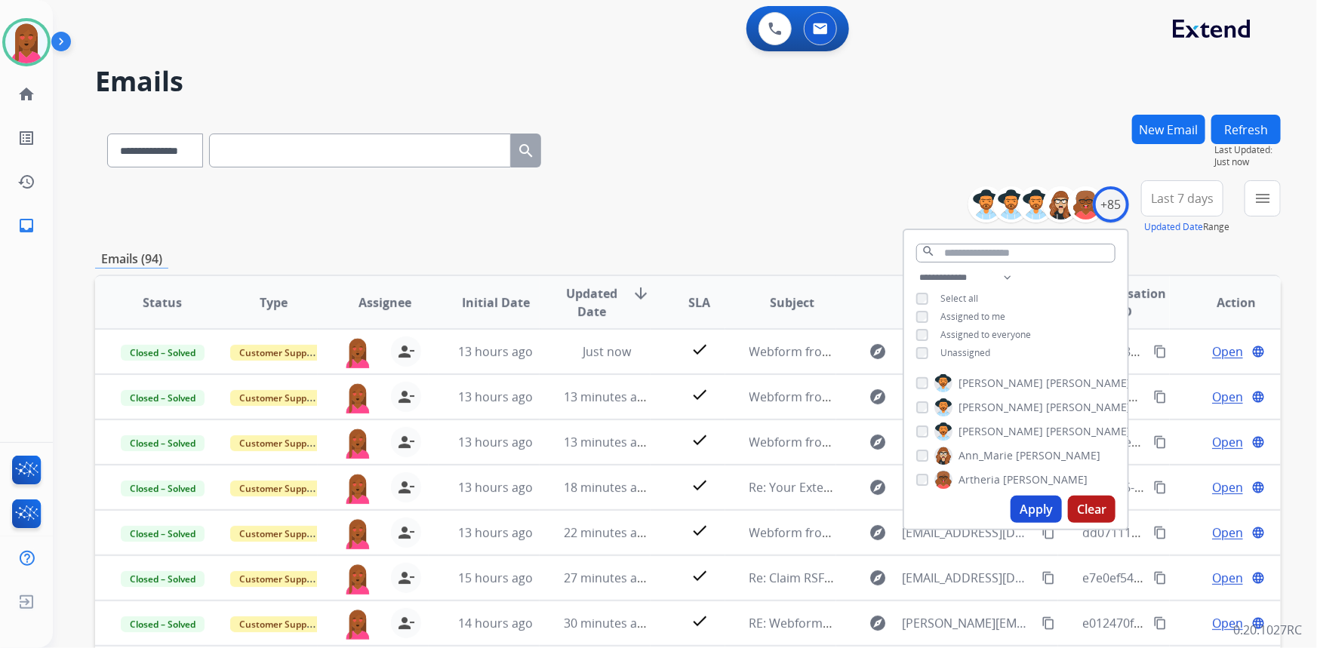
click at [1175, 202] on span "Last 7 days" at bounding box center [1182, 199] width 63 height 6
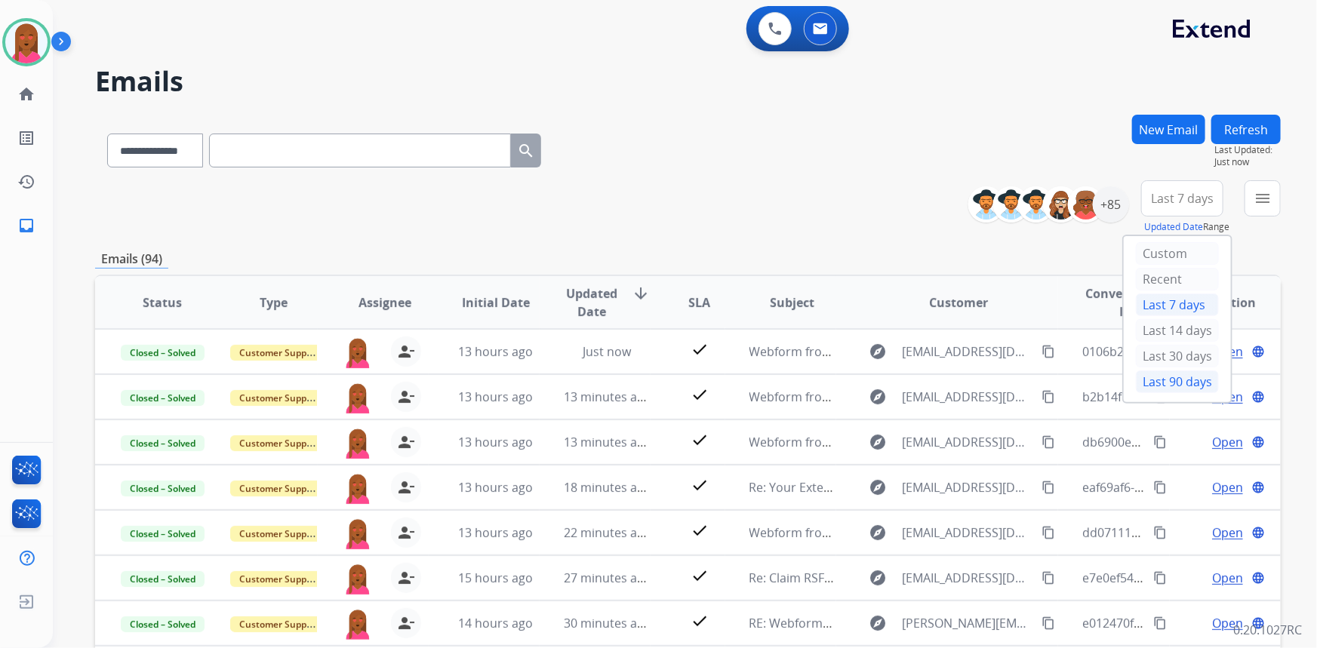
click at [1166, 386] on div "Last 90 days" at bounding box center [1177, 382] width 83 height 23
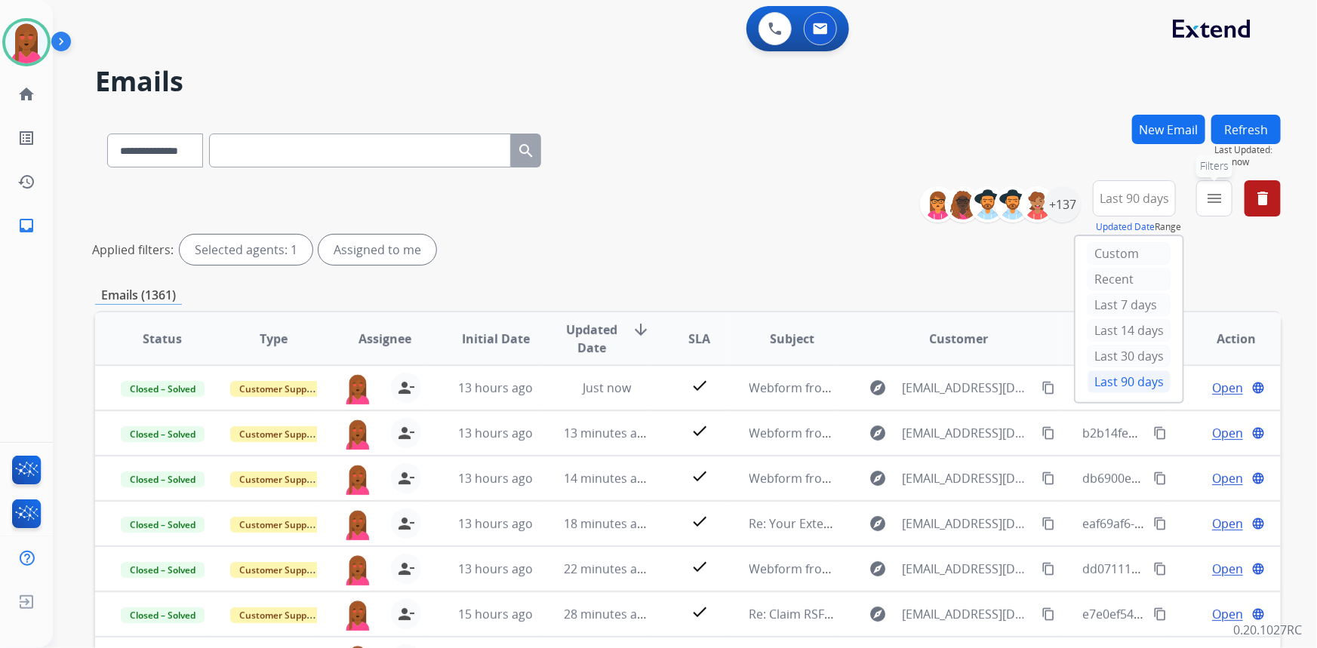
click at [1226, 199] on button "menu Filters" at bounding box center [1214, 198] width 36 height 36
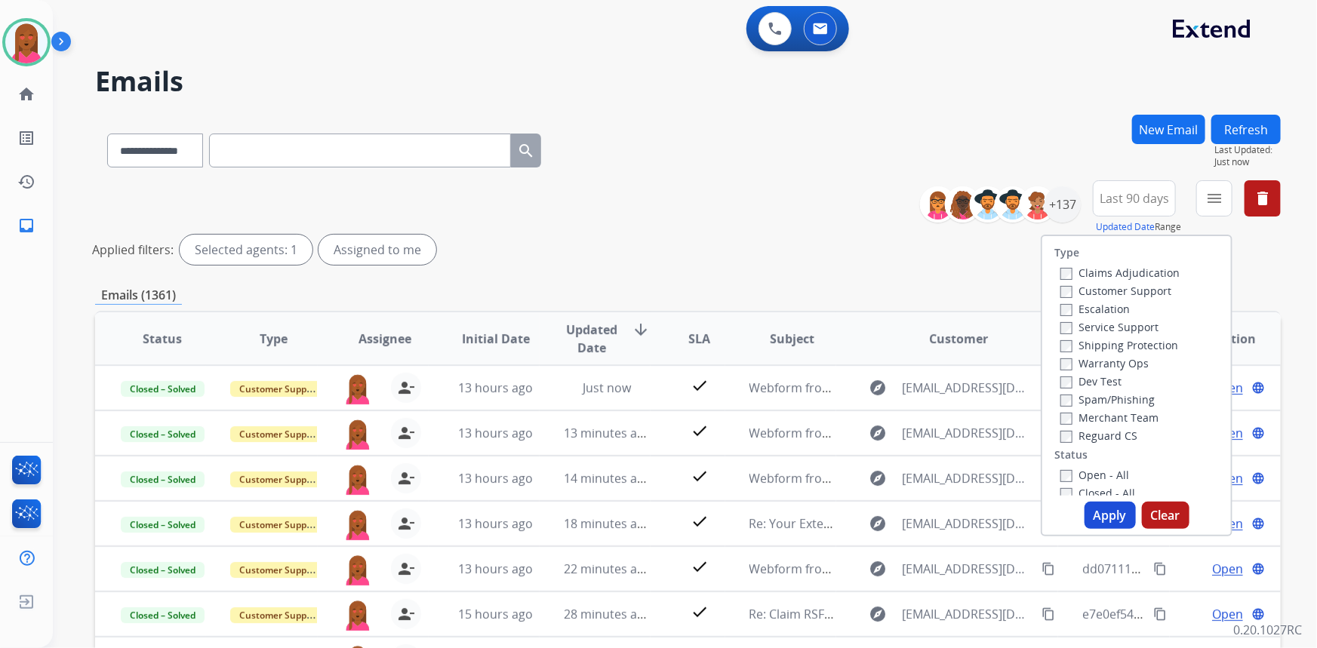
click at [1115, 287] on label "Customer Support" at bounding box center [1116, 291] width 111 height 14
click at [1134, 346] on label "Shipping Protection" at bounding box center [1120, 345] width 118 height 14
click at [1101, 435] on label "Reguard CS" at bounding box center [1099, 436] width 77 height 14
click at [1094, 470] on label "Open - All" at bounding box center [1095, 475] width 69 height 14
click at [1107, 517] on button "Apply" at bounding box center [1110, 515] width 51 height 27
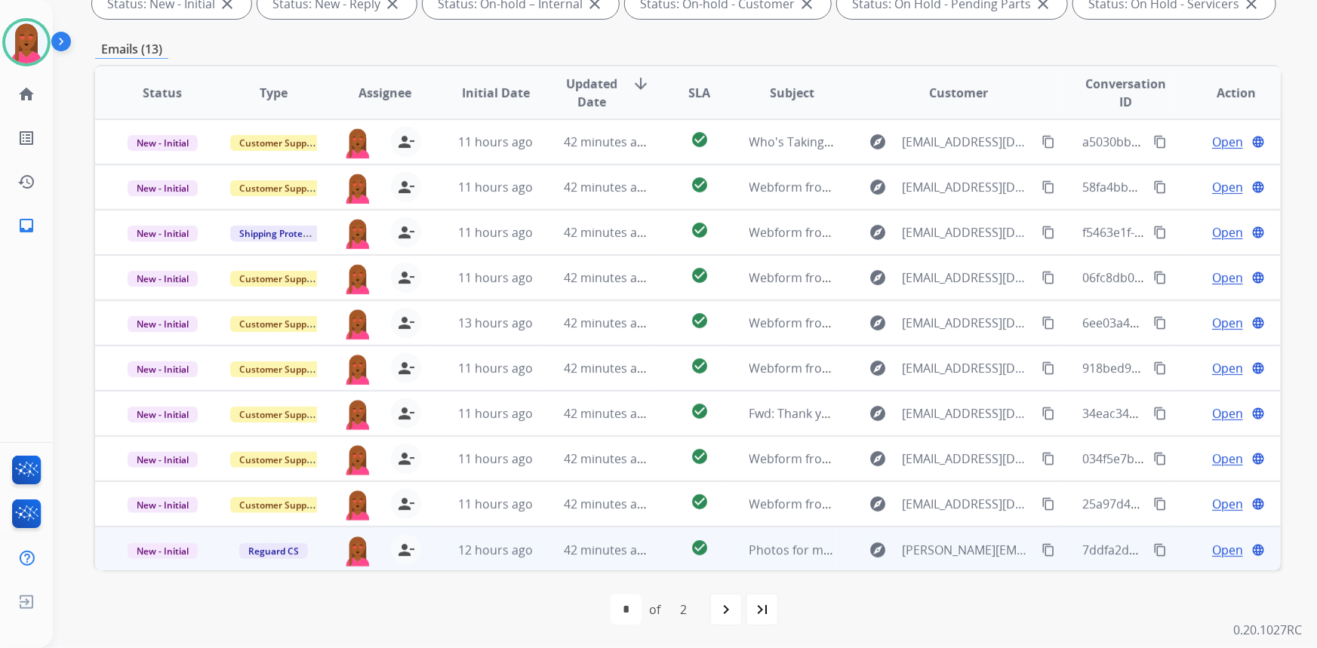
scroll to position [1, 0]
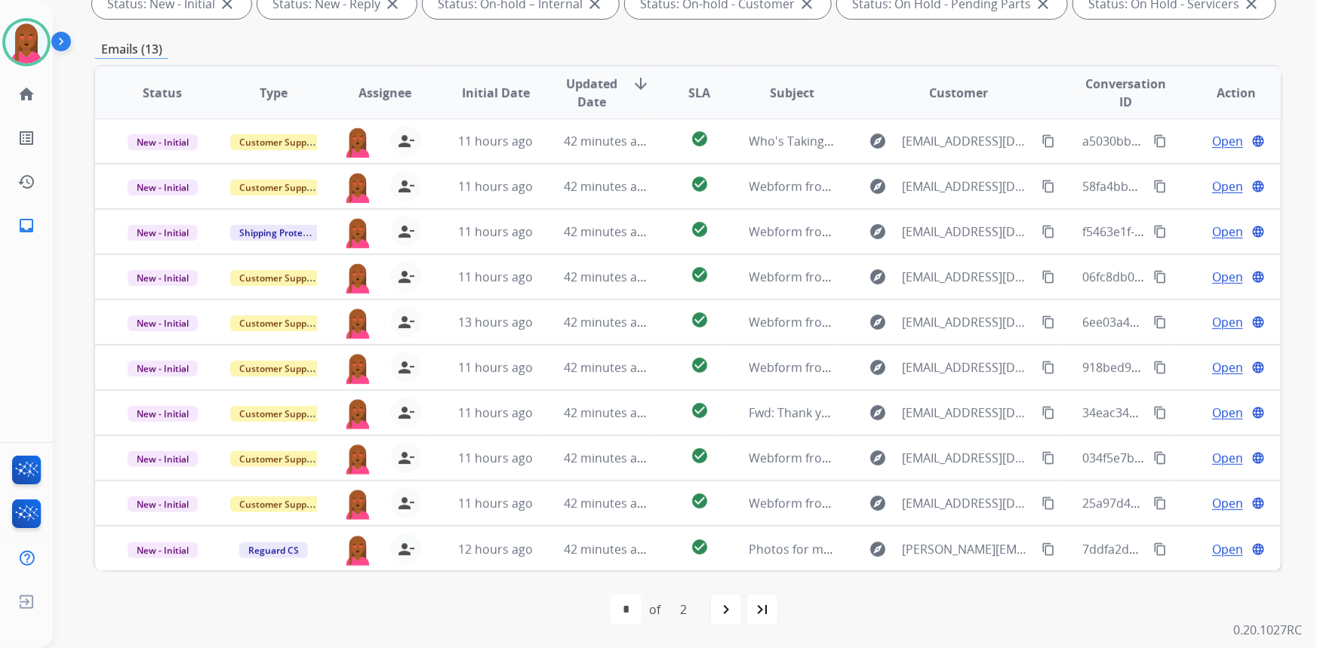
click at [750, 612] on div "last_page" at bounding box center [762, 609] width 33 height 33
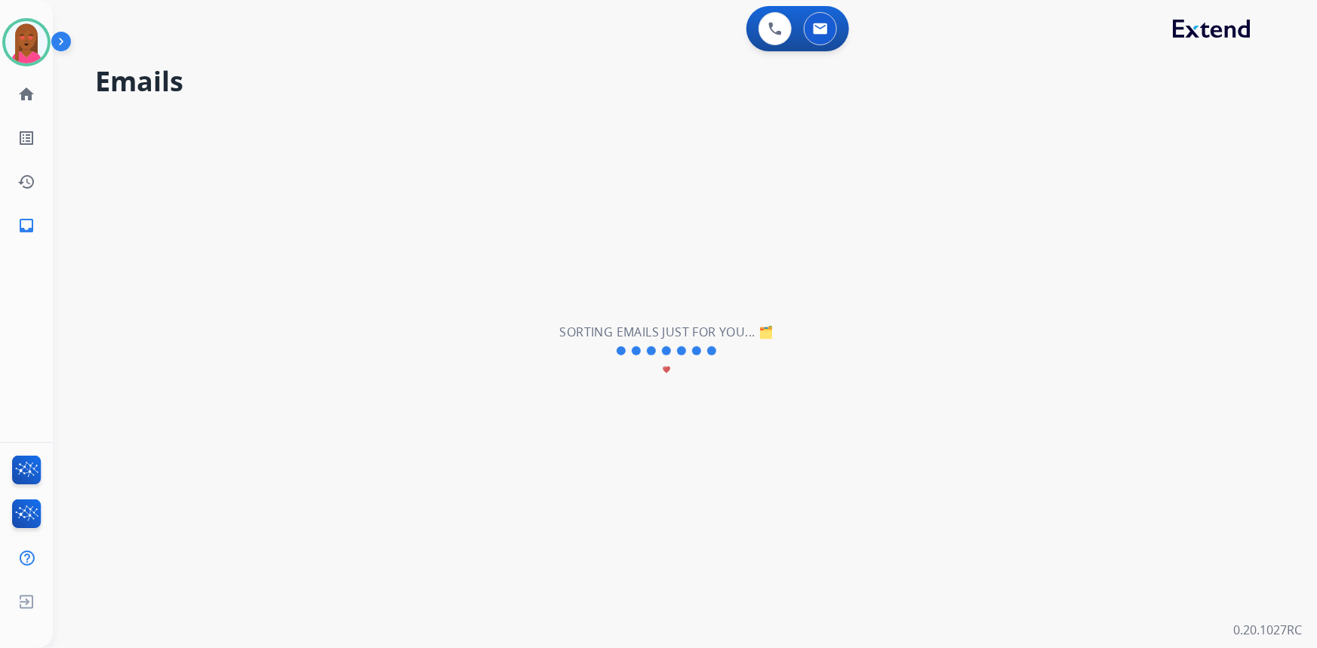
scroll to position [0, 0]
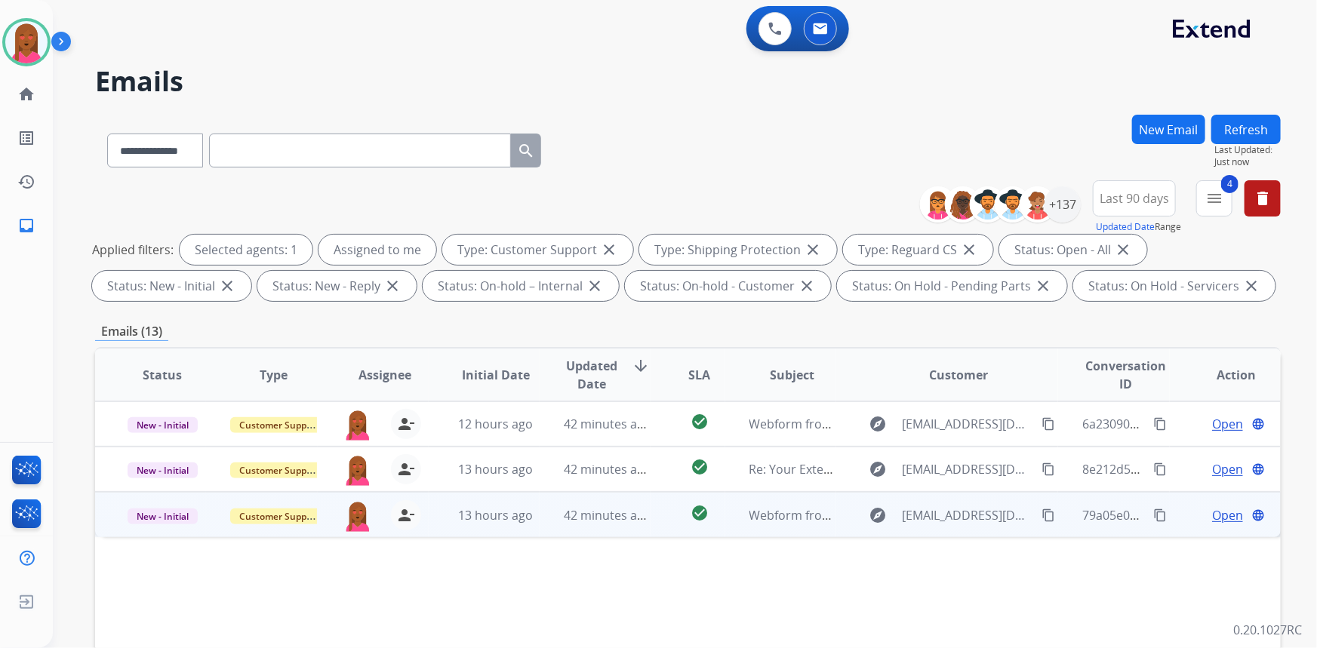
click at [1218, 516] on span "Open" at bounding box center [1227, 516] width 31 height 18
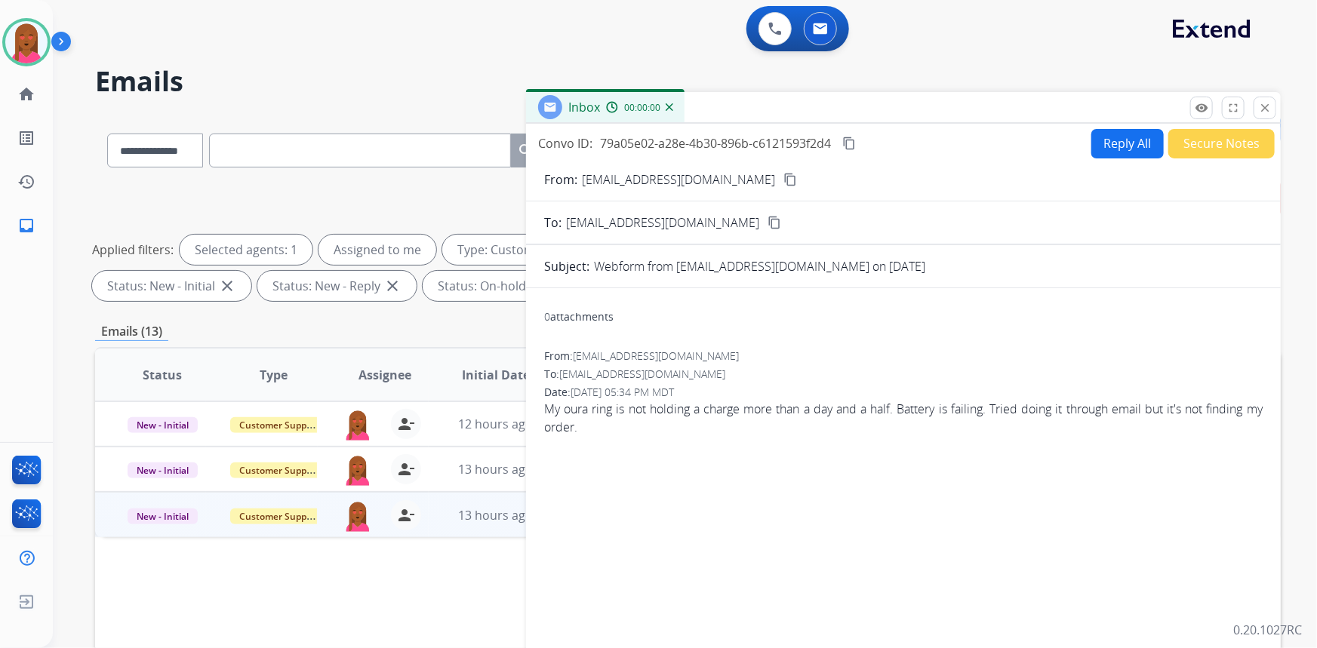
click at [784, 175] on mat-icon "content_copy" at bounding box center [791, 180] width 14 height 14
click at [861, 411] on span "My oura ring is not holding a charge more than a day and a half. Battery is fai…" at bounding box center [903, 418] width 719 height 36
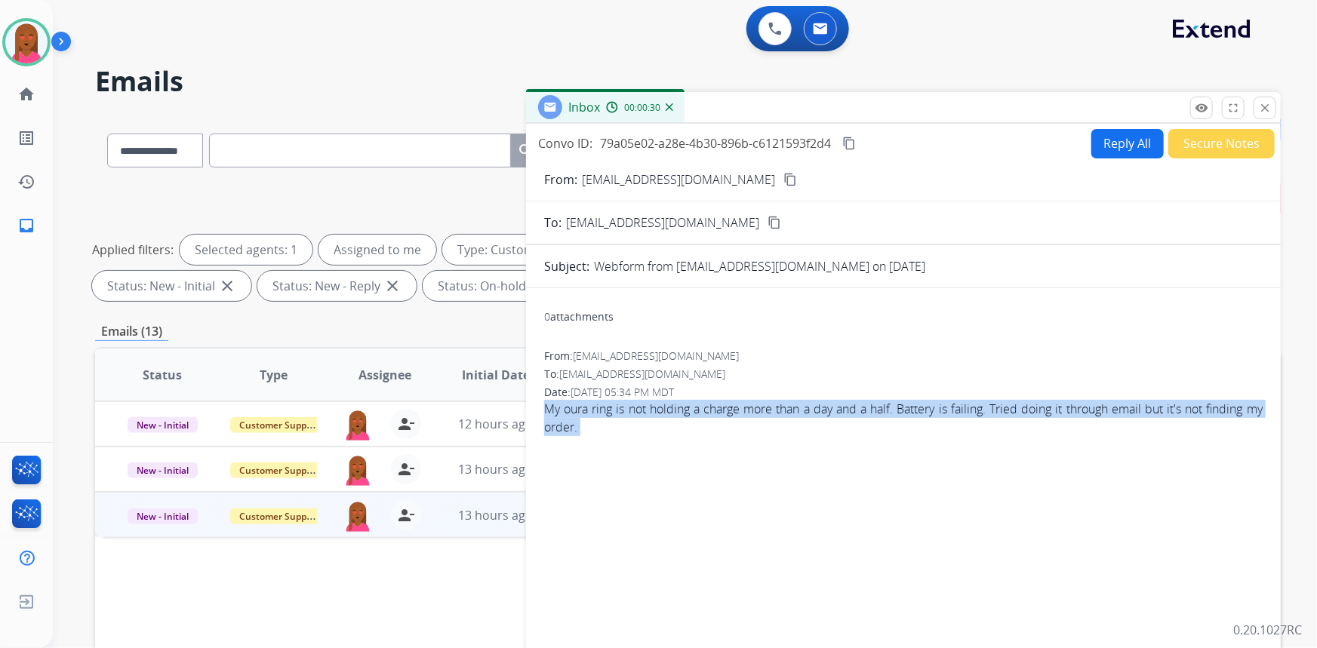
click at [861, 411] on span "My oura ring is not holding a charge more than a day and a half. Battery is fai…" at bounding box center [903, 418] width 719 height 36
copy app-emails-table "My oura ring is not holding a charge more than a day and a half. Battery is fai…"
click at [854, 141] on mat-icon "content_copy" at bounding box center [849, 144] width 14 height 14
click at [1115, 139] on button "Reply All" at bounding box center [1128, 143] width 72 height 29
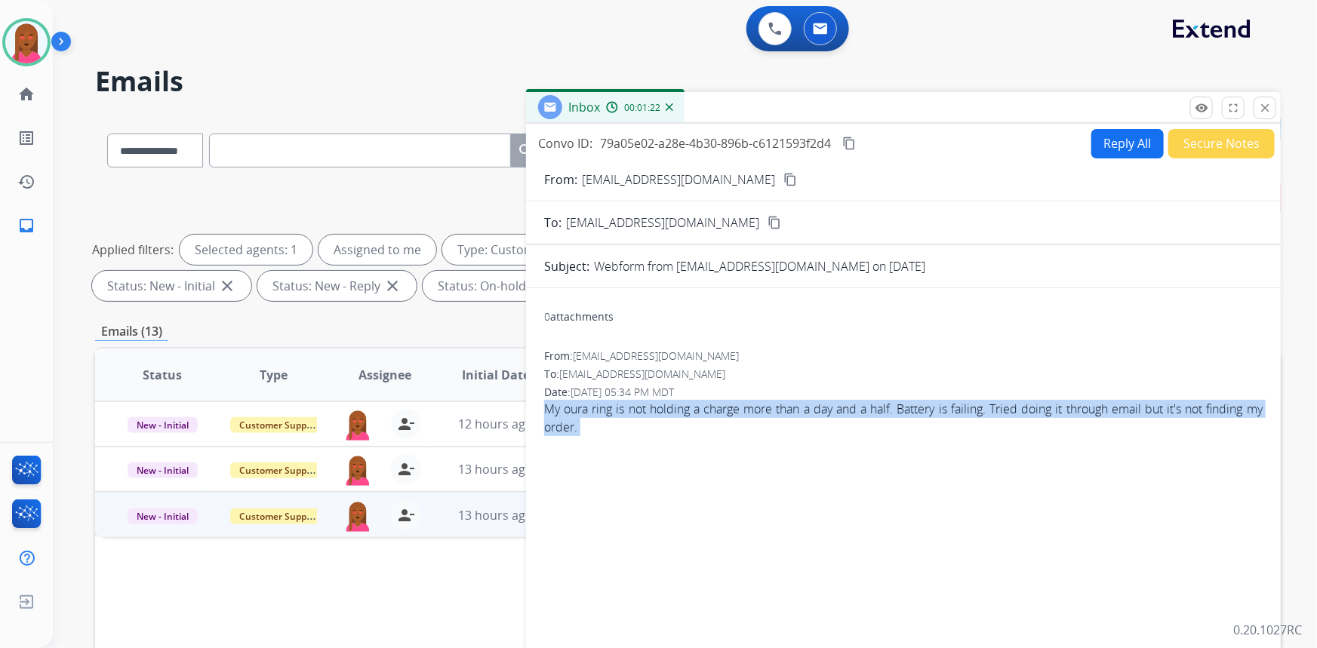
select select "**********"
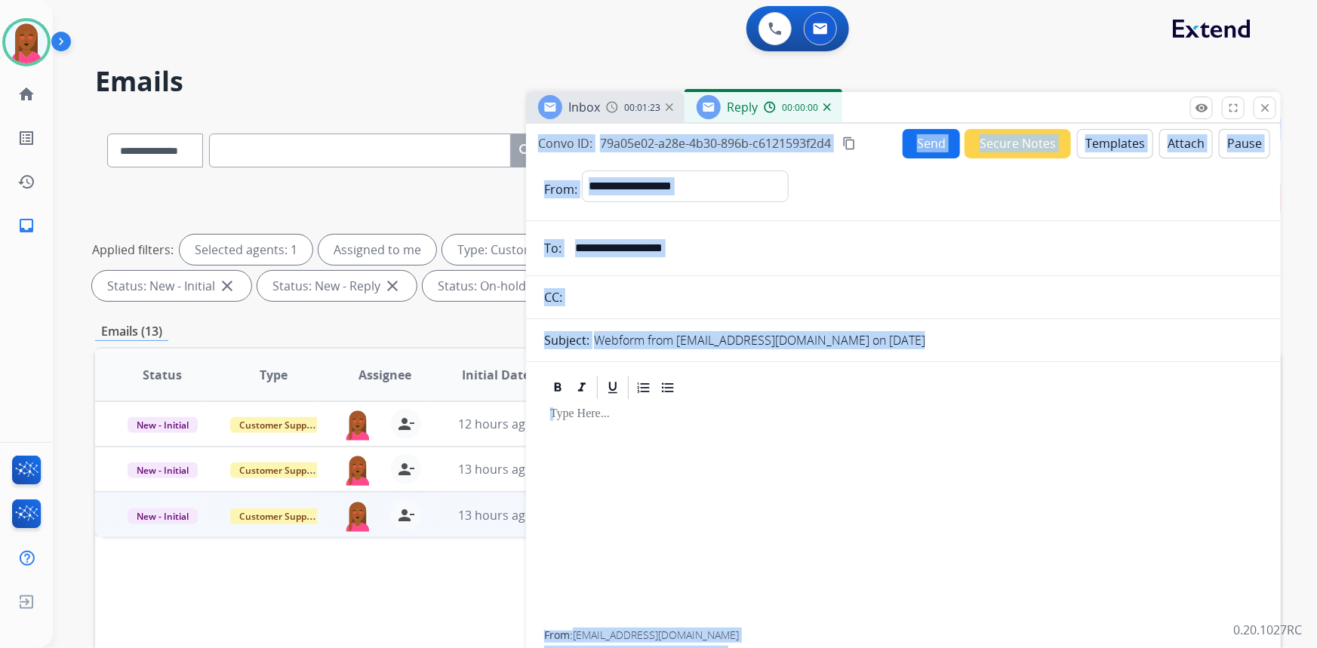
click at [1107, 149] on button "Templates" at bounding box center [1115, 143] width 76 height 29
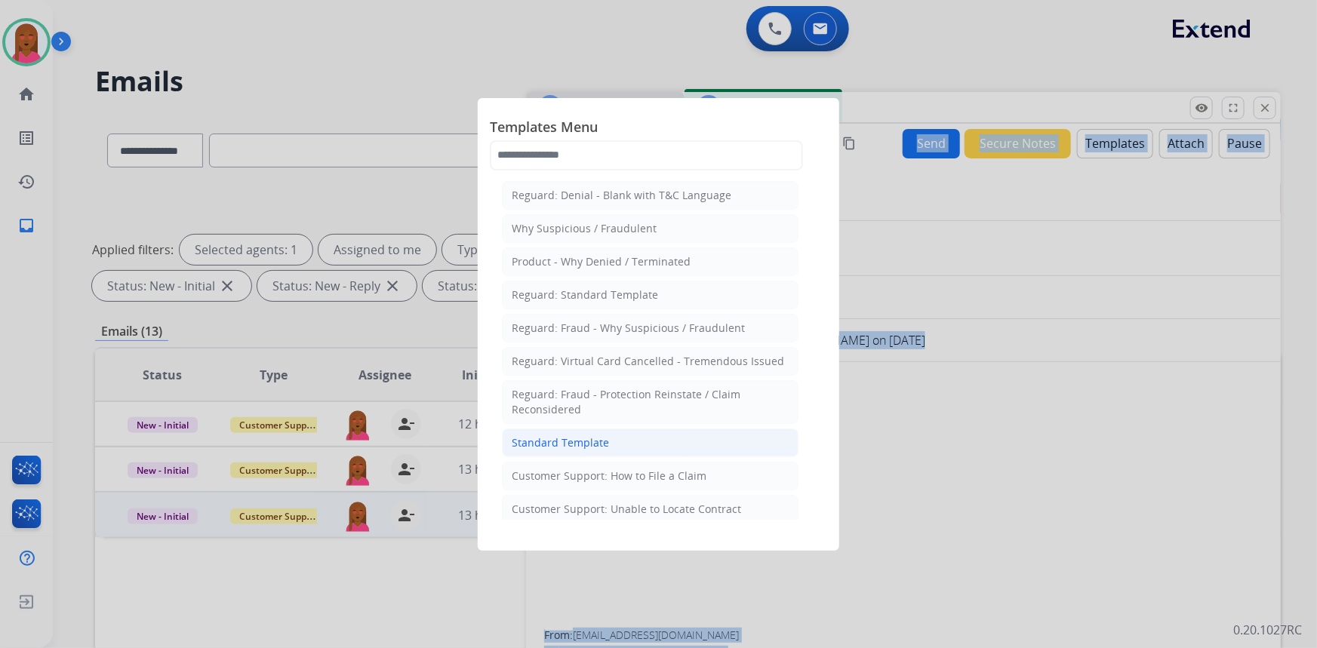
click at [657, 445] on li "Standard Template" at bounding box center [650, 443] width 297 height 29
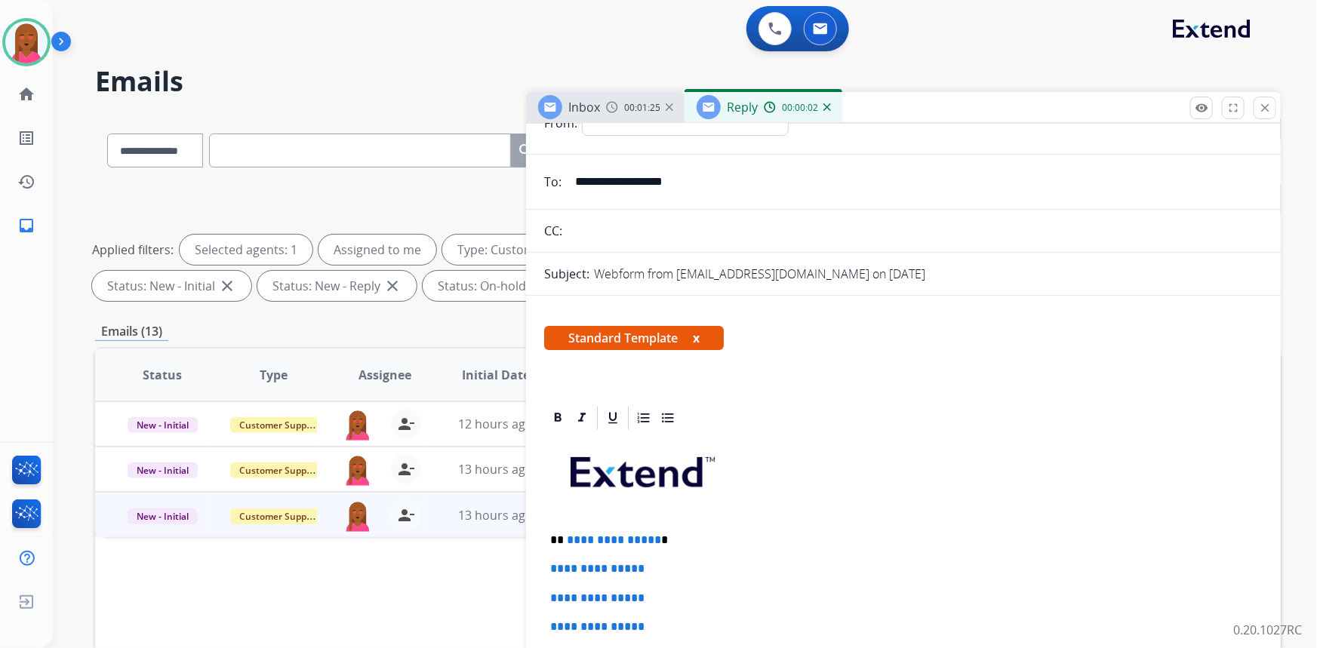
scroll to position [137, 0]
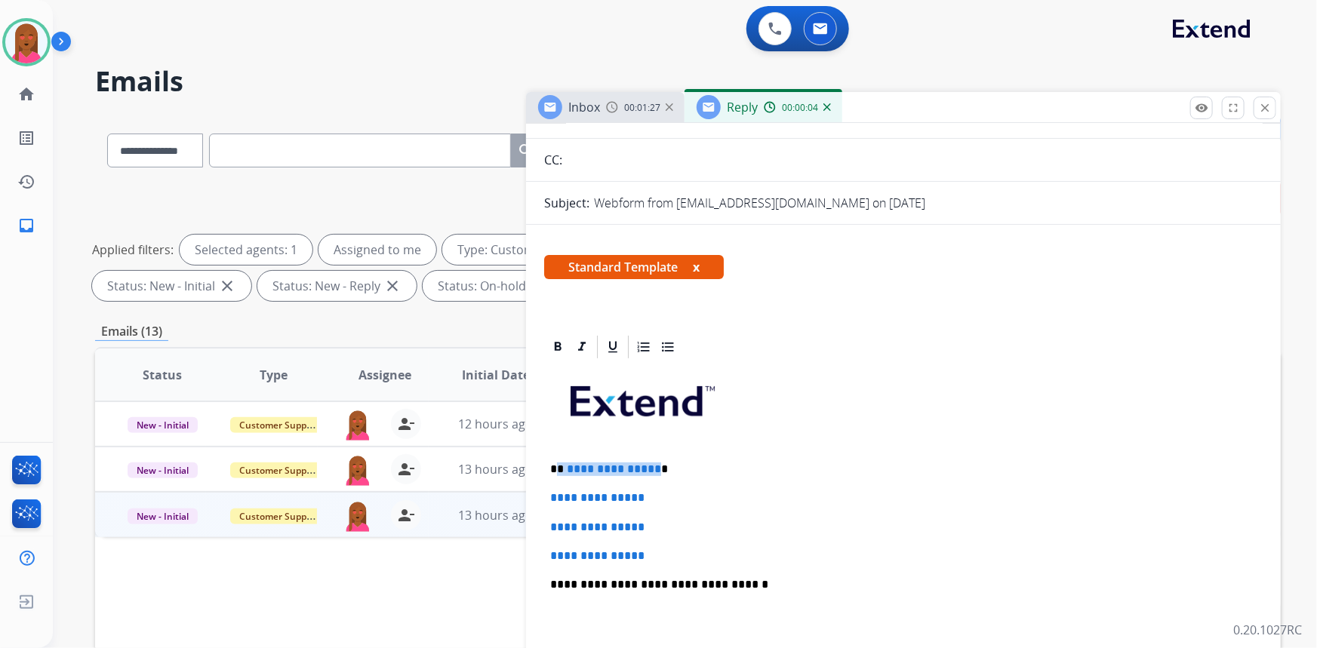
drag, startPoint x: 652, startPoint y: 463, endPoint x: 560, endPoint y: 471, distance: 92.5
click at [559, 471] on p "**********" at bounding box center [897, 470] width 695 height 14
drag, startPoint x: 667, startPoint y: 547, endPoint x: 538, endPoint y: 482, distance: 143.8
click at [538, 482] on div "**********" at bounding box center [903, 655] width 755 height 643
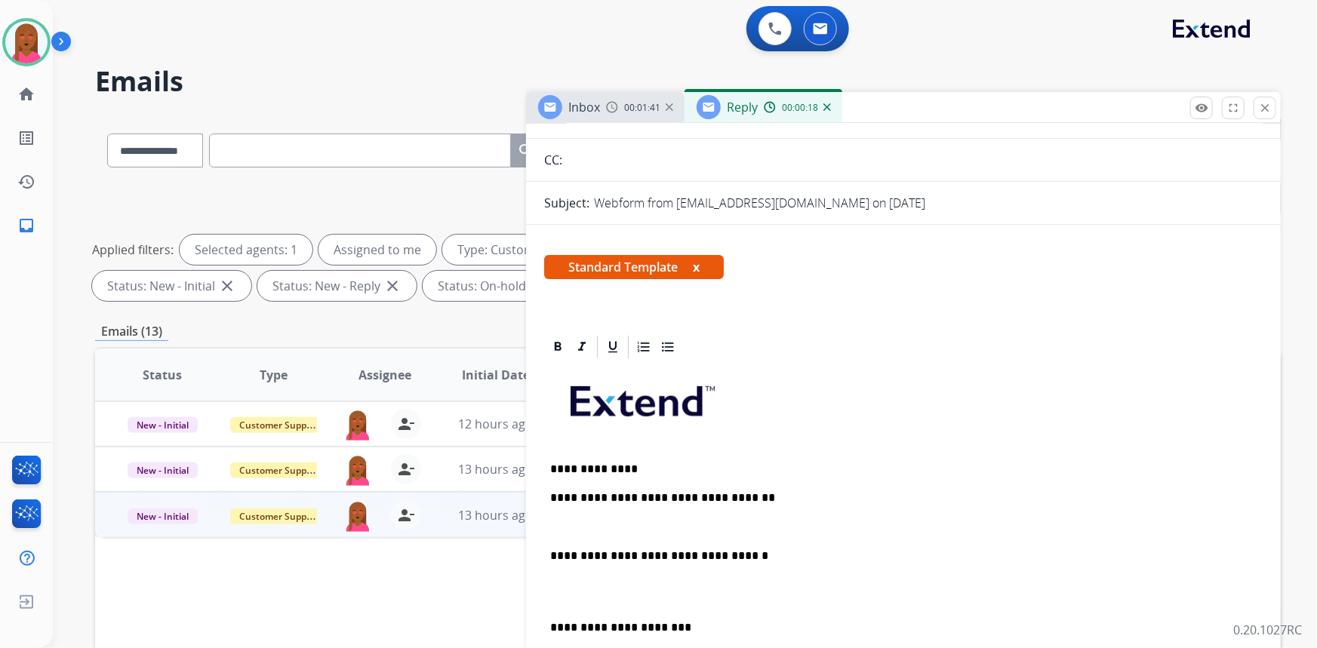
click at [616, 593] on p at bounding box center [903, 592] width 707 height 28
click at [587, 521] on p at bounding box center [903, 528] width 707 height 14
click at [606, 521] on p at bounding box center [903, 528] width 707 height 14
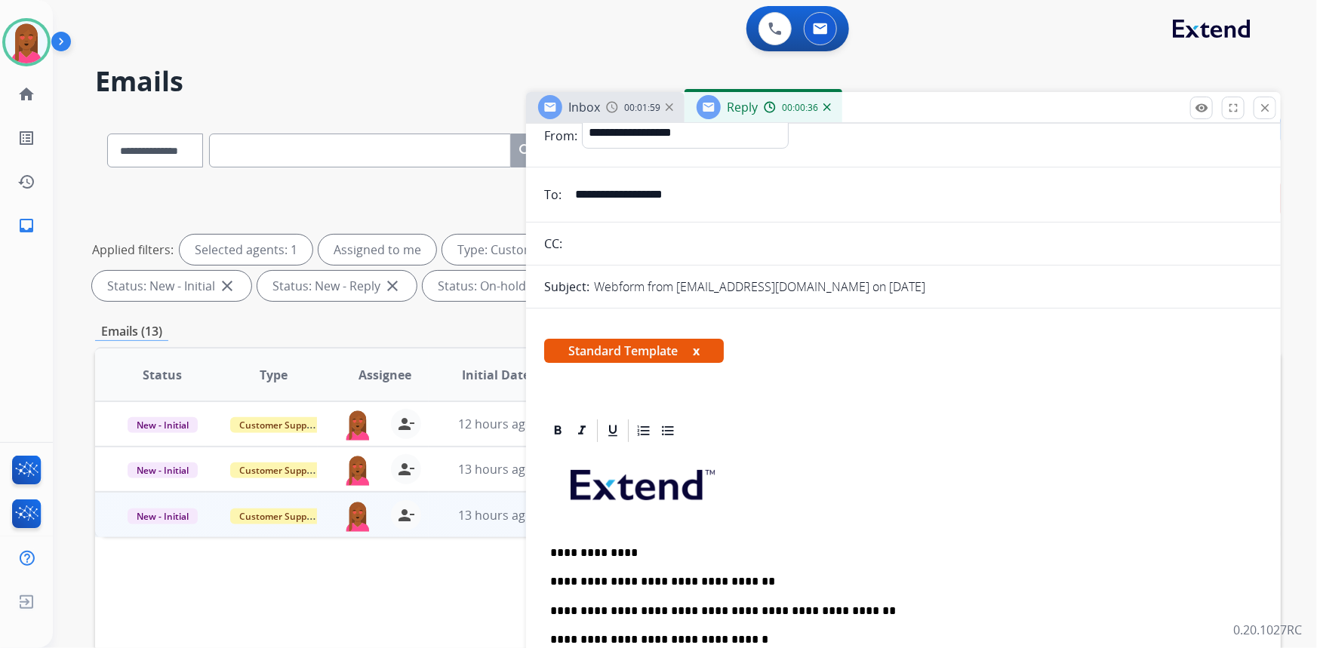
scroll to position [0, 0]
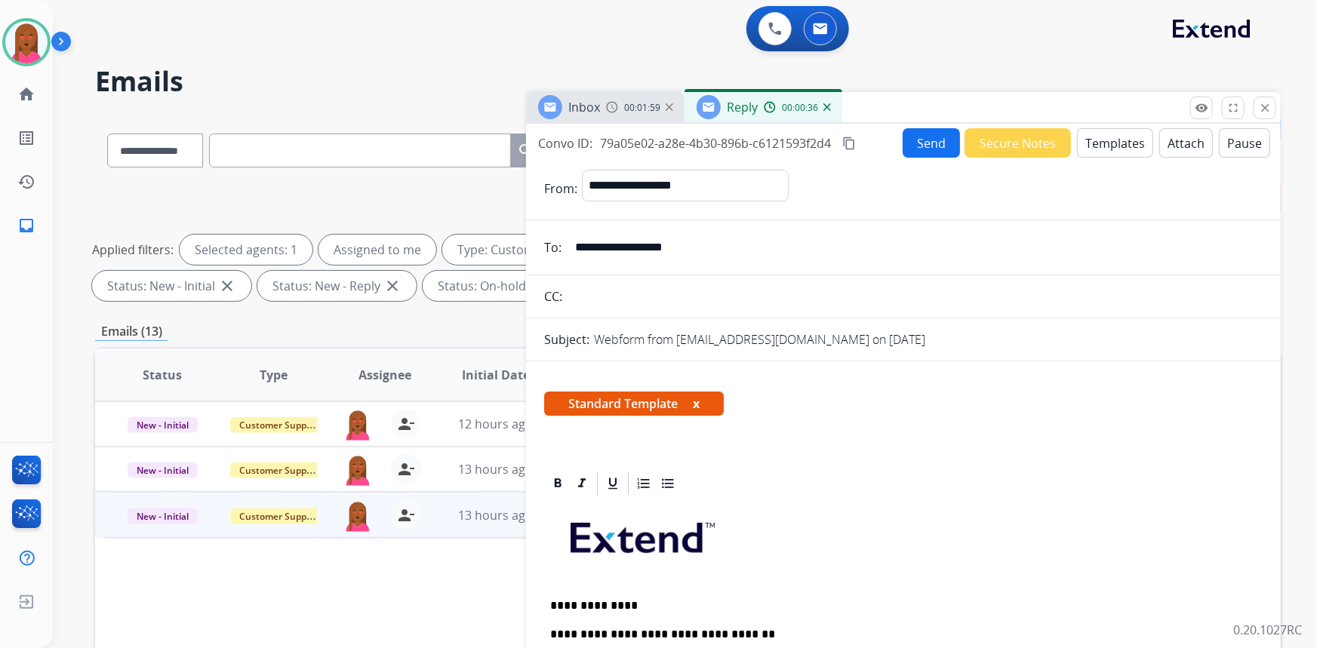
click at [928, 140] on button "Send" at bounding box center [931, 142] width 57 height 29
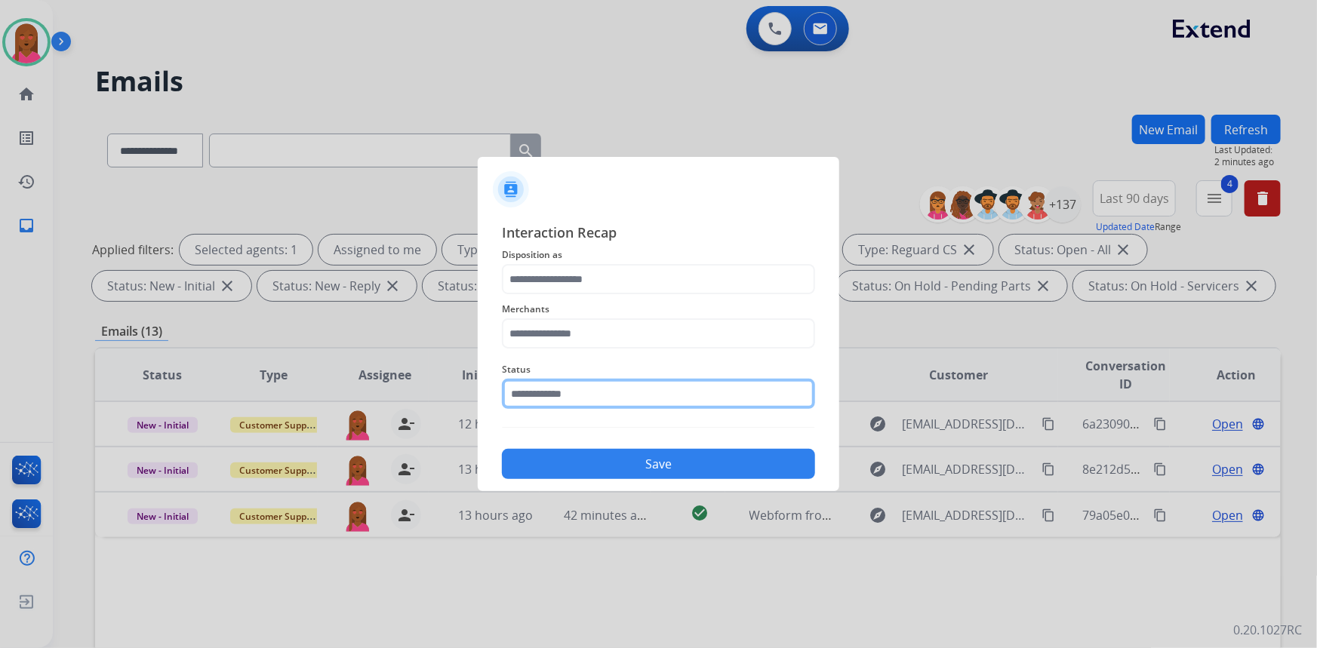
click at [544, 390] on input "text" at bounding box center [658, 394] width 313 height 30
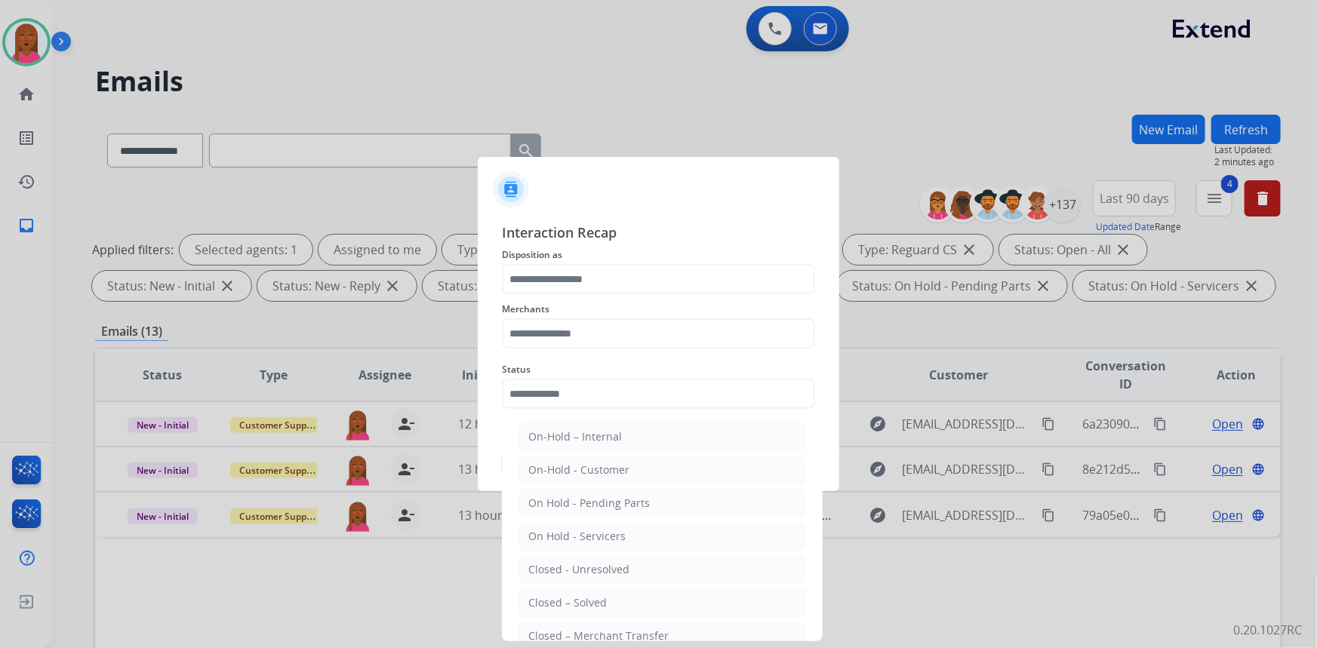
click at [580, 596] on div "Closed – Solved" at bounding box center [567, 603] width 79 height 15
type input "**********"
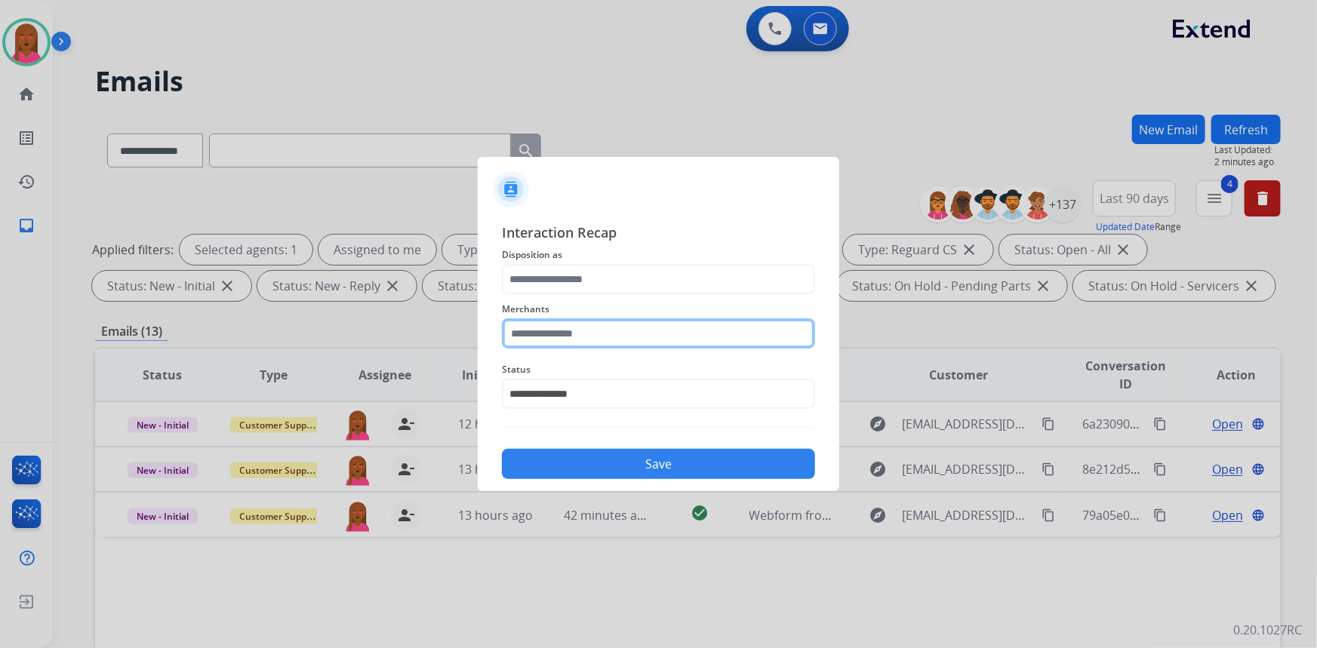
click at [605, 337] on input "text" at bounding box center [658, 334] width 313 height 30
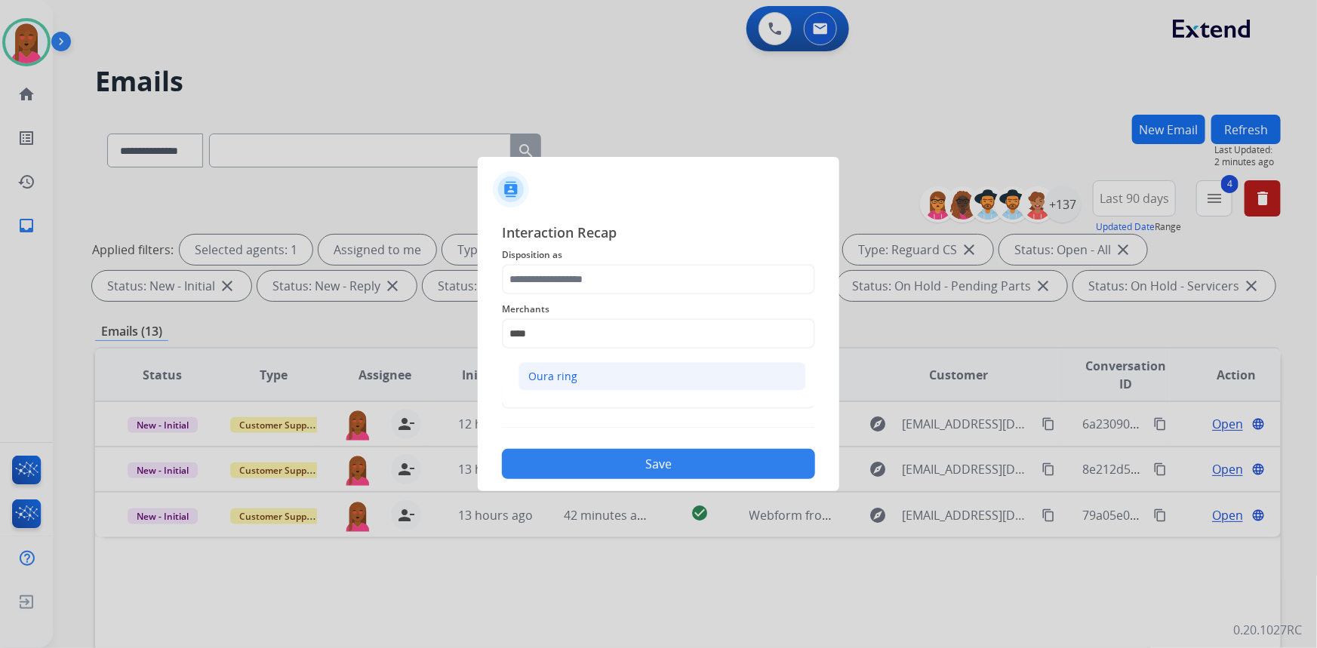
click at [624, 377] on li "Oura ring" at bounding box center [663, 376] width 288 height 29
type input "*********"
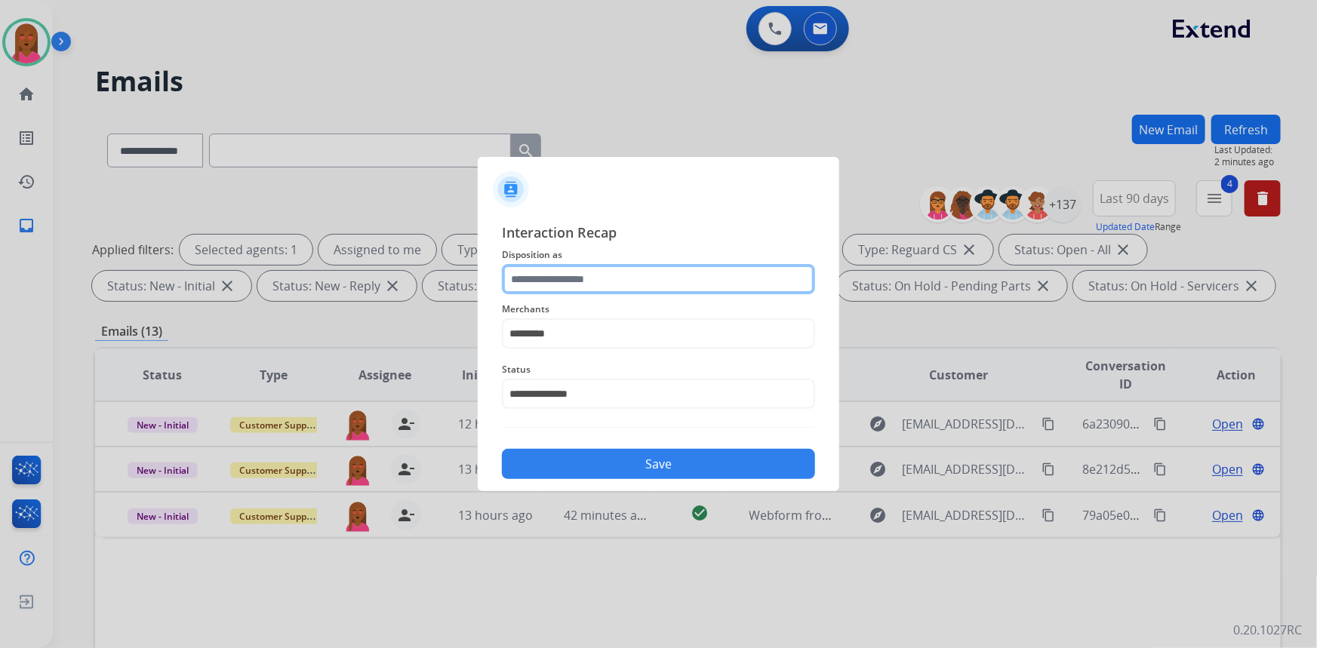
click at [617, 267] on input "text" at bounding box center [658, 279] width 313 height 30
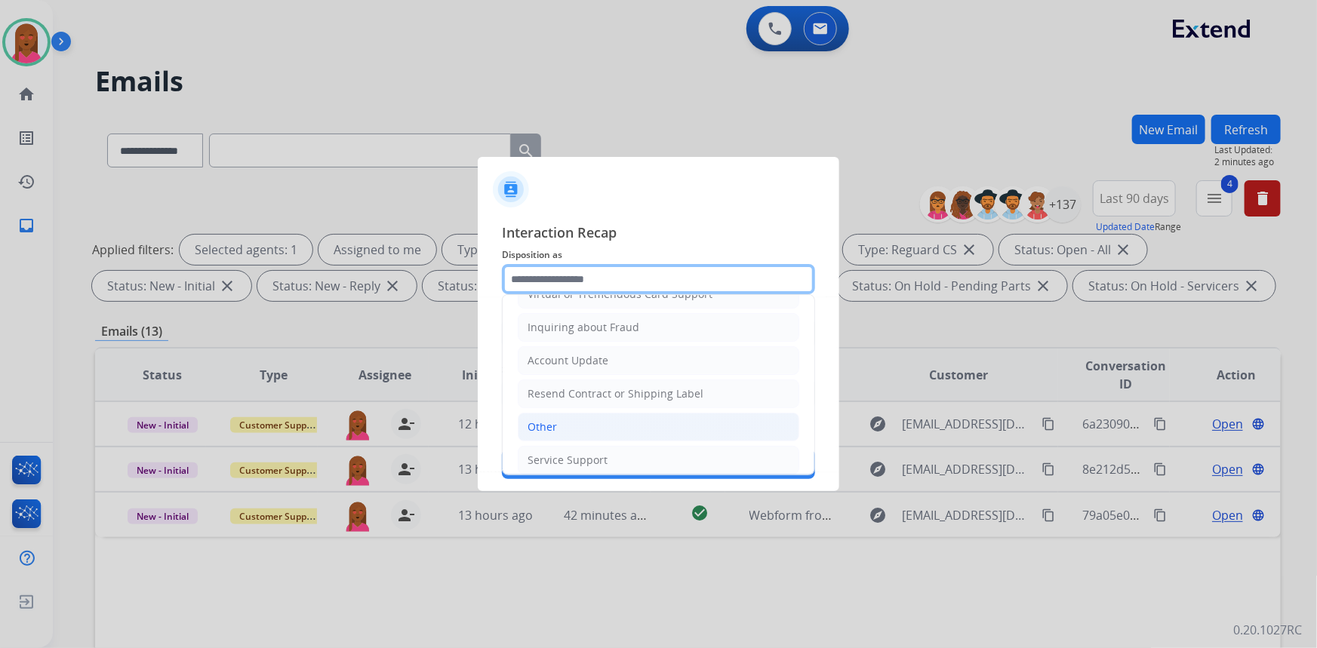
scroll to position [233, 0]
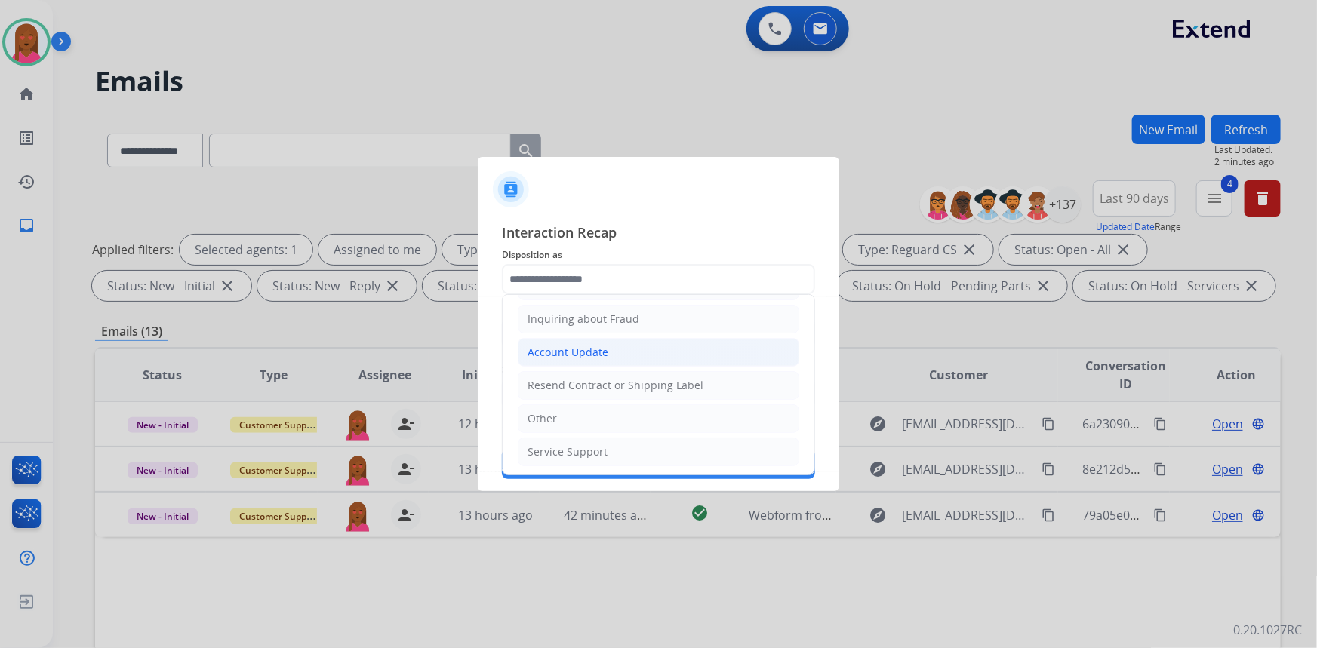
click at [643, 351] on li "Account Update" at bounding box center [659, 352] width 282 height 29
type input "**********"
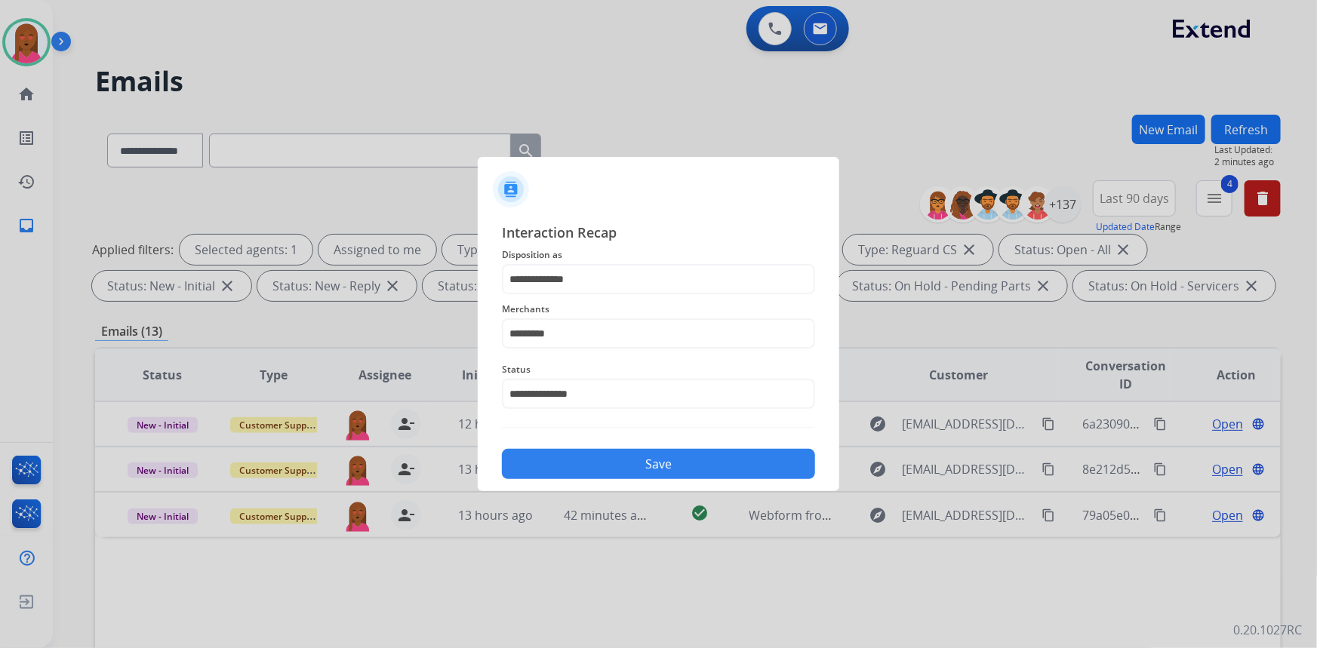
click at [636, 460] on button "Save" at bounding box center [658, 464] width 313 height 30
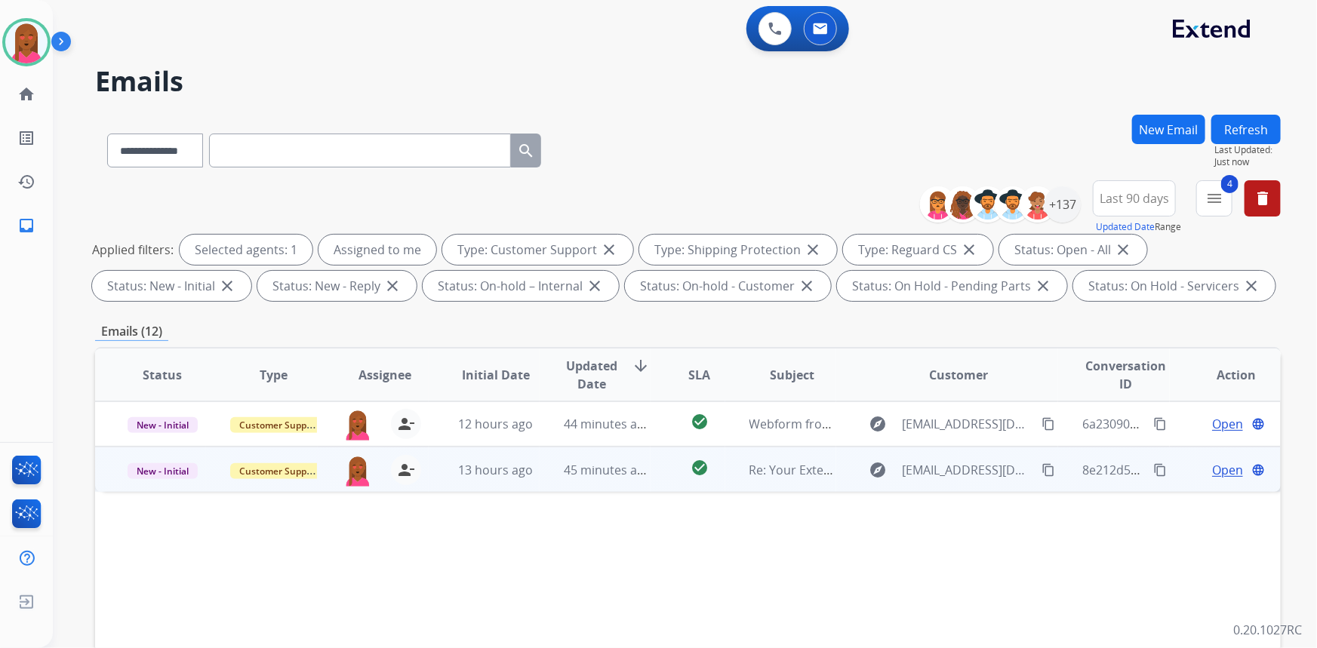
click at [1215, 468] on span "Open" at bounding box center [1227, 470] width 31 height 18
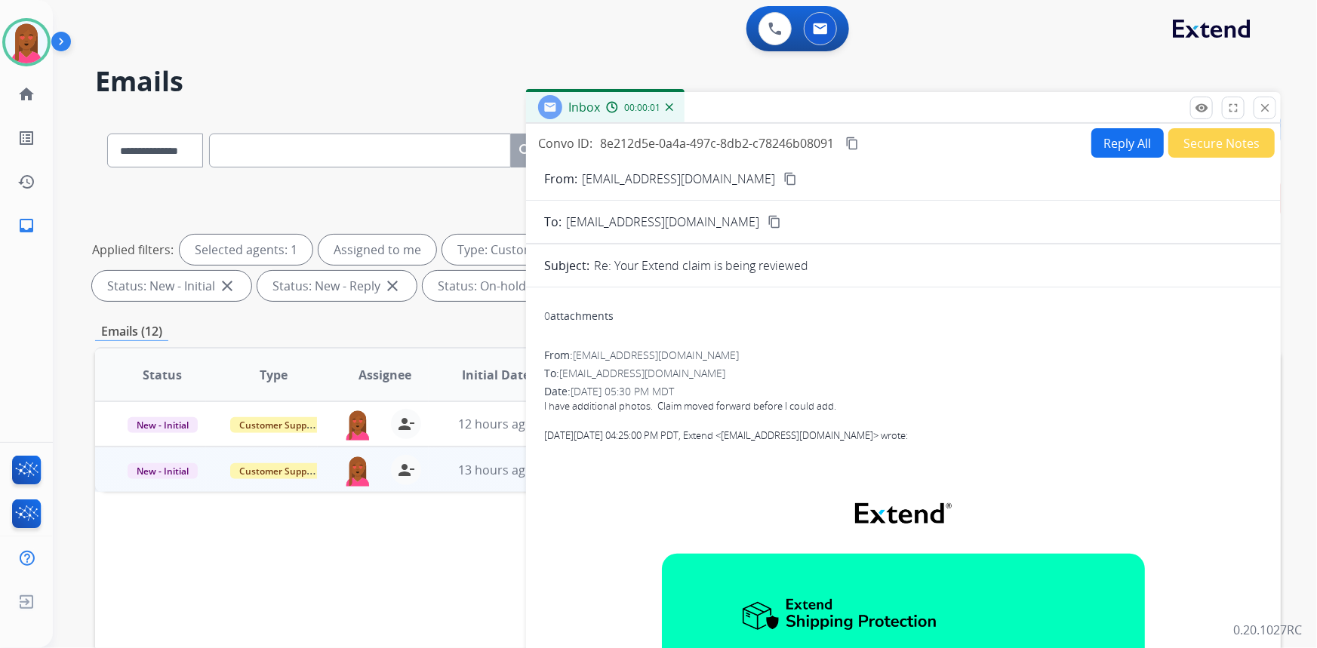
click at [784, 177] on mat-icon "content_copy" at bounding box center [791, 179] width 14 height 14
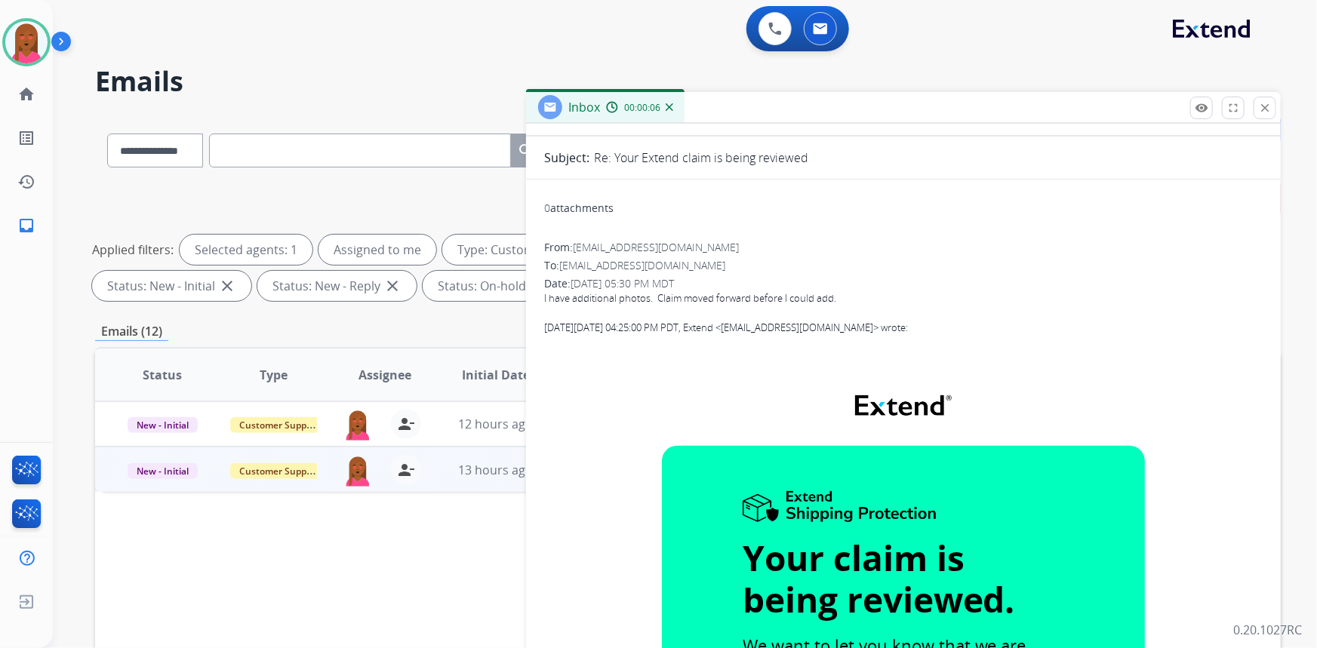
scroll to position [0, 0]
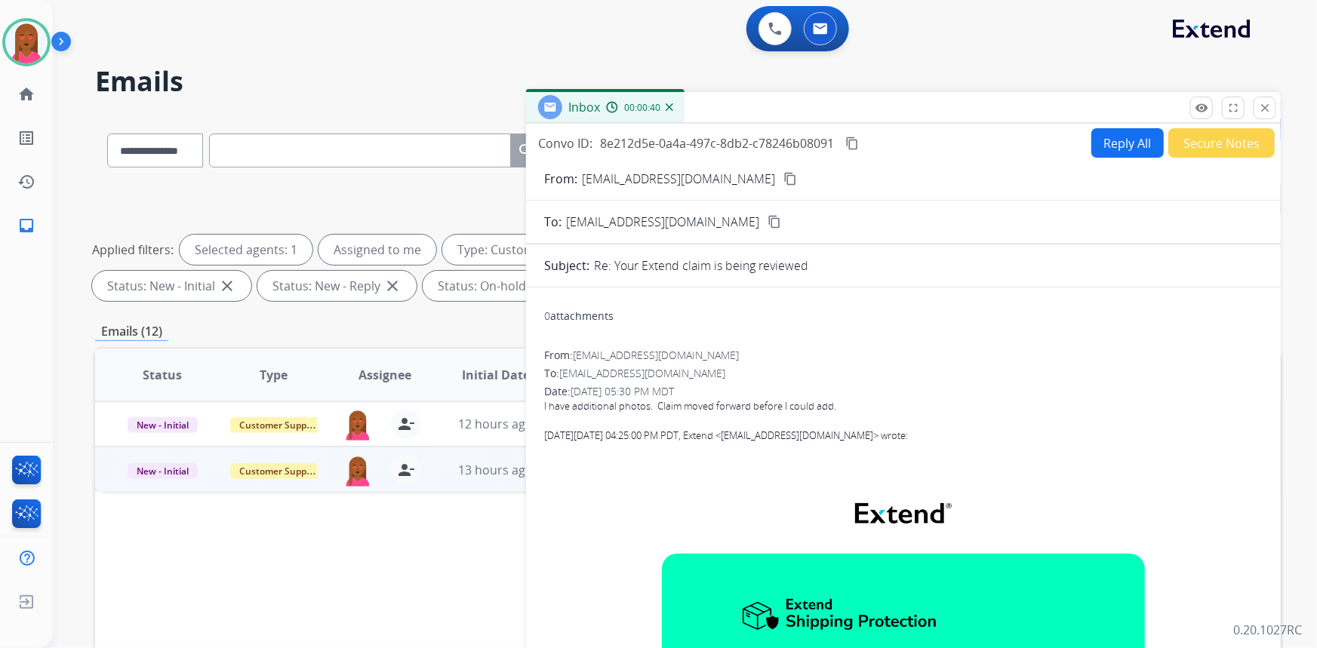
click at [808, 350] on div "From: [EMAIL_ADDRESS][DOMAIN_NAME]" at bounding box center [903, 355] width 719 height 15
click at [651, 405] on div "I have additional photos. Claim moved forward before I could add." at bounding box center [903, 406] width 719 height 15
copy div "I have additional photos. Claim moved forward before I could add."
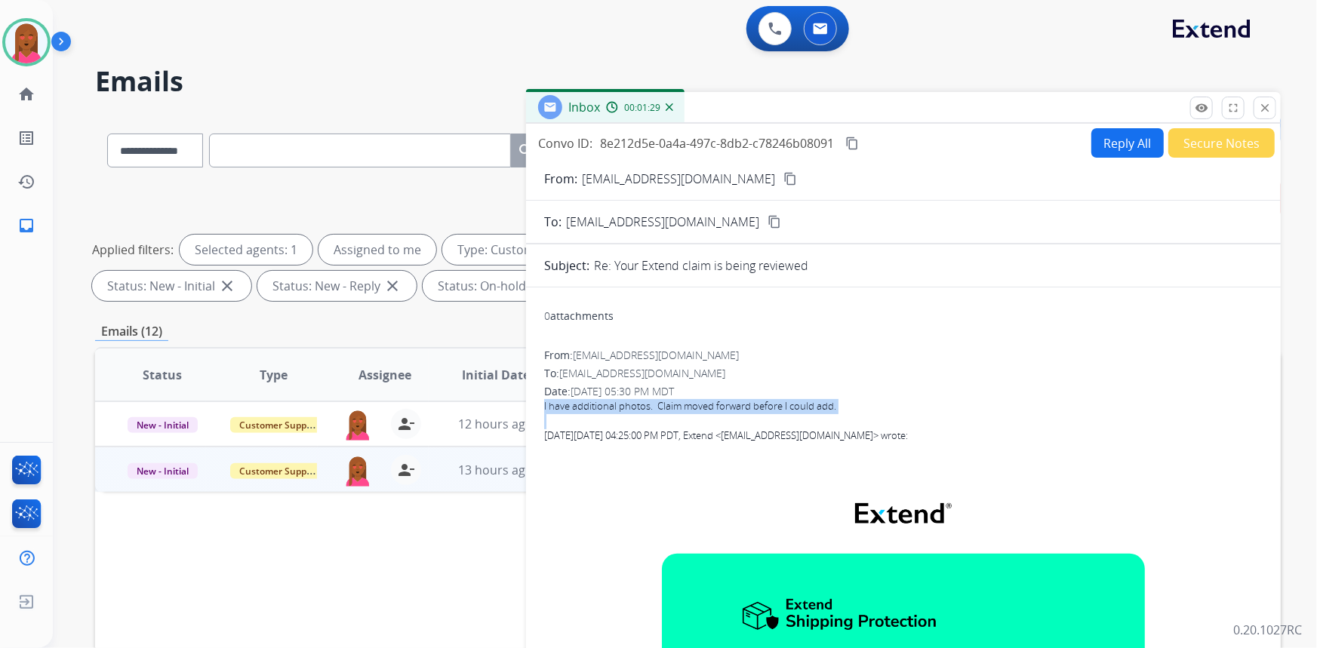
click at [858, 146] on mat-icon "content_copy" at bounding box center [852, 144] width 14 height 14
click at [1126, 113] on div "Inbox 00:01:40" at bounding box center [903, 108] width 755 height 32
click at [1119, 150] on button "Reply All" at bounding box center [1128, 142] width 72 height 29
select select "**********"
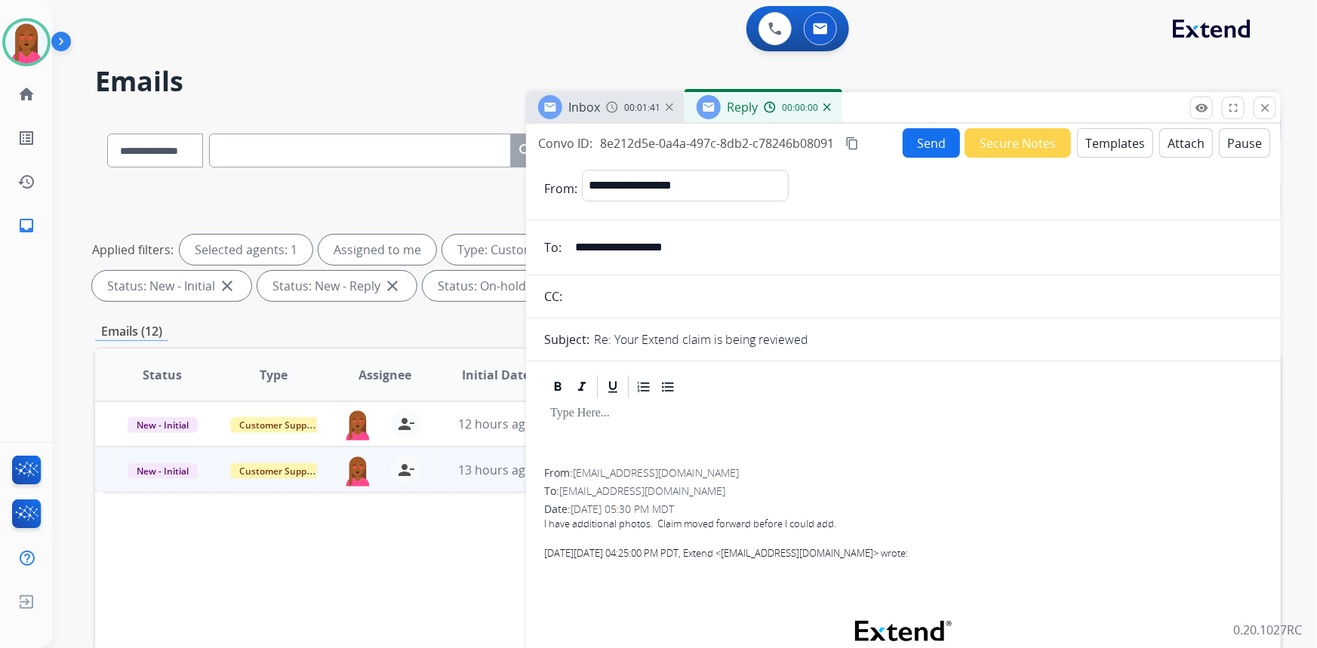
click at [1107, 149] on button "Templates" at bounding box center [1115, 142] width 76 height 29
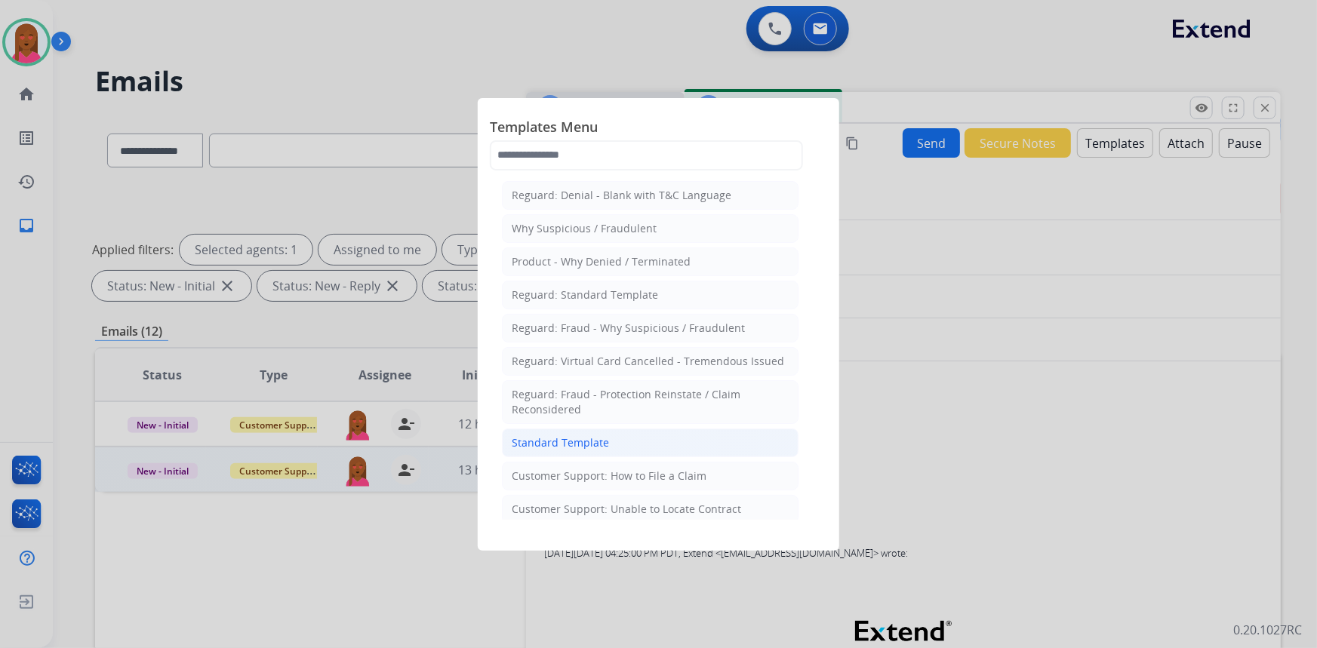
click at [659, 438] on li "Standard Template" at bounding box center [650, 443] width 297 height 29
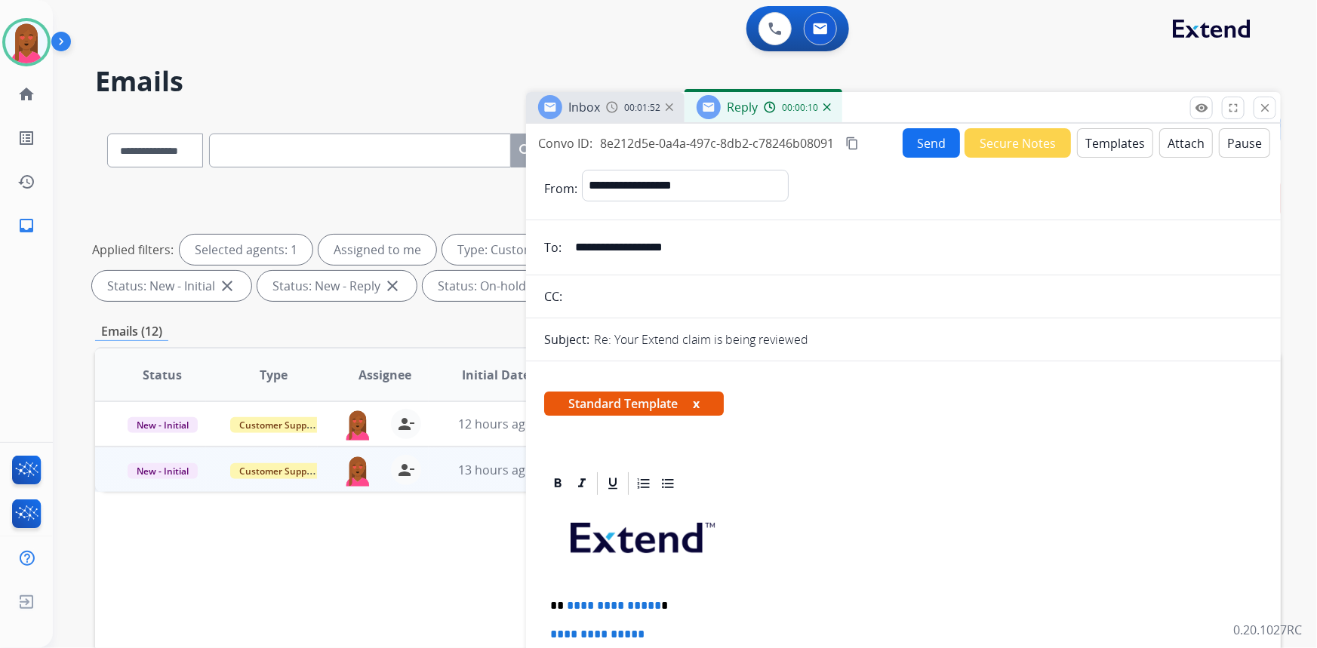
drag, startPoint x: 1315, startPoint y: 429, endPoint x: 1208, endPoint y: 467, distance: 113.6
click at [1305, 429] on div "**********" at bounding box center [685, 324] width 1264 height 648
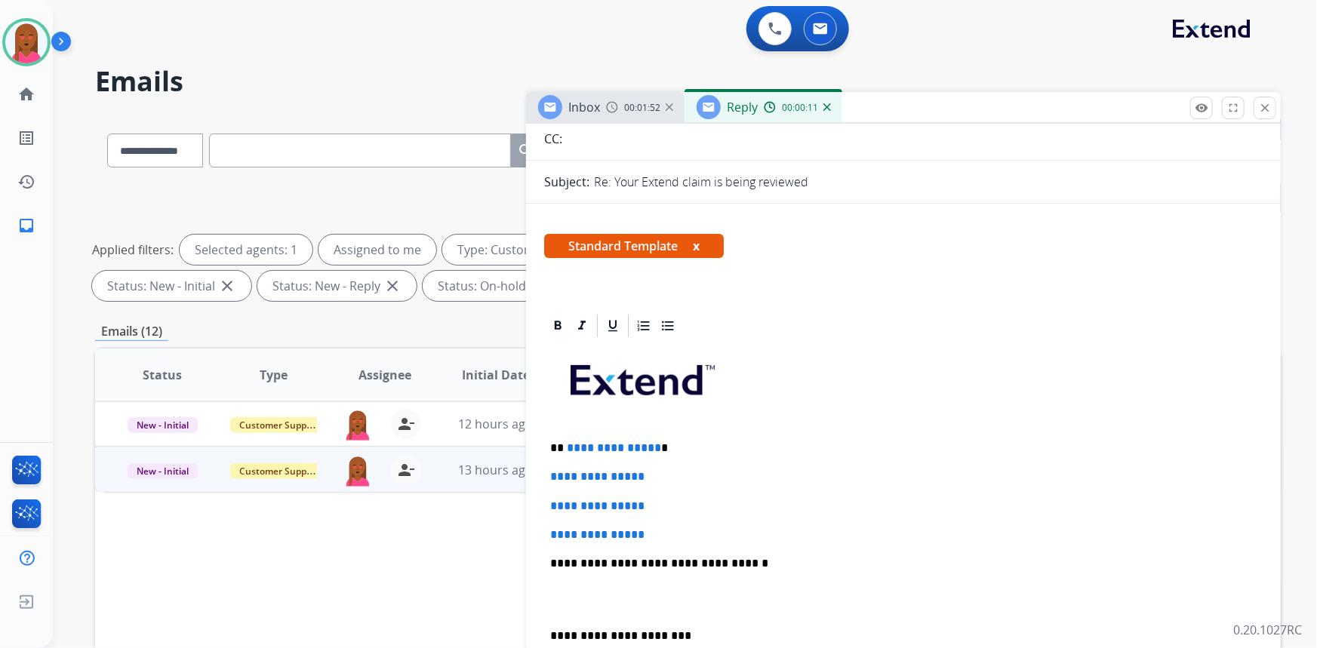
scroll to position [205, 0]
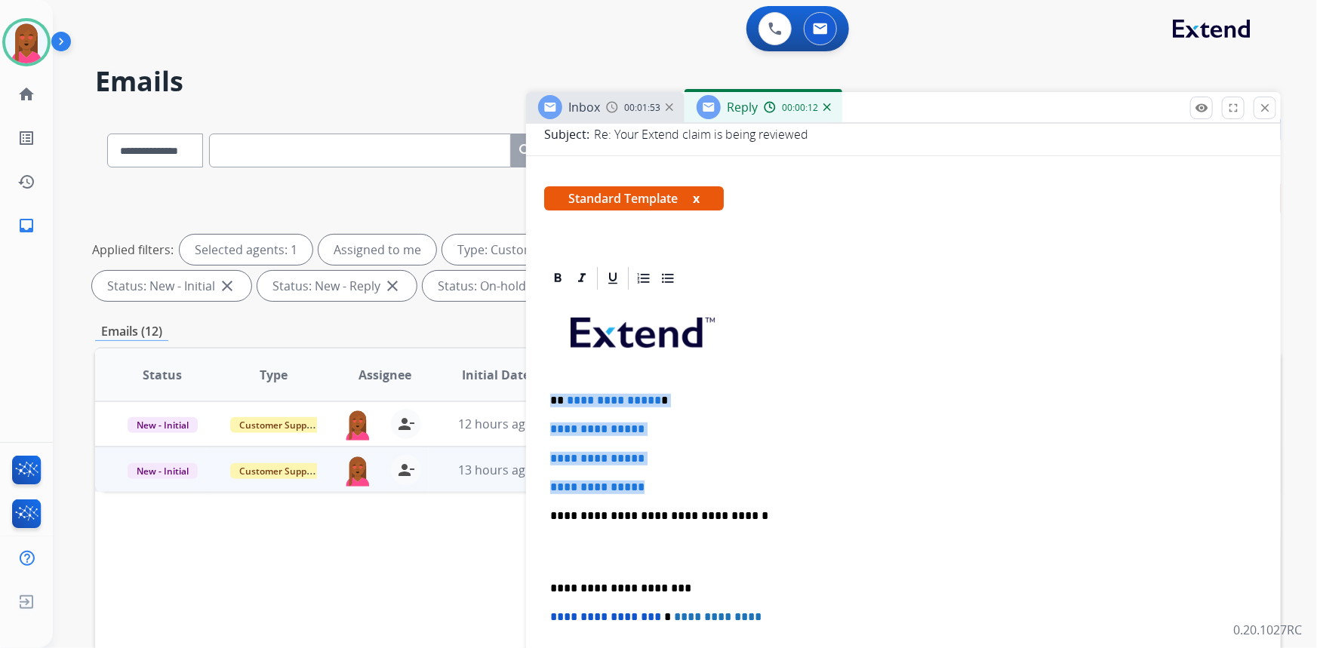
drag, startPoint x: 667, startPoint y: 468, endPoint x: 554, endPoint y: 399, distance: 131.8
click at [554, 399] on div "**********" at bounding box center [903, 551] width 719 height 519
paste div
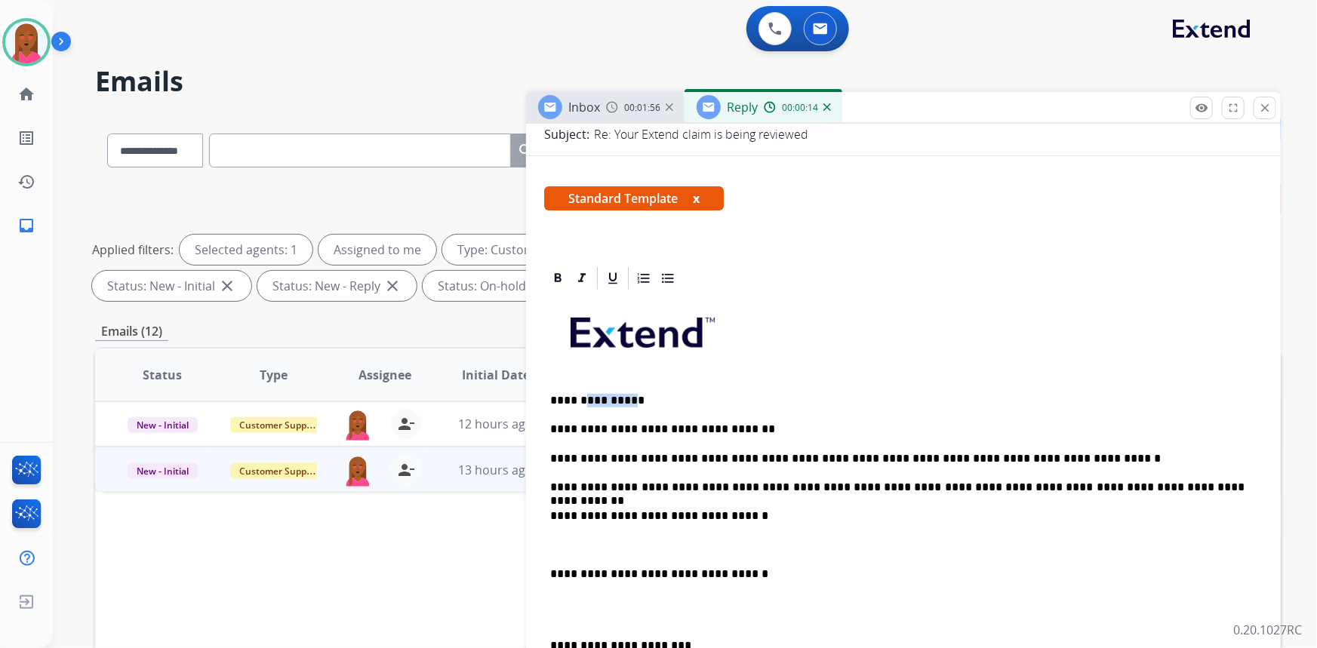
drag, startPoint x: 618, startPoint y: 394, endPoint x: 581, endPoint y: 396, distance: 37.0
click at [581, 396] on p "**********" at bounding box center [897, 401] width 695 height 14
click at [580, 539] on p at bounding box center [903, 546] width 707 height 14
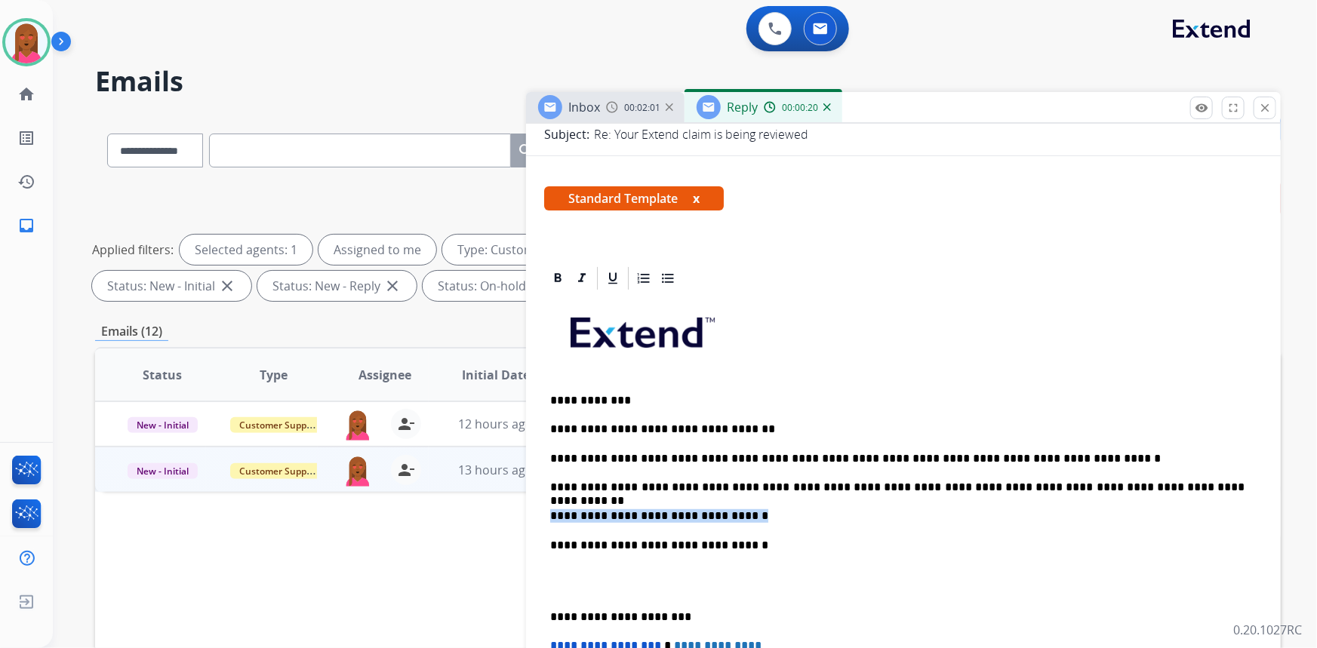
drag, startPoint x: 741, startPoint y: 511, endPoint x: 550, endPoint y: 513, distance: 191.0
click at [550, 513] on div "**********" at bounding box center [903, 566] width 719 height 548
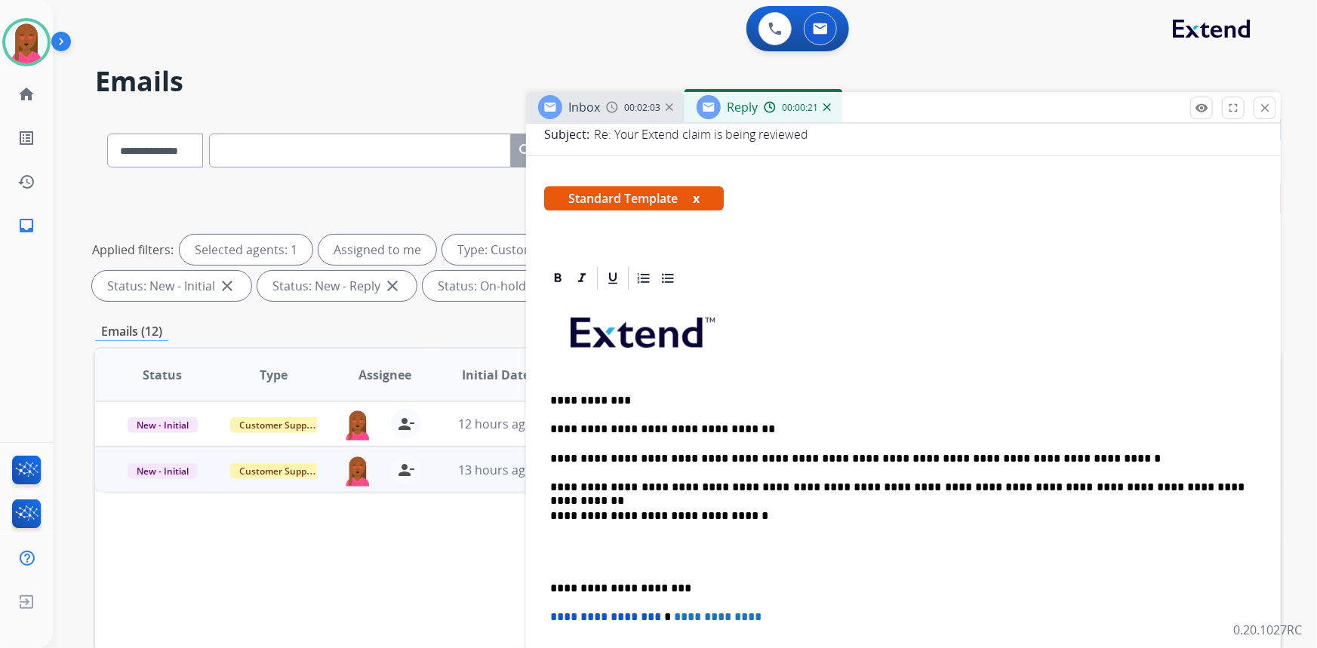
click at [1049, 452] on p "**********" at bounding box center [897, 459] width 695 height 14
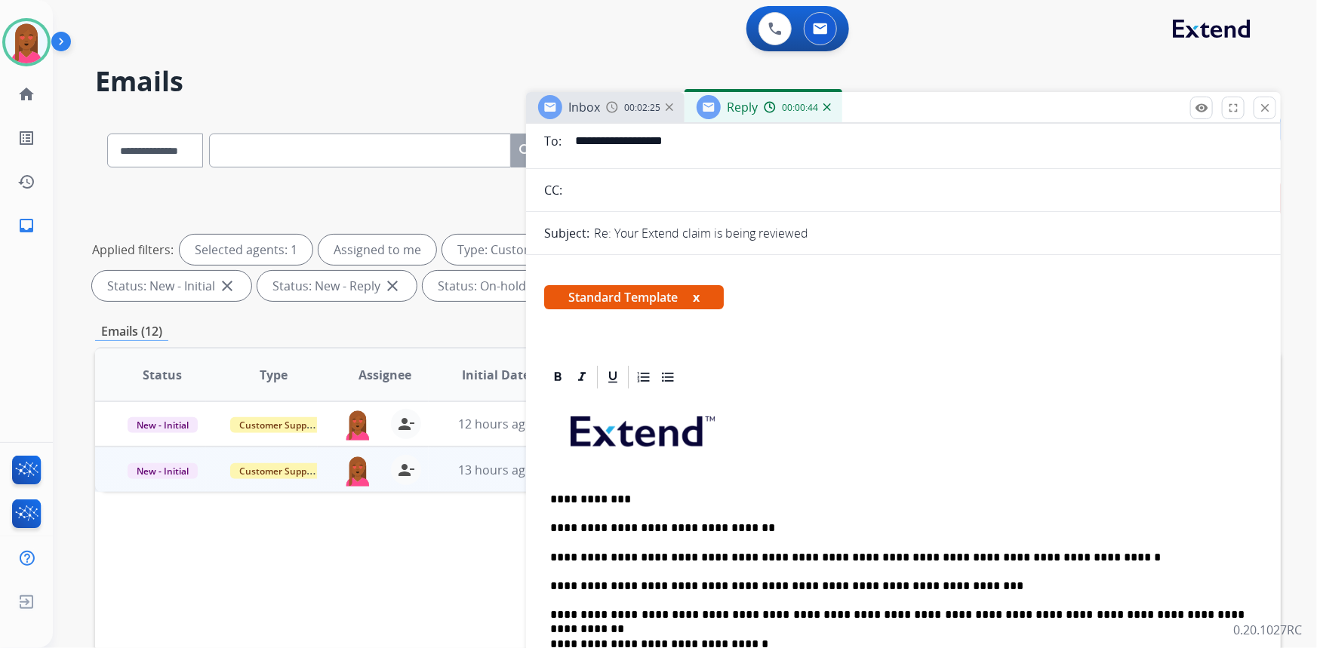
scroll to position [274, 0]
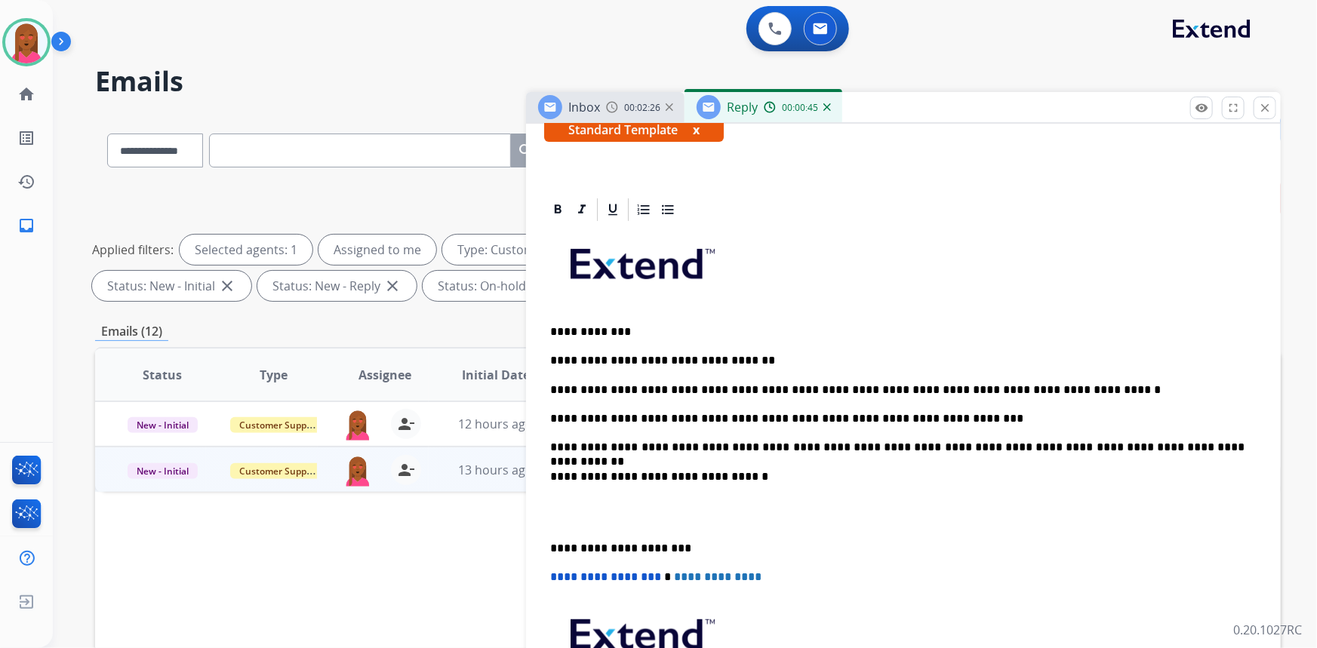
click at [556, 519] on p at bounding box center [903, 513] width 707 height 28
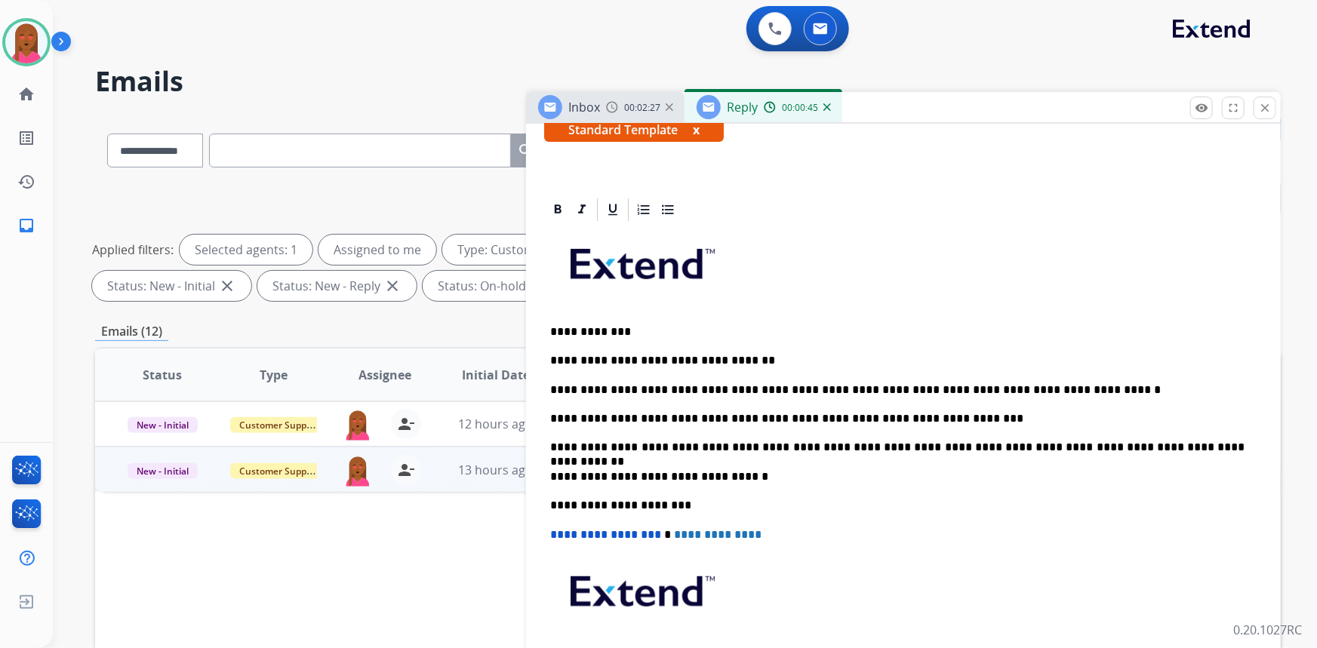
scroll to position [0, 0]
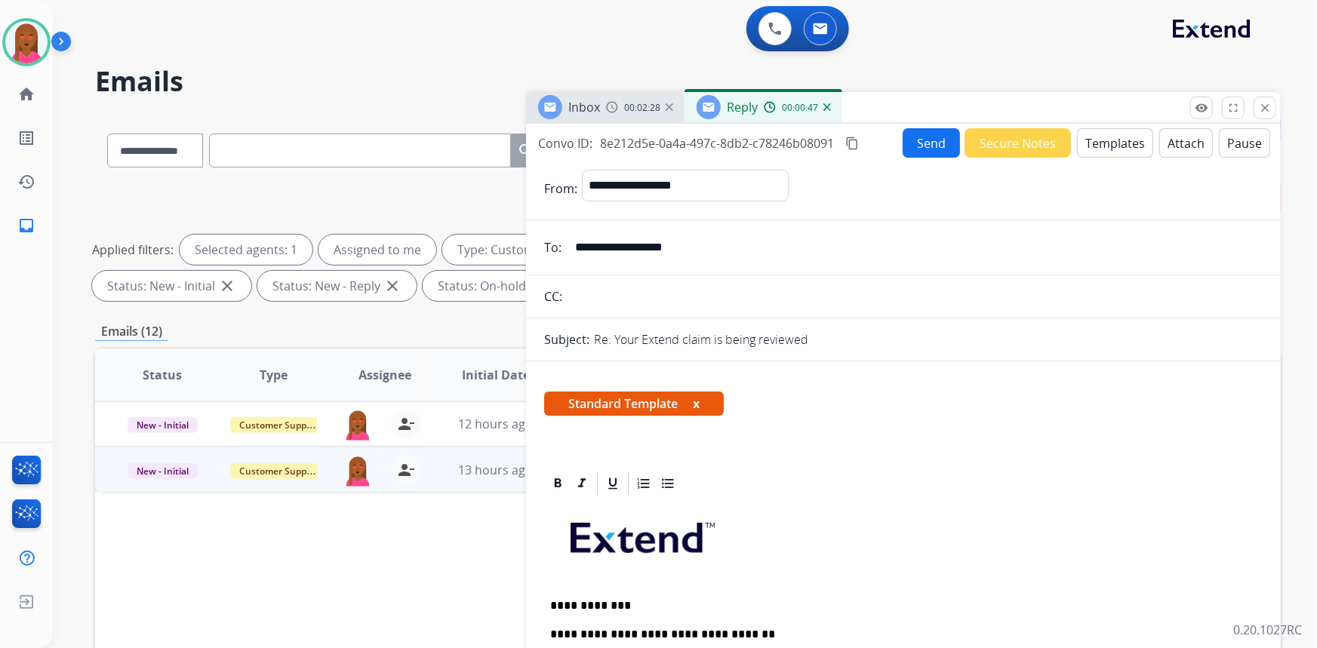
click at [913, 131] on button "Send" at bounding box center [931, 142] width 57 height 29
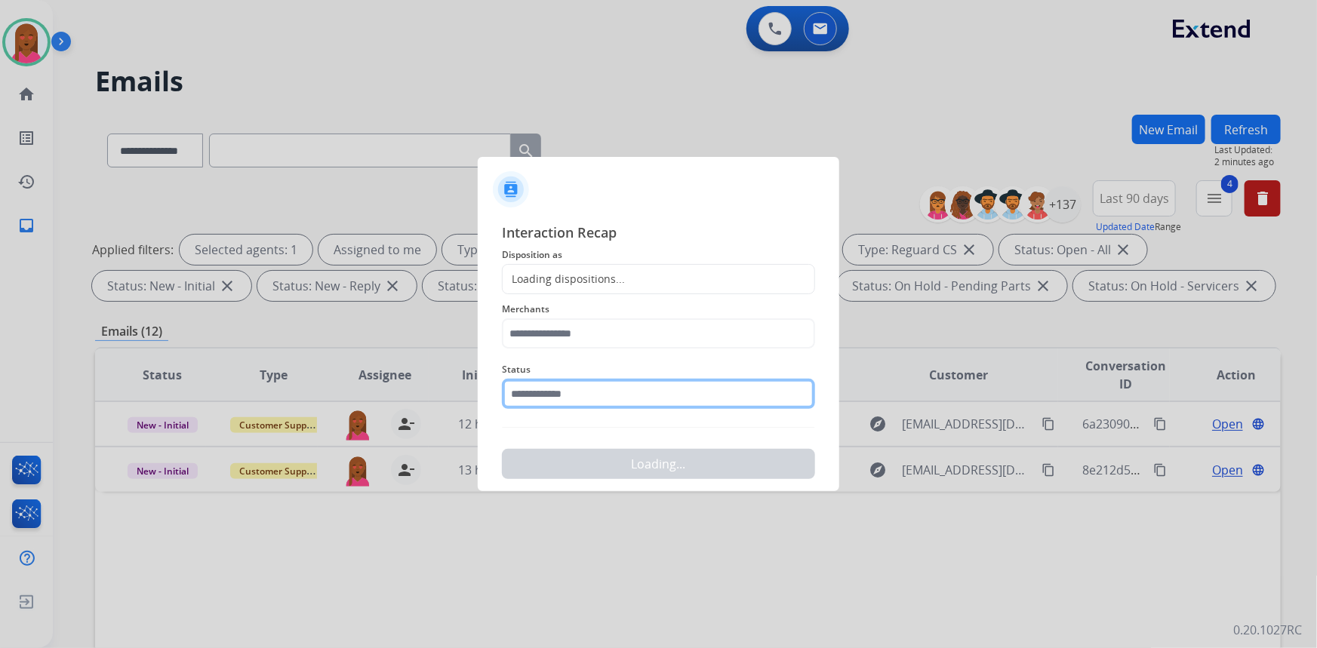
click at [596, 408] on input "text" at bounding box center [658, 394] width 313 height 30
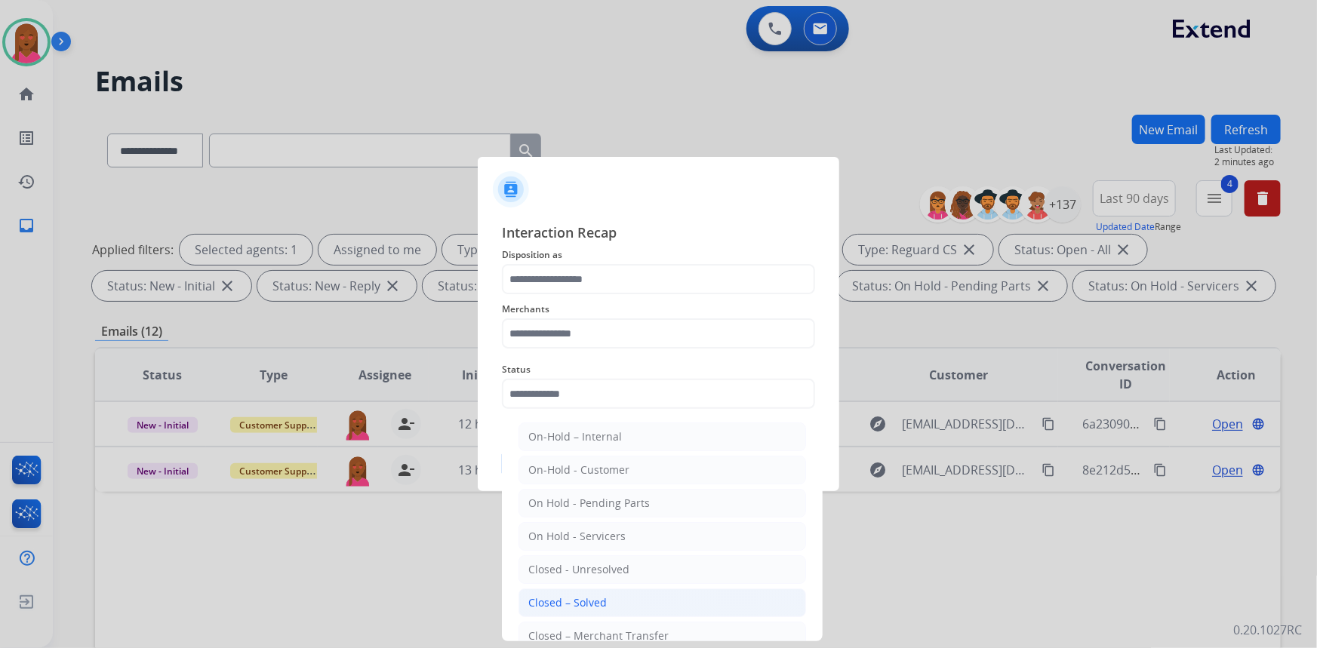
click at [584, 604] on div "Closed – Solved" at bounding box center [567, 603] width 79 height 15
type input "**********"
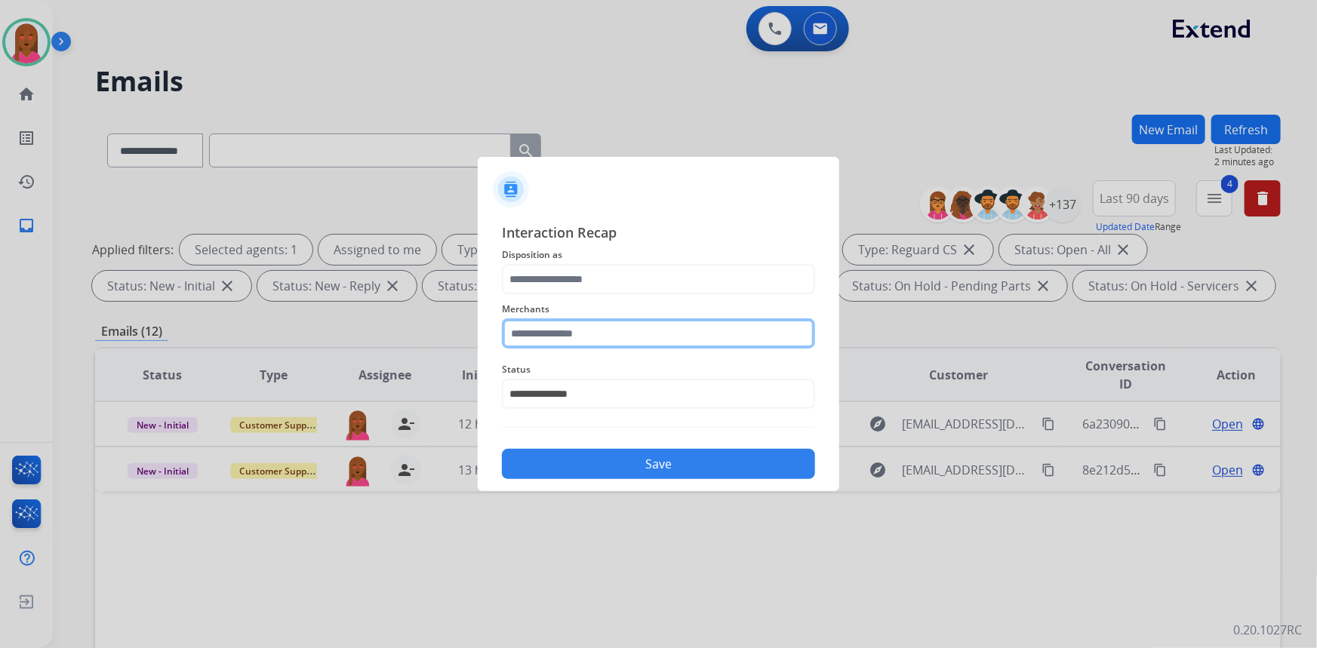
click at [587, 327] on input "text" at bounding box center [658, 334] width 313 height 30
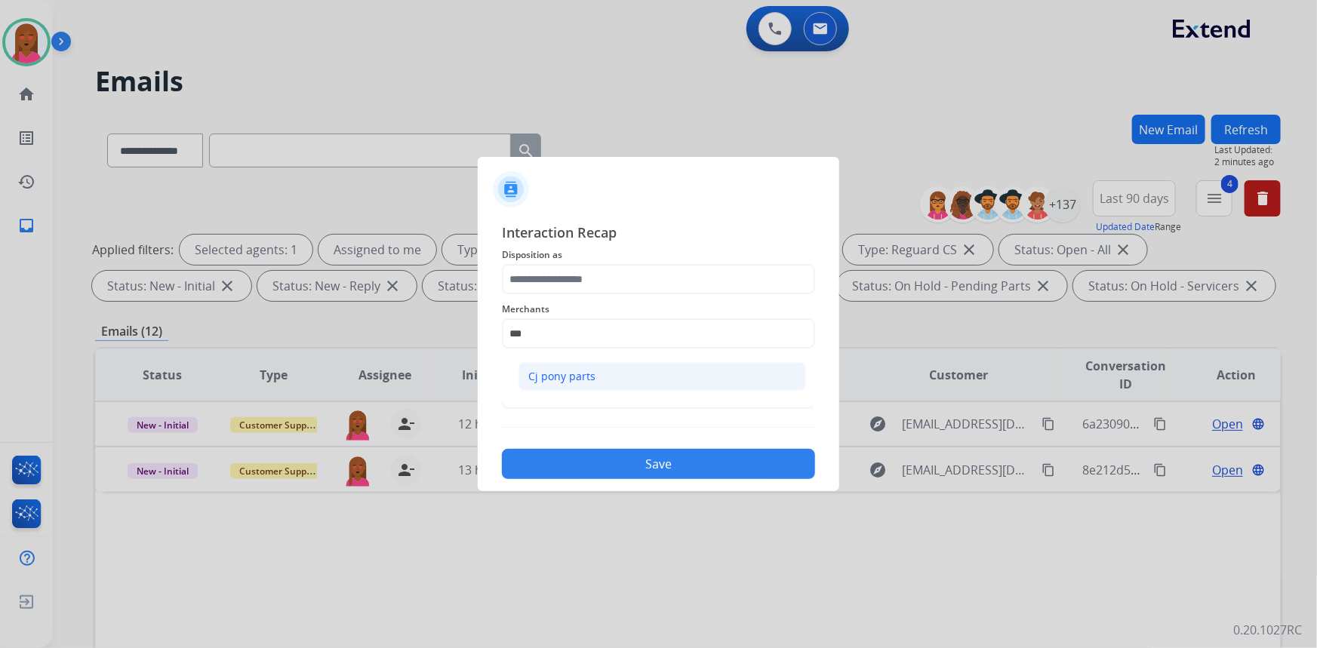
click at [569, 377] on div "Cj pony parts" at bounding box center [561, 376] width 67 height 15
type input "**********"
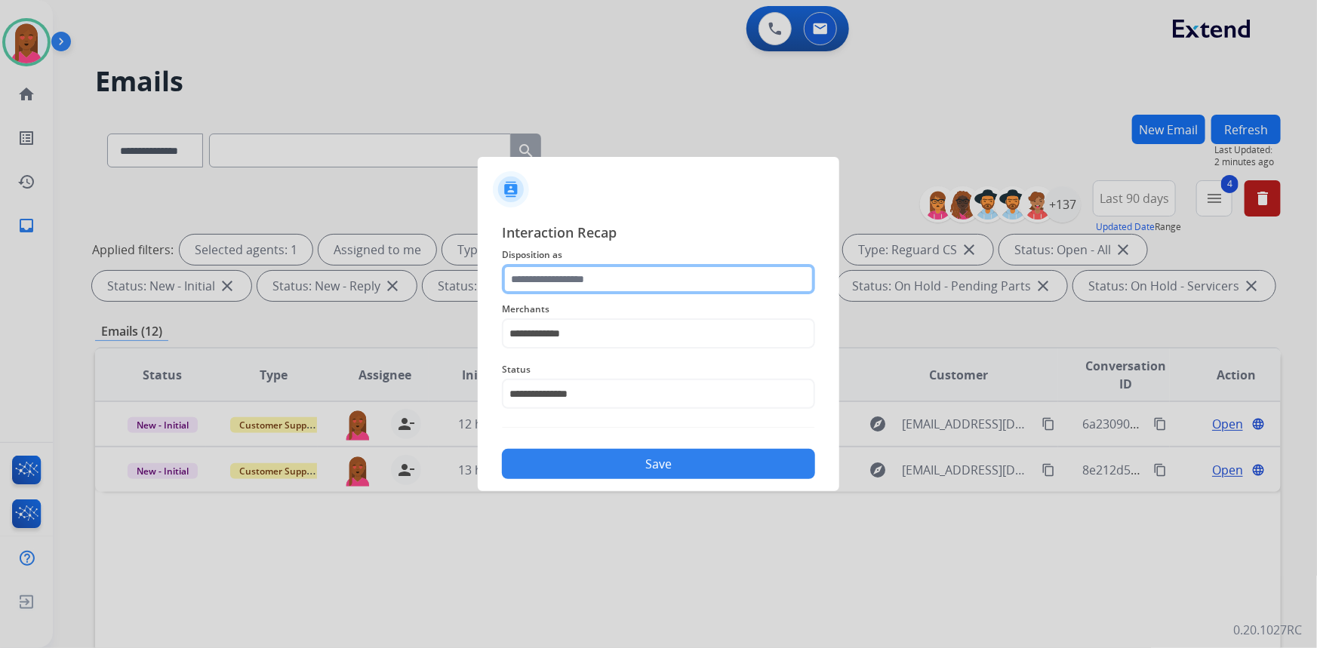
click at [548, 277] on input "text" at bounding box center [658, 279] width 313 height 30
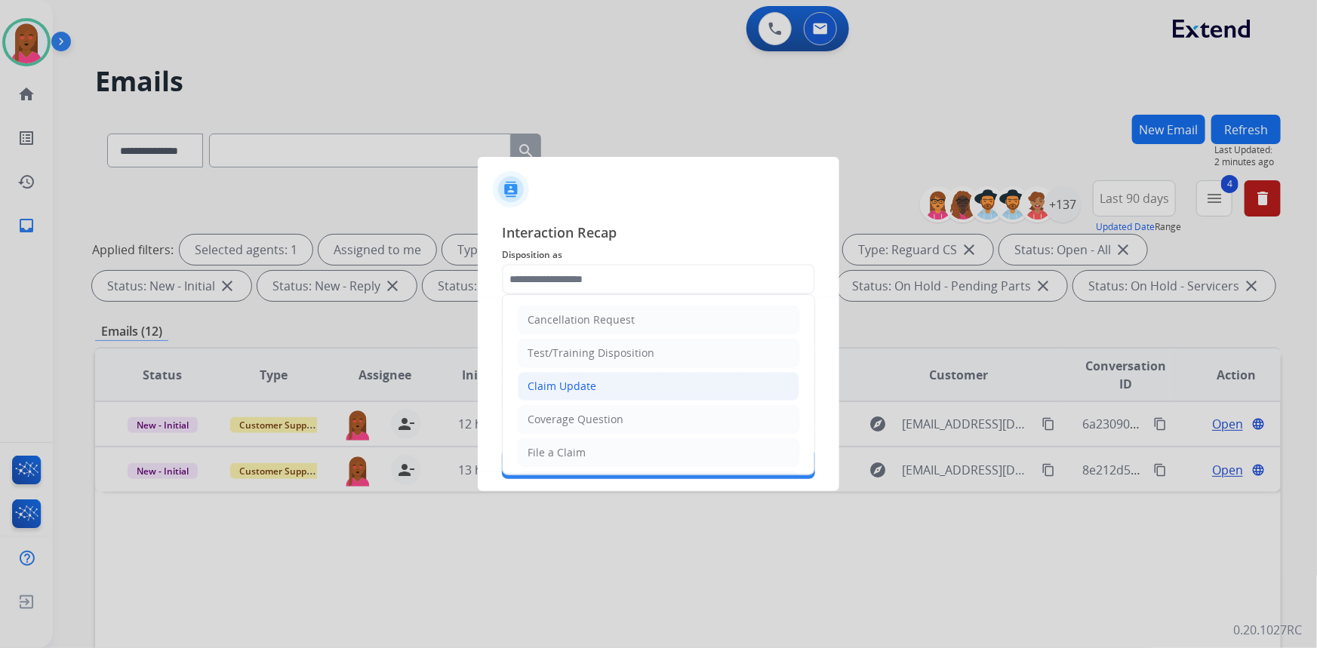
click at [581, 387] on div "Claim Update" at bounding box center [562, 386] width 69 height 15
type input "**********"
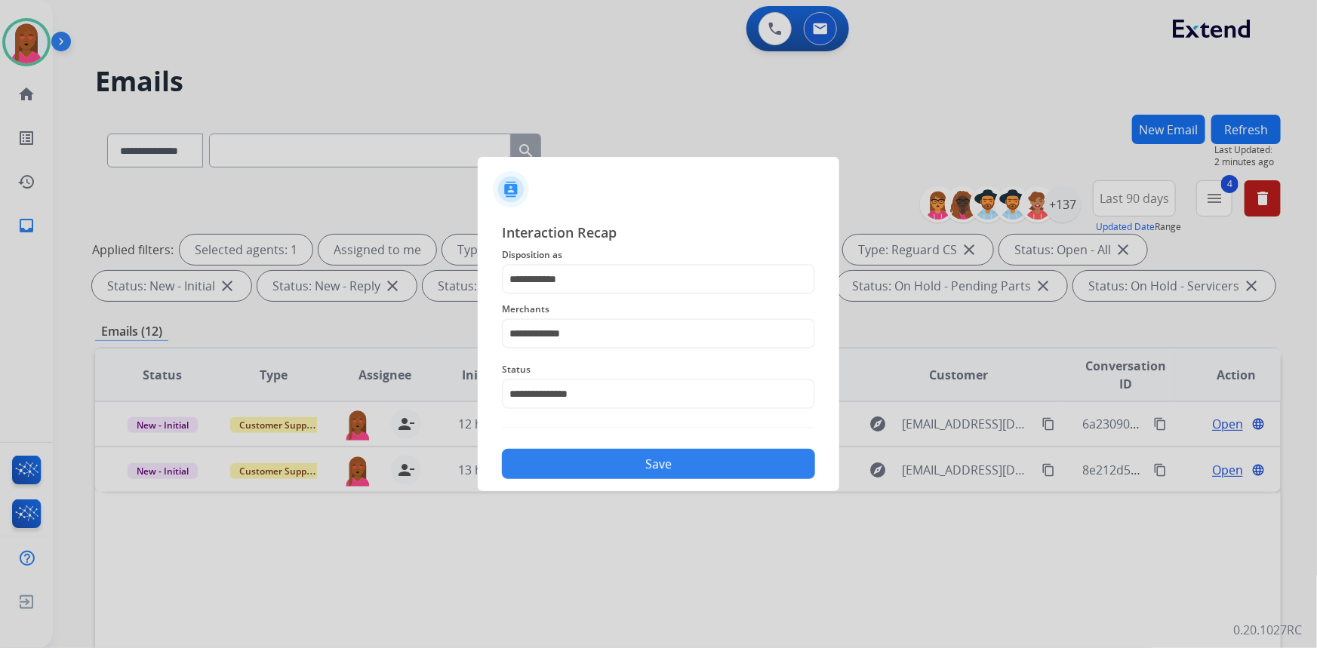
click at [607, 465] on button "Save" at bounding box center [658, 464] width 313 height 30
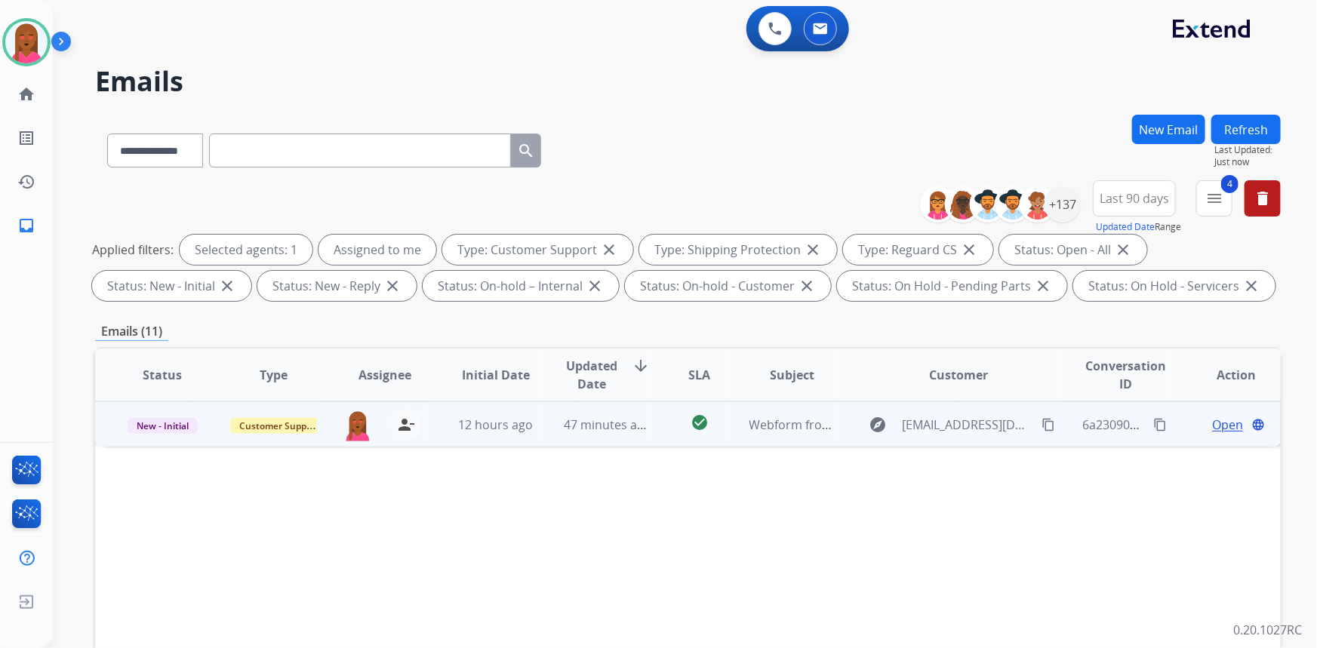
click at [1221, 426] on span "Open" at bounding box center [1227, 425] width 31 height 18
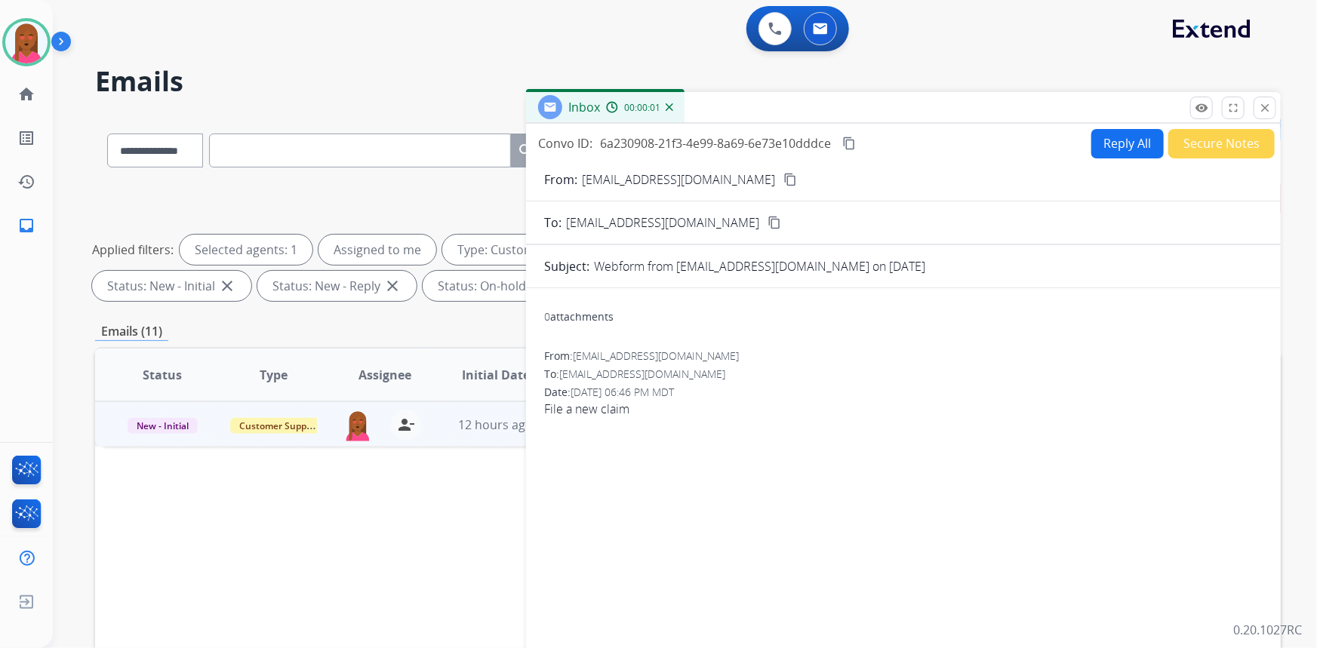
click at [784, 176] on mat-icon "content_copy" at bounding box center [791, 180] width 14 height 14
click at [993, 490] on div "0 attachments From: [EMAIL_ADDRESS][DOMAIN_NAME] To: [EMAIL_ADDRESS][DOMAIN_NAM…" at bounding box center [903, 513] width 755 height 427
click at [593, 415] on span "File a new claim" at bounding box center [903, 409] width 719 height 18
click at [591, 415] on span "File a new claim" at bounding box center [903, 409] width 719 height 18
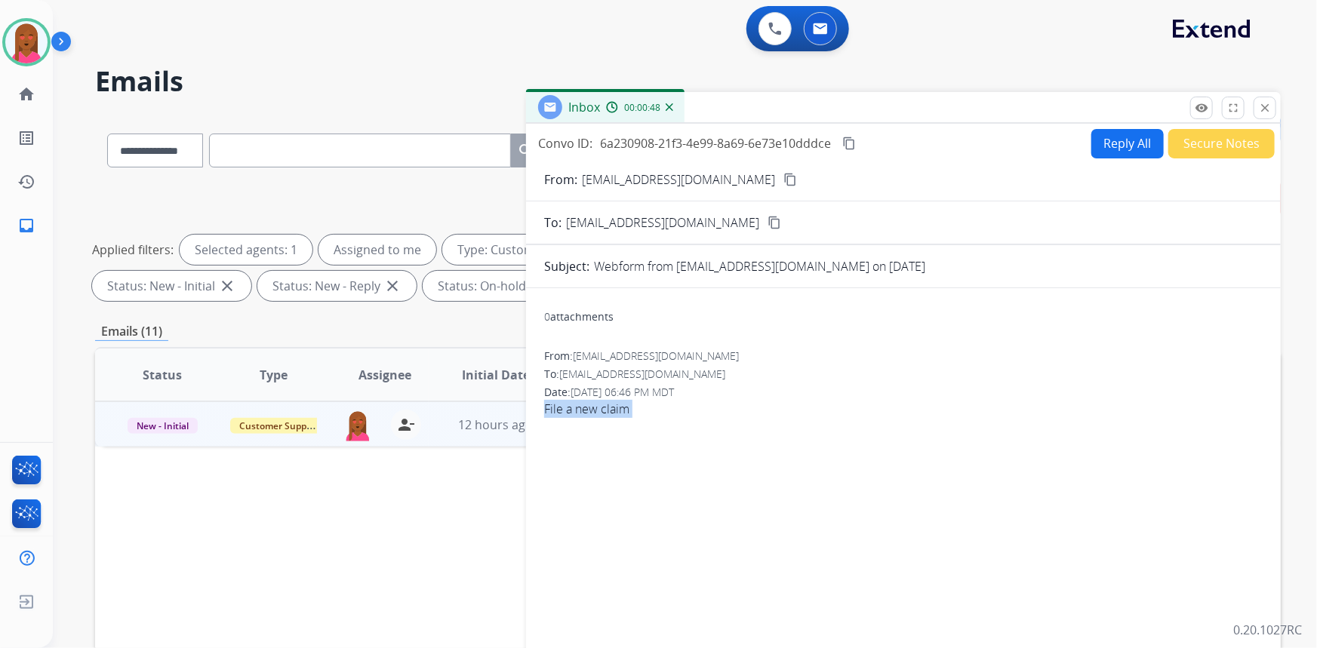
copy app-emails-table "File a new claim remove_red_eye Logs fullscreen Expand close Close Fetching you…"
click at [858, 140] on button "content_copy" at bounding box center [849, 143] width 18 height 18
click at [1126, 146] on button "Reply All" at bounding box center [1128, 143] width 72 height 29
select select "**********"
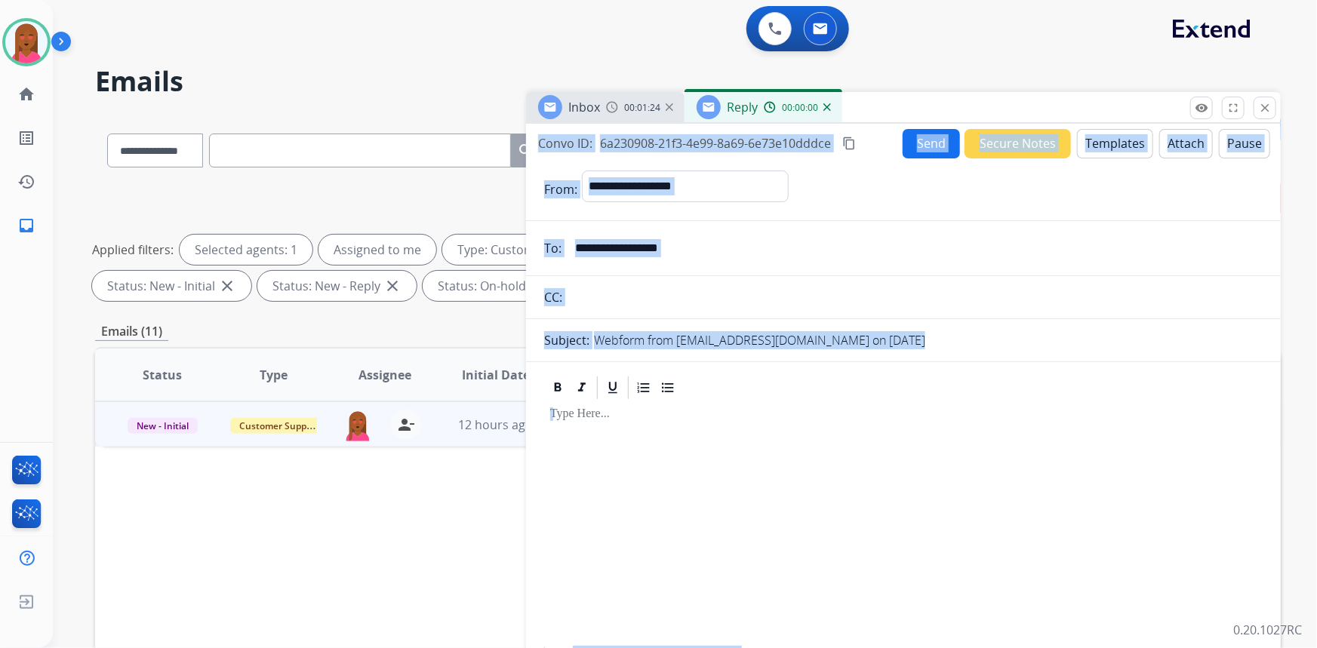
click at [1107, 145] on button "Templates" at bounding box center [1115, 143] width 76 height 29
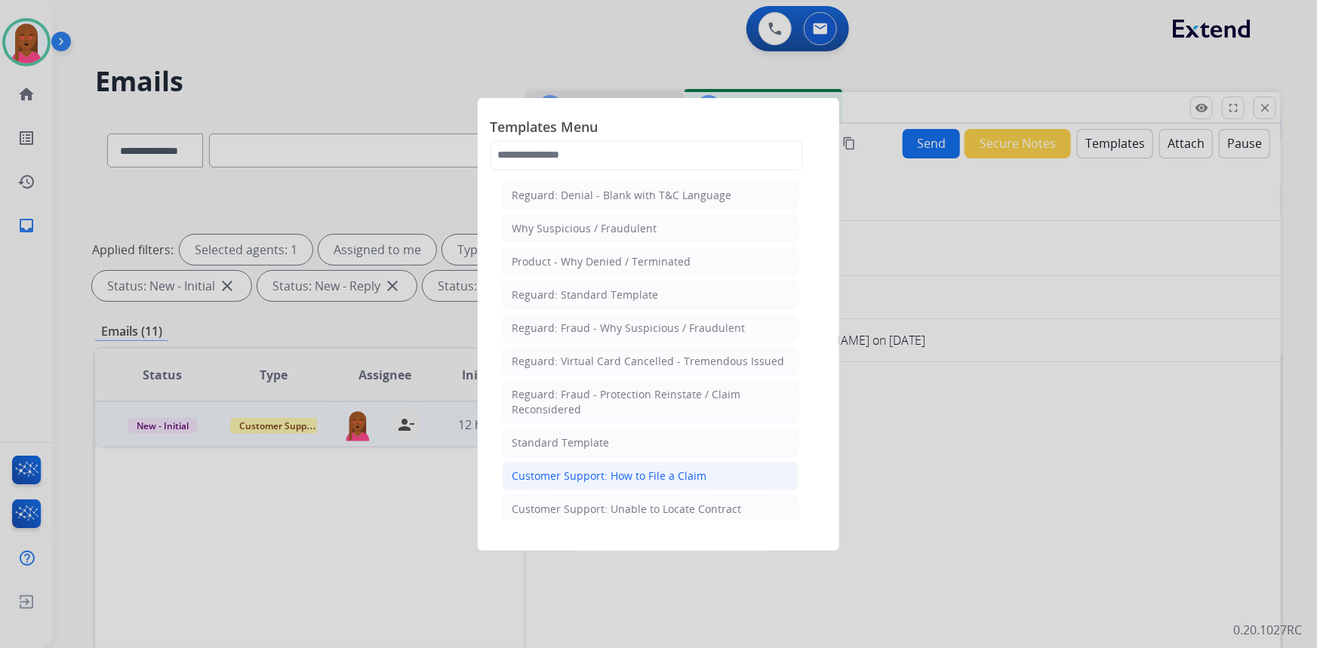
click at [627, 482] on div "Customer Support: How to File a Claim" at bounding box center [609, 476] width 195 height 15
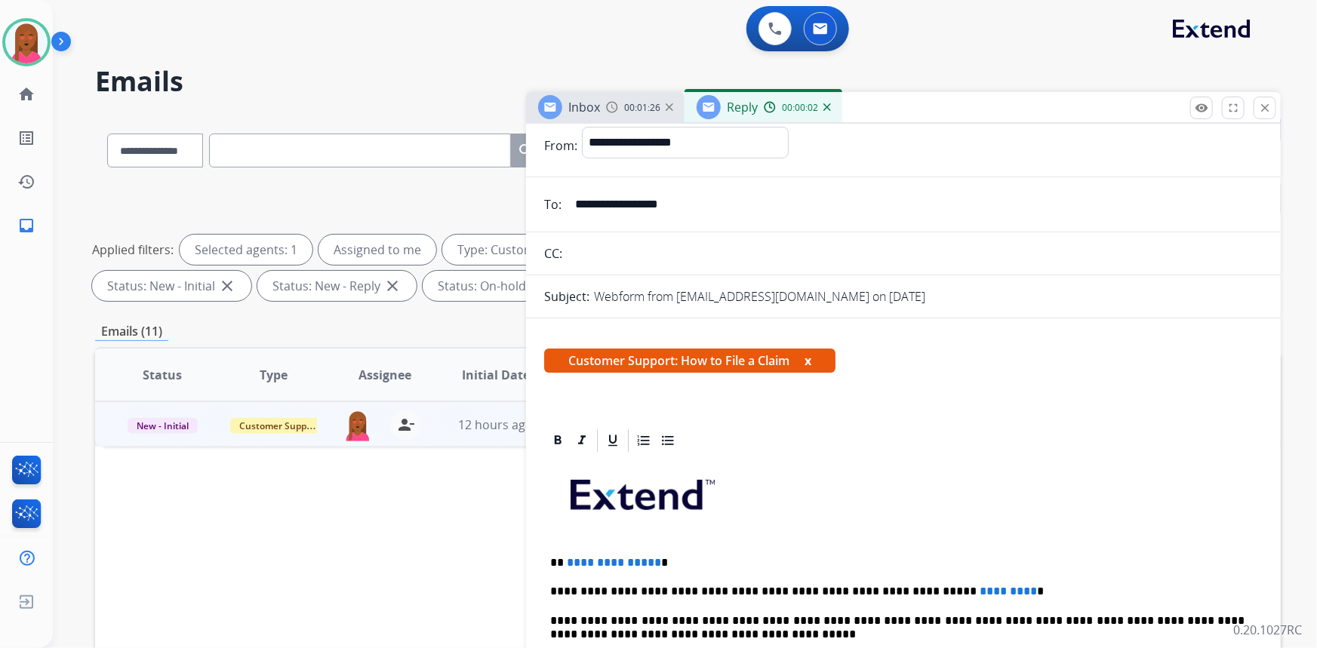
scroll to position [137, 0]
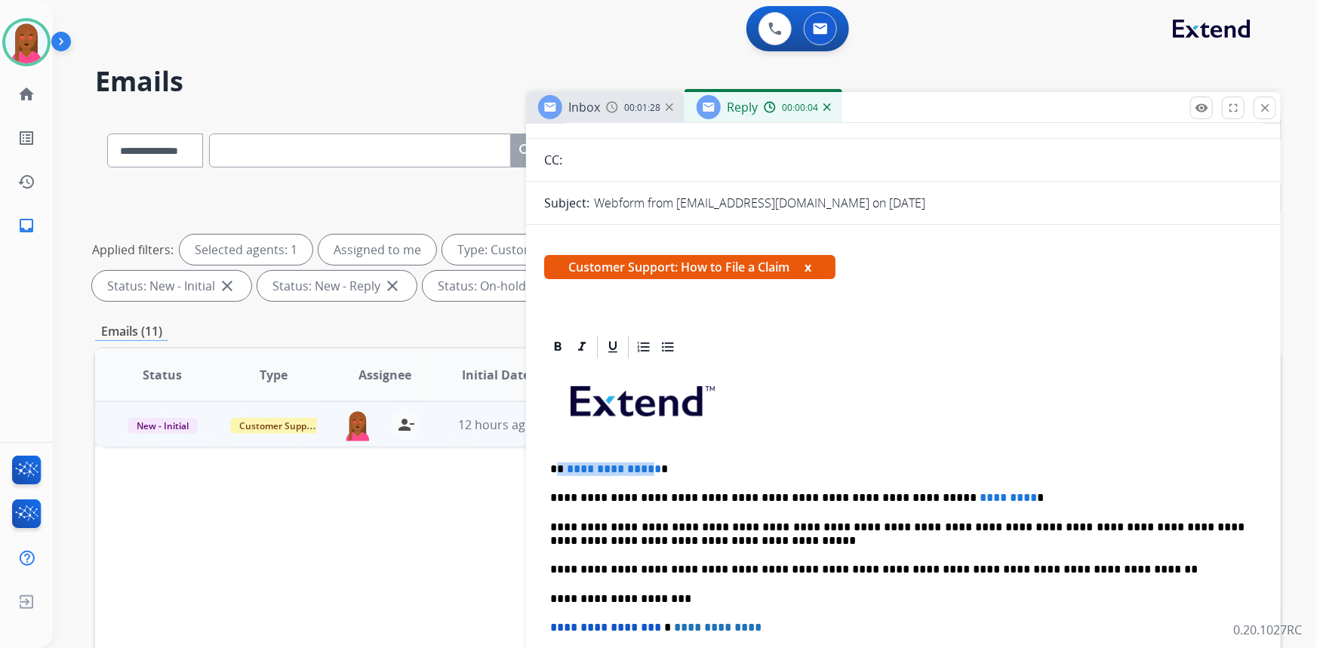
drag, startPoint x: 650, startPoint y: 467, endPoint x: 557, endPoint y: 468, distance: 92.9
click at [557, 468] on p "**********" at bounding box center [897, 470] width 695 height 14
drag, startPoint x: 960, startPoint y: 492, endPoint x: 898, endPoint y: 498, distance: 62.9
click at [980, 498] on span "*********" at bounding box center [1008, 497] width 57 height 11
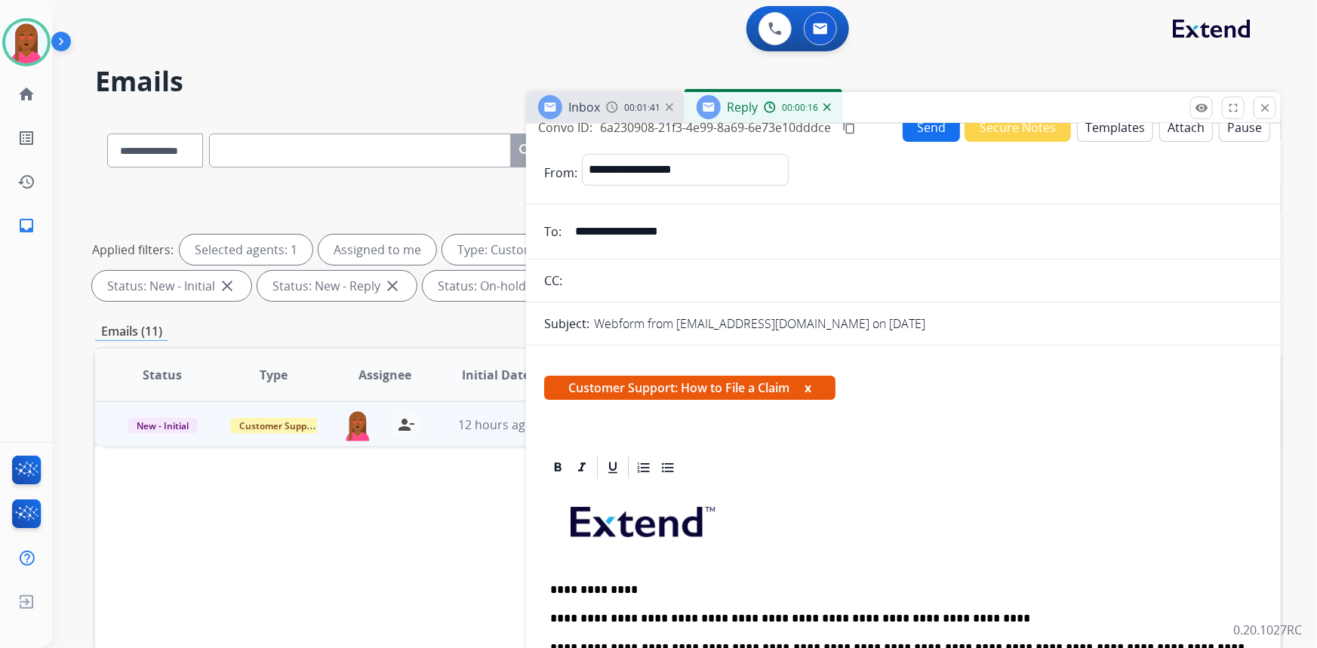
scroll to position [0, 0]
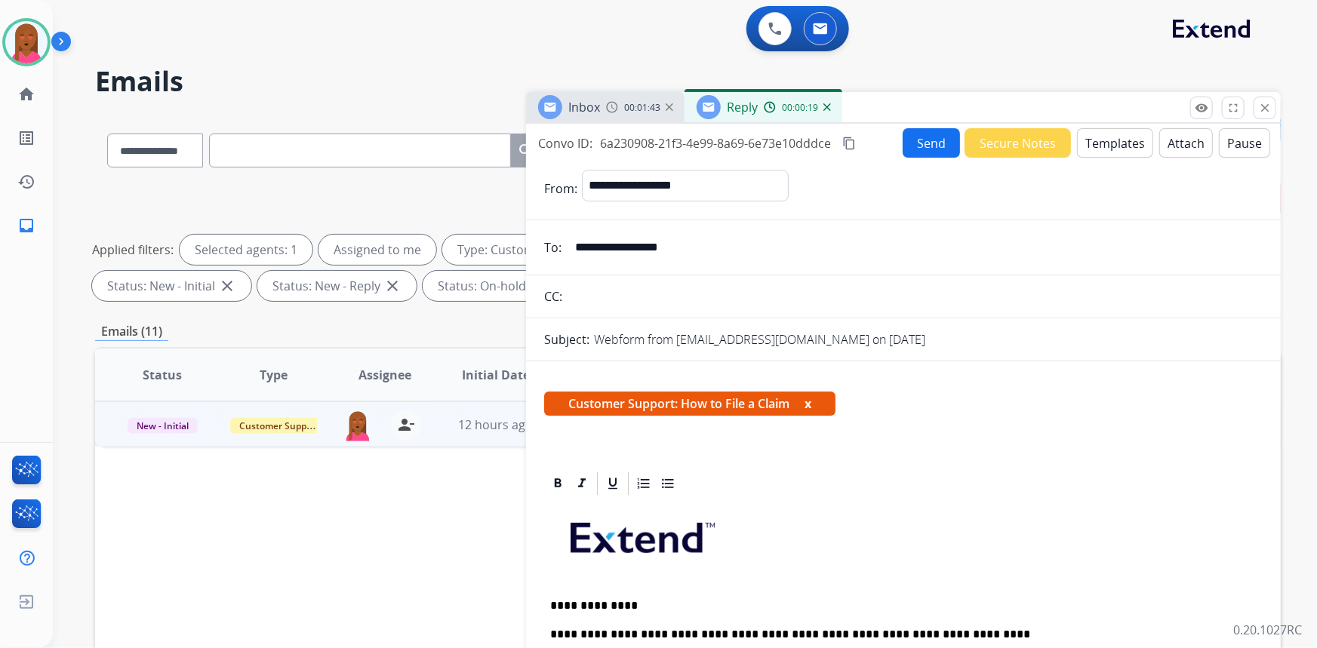
click at [928, 145] on button "Send" at bounding box center [931, 142] width 57 height 29
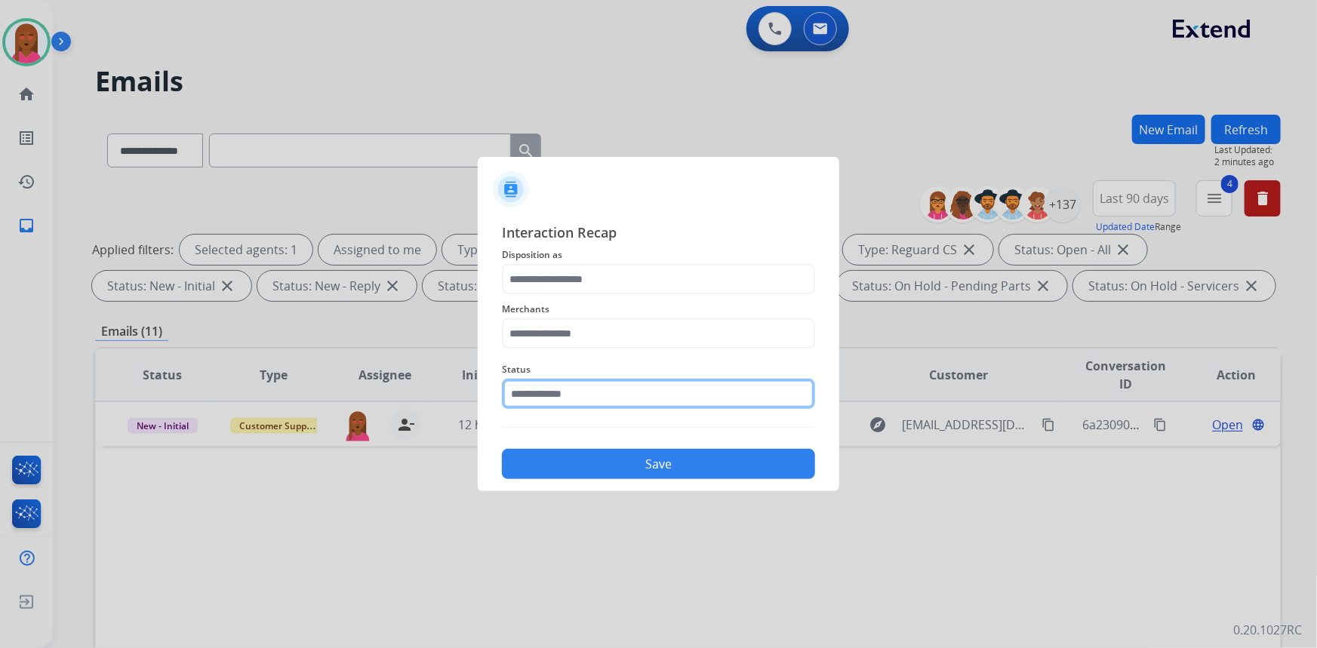
click at [684, 394] on input "text" at bounding box center [658, 394] width 313 height 30
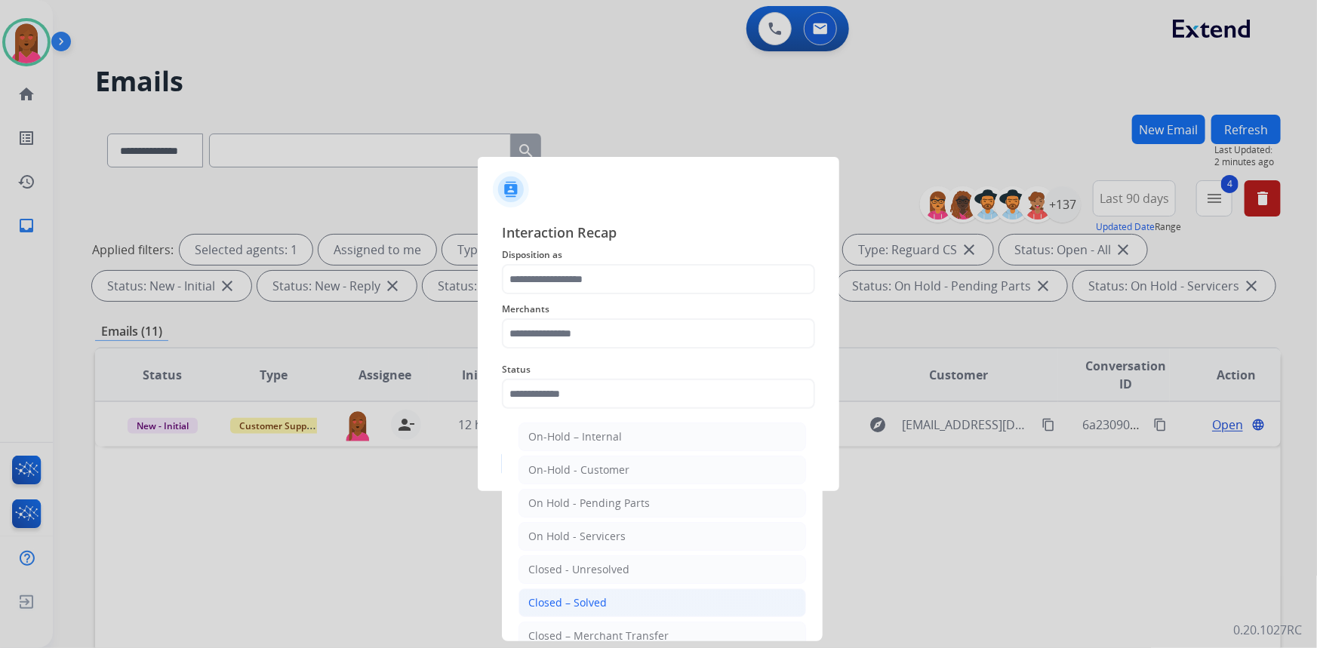
click at [633, 600] on li "Closed – Solved" at bounding box center [663, 603] width 288 height 29
type input "**********"
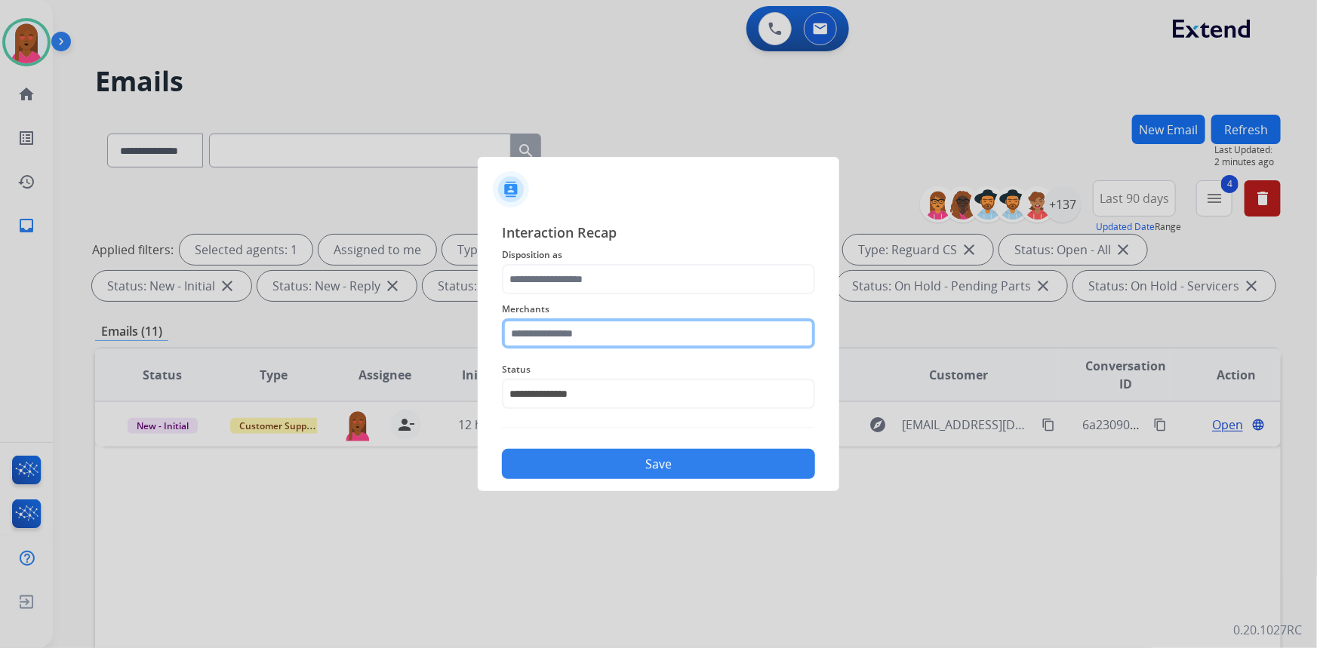
click at [645, 337] on input "text" at bounding box center [658, 334] width 313 height 30
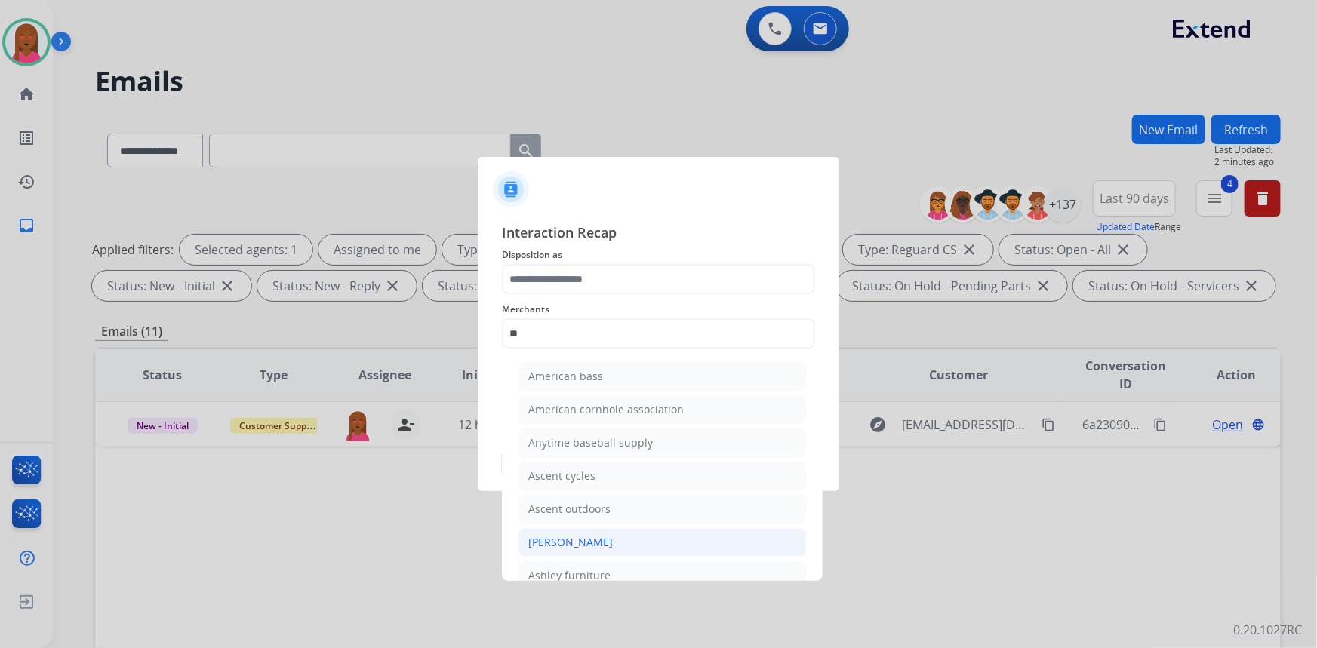
click at [614, 547] on li "[PERSON_NAME]" at bounding box center [663, 542] width 288 height 29
type input "**********"
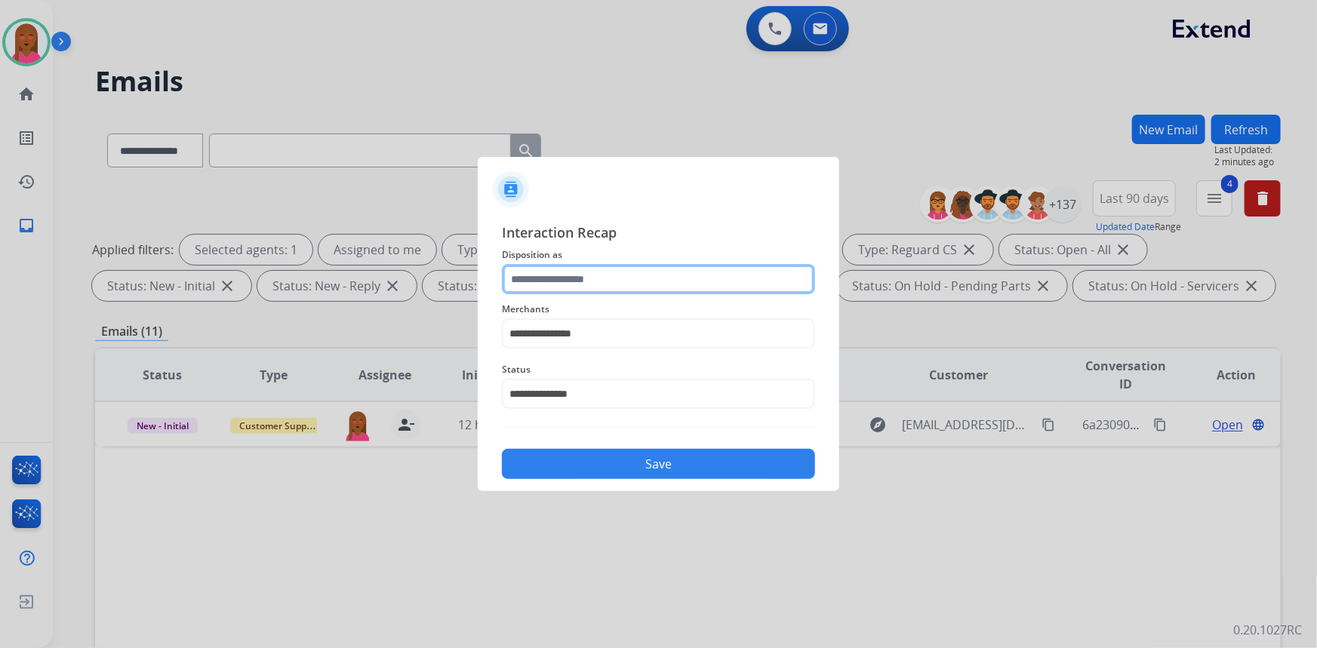
click at [606, 273] on input "text" at bounding box center [658, 279] width 313 height 30
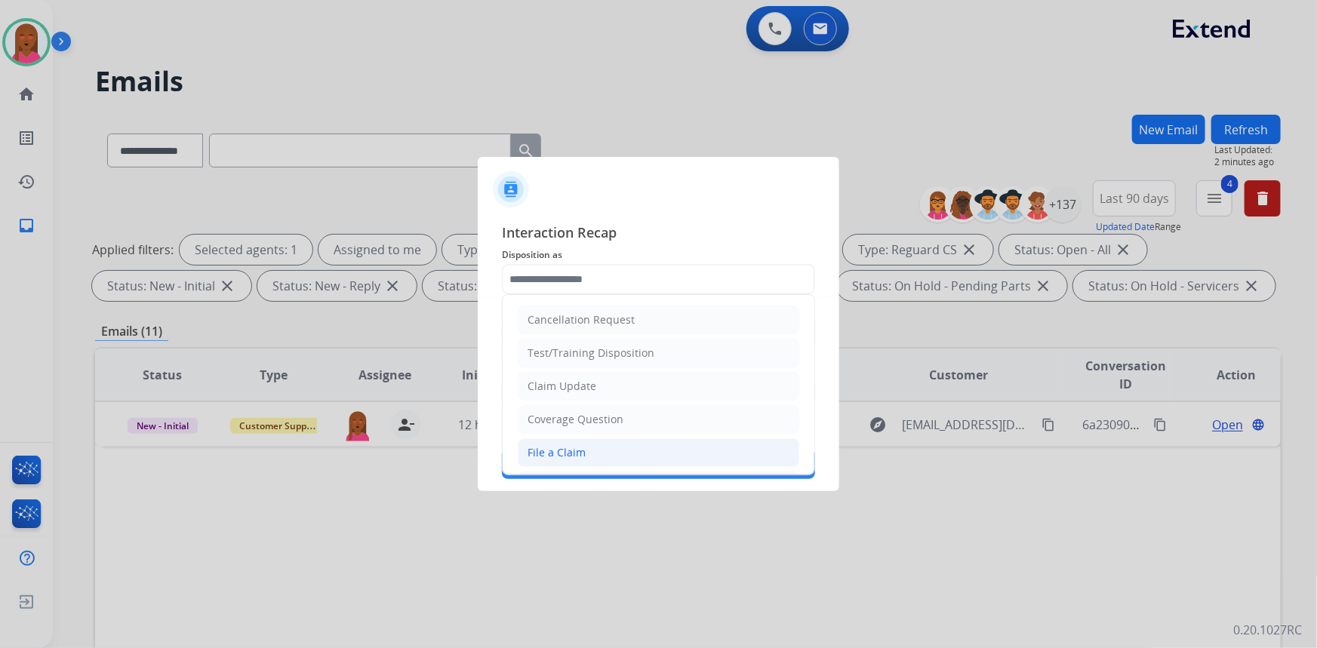
click at [598, 453] on li "File a Claim" at bounding box center [659, 453] width 282 height 29
type input "**********"
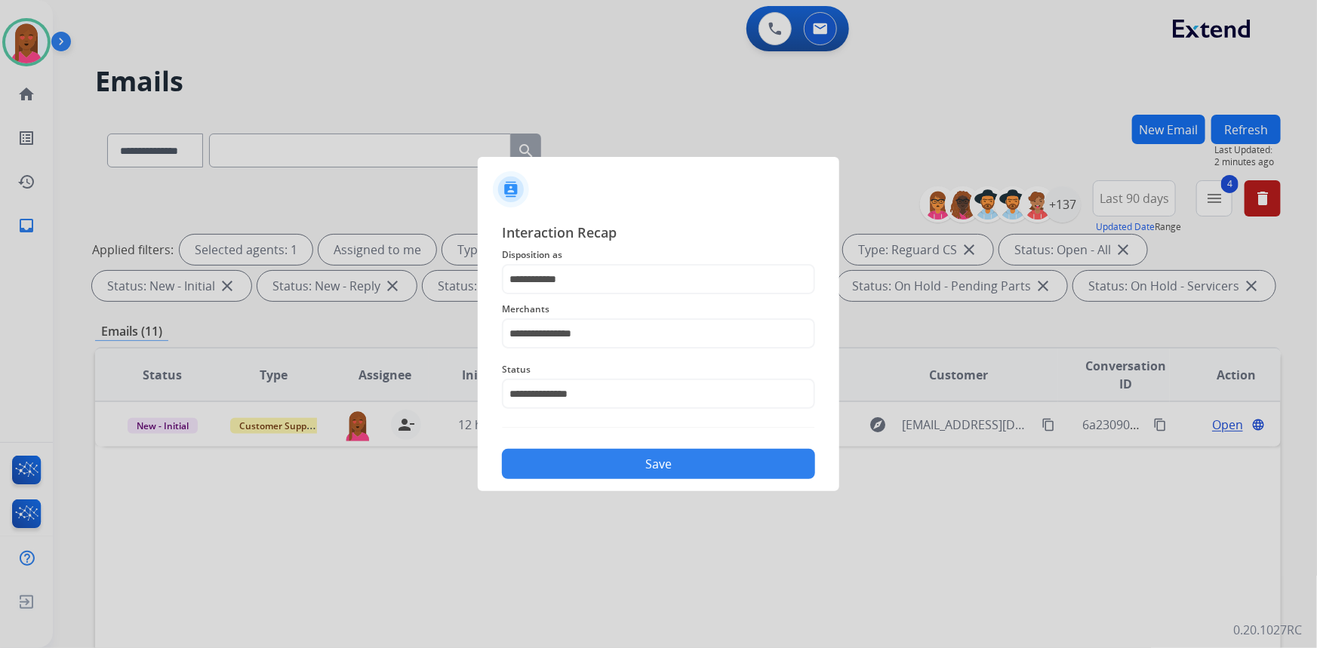
click at [603, 471] on button "Save" at bounding box center [658, 464] width 313 height 30
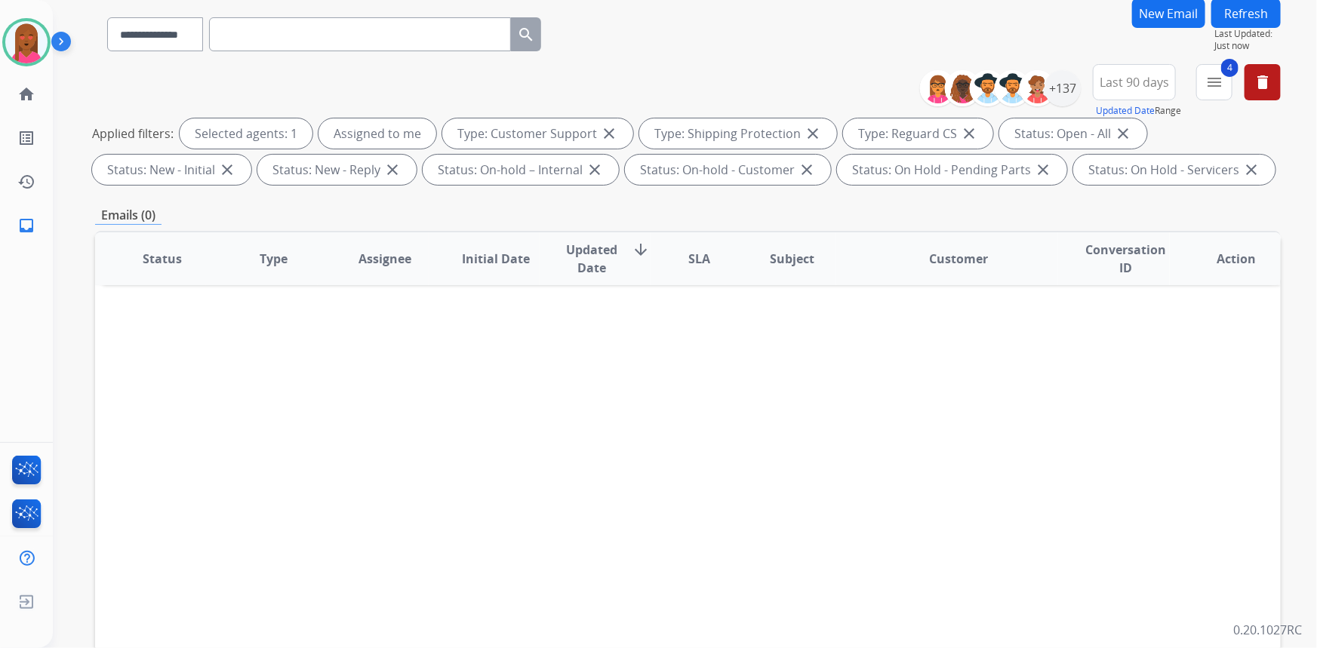
scroll to position [282, 0]
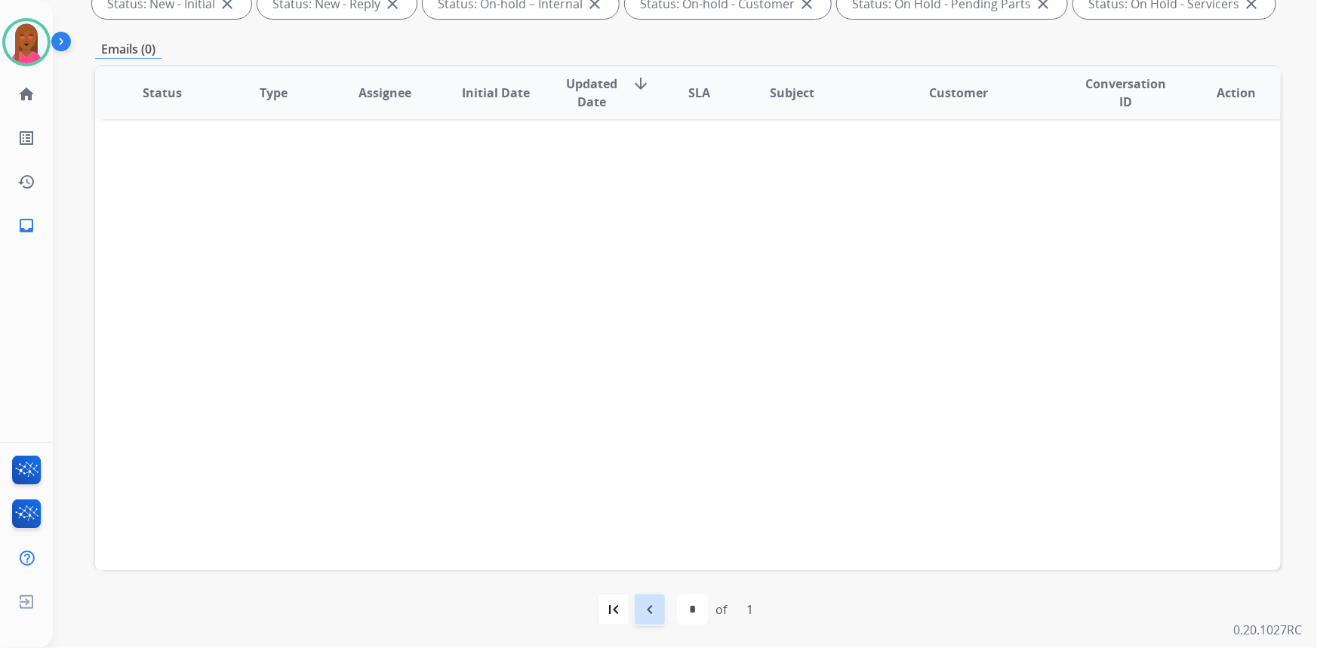
click at [643, 606] on mat-icon "navigate_before" at bounding box center [650, 610] width 18 height 18
select select "*"
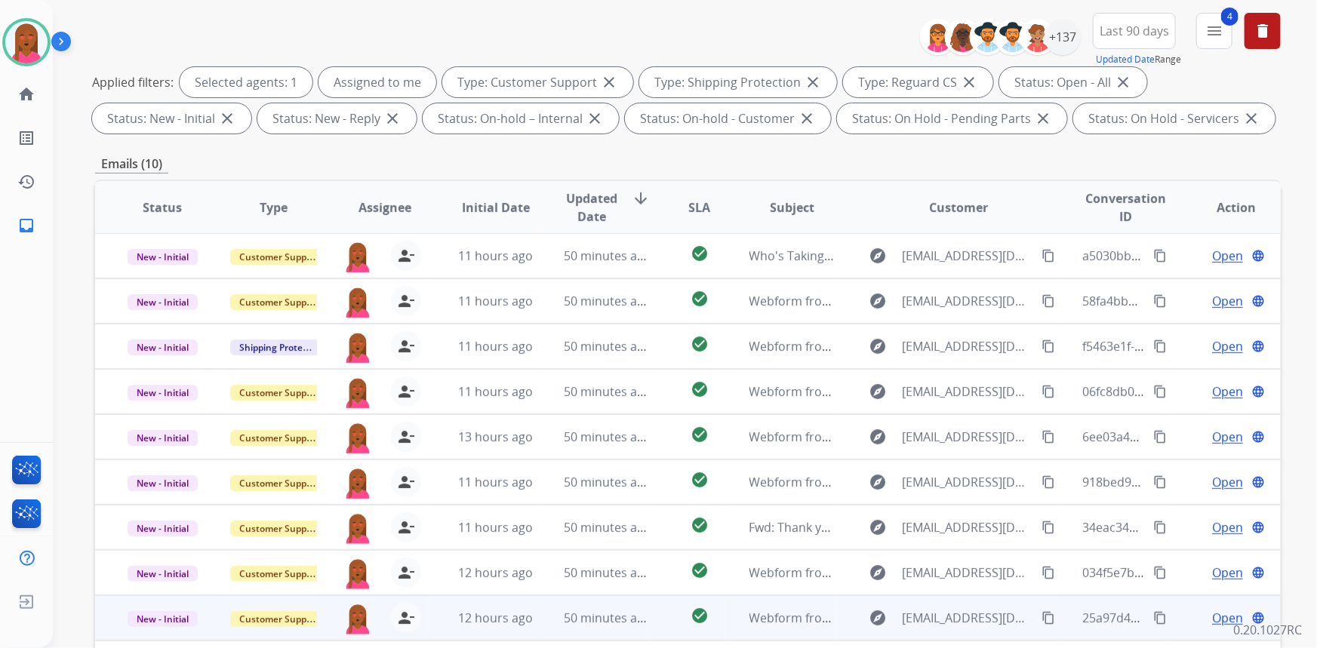
scroll to position [274, 0]
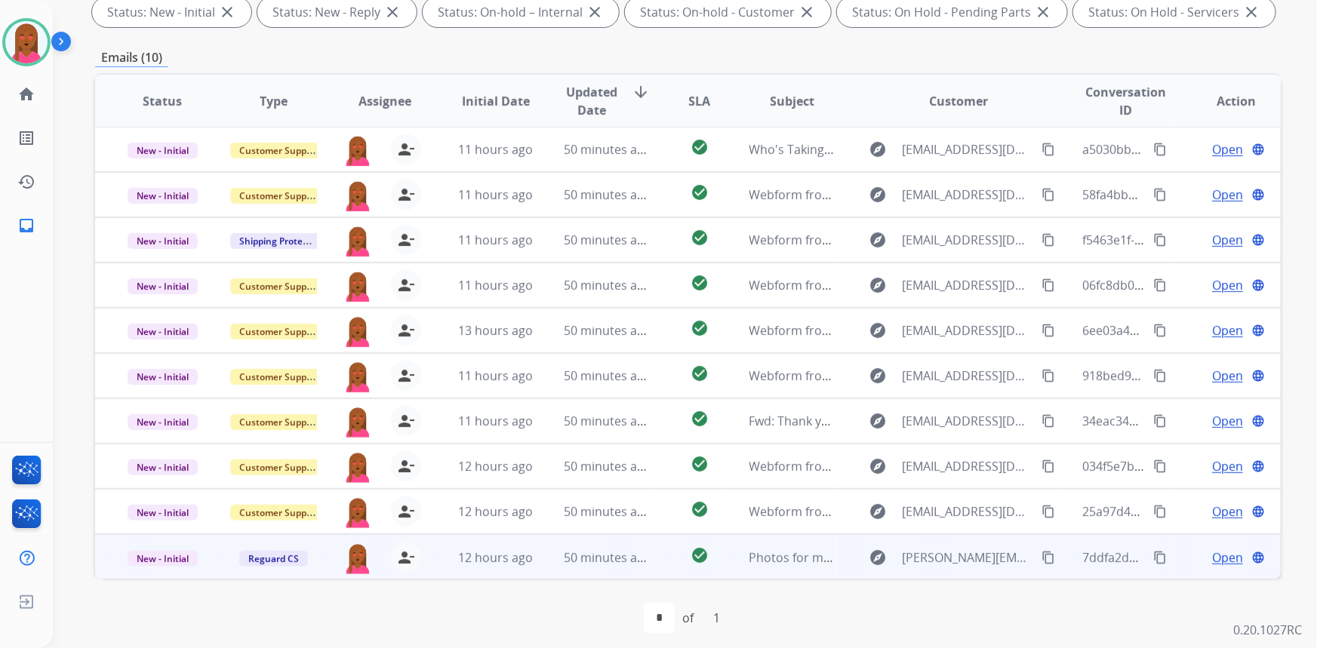
click at [1212, 556] on span "Open" at bounding box center [1227, 558] width 31 height 18
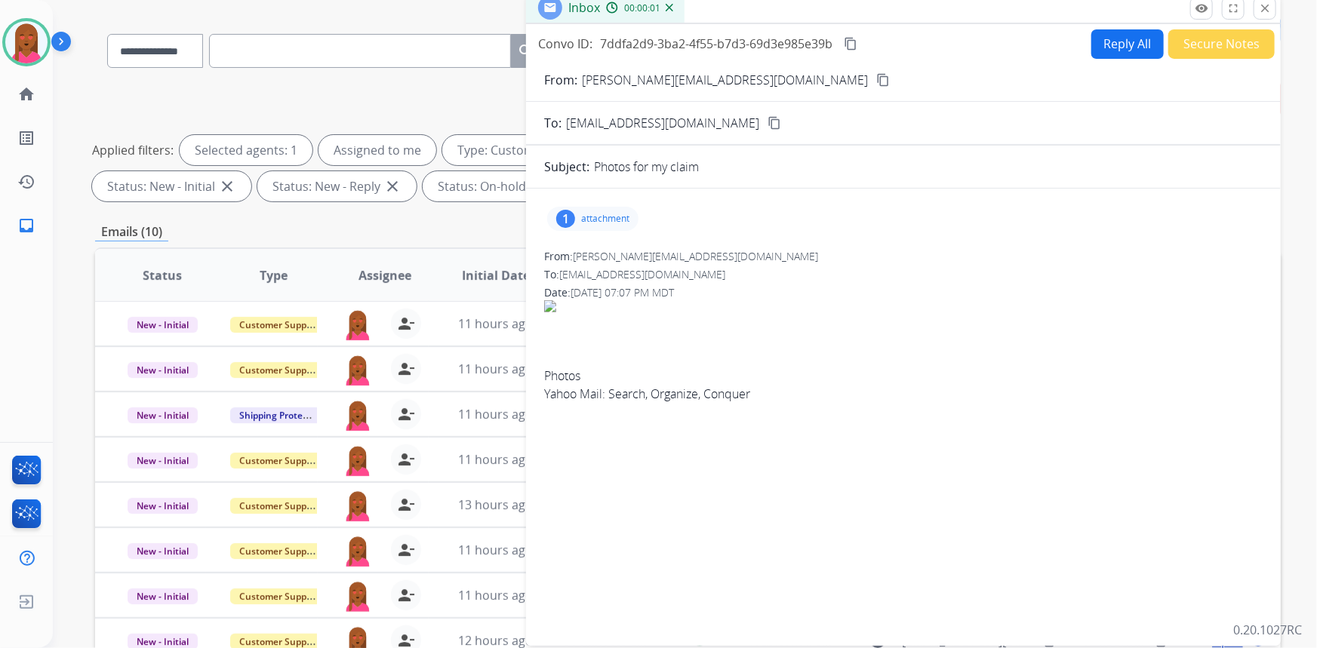
scroll to position [68, 0]
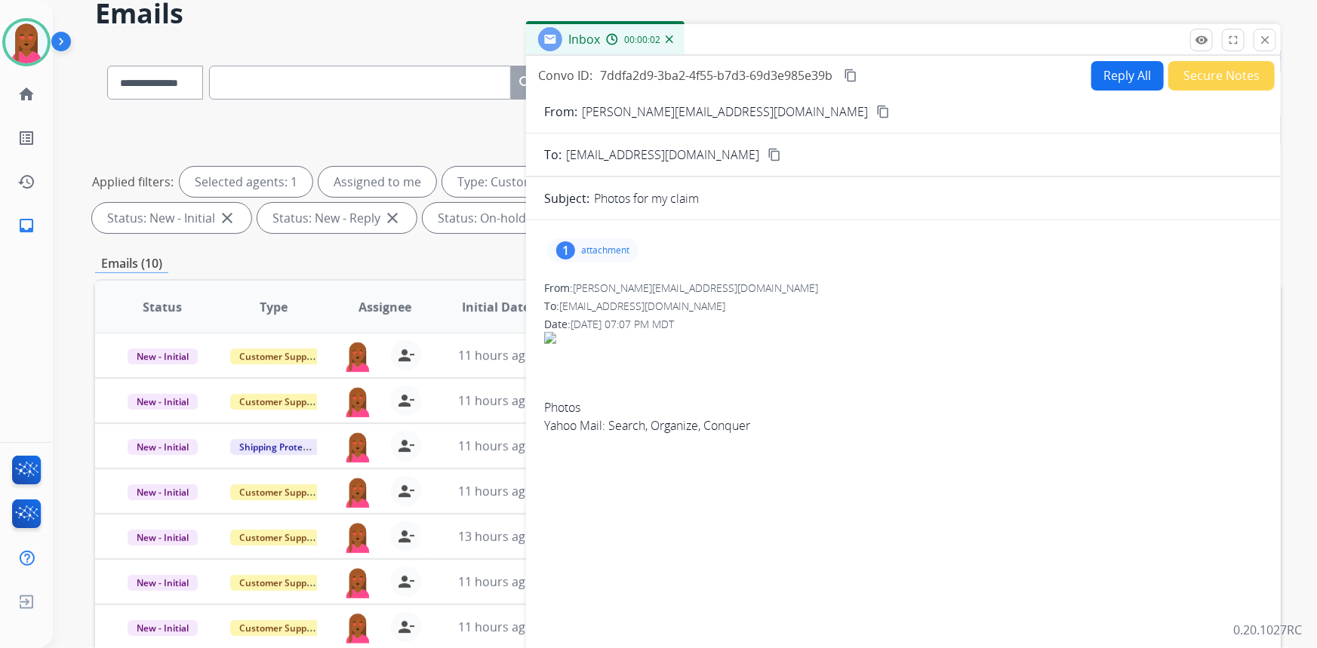
click at [876, 112] on mat-icon "content_copy" at bounding box center [883, 112] width 14 height 14
click at [608, 263] on div "1 attachment" at bounding box center [903, 251] width 719 height 36
click at [594, 251] on p "attachment" at bounding box center [605, 251] width 48 height 12
click at [598, 301] on div at bounding box center [596, 289] width 75 height 53
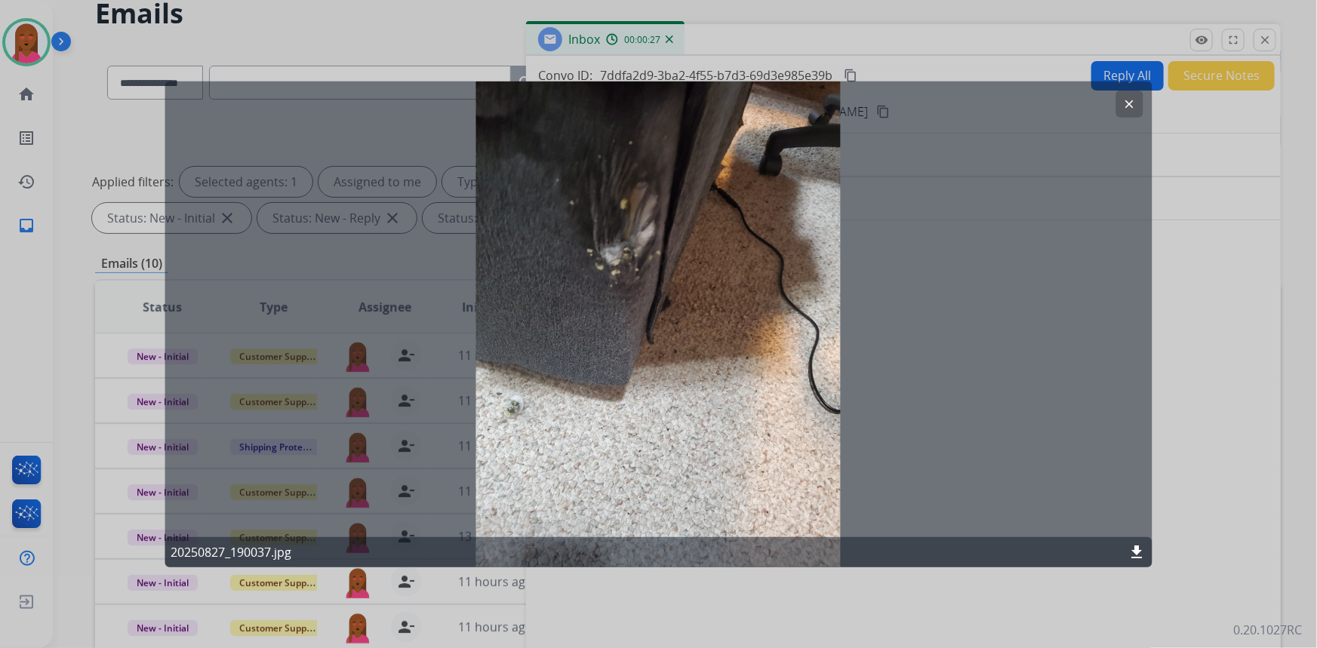
click at [1126, 105] on mat-icon "clear" at bounding box center [1130, 104] width 14 height 14
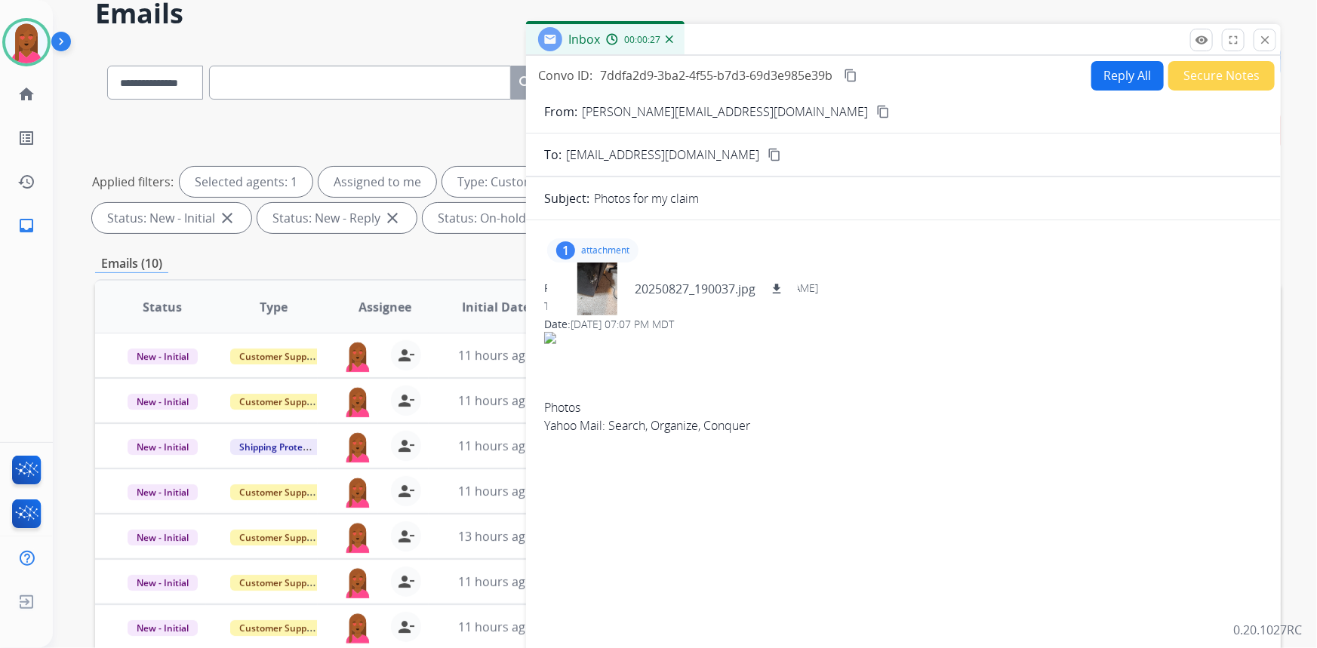
click at [1125, 82] on button "Reply All" at bounding box center [1128, 75] width 72 height 29
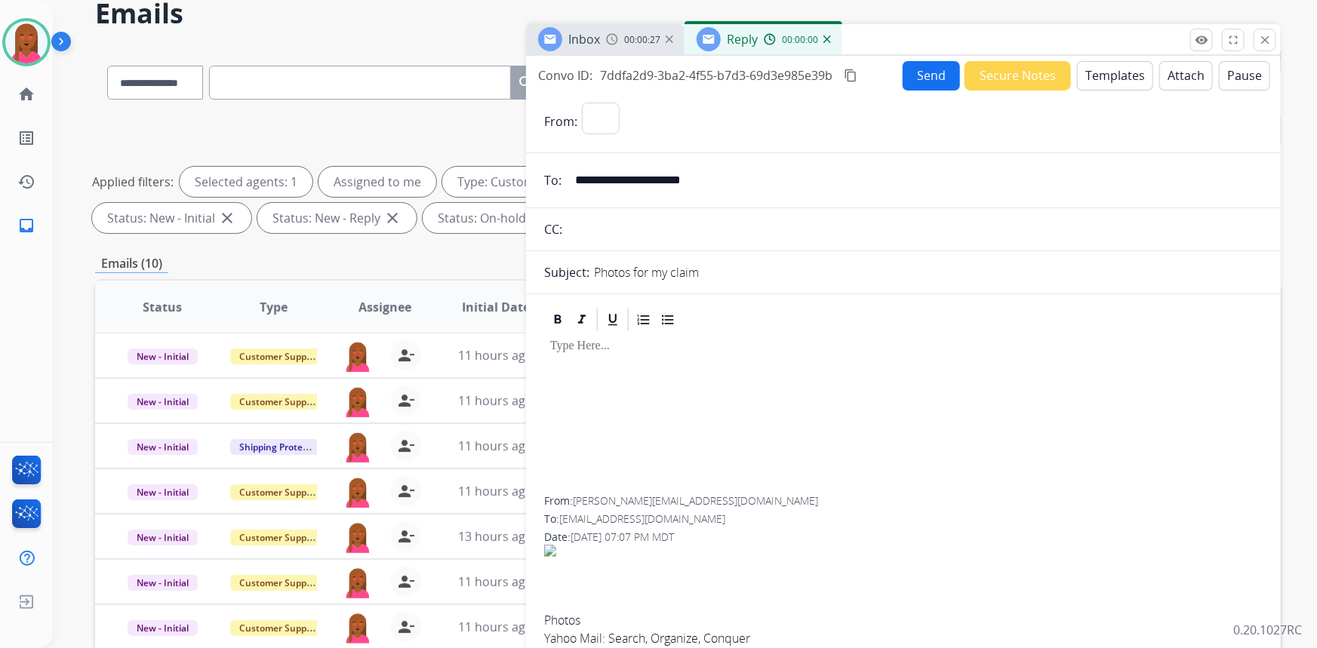
select select "**********"
click at [1108, 74] on button "Templates" at bounding box center [1115, 75] width 76 height 29
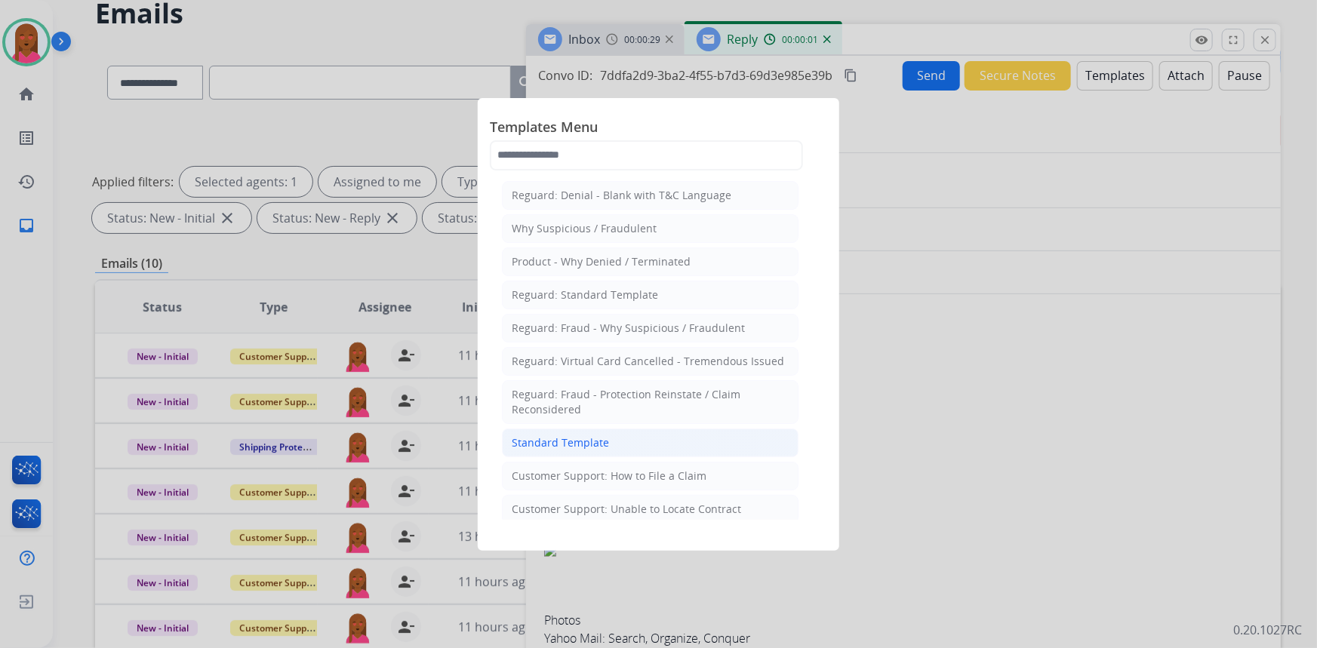
click at [657, 455] on li "Standard Template" at bounding box center [650, 443] width 297 height 29
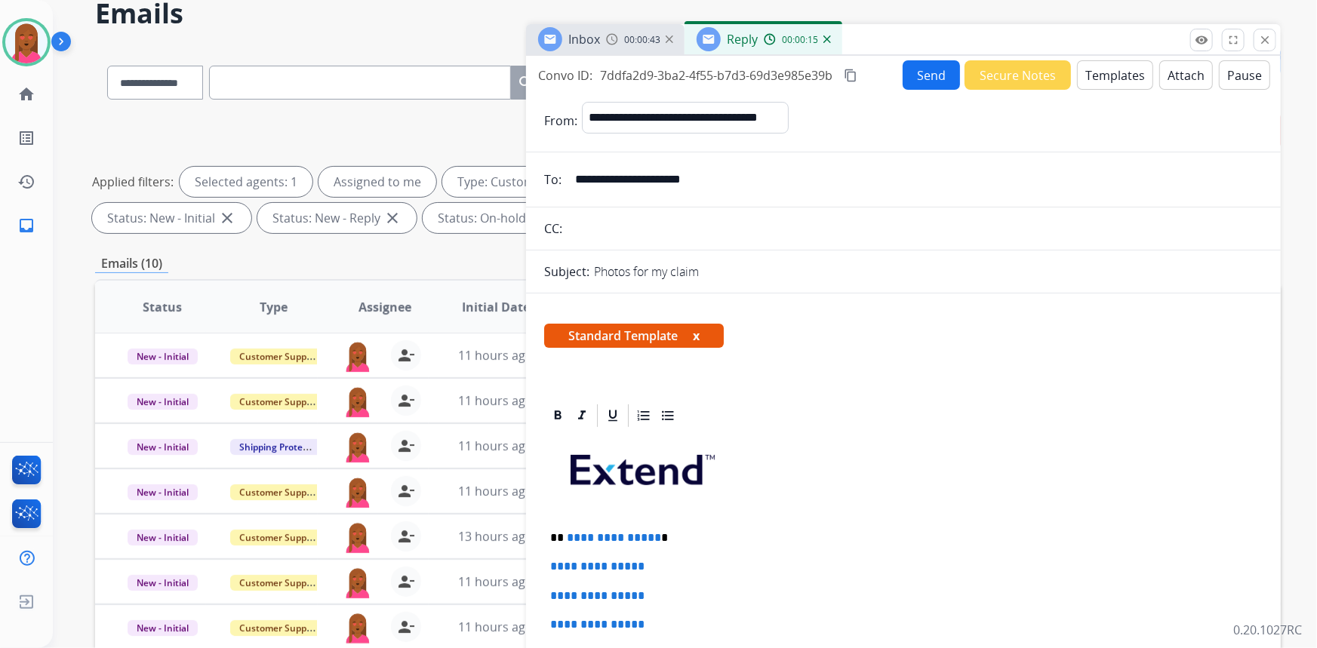
click at [967, 357] on div "Standard Template x" at bounding box center [903, 342] width 719 height 36
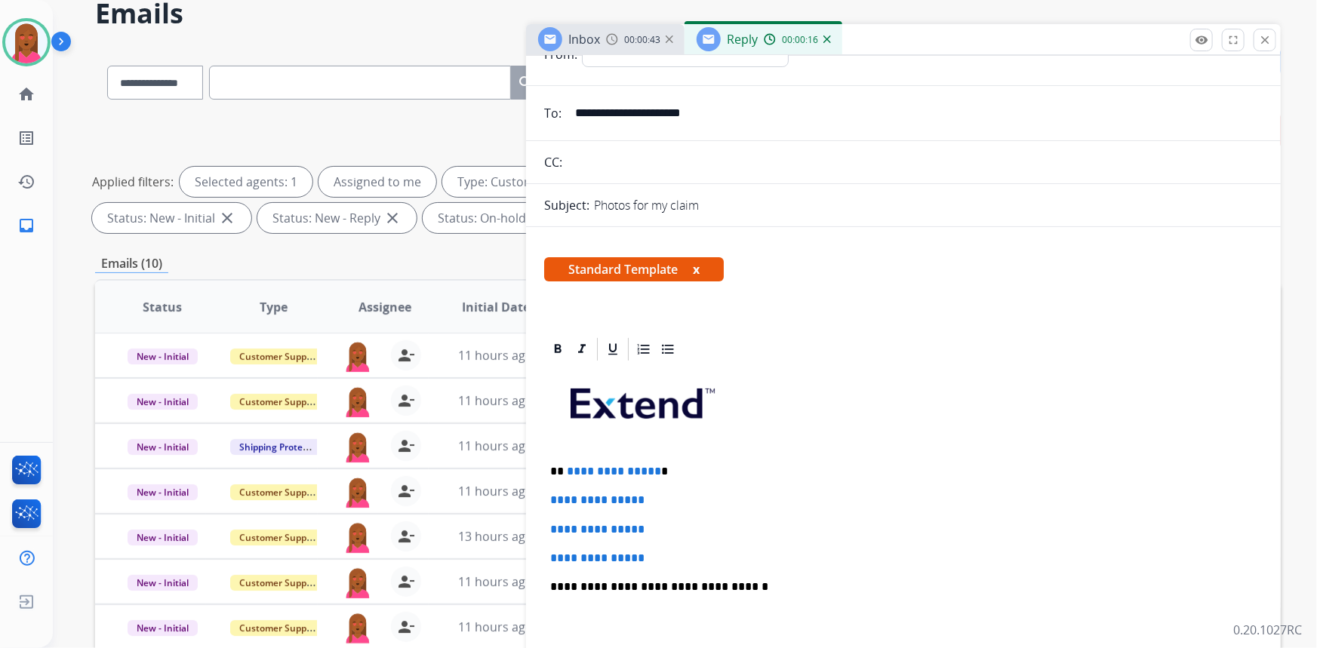
scroll to position [137, 0]
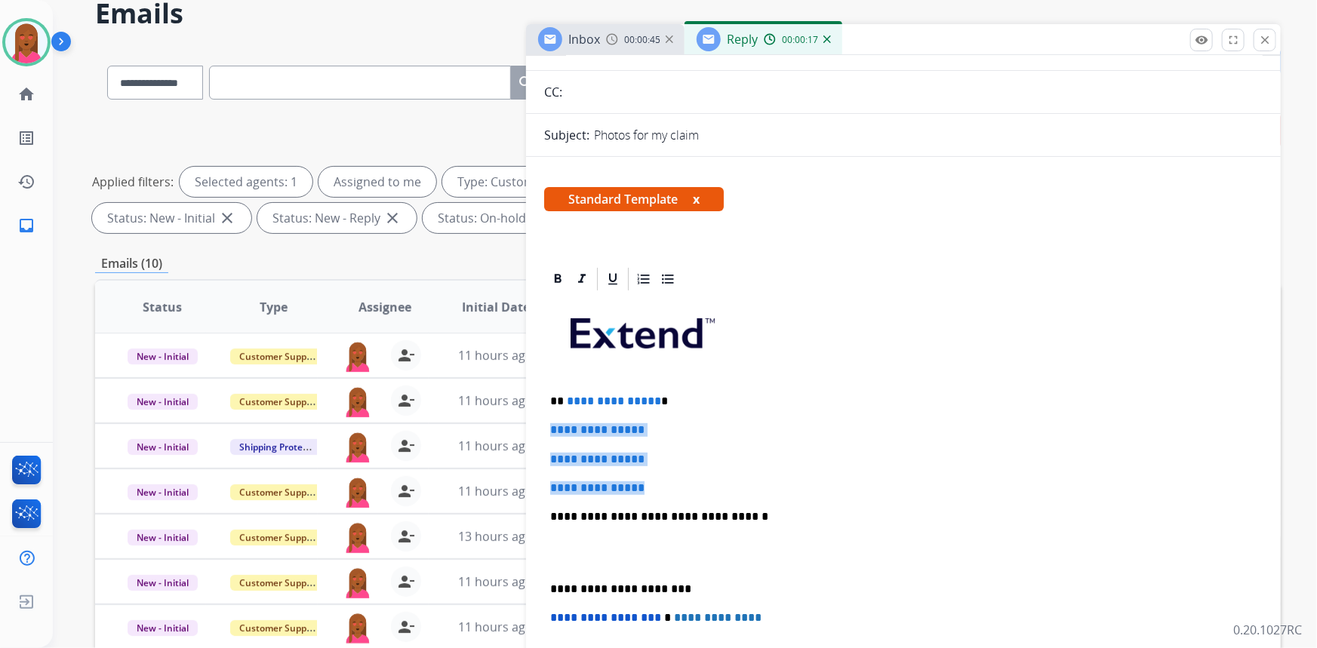
drag, startPoint x: 661, startPoint y: 479, endPoint x: 550, endPoint y: 427, distance: 123.6
click at [550, 427] on div "**********" at bounding box center [903, 552] width 719 height 519
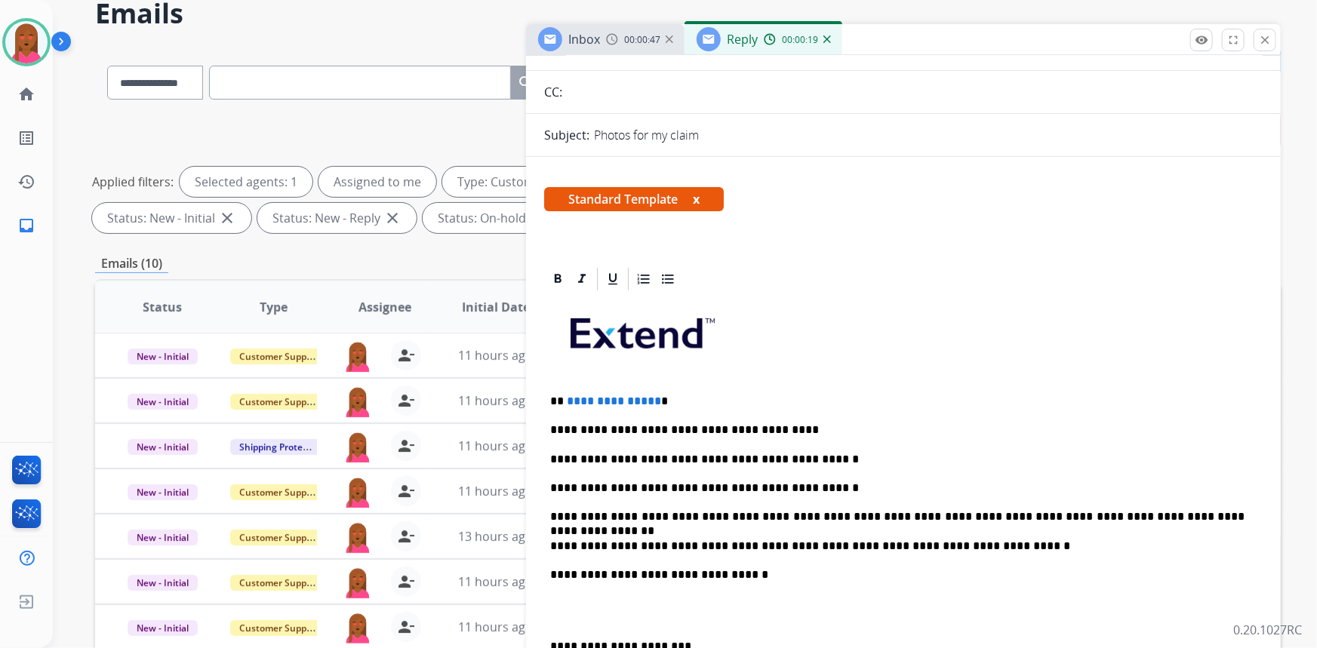
click at [559, 617] on p at bounding box center [903, 612] width 707 height 28
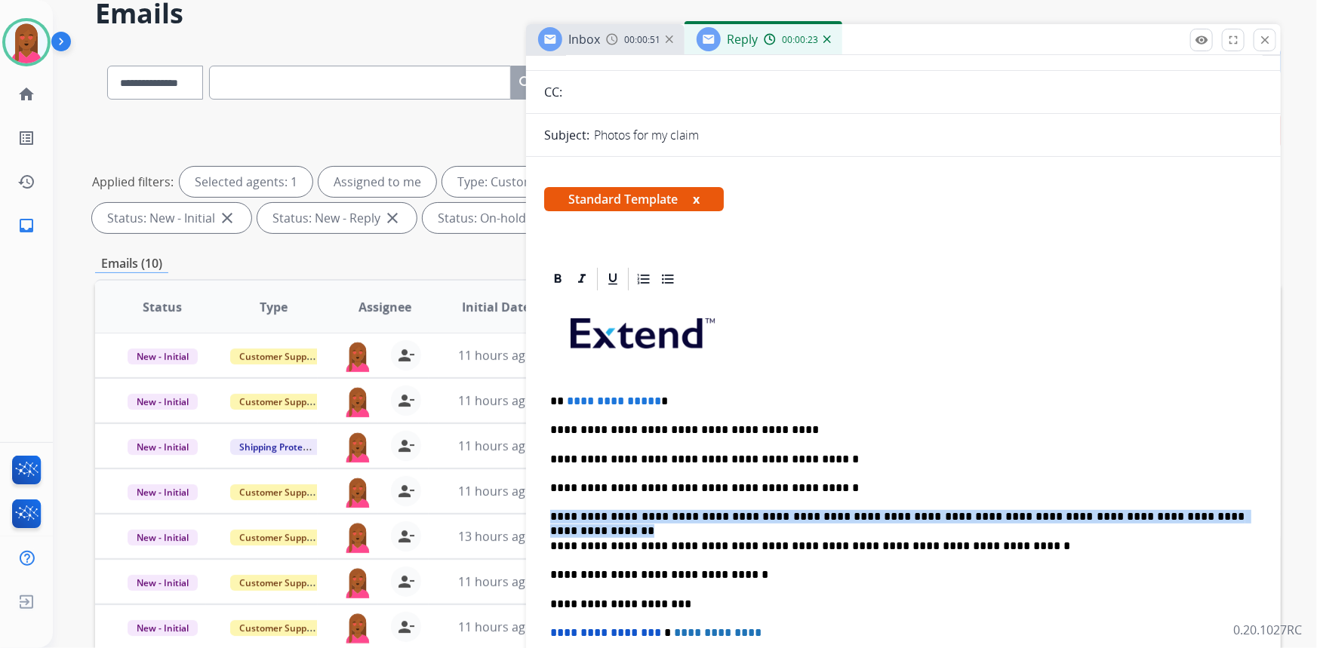
drag, startPoint x: 1166, startPoint y: 513, endPoint x: 545, endPoint y: 511, distance: 621.3
click at [545, 511] on div "**********" at bounding box center [903, 560] width 719 height 534
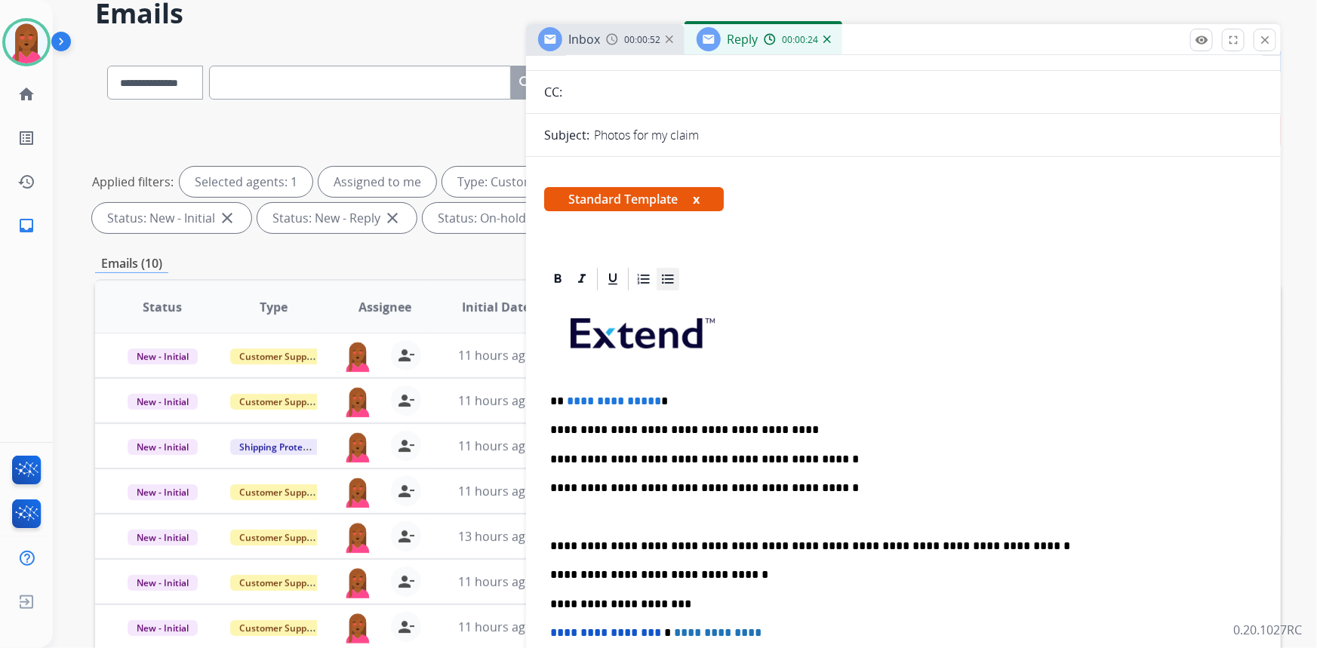
drag, startPoint x: 654, startPoint y: 290, endPoint x: 664, endPoint y: 287, distance: 10.3
click at [654, 293] on div "**********" at bounding box center [903, 560] width 719 height 534
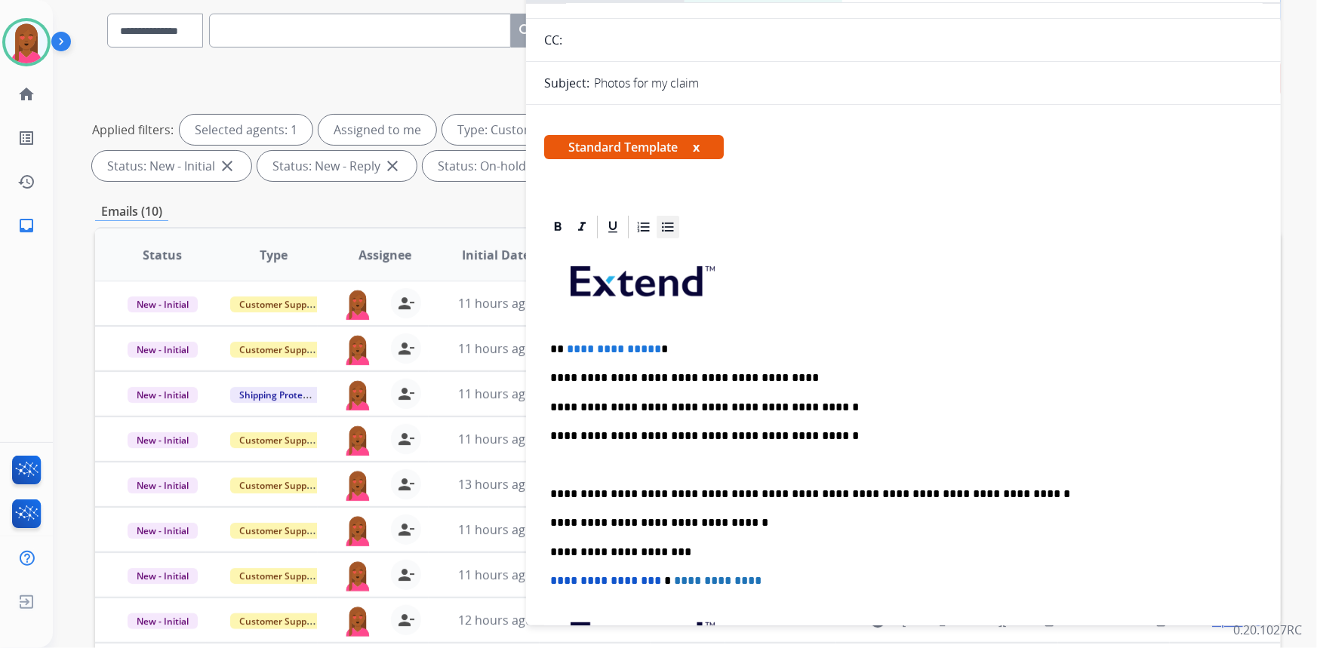
click at [664, 287] on app-office-email-editor "**********" at bounding box center [903, 481] width 719 height 534
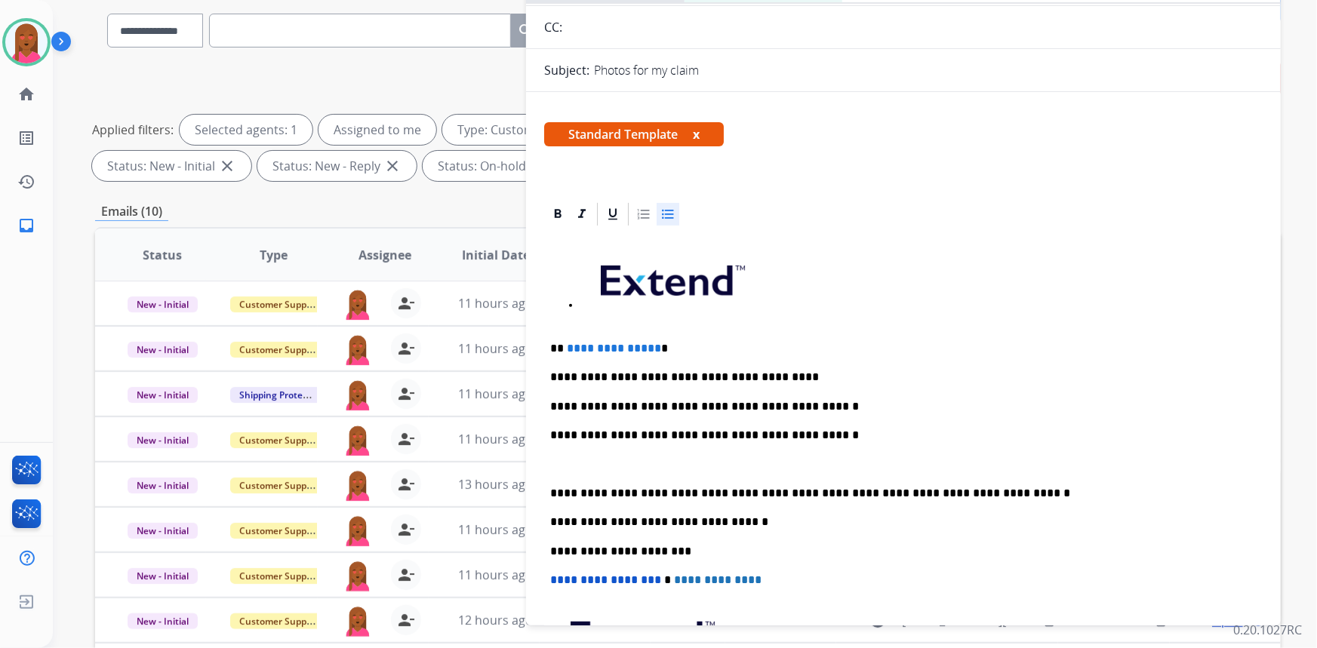
scroll to position [68, 0]
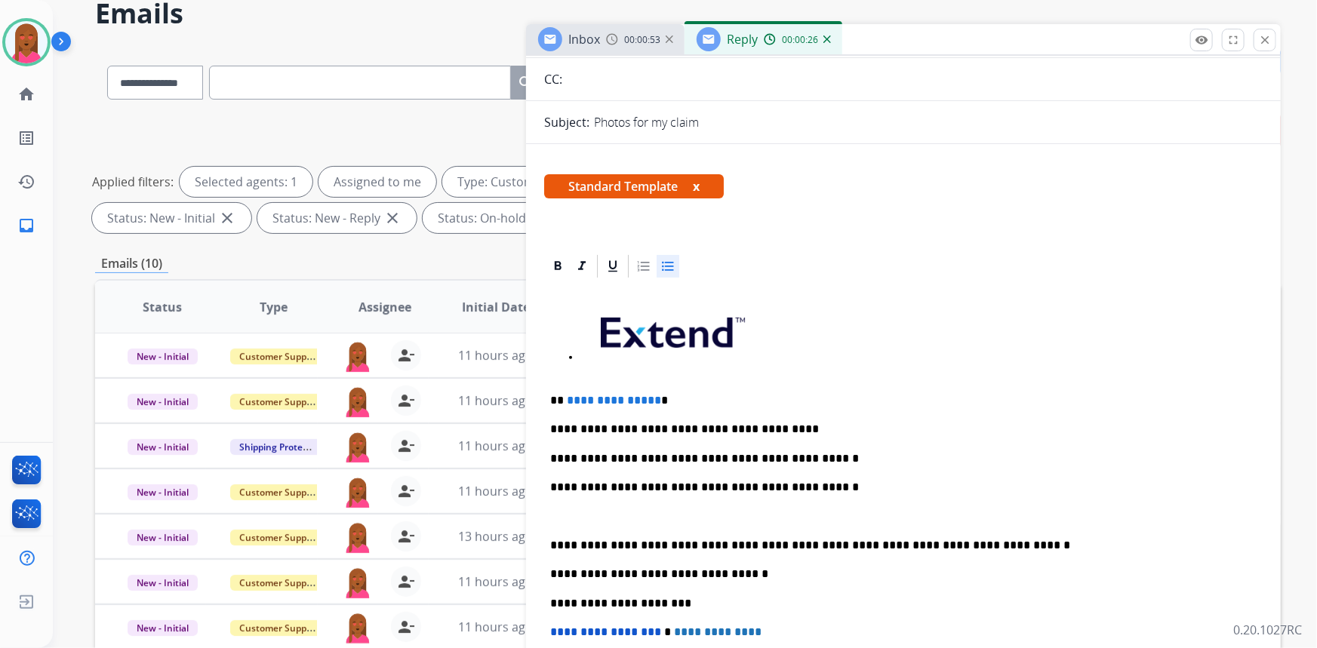
click at [599, 515] on p at bounding box center [897, 517] width 695 height 14
click at [578, 359] on ul at bounding box center [903, 338] width 707 height 81
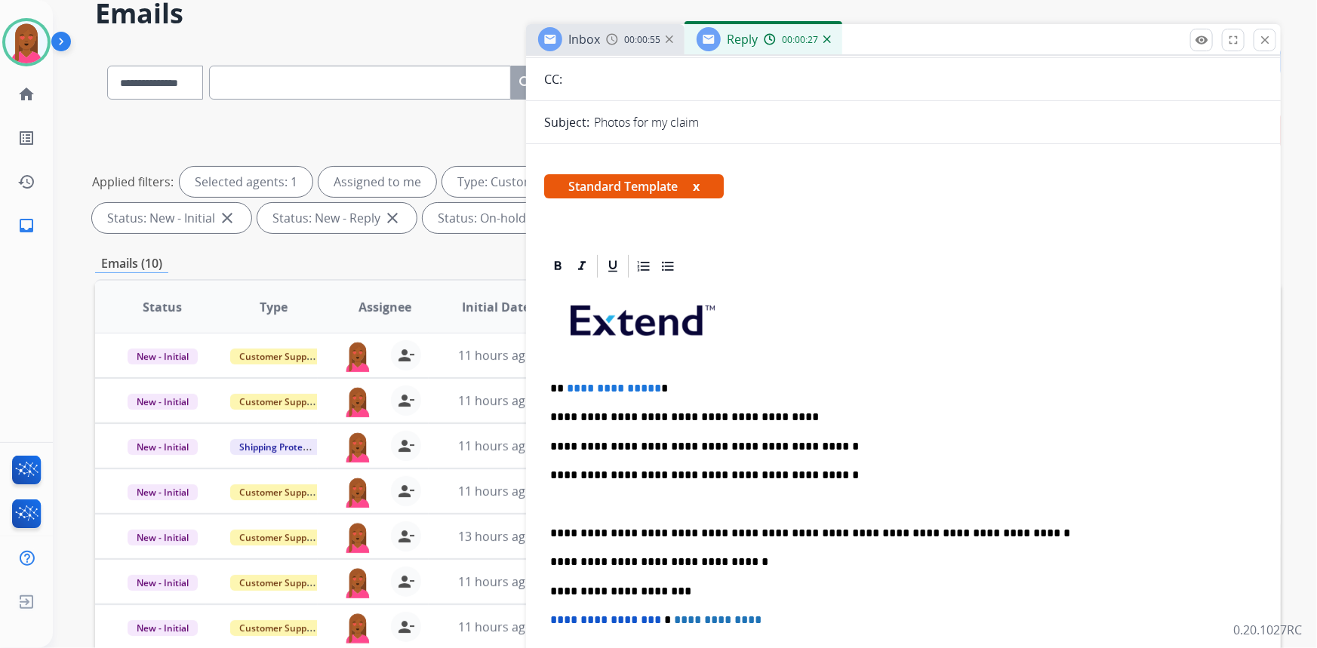
scroll to position [137, 0]
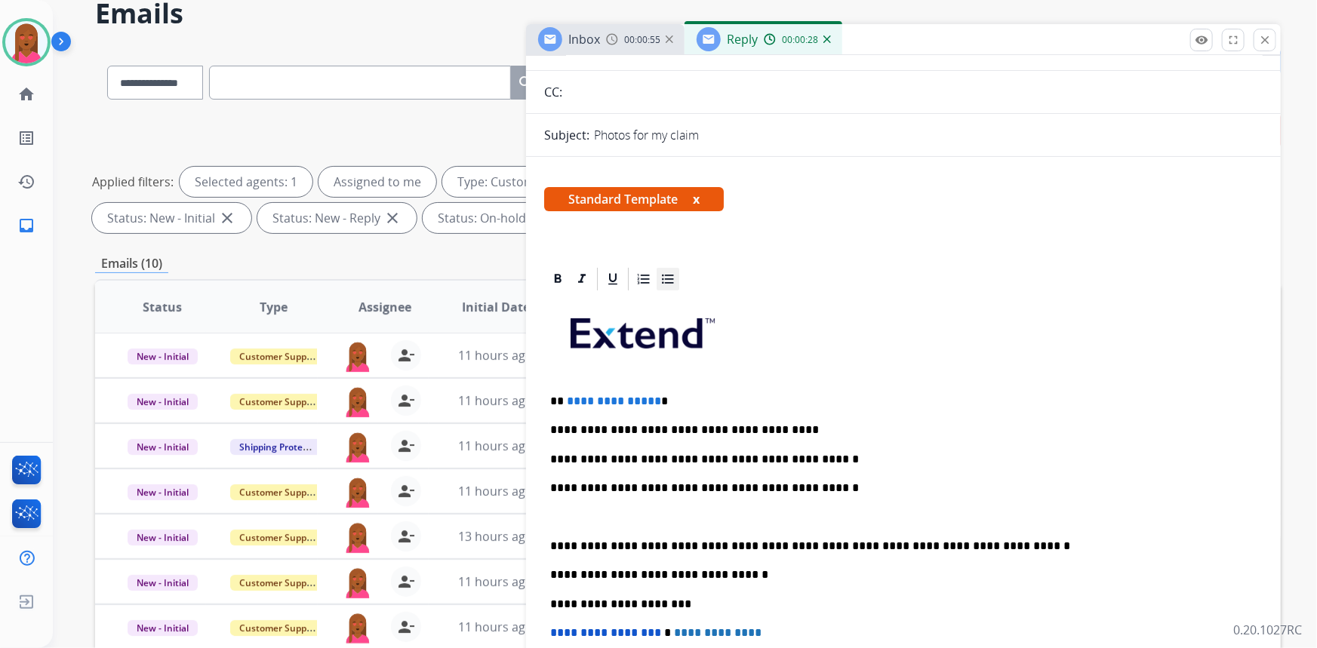
click at [661, 279] on app-office-email-editor "**********" at bounding box center [903, 533] width 719 height 534
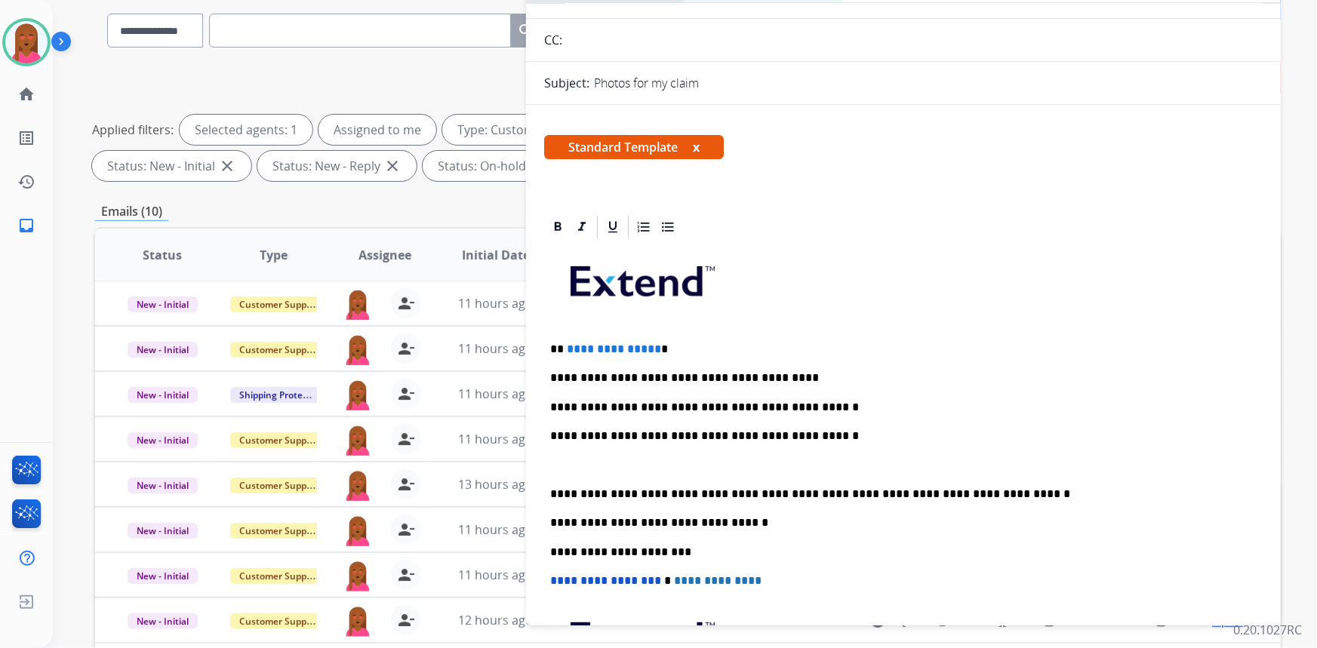
scroll to position [68, 0]
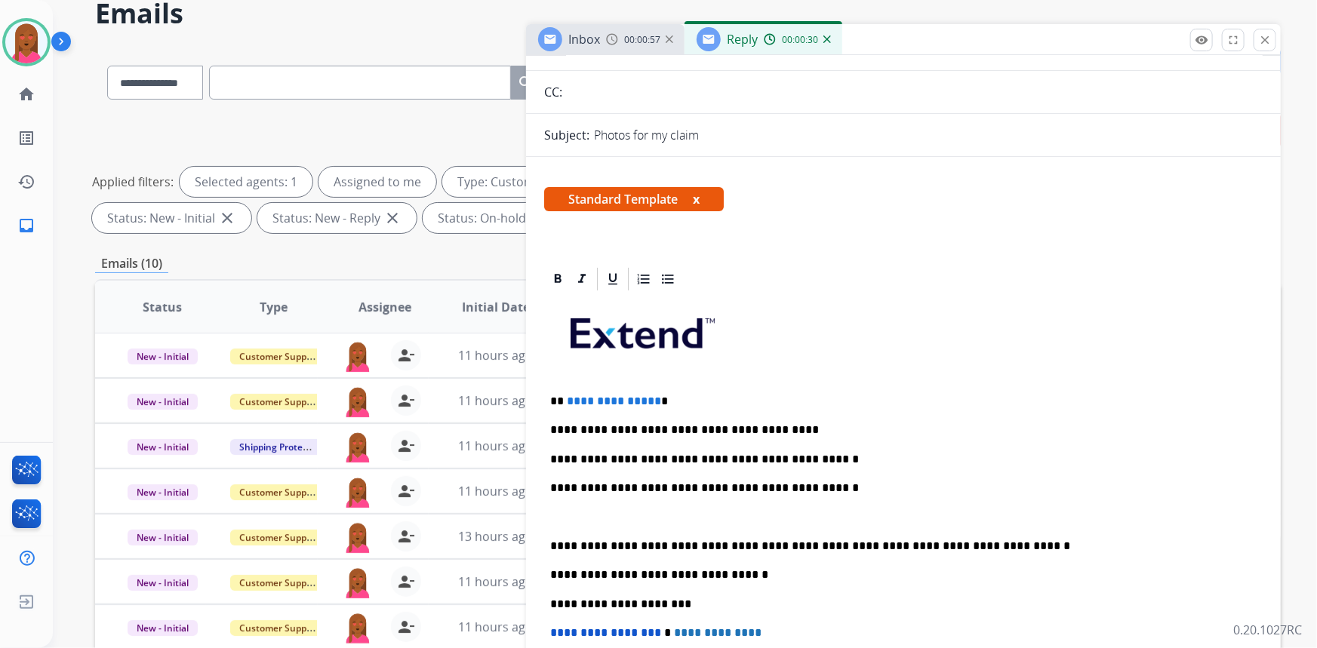
click at [568, 515] on p at bounding box center [897, 517] width 695 height 14
click at [670, 287] on div at bounding box center [668, 279] width 23 height 23
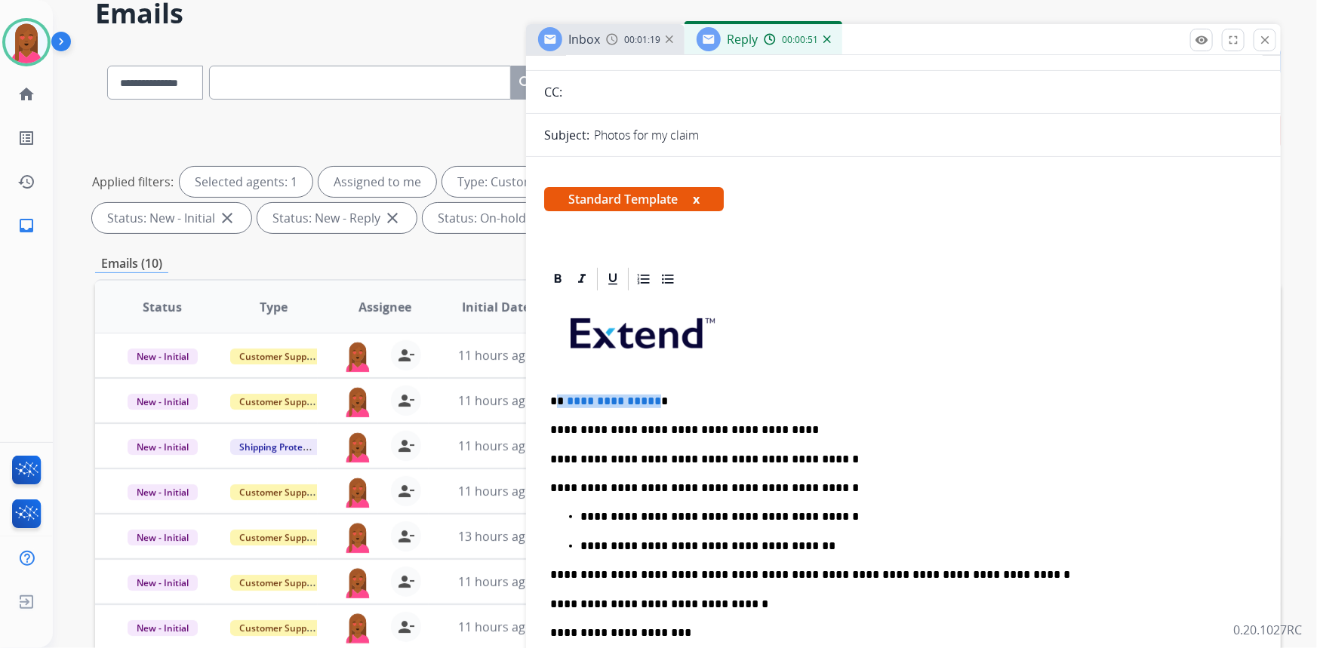
drag, startPoint x: 653, startPoint y: 396, endPoint x: 556, endPoint y: 393, distance: 96.7
click at [556, 395] on p "**********" at bounding box center [897, 402] width 695 height 14
click at [1119, 380] on div "**********" at bounding box center [903, 574] width 719 height 563
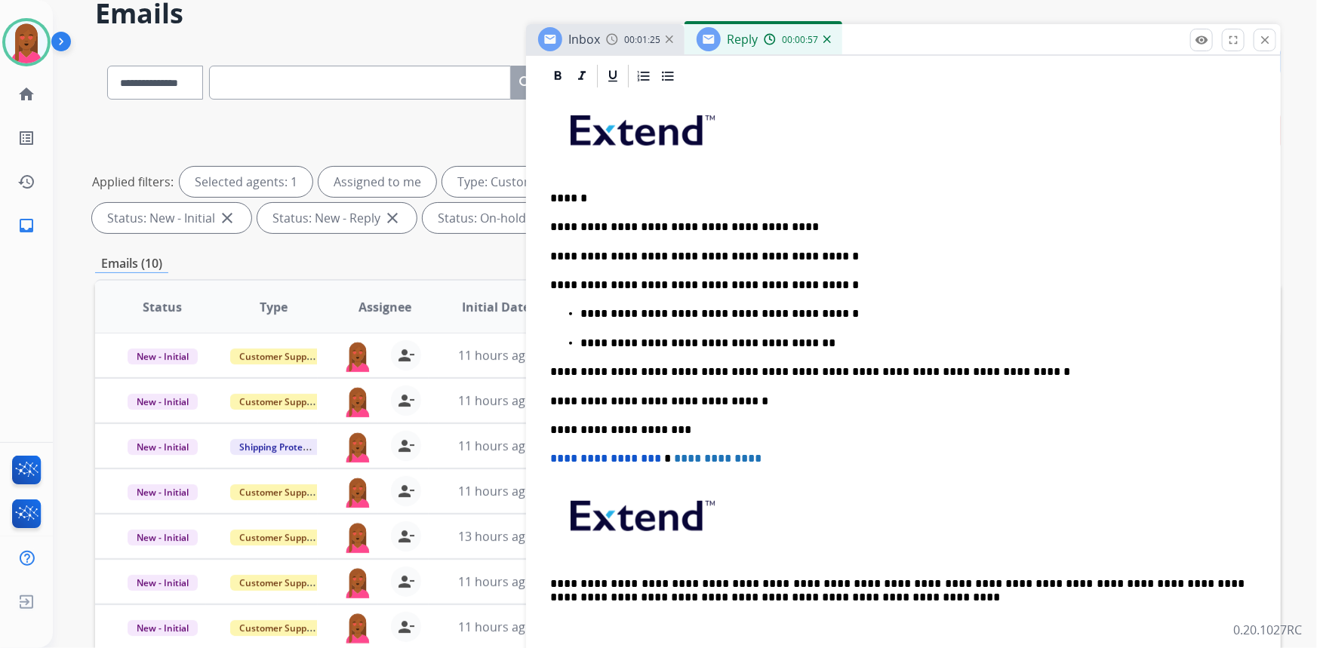
scroll to position [343, 0]
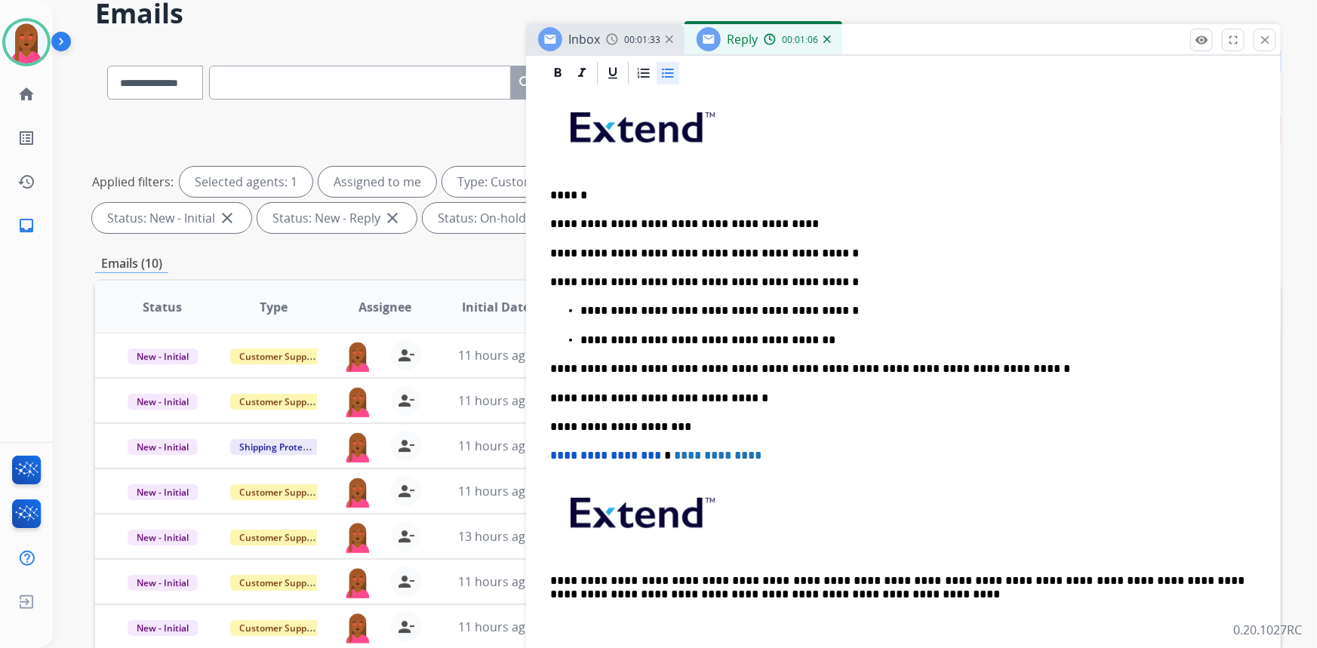
click at [793, 334] on p "**********" at bounding box center [912, 341] width 665 height 14
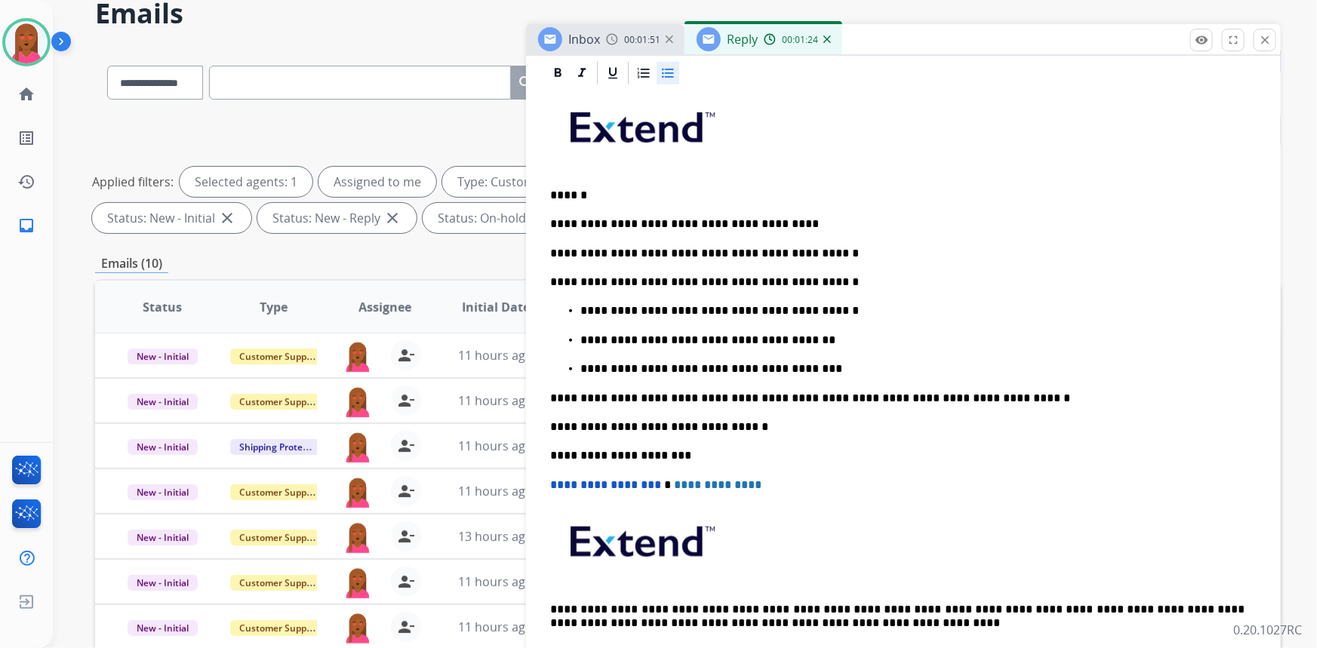
click at [1119, 355] on ul "**********" at bounding box center [903, 340] width 707 height 72
click at [1049, 285] on p "**********" at bounding box center [897, 283] width 695 height 14
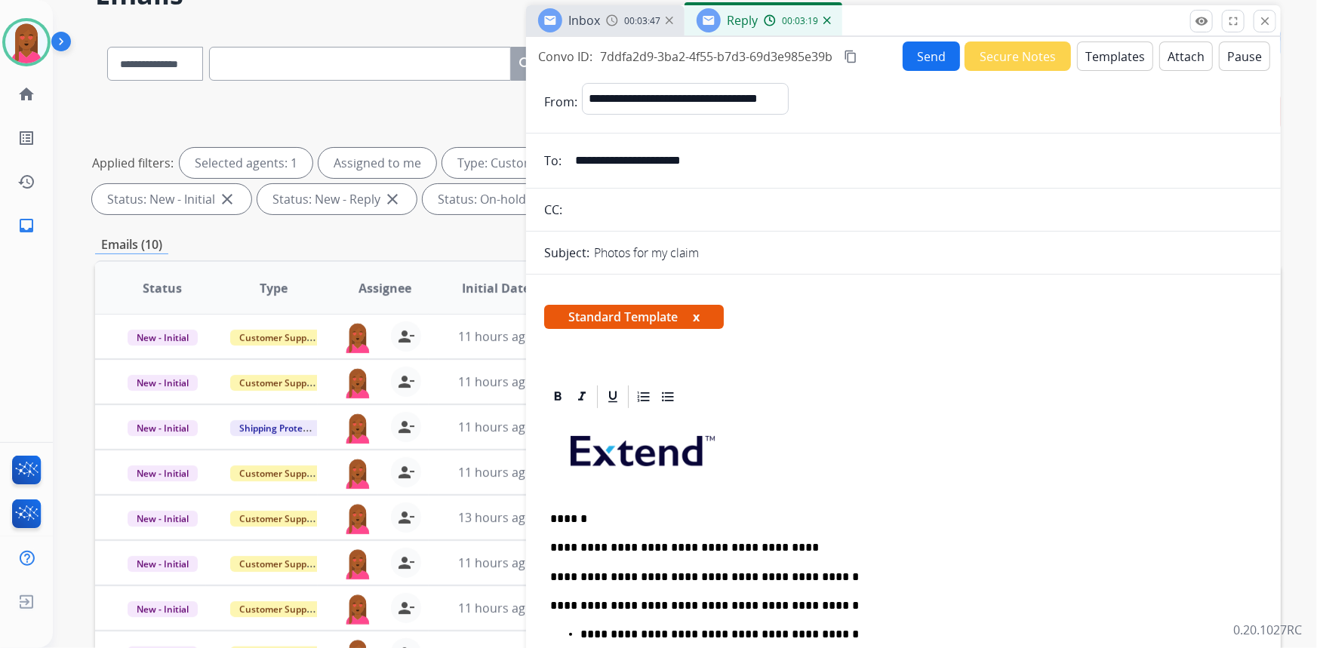
scroll to position [0, 0]
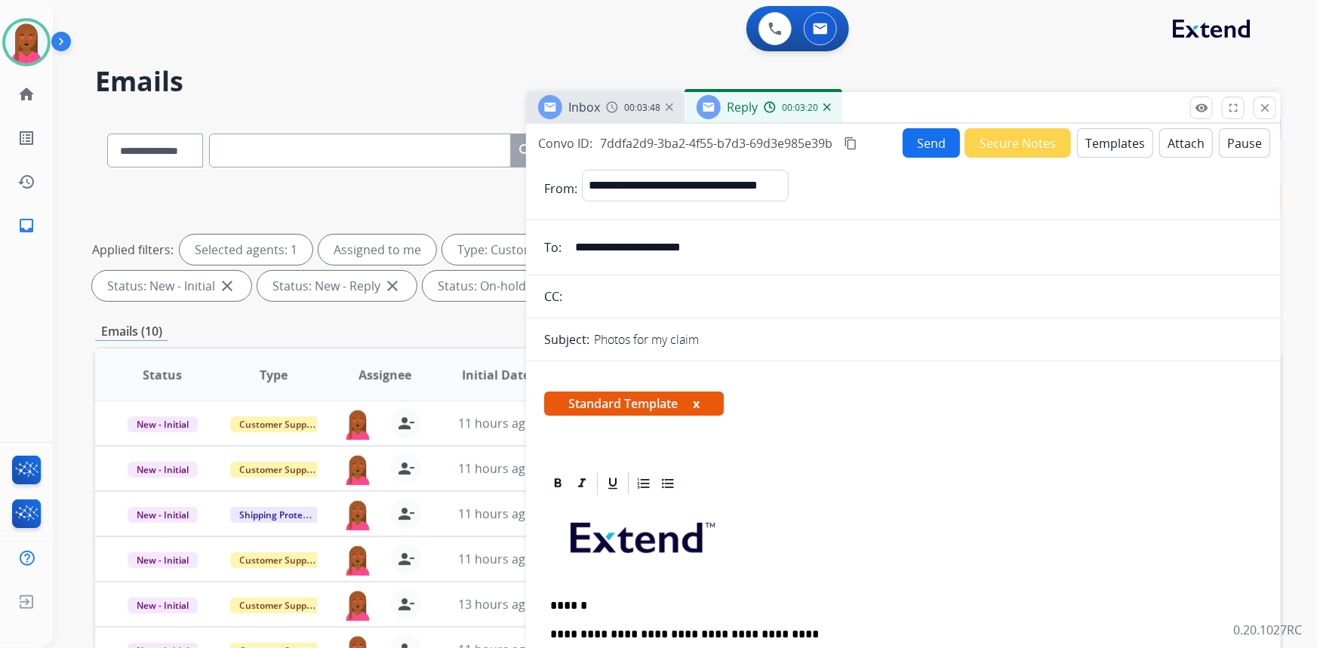
drag, startPoint x: 858, startPoint y: 146, endPoint x: 832, endPoint y: 140, distance: 27.3
click at [858, 146] on mat-icon "content_copy" at bounding box center [851, 144] width 14 height 14
click at [926, 144] on button "Send" at bounding box center [931, 142] width 57 height 29
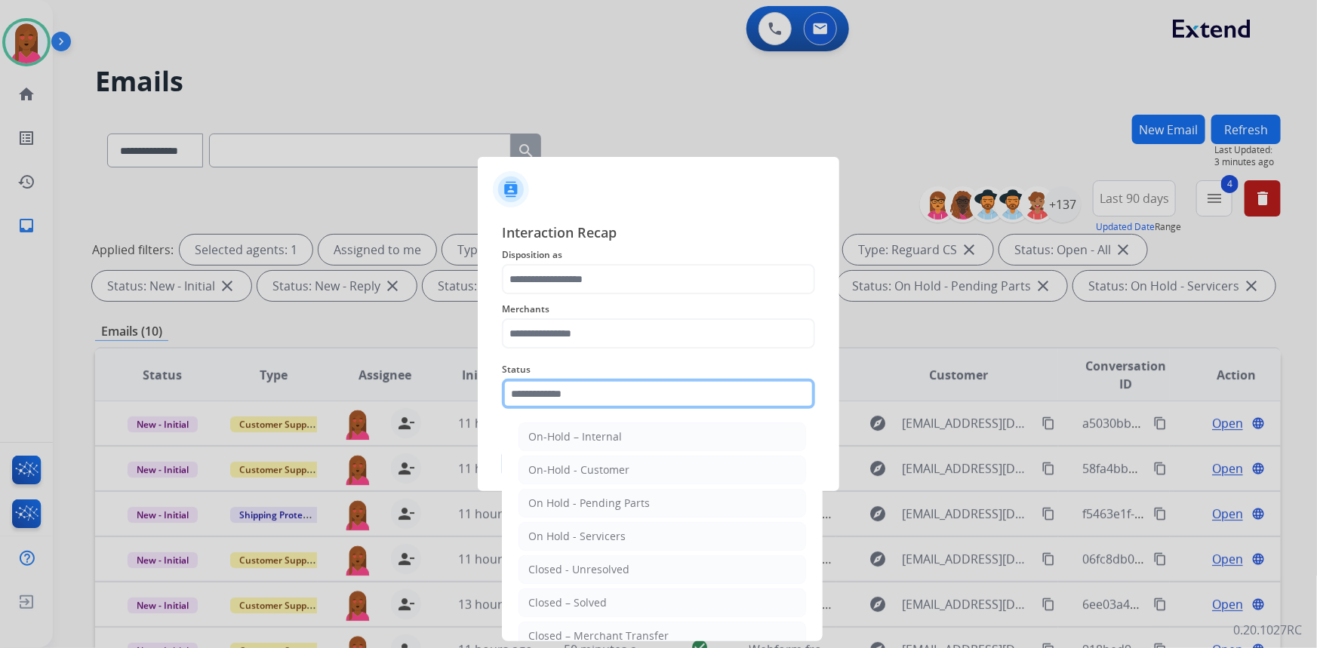
click at [615, 400] on input "text" at bounding box center [658, 394] width 313 height 30
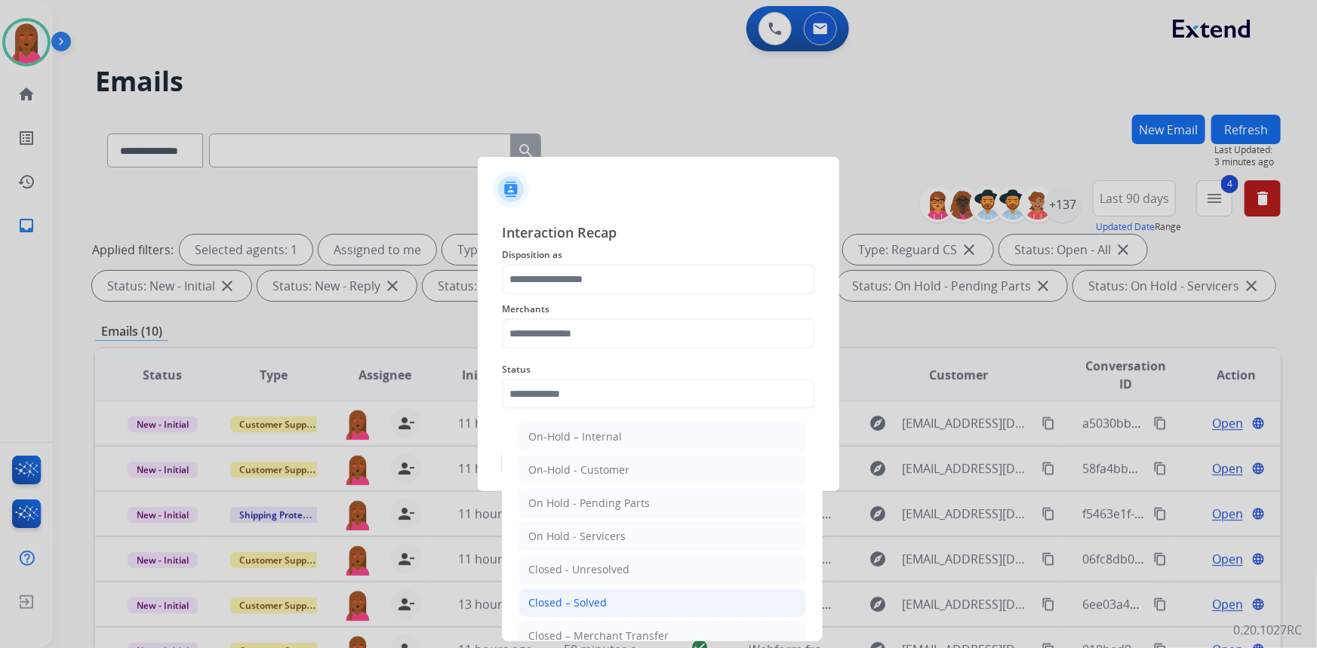
drag, startPoint x: 616, startPoint y: 607, endPoint x: 630, endPoint y: 587, distance: 24.5
click at [617, 605] on li "Closed – Solved" at bounding box center [663, 603] width 288 height 29
type input "**********"
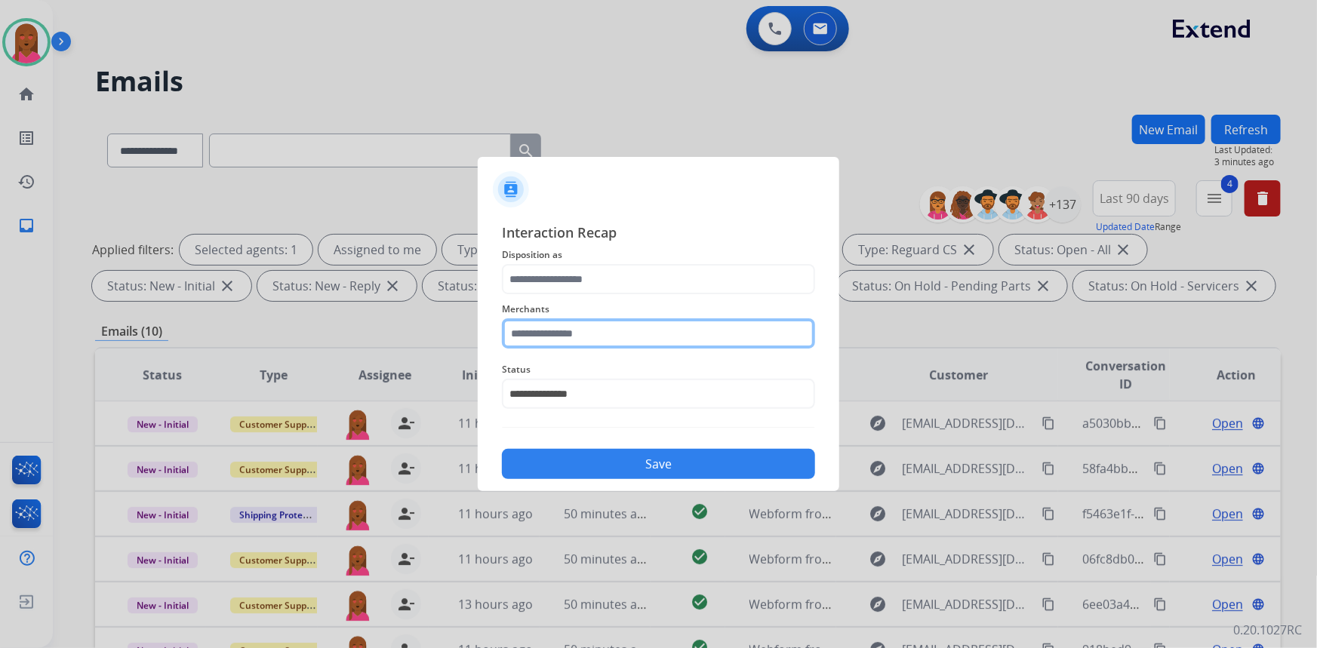
click at [672, 330] on input "text" at bounding box center [658, 334] width 313 height 30
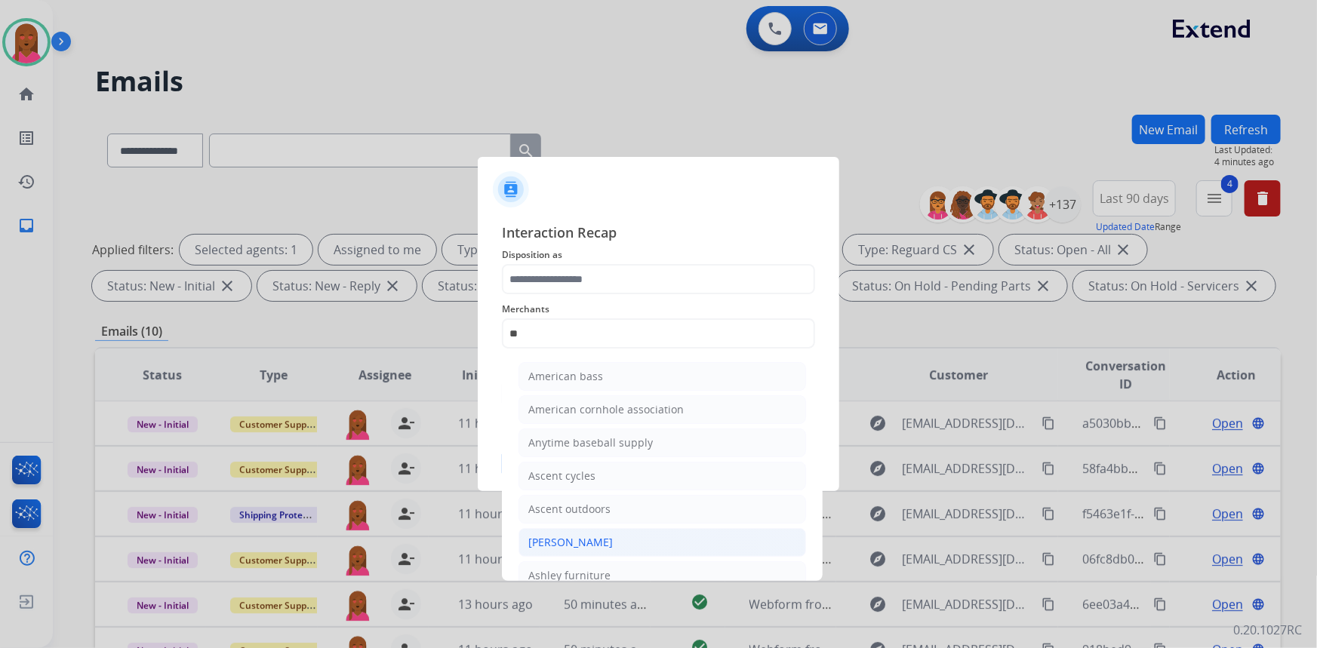
click at [648, 535] on li "[PERSON_NAME]" at bounding box center [663, 542] width 288 height 29
type input "**********"
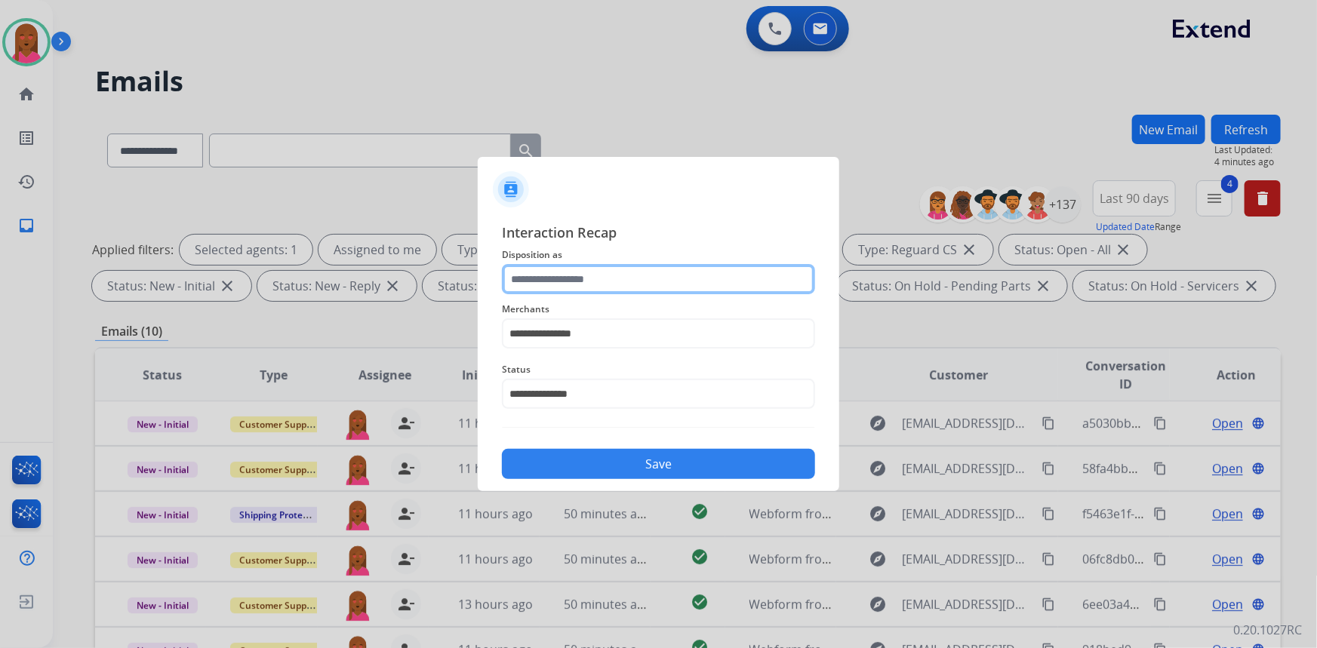
click at [668, 272] on input "text" at bounding box center [658, 279] width 313 height 30
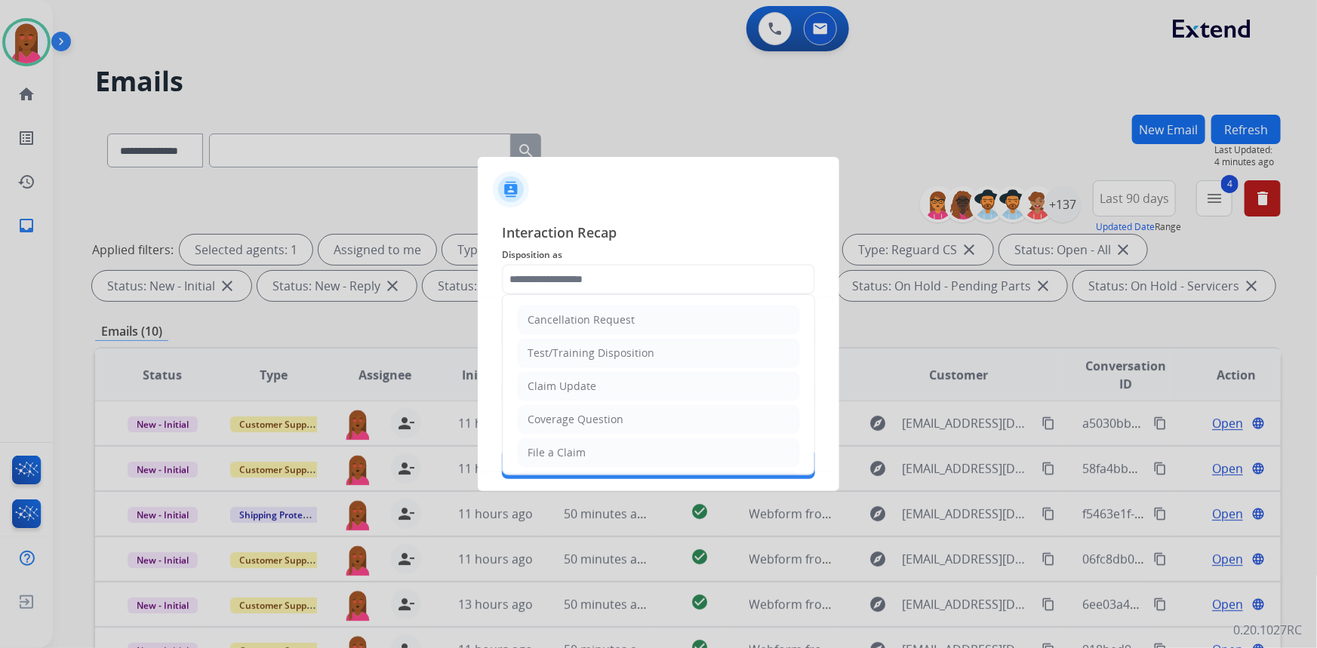
click at [653, 384] on li "Claim Update" at bounding box center [659, 386] width 282 height 29
type input "**********"
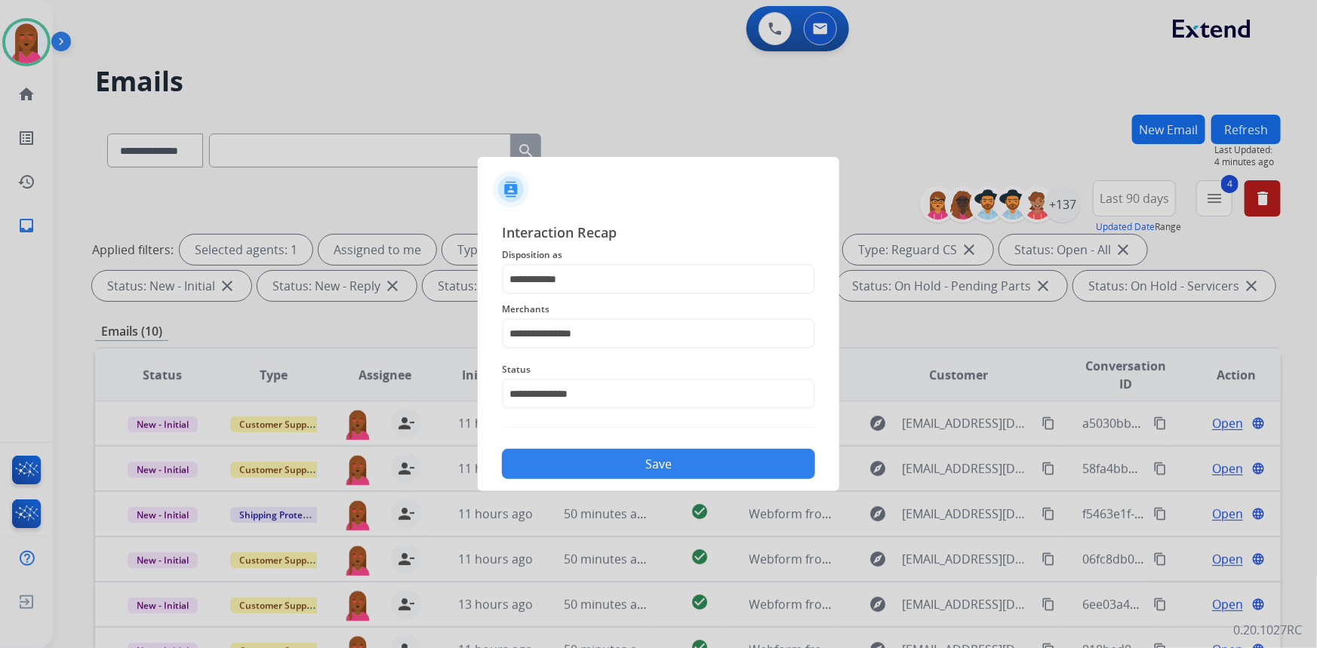
click at [667, 463] on button "Save" at bounding box center [658, 464] width 313 height 30
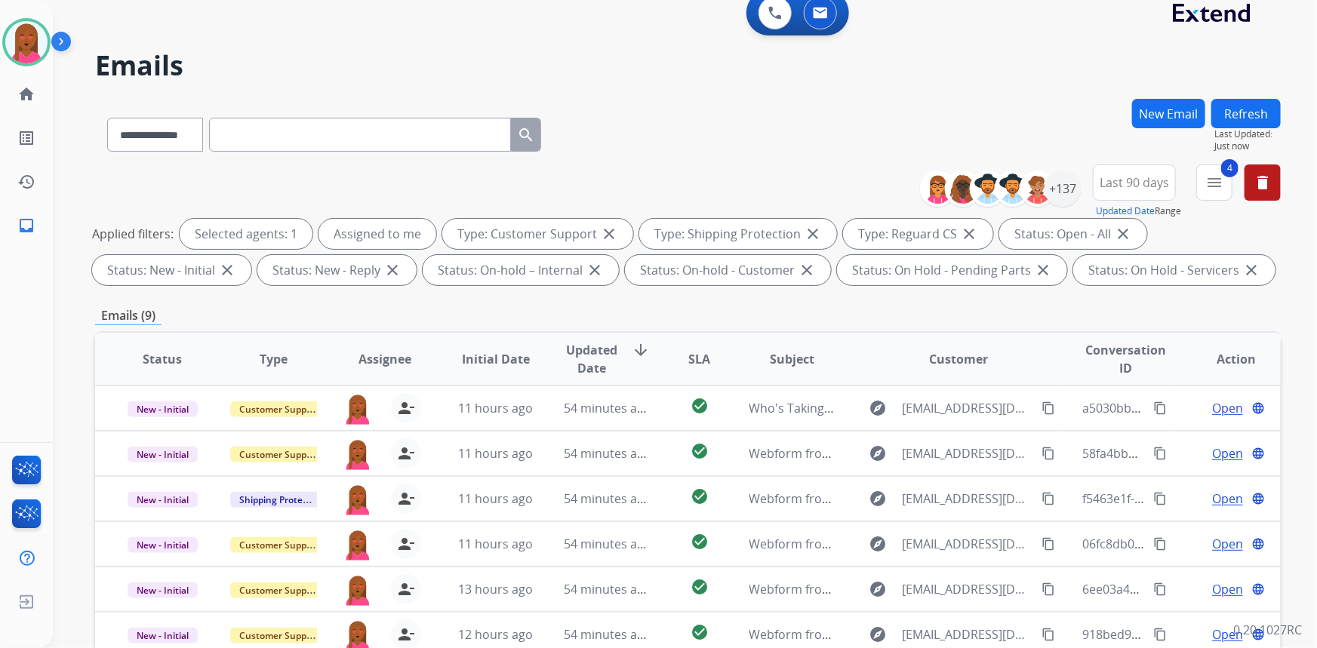
scroll to position [274, 0]
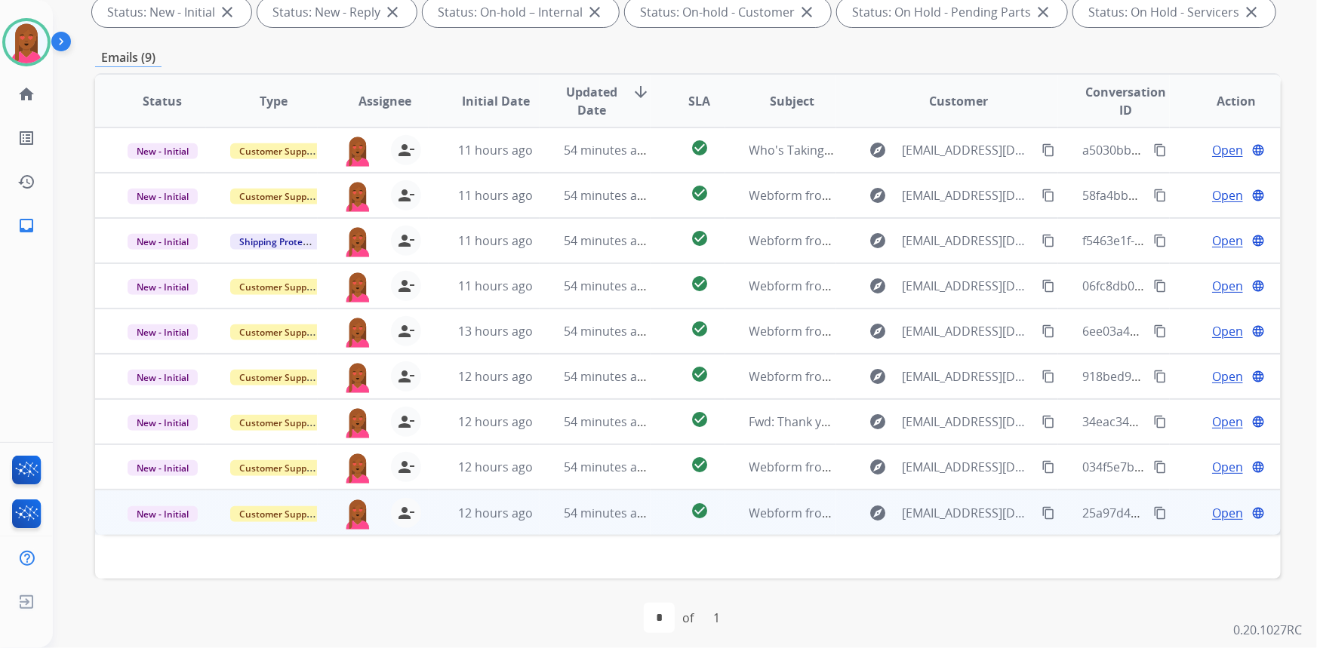
click at [1221, 514] on span "Open" at bounding box center [1227, 513] width 31 height 18
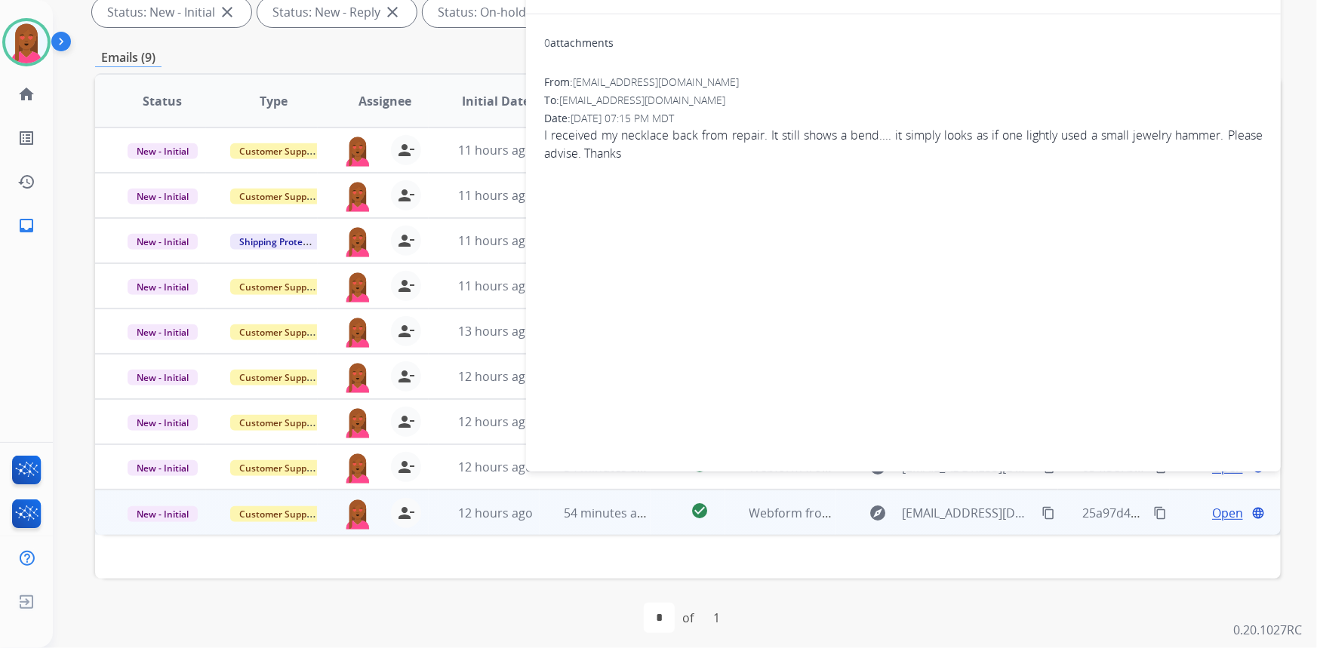
click at [77, 75] on div "**********" at bounding box center [667, 104] width 1228 height 648
click at [38, 38] on img at bounding box center [26, 42] width 42 height 42
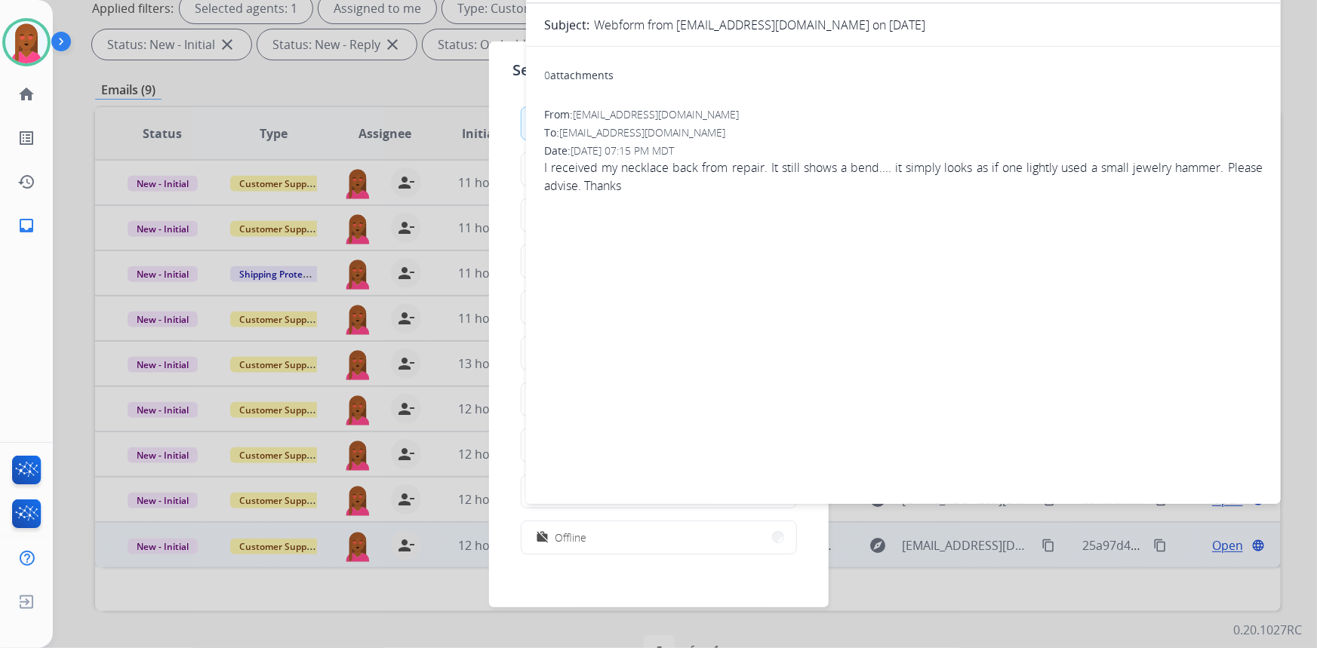
scroll to position [0, 0]
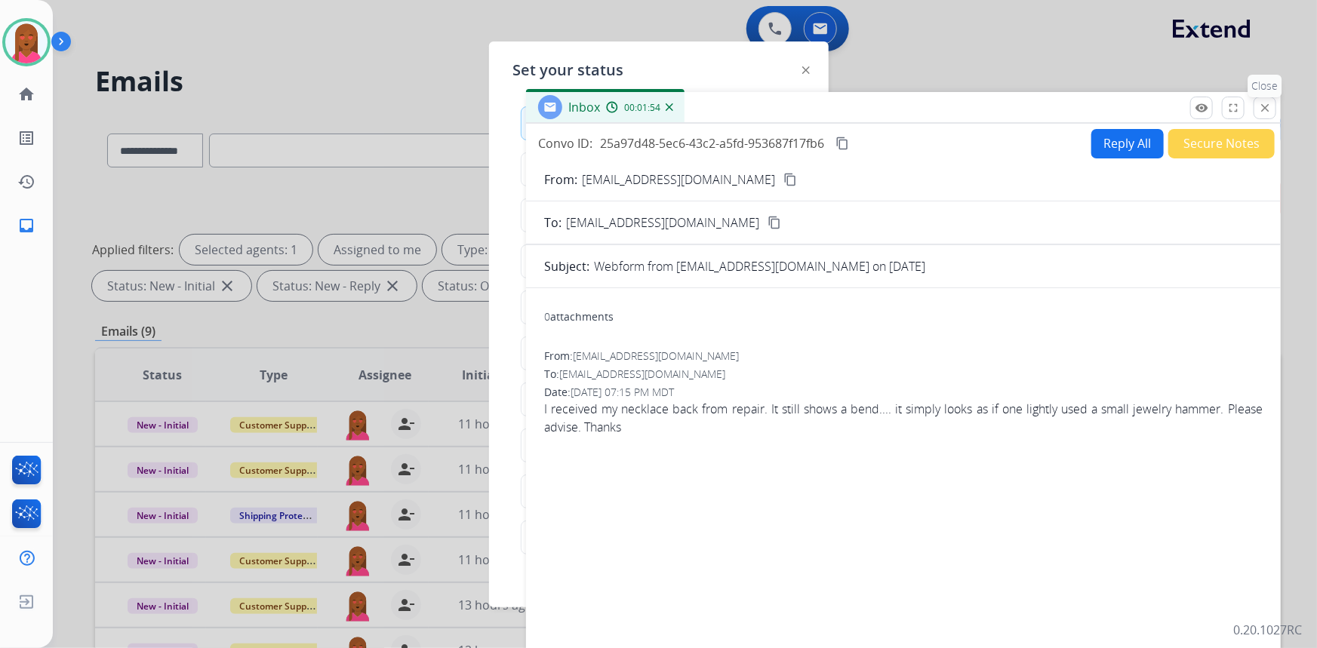
click at [1266, 112] on mat-icon "close" at bounding box center [1265, 108] width 14 height 14
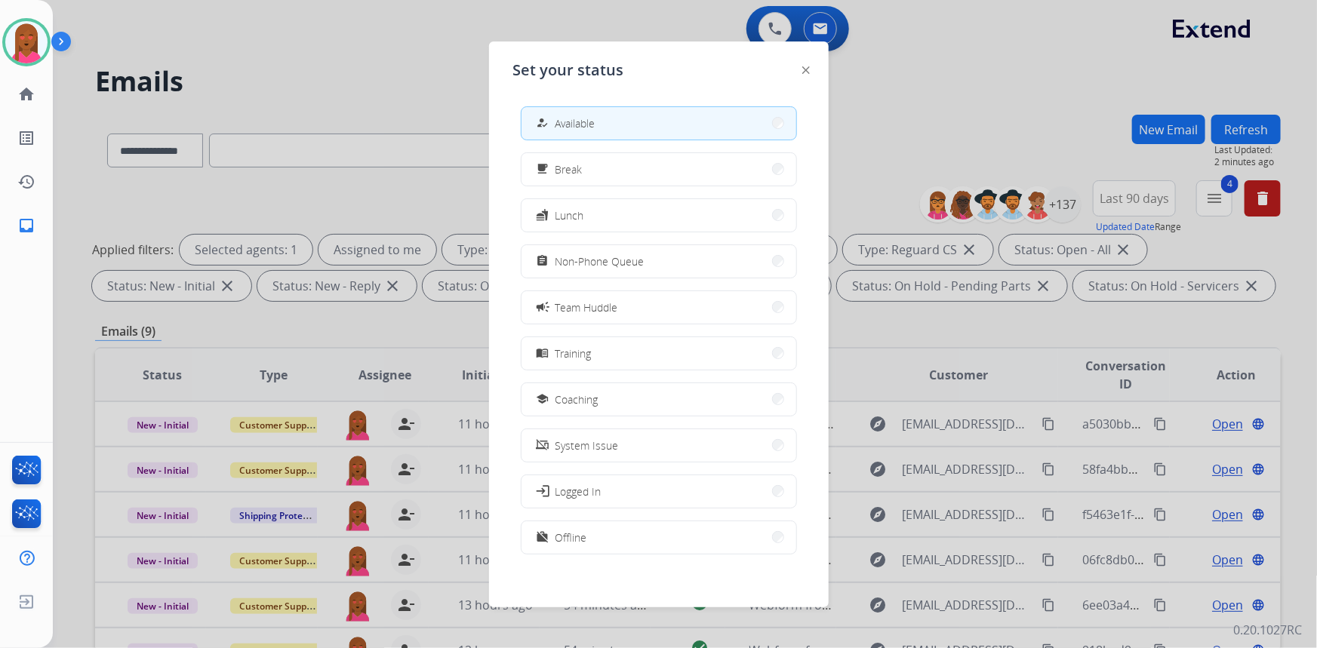
click at [671, 309] on button "campaign Team Huddle" at bounding box center [659, 307] width 275 height 32
